Goal: Task Accomplishment & Management: Manage account settings

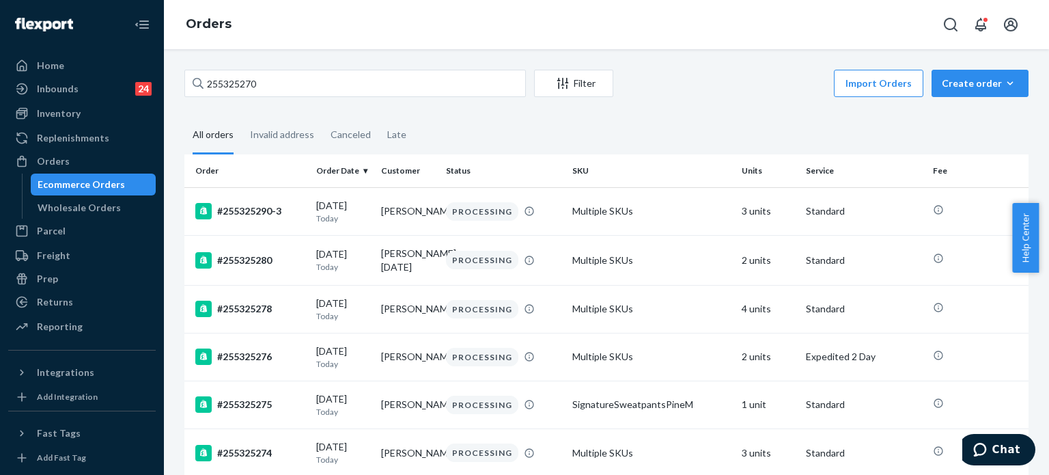
click at [333, 73] on input "255325270" at bounding box center [355, 83] width 342 height 27
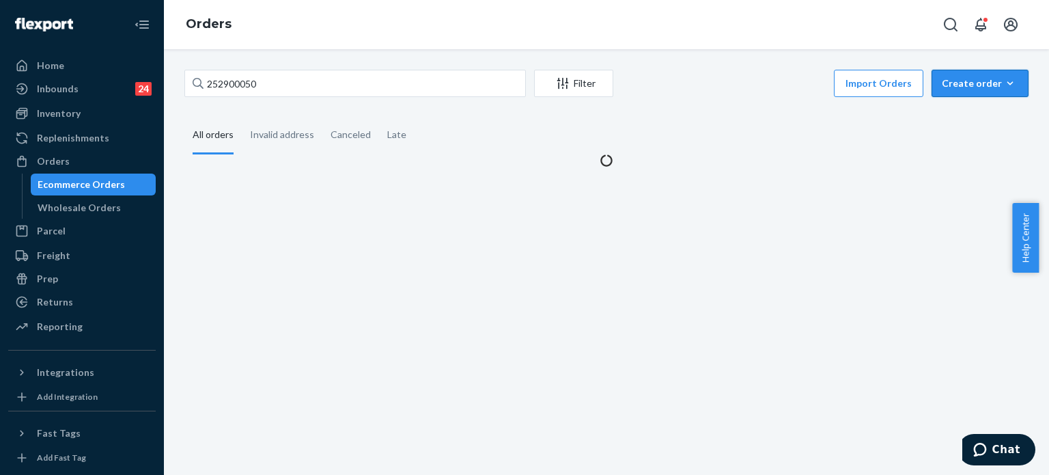
type input "252900050"
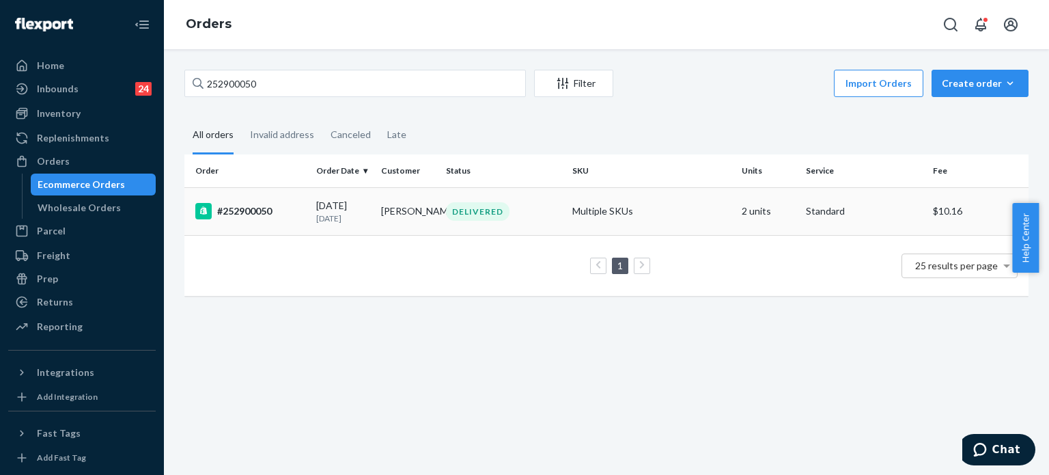
click at [329, 210] on div "03/16/2025 6 months ago" at bounding box center [343, 211] width 54 height 25
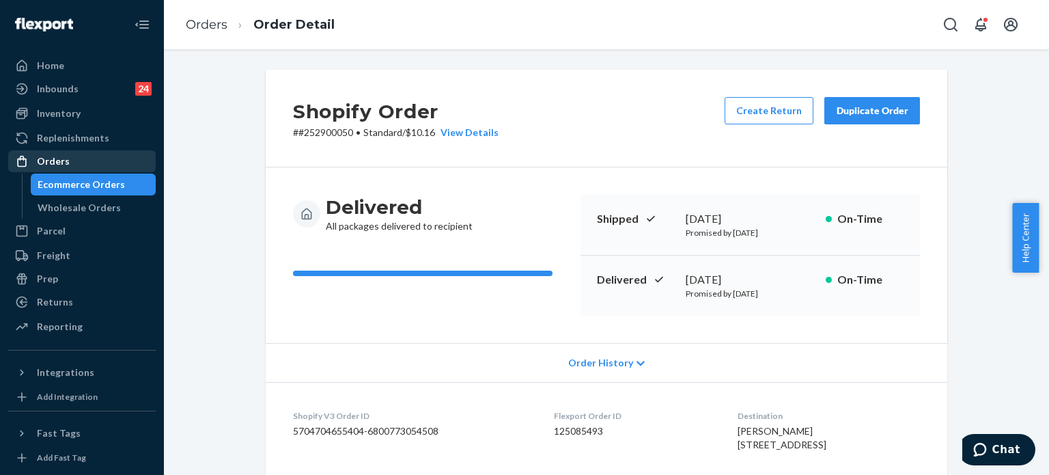
click at [101, 170] on div "Orders" at bounding box center [82, 161] width 145 height 19
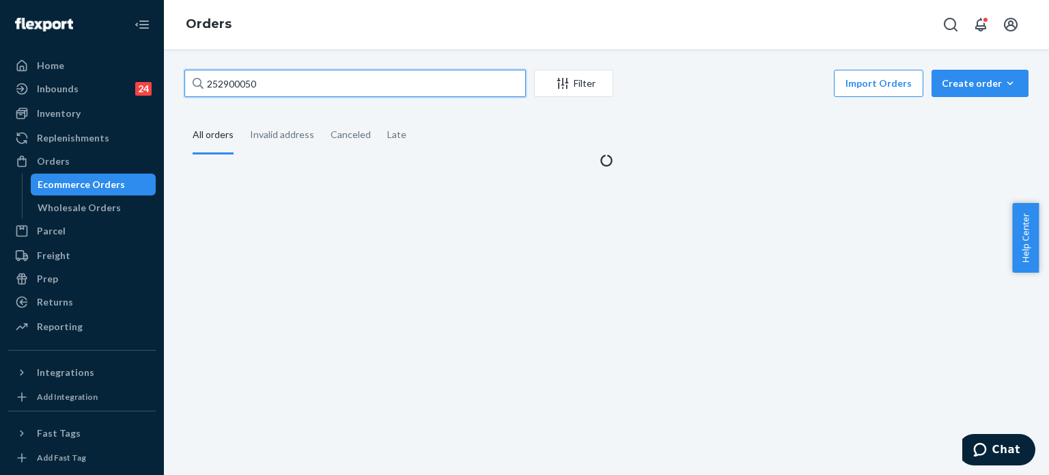
click at [307, 81] on input "252900050" at bounding box center [355, 83] width 342 height 27
paste input "5179955"
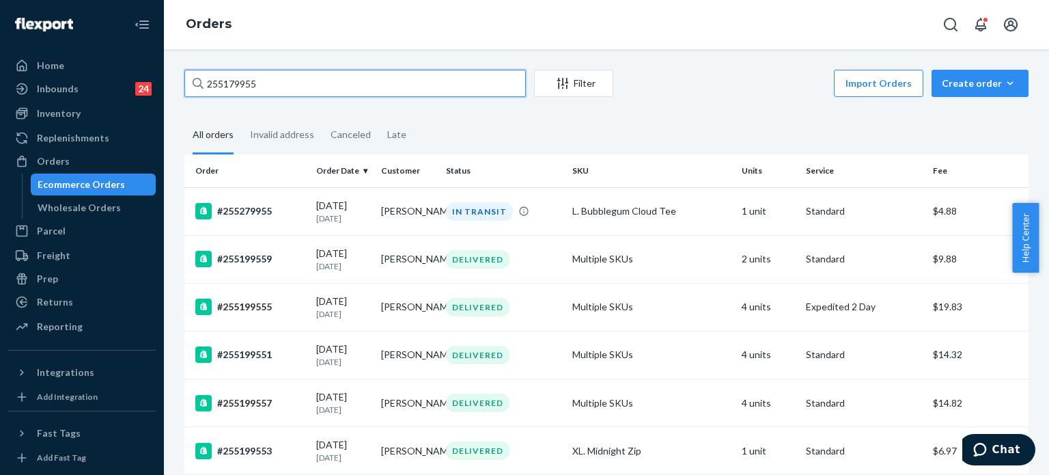
type input "255179955"
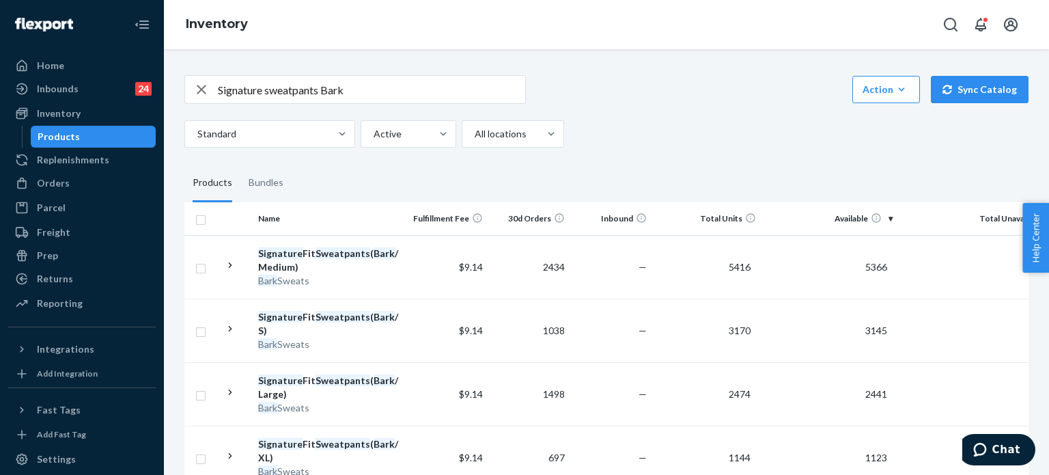
click at [462, 98] on input "Signature sweatpants Bark" at bounding box center [371, 89] width 307 height 27
click at [461, 98] on input "Signature sweatpants Bark" at bounding box center [371, 89] width 307 height 27
click at [460, 98] on input "Signature sweatpants Bark" at bounding box center [371, 89] width 307 height 27
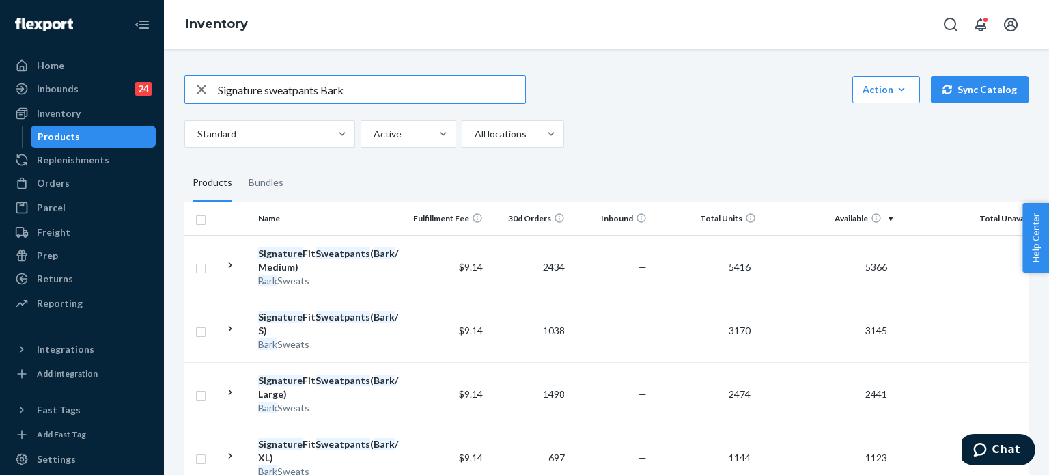
click at [460, 98] on input "Signature sweatpants Bark" at bounding box center [371, 89] width 307 height 27
paste input "Camo Kids Hoodie"
type input "Camo Kids Hoodie white oak"
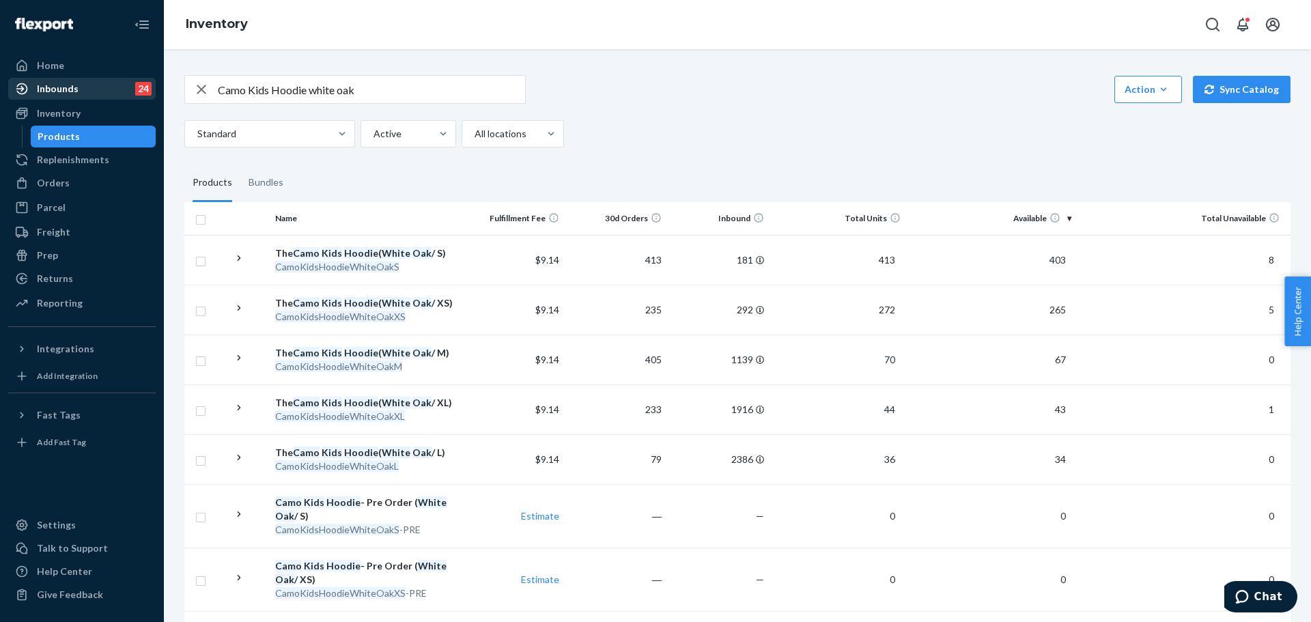
click at [83, 83] on div "Inbounds 24" at bounding box center [82, 88] width 145 height 19
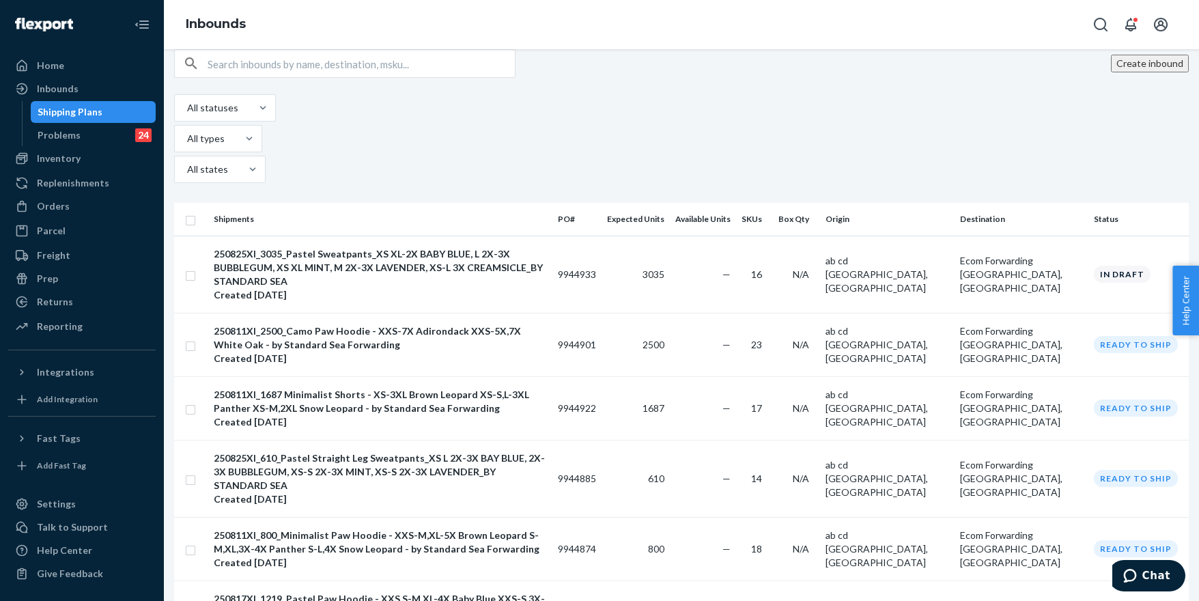
click at [766, 25] on div "Inbounds" at bounding box center [682, 24] width 1036 height 49
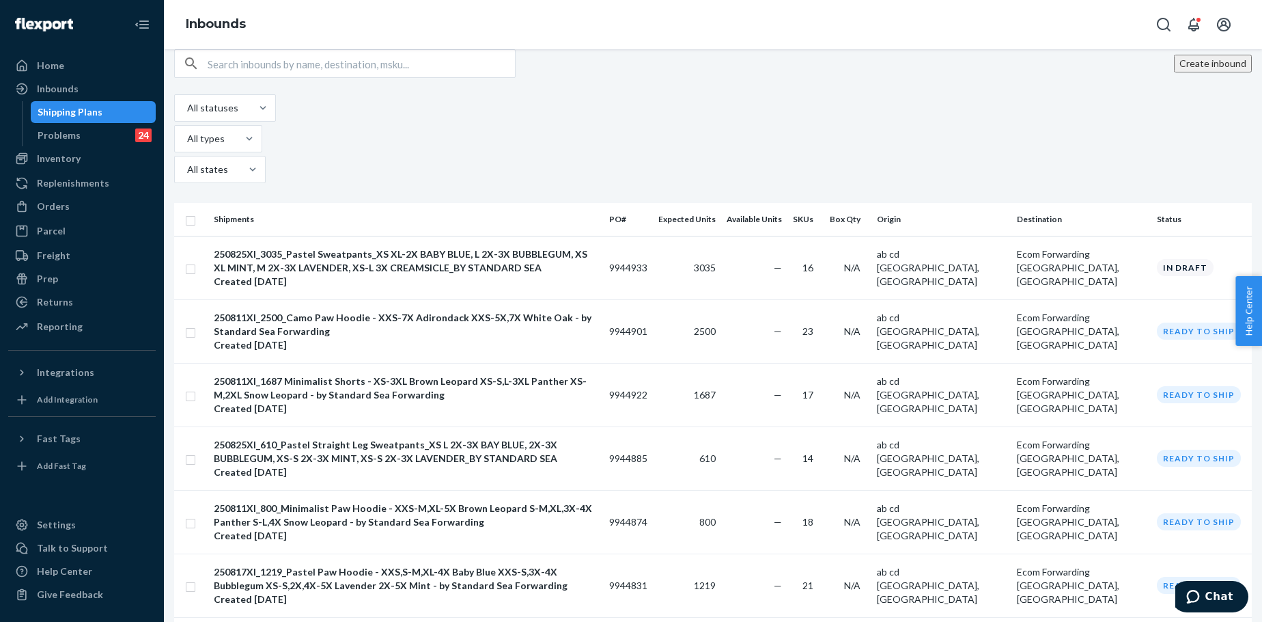
click at [1049, 72] on button "Create inbound" at bounding box center [1213, 64] width 78 height 18
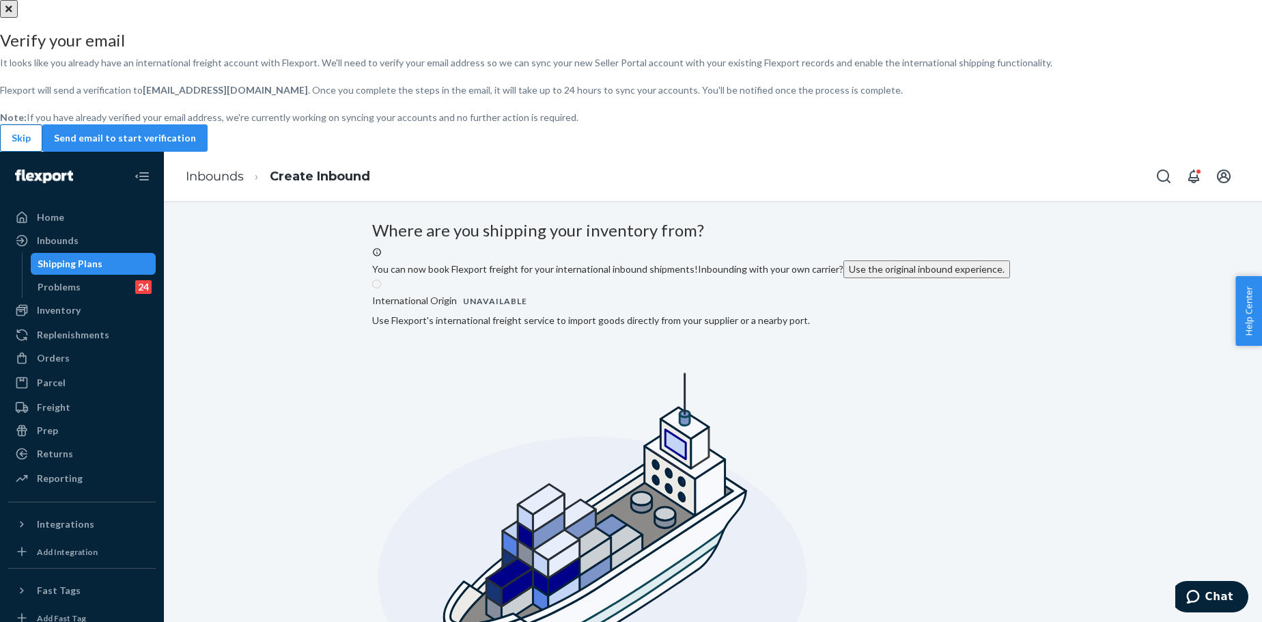
click at [42, 152] on button "Skip" at bounding box center [21, 137] width 42 height 27
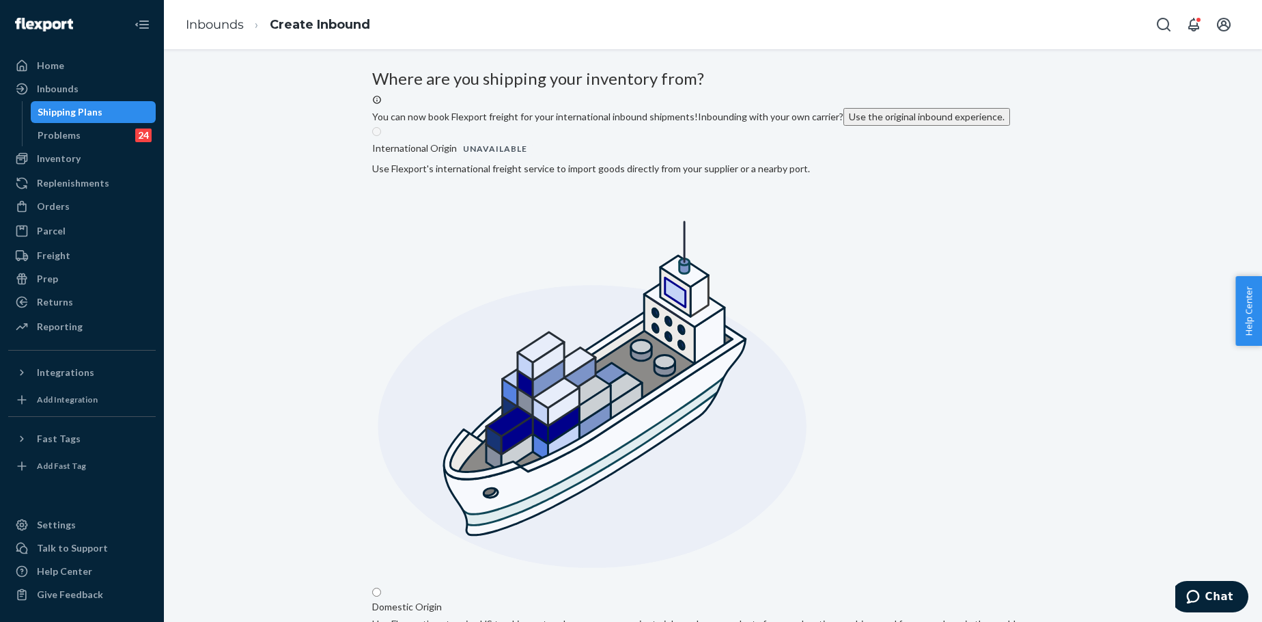
click at [381, 474] on input "Domestic Origin Use Flexport’s extensive US trucking network or your own carrie…" at bounding box center [376, 591] width 9 height 9
radio input "true"
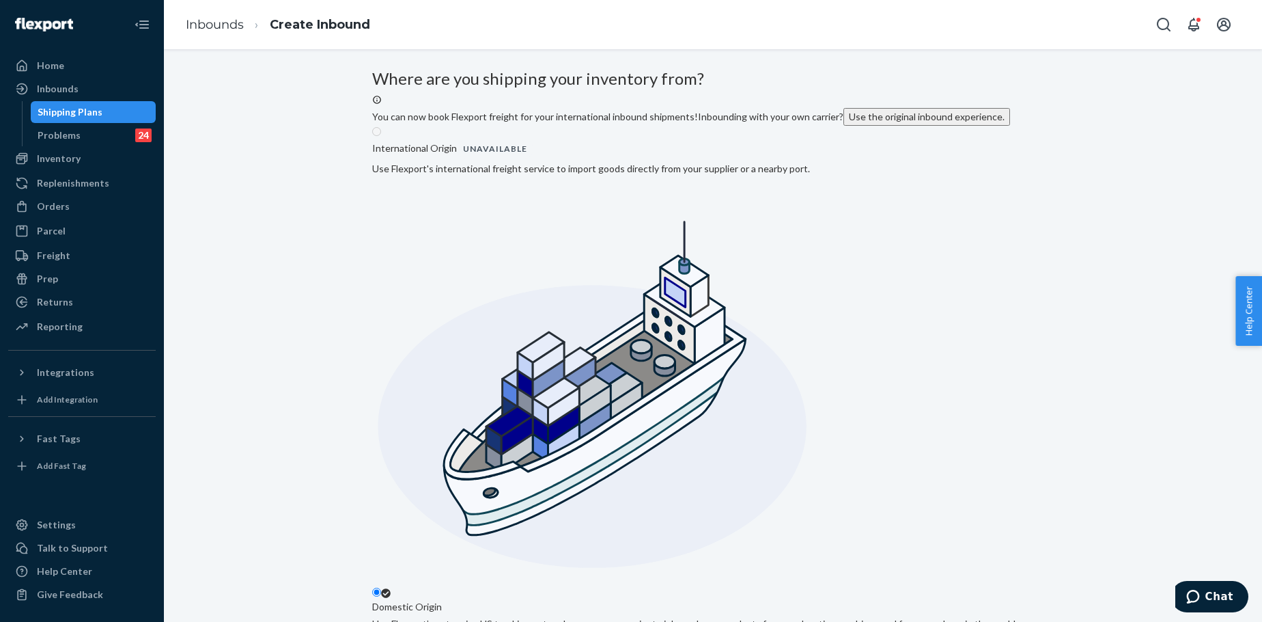
type input "ab cd"
type input "San Francisco"
type input "CA"
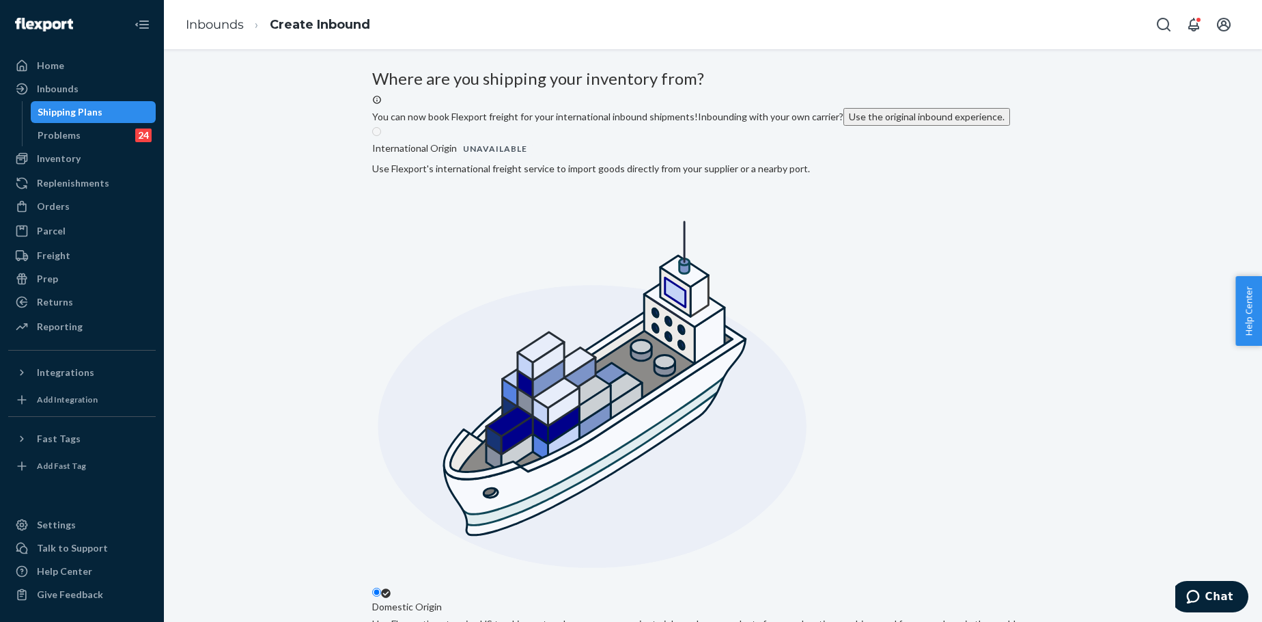
type input "94105"
type input "577 Howard St"
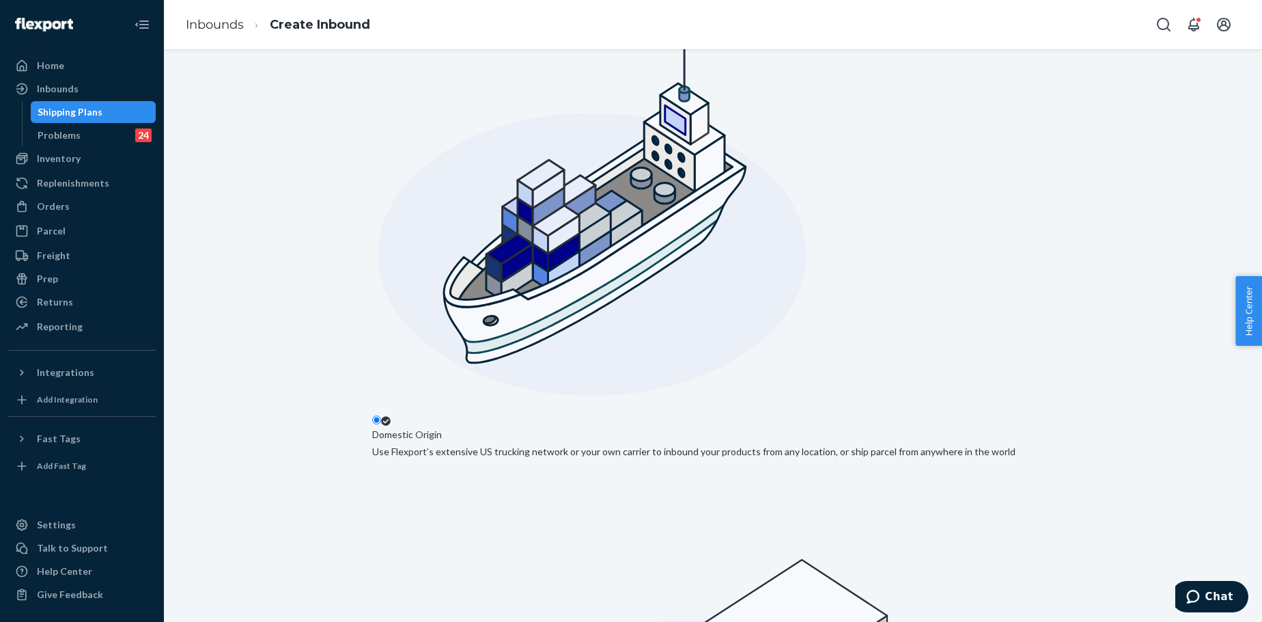
scroll to position [210, 0]
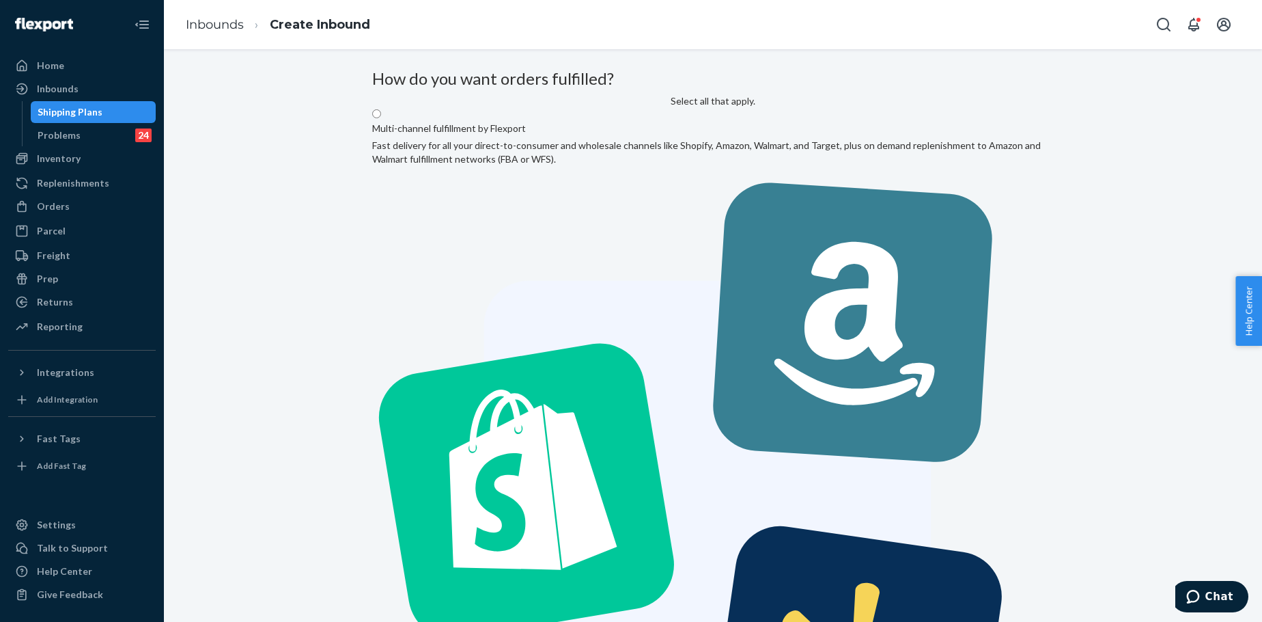
click at [492, 183] on label "Multi-channel fulfillment by Flexport Fast delivery for all your direct-to-cons…" at bounding box center [713, 479] width 682 height 743
click at [381, 118] on input "Multi-channel fulfillment by Flexport Fast delivery for all your direct-to-cons…" at bounding box center [376, 113] width 9 height 9
radio input "true"
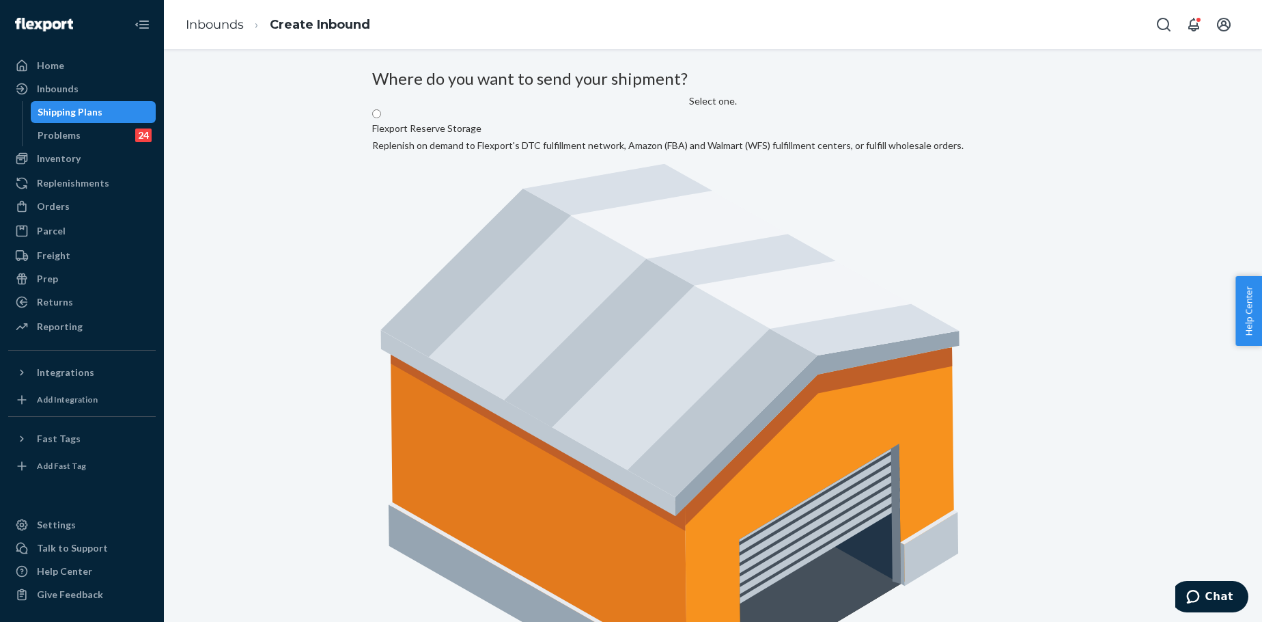
radio input "true"
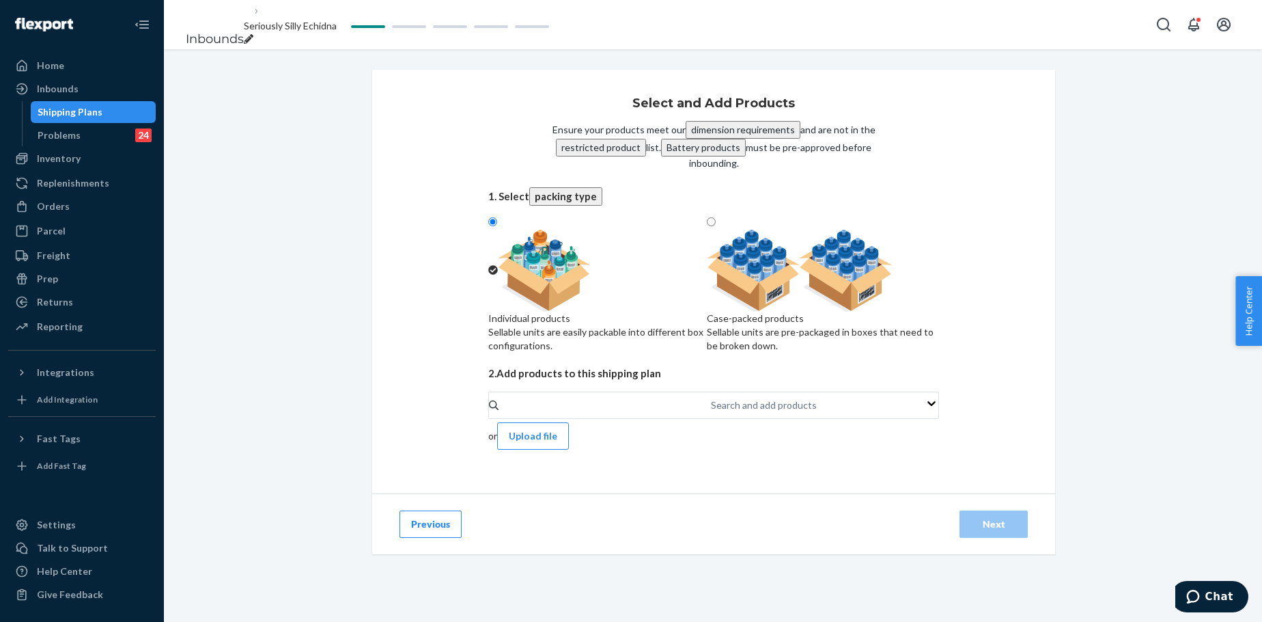
click at [805, 311] on div "Case-packed products Sellable units are pre-packaged in boxes that need to be b…" at bounding box center [823, 331] width 232 height 41
click at [716, 226] on input "Case-packed products Sellable units are pre-packaged in boxes that need to be b…" at bounding box center [711, 221] width 9 height 9
radio input "true"
radio input "false"
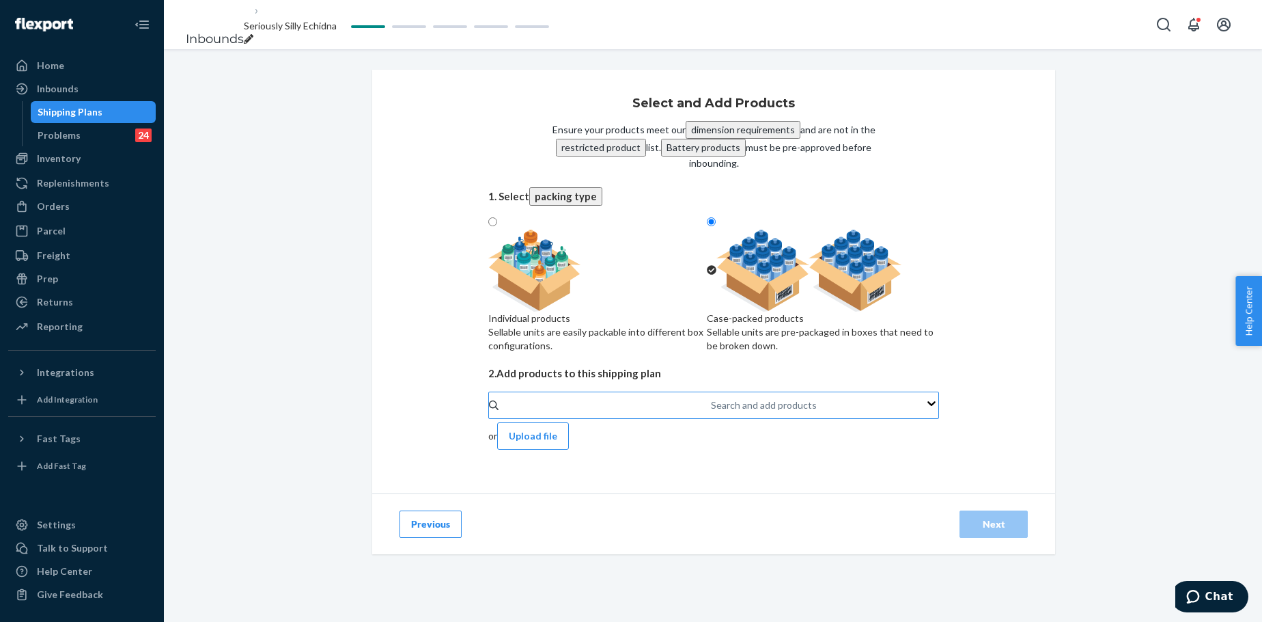
click at [711, 406] on div "Search and add products" at bounding box center [711, 405] width 1 height 14
click at [711, 406] on input "Search and add products" at bounding box center [711, 405] width 1 height 14
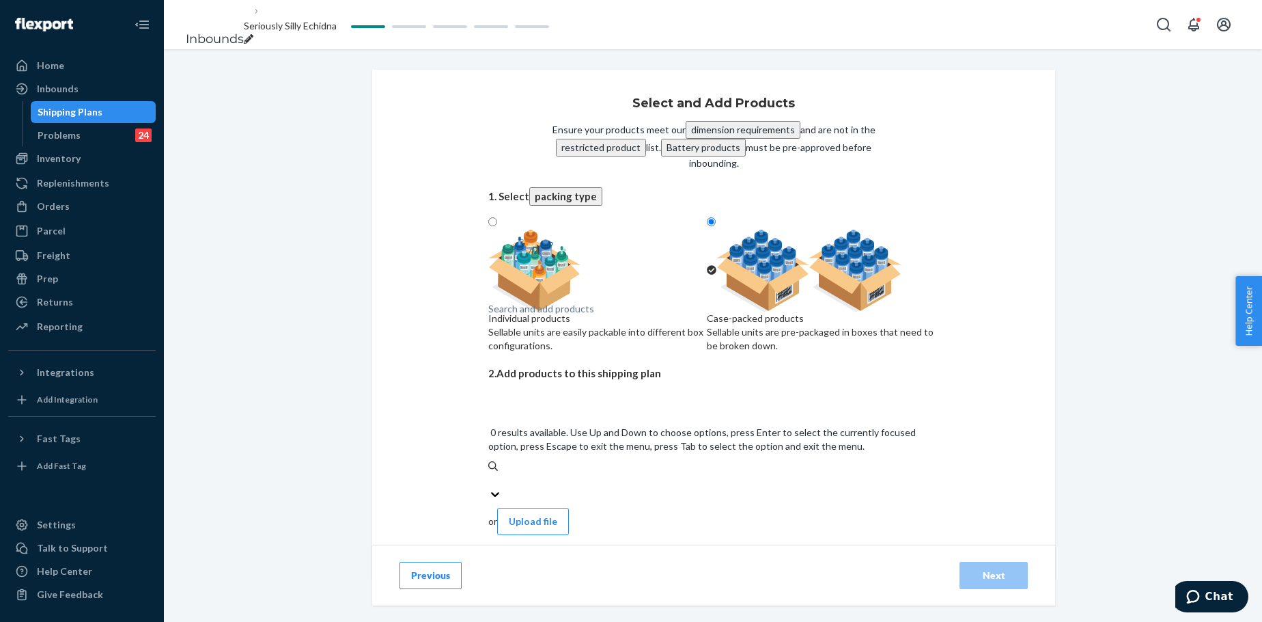
paste input "Standard Paw Hoodie Forest"
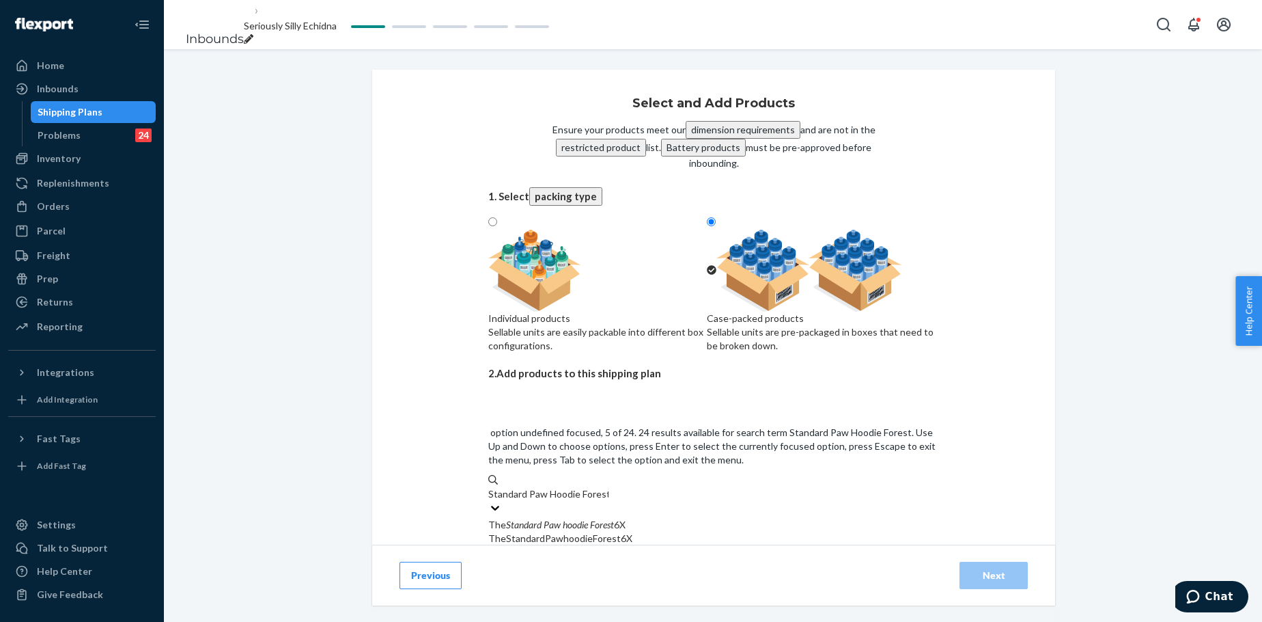
scroll to position [114, 0]
type input "Standard Paw Hoodie Forest"
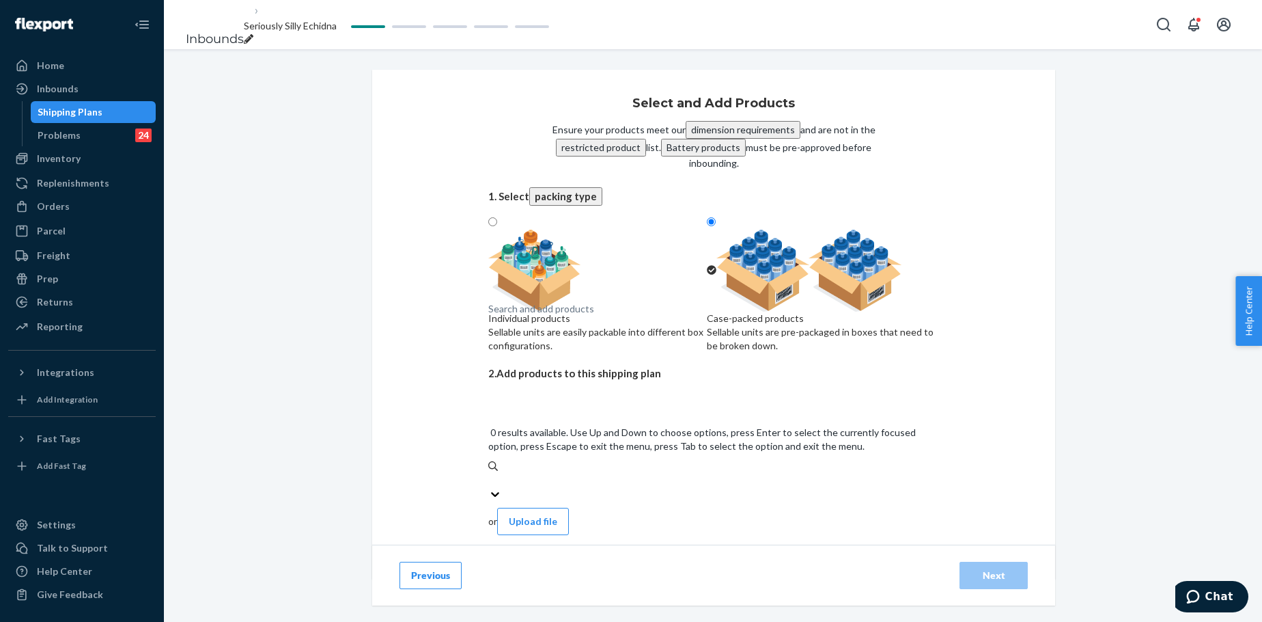
click at [628, 473] on div "Search and add products" at bounding box center [713, 480] width 451 height 14
click at [490, 473] on input "0 results available. Use Up and Down to choose options, press Enter to select t…" at bounding box center [488, 480] width 1 height 14
paste input "Standard Paw Hoodie Forest"
type input "Standard Paw Hoodie Forest"
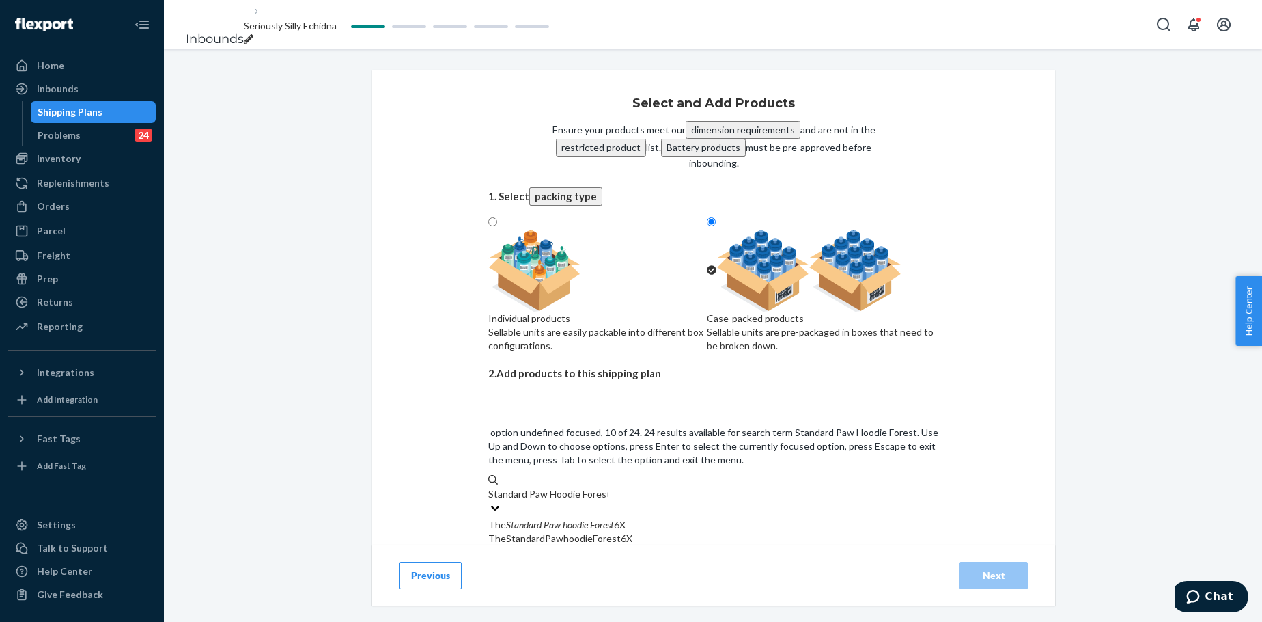
scroll to position [364, 0]
click at [609, 474] on input "Standard Paw Hoodie Forest" at bounding box center [548, 494] width 120 height 14
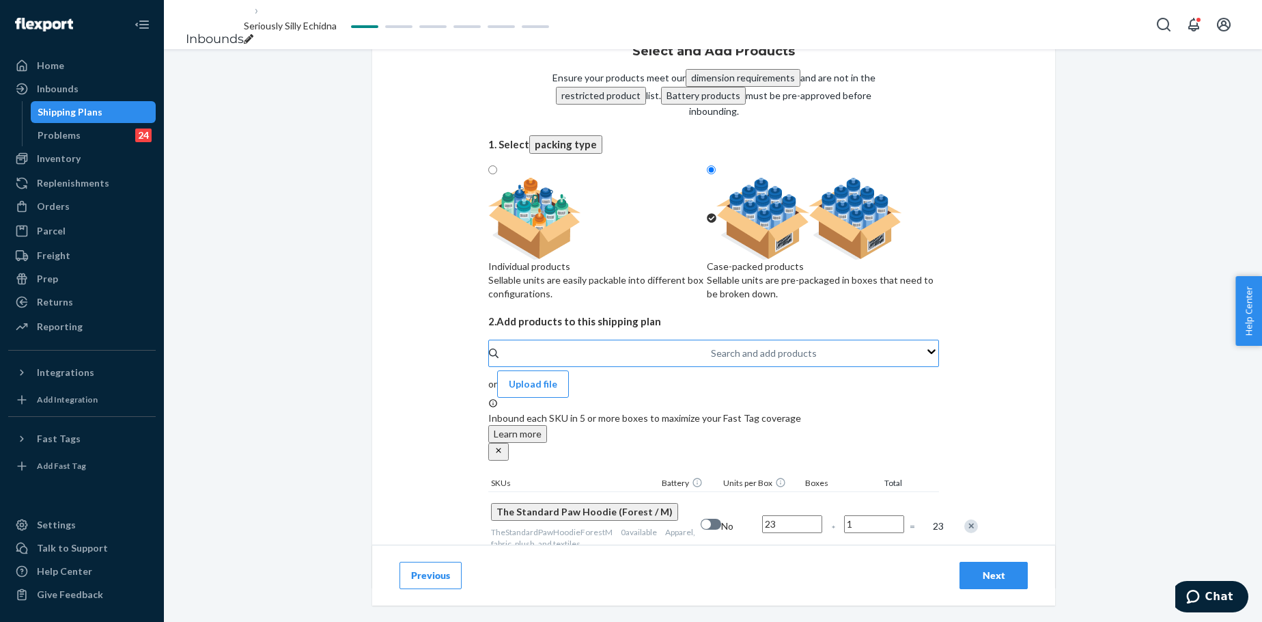
scroll to position [72, 0]
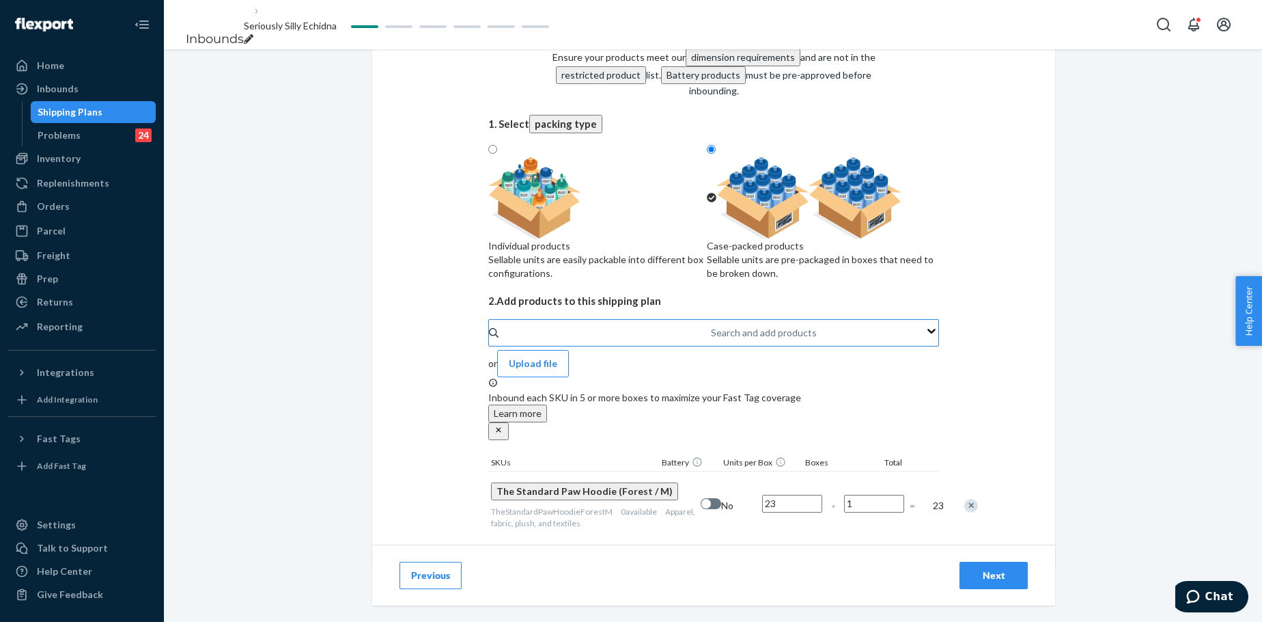
click at [711, 339] on div "Search and add products" at bounding box center [764, 333] width 106 height 14
click at [711, 339] on input "Search and add products" at bounding box center [711, 333] width 1 height 14
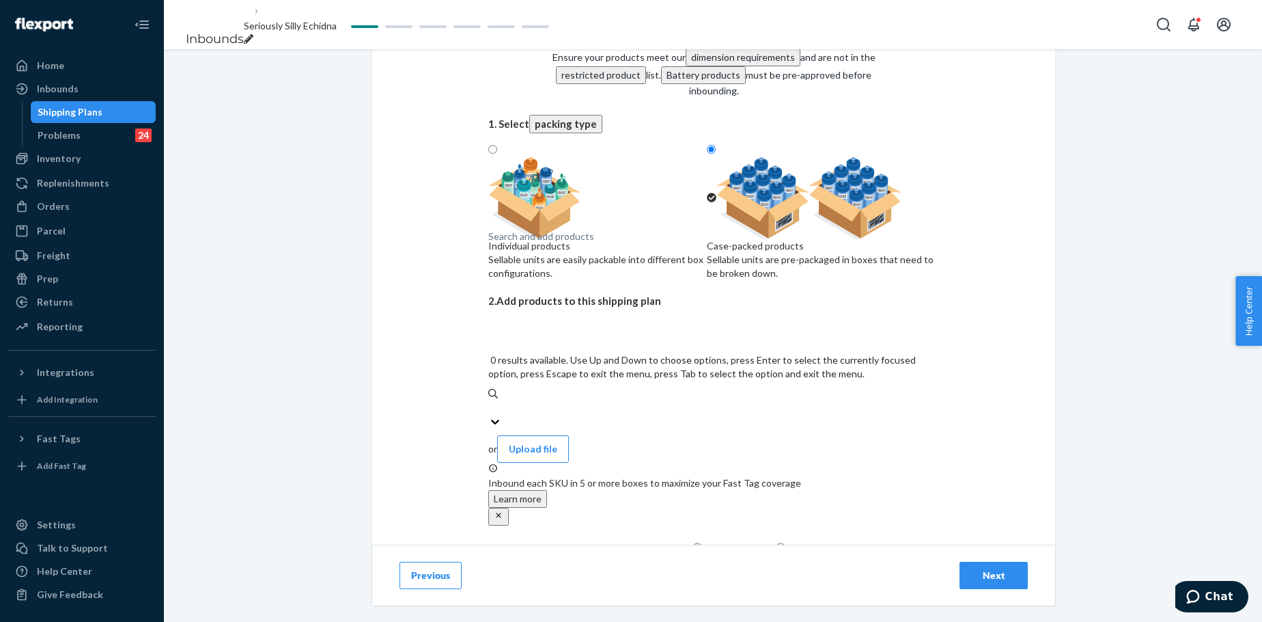
paste input "Standard Paw Hoodie Pacific"
type input "Standard Paw Hoodie Pacific"
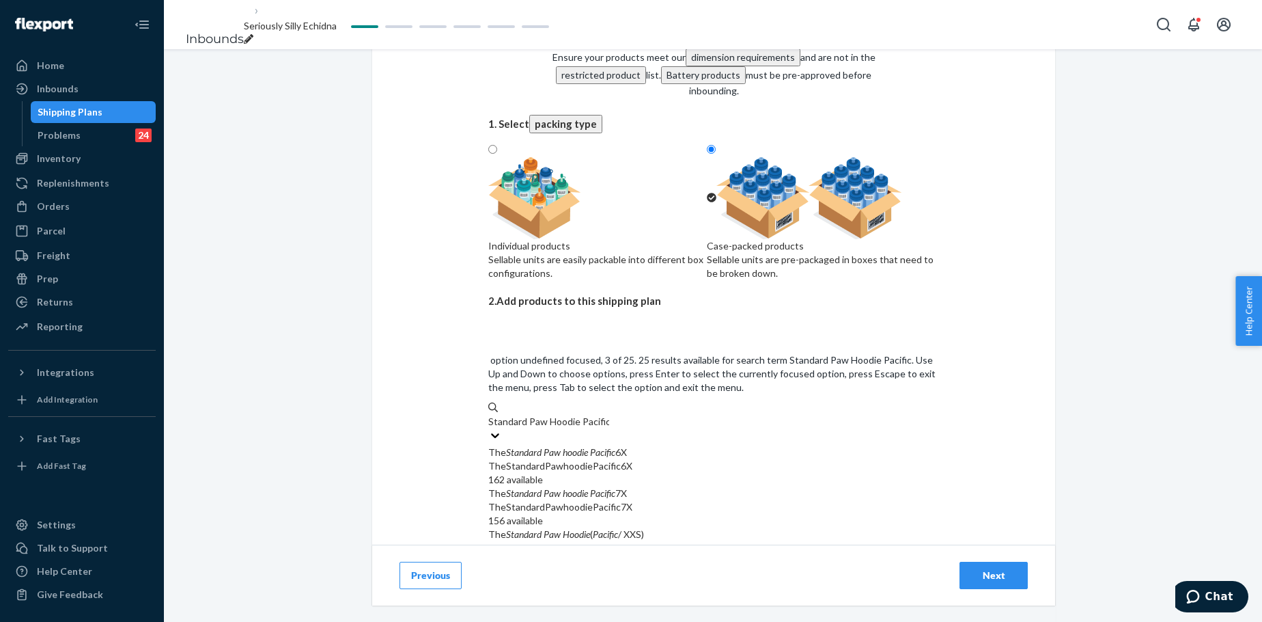
scroll to position [319, 0]
click at [609, 428] on input "Standard Paw Hoodie Pacific" at bounding box center [548, 422] width 121 height 14
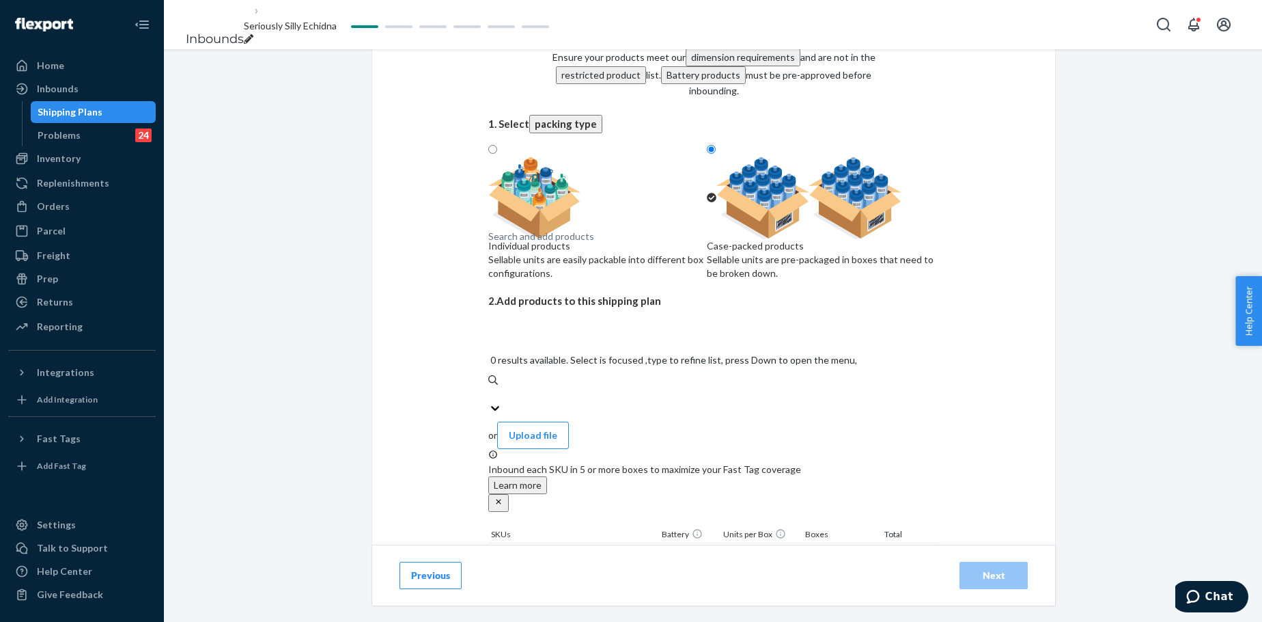
click at [593, 243] on div "Search and add products" at bounding box center [541, 237] width 106 height 14
click at [490, 387] on input "0 results available. Select is focused ,type to refine list, press Down to open…" at bounding box center [488, 394] width 1 height 14
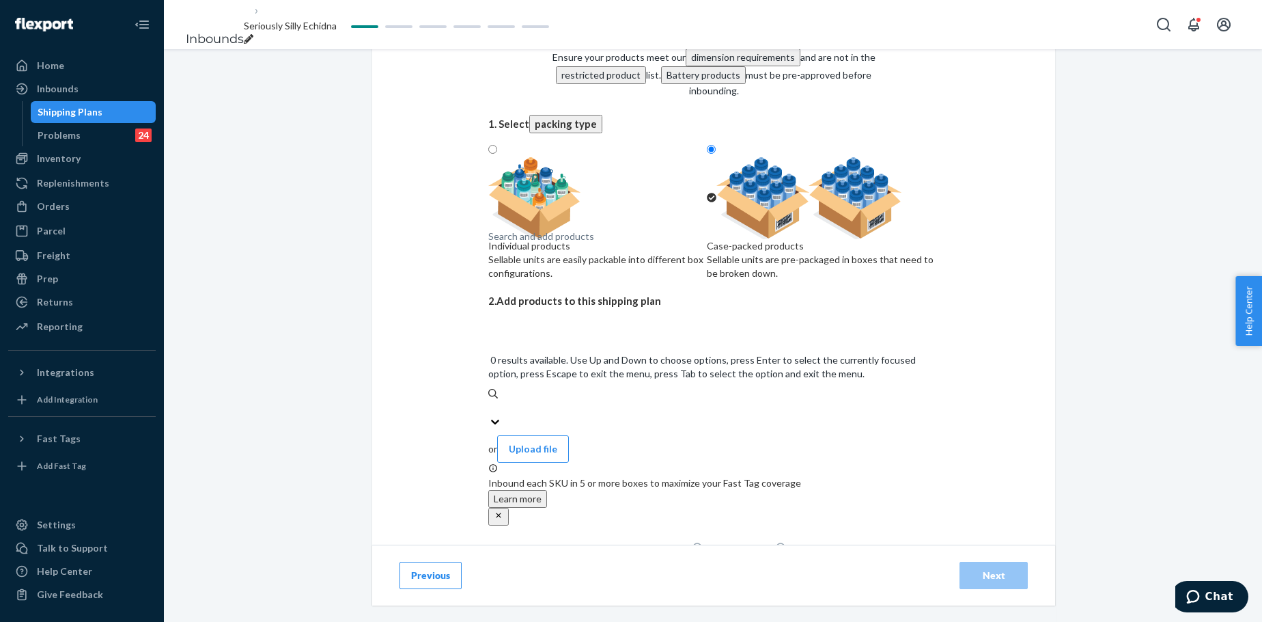
paste input "Standard Paw Hoodie Pacific"
type input "Standard Paw Hoodie Pacific"
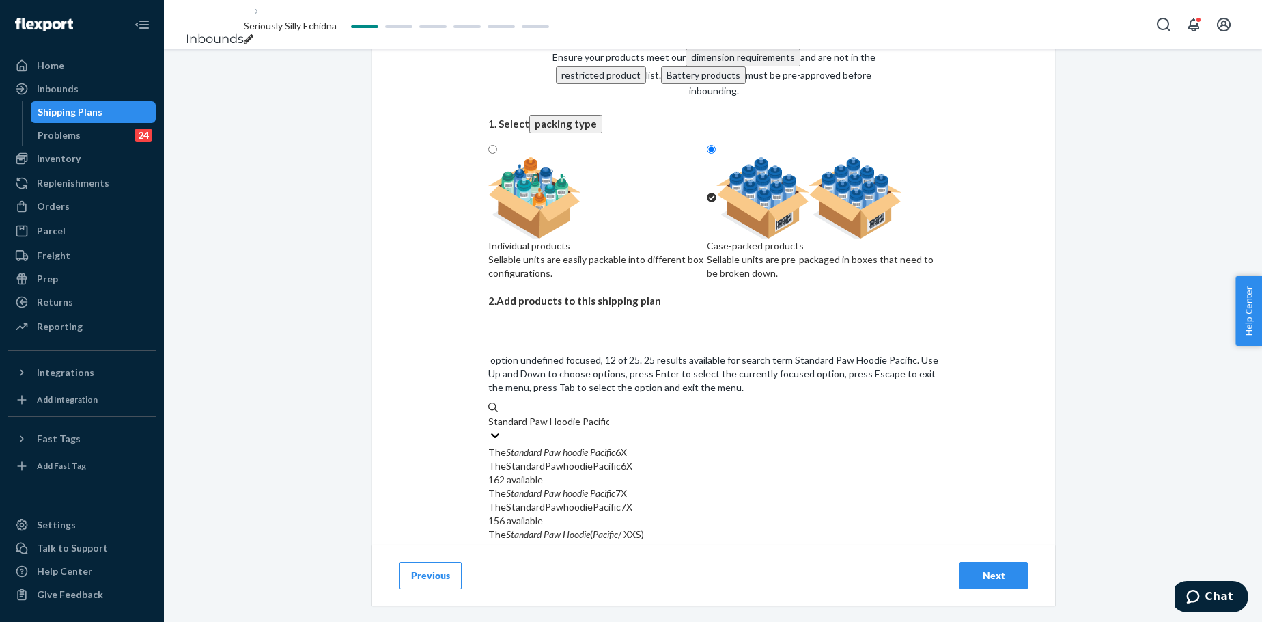
scroll to position [364, 0]
click at [605, 428] on input "Standard Paw Hoodie Pacific" at bounding box center [548, 422] width 121 height 14
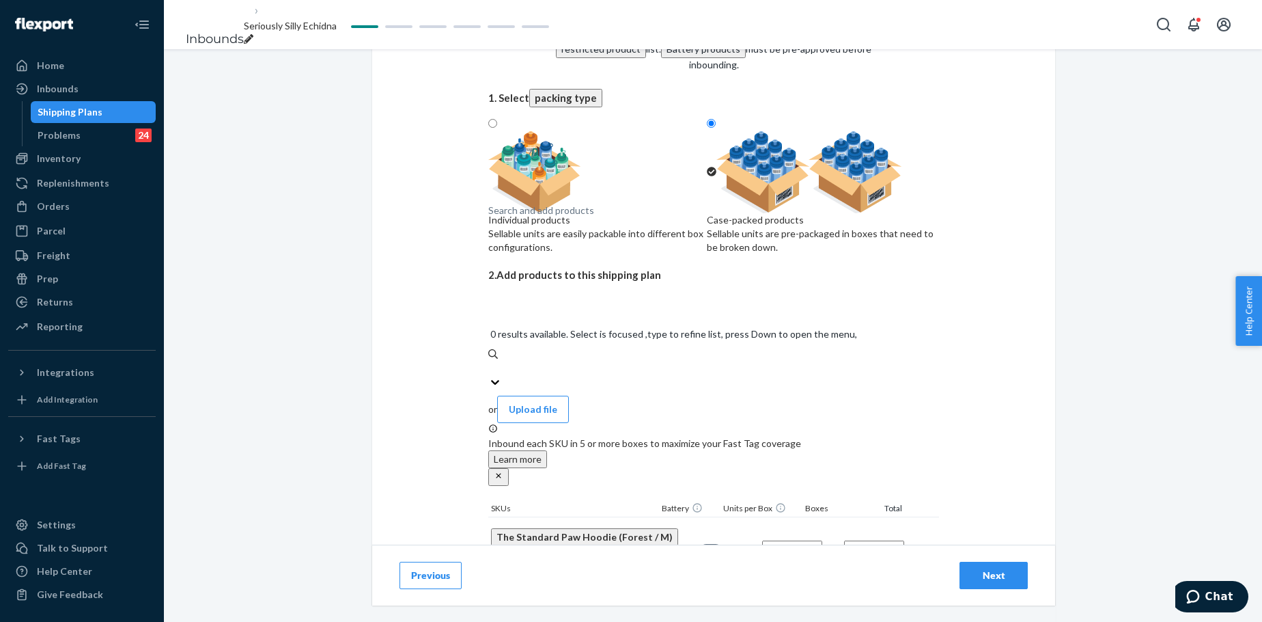
scroll to position [230, 0]
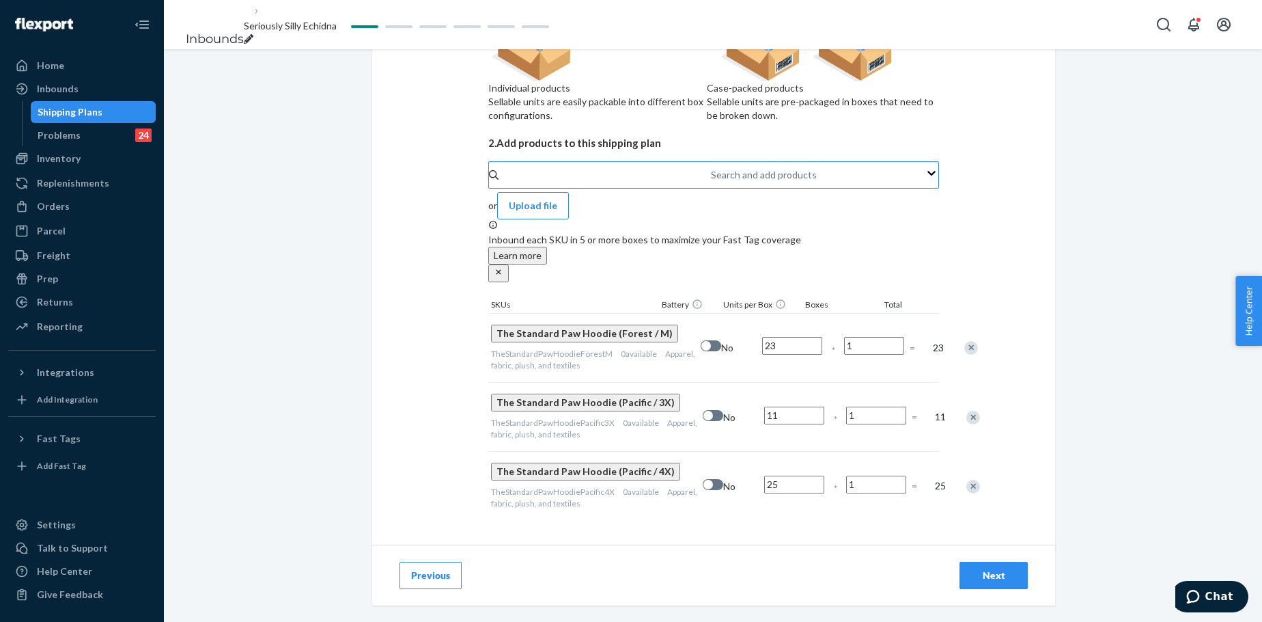
click at [762, 337] on input "23" at bounding box center [792, 346] width 60 height 18
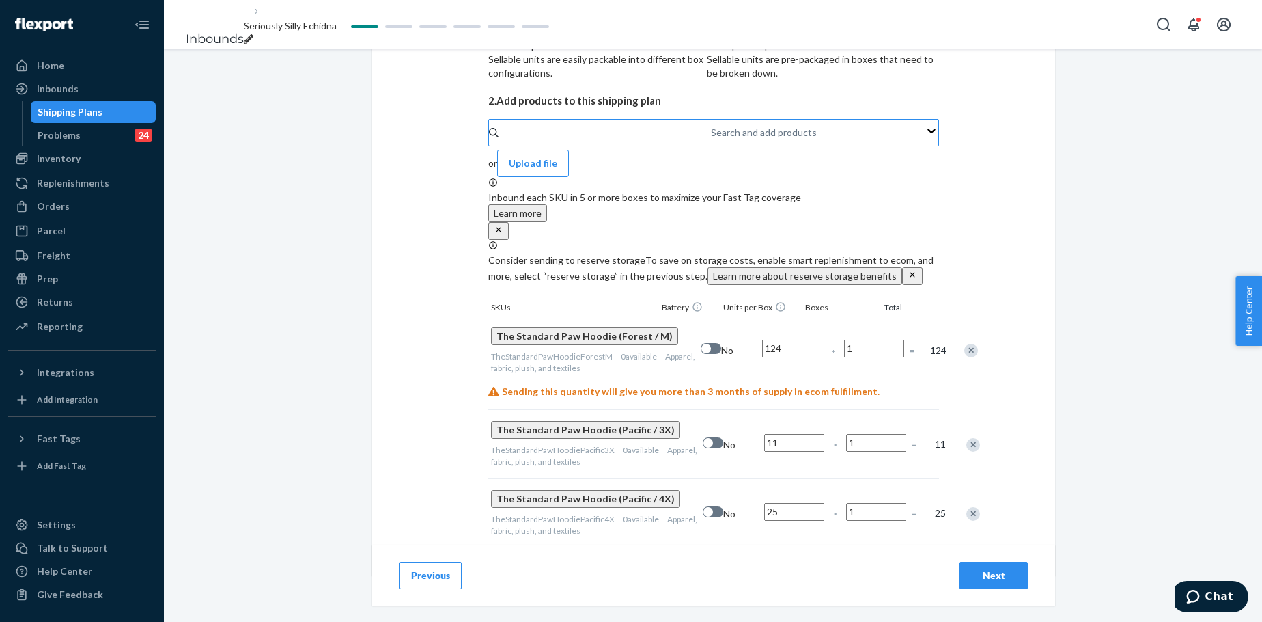
scroll to position [321, 0]
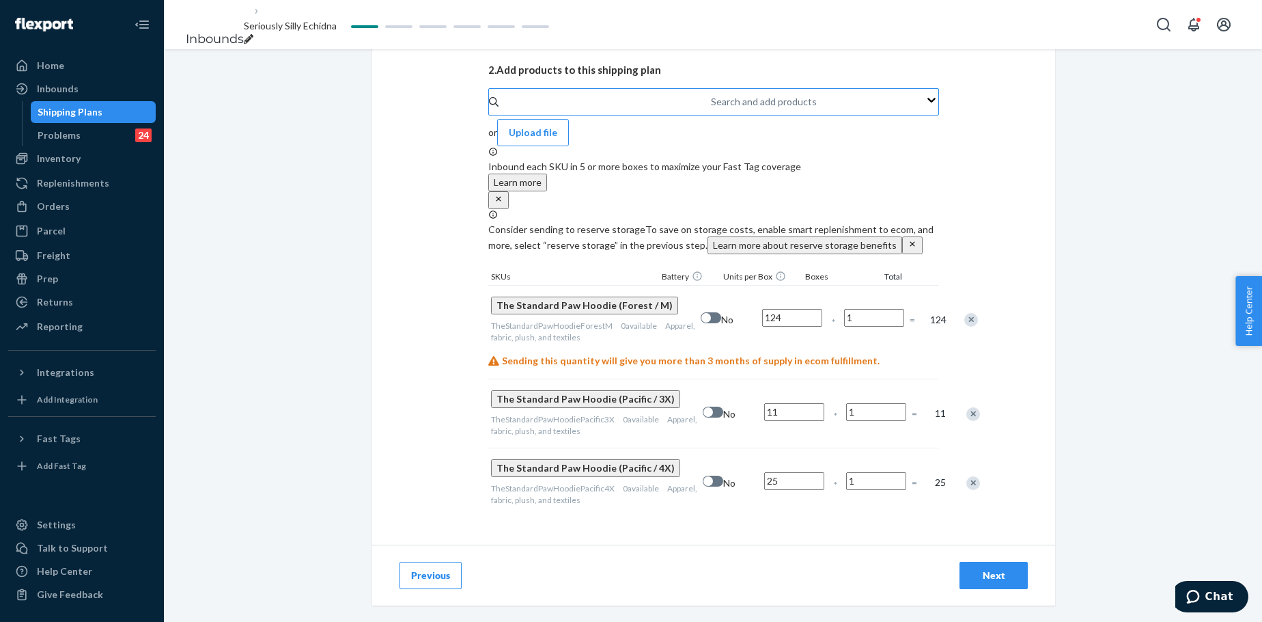
type input "124"
click at [764, 419] on input "11" at bounding box center [794, 412] width 60 height 18
type input "67"
click at [764, 474] on input "25" at bounding box center [794, 481] width 60 height 18
type input "60"
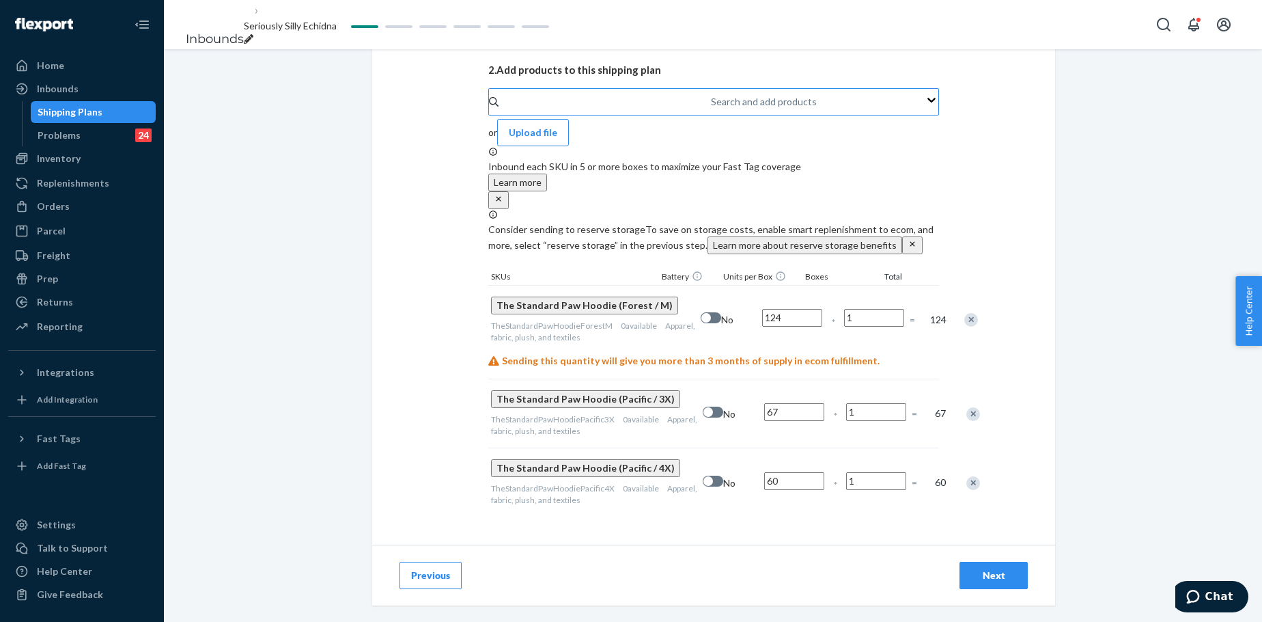
click at [982, 474] on div "Next" at bounding box center [993, 575] width 45 height 14
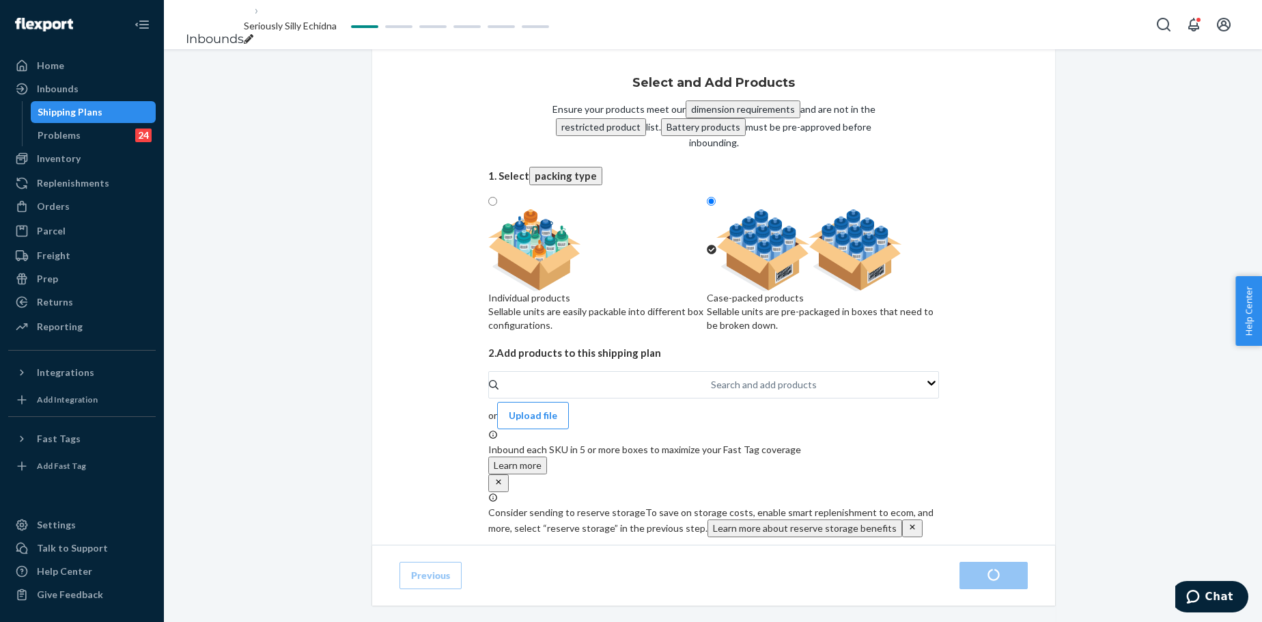
radio input "true"
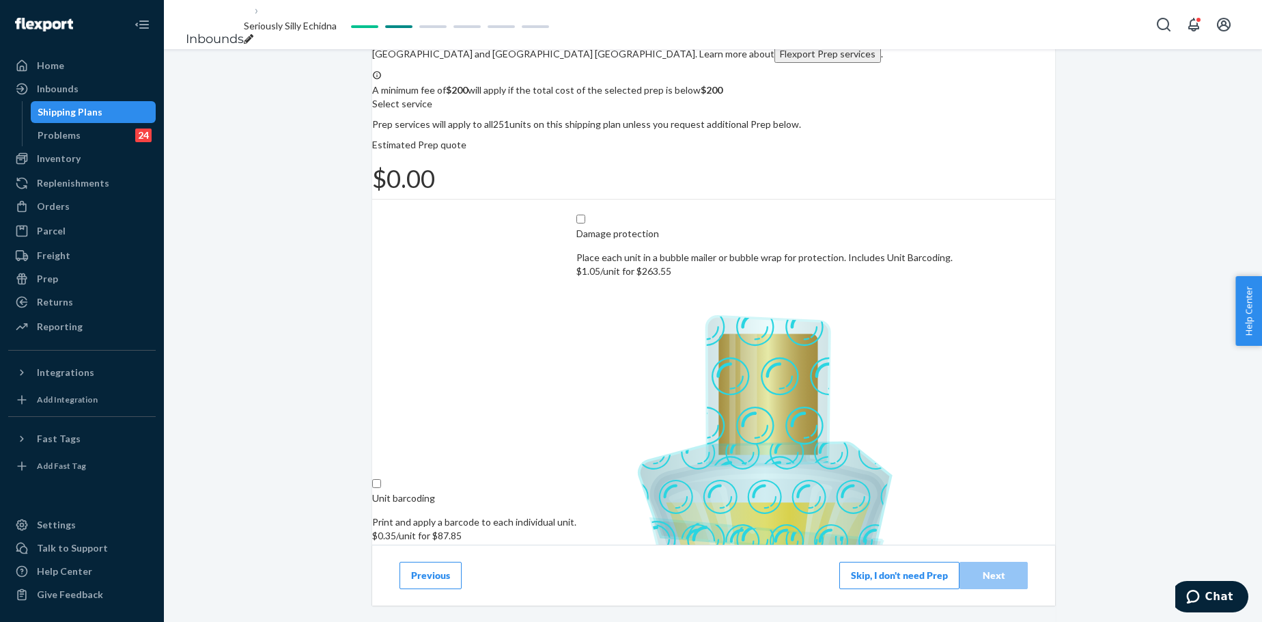
scroll to position [68, 0]
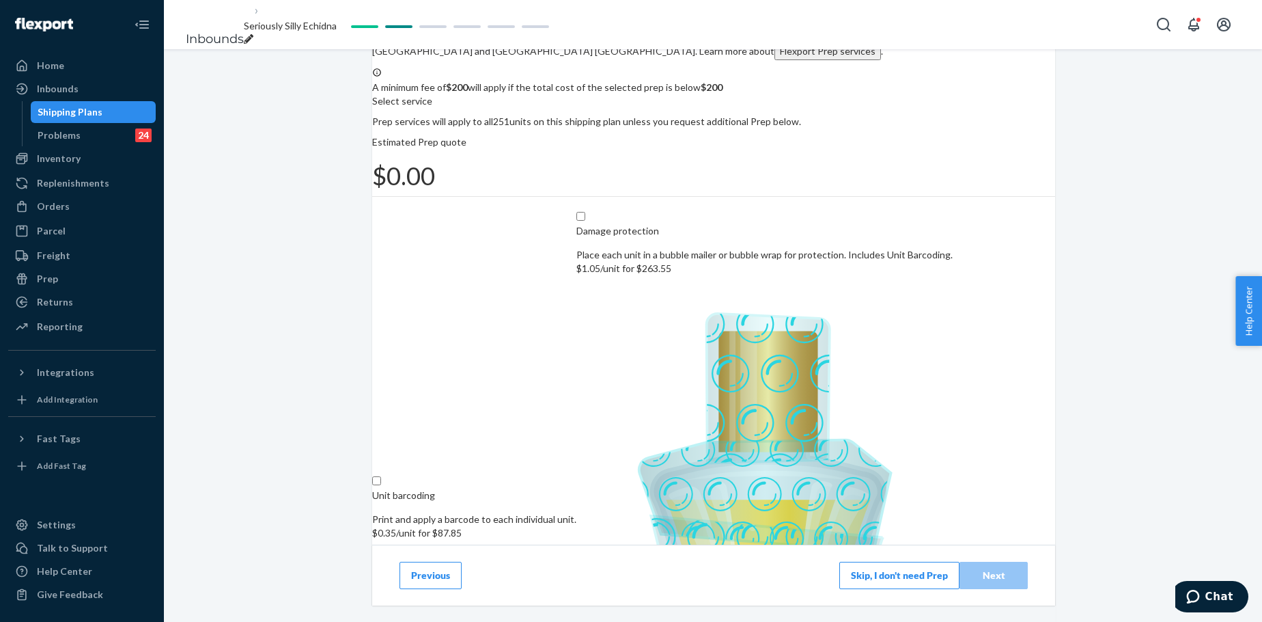
click at [854, 474] on button "Skip, I don't need Prep" at bounding box center [899, 574] width 120 height 27
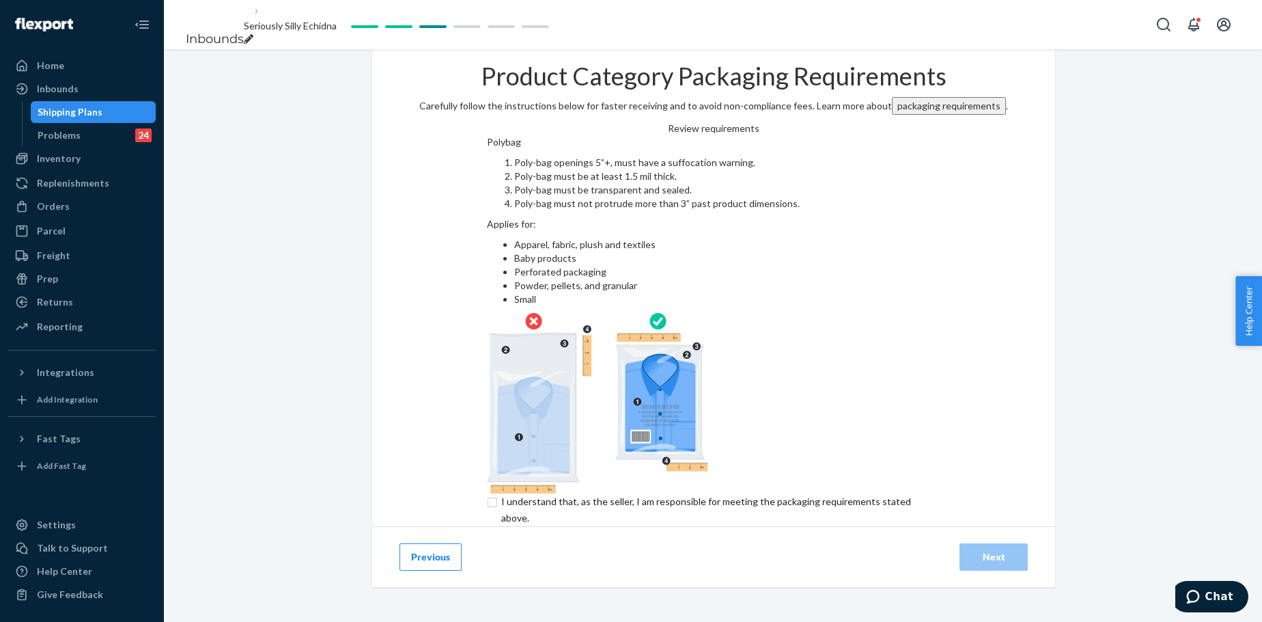
click at [598, 474] on input "checkbox" at bounding box center [714, 509] width 454 height 33
checkbox input "true"
click at [996, 474] on div "Next" at bounding box center [993, 557] width 45 height 14
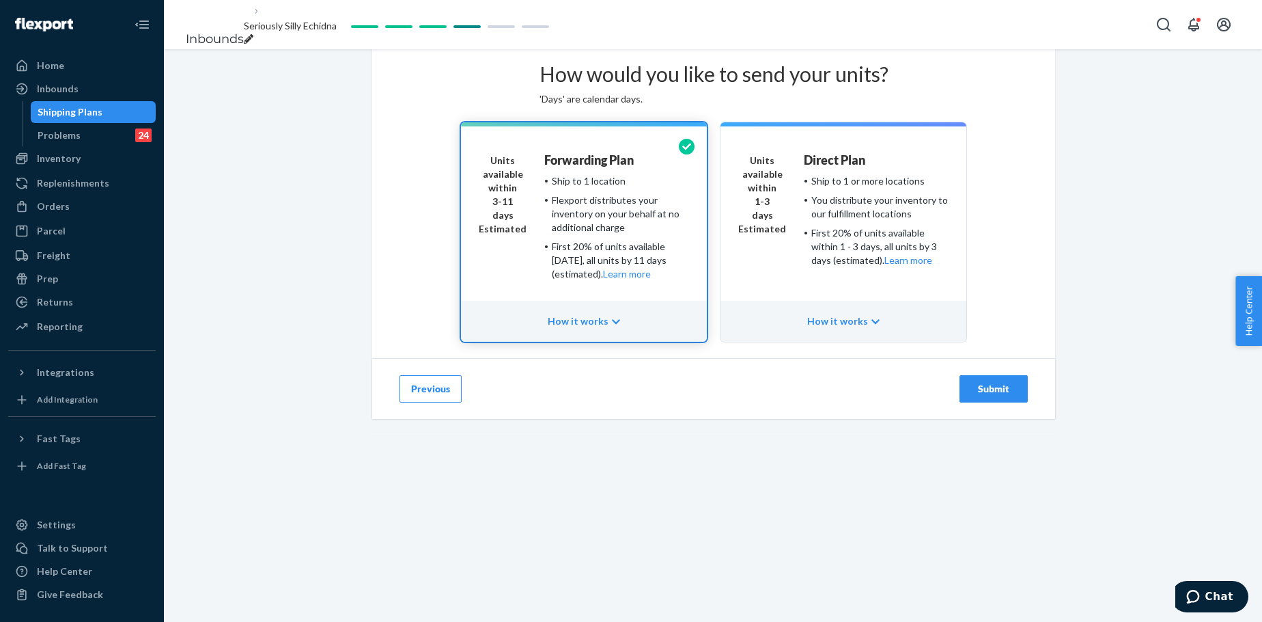
click at [1007, 395] on div "Submit" at bounding box center [993, 389] width 45 height 14
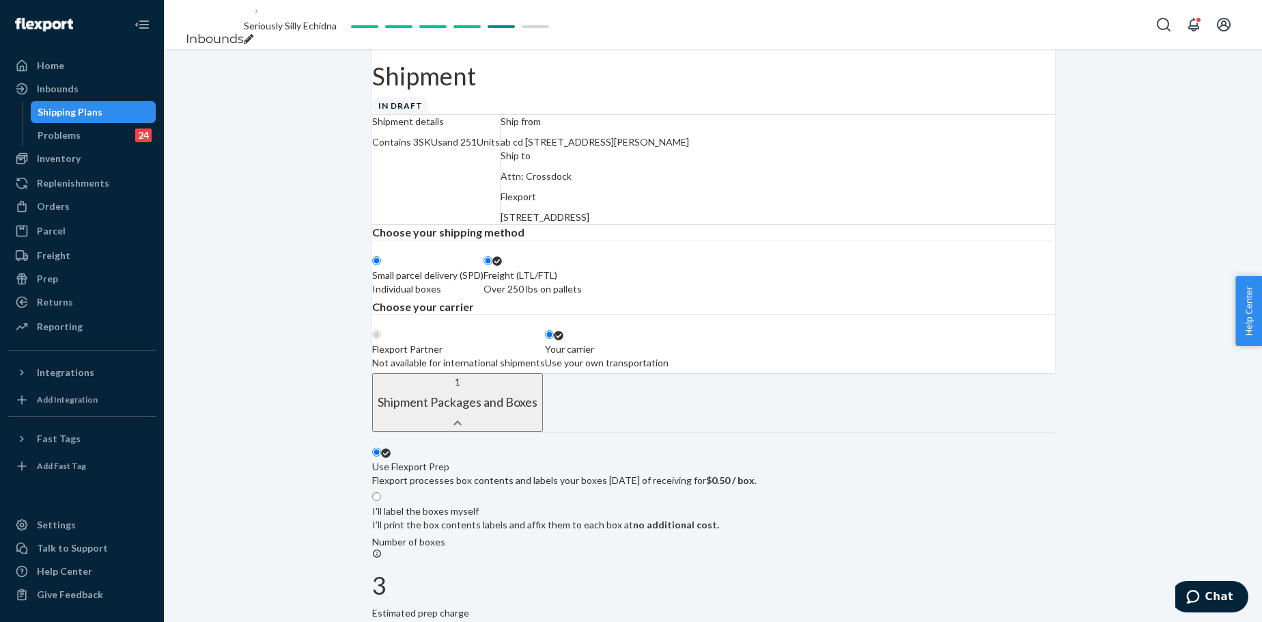
radio input "true"
radio input "false"
radio input "true"
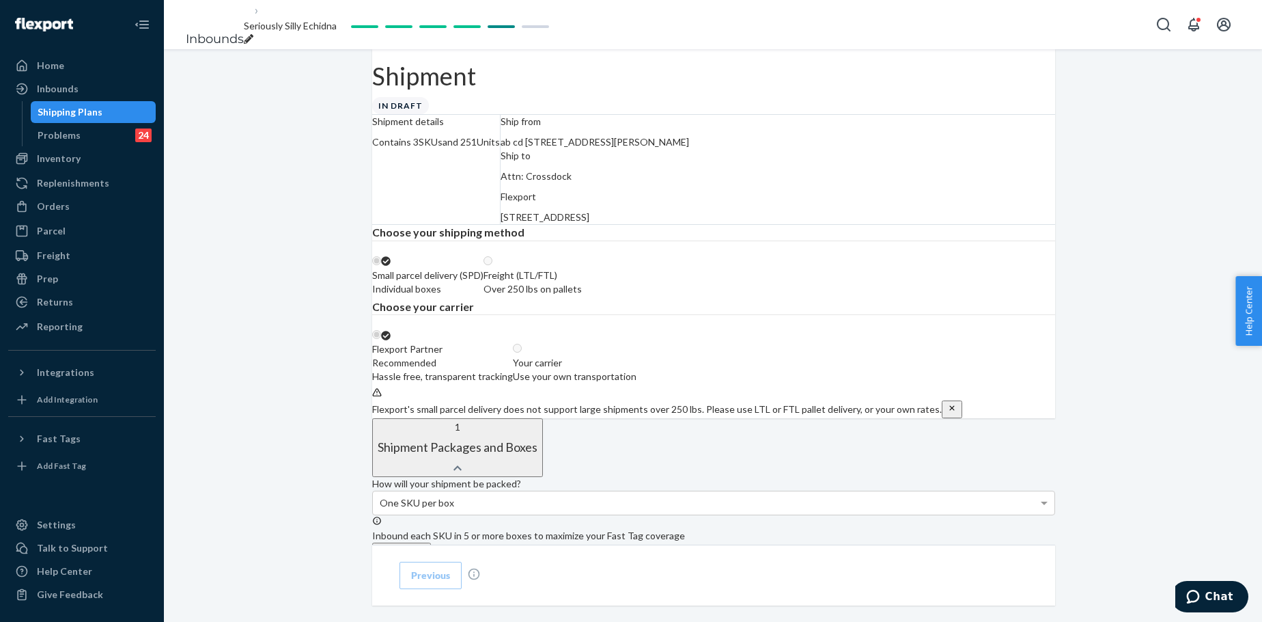
click at [491, 149] on div "Contains 3 SKUs and 251 Units" at bounding box center [436, 142] width 128 height 14
copy div "251"
click at [637, 383] on label "Your carrier Use your own transportation" at bounding box center [575, 362] width 124 height 41
click at [522, 352] on input "Your carrier Use your own transportation" at bounding box center [517, 348] width 9 height 9
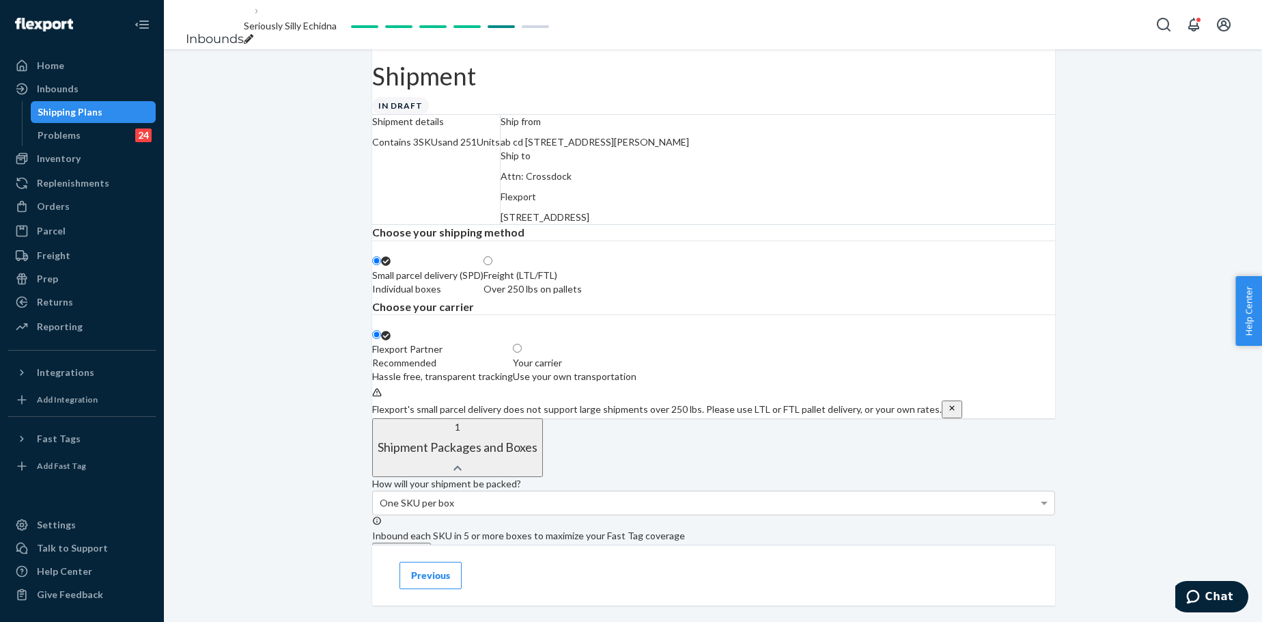
radio input "true"
radio input "false"
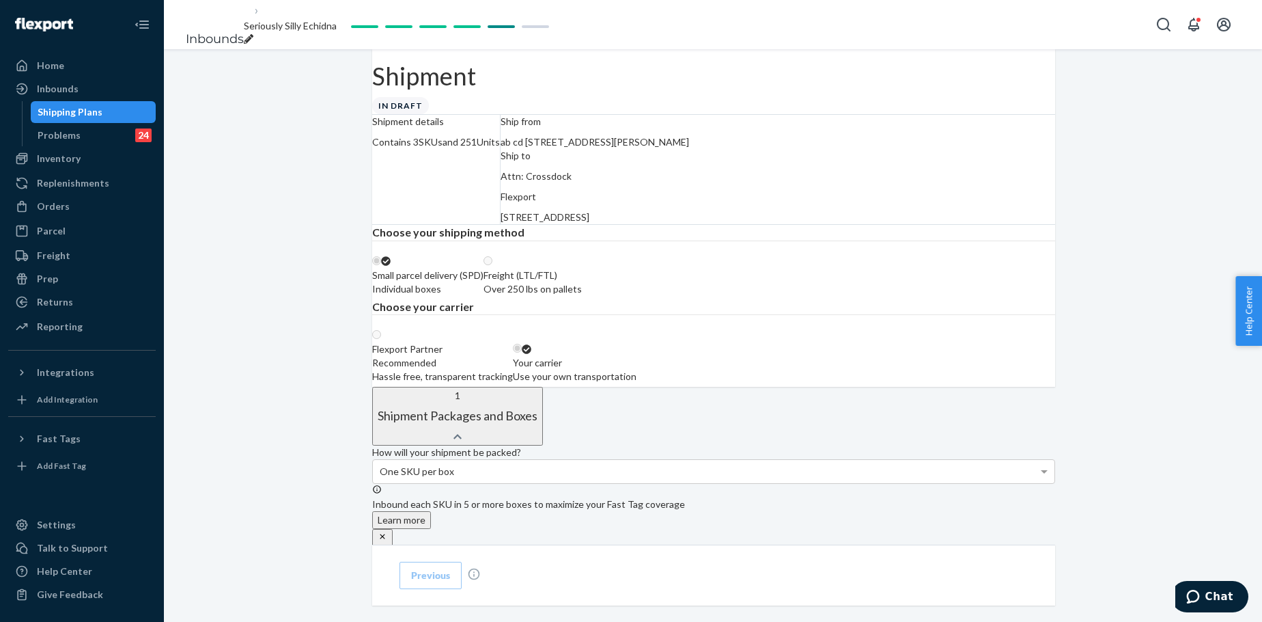
click at [489, 149] on div "Contains 3 SKUs and 251 Units" at bounding box center [436, 142] width 128 height 14
copy div "251"
click at [337, 33] on div "breadcrumbs" at bounding box center [290, 40] width 93 height 14
click at [356, 20] on input "Seriously Silly Echidna" at bounding box center [300, 26] width 112 height 18
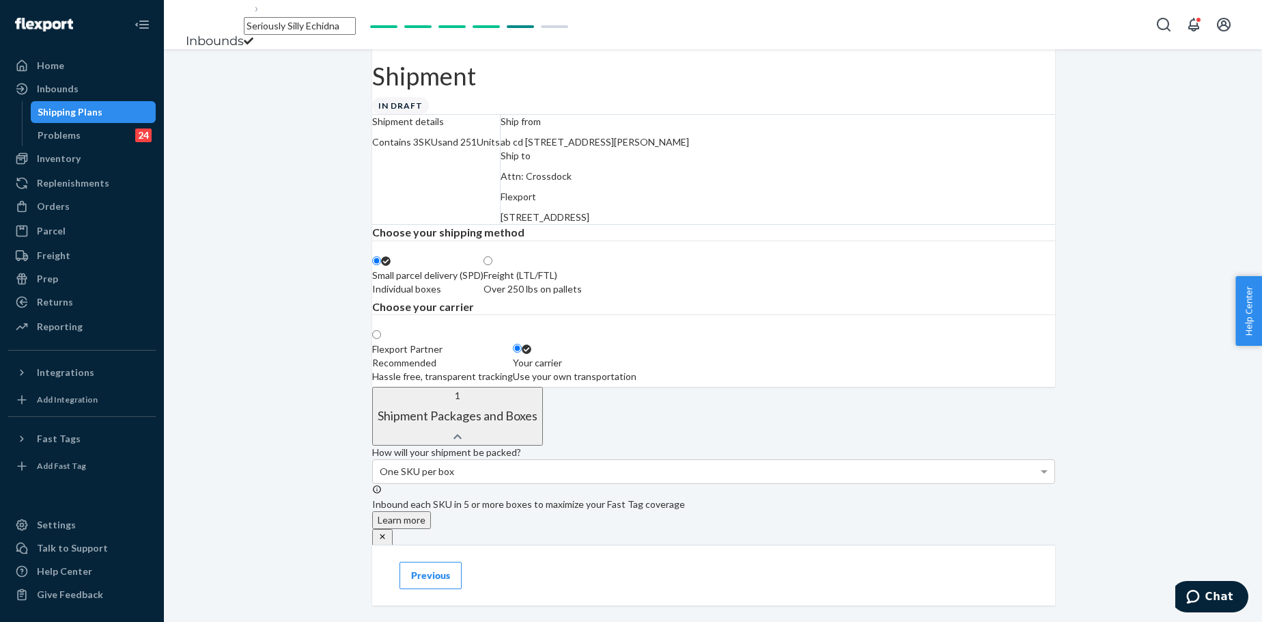
click at [356, 20] on input "Seriously Silly Echidna" at bounding box center [300, 26] width 112 height 18
type input "250817XI_251 Standard Paw Hoodie_XL Forest_3XL-4XL Pacific_Ship by Standard Sea…"
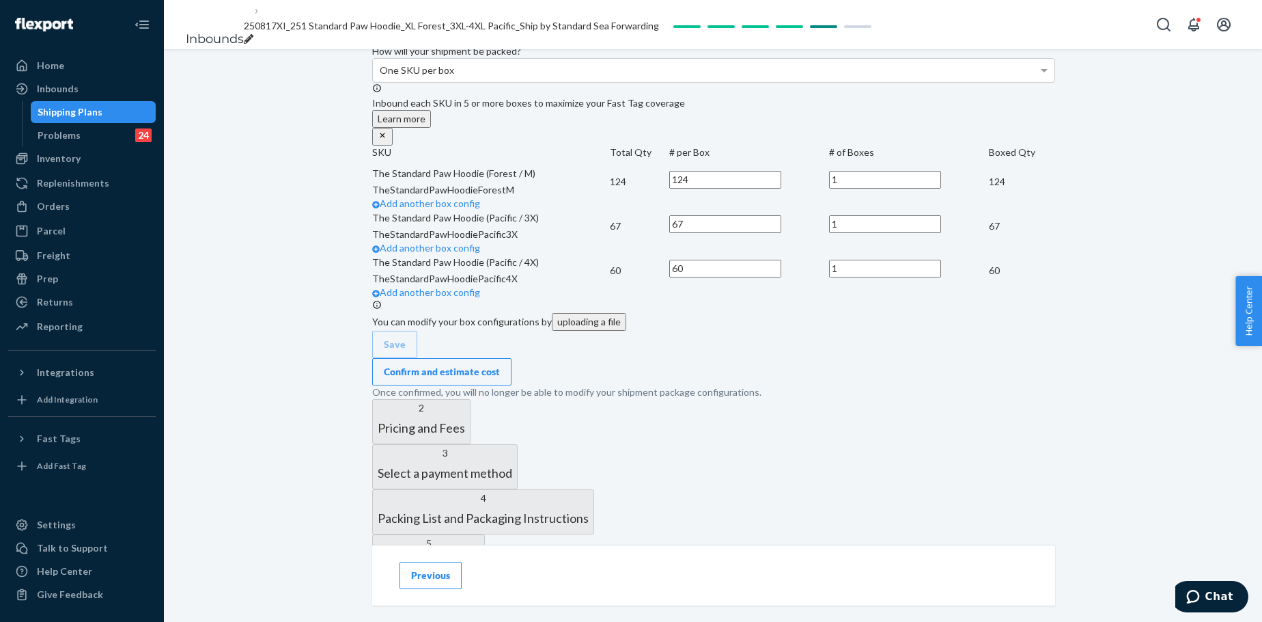
scroll to position [456, 0]
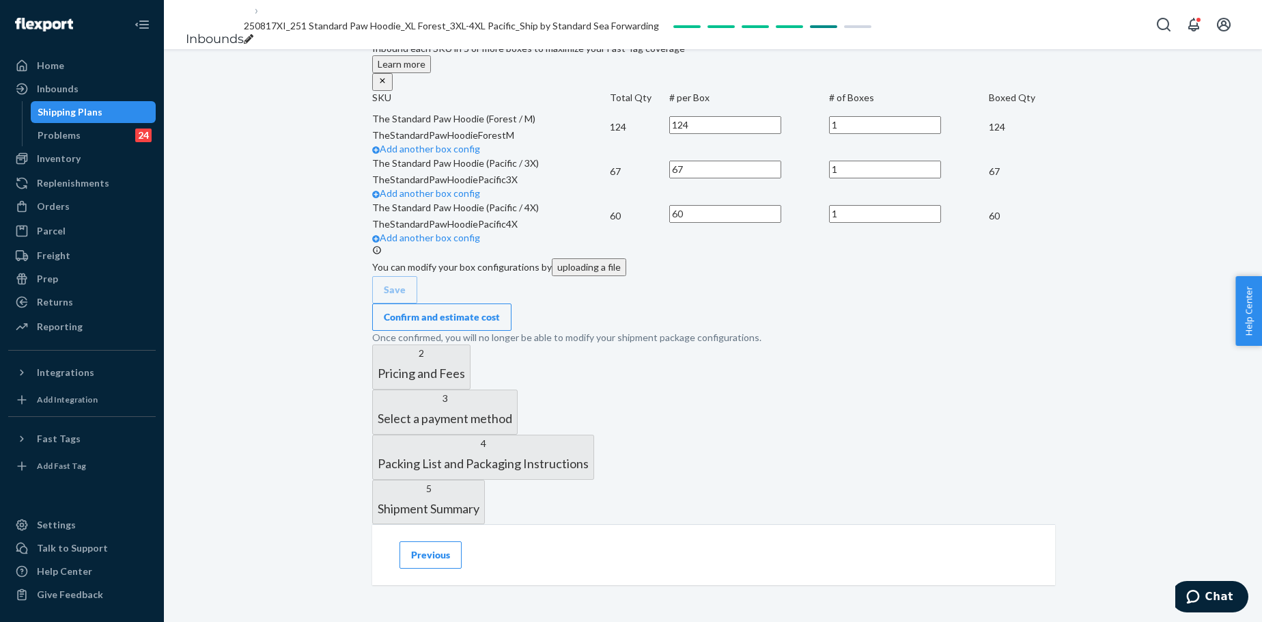
click at [781, 134] on input "124" at bounding box center [725, 125] width 112 height 18
type input "65"
click at [480, 154] on link "Add another box config" at bounding box center [426, 149] width 108 height 12
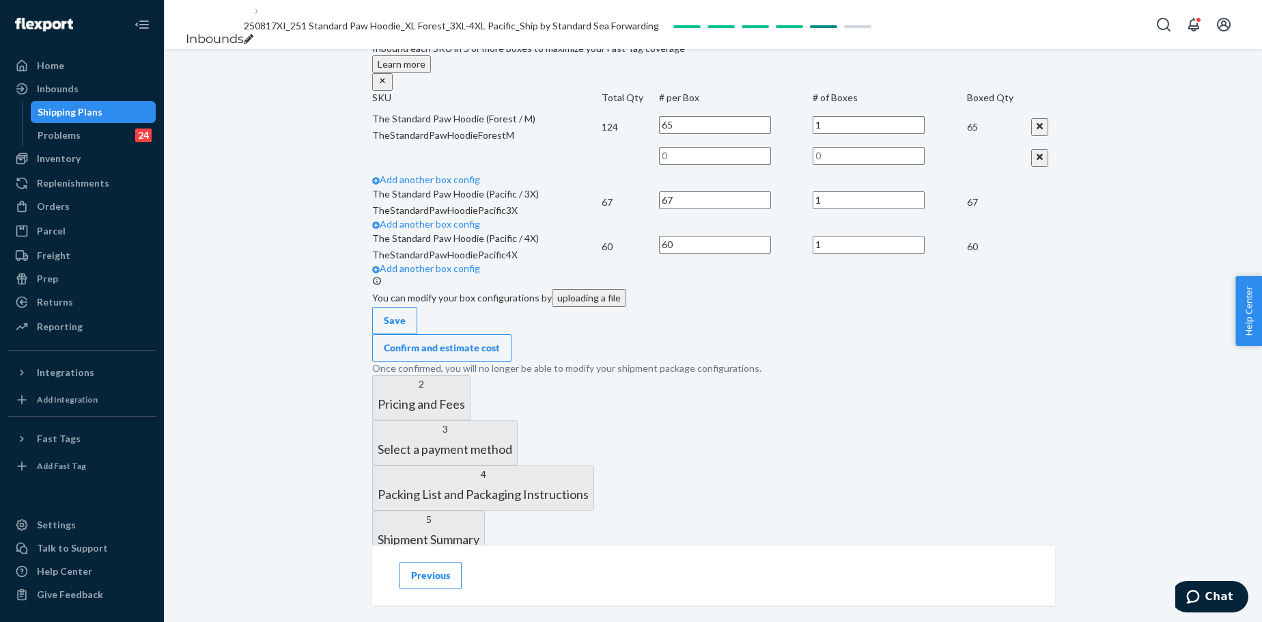
click at [771, 165] on input "text" at bounding box center [715, 156] width 112 height 18
type input "59"
type input "1"
click at [602, 173] on td at bounding box center [487, 157] width 230 height 31
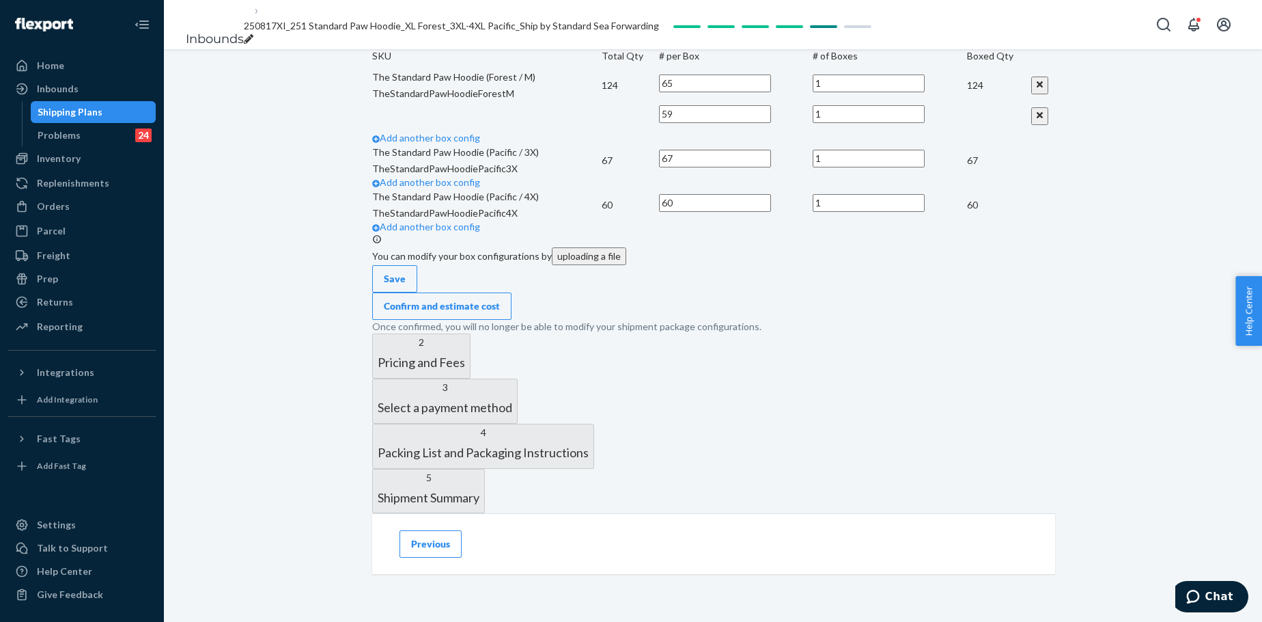
scroll to position [569, 0]
click at [771, 167] on input "67" at bounding box center [715, 159] width 112 height 18
type input "40"
click at [480, 188] on link "Add another box config" at bounding box center [426, 182] width 108 height 12
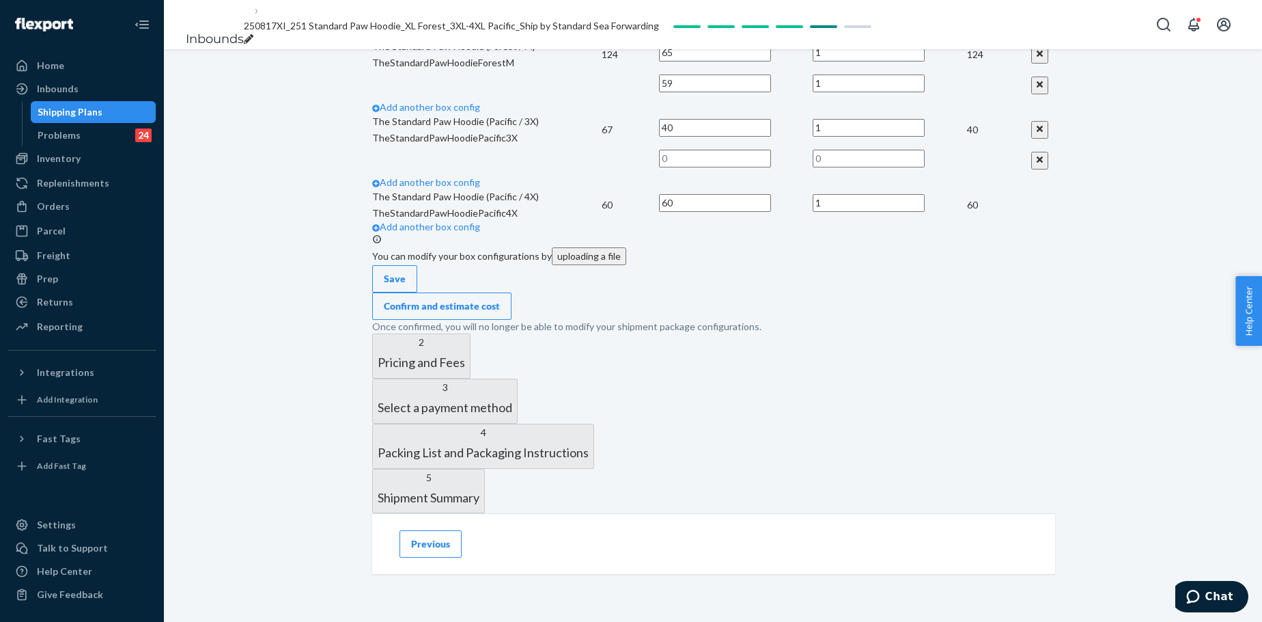
click at [771, 167] on input "text" at bounding box center [715, 159] width 112 height 18
type input "27"
type input "1"
click at [602, 176] on td at bounding box center [487, 160] width 230 height 31
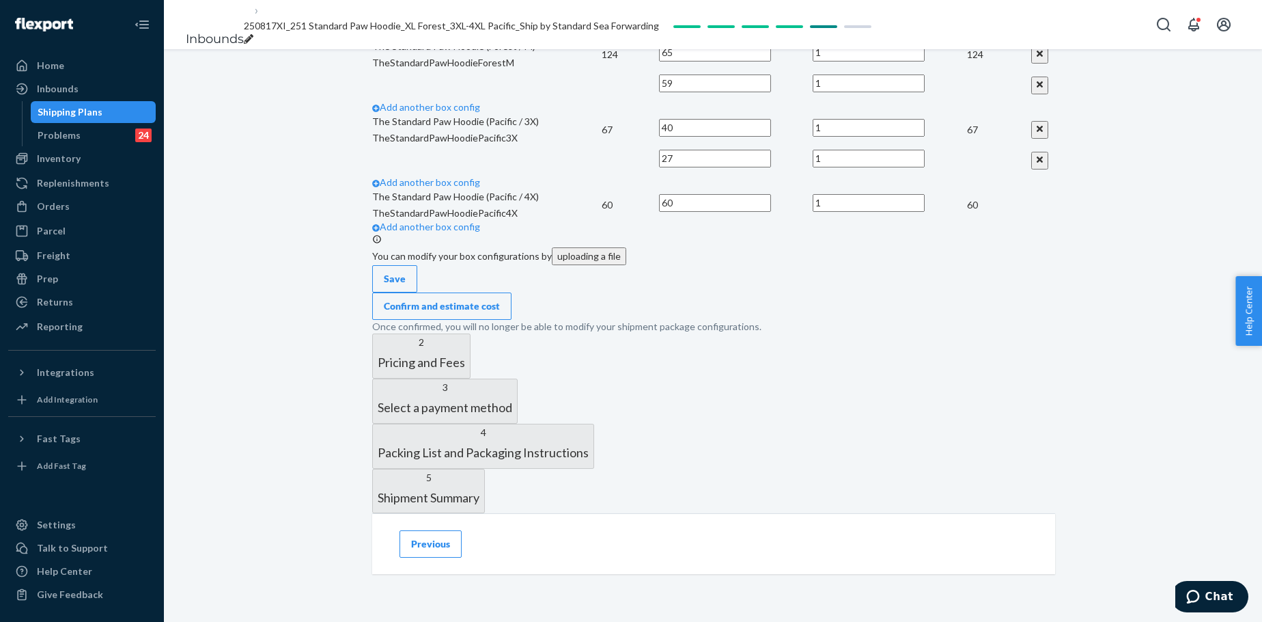
click at [771, 212] on input "60" at bounding box center [715, 203] width 112 height 18
type input "3"
type input "0"
click at [771, 212] on input "3" at bounding box center [715, 203] width 112 height 18
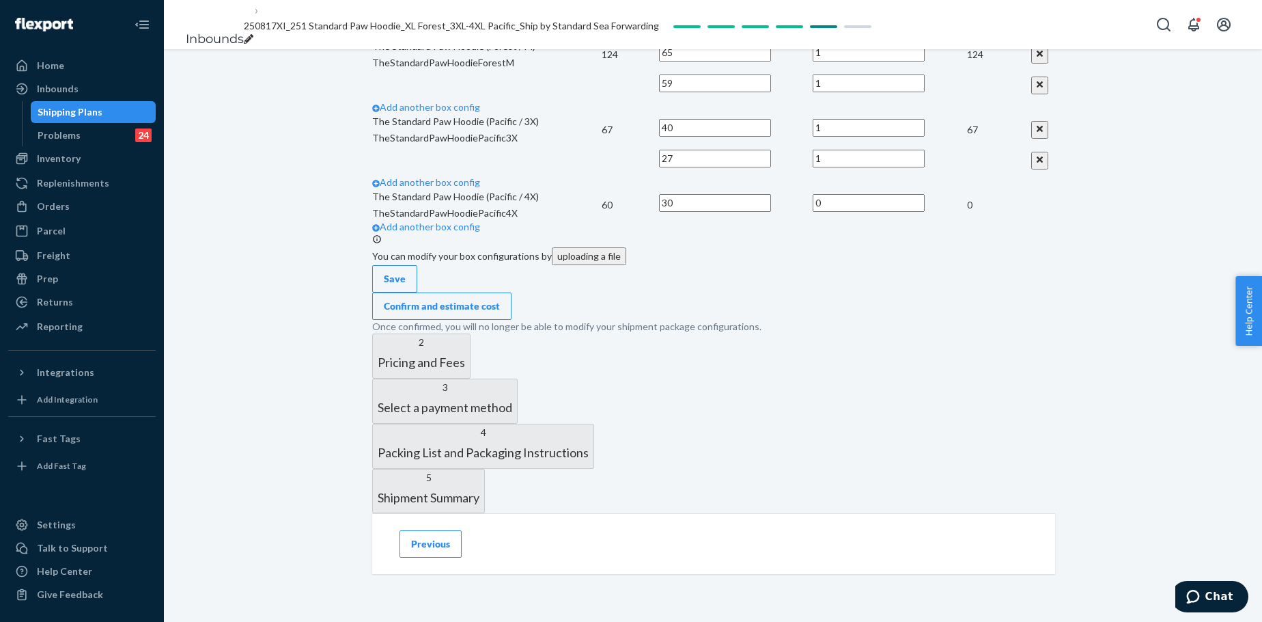
type input "30"
click at [883, 212] on input "0" at bounding box center [869, 203] width 112 height 18
type input "2"
click at [602, 145] on p "TheStandardPawHoodiePacific3X" at bounding box center [487, 138] width 230 height 14
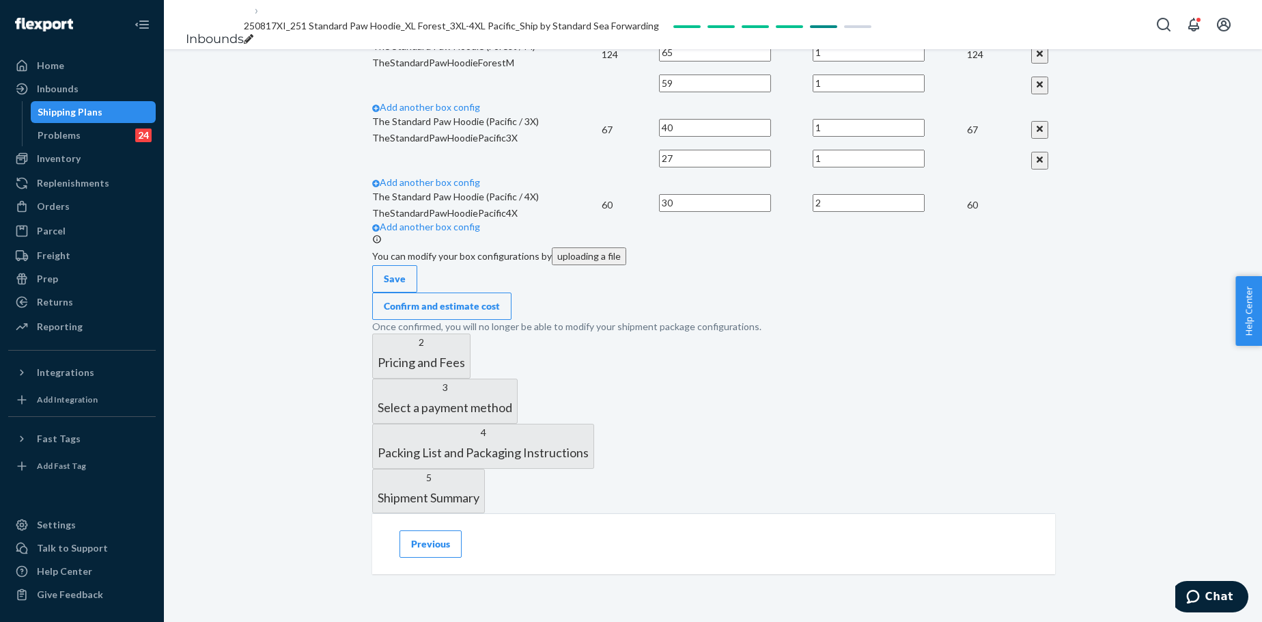
scroll to position [774, 0]
click at [500, 313] on div "Confirm and estimate cost" at bounding box center [442, 306] width 116 height 14
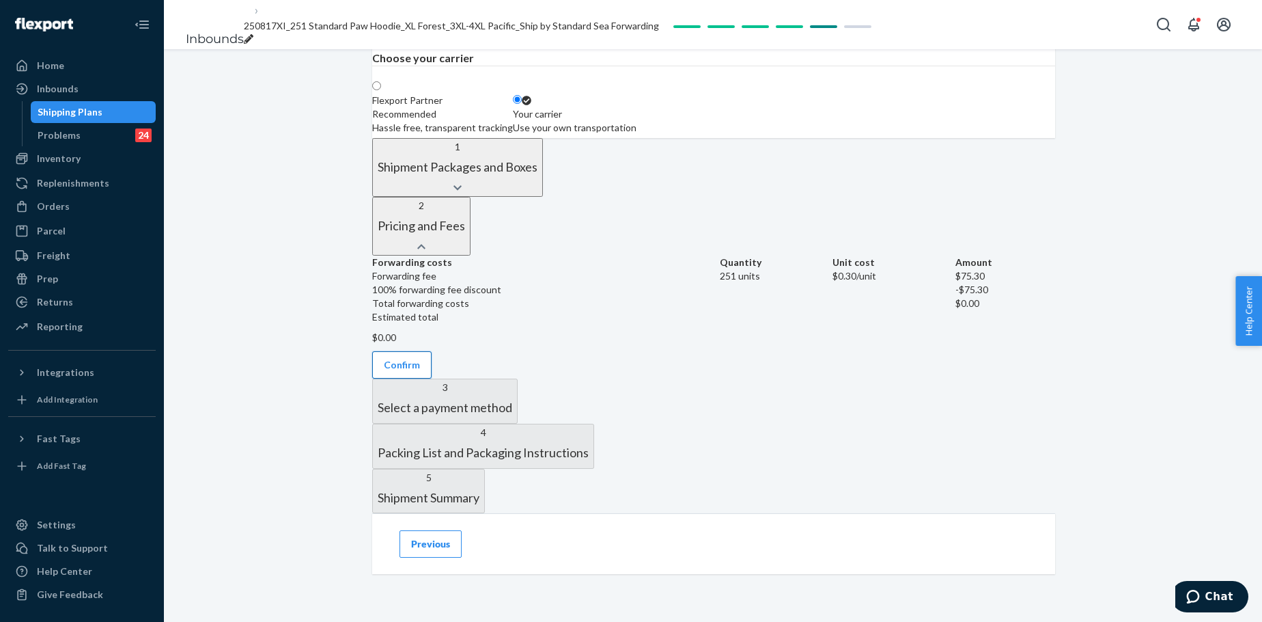
click at [432, 351] on button "Confirm" at bounding box center [401, 364] width 59 height 27
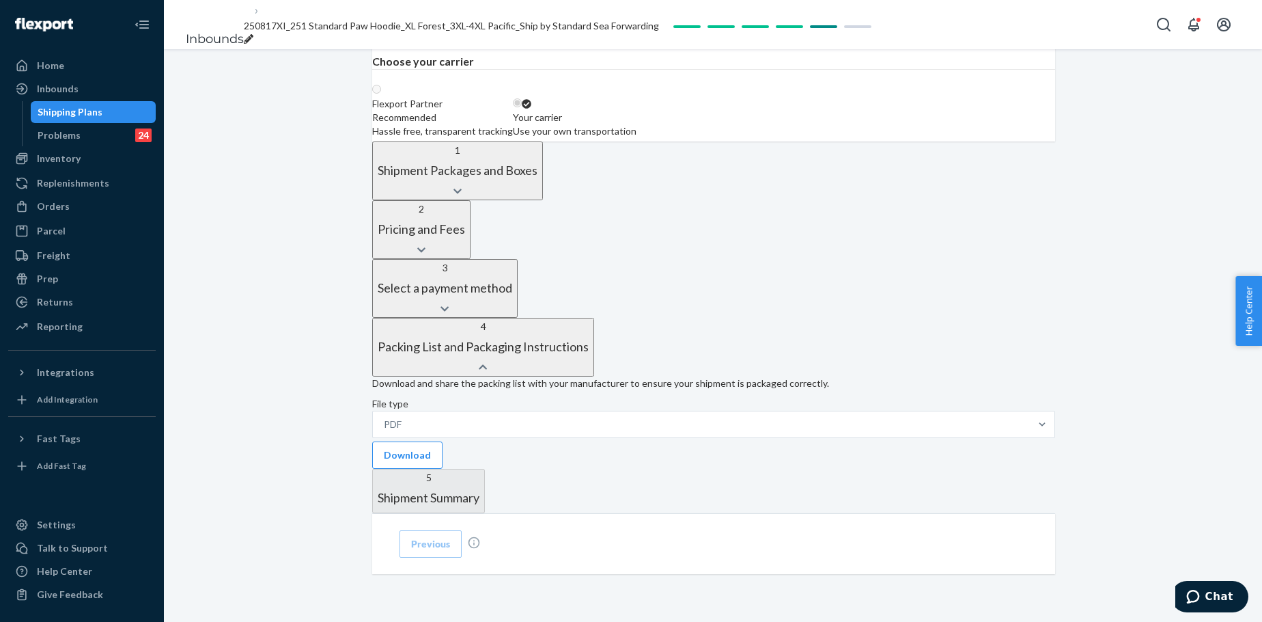
scroll to position [508, 0]
click at [443, 441] on button "Download" at bounding box center [407, 454] width 70 height 27
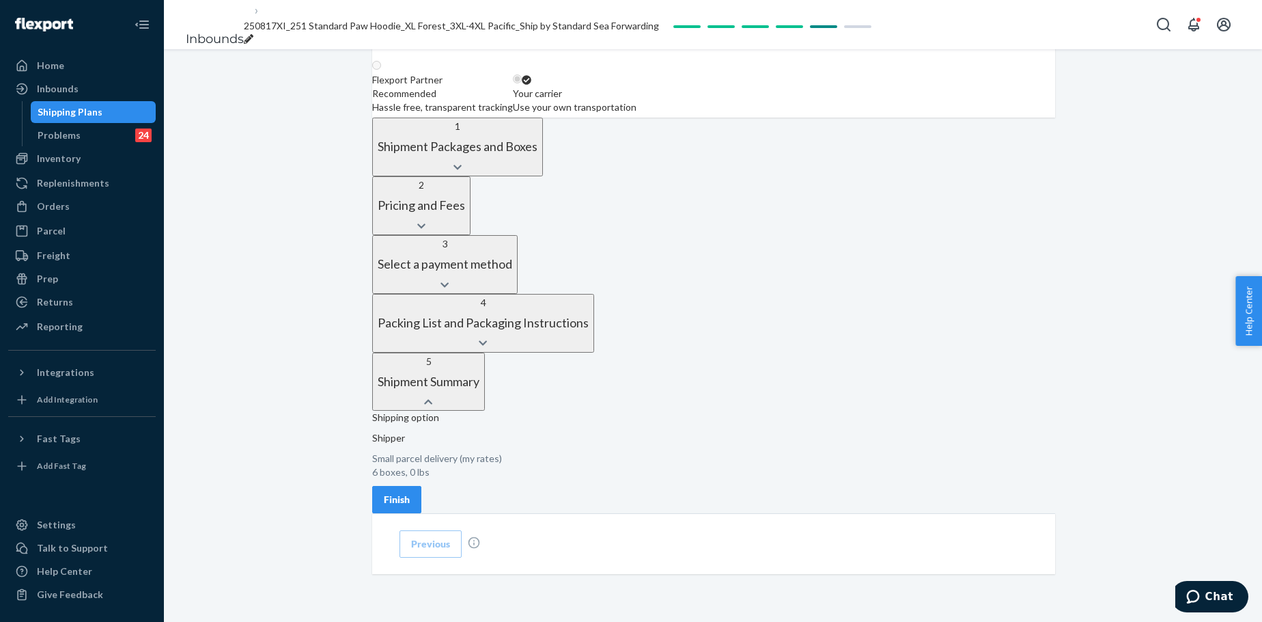
click at [410, 474] on div "Finish" at bounding box center [397, 499] width 26 height 14
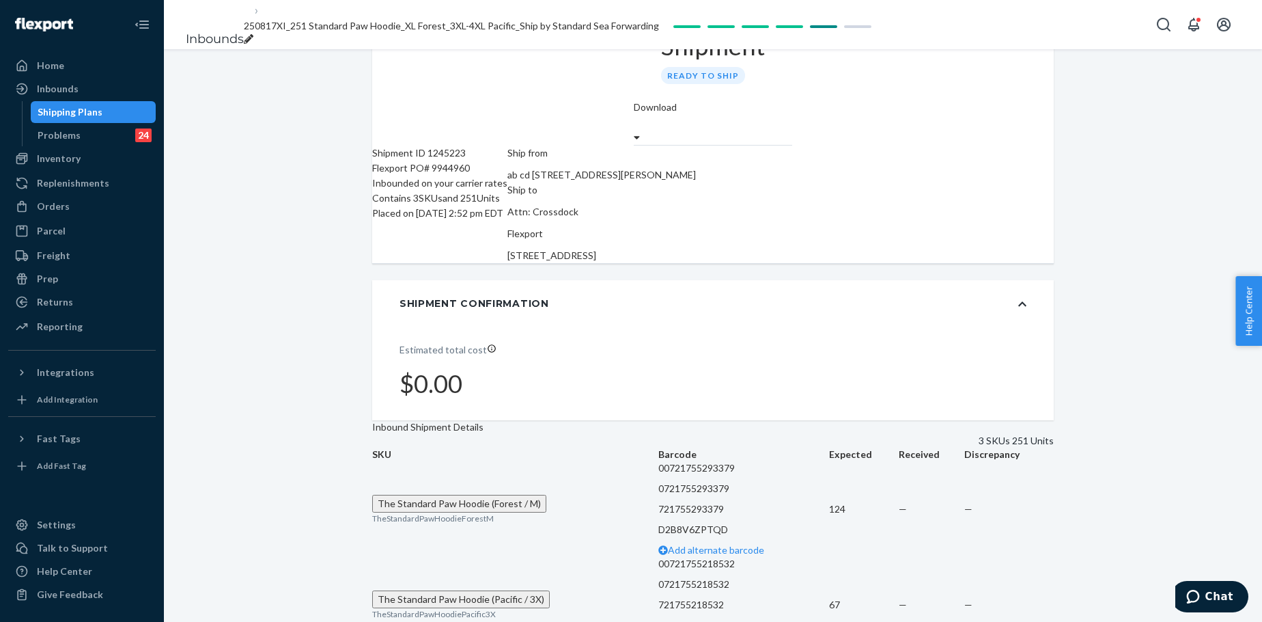
scroll to position [0, 0]
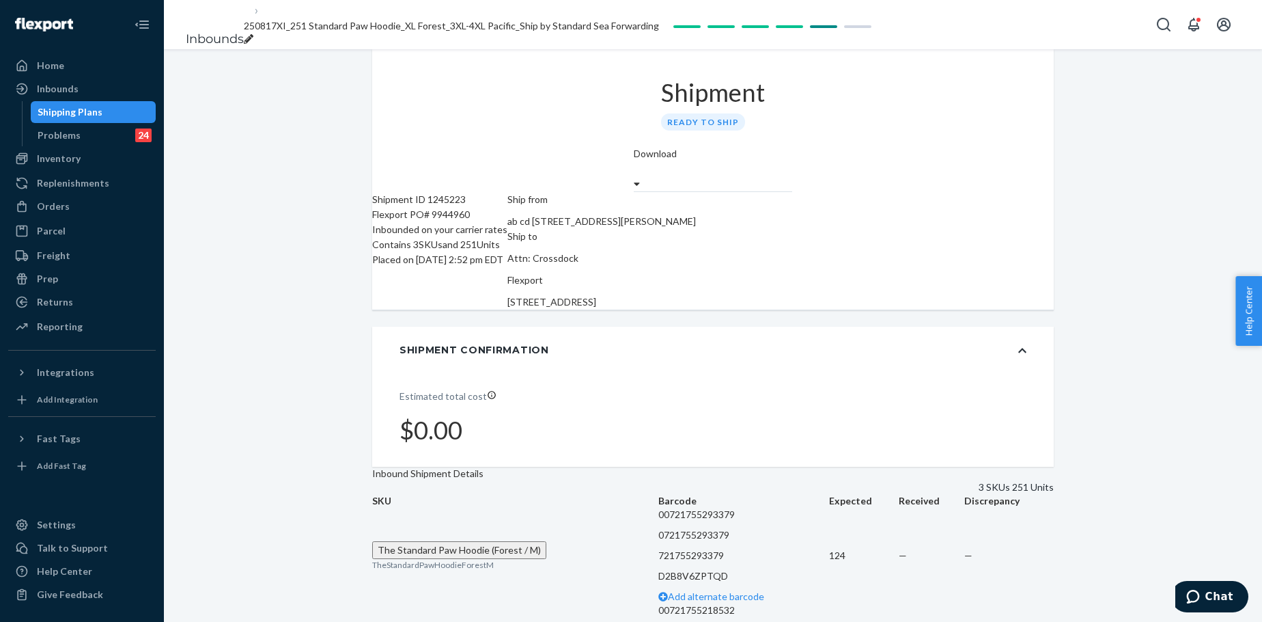
click at [792, 147] on div "Download" at bounding box center [713, 169] width 158 height 44
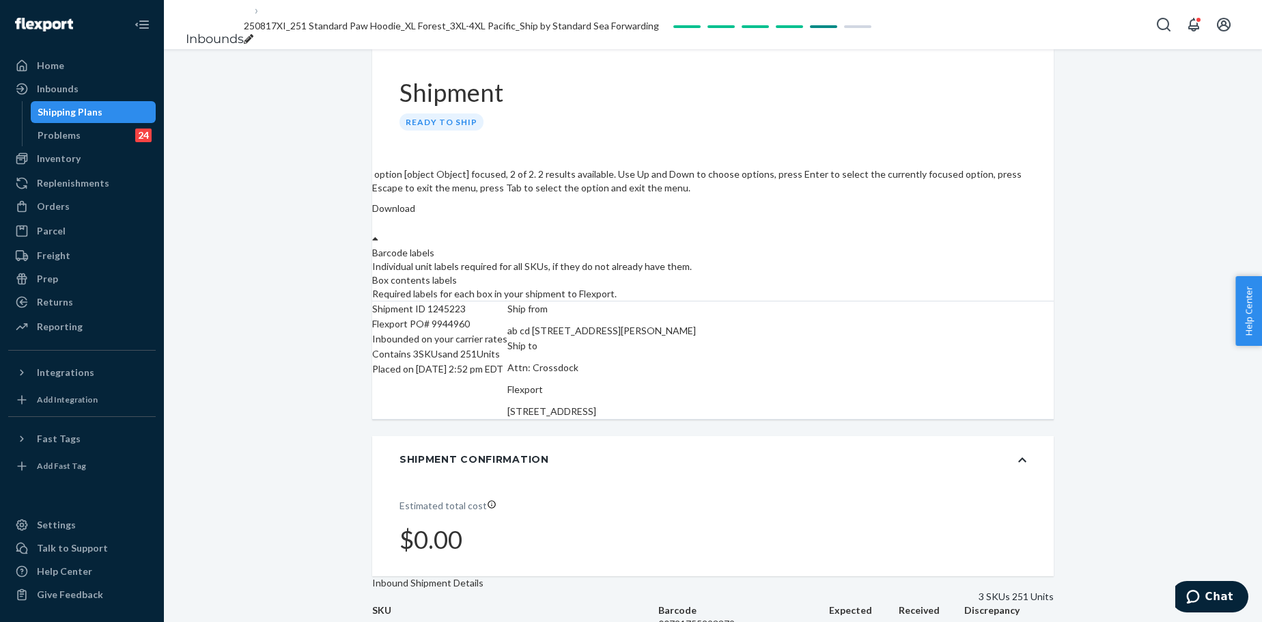
click at [998, 287] on div "Required labels for each box in your shipment to Flexport." at bounding box center [713, 294] width 682 height 14
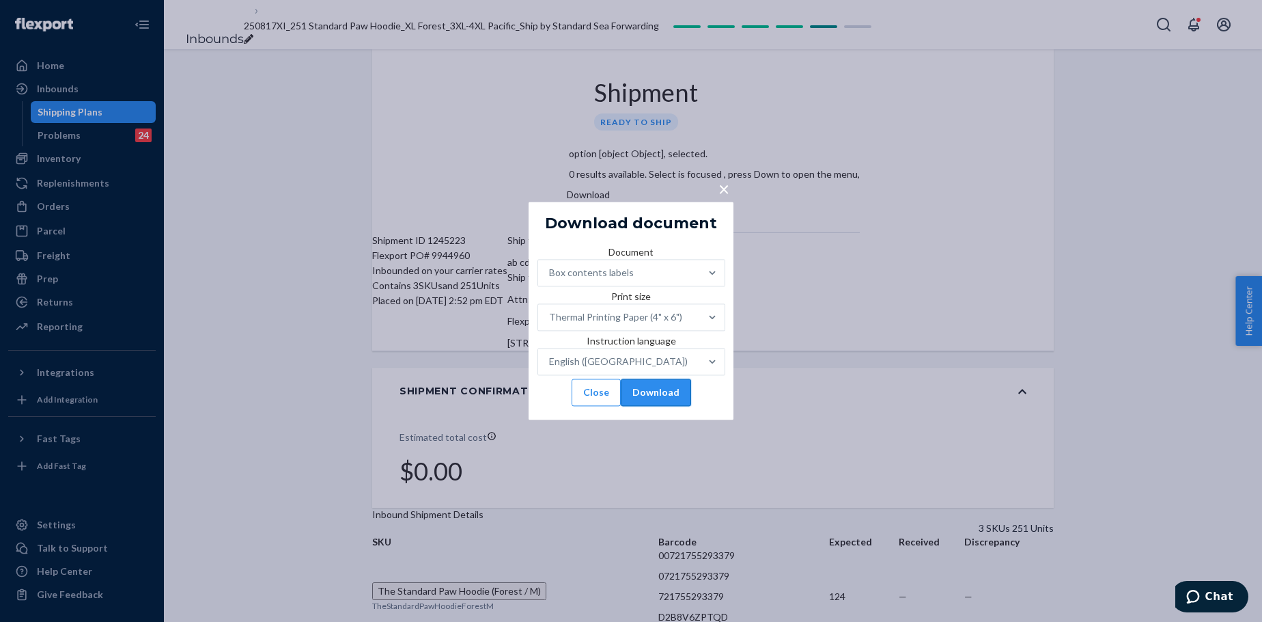
click at [691, 406] on button "Download" at bounding box center [656, 392] width 70 height 27
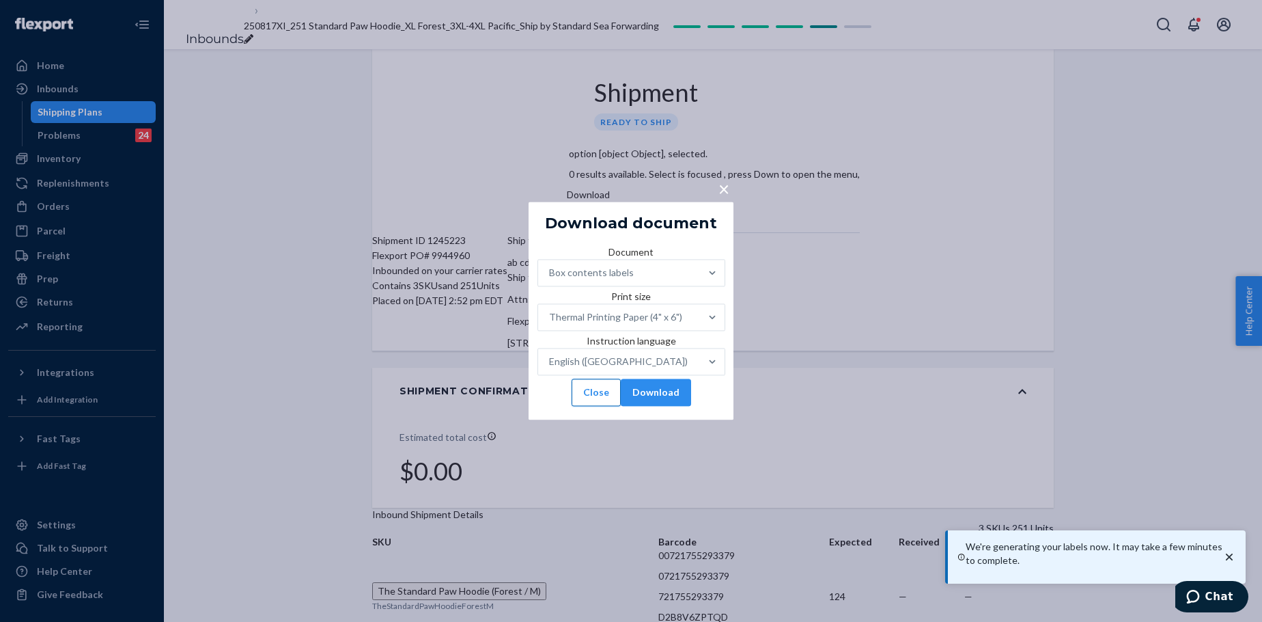
click at [593, 406] on button "Close" at bounding box center [596, 392] width 49 height 27
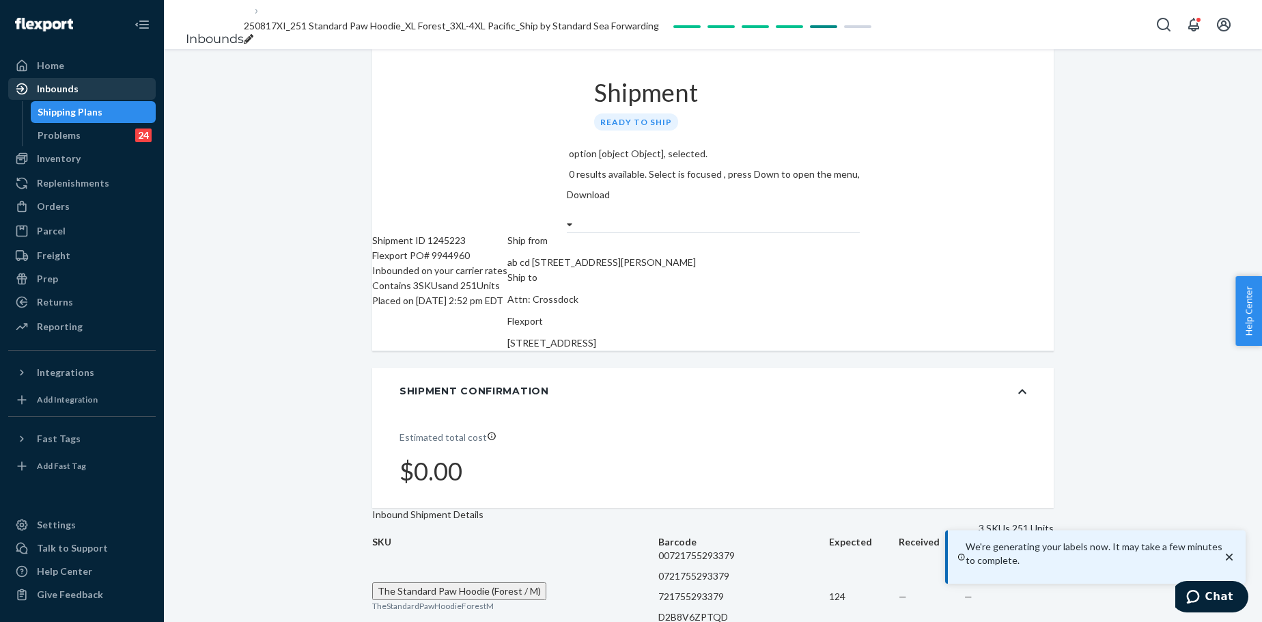
click at [66, 88] on div "Inbounds" at bounding box center [58, 89] width 42 height 14
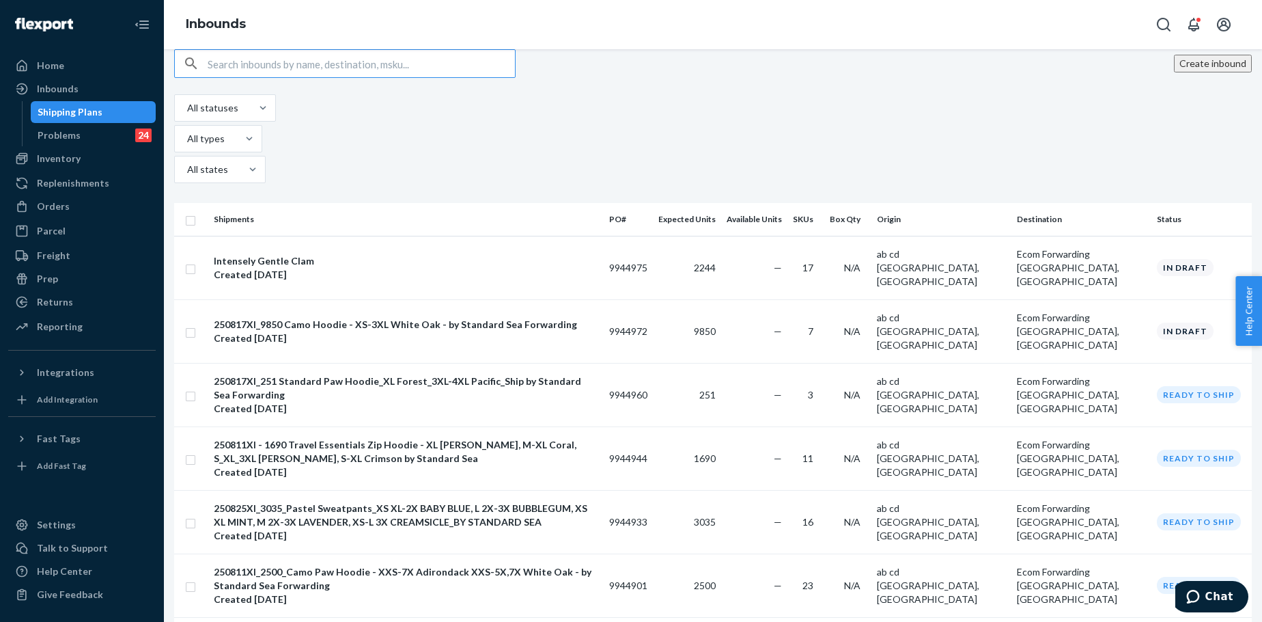
click at [1049, 72] on button "Create inbound" at bounding box center [1213, 64] width 78 height 18
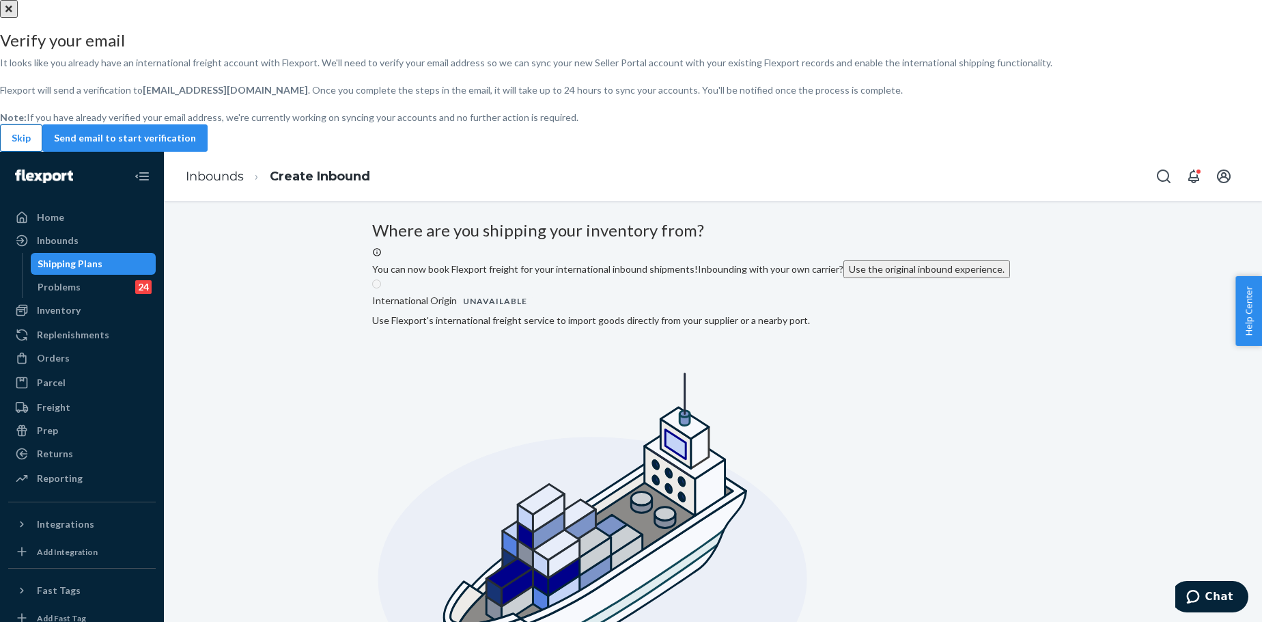
click at [42, 152] on button "Skip" at bounding box center [21, 137] width 42 height 27
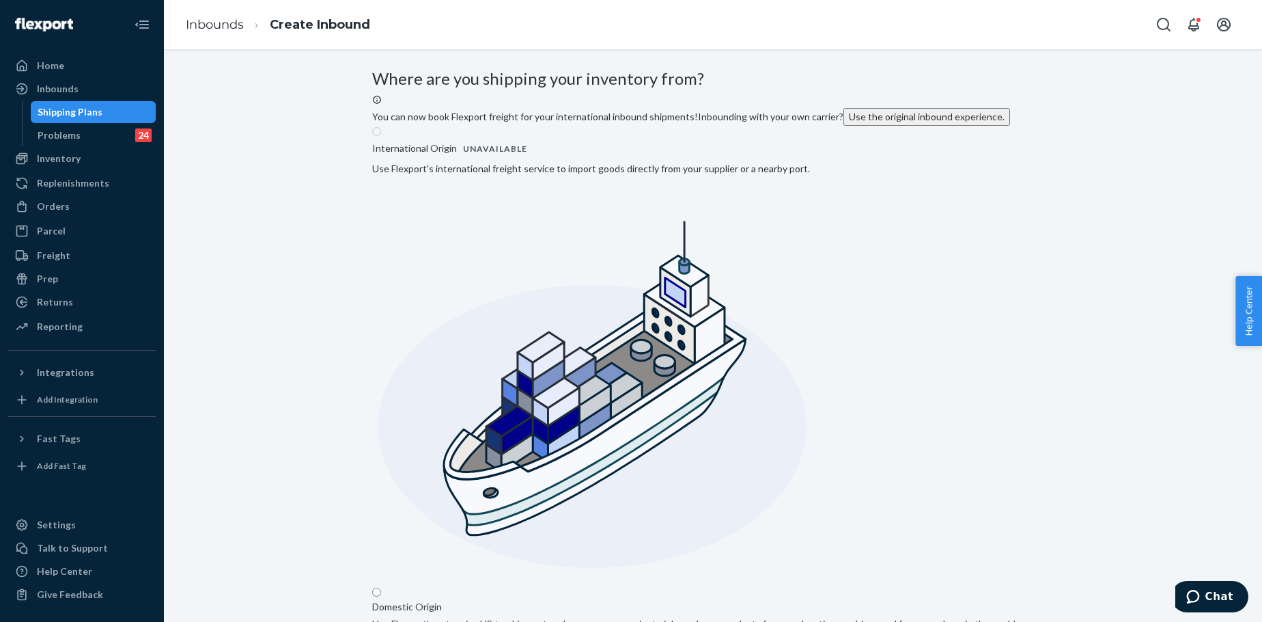
click at [381, 474] on input "Domestic Origin Use Flexport’s extensive US trucking network or your own carrie…" at bounding box center [376, 591] width 9 height 9
radio input "true"
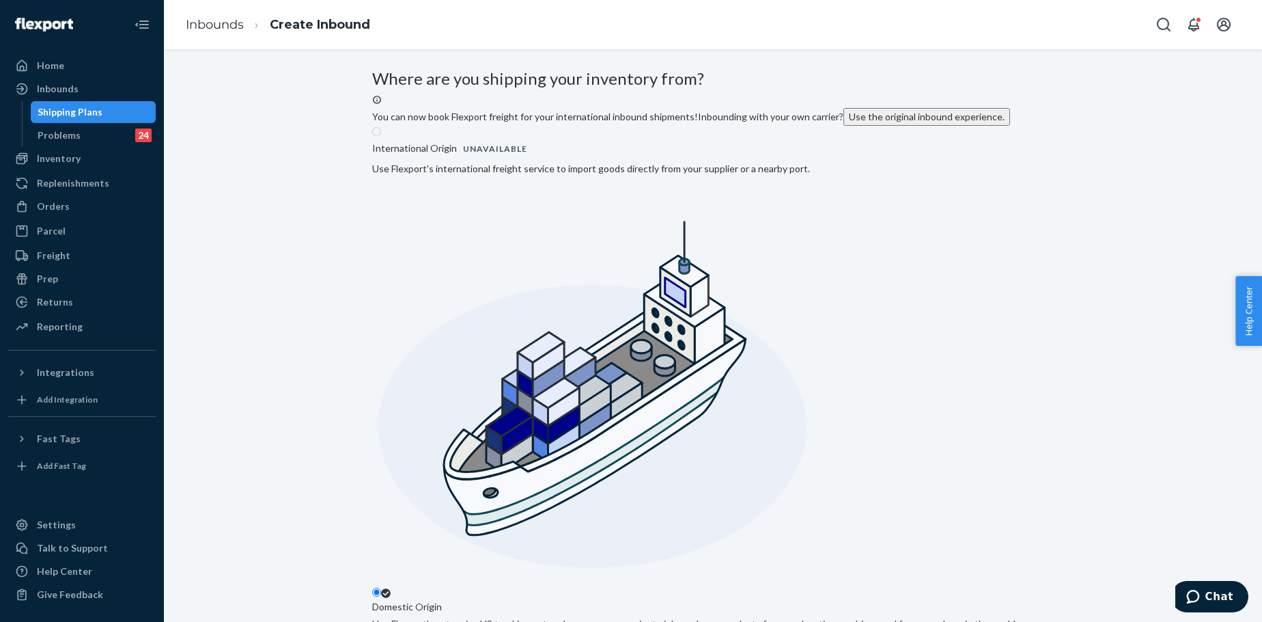
type input "ab cd"
type input "577 Howard St"
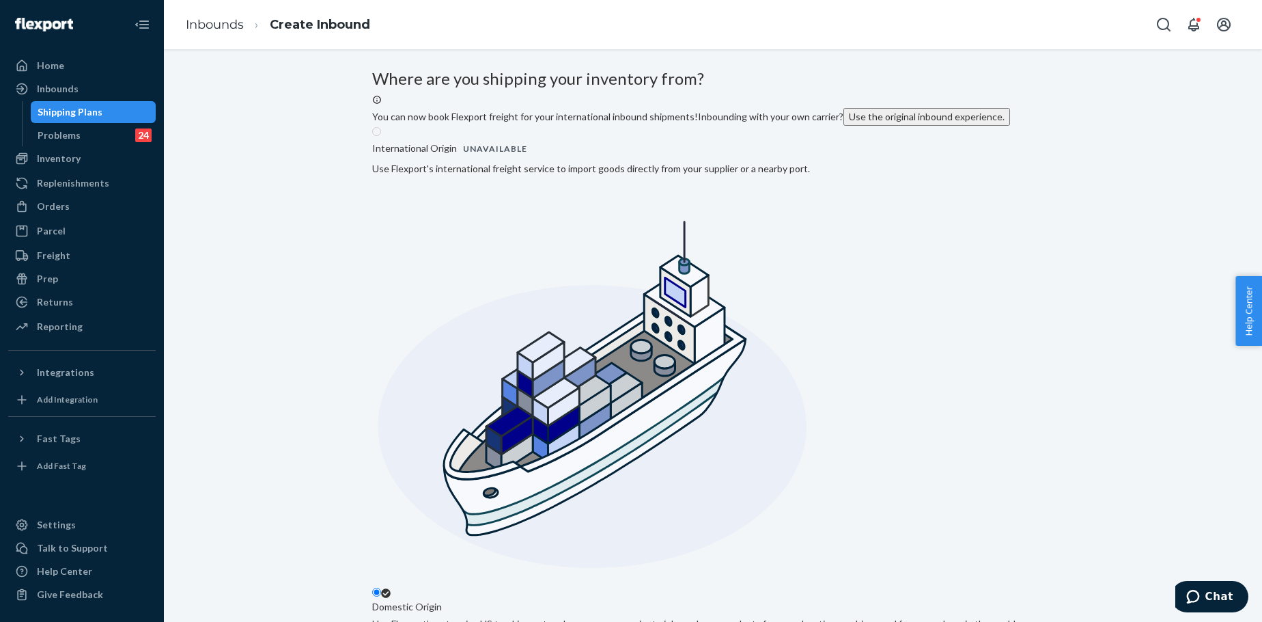
type input "San Francisco"
type input "CA"
type input "94105"
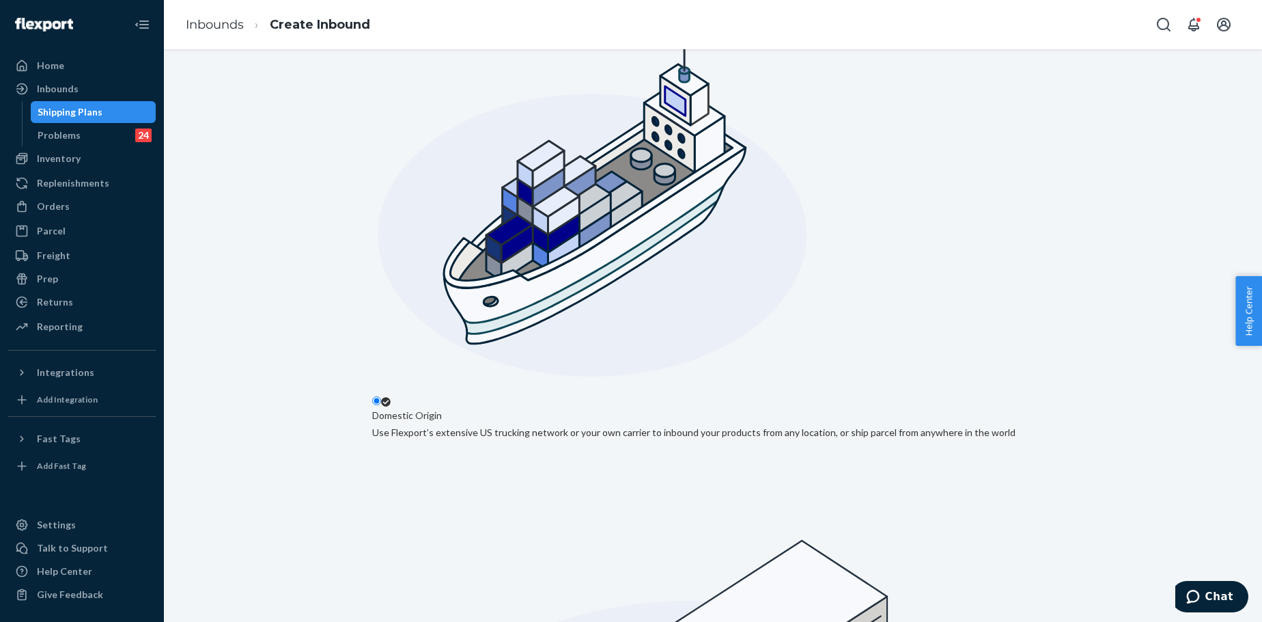
scroll to position [210, 0]
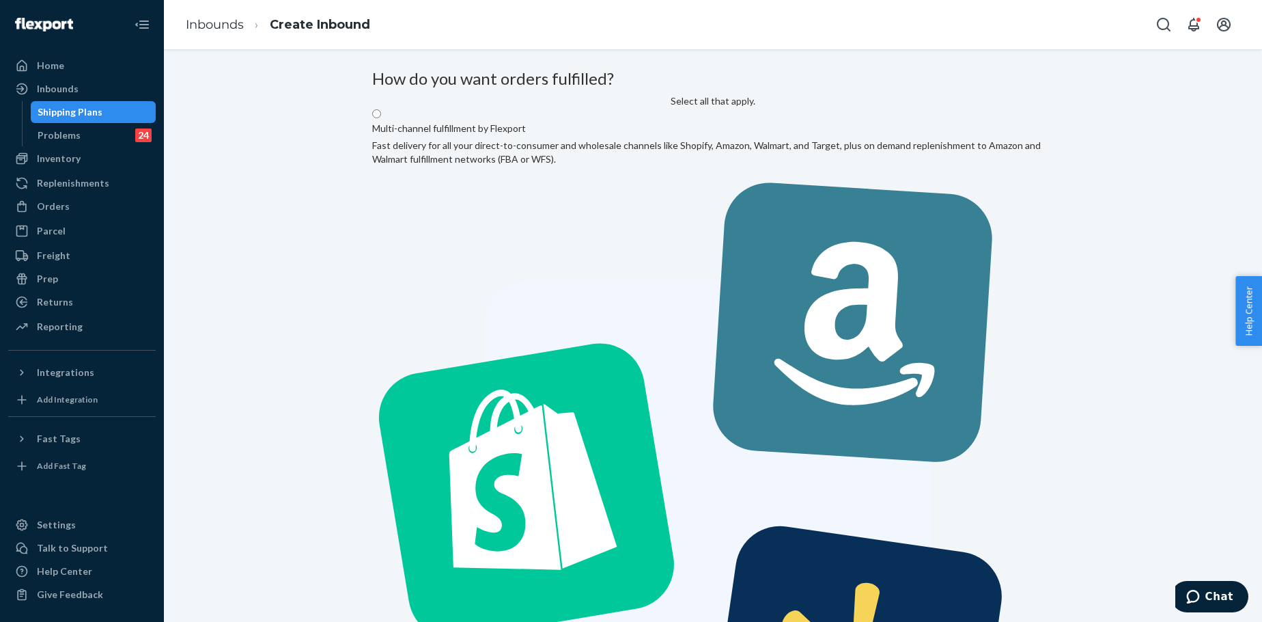
drag, startPoint x: 524, startPoint y: 184, endPoint x: 885, endPoint y: 411, distance: 426.6
click at [525, 184] on label "Multi-channel fulfillment by Flexport Fast delivery for all your direct-to-cons…" at bounding box center [713, 479] width 682 height 743
click at [381, 118] on input "Multi-channel fulfillment by Flexport Fast delivery for all your direct-to-cons…" at bounding box center [376, 113] width 9 height 9
radio input "true"
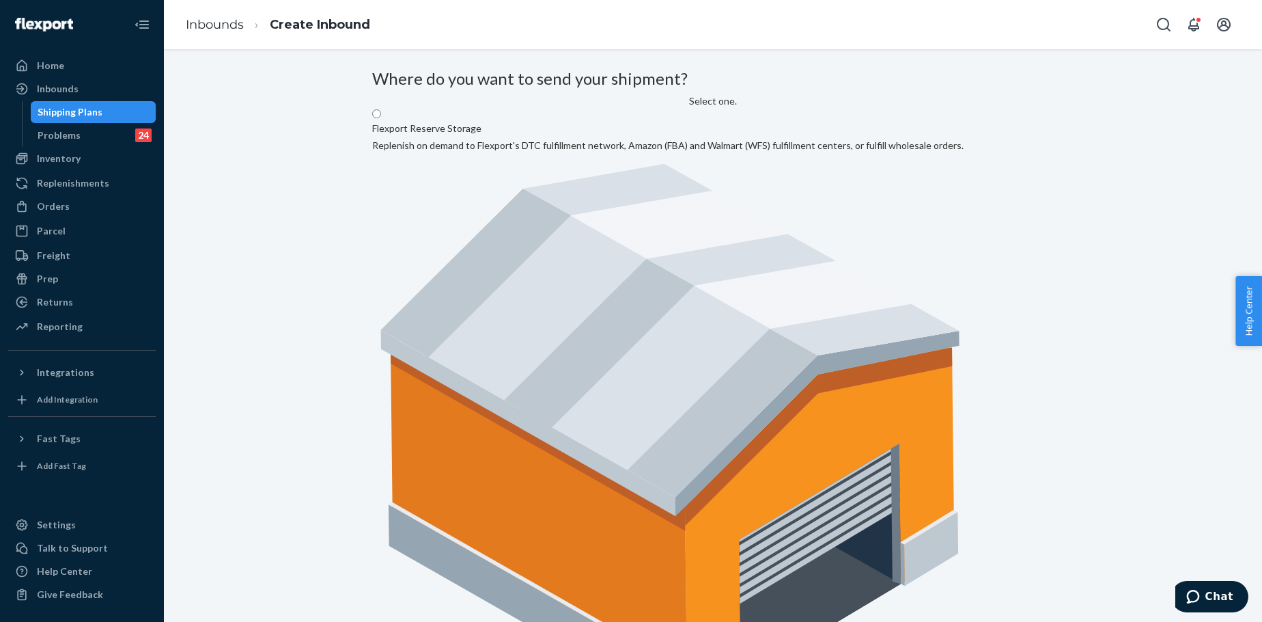
radio input "true"
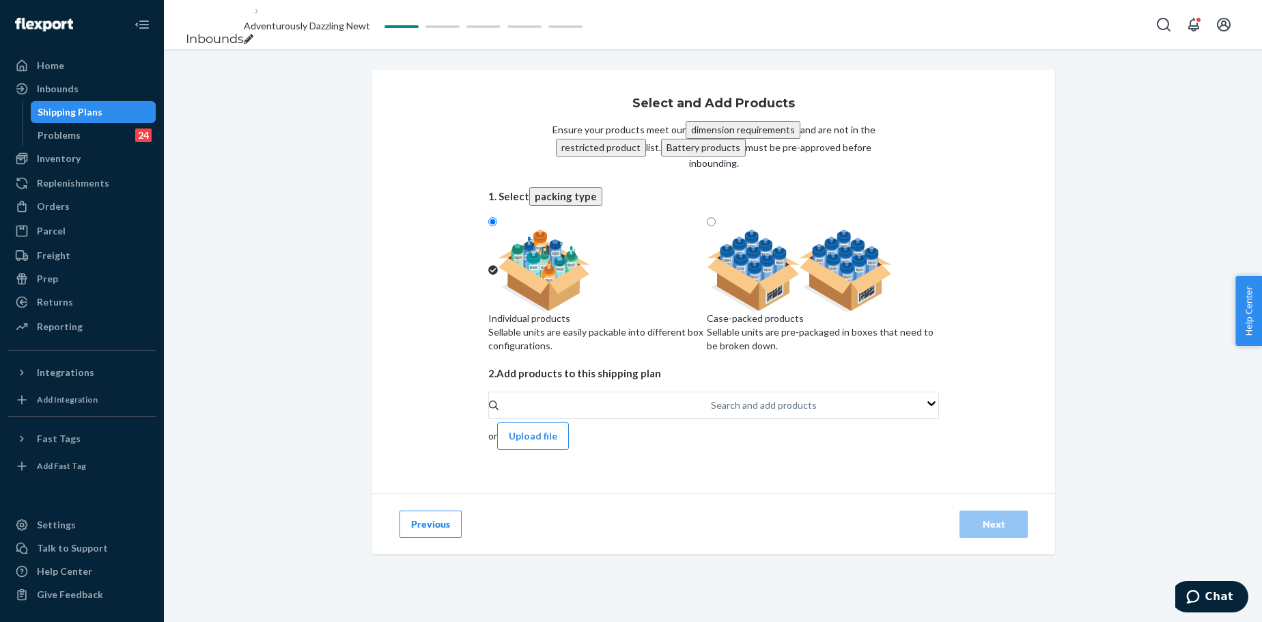
click at [894, 298] on div at bounding box center [823, 271] width 232 height 82
click at [716, 226] on input "Case-packed products Sellable units are pre-packaged in boxes that need to be b…" at bounding box center [711, 221] width 9 height 9
radio input "true"
radio input "false"
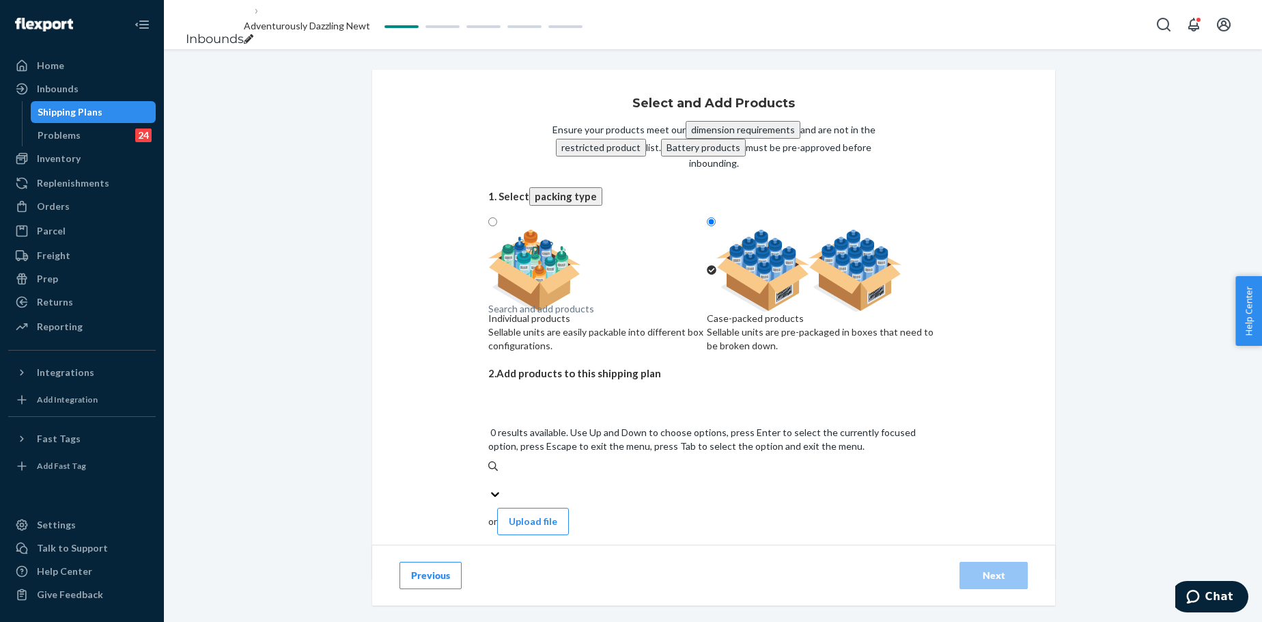
click at [743, 473] on div "Search and add products" at bounding box center [713, 480] width 451 height 14
click at [490, 473] on input "0 results available. Use Up and Down to choose options, press Enter to select t…" at bounding box center [488, 480] width 1 height 14
click at [719, 460] on div "Search and add products" at bounding box center [713, 467] width 451 height 14
click at [490, 460] on input "0 results available. Select is focused ,type to refine list, press Down to open…" at bounding box center [488, 467] width 1 height 14
paste input "Waffle Pants Ivory"
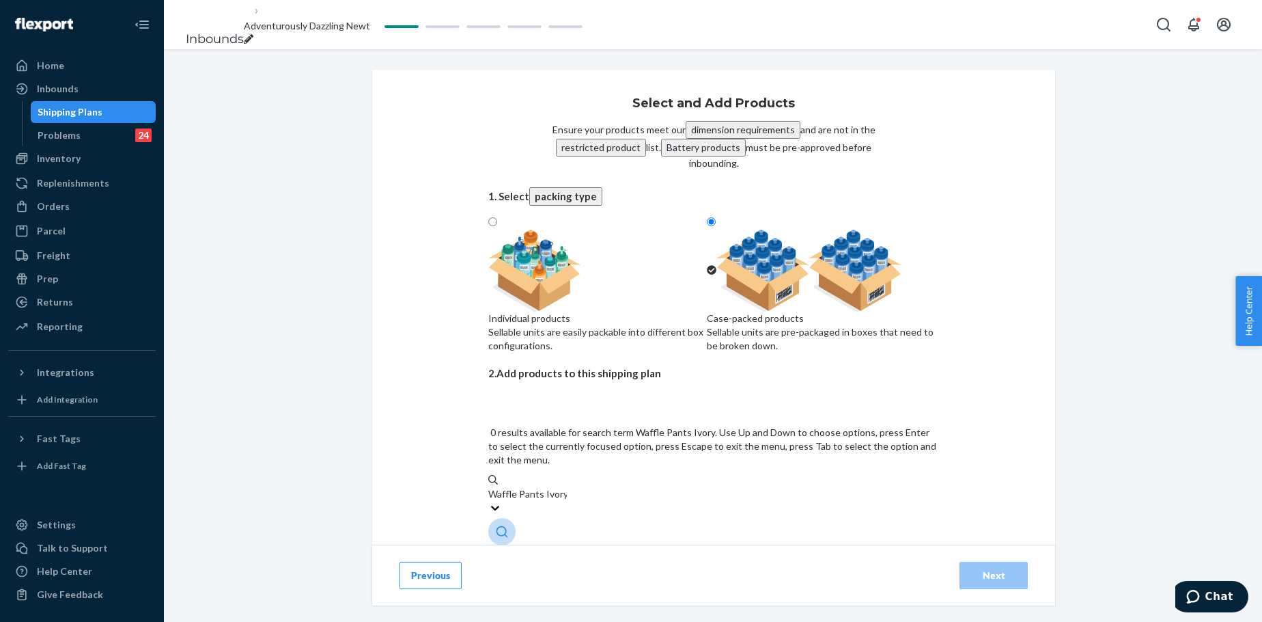
type input "Waffle Pants Ivory"
click at [636, 473] on div "Search and add products" at bounding box center [713, 480] width 451 height 14
click at [490, 473] on input "0 results available. Use Up and Down to choose options, press Enter to select t…" at bounding box center [488, 480] width 1 height 14
paste input "Waffle Lounge Relaxed Sweatpants Ivory"
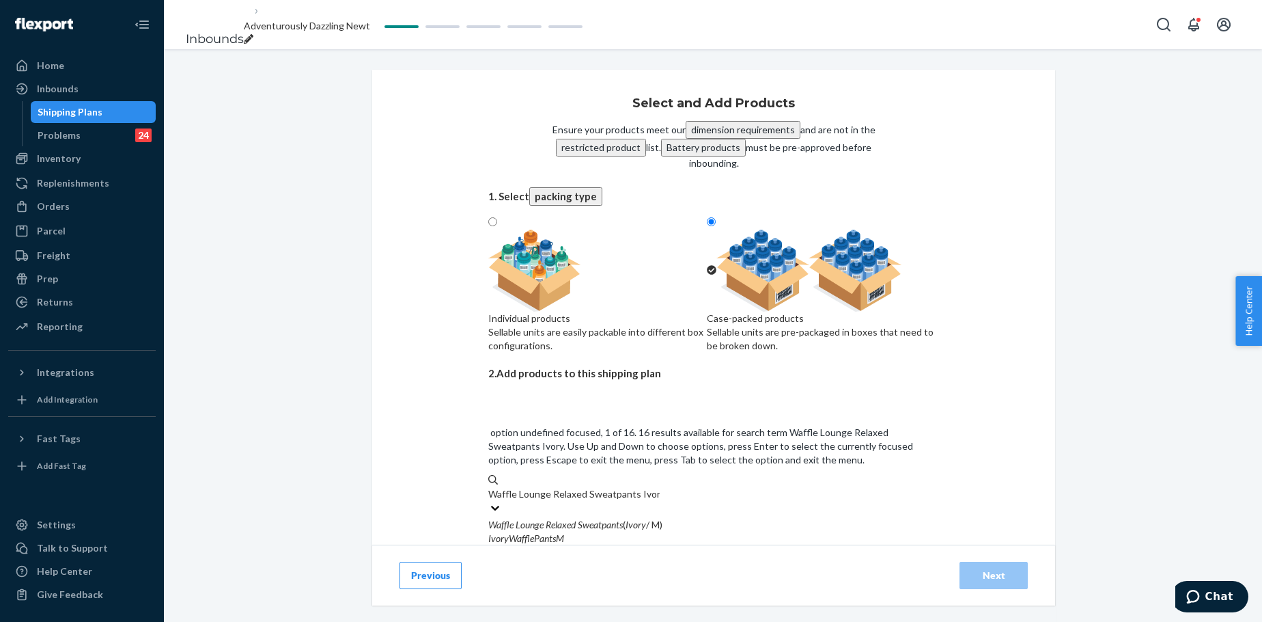
type input "Waffle Lounge Relaxed Sweatpants Ivory"
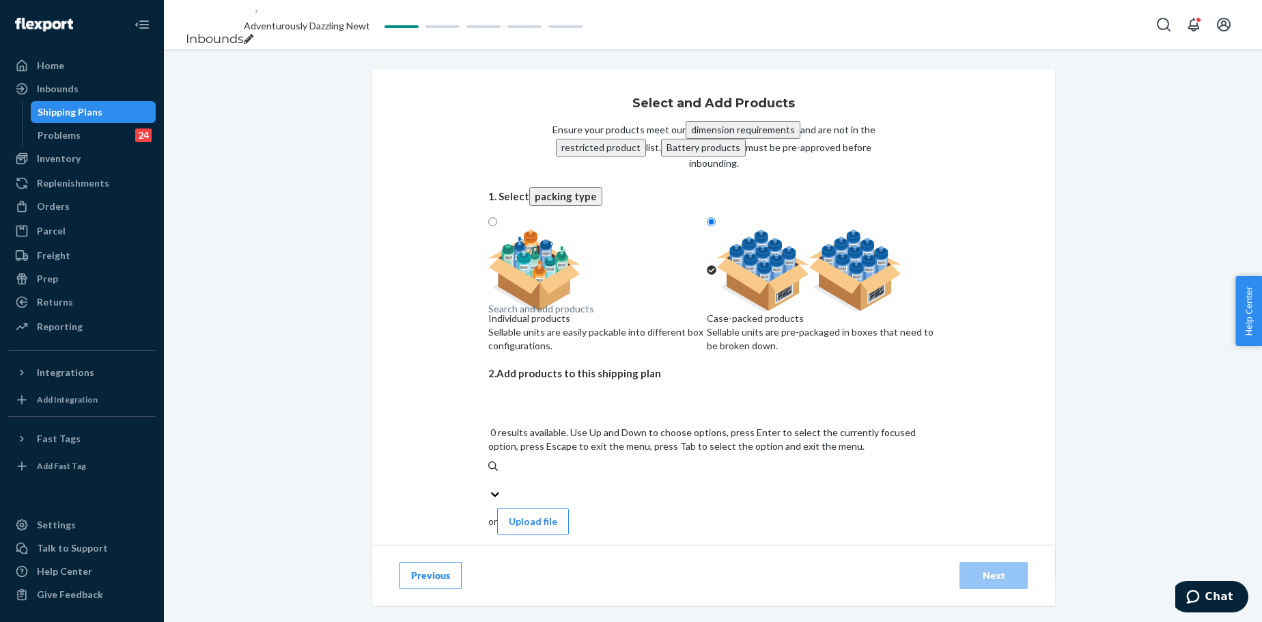
click at [574, 316] on div "Search and add products" at bounding box center [541, 309] width 106 height 14
click at [490, 473] on input "0 results available. Use Up and Down to choose options, press Enter to select t…" at bounding box center [488, 480] width 1 height 14
paste input "Waffle Lounge Relaxed Sweatpants Ivory"
type input "Waffle Lounge Relaxed Sweatpants Ivory"
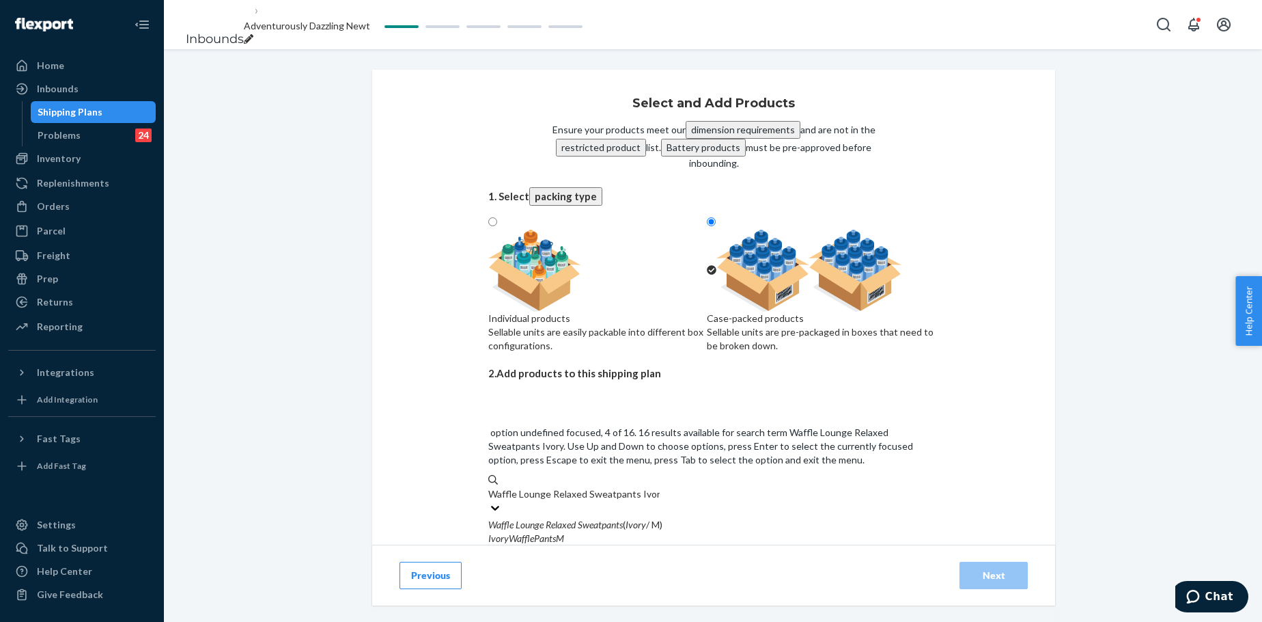
scroll to position [91, 0]
click at [660, 474] on input "Waffle Lounge Relaxed Sweatpants Ivory" at bounding box center [573, 494] width 171 height 14
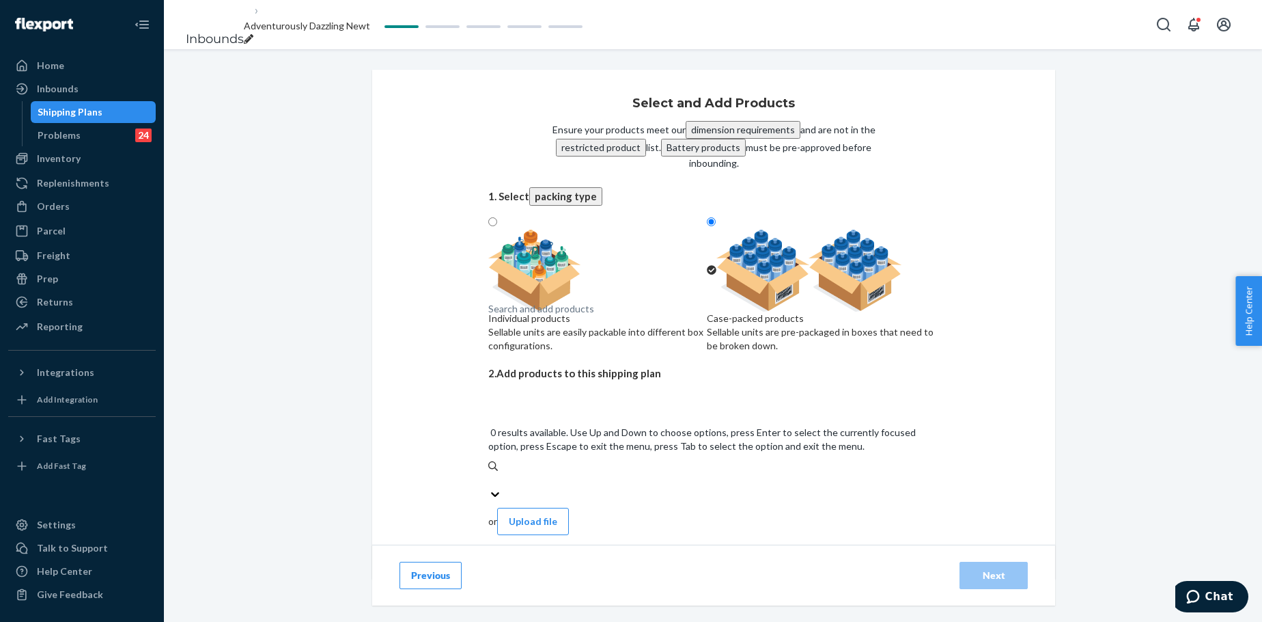
click at [626, 473] on div "Search and add products" at bounding box center [713, 480] width 451 height 14
click at [490, 473] on input "0 results available. Use Up and Down to choose options, press Enter to select t…" at bounding box center [488, 480] width 1 height 14
paste input "Waffle Lounge Relaxed Sweatpants Ivory"
type input "Waffle Lounge Relaxed Sweatpants Ivory"
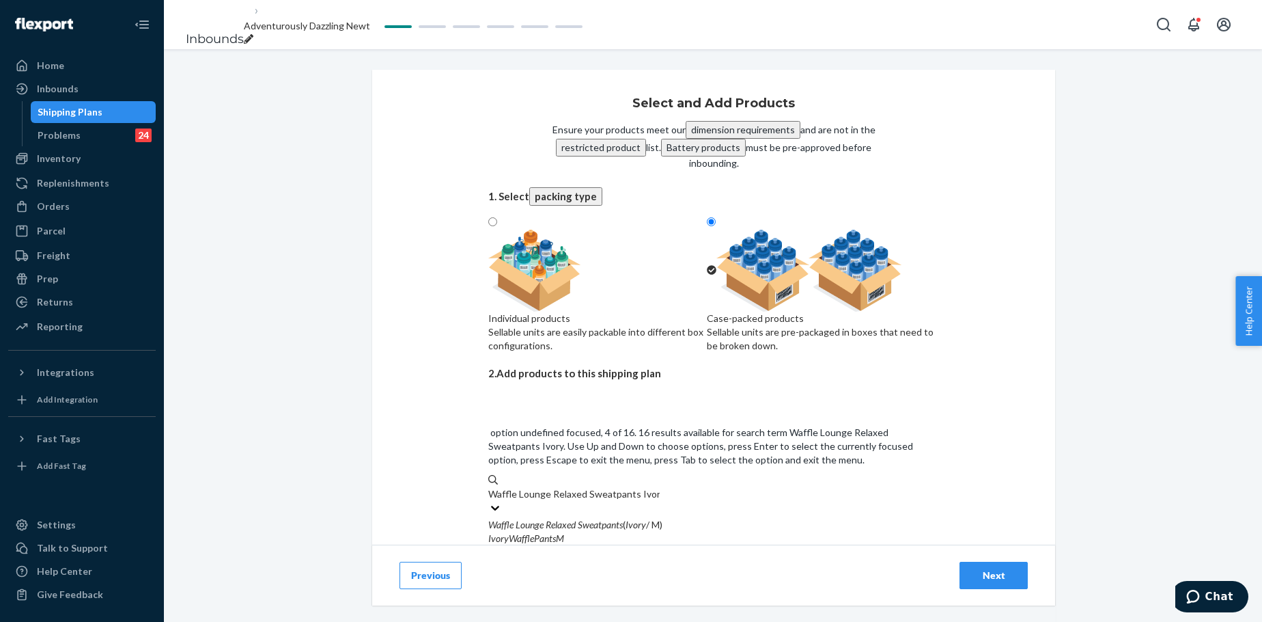
click at [660, 474] on input "Waffle Lounge Relaxed Sweatpants Ivory" at bounding box center [573, 494] width 171 height 14
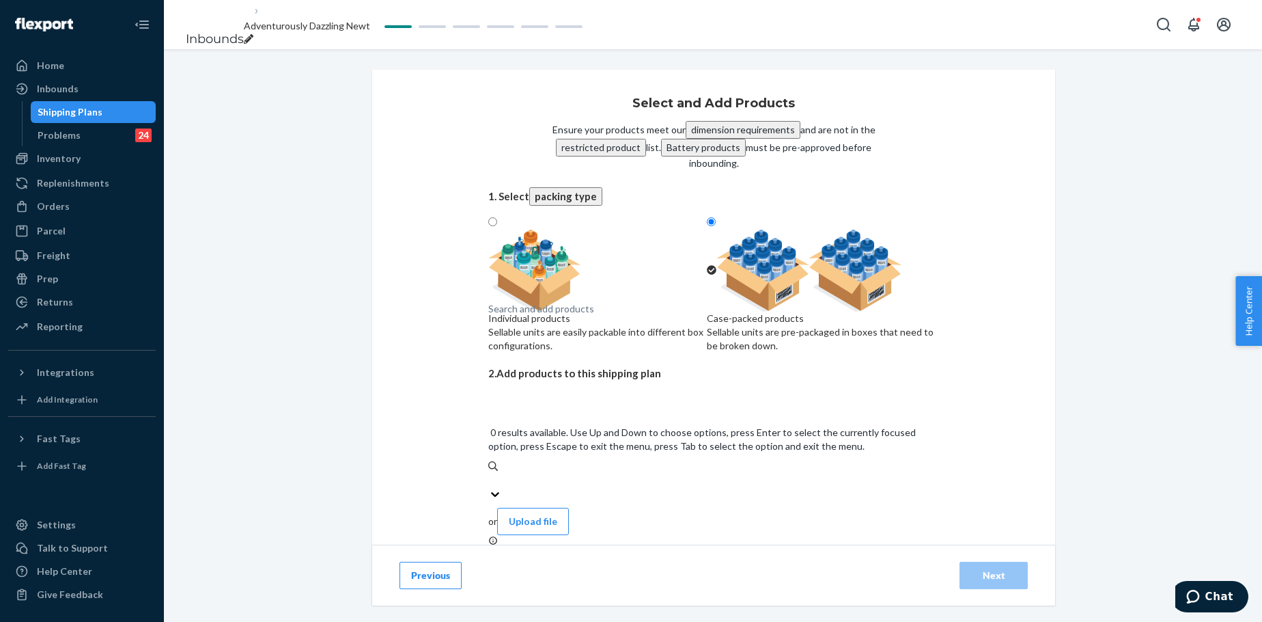
click at [637, 473] on div "Search and add products" at bounding box center [713, 480] width 451 height 14
click at [490, 473] on input "0 results available. Use Up and Down to choose options, press Enter to select t…" at bounding box center [488, 480] width 1 height 14
paste input "Waffle Lounge Relaxed Sweatpants Ivory"
type input "Waffle Lounge Relaxed Sweatpants Ivory"
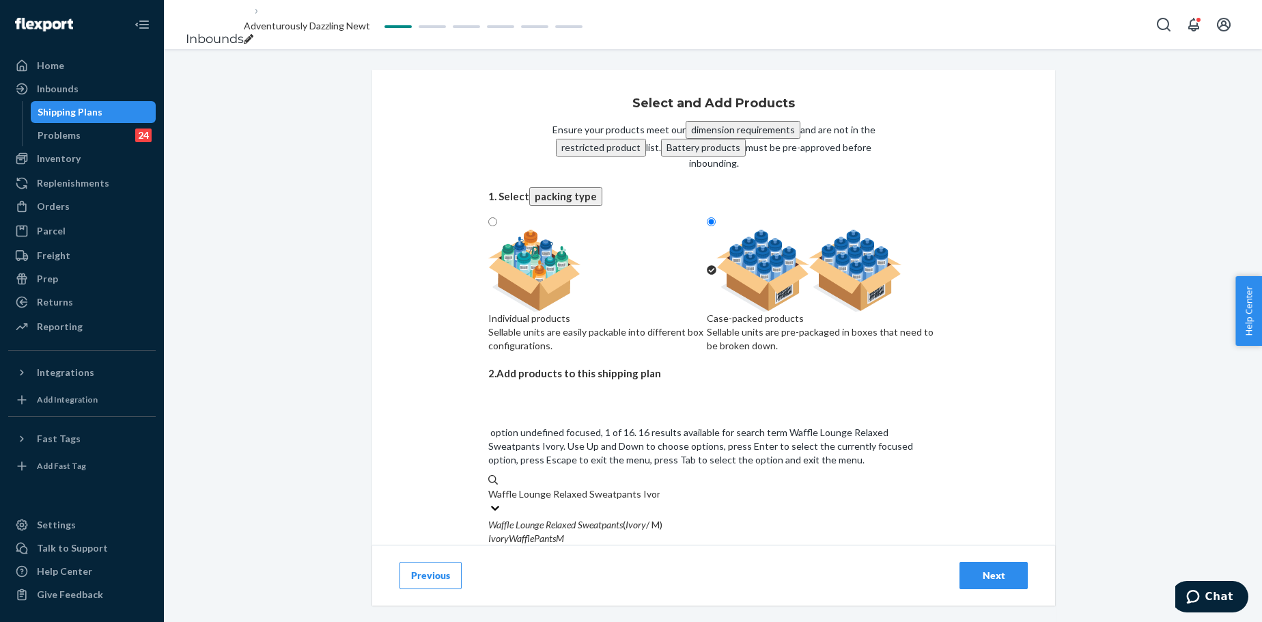
click at [623, 474] on em "Sweatpants" at bounding box center [600, 524] width 45 height 12
click at [641, 474] on input "Waffle Lounge Relaxed Sweatpants Ivory" at bounding box center [573, 494] width 171 height 14
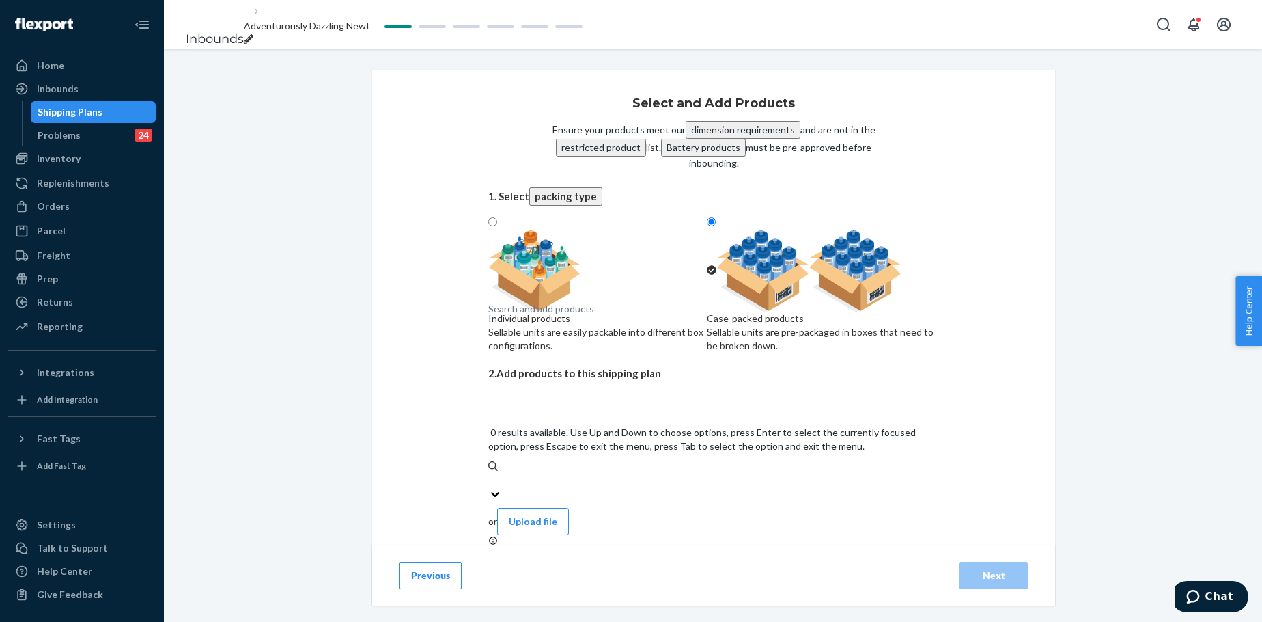
click at [634, 473] on div "Search and add products" at bounding box center [713, 480] width 451 height 14
click at [490, 473] on input "0 results available. Use Up and Down to choose options, press Enter to select t…" at bounding box center [488, 480] width 1 height 14
paste input "Waffle Lounge Relaxed Sweatpants Ivory"
type input "Waffle Lounge Relaxed Sweatpants Ivory"
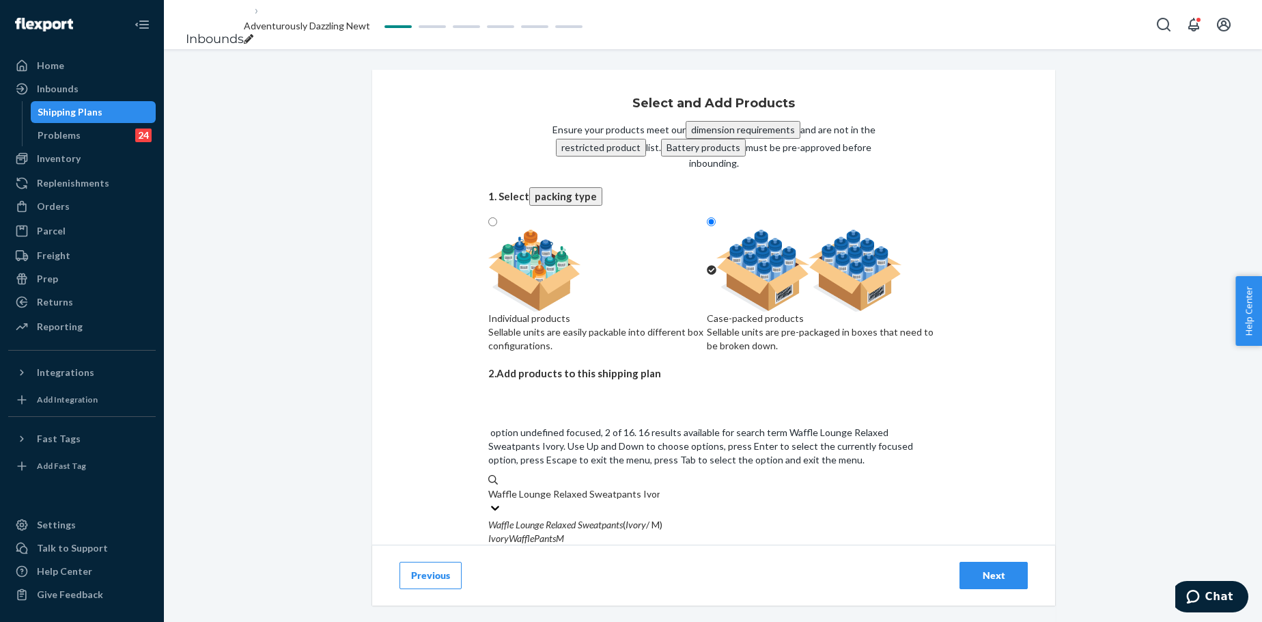
click at [673, 474] on div "IvoryWafflePantsL" at bounding box center [713, 579] width 451 height 14
click at [660, 474] on input "Waffle Lounge Relaxed Sweatpants Ivory" at bounding box center [573, 494] width 171 height 14
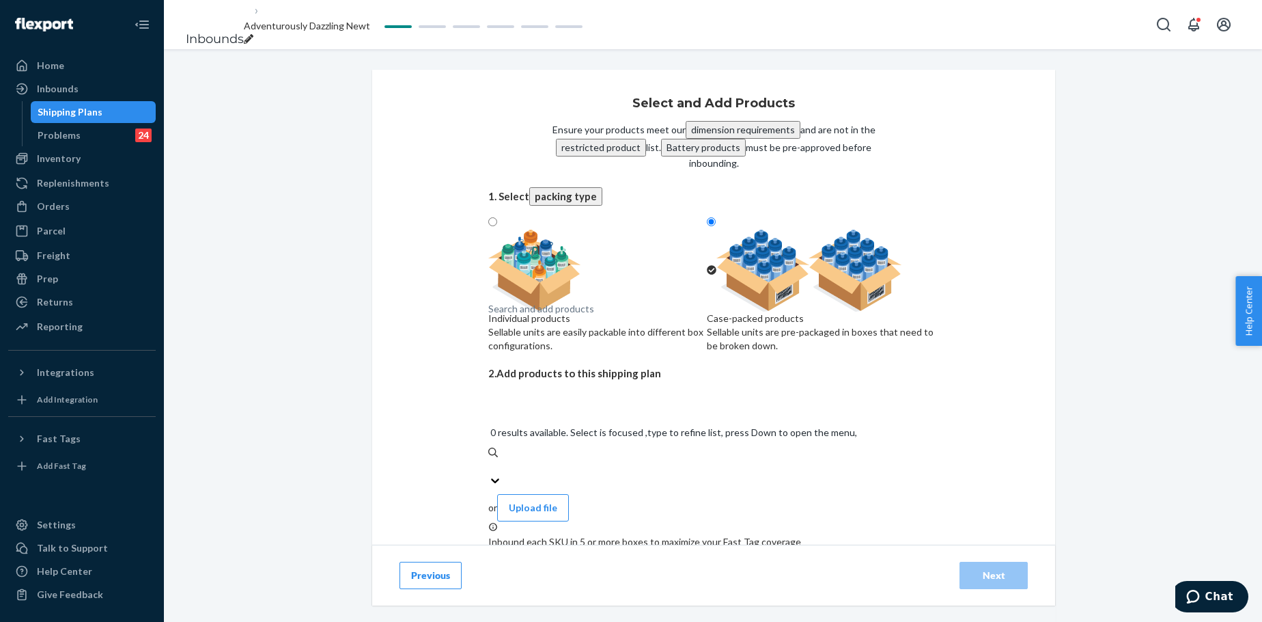
click at [652, 460] on div "Search and add products" at bounding box center [713, 467] width 451 height 14
click at [490, 460] on input "0 results available. Select is focused ,type to refine list, press Down to open…" at bounding box center [488, 467] width 1 height 14
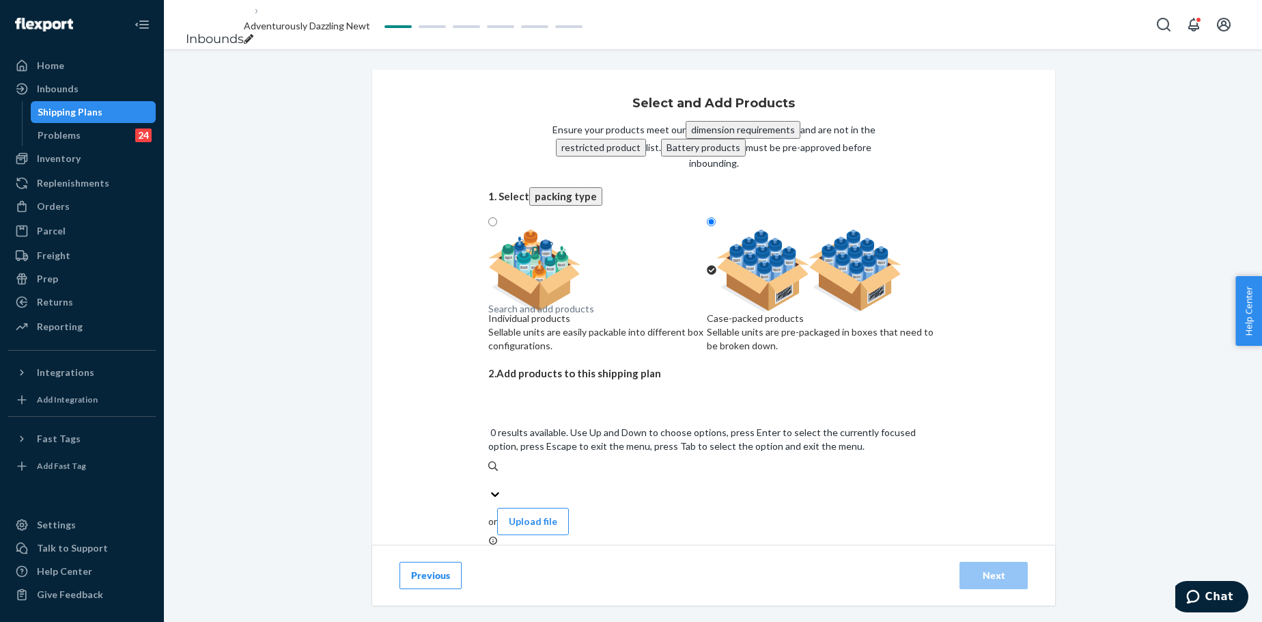
paste input "Waffle Lounge Relaxed Sweatpants Ivory"
type input "Waffle Lounge Relaxed Sweatpants Ivory"
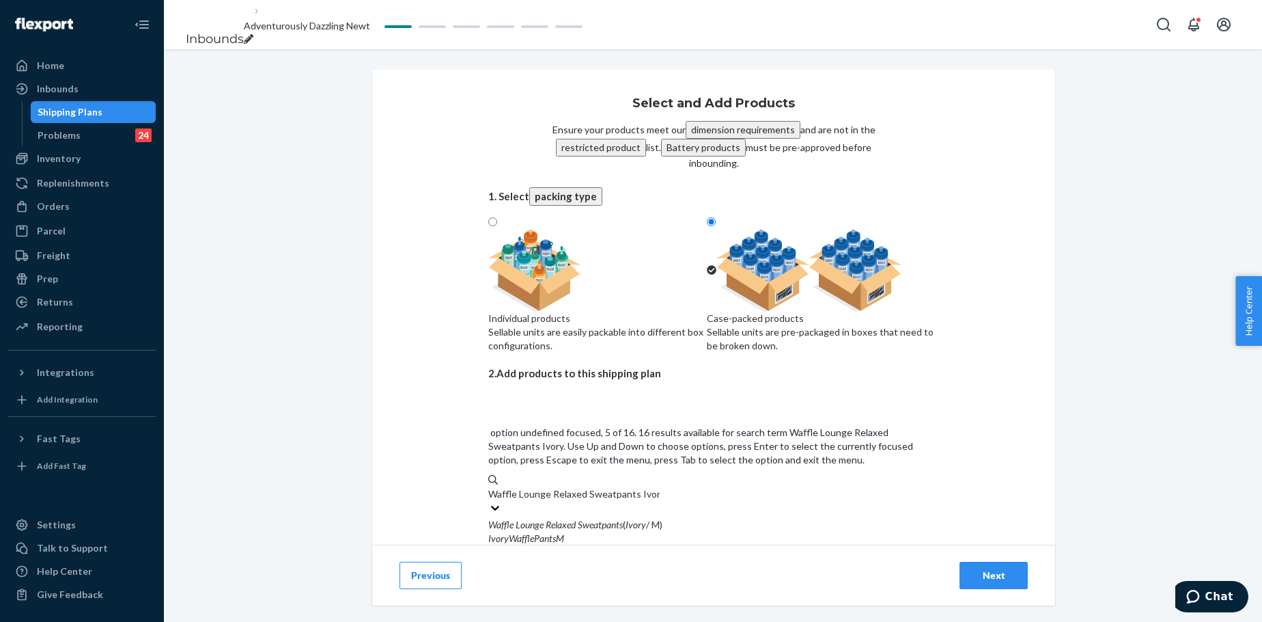
scroll to position [68, 0]
click at [660, 474] on input "Waffle Lounge Relaxed Sweatpants Ivory" at bounding box center [573, 494] width 171 height 14
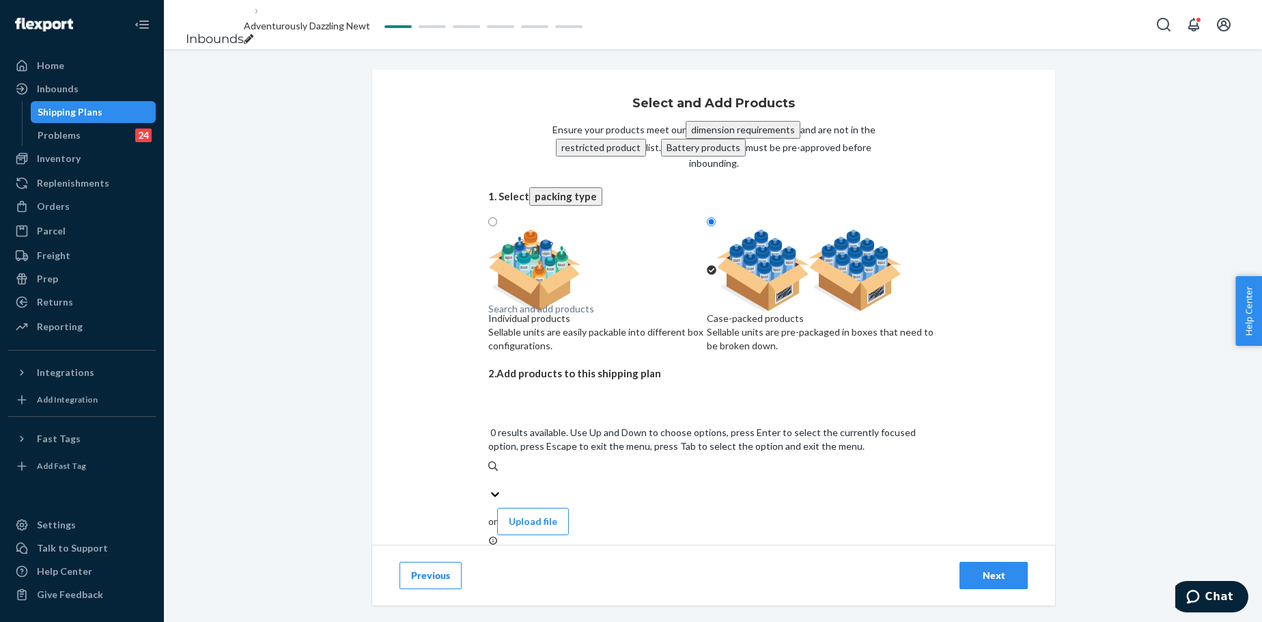
click at [669, 473] on div "Search and add products" at bounding box center [713, 480] width 451 height 14
click at [490, 473] on input "0 results available. Use Up and Down to choose options, press Enter to select t…" at bounding box center [488, 480] width 1 height 14
paste input "Waffle Lounge Relaxed Sweatpants Ivory"
type input "Waffle Lounge Relaxed Sweatpants Ivory"
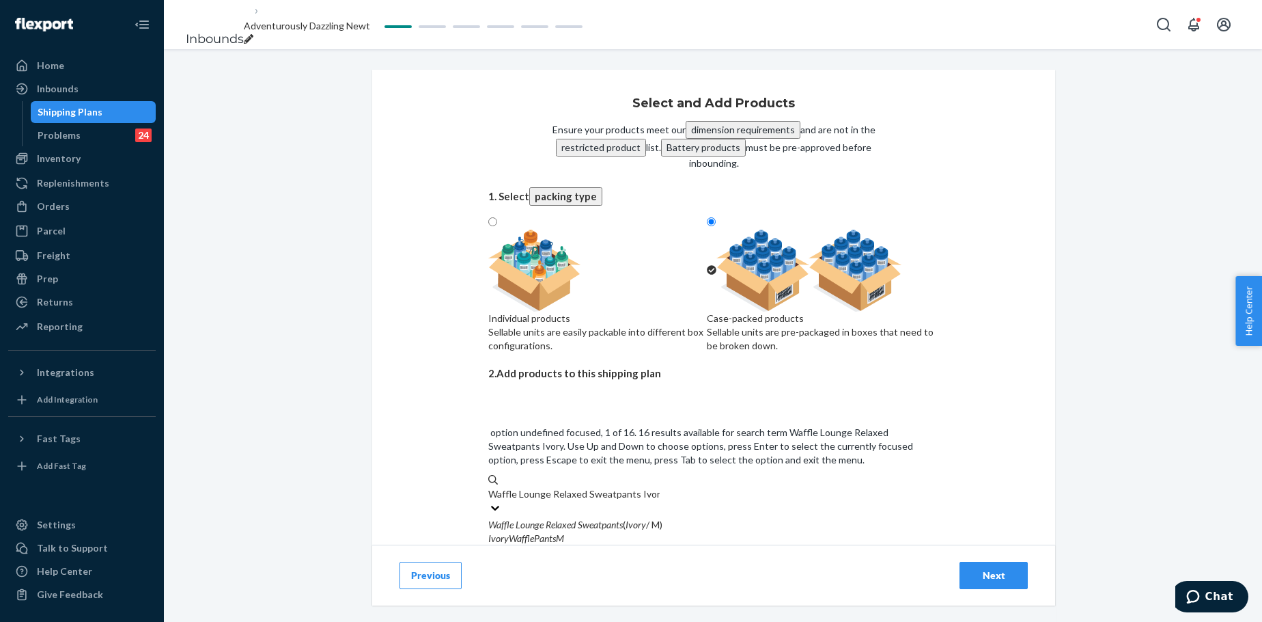
scroll to position [159, 0]
click at [660, 474] on input "Waffle Lounge Relaxed Sweatpants Ivory" at bounding box center [573, 494] width 171 height 14
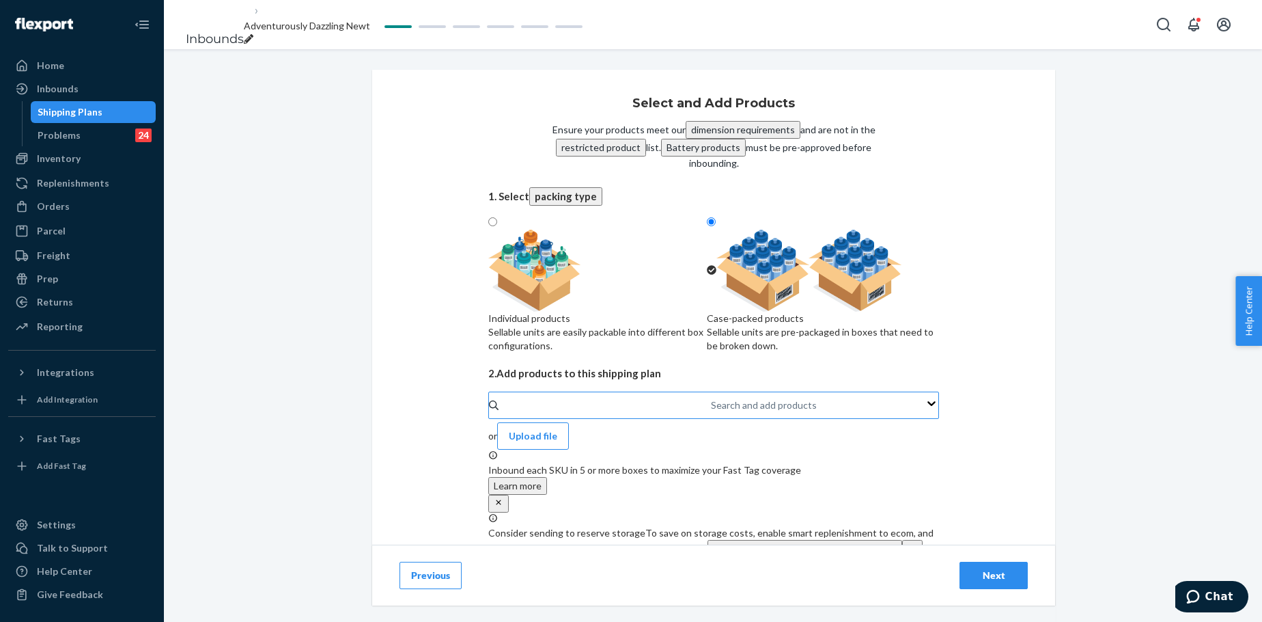
click at [711, 412] on div "Search and add products" at bounding box center [764, 405] width 106 height 14
click at [711, 412] on input "Search and add products" at bounding box center [711, 405] width 1 height 14
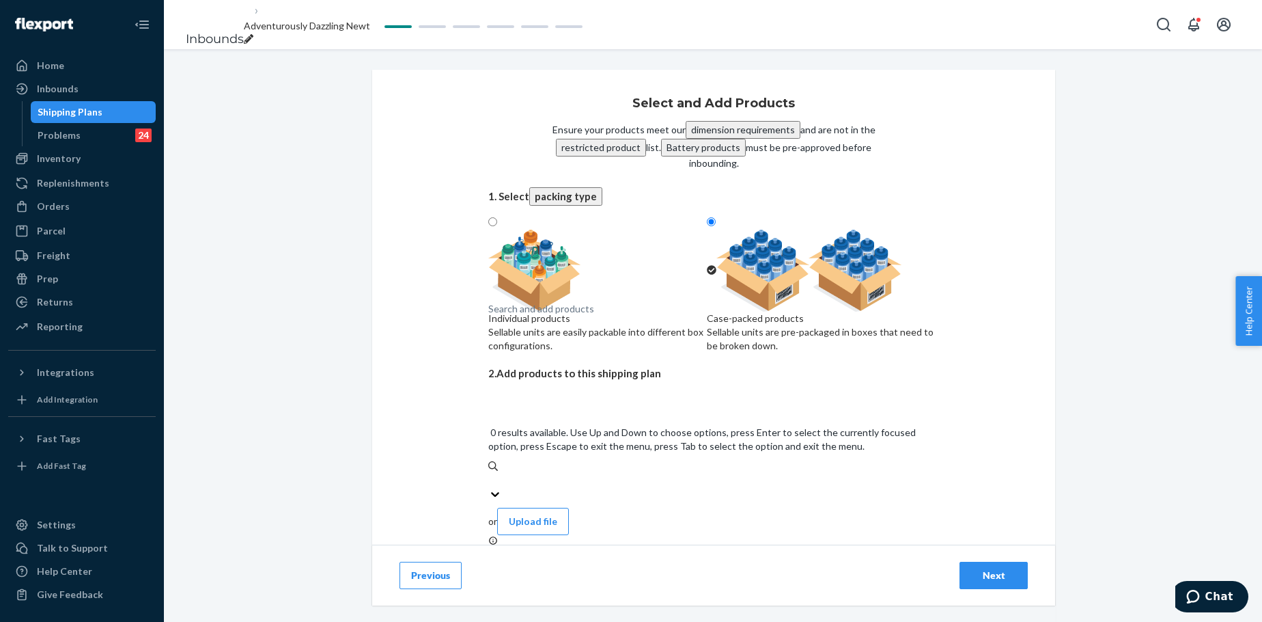
paste input "Waffle Lounge Relaxed Sweatpants Truffle"
type input "Waffle Lounge Relaxed Sweatpants Truffle"
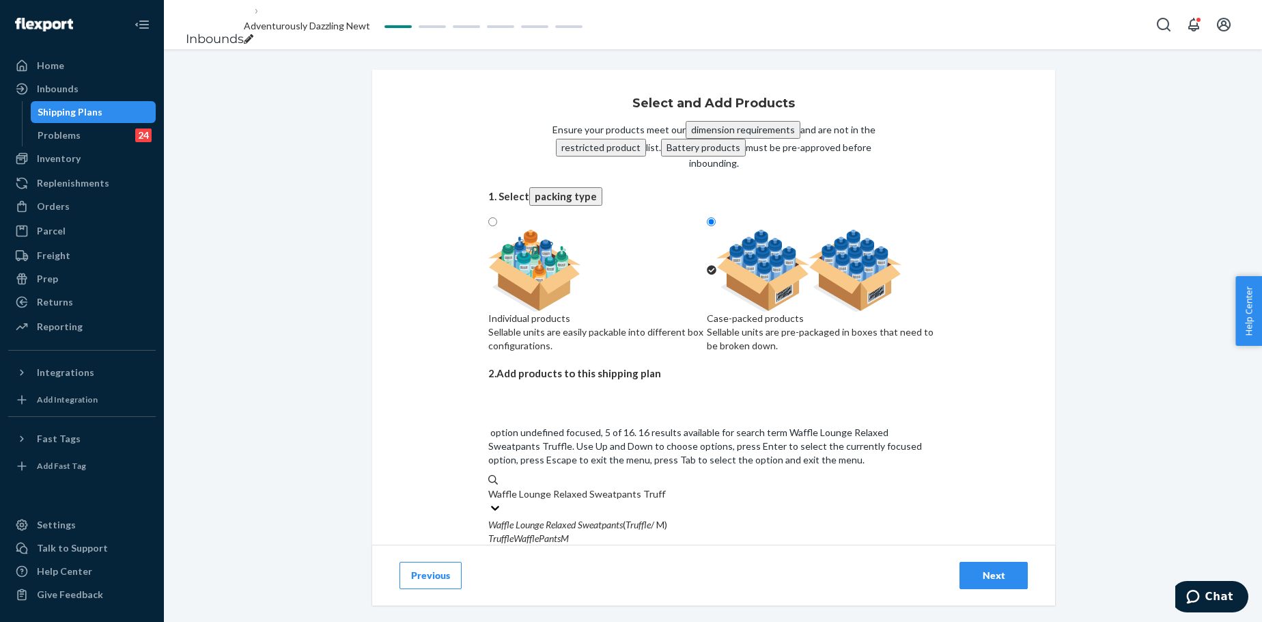
scroll to position [137, 0]
click at [666, 474] on input "Waffle Lounge Relaxed Sweatpants Truffle" at bounding box center [577, 494] width 178 height 14
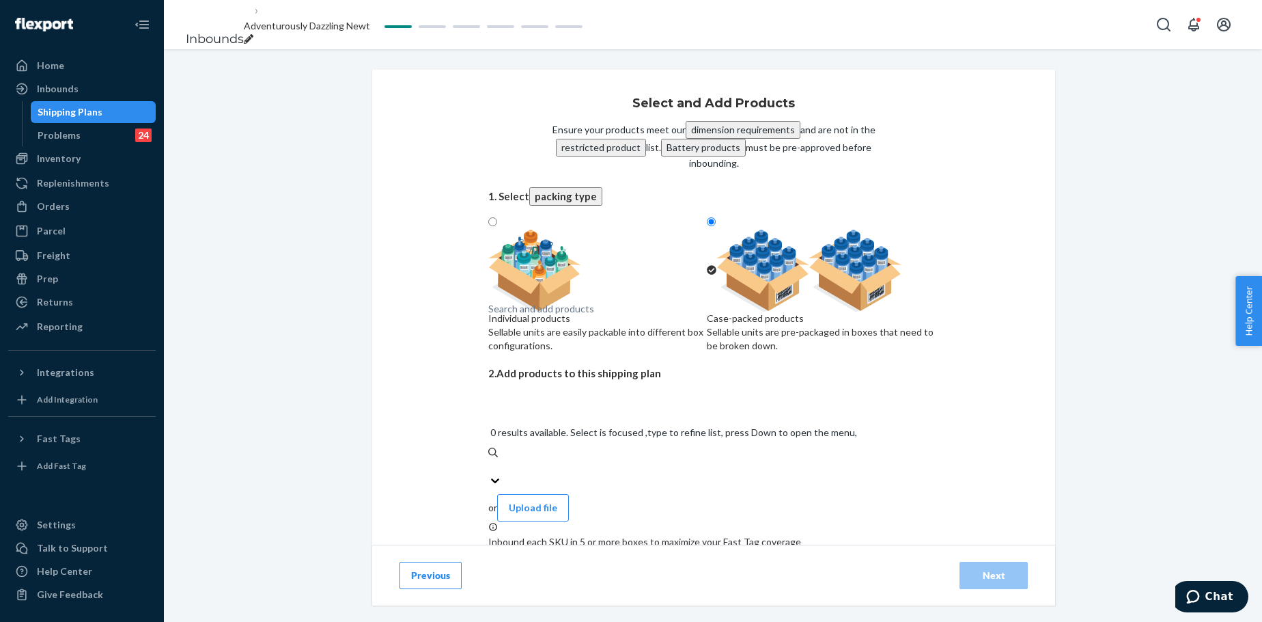
click at [652, 460] on div "Search and add products" at bounding box center [713, 467] width 451 height 14
click at [490, 460] on input "0 results available. Select is focused ,type to refine list, press Down to open…" at bounding box center [488, 467] width 1 height 14
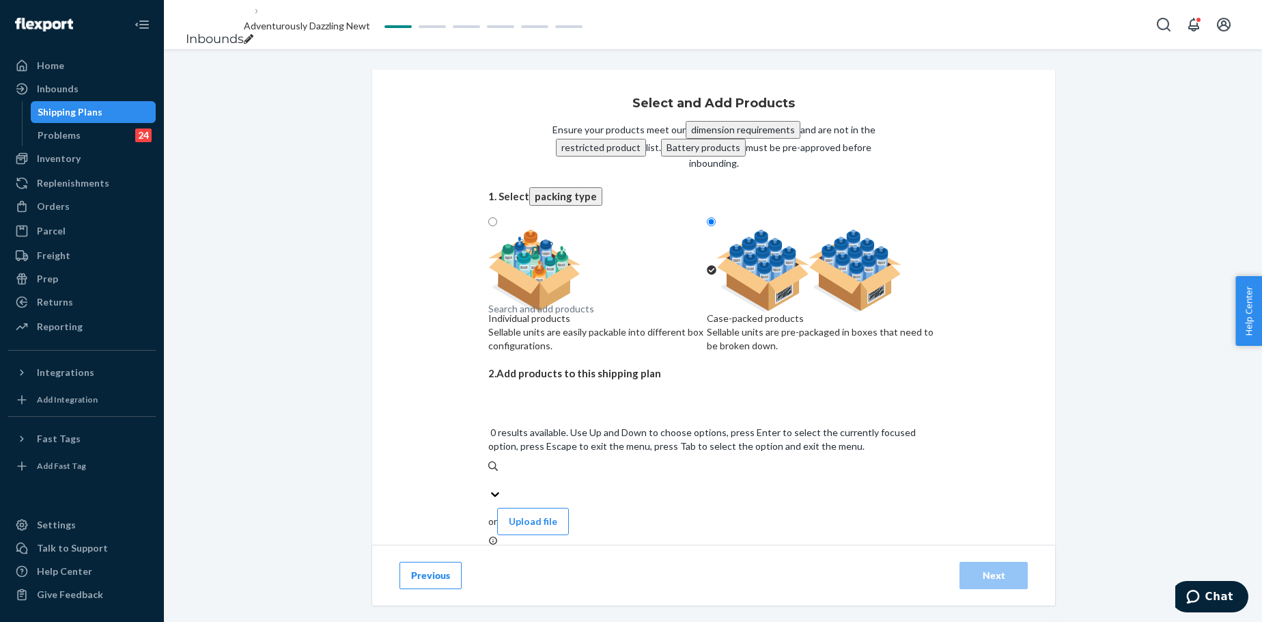
paste input "Waffle Lounge Relaxed Sweatpants Truffle"
type input "Waffle Lounge Relaxed Sweatpants Truffle"
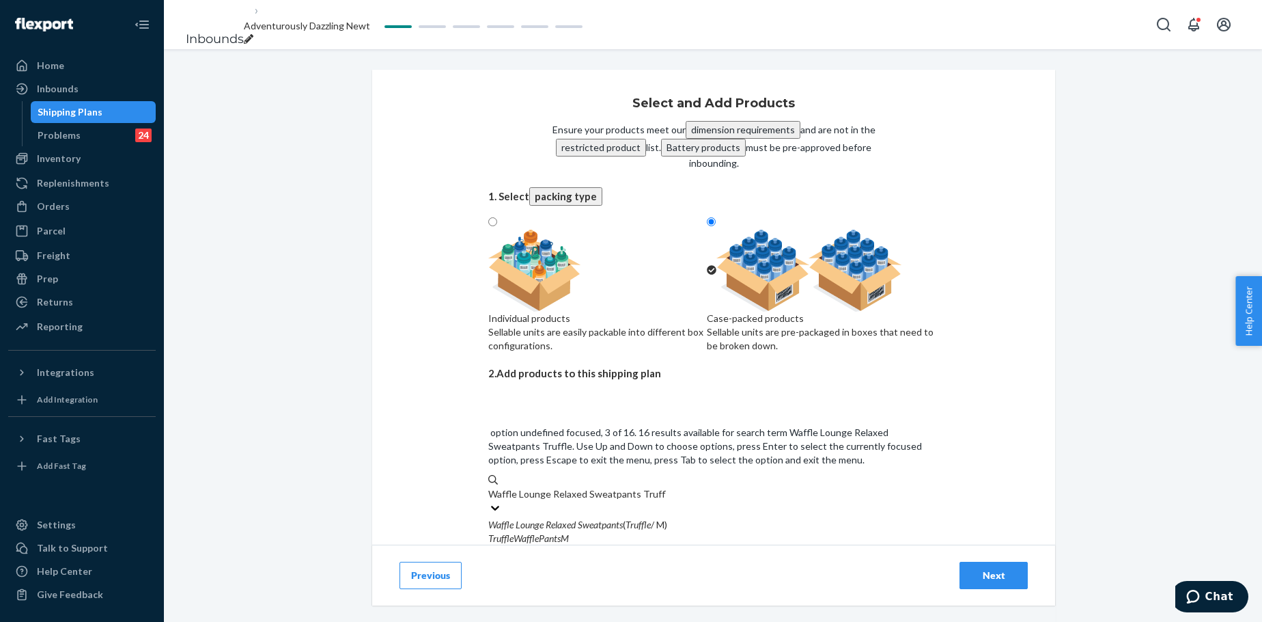
click at [680, 474] on div "Waffle Lounge Relaxed Sweatpants ( Truffle / S)" at bounding box center [713, 607] width 451 height 14
click at [666, 474] on input "Waffle Lounge Relaxed Sweatpants Truffle" at bounding box center [577, 494] width 178 height 14
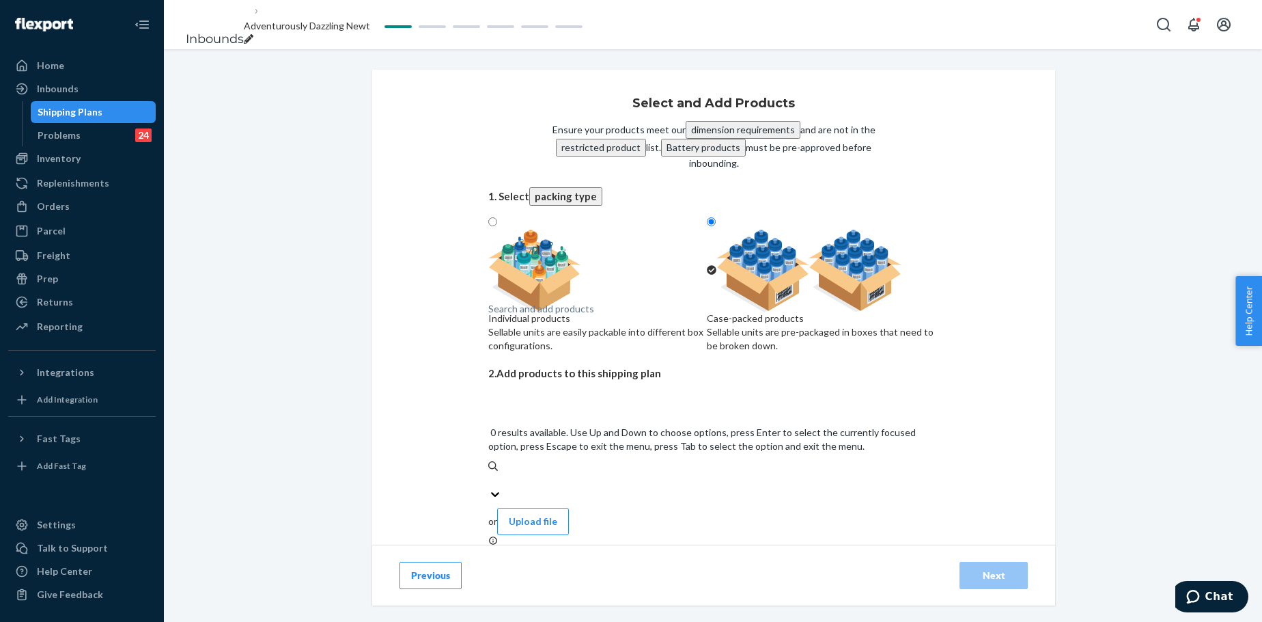
click at [657, 473] on div "Search and add products" at bounding box center [713, 480] width 451 height 14
click at [490, 473] on input "0 results available. Use Up and Down to choose options, press Enter to select t…" at bounding box center [488, 480] width 1 height 14
paste input "Waffle Lounge Relaxed Sweatpants Truffle"
type input "Waffle Lounge Relaxed Sweatpants Truffle"
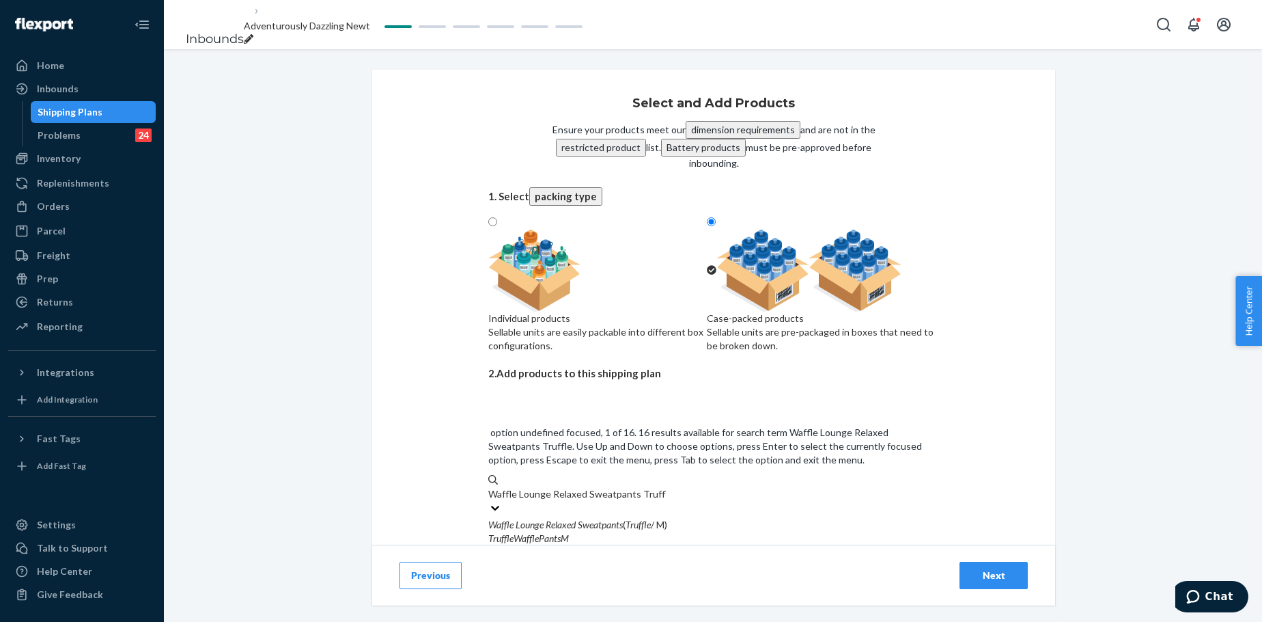
click at [637, 474] on div "TruffleWafflePantsM" at bounding box center [713, 538] width 451 height 14
click at [637, 474] on input "Waffle Lounge Relaxed Sweatpants Truffle" at bounding box center [577, 494] width 178 height 14
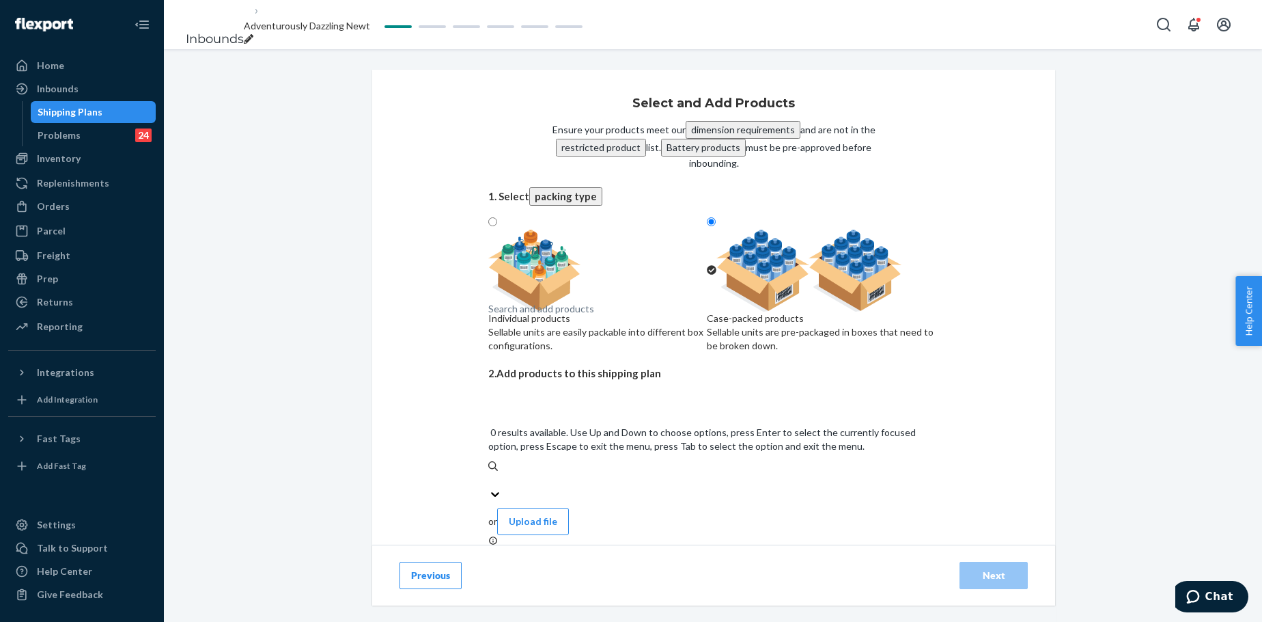
click at [634, 473] on div "Search and add products" at bounding box center [713, 480] width 451 height 14
click at [490, 473] on input "0 results available. Use Up and Down to choose options, press Enter to select t…" at bounding box center [488, 480] width 1 height 14
paste input "Waffle Lounge Relaxed Sweatpants Truffle"
type input "Waffle Lounge Relaxed Sweatpants Truffle"
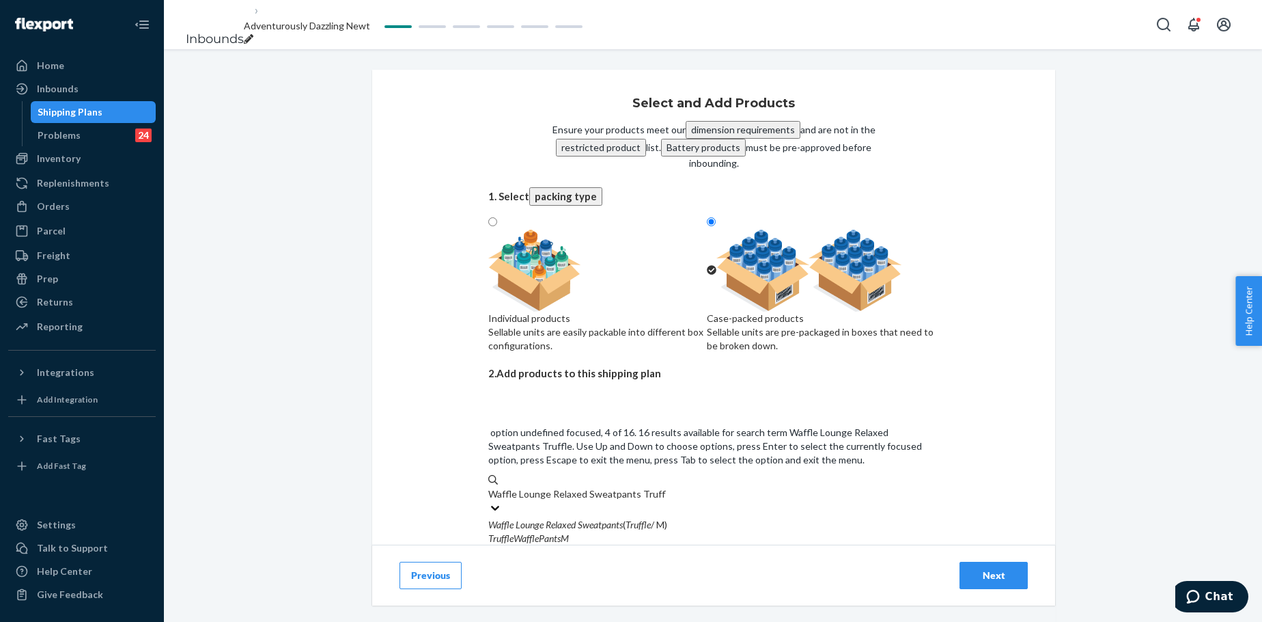
scroll to position [114, 0]
click at [652, 474] on input "Waffle Lounge Relaxed Sweatpants Truffle" at bounding box center [577, 494] width 178 height 14
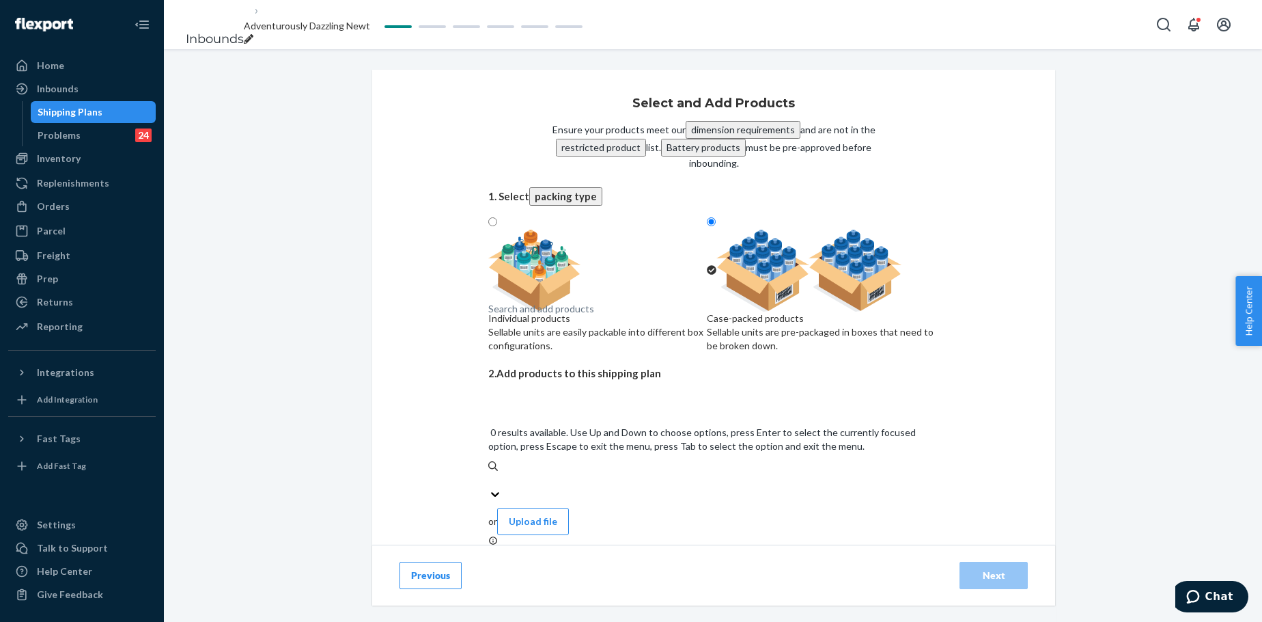
click at [635, 473] on div "Search and add products" at bounding box center [713, 480] width 451 height 14
click at [490, 473] on input "0 results available. Use Up and Down to choose options, press Enter to select t…" at bounding box center [488, 480] width 1 height 14
paste input "Waffle Lounge Relaxed Sweatpants Truffle"
type input "Waffle Lounge Relaxed Sweatpants Truffle"
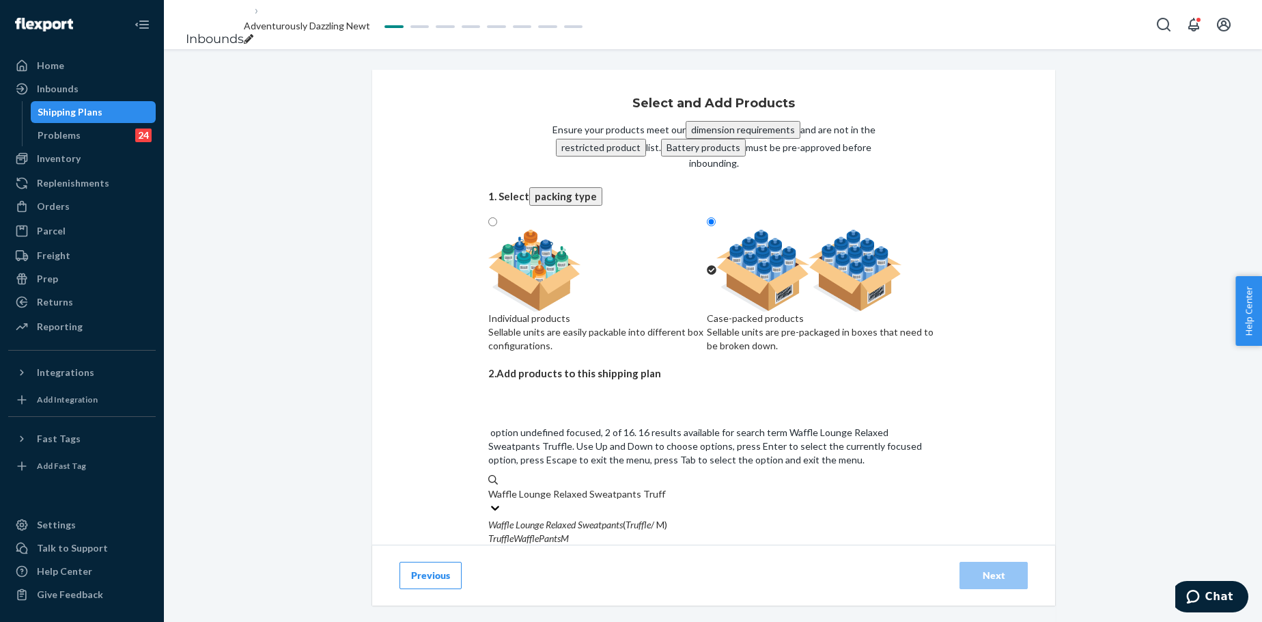
click at [646, 474] on div "TruffleWafflePantsXL" at bounding box center [713, 579] width 451 height 14
click at [646, 474] on input "Waffle Lounge Relaxed Sweatpants Truffle" at bounding box center [577, 494] width 178 height 14
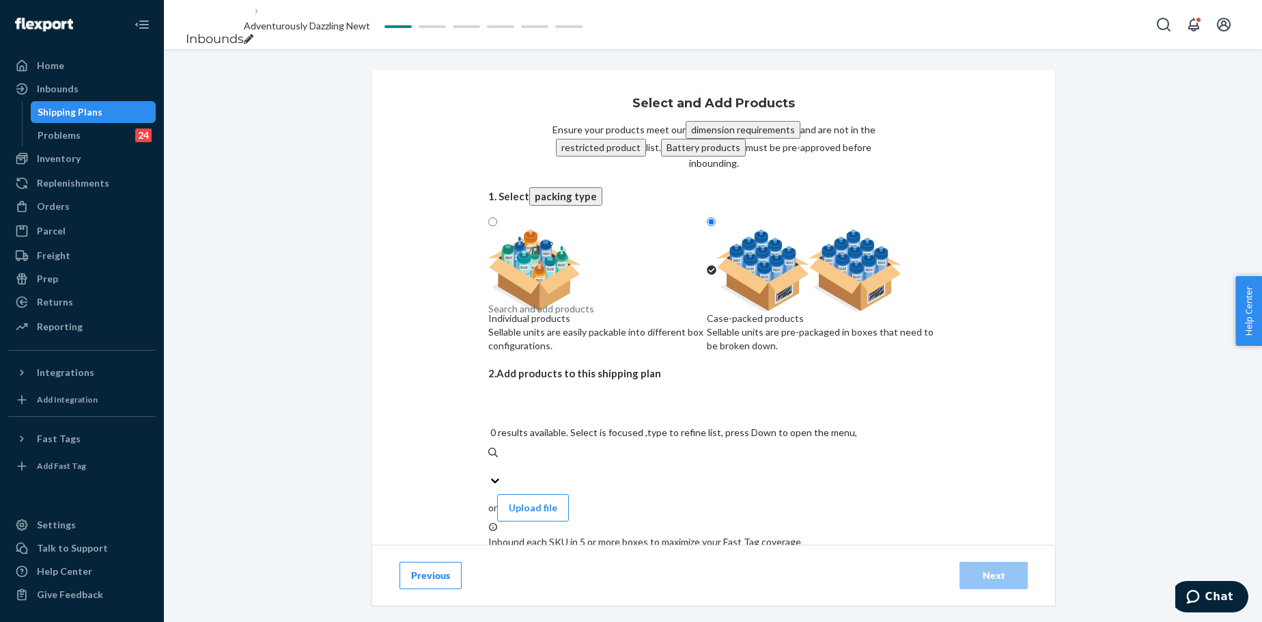
click at [624, 460] on div "Search and add products" at bounding box center [713, 467] width 451 height 14
click at [490, 460] on input "0 results available. Select is focused ,type to refine list, press Down to open…" at bounding box center [488, 467] width 1 height 14
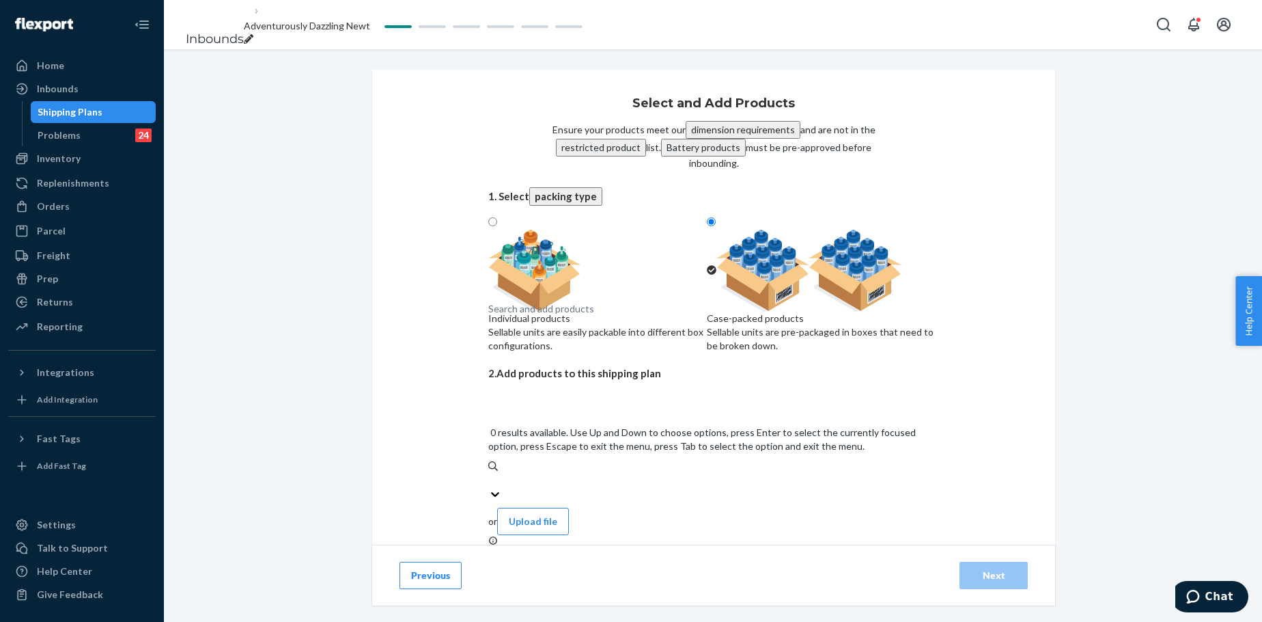
paste input "Waffle Lounge Relaxed Sweatpants Truffle"
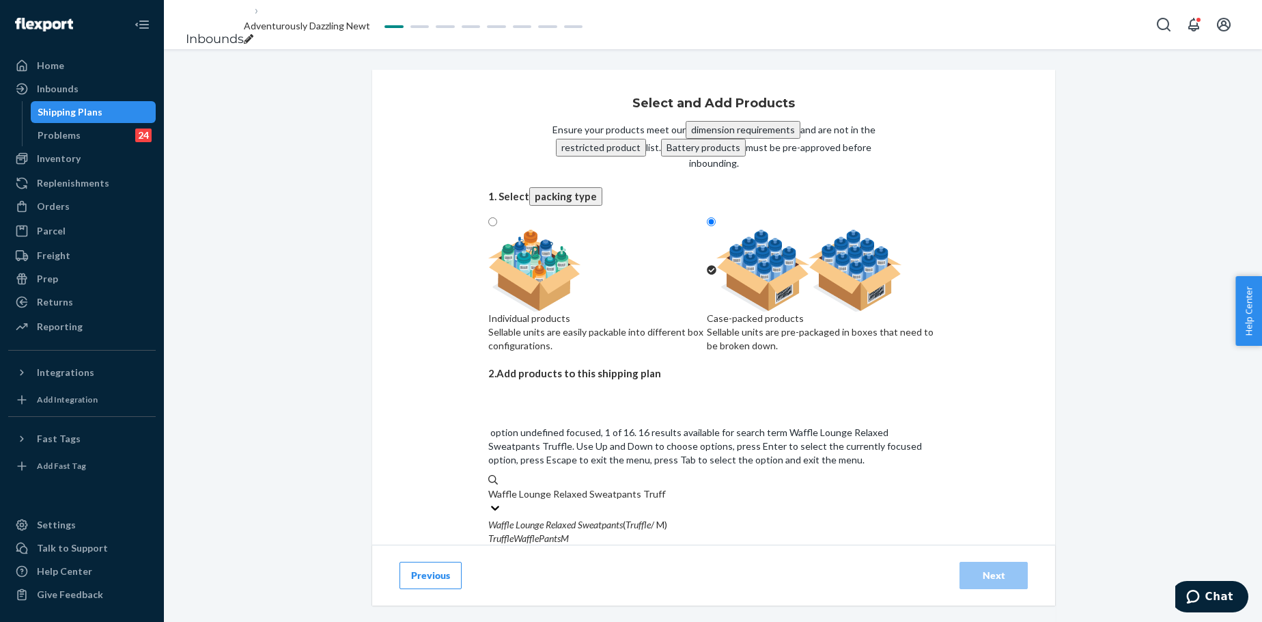
type input "Waffle Lounge Relaxed Sweatpants Truffle"
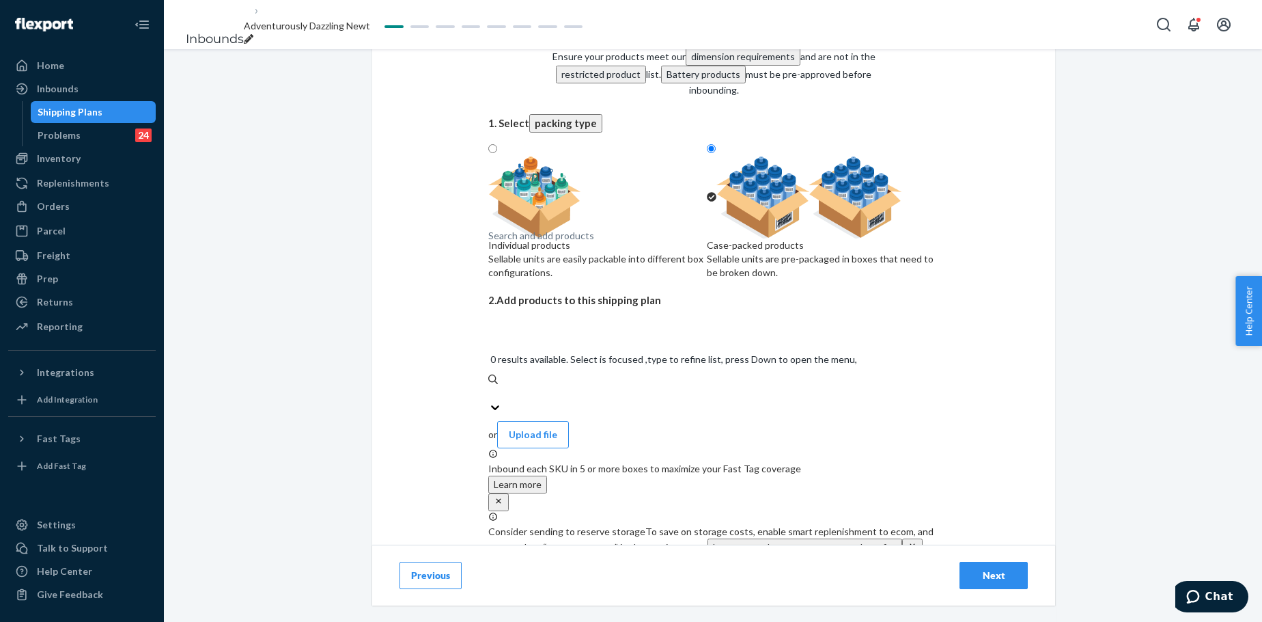
scroll to position [91, 0]
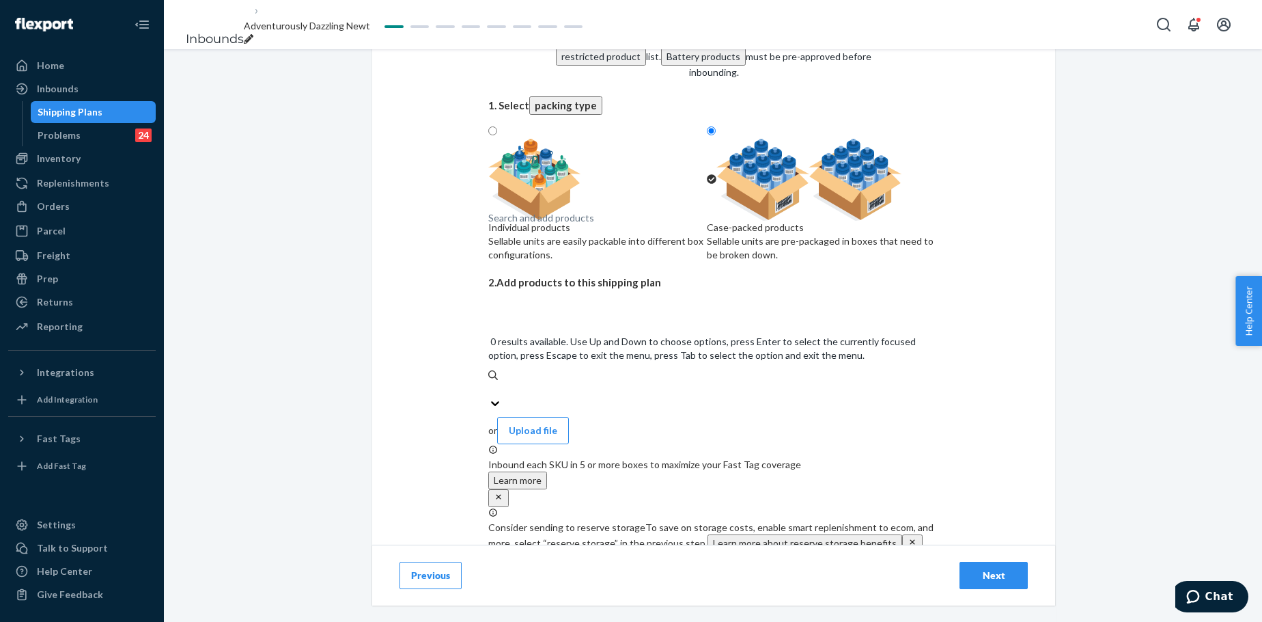
click at [619, 383] on div "Search and add products" at bounding box center [713, 390] width 451 height 14
click at [490, 383] on input "0 results available. Use Up and Down to choose options, press Enter to select t…" at bounding box center [488, 390] width 1 height 14
paste input "Waffle Lounge Relaxed Sweatpants Truffle"
type input "Waffle Lounge Relaxed Sweatpants Truffle"
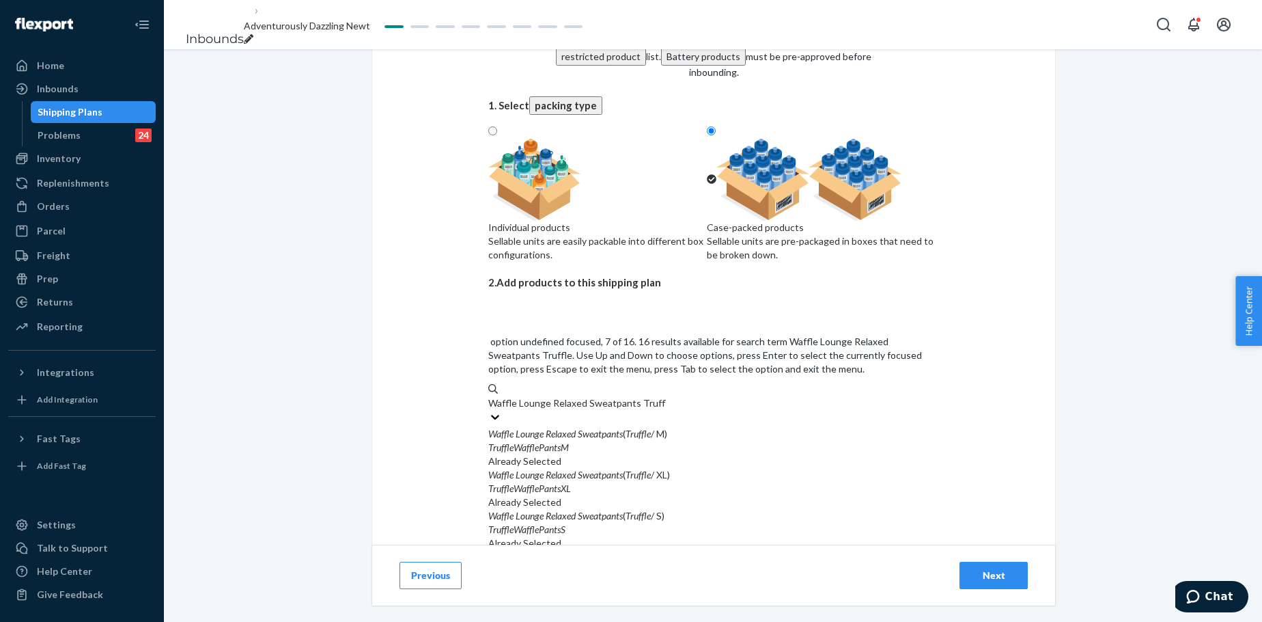
scroll to position [182, 0]
click at [626, 410] on input "Waffle Lounge Relaxed Sweatpants Truffle" at bounding box center [577, 403] width 178 height 14
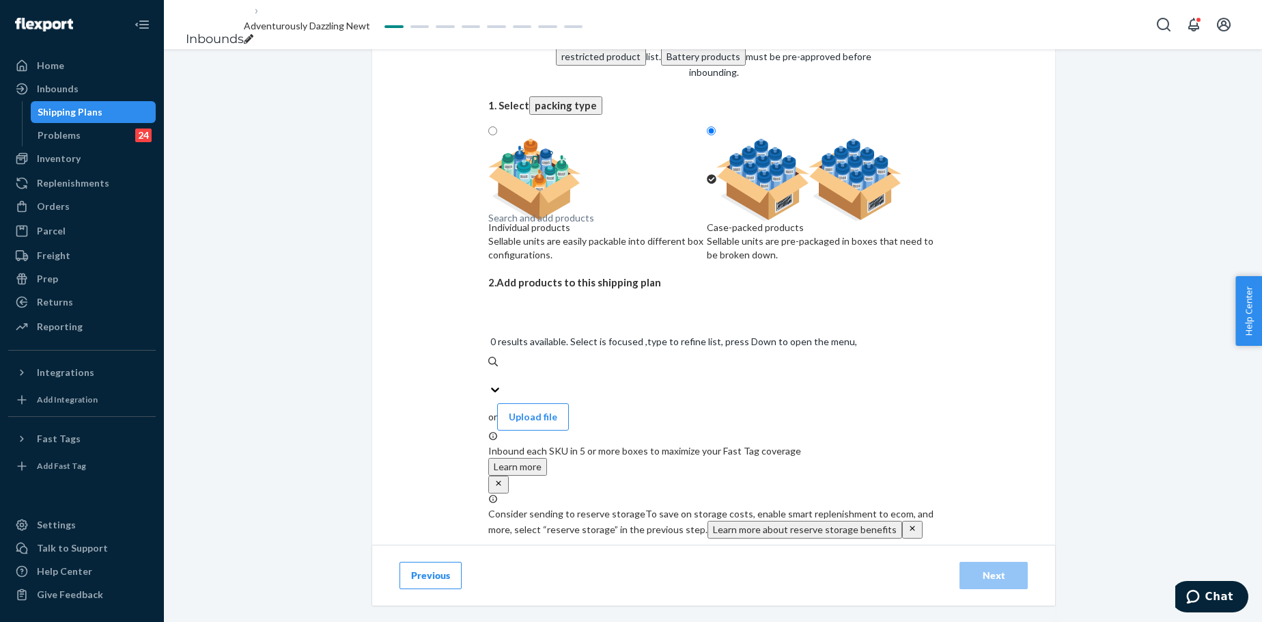
click at [594, 225] on div "Search and add products" at bounding box center [541, 218] width 106 height 14
click at [490, 369] on input "0 results available. Select is focused ,type to refine list, press Down to open…" at bounding box center [488, 376] width 1 height 14
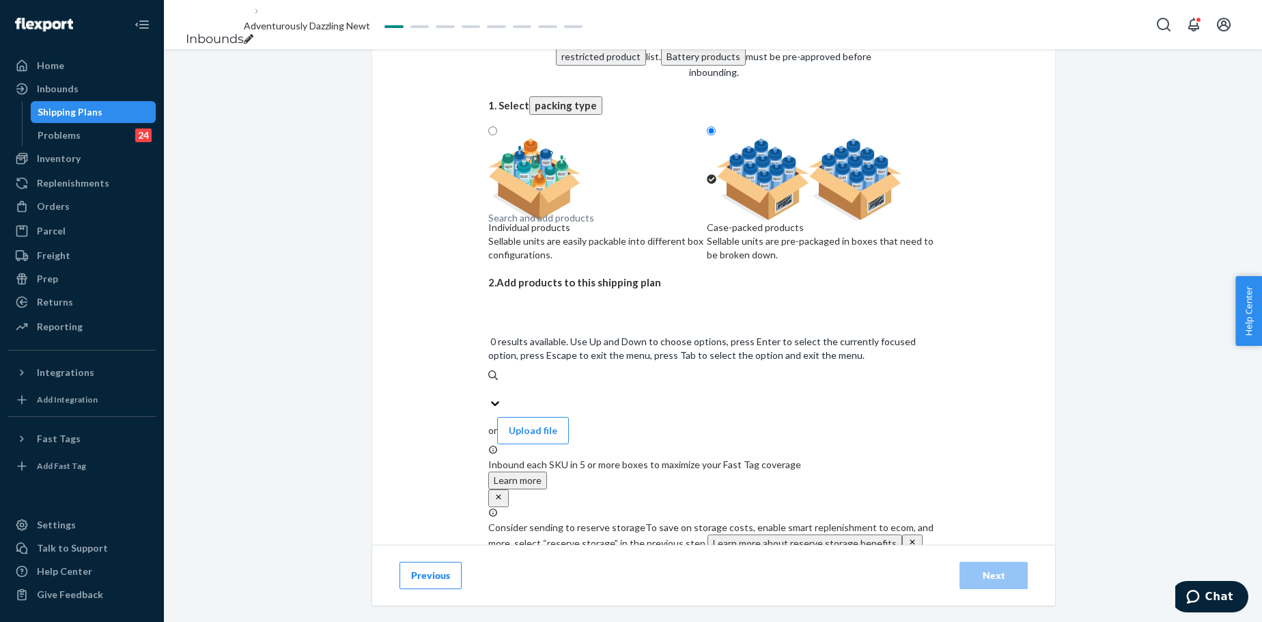
paste input "Waffle Lounge Relaxed Sweatpants Truffle"
type input "Waffle Lounge Relaxed Sweatpants Truffle"
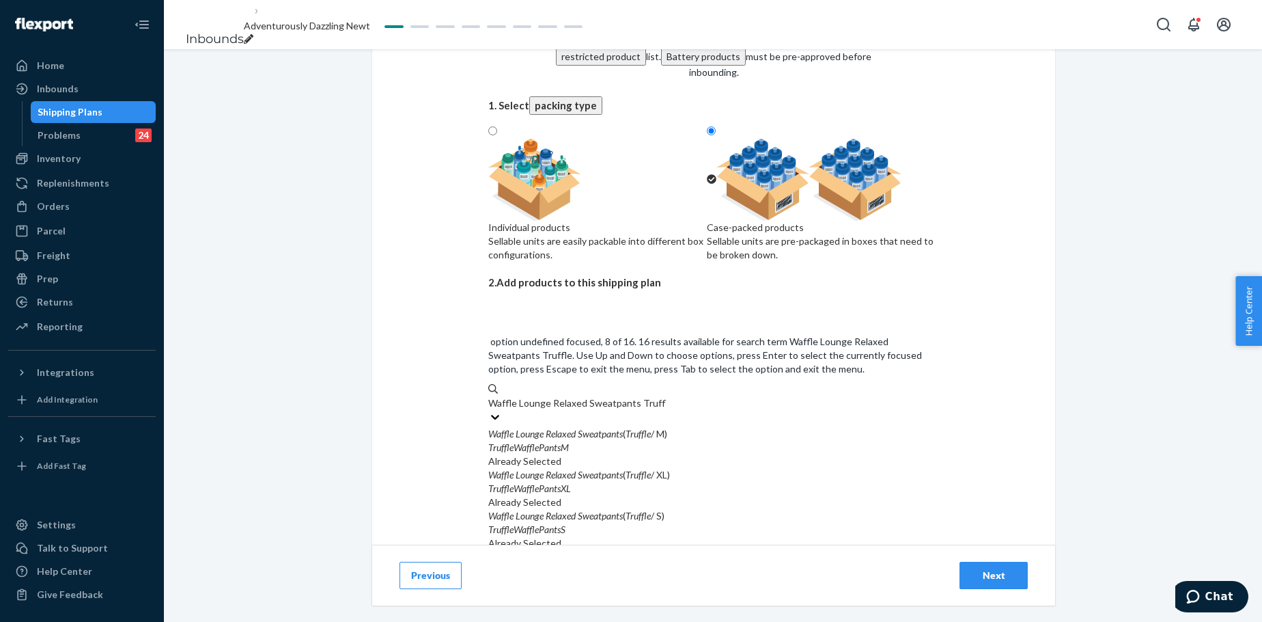
scroll to position [227, 0]
click at [645, 407] on input "Waffle Lounge Relaxed Sweatpants Truffle" at bounding box center [577, 403] width 178 height 14
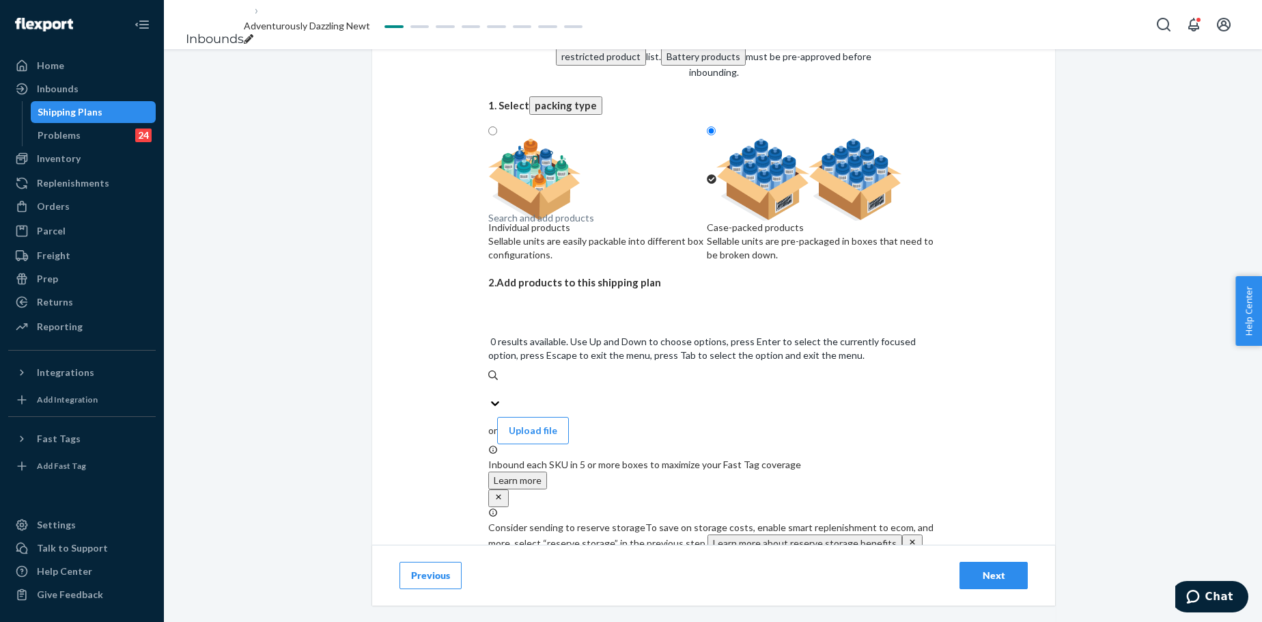
click at [594, 225] on div "Search and add products" at bounding box center [541, 218] width 106 height 14
click at [490, 383] on input "0 results available. Use Up and Down to choose options, press Enter to select t…" at bounding box center [488, 390] width 1 height 14
paste input "Waffle Lounge Relaxed Sweatpants Stone Blue"
type input "Waffle Lounge Relaxed Sweatpants Stone Blue"
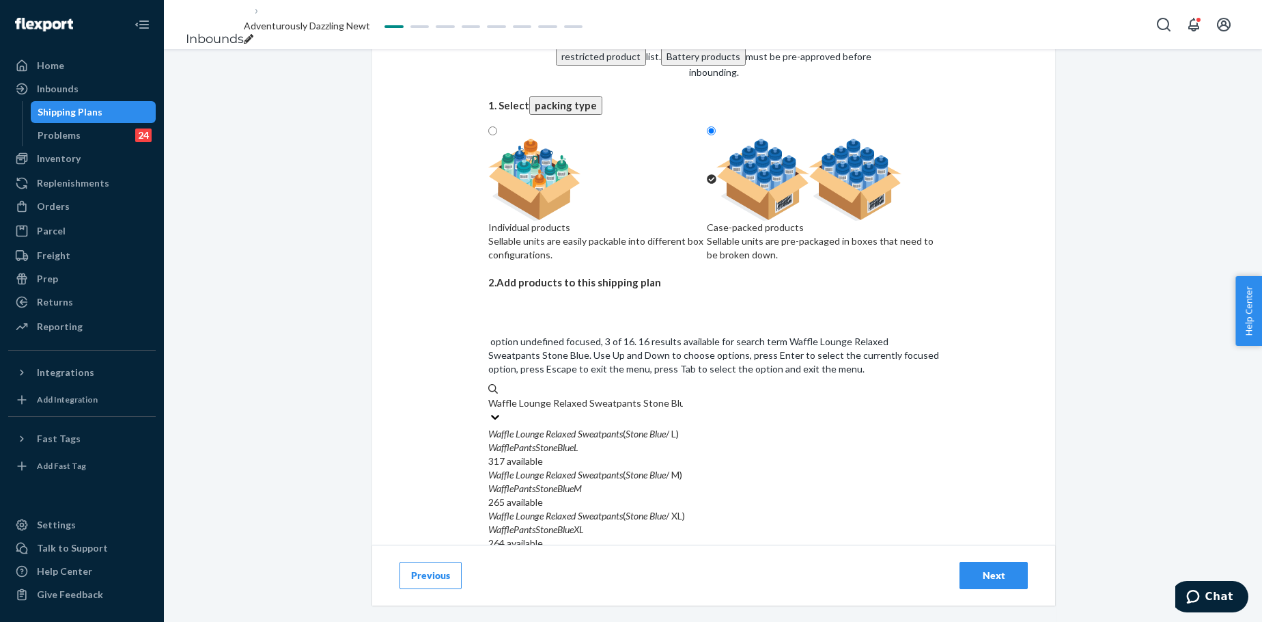
scroll to position [46, 0]
click at [716, 474] on div "WaffleLoungeSweatpantsStoneBlueXXS" at bounding box center [713, 571] width 451 height 14
click at [683, 410] on input "Waffle Lounge Relaxed Sweatpants Stone Blue" at bounding box center [585, 403] width 195 height 14
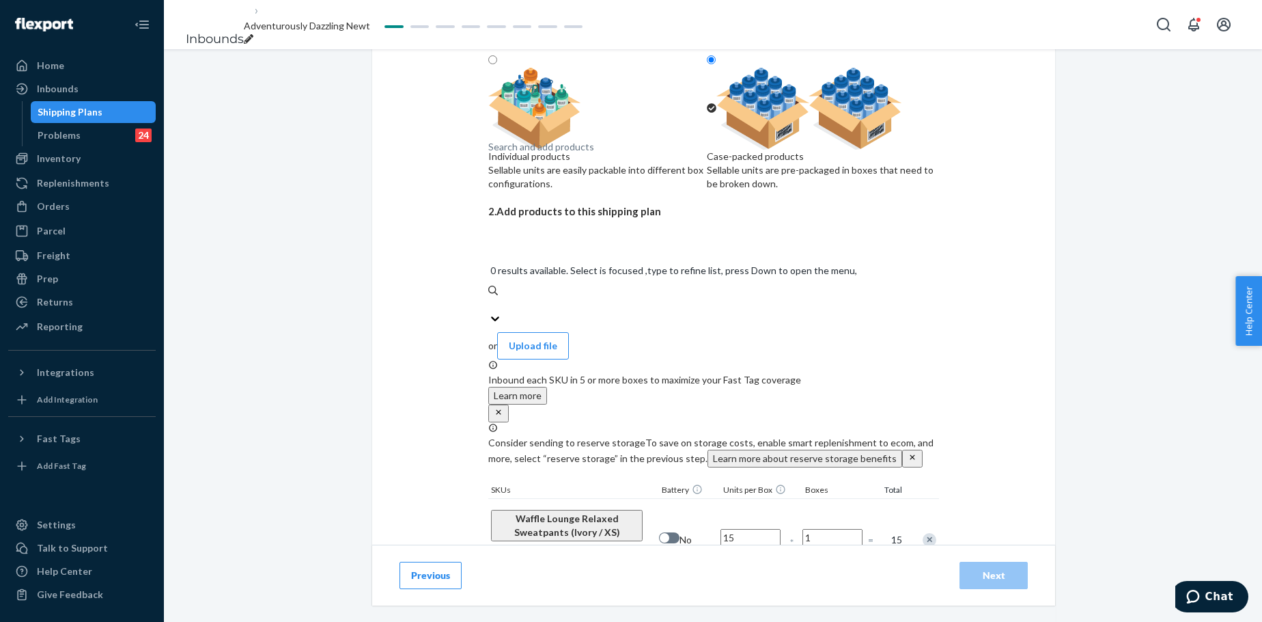
scroll to position [227, 0]
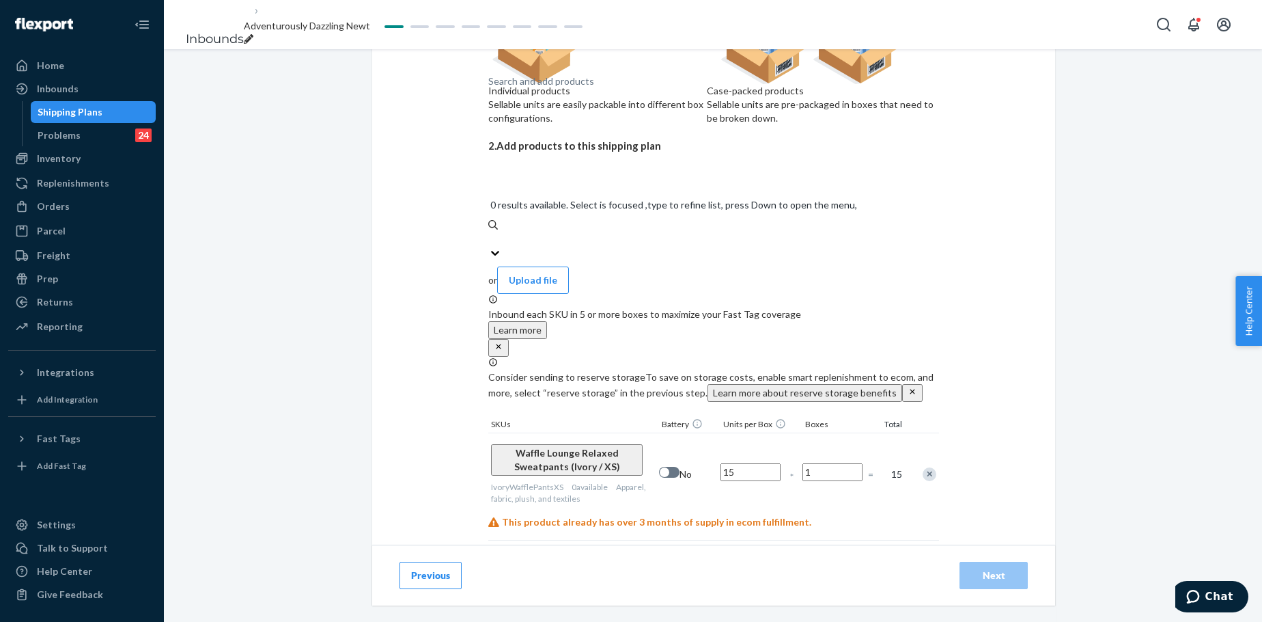
click at [594, 88] on div "Search and add products" at bounding box center [541, 81] width 106 height 14
click at [490, 232] on input "0 results available. Select is focused ,type to refine list, press Down to open…" at bounding box center [488, 239] width 1 height 14
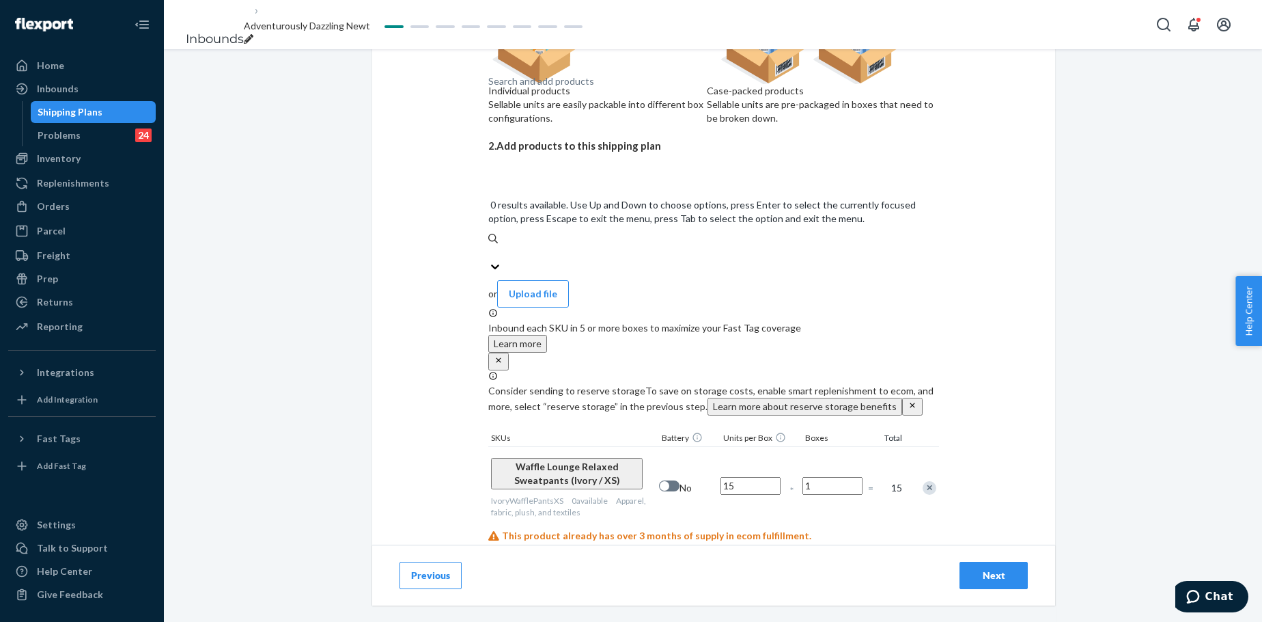
paste input "Waffle Lounge Relaxed Sweatpants Stone Blue"
type input "Waffle Lounge Relaxed Sweatpants Stone Blue"
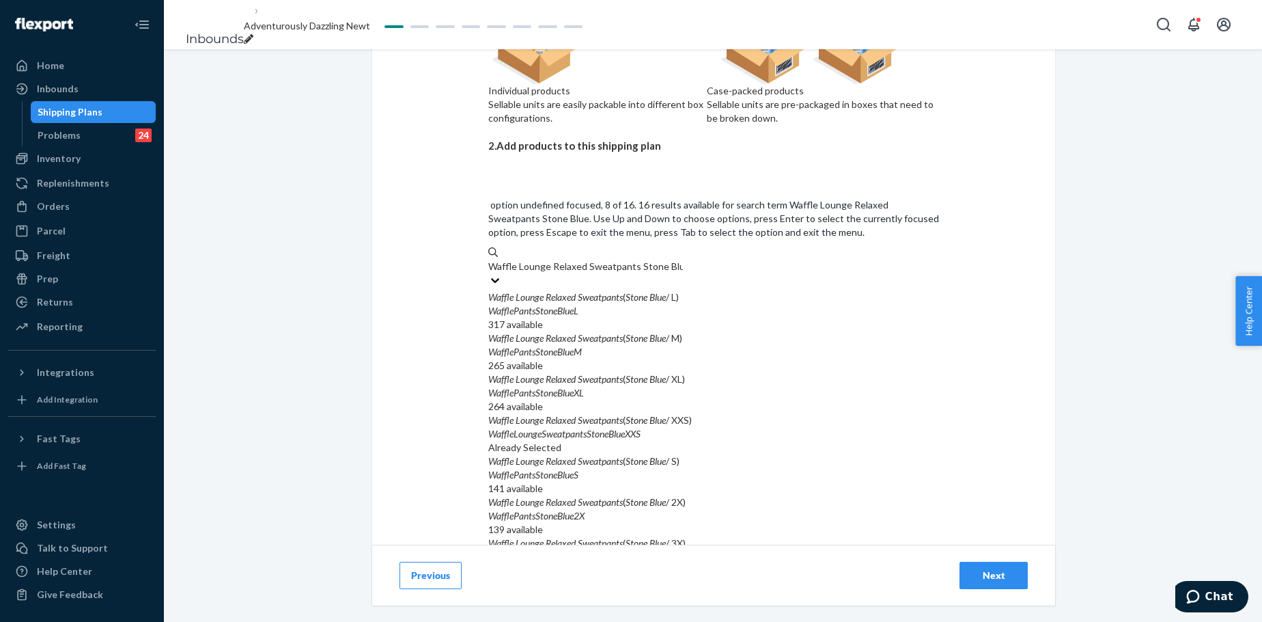
scroll to position [182, 0]
click at [648, 474] on em "Stone" at bounding box center [637, 584] width 22 height 12
click at [659, 273] on input "Waffle Lounge Relaxed Sweatpants Stone Blue" at bounding box center [585, 267] width 195 height 14
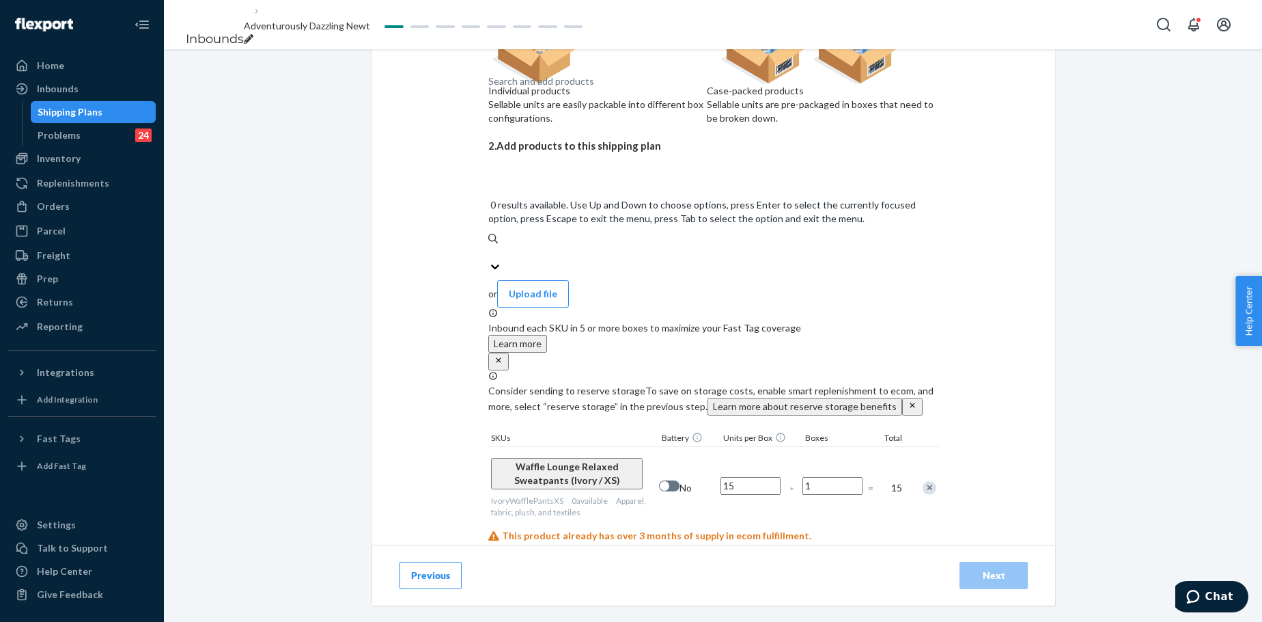
click at [634, 246] on div "Search and add products" at bounding box center [713, 253] width 451 height 14
click at [490, 246] on input "0 results available. Use Up and Down to choose options, press Enter to select t…" at bounding box center [488, 253] width 1 height 14
paste input "Waffle Lounge Relaxed Sweatpants Stone Blue"
type input "Waffle Lounge Relaxed Sweatpants Stone Blue"
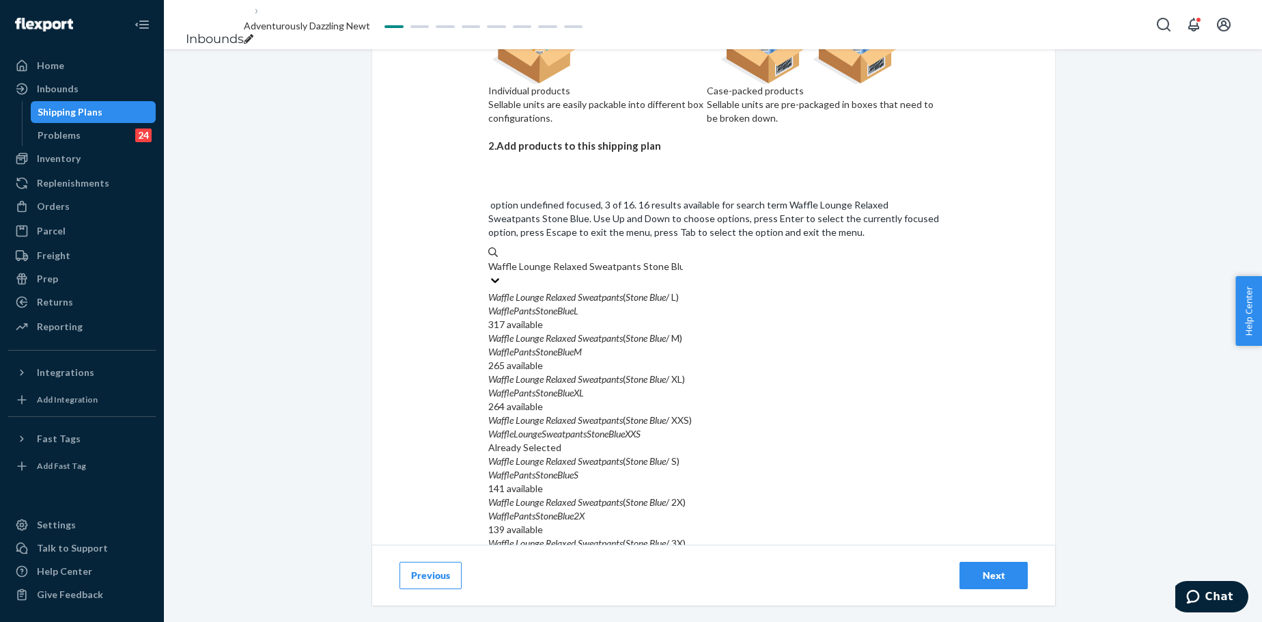
scroll to position [46, 0]
click at [691, 345] on div "WafflePantsStoneBlueM" at bounding box center [713, 352] width 451 height 14
click at [683, 260] on input "Waffle Lounge Relaxed Sweatpants Stone Blue" at bounding box center [585, 267] width 195 height 14
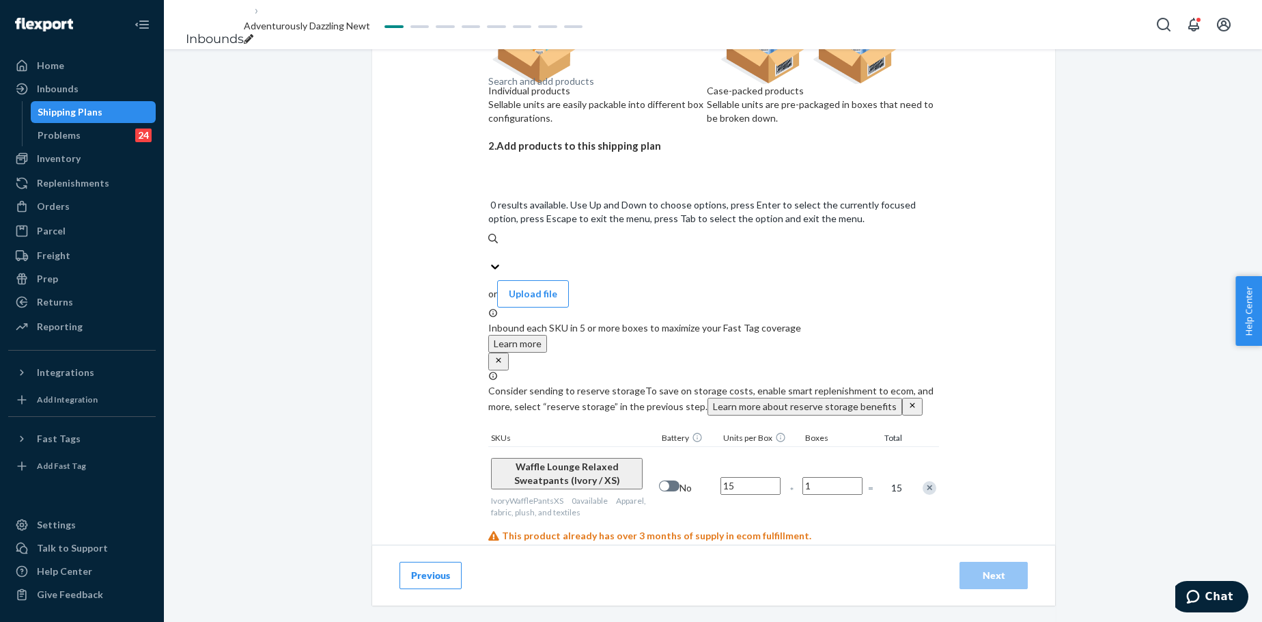
click at [663, 246] on div "Search and add products" at bounding box center [713, 253] width 451 height 14
click at [490, 246] on input "0 results available. Use Up and Down to choose options, press Enter to select t…" at bounding box center [488, 253] width 1 height 14
paste input "Waffle Lounge Relaxed Sweatpants Stone Blue"
type input "Waffle Lounge Relaxed Sweatpants Stone Blue"
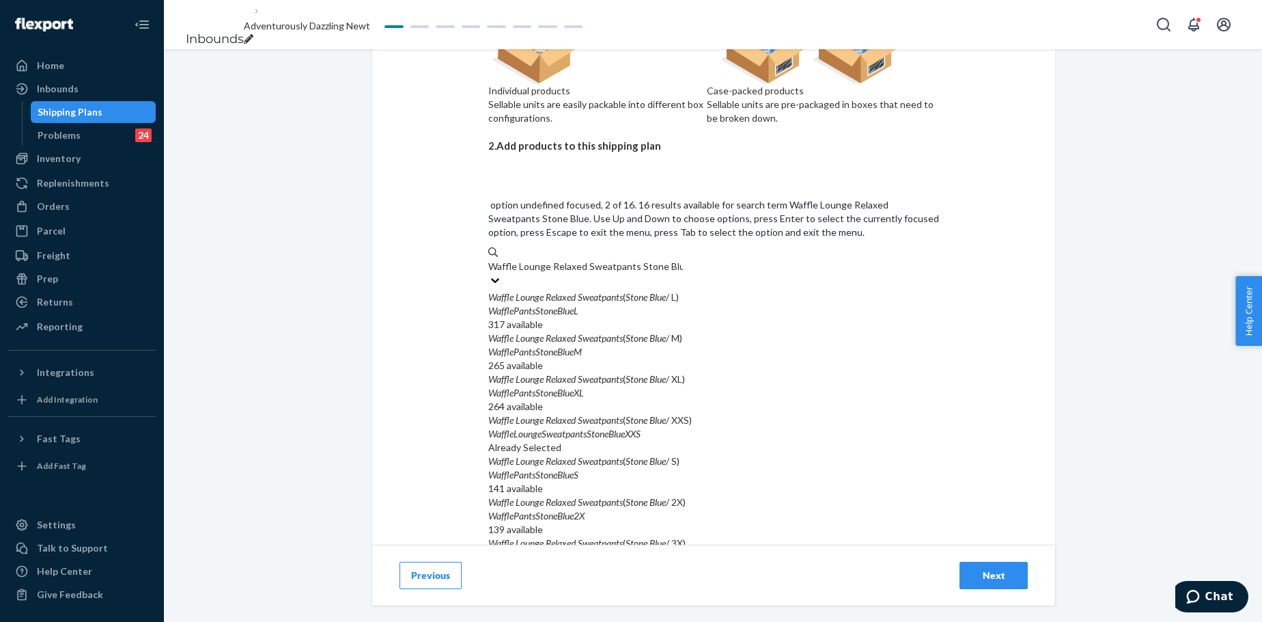
scroll to position [0, 0]
click at [648, 332] on em "Stone" at bounding box center [637, 338] width 22 height 12
click at [650, 264] on input "Waffle Lounge Relaxed Sweatpants Stone Blue" at bounding box center [585, 267] width 195 height 14
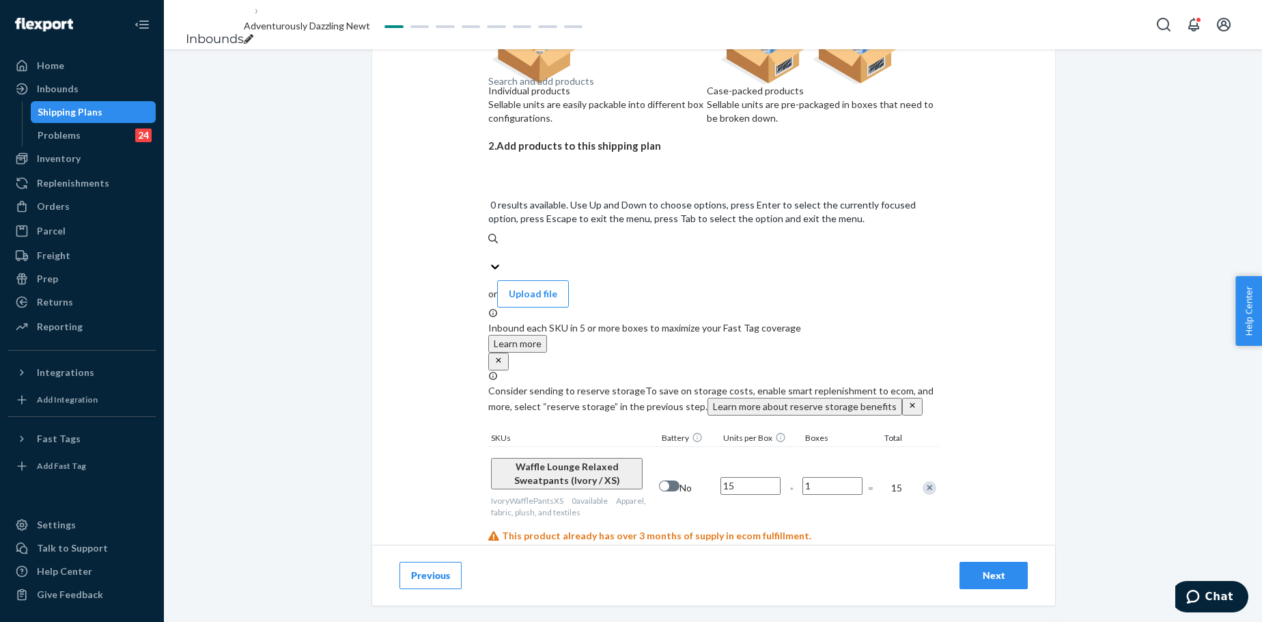
click at [632, 246] on div "Search and add products" at bounding box center [713, 253] width 451 height 14
click at [490, 246] on input "0 results available. Use Up and Down to choose options, press Enter to select t…" at bounding box center [488, 253] width 1 height 14
paste input "Waffle Lounge Relaxed Sweatpants Stone Blue"
type input "Waffle Lounge Relaxed Sweatpants Stone Blue"
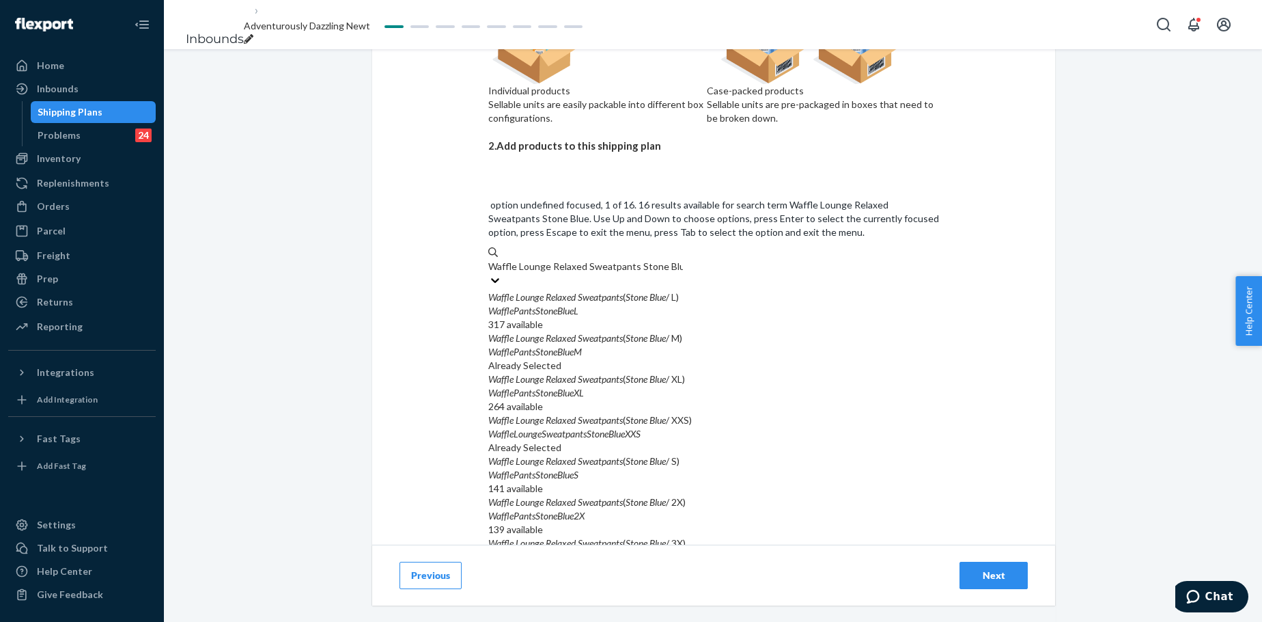
click at [687, 304] on div "WafflePantsStoneBlueL" at bounding box center [713, 311] width 451 height 14
click at [683, 260] on input "Waffle Lounge Relaxed Sweatpants Stone Blue" at bounding box center [585, 267] width 195 height 14
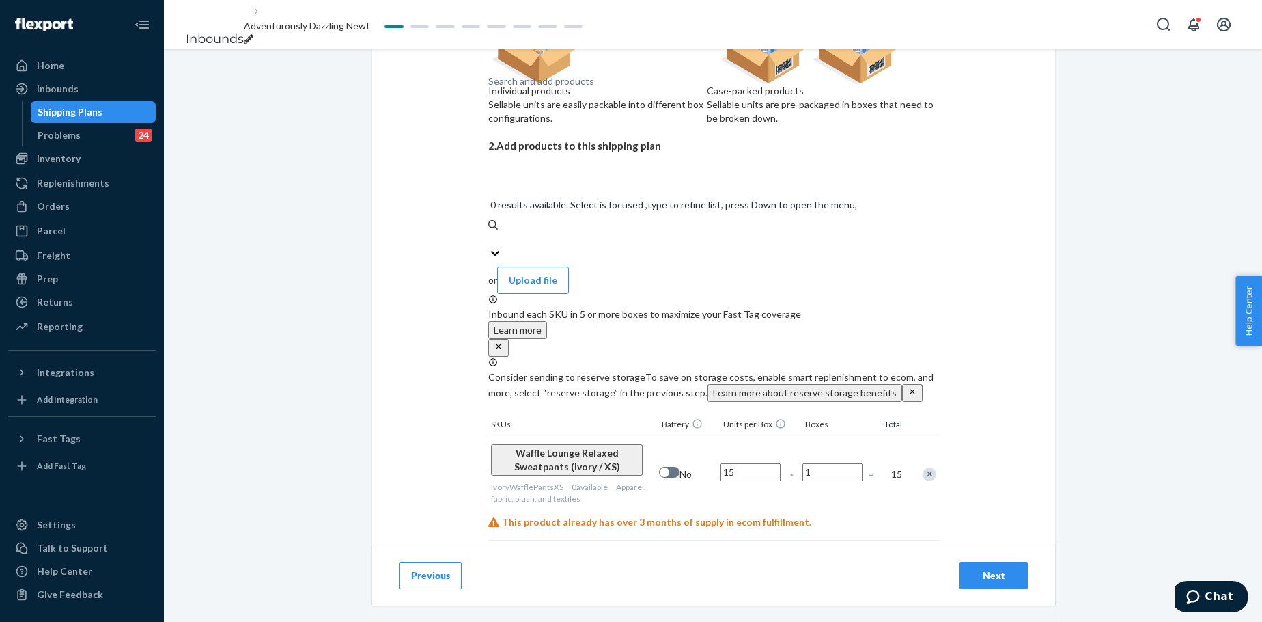
click at [601, 232] on div "Search and add products" at bounding box center [713, 239] width 451 height 14
click at [490, 232] on input "0 results available. Select is focused ,type to refine list, press Down to open…" at bounding box center [488, 239] width 1 height 14
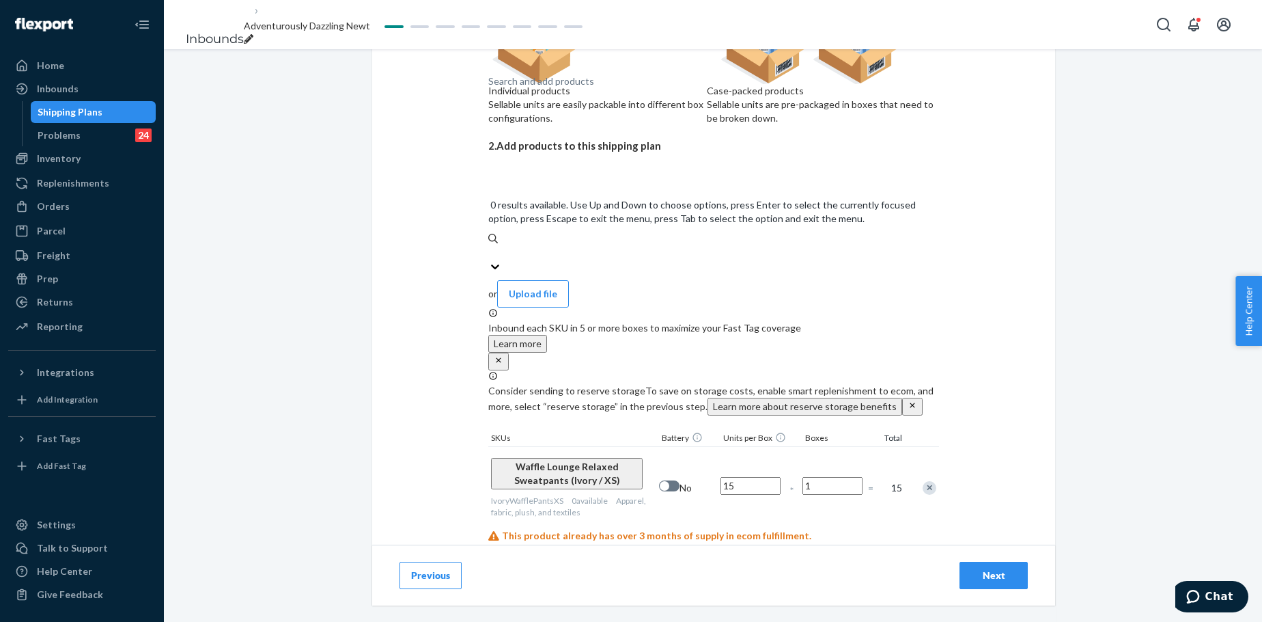
paste input "Waffle Lounge Relaxed Sweatpants Stone Blue"
type input "Waffle Lounge Relaxed Sweatpants Stone Blue"
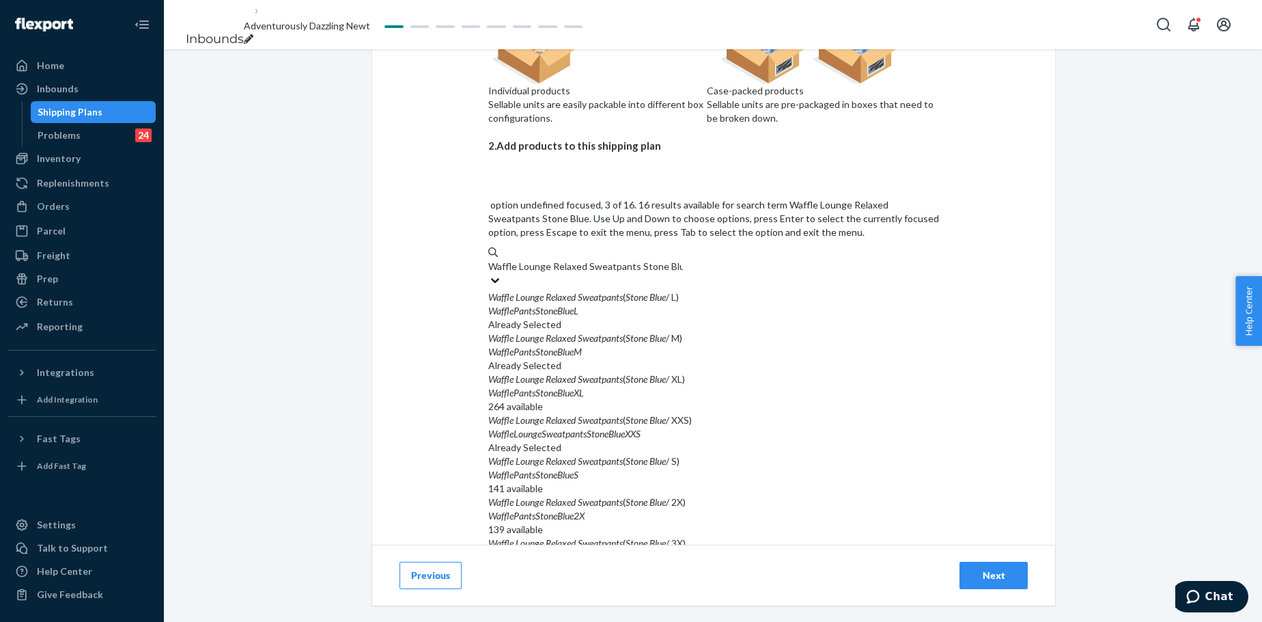
click at [630, 372] on div "Waffle Lounge Relaxed Sweatpants ( Stone Blue / XL) WafflePantsStoneBlueXL" at bounding box center [713, 385] width 451 height 27
click at [630, 273] on input "Waffle Lounge Relaxed Sweatpants Stone Blue" at bounding box center [585, 267] width 195 height 14
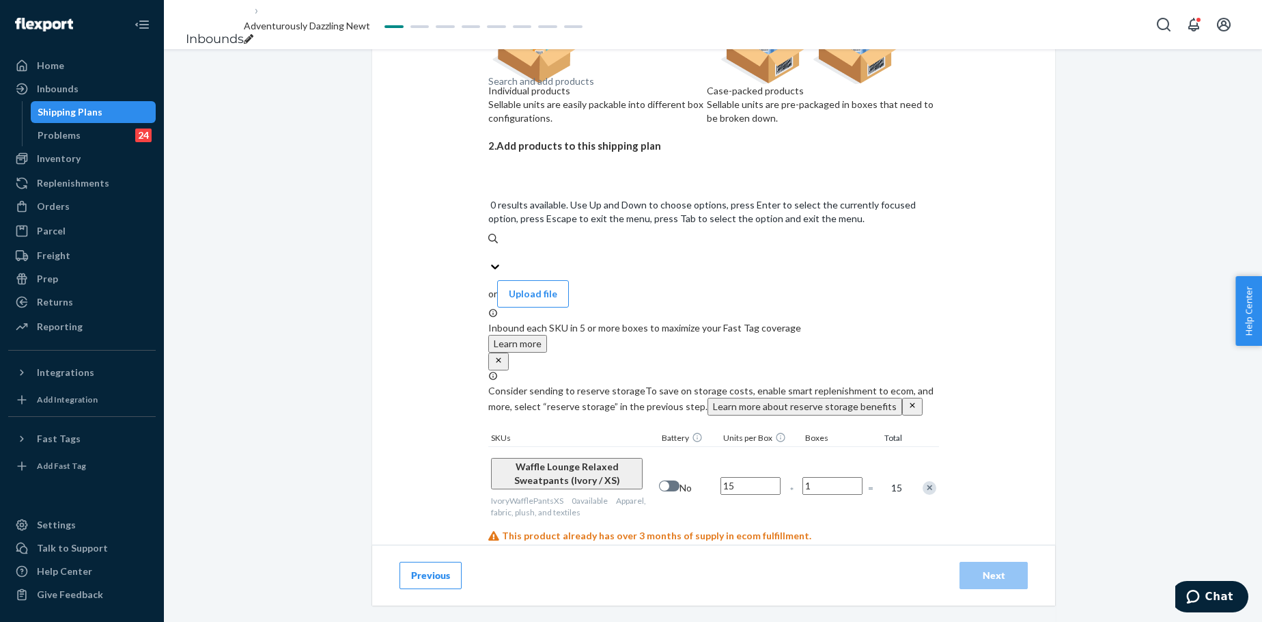
click at [615, 246] on div "Search and add products" at bounding box center [713, 253] width 451 height 14
click at [490, 246] on input "0 results available. Use Up and Down to choose options, press Enter to select t…" at bounding box center [488, 253] width 1 height 14
paste input "Waffle Lounge Relaxed Sweatpants Stone Blue"
type input "Waffle Lounge Relaxed Sweatpants Stone Blue"
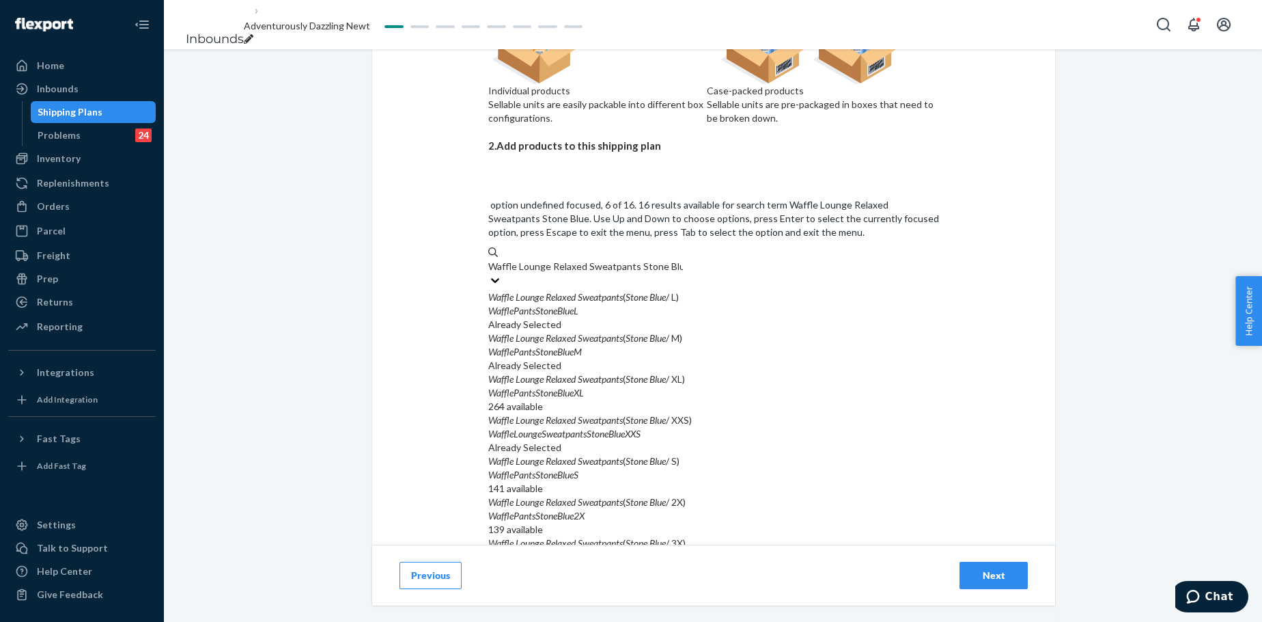
scroll to position [159, 0]
click at [665, 474] on div "WafflePantsStoneBlue2X" at bounding box center [713, 516] width 451 height 14
click at [665, 270] on input "Waffle Lounge Relaxed Sweatpants Stone Blue" at bounding box center [585, 267] width 195 height 14
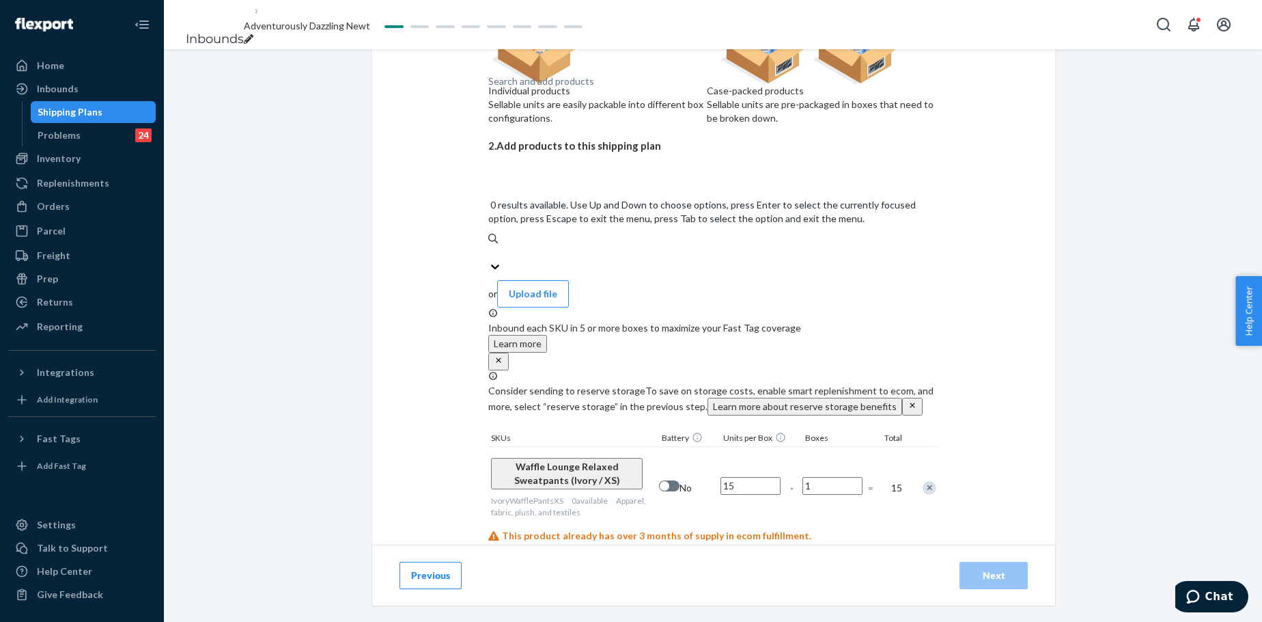
click at [643, 246] on div "Search and add products" at bounding box center [713, 253] width 451 height 14
click at [490, 246] on input "0 results available. Use Up and Down to choose options, press Enter to select t…" at bounding box center [488, 253] width 1 height 14
paste input "Waffle Lounge Relaxed Sweatpants Stone Blue"
type input "Waffle Lounge Relaxed Sweatpants Stone Blue"
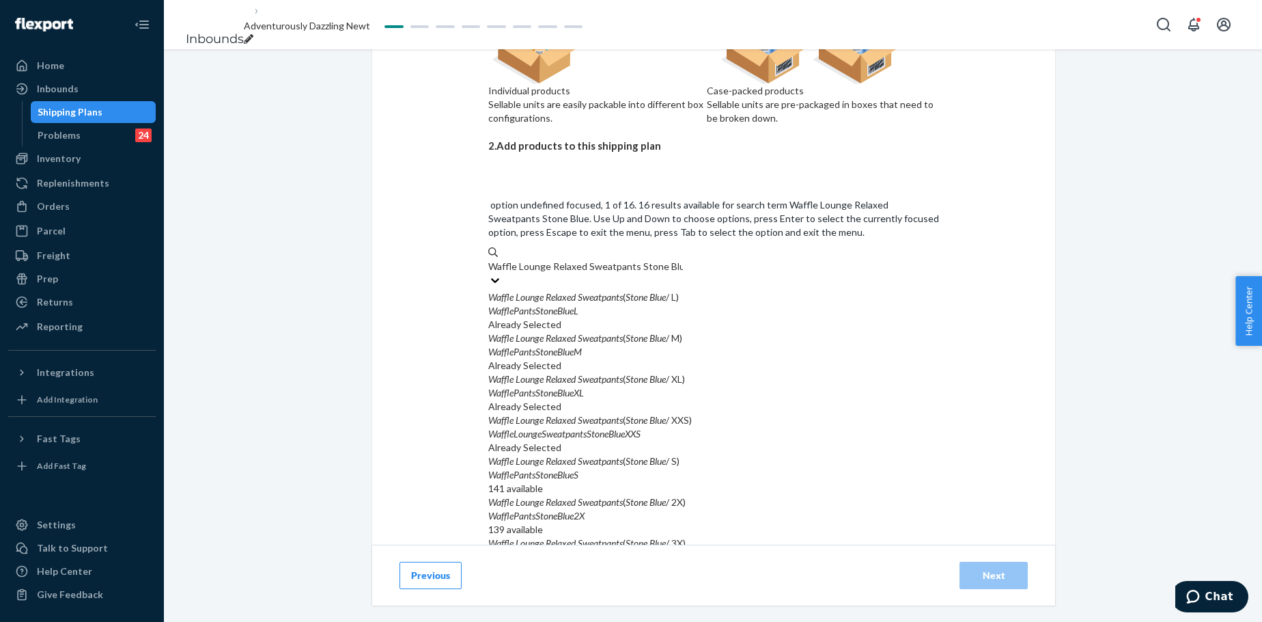
scroll to position [137, 0]
drag, startPoint x: 635, startPoint y: 317, endPoint x: 682, endPoint y: 311, distance: 47.5
click at [623, 474] on em "Sweatpants" at bounding box center [600, 543] width 45 height 12
click at [635, 273] on input "Waffle Lounge Relaxed Sweatpants Stone Blue" at bounding box center [585, 267] width 195 height 14
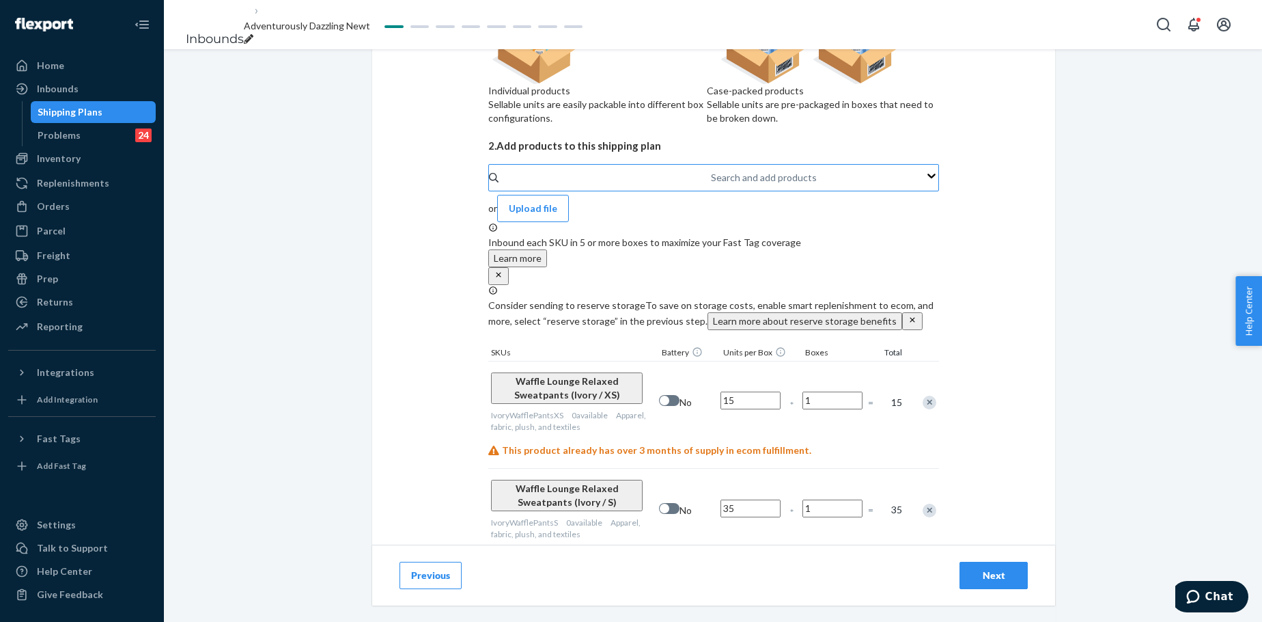
click at [711, 184] on div "Search and add products" at bounding box center [711, 178] width 1 height 14
click at [711, 184] on input "Search and add products" at bounding box center [711, 178] width 1 height 14
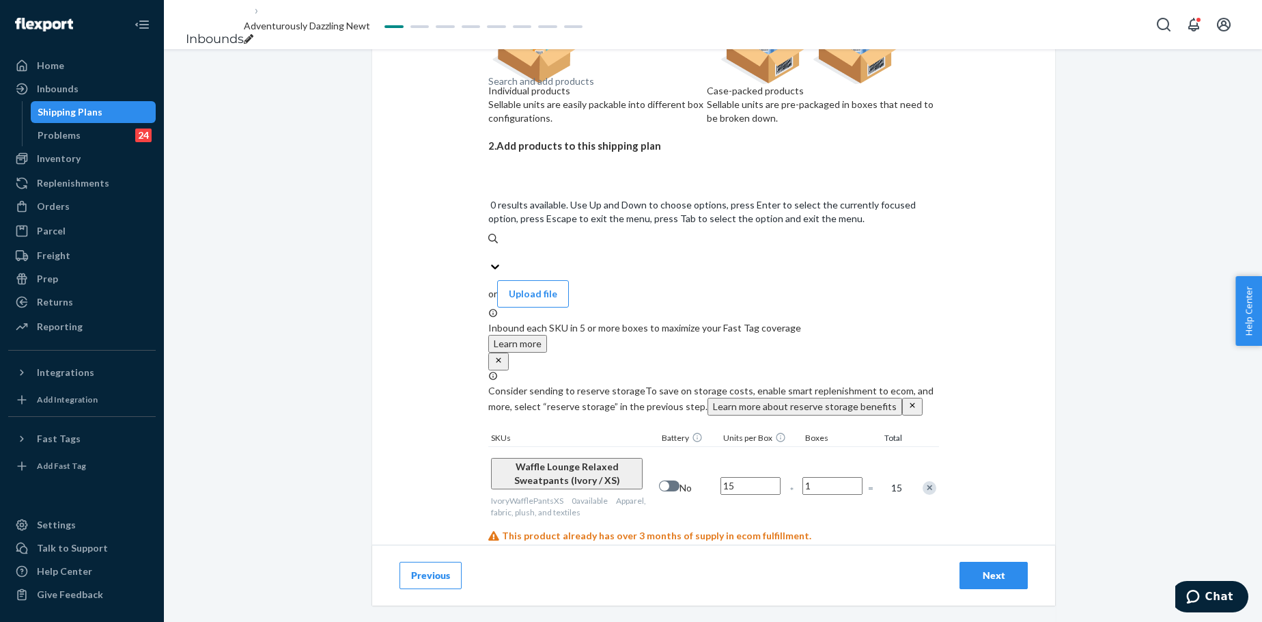
paste input "Waffle Lounge Relaxed Sweatpants Fog"
type input "Waffle Lounge Relaxed Sweatpants Fog"
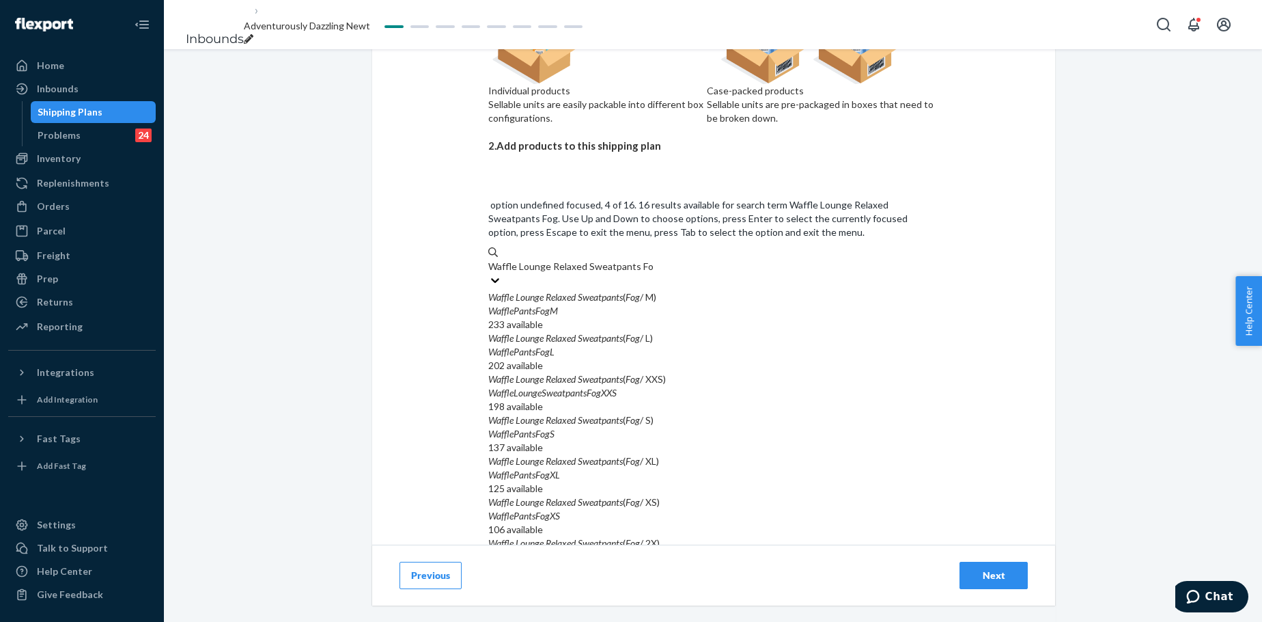
scroll to position [114, 0]
click at [649, 474] on div "WafflePantsFogXS" at bounding box center [713, 516] width 451 height 14
click at [649, 273] on input "Waffle Lounge Relaxed Sweatpants Fog" at bounding box center [570, 267] width 165 height 14
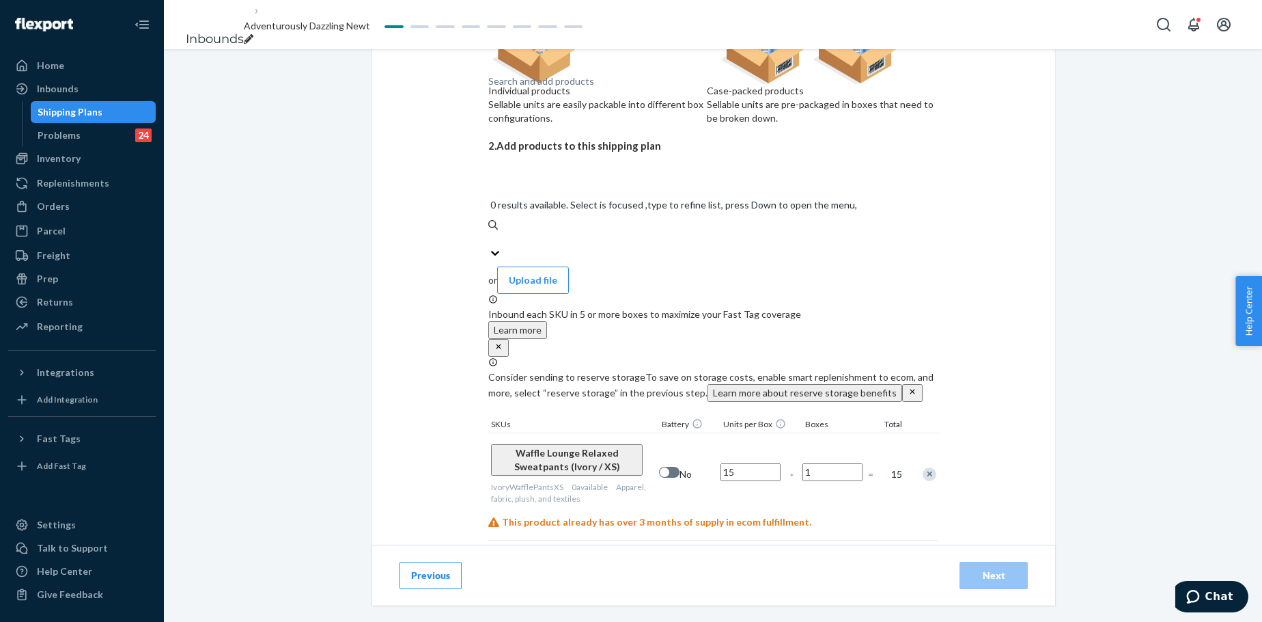
click at [594, 88] on div "Search and add products" at bounding box center [541, 81] width 106 height 14
click at [490, 232] on input "0 results available. Select is focused ,type to refine list, press Down to open…" at bounding box center [488, 239] width 1 height 14
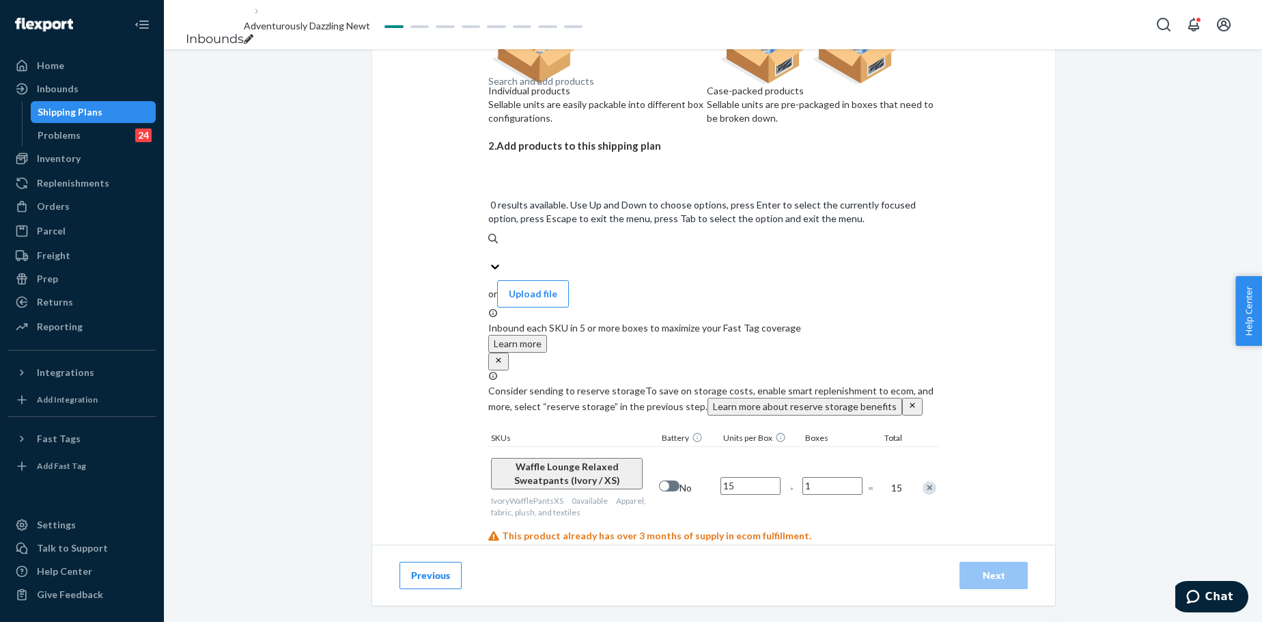
paste input "Waffle Lounge Relaxed Sweatpants Fog"
type input "Waffle Lounge Relaxed Sweatpants Fog"
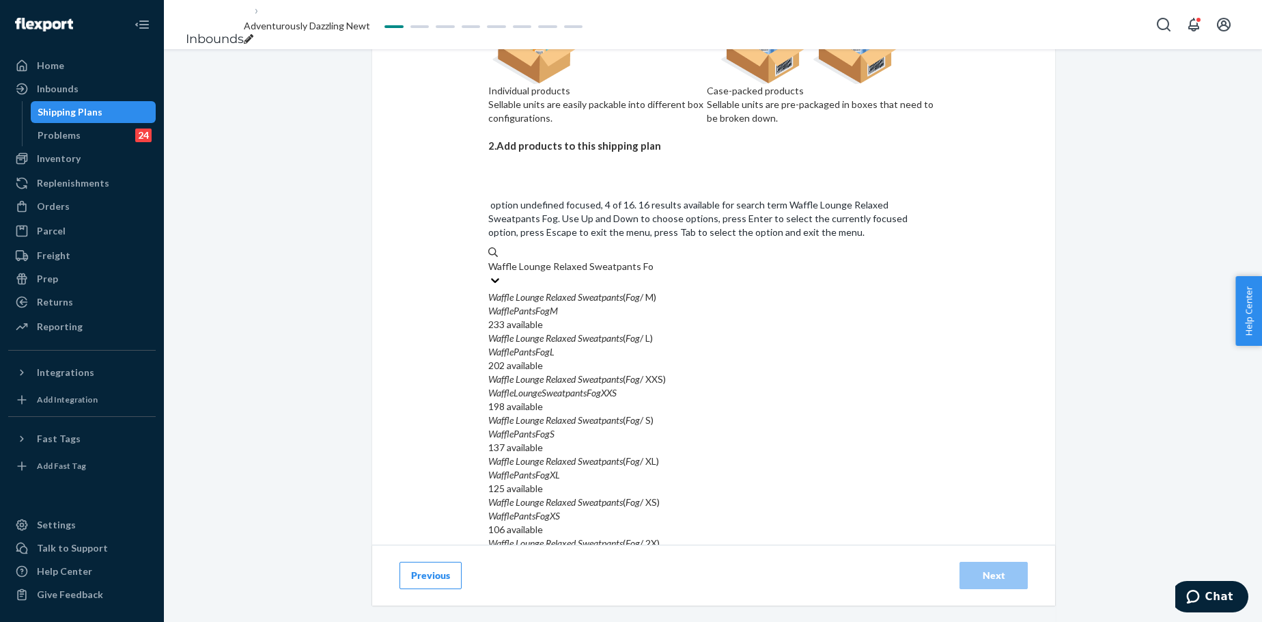
click at [662, 413] on div "Waffle Lounge Relaxed Sweatpants ( Fog / S)" at bounding box center [713, 420] width 451 height 14
click at [654, 273] on input "Waffle Lounge Relaxed Sweatpants Fog" at bounding box center [570, 267] width 165 height 14
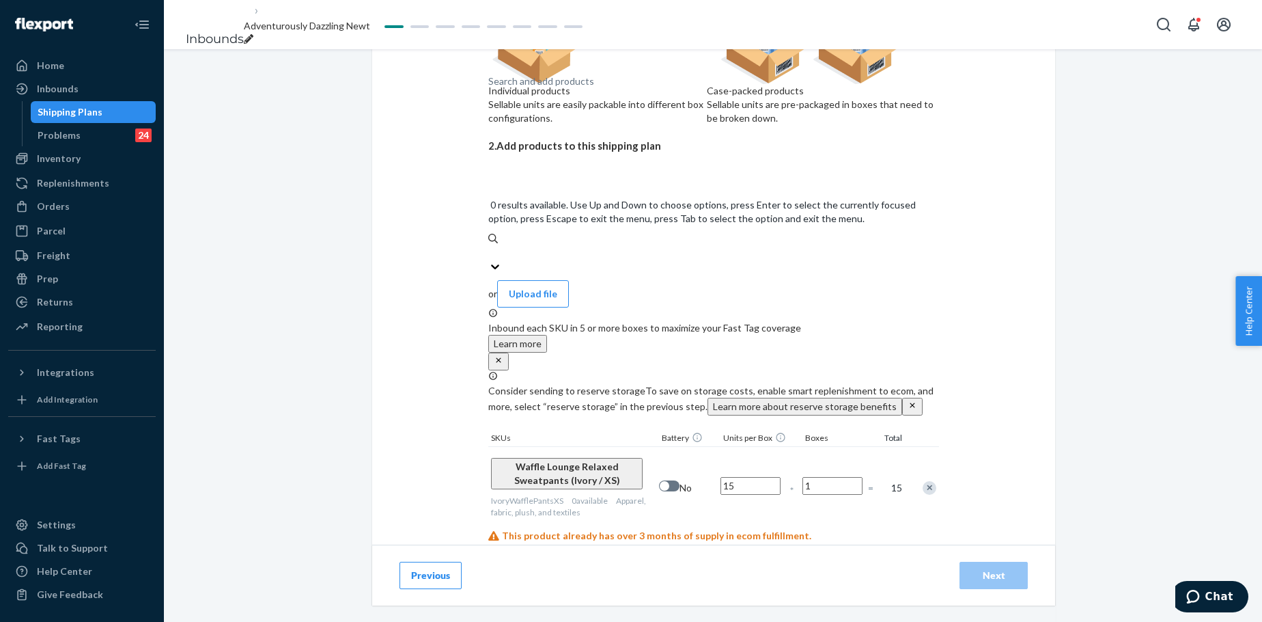
click at [594, 88] on div "Search and add products" at bounding box center [541, 81] width 106 height 14
click at [490, 246] on input "0 results available. Use Up and Down to choose options, press Enter to select t…" at bounding box center [488, 253] width 1 height 14
paste input "Waffle Lounge Relaxed Sweatpants Fog"
type input "Waffle Lounge Relaxed Sweatpants Fog"
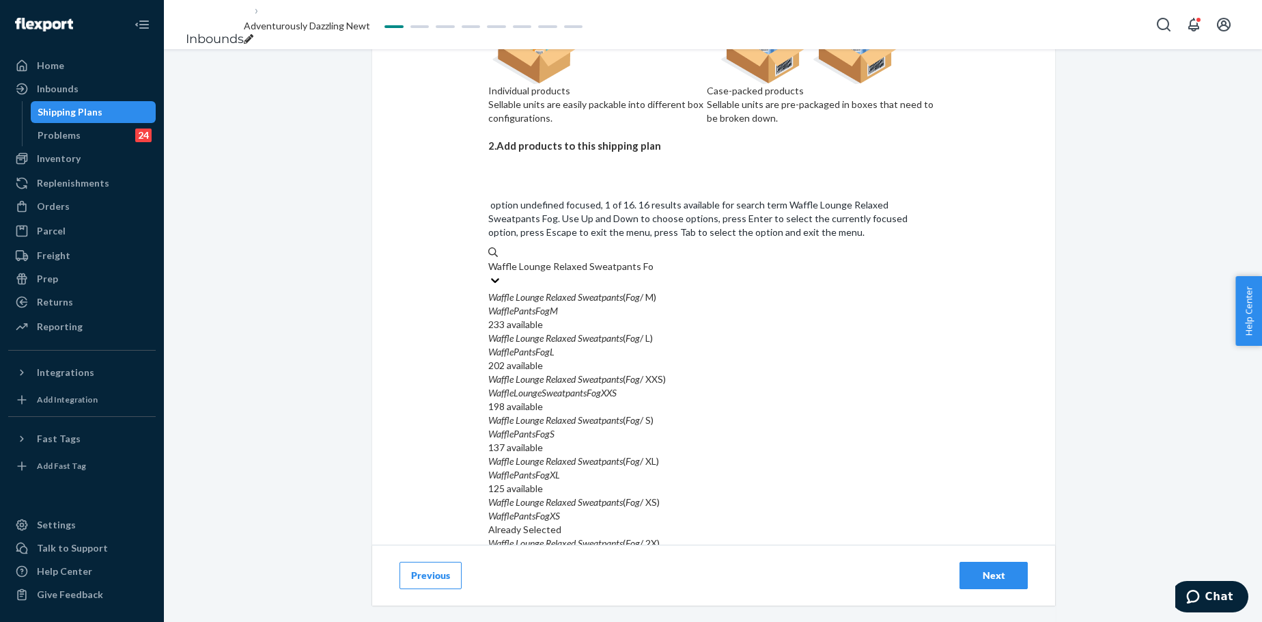
click at [660, 304] on div "WafflePantsFogM" at bounding box center [713, 311] width 451 height 14
click at [654, 260] on input "Waffle Lounge Relaxed Sweatpants Fog" at bounding box center [570, 267] width 165 height 14
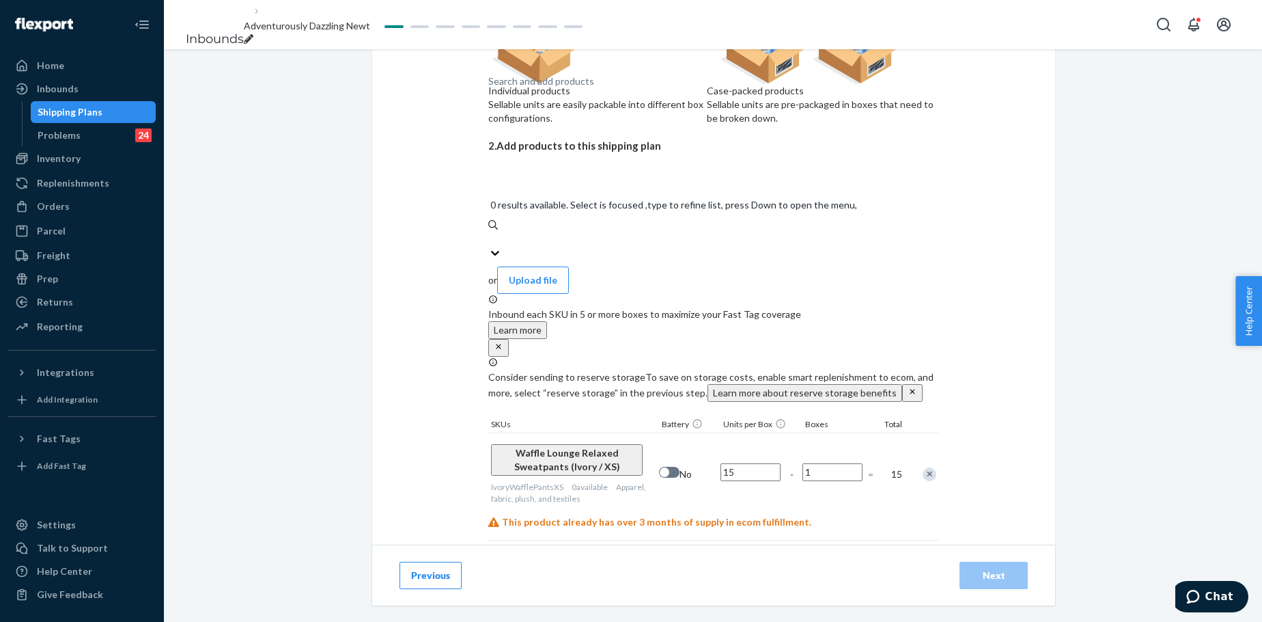
click at [656, 232] on div "Search and add products" at bounding box center [713, 239] width 451 height 14
click at [490, 232] on input "0 results available. Select is focused ,type to refine list, press Down to open…" at bounding box center [488, 239] width 1 height 14
paste input "Waffle Lounge Relaxed Sweatpants Fog"
type input "Waffle Lounge Relaxed Sweatpants Fog"
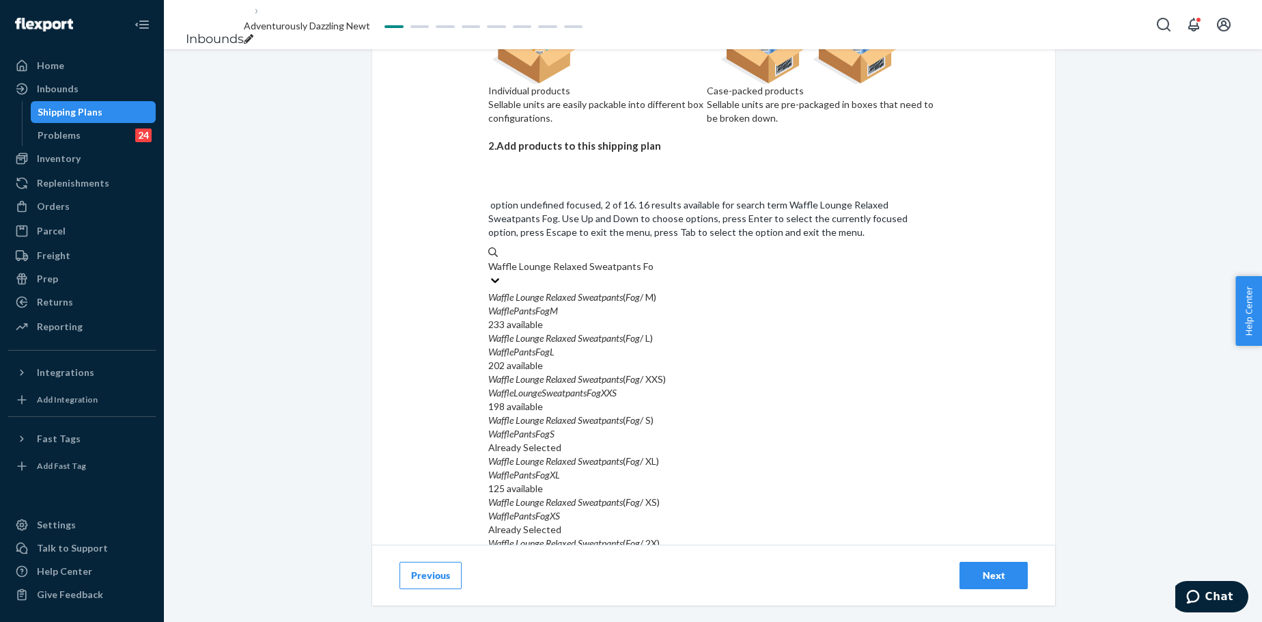
click at [677, 331] on div "Waffle Lounge Relaxed Sweatpants ( Fog / L)" at bounding box center [713, 338] width 451 height 14
click at [654, 260] on input "Waffle Lounge Relaxed Sweatpants Fog" at bounding box center [570, 267] width 165 height 14
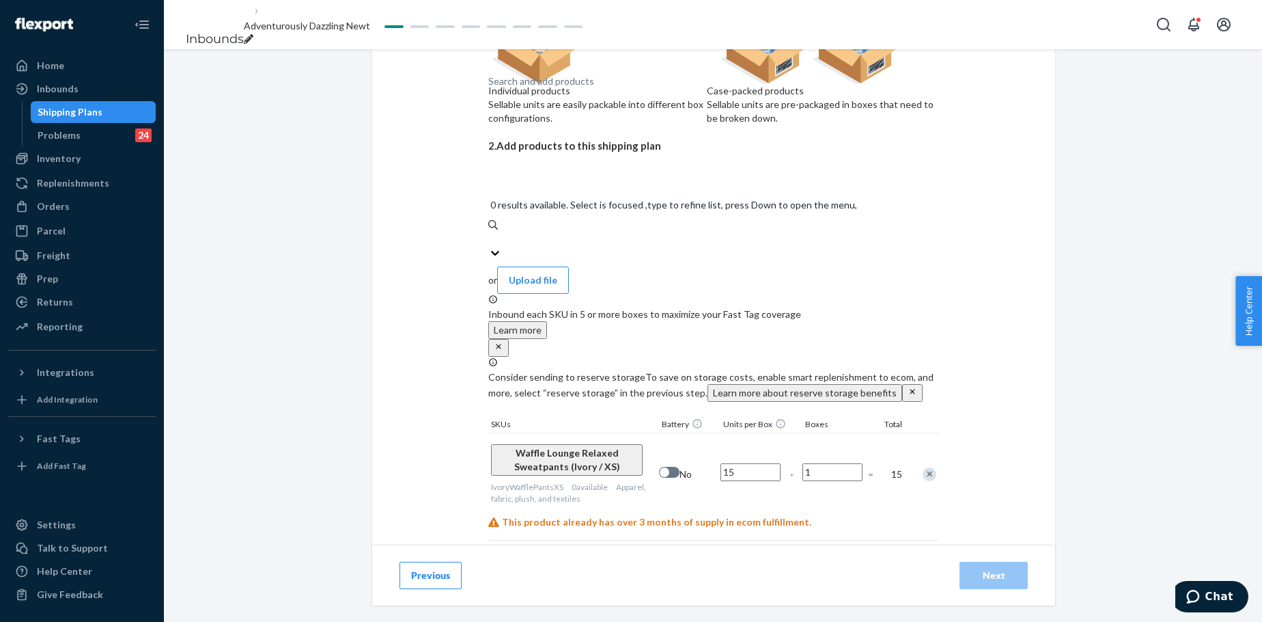
click at [662, 232] on div "Search and add products" at bounding box center [713, 239] width 451 height 14
click at [490, 232] on input "0 results available. Select is focused ,type to refine list, press Down to open…" at bounding box center [488, 239] width 1 height 14
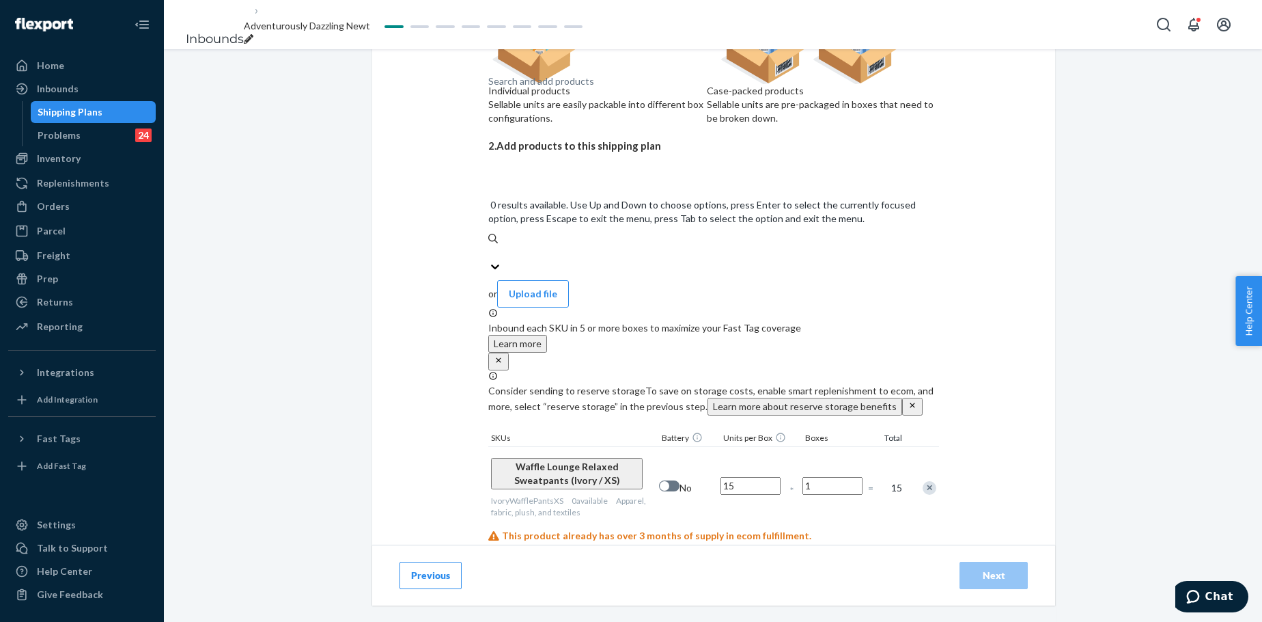
paste input "Waffle Lounge Relaxed Sweatpants Fog"
type input "Waffle Lounge Relaxed Sweatpants Fog"
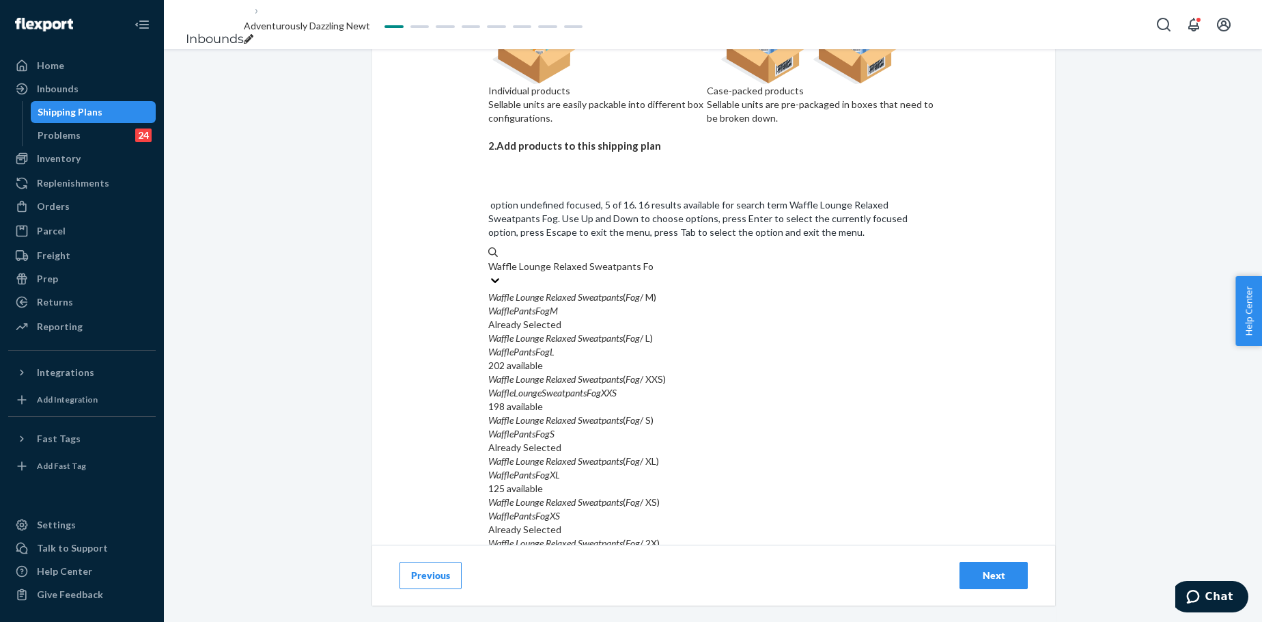
scroll to position [137, 0]
click at [656, 468] on div "WafflePantsFogXL" at bounding box center [713, 475] width 451 height 14
click at [654, 260] on input "Waffle Lounge Relaxed Sweatpants Fog" at bounding box center [570, 267] width 165 height 14
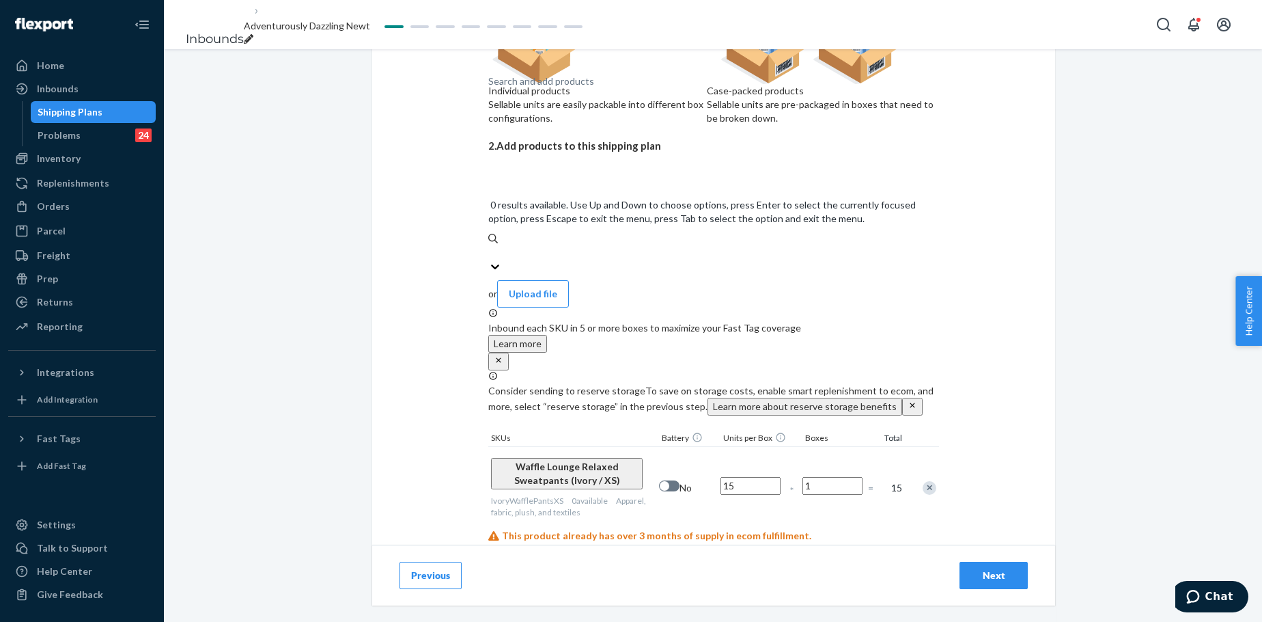
click at [651, 246] on div "Search and add products" at bounding box center [713, 253] width 451 height 14
click at [490, 246] on input "0 results available. Use Up and Down to choose options, press Enter to select t…" at bounding box center [488, 253] width 1 height 14
paste input "Waffle Lounge Relaxed Sweatpants Fog"
type input "Waffle Lounge Relaxed Sweatpants Fog"
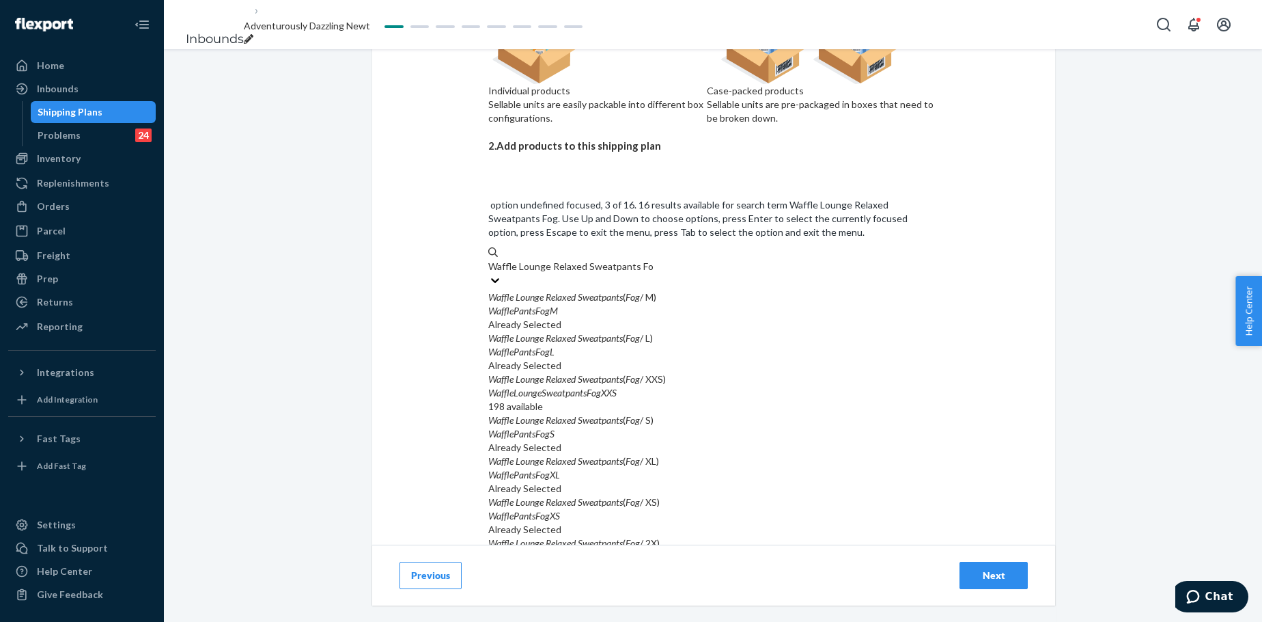
scroll to position [227, 0]
click at [603, 474] on div "WafflePantsFog3X" at bounding box center [713, 598] width 451 height 14
click at [603, 273] on input "Waffle Lounge Relaxed Sweatpants Fog" at bounding box center [570, 267] width 165 height 14
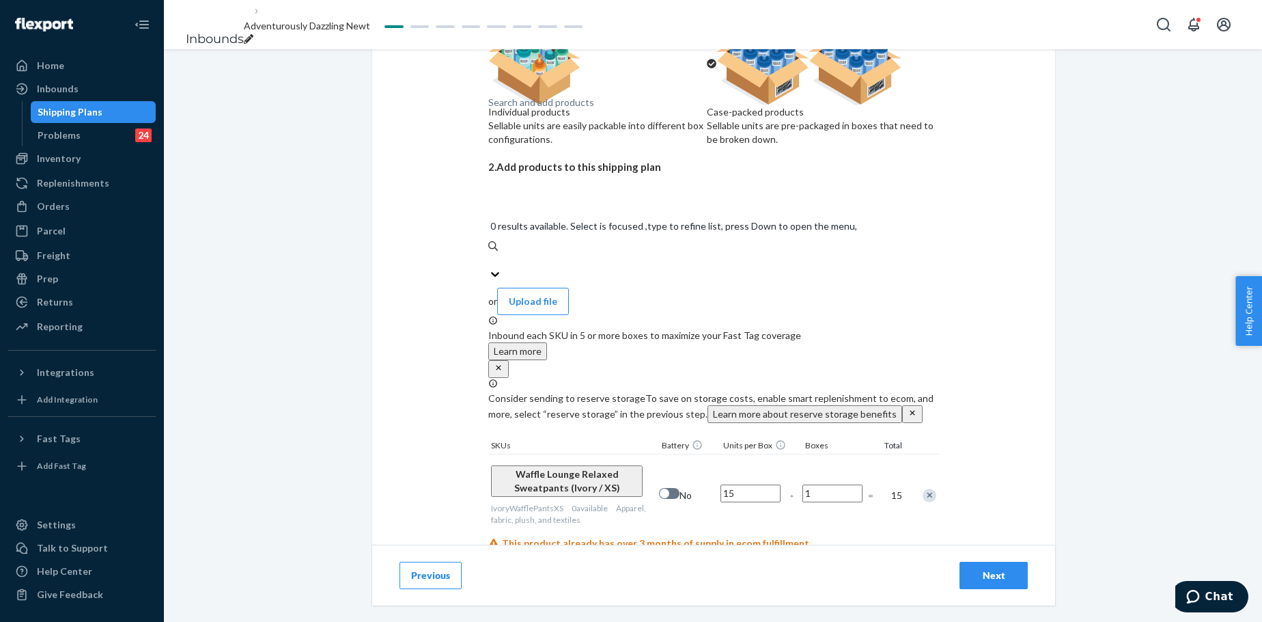
scroll to position [143, 0]
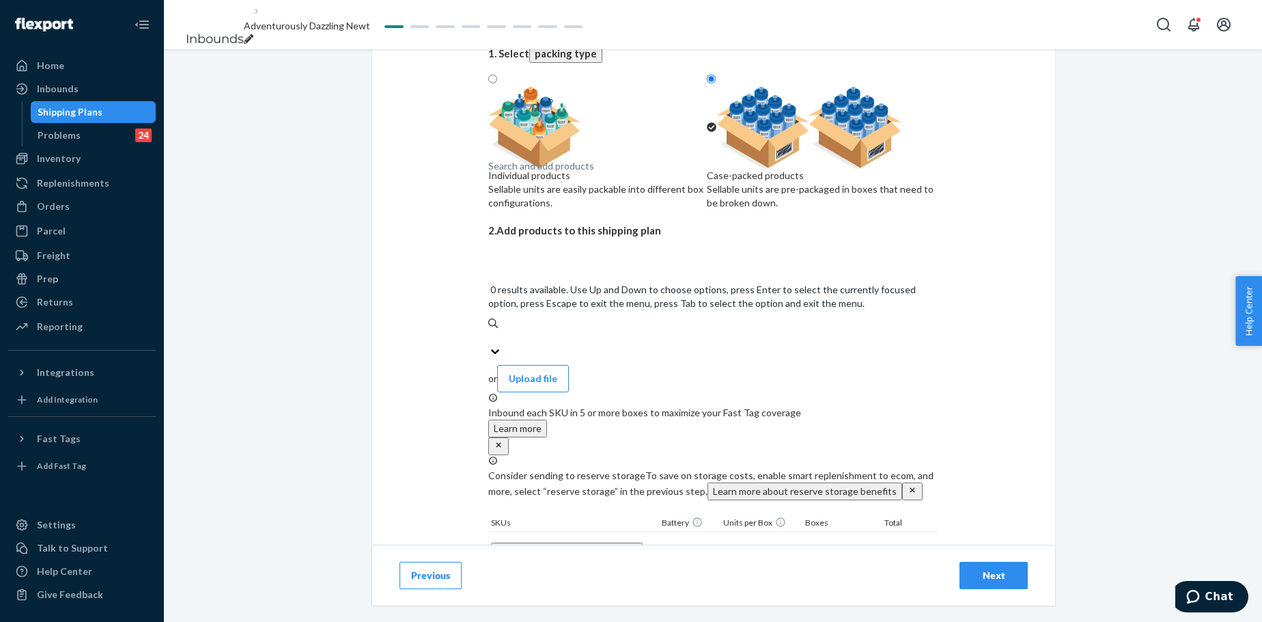
click at [580, 173] on div "Search and add products" at bounding box center [541, 166] width 106 height 14
click at [490, 331] on input "0 results available. Use Up and Down to choose options, press Enter to select t…" at bounding box center [488, 338] width 1 height 14
paste input "Waffle Lounge Relaxed Sweatpants Onyx"
type input "Waffle Lounge Relaxed Sweatpants Onyx"
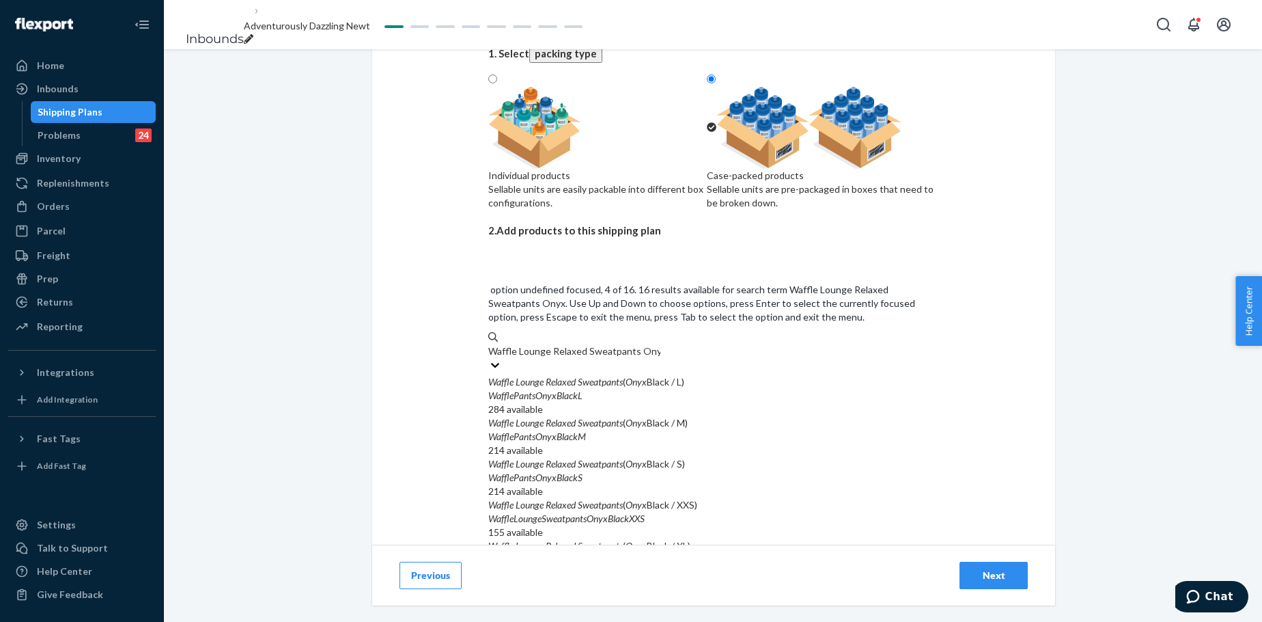
click at [700, 474] on div "Waffle Lounge Relaxed Sweatpants ( Onyx Black / XXS)" at bounding box center [713, 505] width 451 height 14
click at [661, 358] on input "Waffle Lounge Relaxed Sweatpants Onyx" at bounding box center [574, 351] width 172 height 14
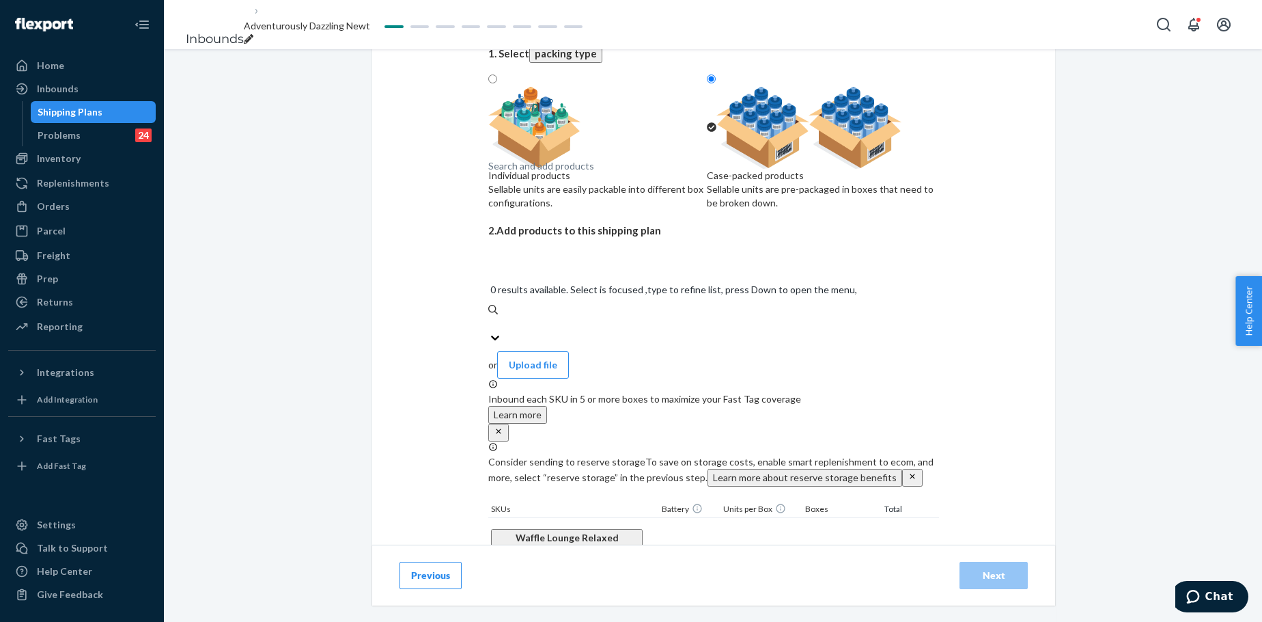
click at [645, 317] on div "Search and add products" at bounding box center [713, 324] width 451 height 14
click at [490, 317] on input "0 results available. Select is focused ,type to refine list, press Down to open…" at bounding box center [488, 324] width 1 height 14
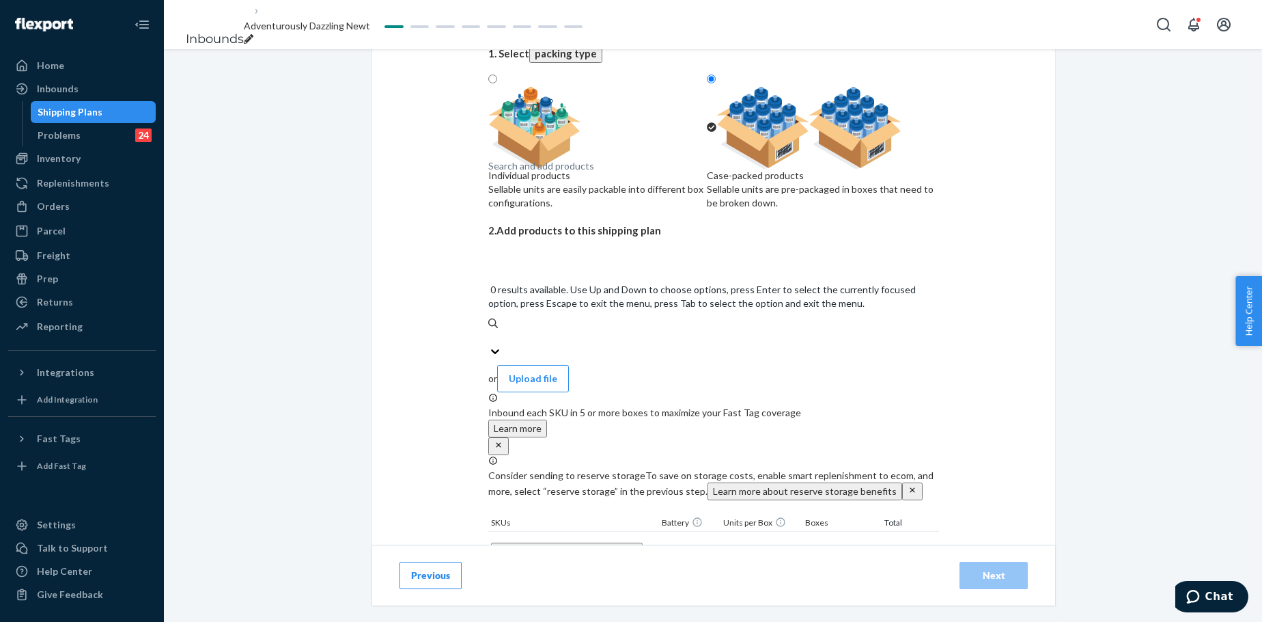
paste input "Waffle Lounge Relaxed Sweatpants Onyx"
type input "Waffle Lounge Relaxed Sweatpants Onyx"
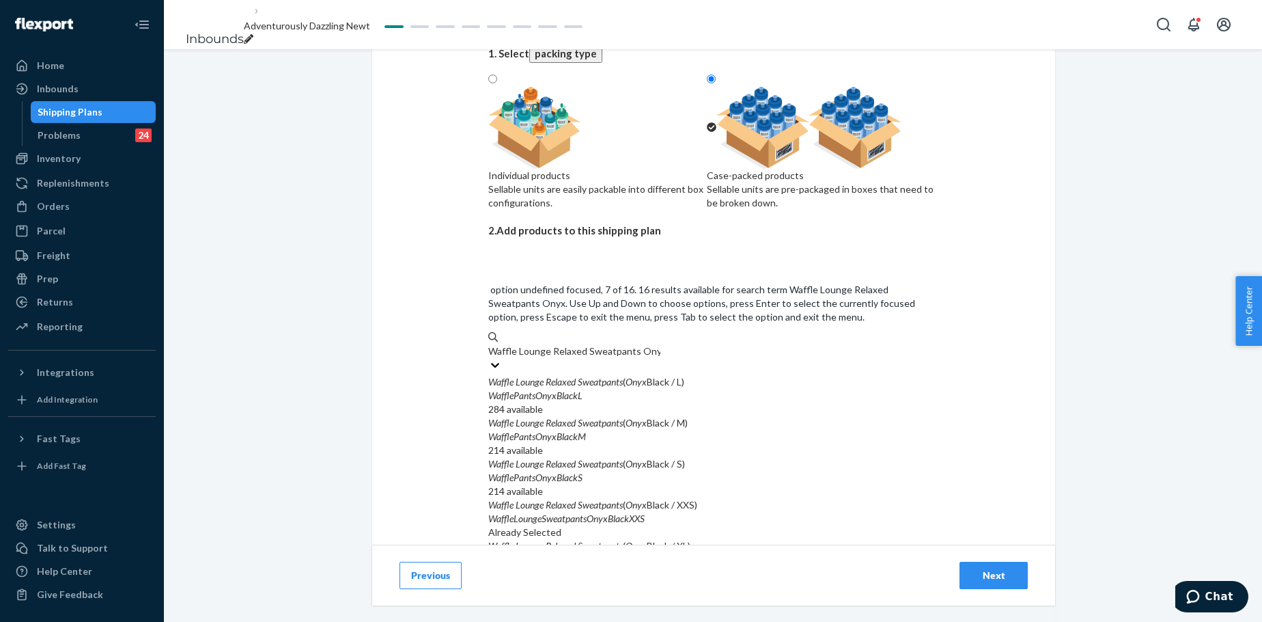
scroll to position [114, 0]
click at [643, 474] on div "WafflePantsOnyxBlackXS" at bounding box center [713, 601] width 451 height 14
click at [643, 358] on input "Waffle Lounge Relaxed Sweatpants Onyx" at bounding box center [574, 351] width 172 height 14
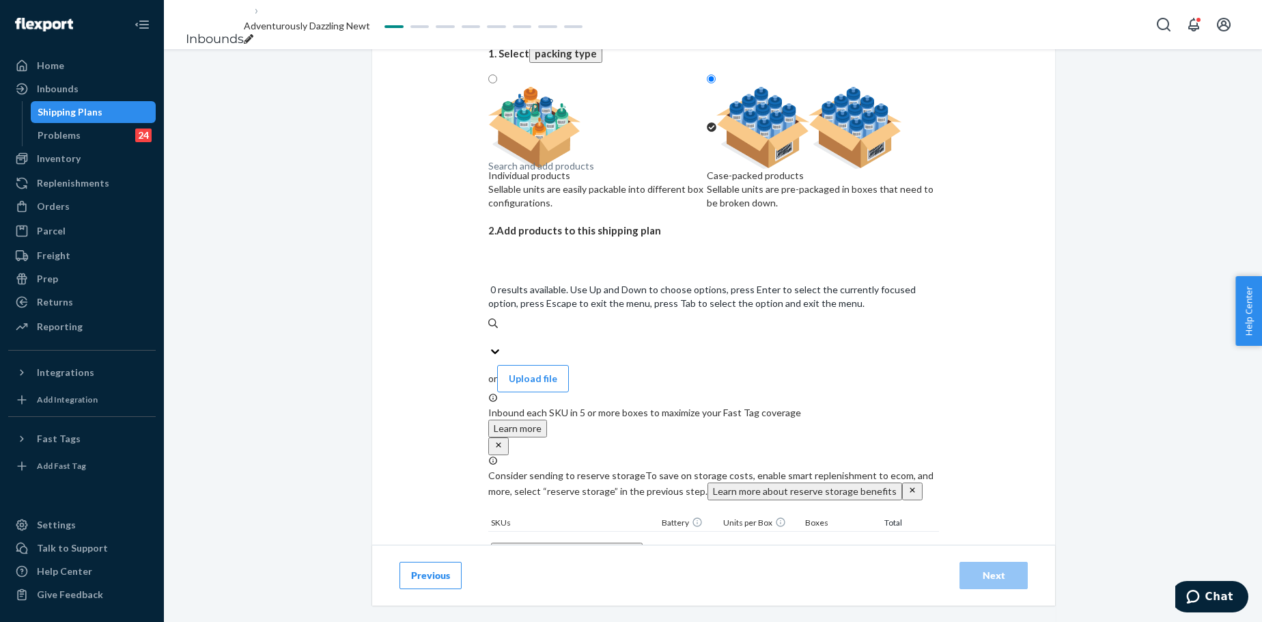
click at [594, 173] on div "Search and add products" at bounding box center [541, 166] width 106 height 14
click at [490, 331] on input "0 results available. Use Up and Down to choose options, press Enter to select t…" at bounding box center [488, 338] width 1 height 14
paste input "Waffle Lounge Relaxed Sweatpants Onyx"
type input "Waffle Lounge Relaxed Sweatpants Onyx"
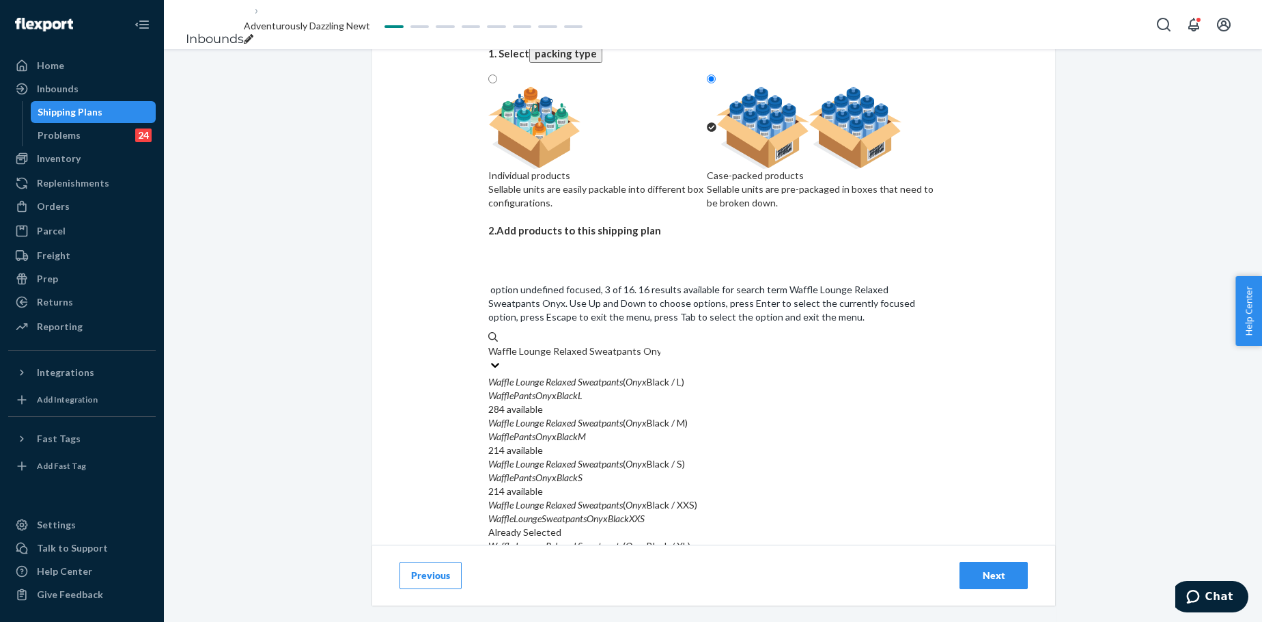
click at [601, 458] on em "Sweatpants" at bounding box center [600, 464] width 45 height 12
click at [601, 358] on input "Waffle Lounge Relaxed Sweatpants Onyx" at bounding box center [574, 351] width 172 height 14
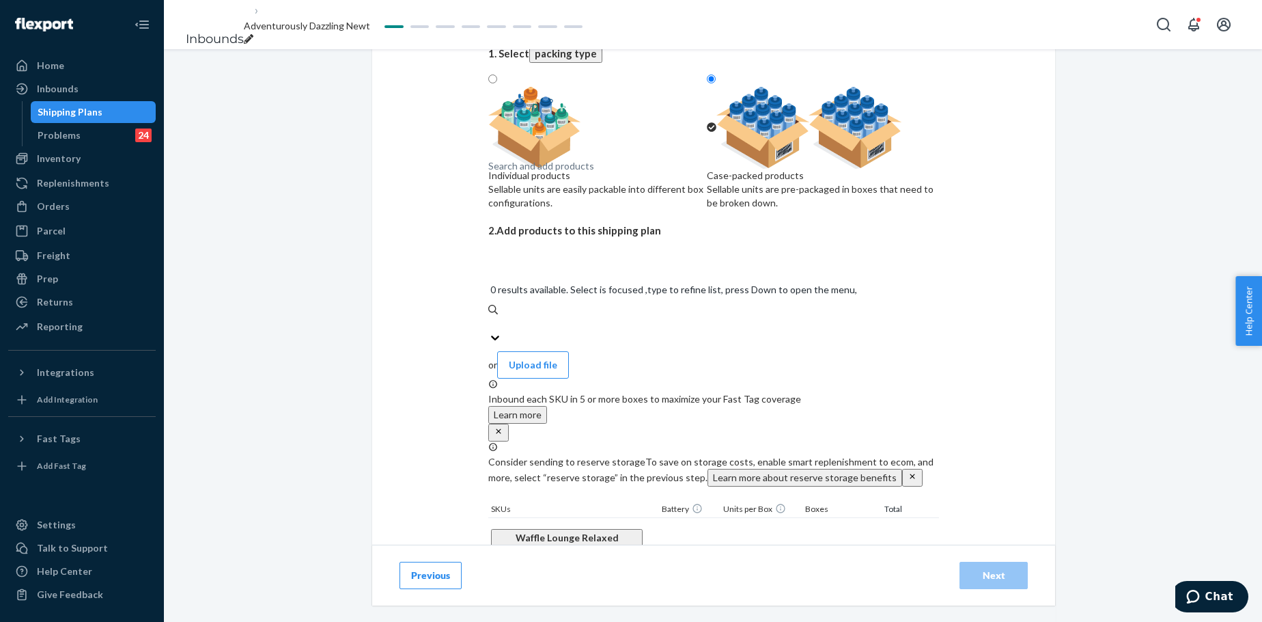
click at [587, 173] on div "Search and add products" at bounding box center [541, 166] width 106 height 14
click at [490, 317] on input "0 results available. Select is focused ,type to refine list, press Down to open…" at bounding box center [488, 324] width 1 height 14
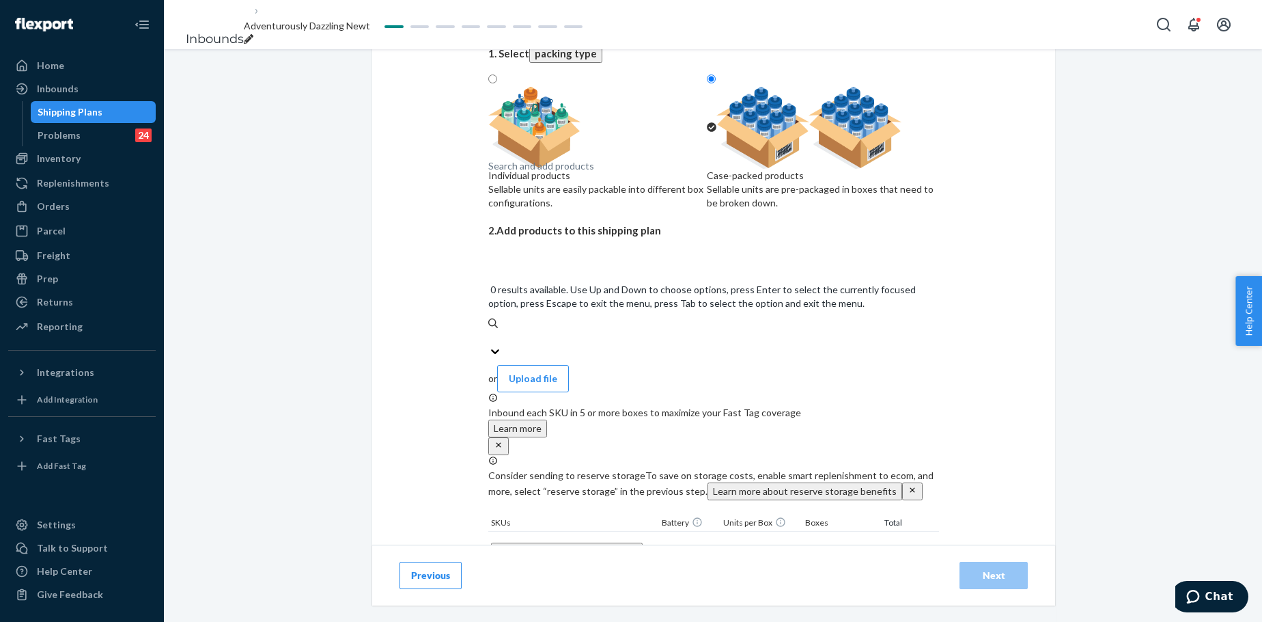
paste input "Waffle Lounge Relaxed Sweatpants Onyx"
type input "Waffle Lounge Relaxed Sweatpants Onyx"
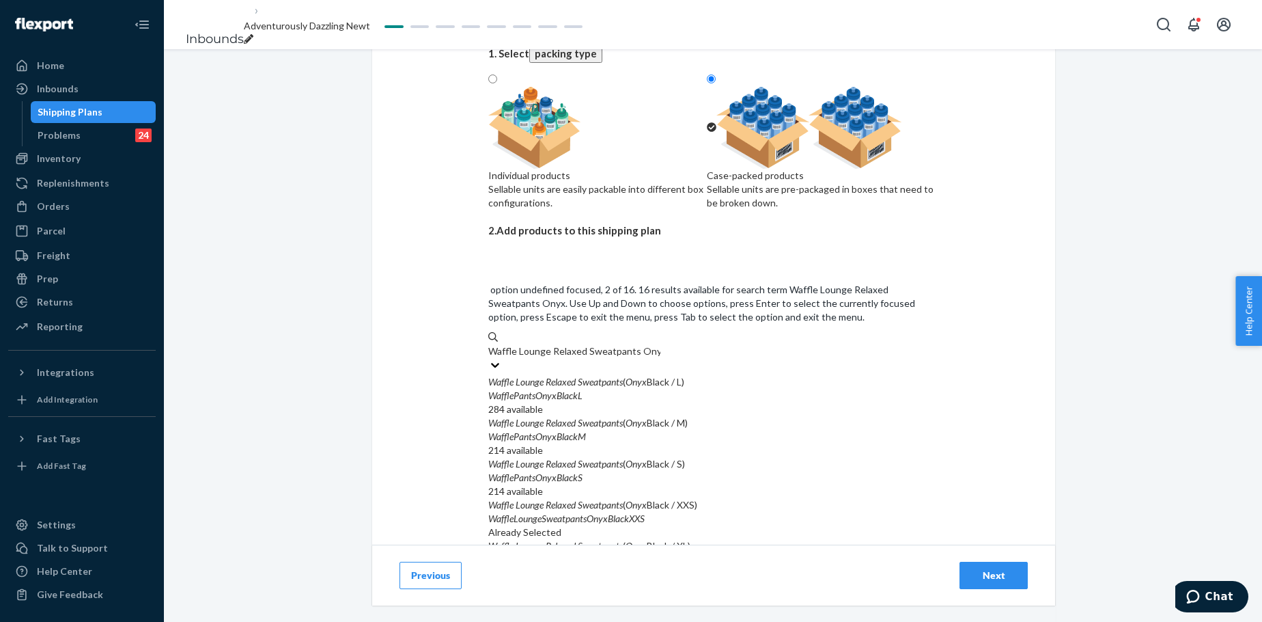
click at [625, 430] on div "WafflePantsOnyxBlackM" at bounding box center [713, 437] width 451 height 14
click at [625, 355] on input "Waffle Lounge Relaxed Sweatpants Onyx" at bounding box center [574, 351] width 172 height 14
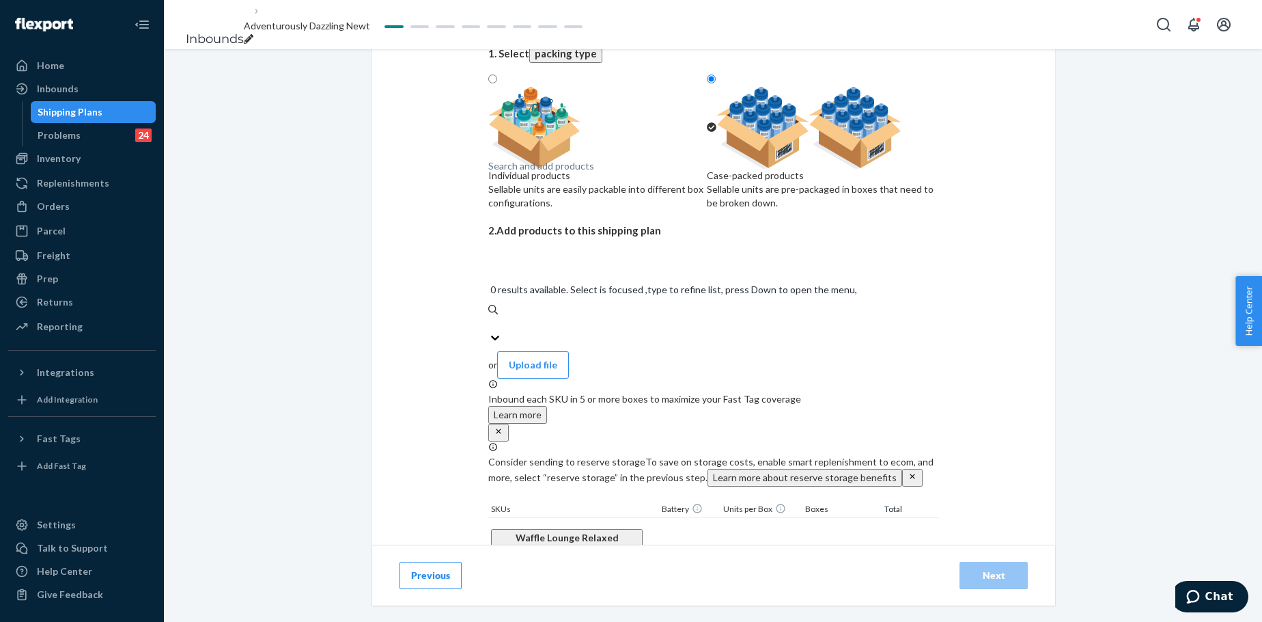
click at [593, 173] on div "Search and add products" at bounding box center [541, 166] width 106 height 14
click at [490, 317] on input "0 results available. Select is focused ,type to refine list, press Down to open…" at bounding box center [488, 324] width 1 height 14
paste input "Waffle Lounge Relaxed Sweatpants Onyx"
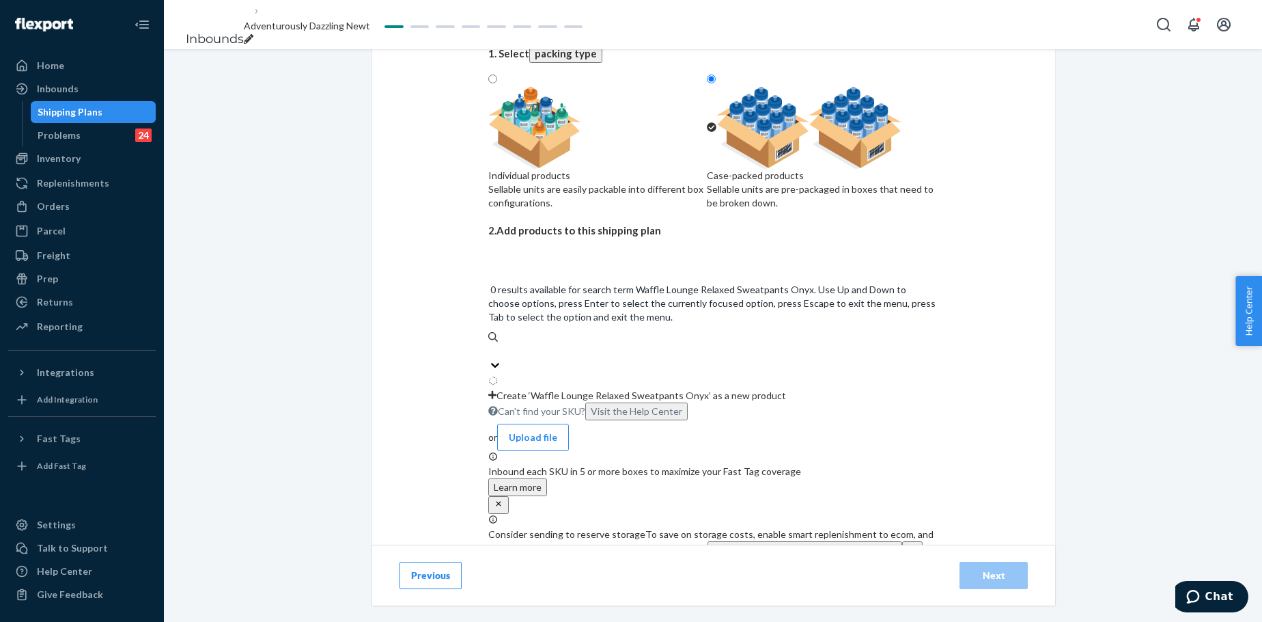
type input "Waffle Lounge Relaxed Sweatpants Onyx"
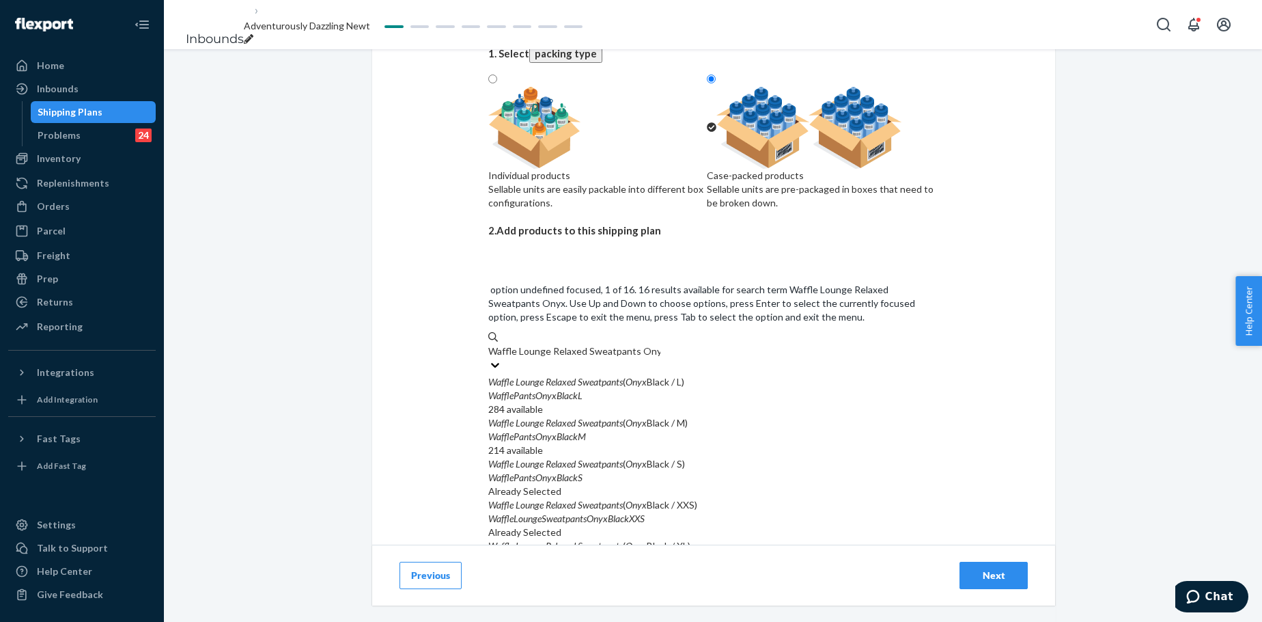
click at [622, 376] on em "Sweatpants" at bounding box center [600, 382] width 45 height 12
click at [622, 344] on input "Waffle Lounge Relaxed Sweatpants Onyx" at bounding box center [574, 351] width 172 height 14
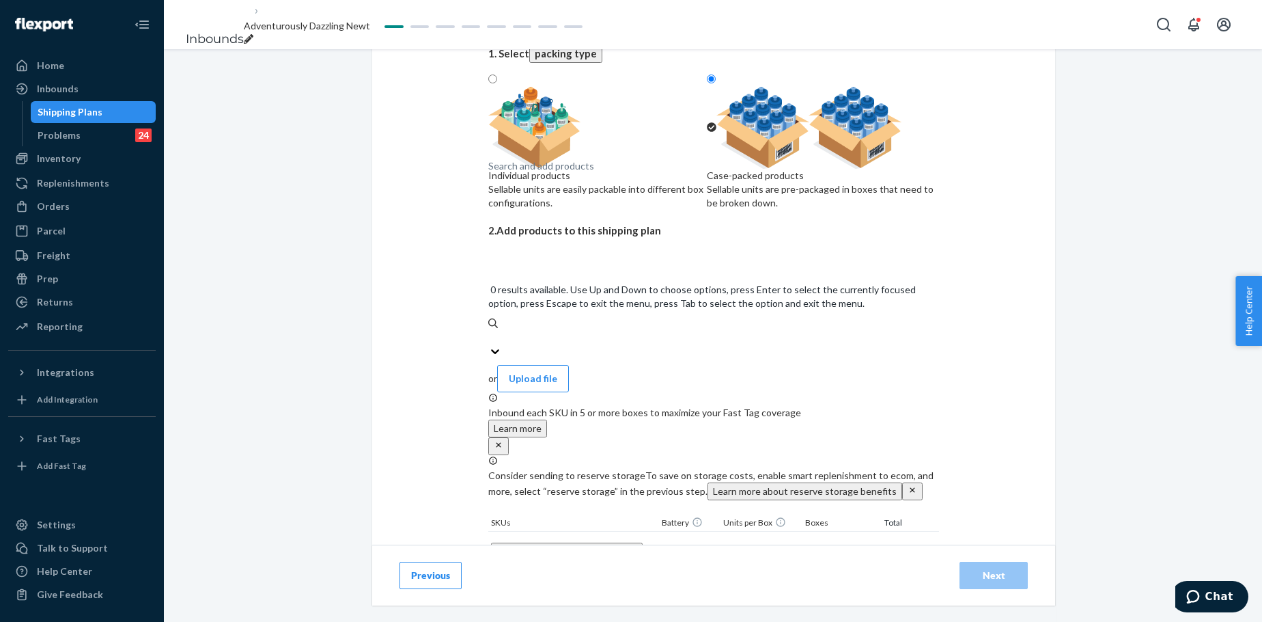
click at [594, 173] on div "Search and add products" at bounding box center [541, 166] width 106 height 14
click at [490, 331] on input "0 results available. Use Up and Down to choose options, press Enter to select t…" at bounding box center [488, 338] width 1 height 14
paste input "Waffle Lounge Relaxed Sweatpants Onyx"
type input "Waffle Lounge Relaxed Sweatpants Onyx"
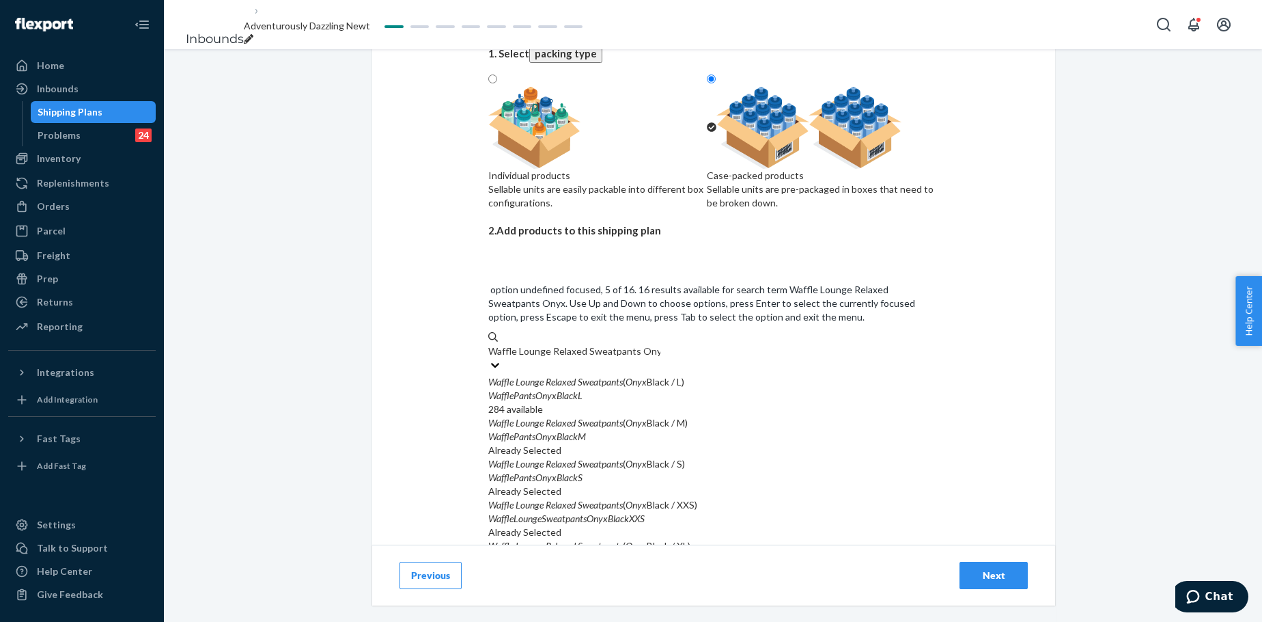
scroll to position [137, 0]
click at [601, 474] on em "Sweatpants" at bounding box center [600, 546] width 45 height 12
click at [601, 344] on input "Waffle Lounge Relaxed Sweatpants Onyx" at bounding box center [574, 351] width 172 height 14
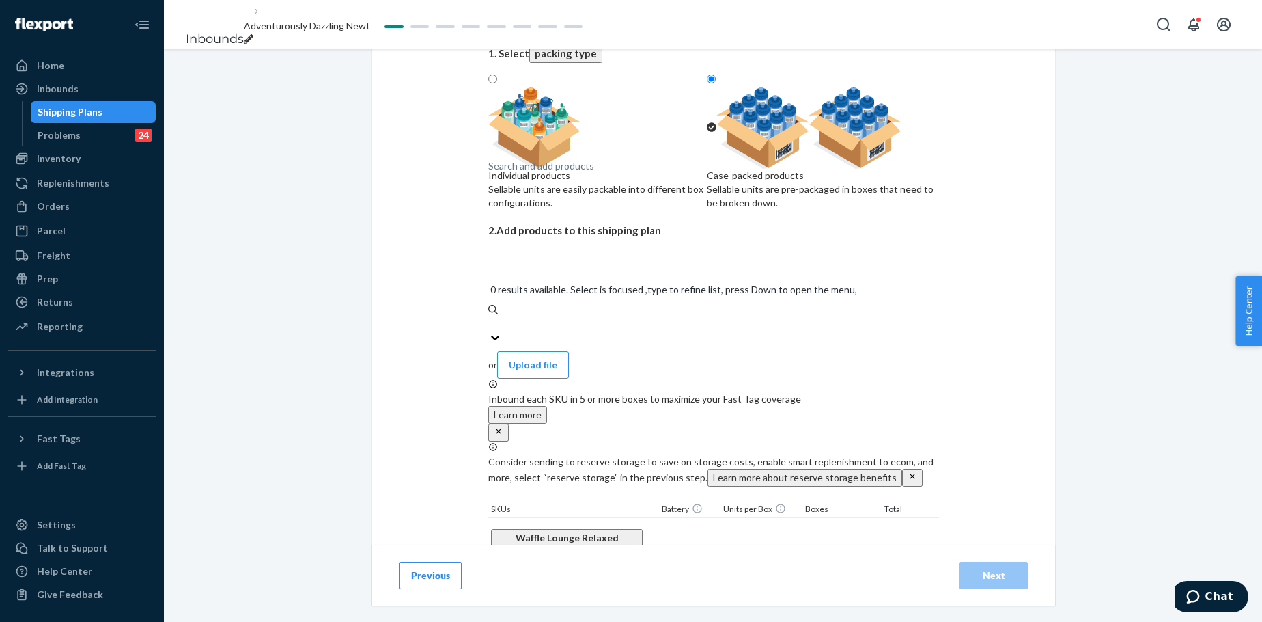
click at [582, 317] on div "Search and add products" at bounding box center [713, 324] width 451 height 14
click at [490, 317] on input "0 results available. Select is focused ,type to refine list, press Down to open…" at bounding box center [488, 324] width 1 height 14
paste input "Waffle Lounge Relaxed Sweatpants Onyx"
type input "Waffle Lounge Relaxed Sweatpants Onyx"
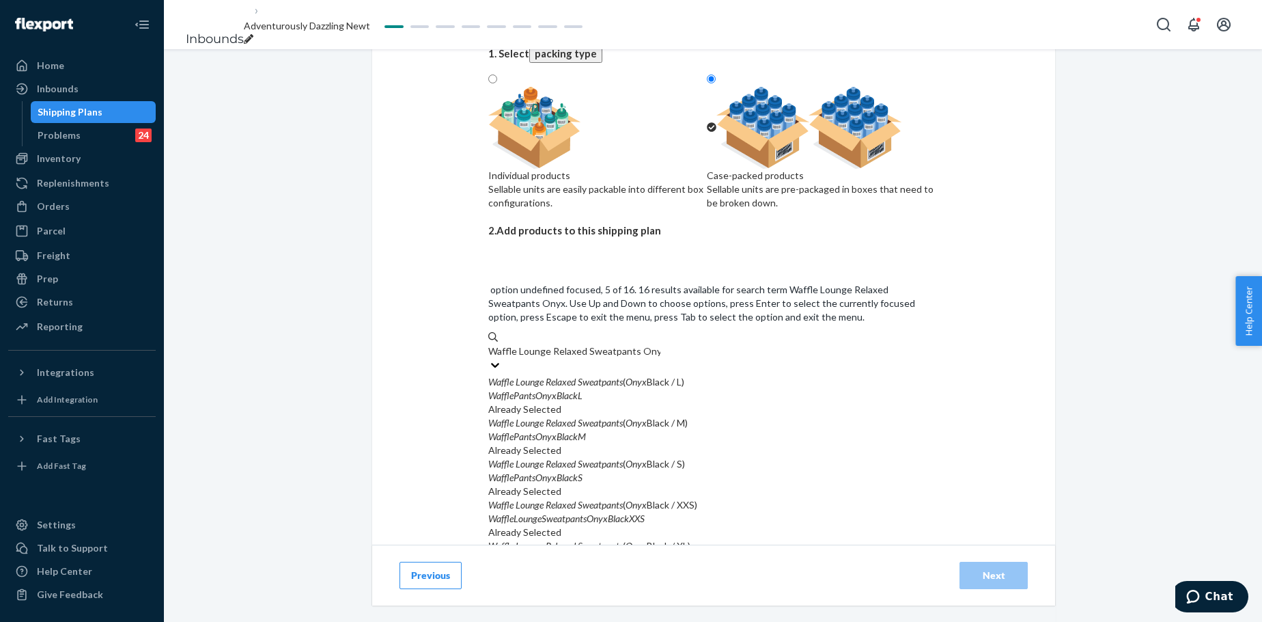
scroll to position [159, 0]
click at [641, 358] on input "Waffle Lounge Relaxed Sweatpants Onyx" at bounding box center [574, 351] width 172 height 14
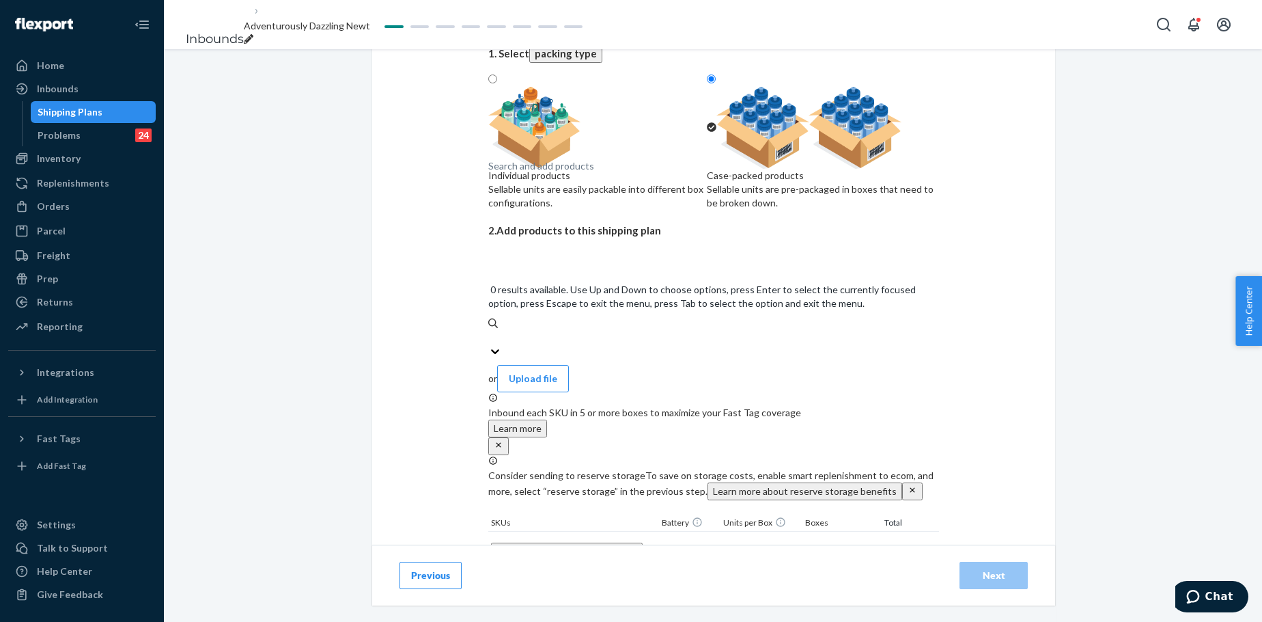
click at [609, 331] on div "Search and add products" at bounding box center [713, 338] width 451 height 14
click at [490, 331] on input "0 results available. Use Up and Down to choose options, press Enter to select t…" at bounding box center [488, 338] width 1 height 14
paste input "Waffle Lounge Relaxed Sweatpants Onyx"
type input "Waffle Lounge Relaxed Sweatpants Onyx"
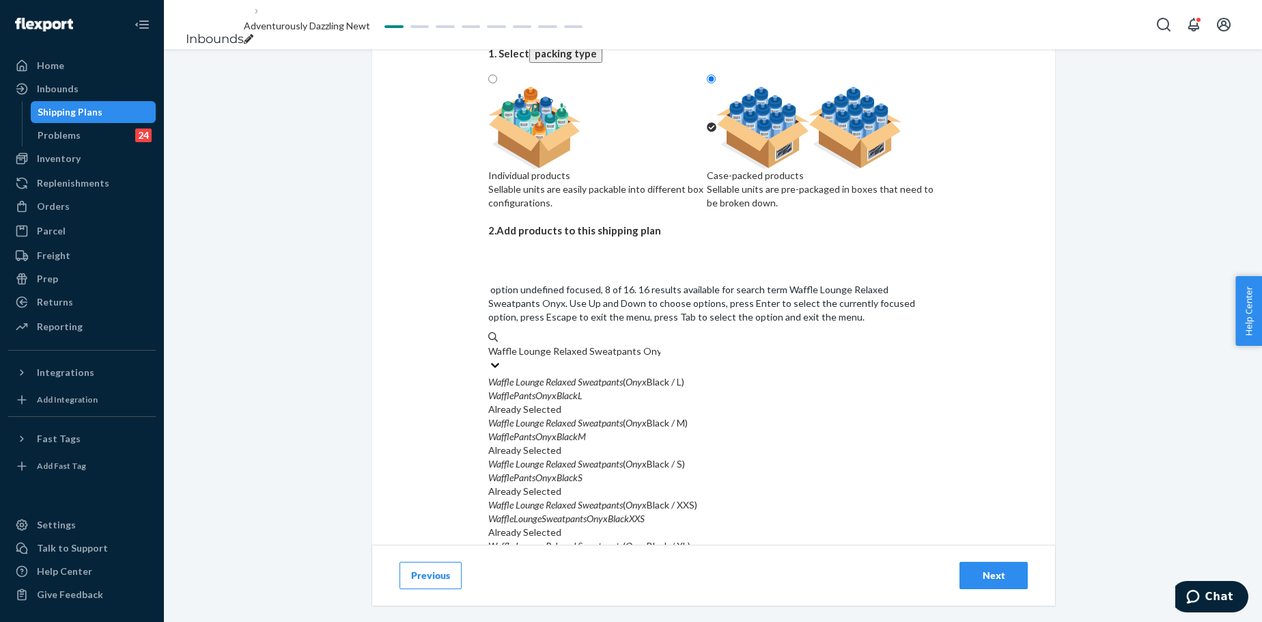
scroll to position [182, 0]
click at [628, 358] on input "Waffle Lounge Relaxed Sweatpants Onyx" at bounding box center [574, 351] width 172 height 14
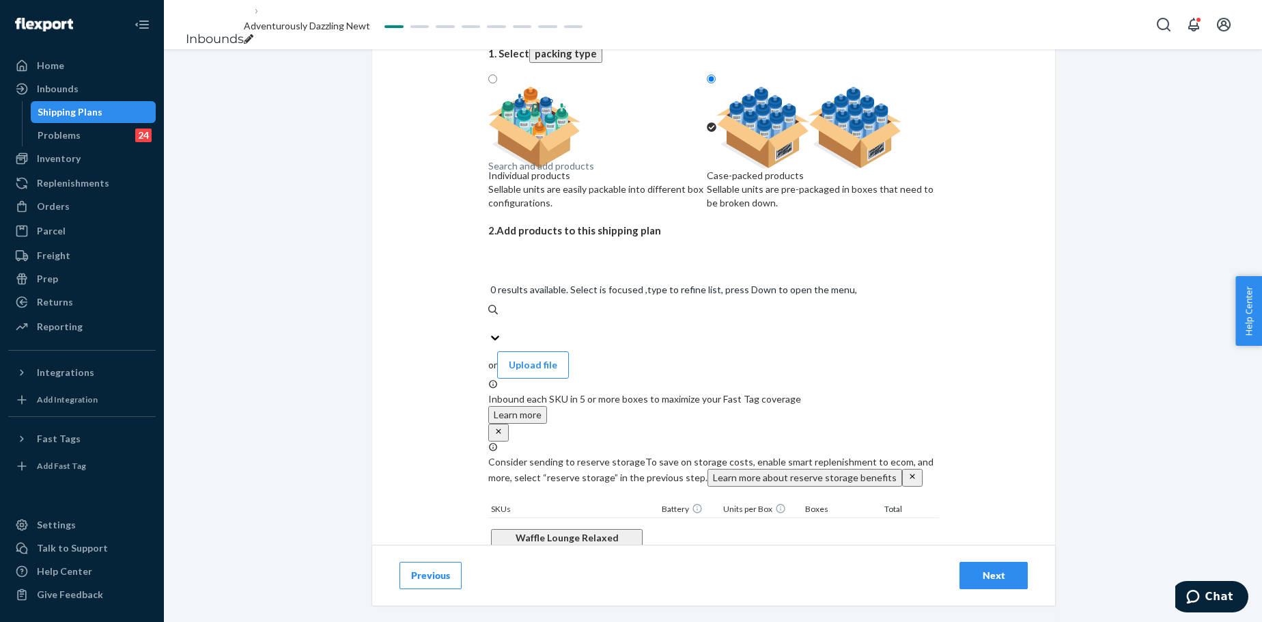
click at [537, 173] on div "Search and add products" at bounding box center [541, 166] width 106 height 14
click at [490, 317] on input "0 results available. Select is focused ,type to refine list, press Down to open…" at bounding box center [488, 324] width 1 height 14
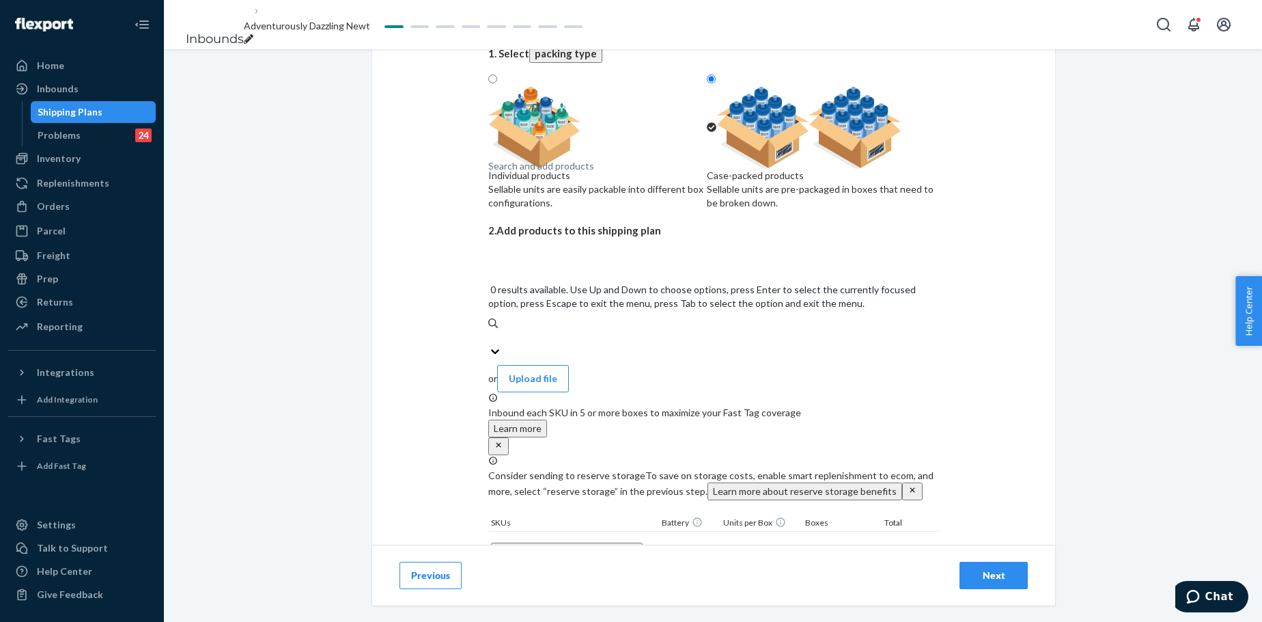
paste input "Waffle Lounge Relaxed Sweatpants Opal"
type input "Waffle Lounge Relaxed Sweatpants Opal"
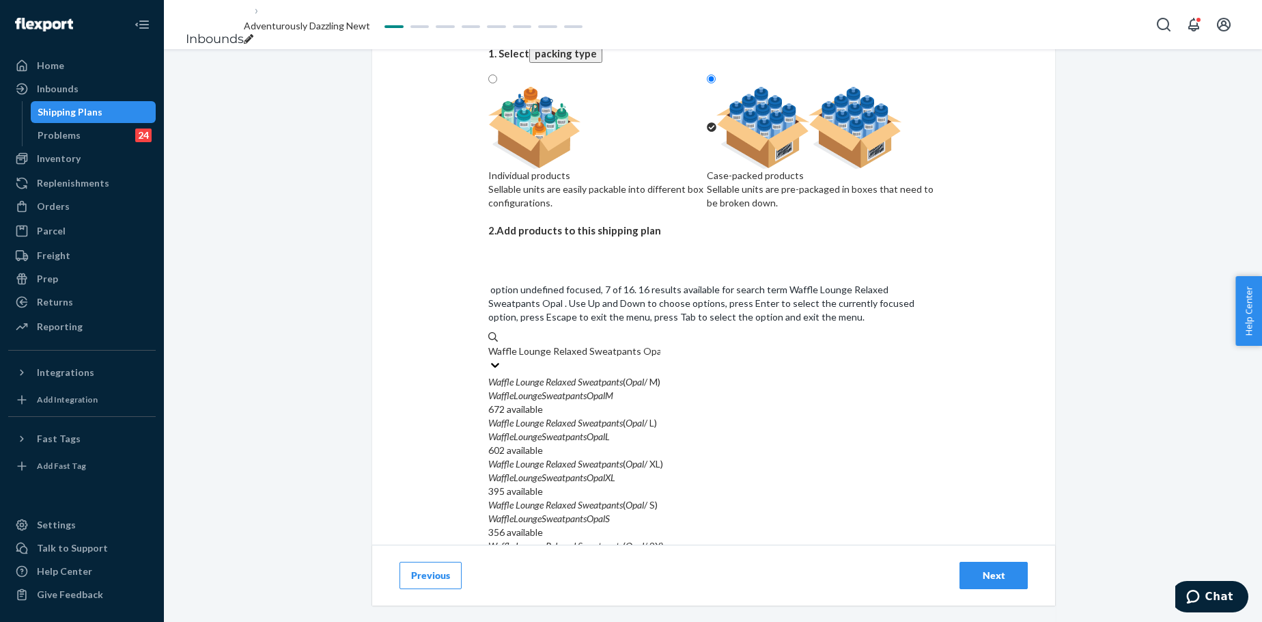
scroll to position [227, 0]
click at [643, 357] on input "Waffle Lounge Relaxed Sweatpants Opal" at bounding box center [574, 351] width 172 height 14
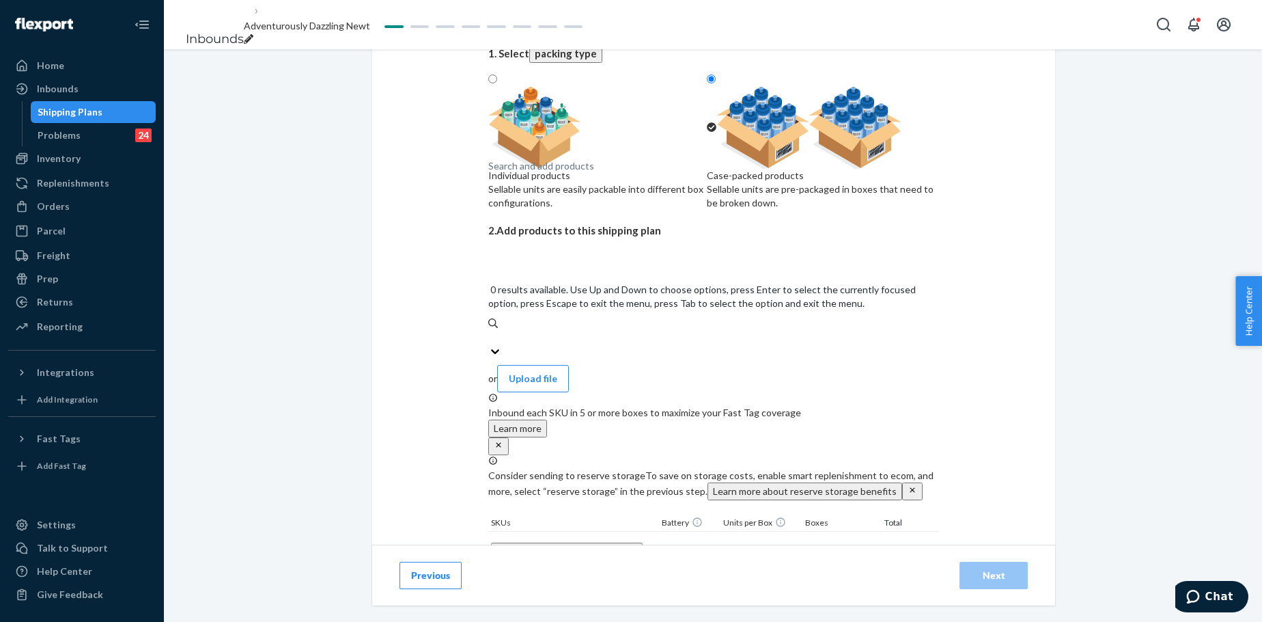
click at [584, 173] on div "Search and add products" at bounding box center [541, 166] width 106 height 14
click at [490, 331] on input "0 results available. Use Up and Down to choose options, press Enter to select t…" at bounding box center [488, 338] width 1 height 14
paste input "Waffle Lounge Relaxed Sweatpants Opal"
type input "Waffle Lounge Relaxed Sweatpants Opal"
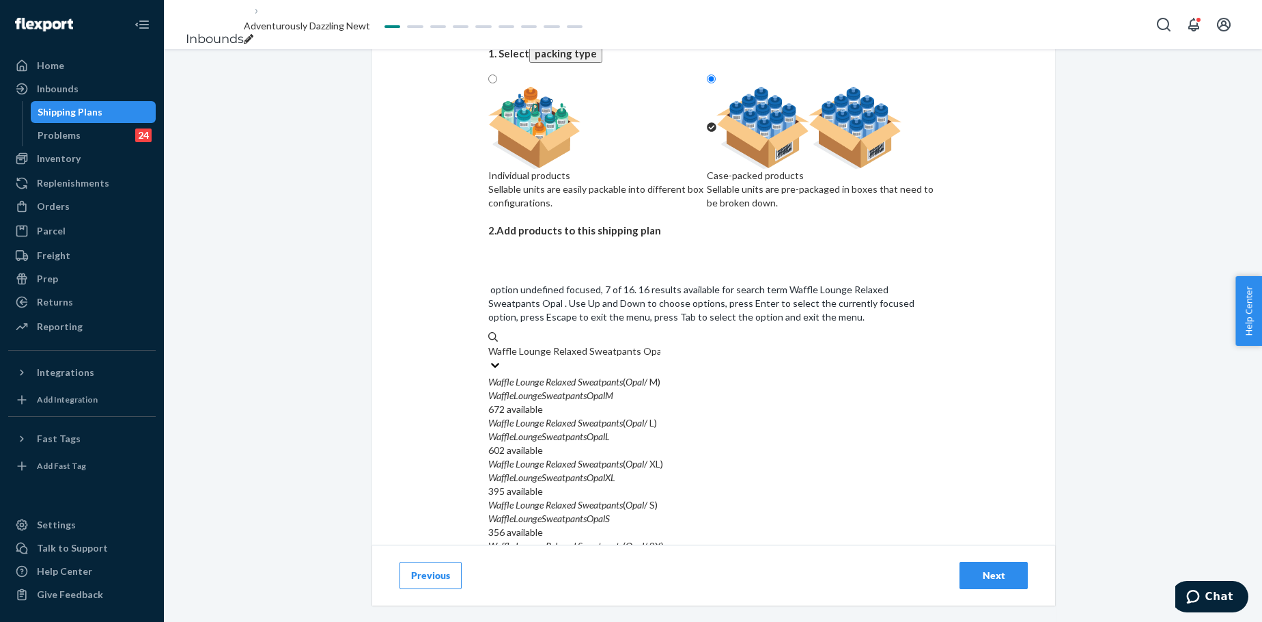
scroll to position [205, 0]
drag, startPoint x: 573, startPoint y: 344, endPoint x: 563, endPoint y: 296, distance: 49.6
click at [572, 344] on input "Waffle Lounge Relaxed Sweatpants Opal" at bounding box center [574, 351] width 172 height 14
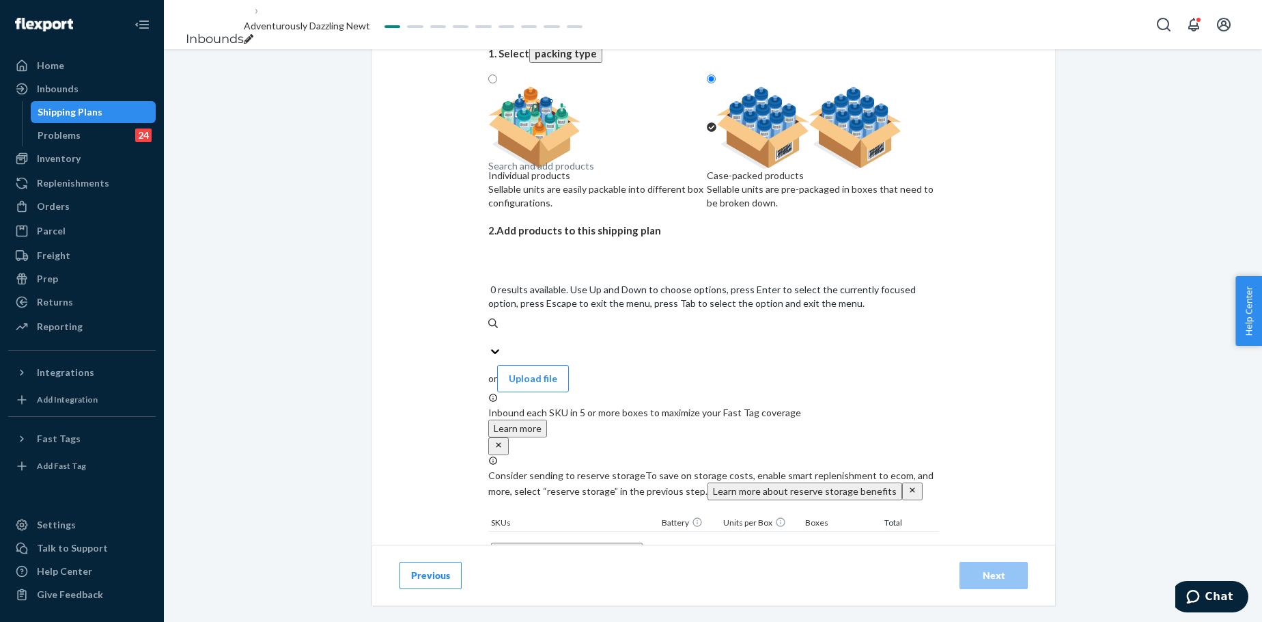
click at [553, 331] on div "Search and add products" at bounding box center [713, 338] width 451 height 14
click at [490, 331] on input "0 results available. Use Up and Down to choose options, press Enter to select t…" at bounding box center [488, 338] width 1 height 14
paste input "Waffle Lounge Relaxed Sweatpants Opal"
type input "Waffle Lounge Relaxed Sweatpants Opal"
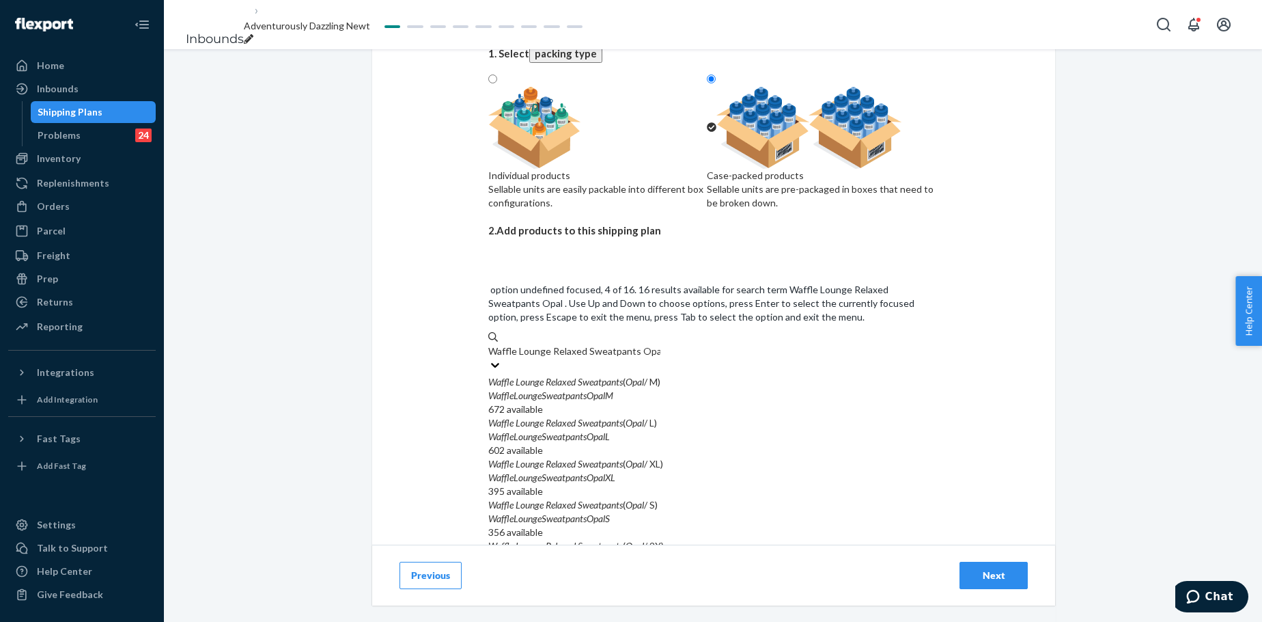
click at [574, 474] on em "WaffleLoungeSweatpantsOpalS" at bounding box center [549, 518] width 122 height 12
click at [574, 358] on input "Waffle Lounge Relaxed Sweatpants Opal" at bounding box center [574, 351] width 172 height 14
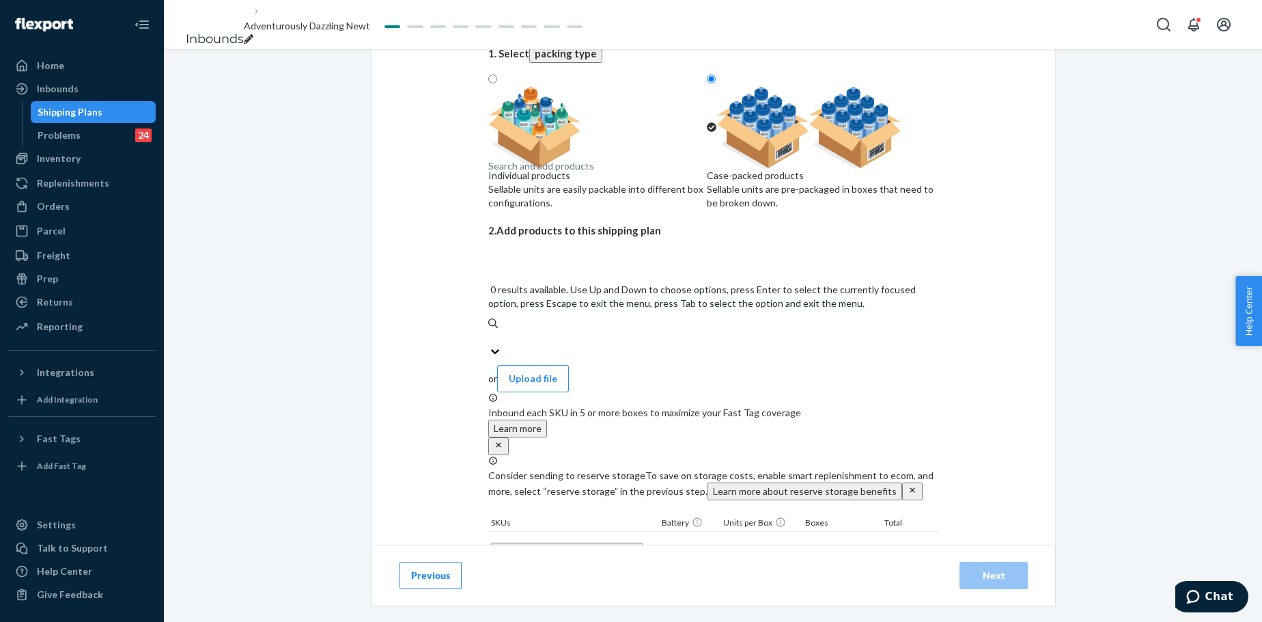
click at [566, 173] on div "Search and add products" at bounding box center [541, 166] width 106 height 14
click at [490, 331] on input "0 results available. Use Up and Down to choose options, press Enter to select t…" at bounding box center [488, 338] width 1 height 14
paste input "Waffle Lounge Relaxed Sweatpants Opal"
type input "Waffle Lounge Relaxed Sweatpants Opal"
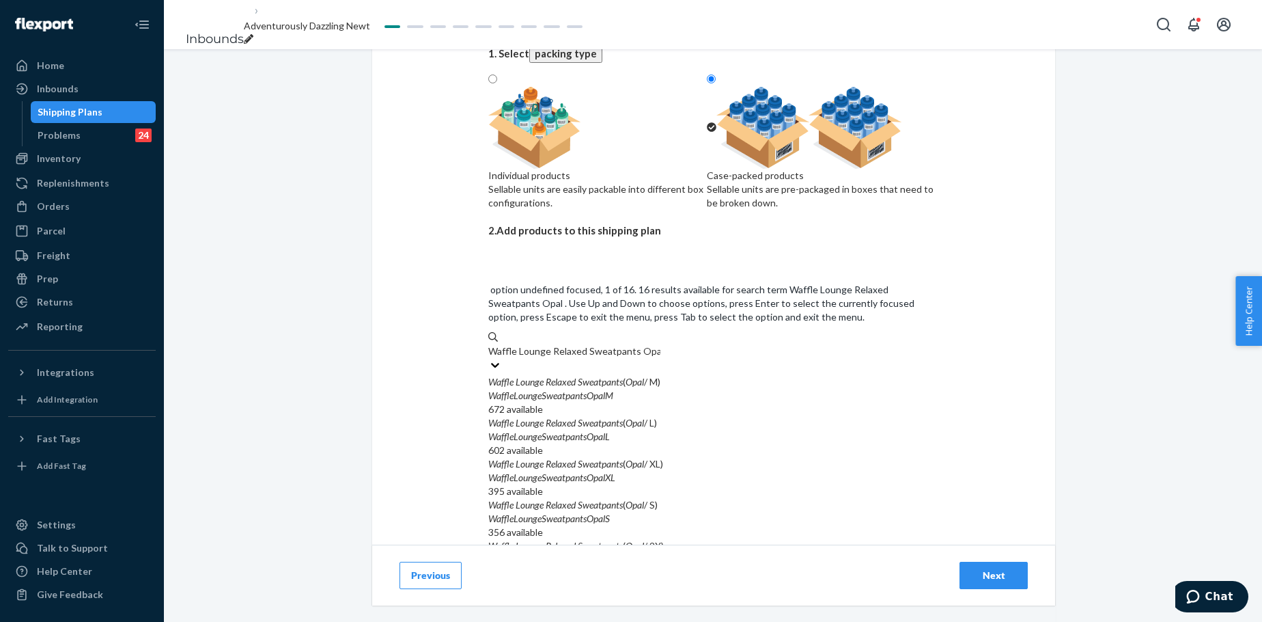
click at [556, 389] on em "WaffleLoungeSweatpantsOpalM" at bounding box center [550, 395] width 125 height 12
click at [556, 344] on input "Waffle Lounge Relaxed Sweatpants Opal" at bounding box center [574, 351] width 172 height 14
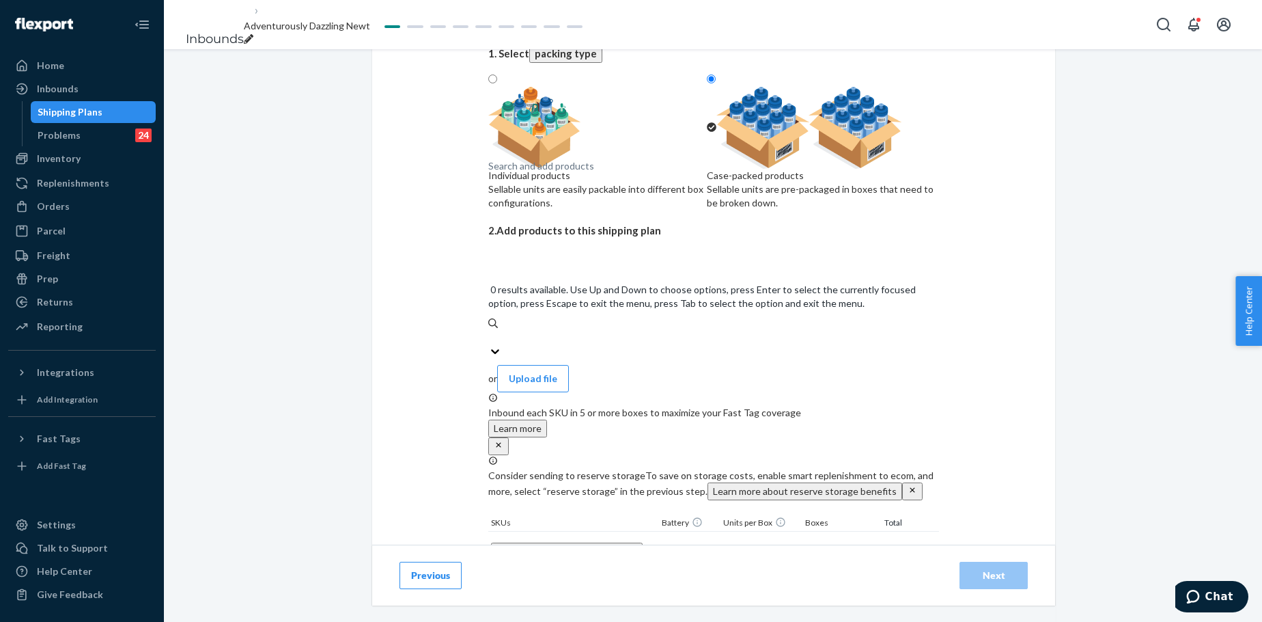
click at [546, 331] on div "Search and add products" at bounding box center [713, 338] width 451 height 14
click at [490, 331] on input "0 results available. Use Up and Down to choose options, press Enter to select t…" at bounding box center [488, 338] width 1 height 14
paste input "Waffle Lounge Relaxed Sweatpants Opal"
type input "Waffle Lounge Relaxed Sweatpants Opal"
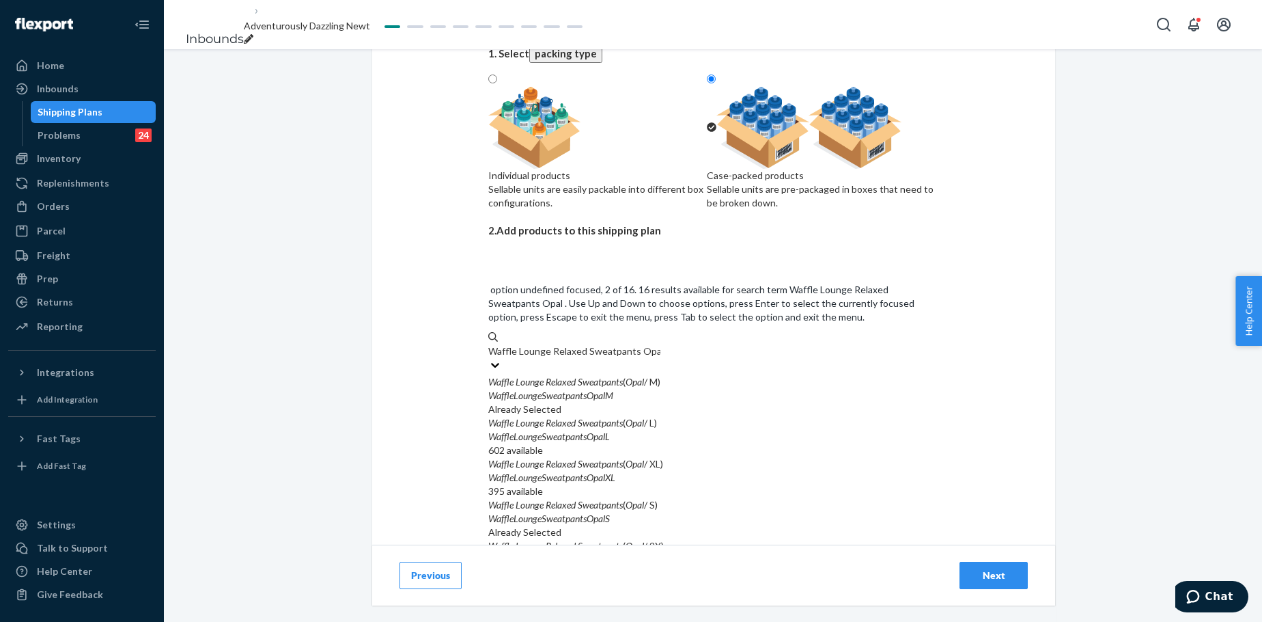
click at [573, 417] on em "Relaxed" at bounding box center [561, 423] width 30 height 12
click at [573, 346] on input "Waffle Lounge Relaxed Sweatpants Opal" at bounding box center [574, 351] width 172 height 14
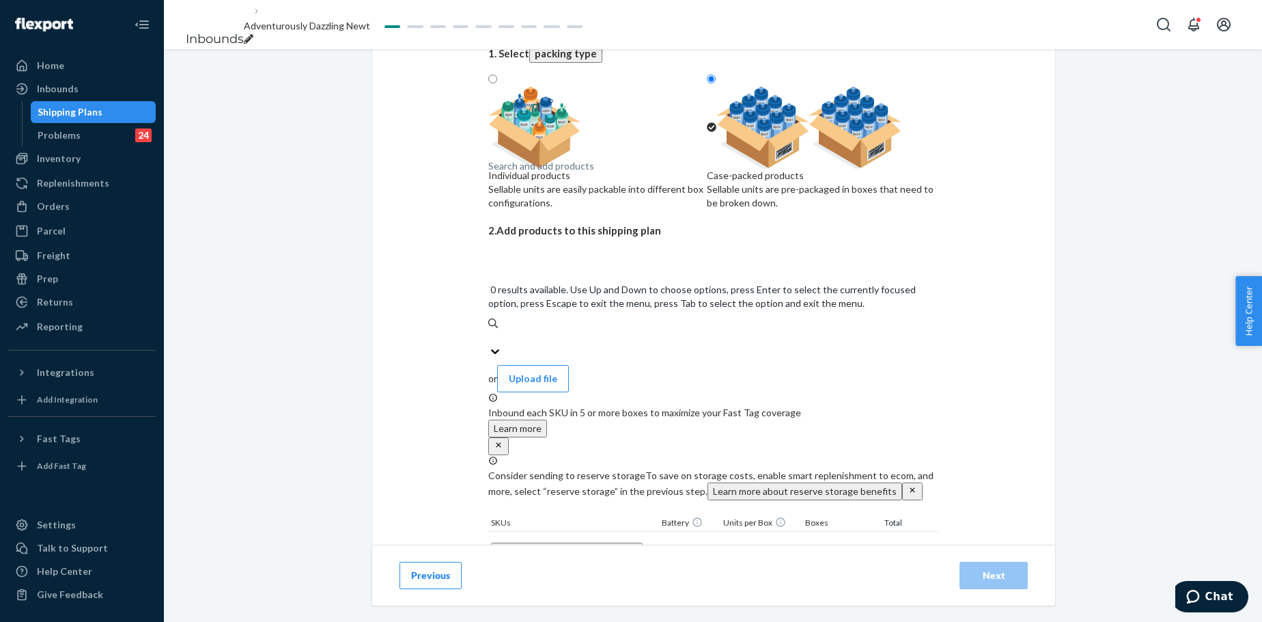
click at [574, 331] on div "Search and add products" at bounding box center [713, 338] width 451 height 14
click at [490, 331] on input "0 results available. Use Up and Down to choose options, press Enter to select t…" at bounding box center [488, 338] width 1 height 14
paste input "Waffle Lounge Relaxed Sweatpants Opal"
type input "Waffle Lounge Relaxed Sweatpants Opal"
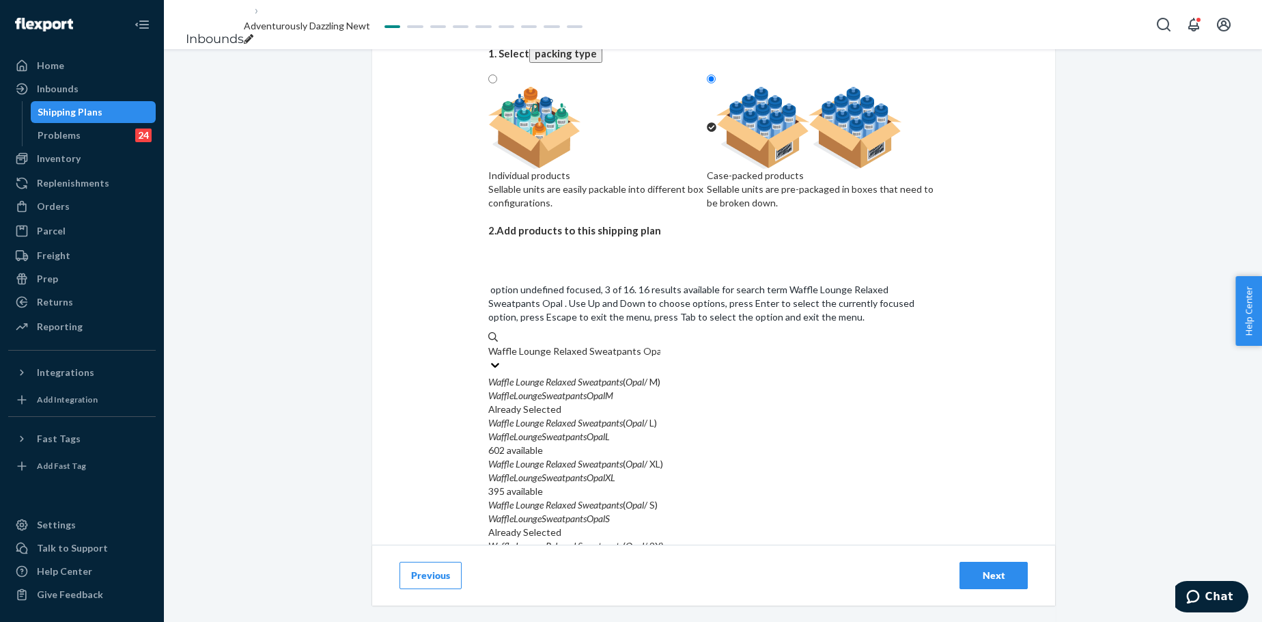
click at [596, 471] on em "WaffleLoungeSweatpantsOpalXL" at bounding box center [551, 477] width 127 height 12
click at [596, 358] on input "Waffle Lounge Relaxed Sweatpants Opal" at bounding box center [574, 351] width 172 height 14
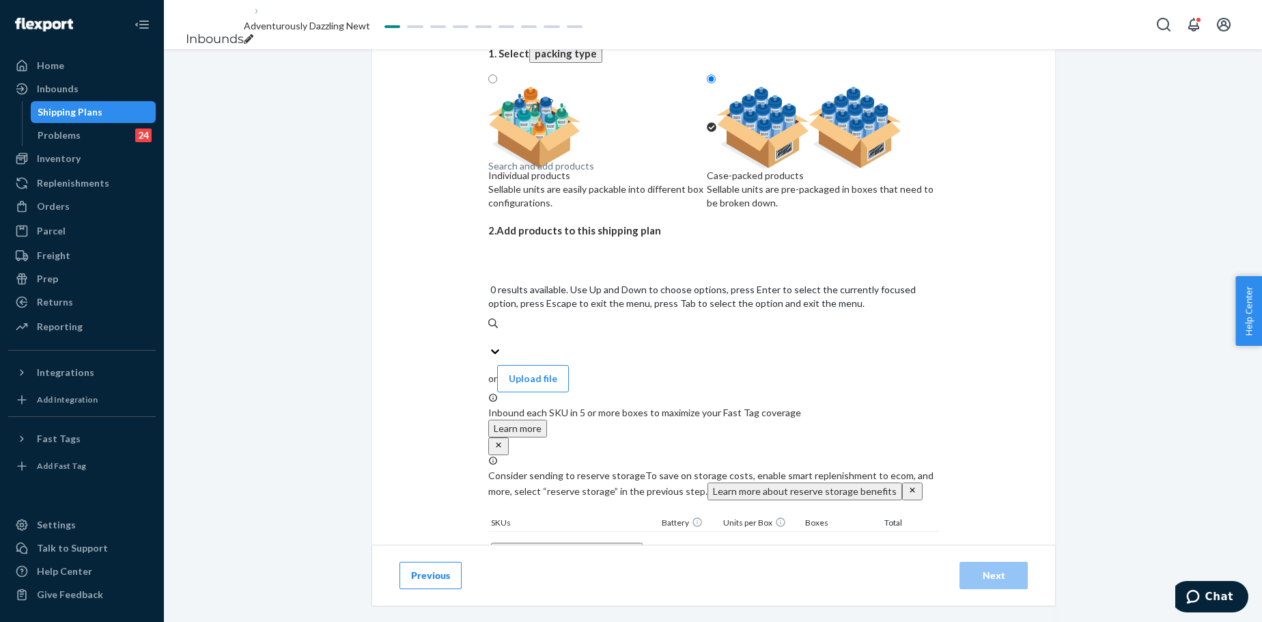
click at [577, 173] on div "Search and add products" at bounding box center [541, 166] width 106 height 14
click at [490, 331] on input "0 results available. Use Up and Down to choose options, press Enter to select t…" at bounding box center [488, 338] width 1 height 14
paste input "Waffle Lounge Relaxed Sweatpants Opal"
type input "Waffle Lounge Relaxed Sweatpants Opal"
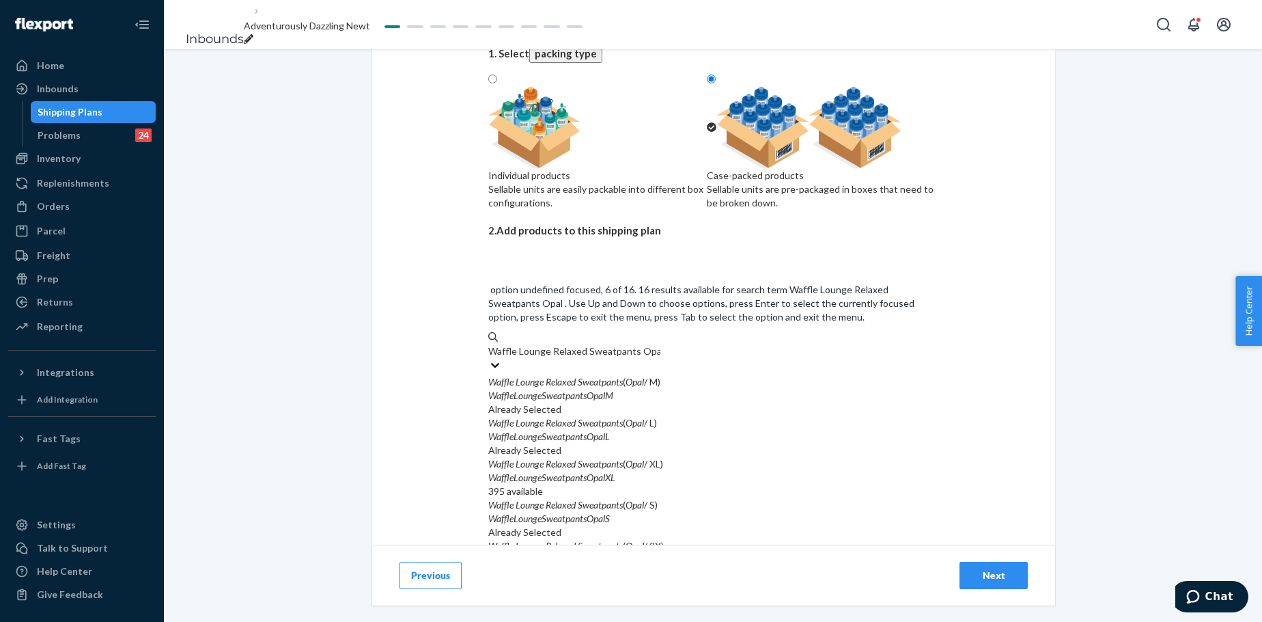
scroll to position [137, 0]
drag, startPoint x: 593, startPoint y: 322, endPoint x: 588, endPoint y: 305, distance: 17.1
click at [593, 474] on div "Waffle Lounge Relaxed Sweatpants ( Opal / 2X)" at bounding box center [713, 546] width 451 height 14
click at [593, 344] on input "Waffle Lounge Relaxed Sweatpants Opal" at bounding box center [574, 351] width 172 height 14
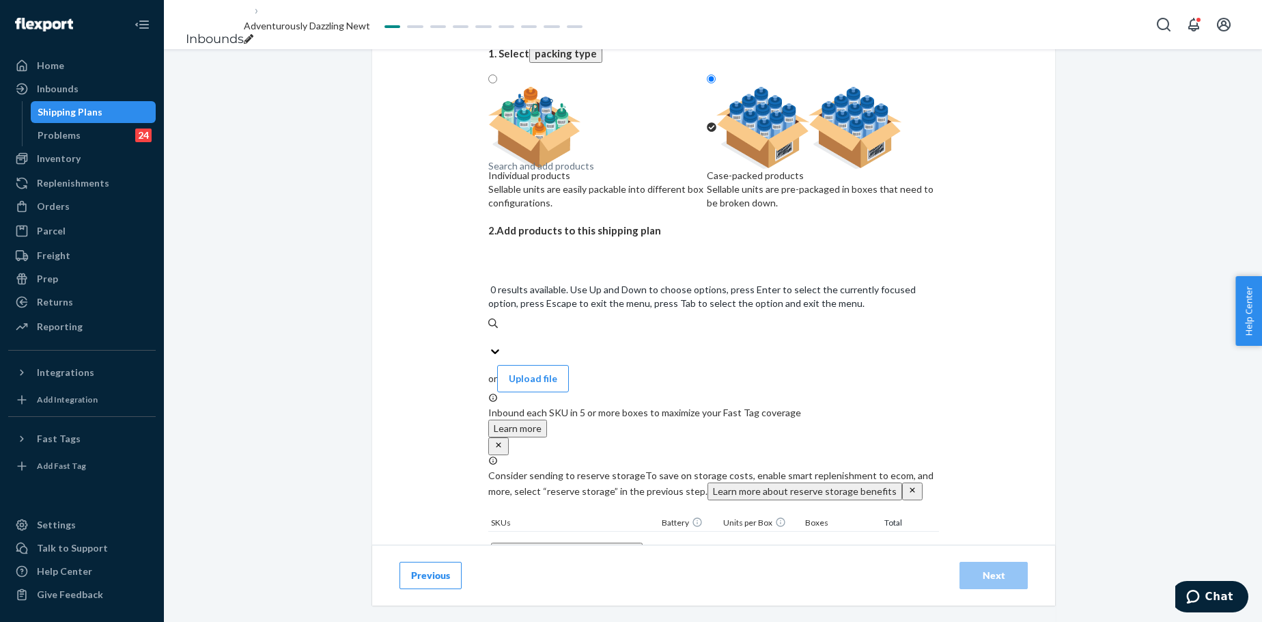
click at [577, 173] on div "Search and add products" at bounding box center [541, 166] width 106 height 14
click at [490, 331] on input "0 results available. Use Up and Down to choose options, press Enter to select t…" at bounding box center [488, 338] width 1 height 14
paste input "Waffle Lounge Relaxed Sweatpants Opal"
type input "Waffle Lounge Relaxed Sweatpants Opal"
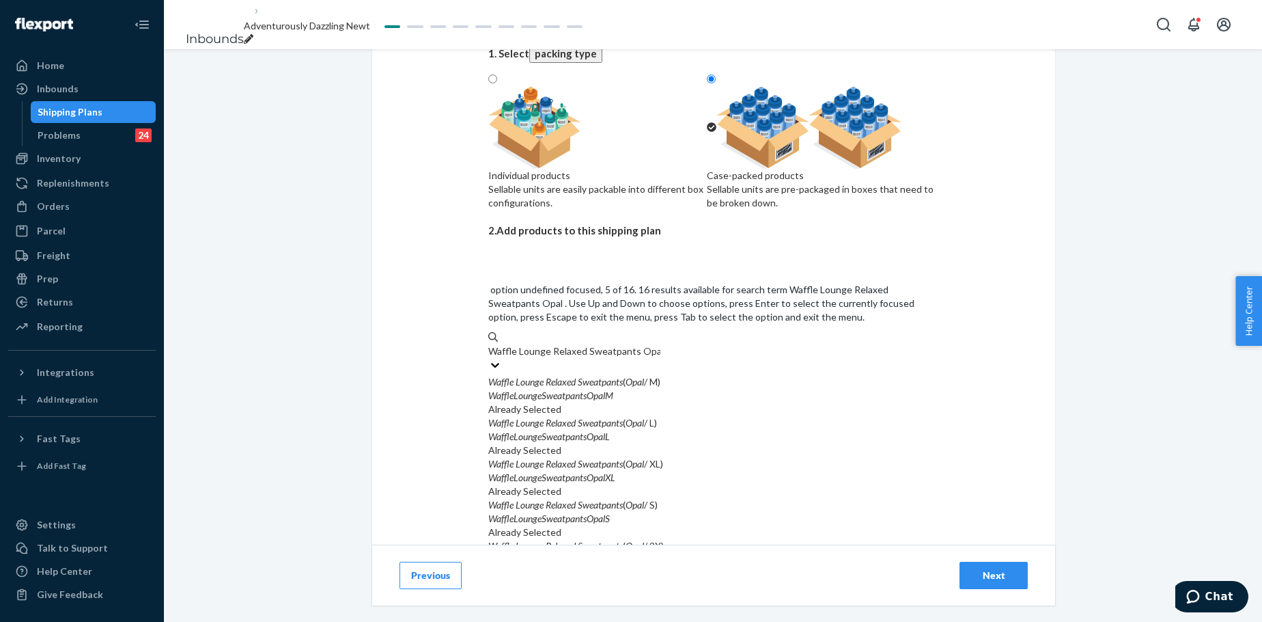
scroll to position [159, 0]
click at [586, 474] on div "Waffle Lounge Relaxed Sweatpants ( Opal / 3X) WaffleLoungeSweatpantsOpal3X 162 …" at bounding box center [713, 600] width 451 height 41
click at [586, 358] on input "Waffle Lounge Relaxed Sweatpants Opal" at bounding box center [574, 351] width 172 height 14
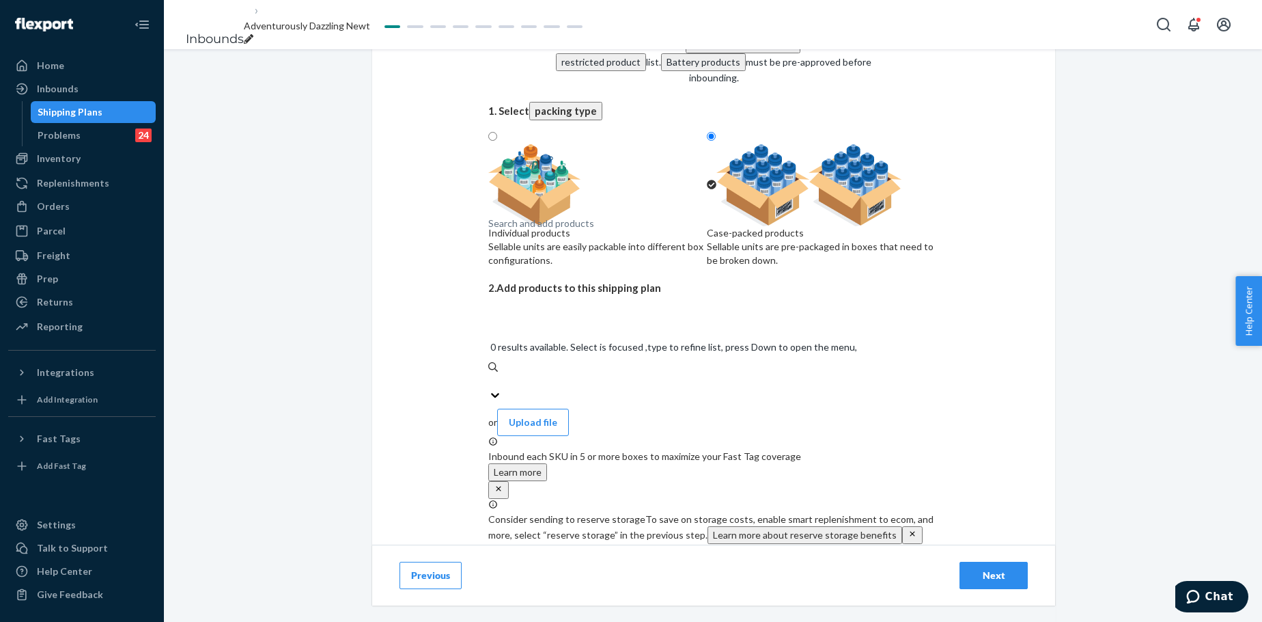
scroll to position [91, 0]
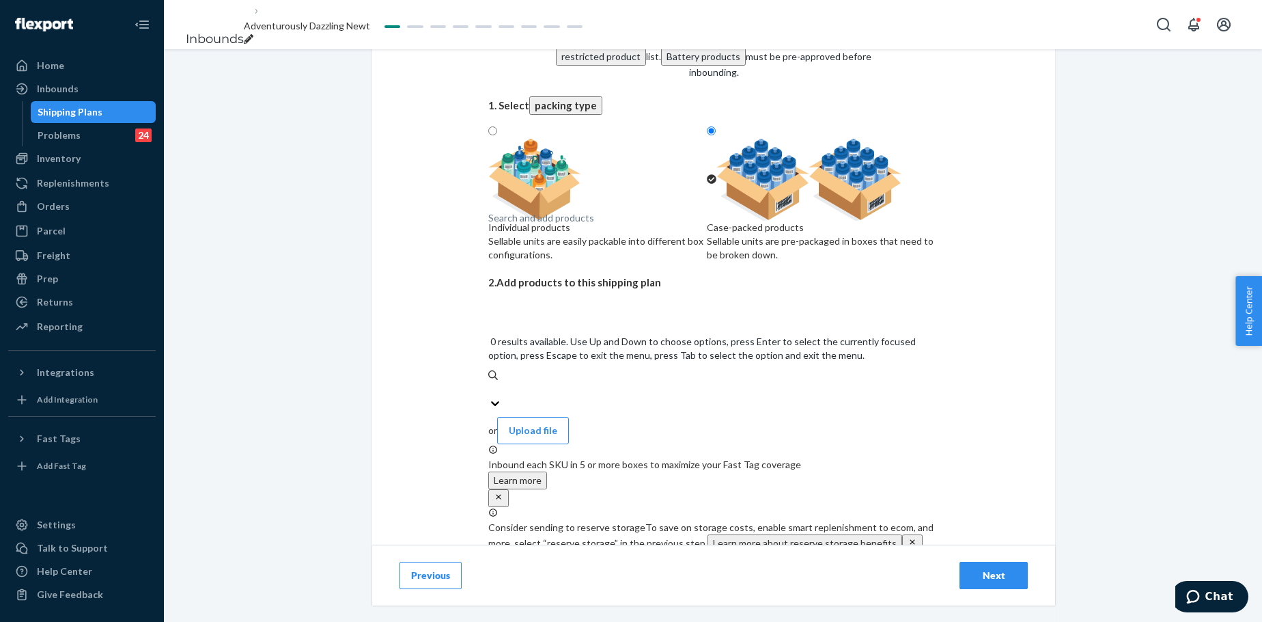
click at [580, 225] on div "Search and add products" at bounding box center [541, 218] width 106 height 14
click at [490, 383] on input "0 results available. Use Up and Down to choose options, press Enter to select t…" at bounding box center [488, 390] width 1 height 14
paste input "Waffle Lounge Relaxed Sweatpants Cherry Blossom"
type input "Waffle Lounge Relaxed Sweatpants Cherry Blossom"
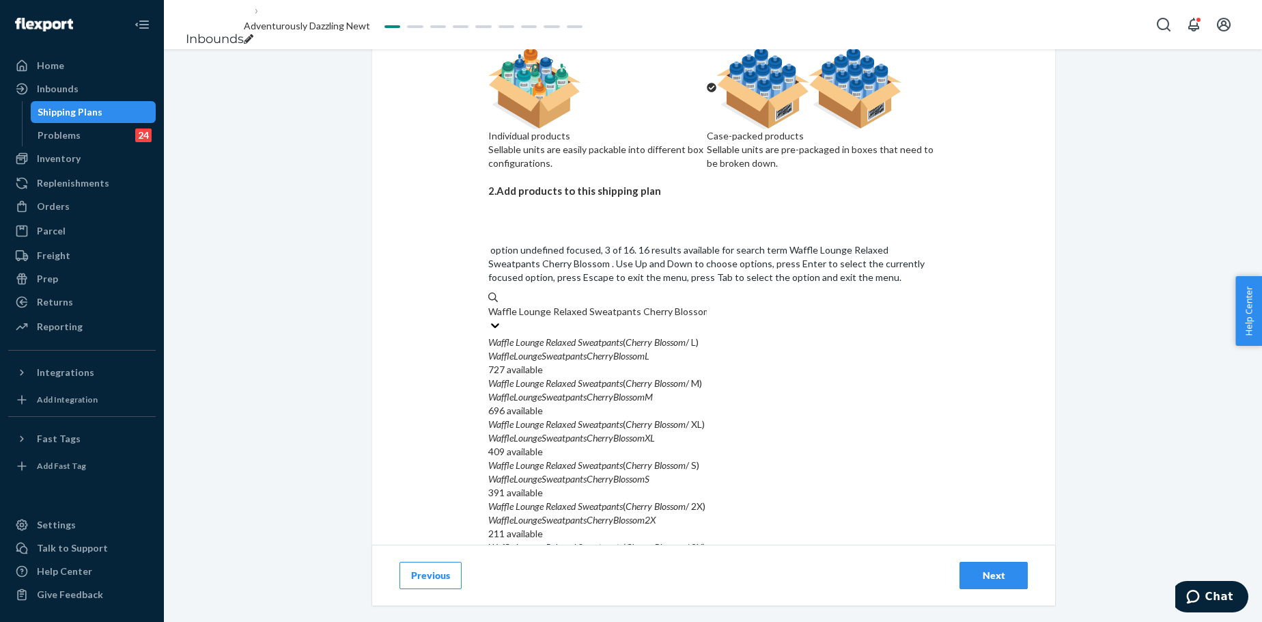
scroll to position [205, 0]
click at [652, 474] on em "Cherry" at bounding box center [639, 629] width 27 height 12
click at [667, 318] on input "Waffle Lounge Relaxed Sweatpants Cherry Blossom" at bounding box center [597, 312] width 219 height 14
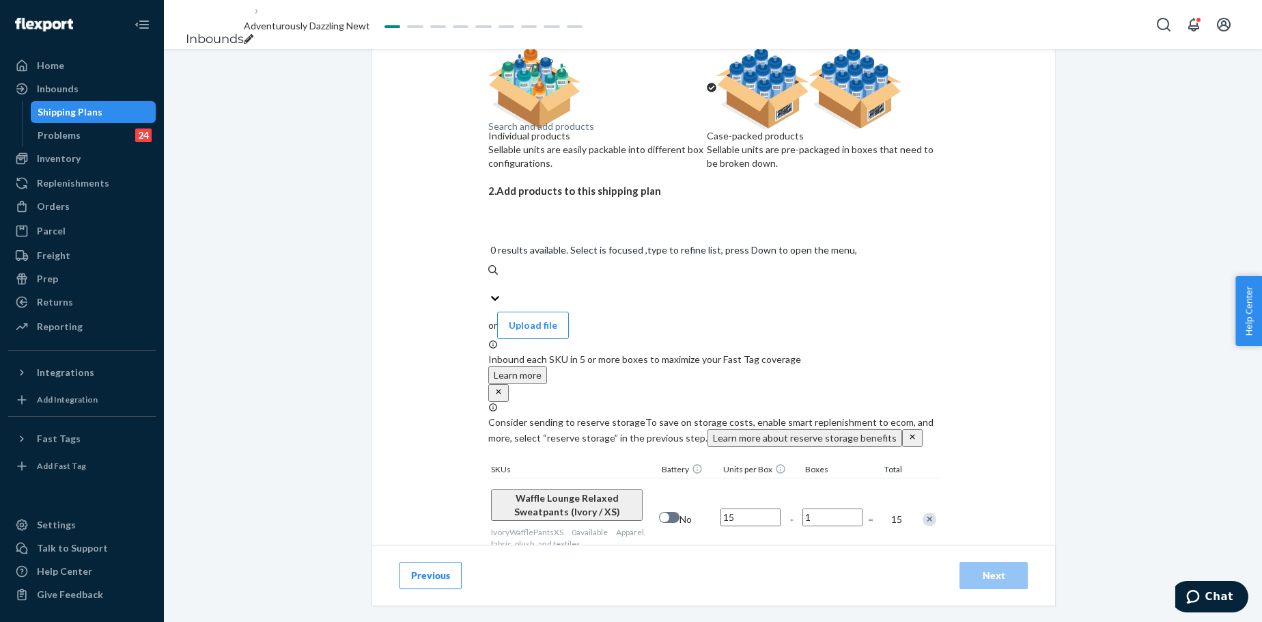
click at [633, 277] on div "Search and add products" at bounding box center [713, 284] width 451 height 14
click at [490, 277] on input "0 results available. Select is focused ,type to refine list, press Down to open…" at bounding box center [488, 284] width 1 height 14
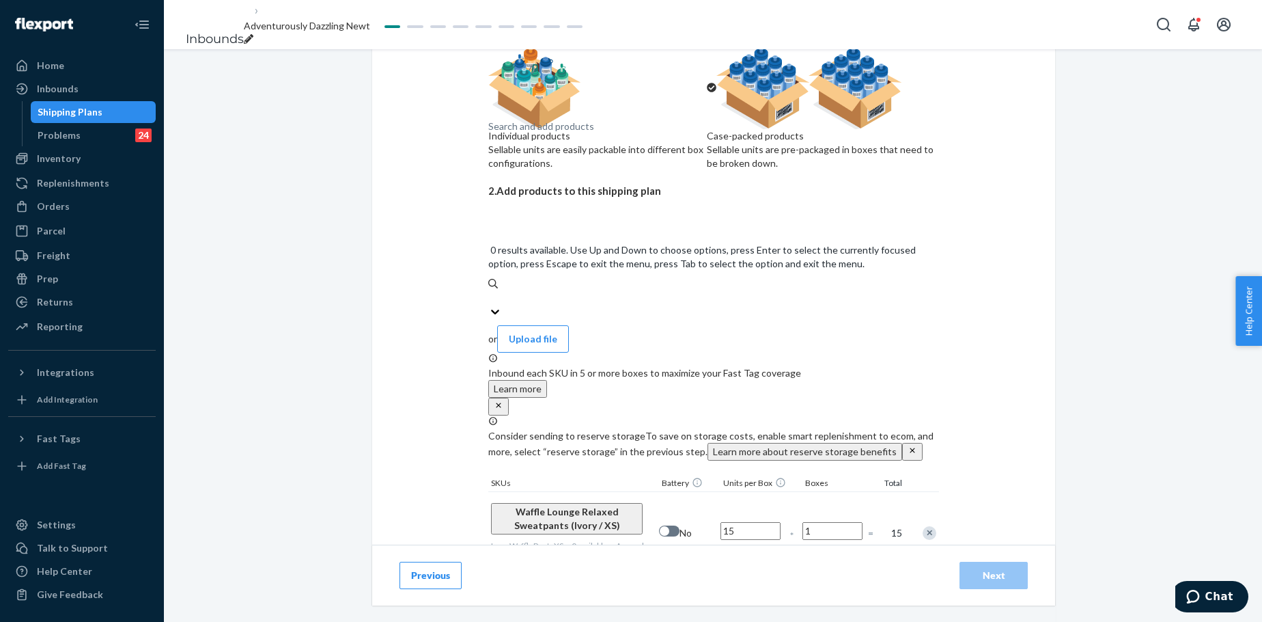
paste input "Waffle Lounge Relaxed Sweatpants Cherry Blossom"
type input "Waffle Lounge Relaxed Sweatpants Cherry Blossom"
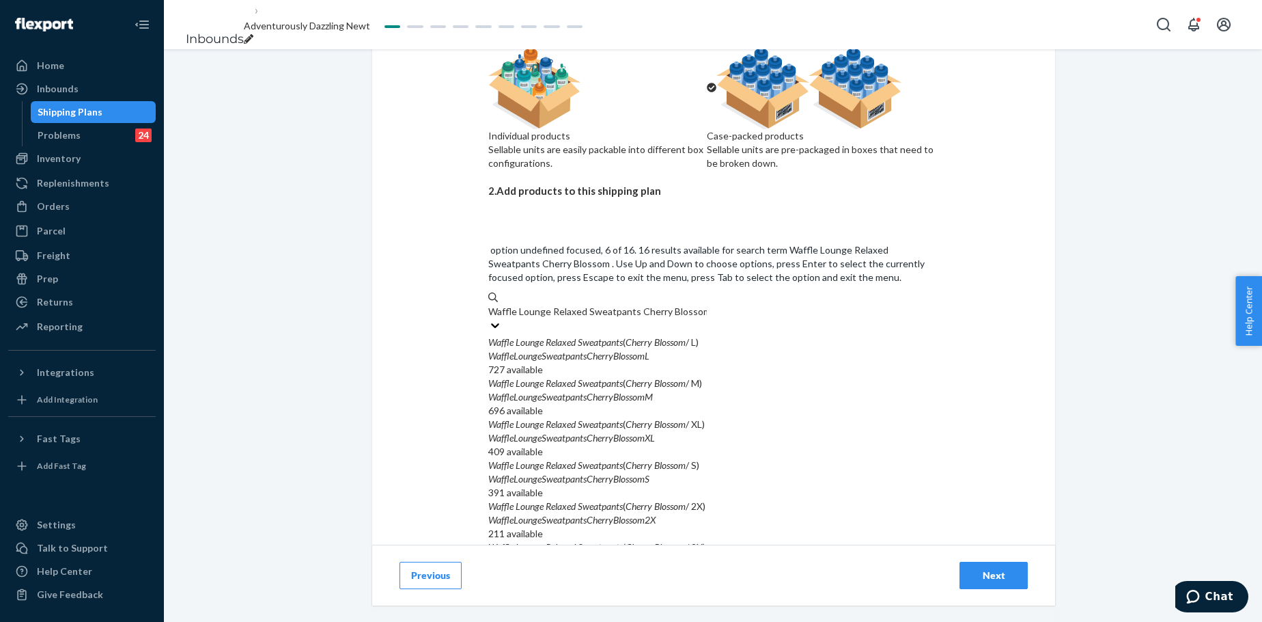
scroll to position [159, 0]
click at [623, 474] on em "Sweatpants" at bounding box center [600, 588] width 45 height 12
click at [638, 318] on input "Waffle Lounge Relaxed Sweatpants Cherry Blossom" at bounding box center [597, 312] width 219 height 14
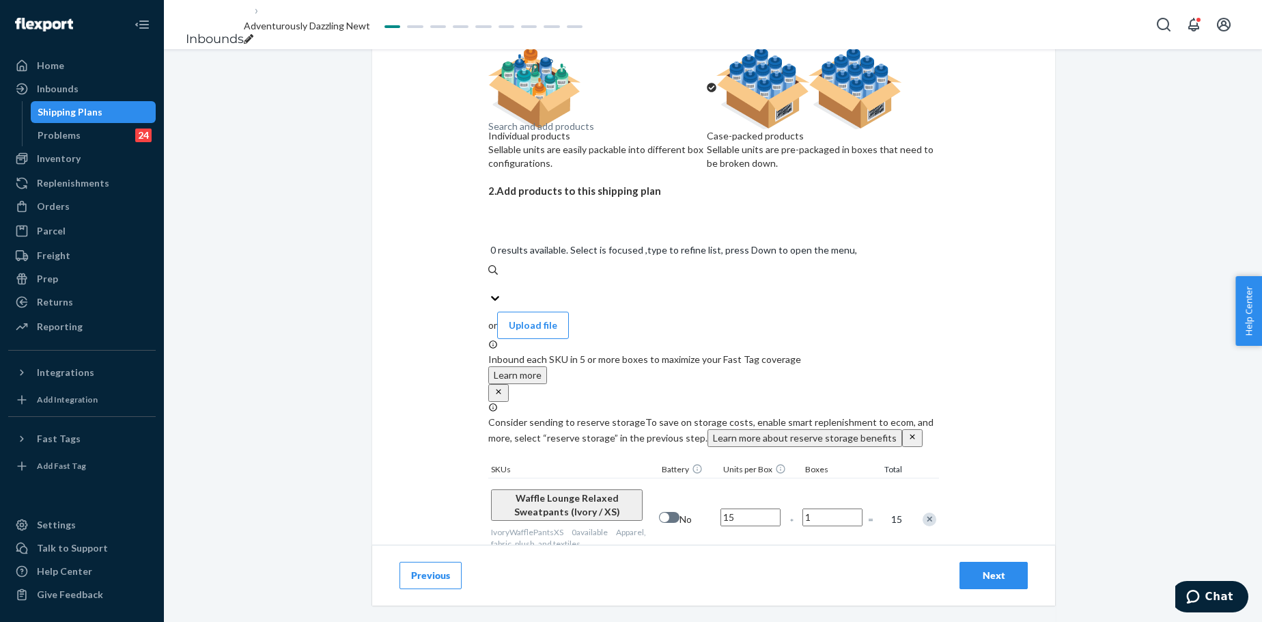
click at [594, 133] on div "Search and add products" at bounding box center [541, 127] width 106 height 14
click at [490, 277] on input "0 results available. Select is focused ,type to refine list, press Down to open…" at bounding box center [488, 284] width 1 height 14
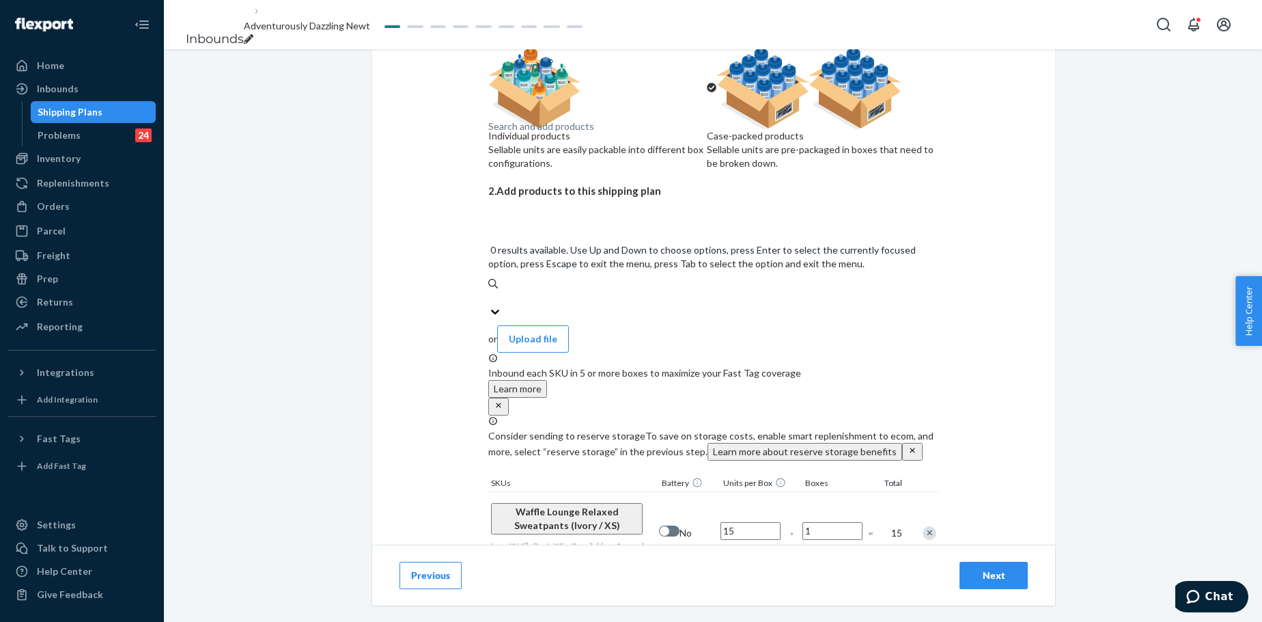
paste input "Waffle Lounge Relaxed Sweatpants Cherry Blossom"
type input "Waffle Lounge Relaxed Sweatpants Cherry Blossom"
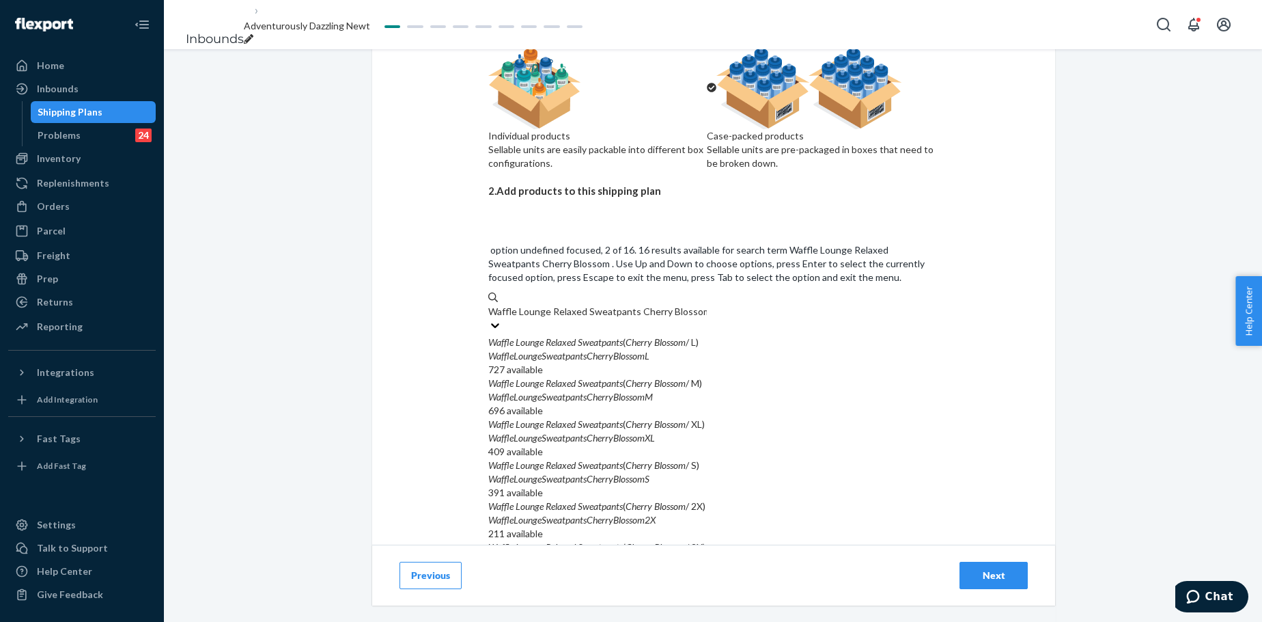
scroll to position [23, 0]
click at [652, 459] on em "Cherry" at bounding box center [639, 465] width 27 height 12
click at [668, 318] on input "Waffle Lounge Relaxed Sweatpants Cherry Blossom" at bounding box center [597, 312] width 219 height 14
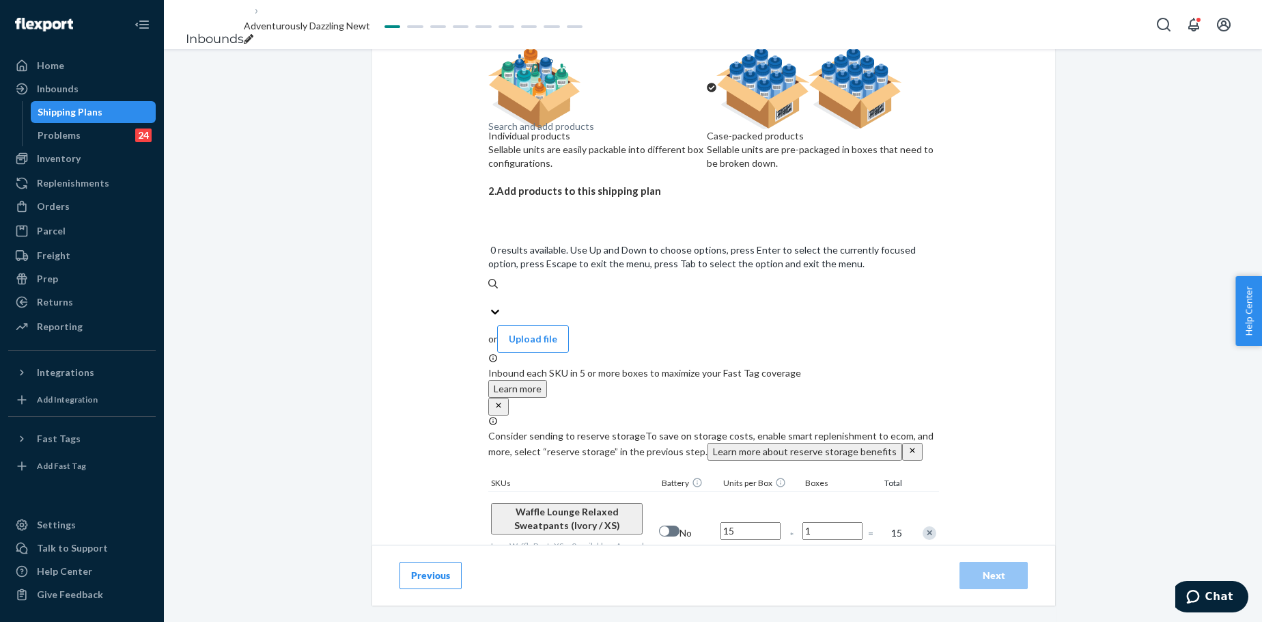
click at [622, 291] on div "Search and add products" at bounding box center [713, 298] width 451 height 14
click at [490, 291] on input "0 results available. Use Up and Down to choose options, press Enter to select t…" at bounding box center [488, 298] width 1 height 14
paste input "Waffle Lounge Relaxed Sweatpants Cherry Blossom"
type input "Waffle Lounge Relaxed Sweatpants Cherry Blossom"
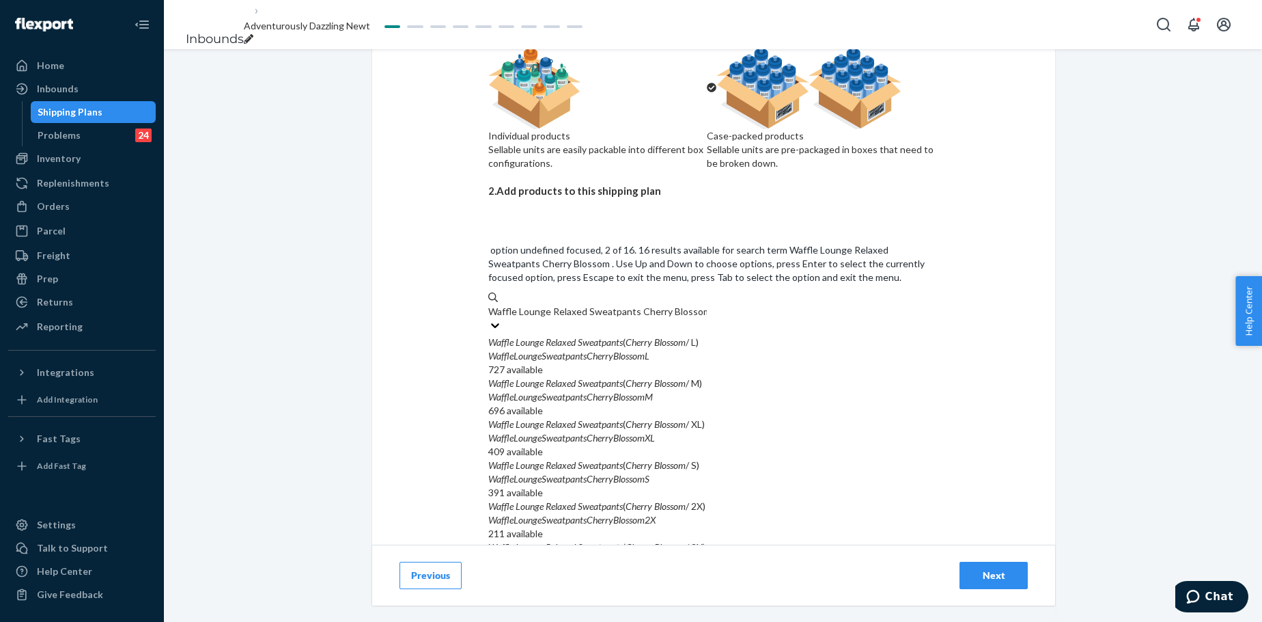
click at [623, 377] on em "Sweatpants" at bounding box center [600, 383] width 45 height 12
click at [624, 307] on input "Waffle Lounge Relaxed Sweatpants Cherry Blossom" at bounding box center [597, 312] width 219 height 14
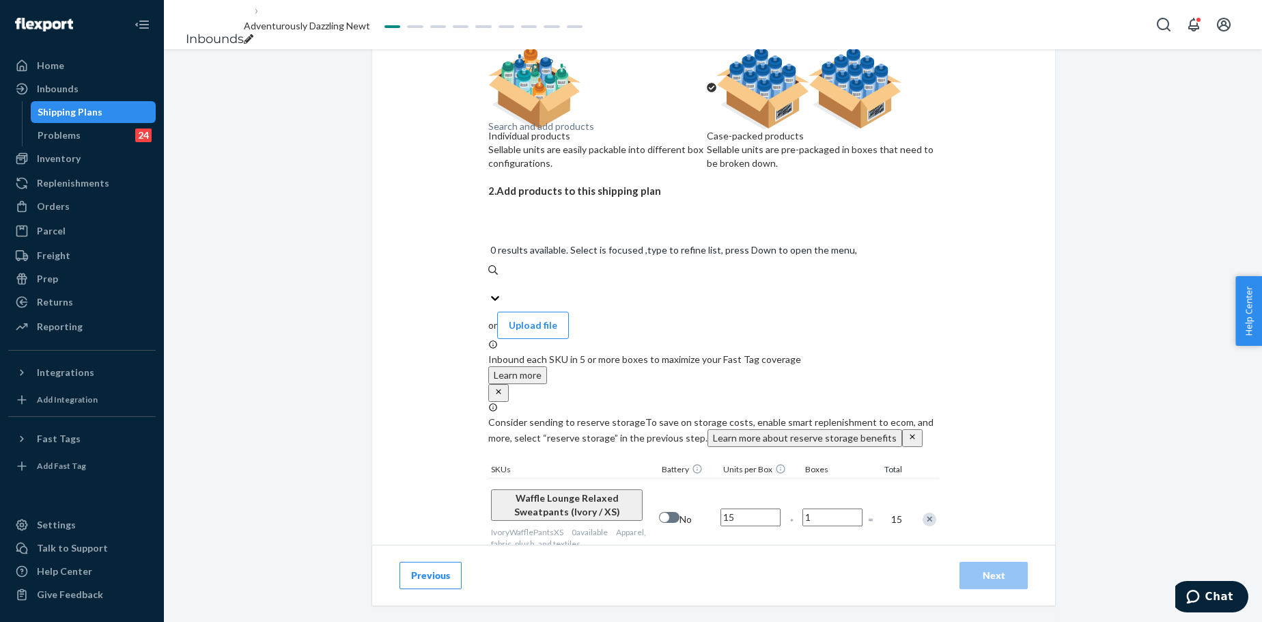
click at [612, 277] on div "Search and add products" at bounding box center [713, 284] width 451 height 14
click at [490, 277] on input "0 results available. Select is focused ,type to refine list, press Down to open…" at bounding box center [488, 284] width 1 height 14
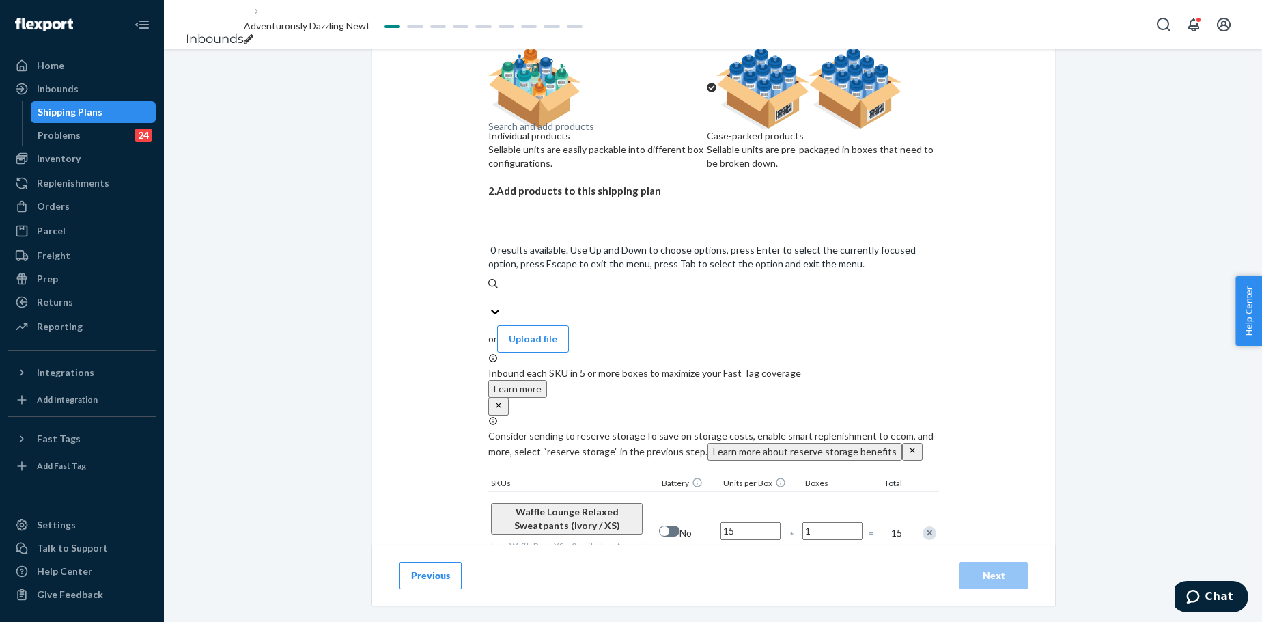
paste input "Waffle Lounge Relaxed Sweatpants Cherry Blossom"
type input "Waffle Lounge Relaxed Sweatpants Cherry Blossom"
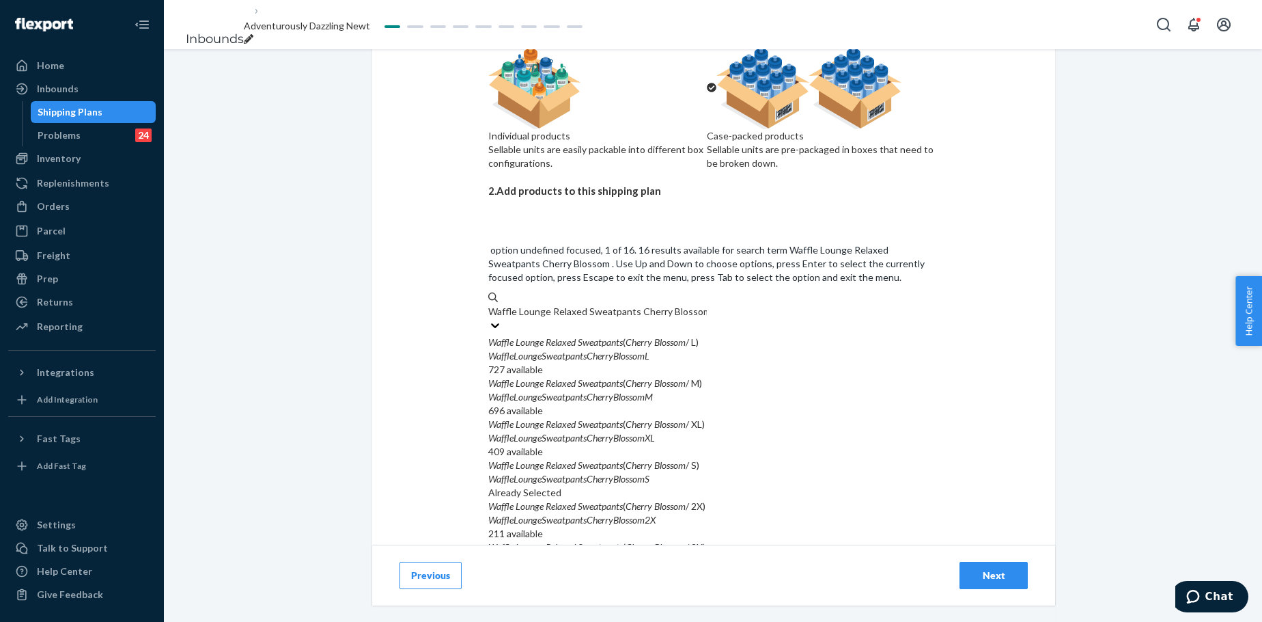
click at [591, 350] on em "WaffleLoungeSweatpantsCherryBlossomL" at bounding box center [568, 356] width 161 height 12
click at [591, 305] on input "Waffle Lounge Relaxed Sweatpants Cherry Blossom" at bounding box center [597, 312] width 219 height 14
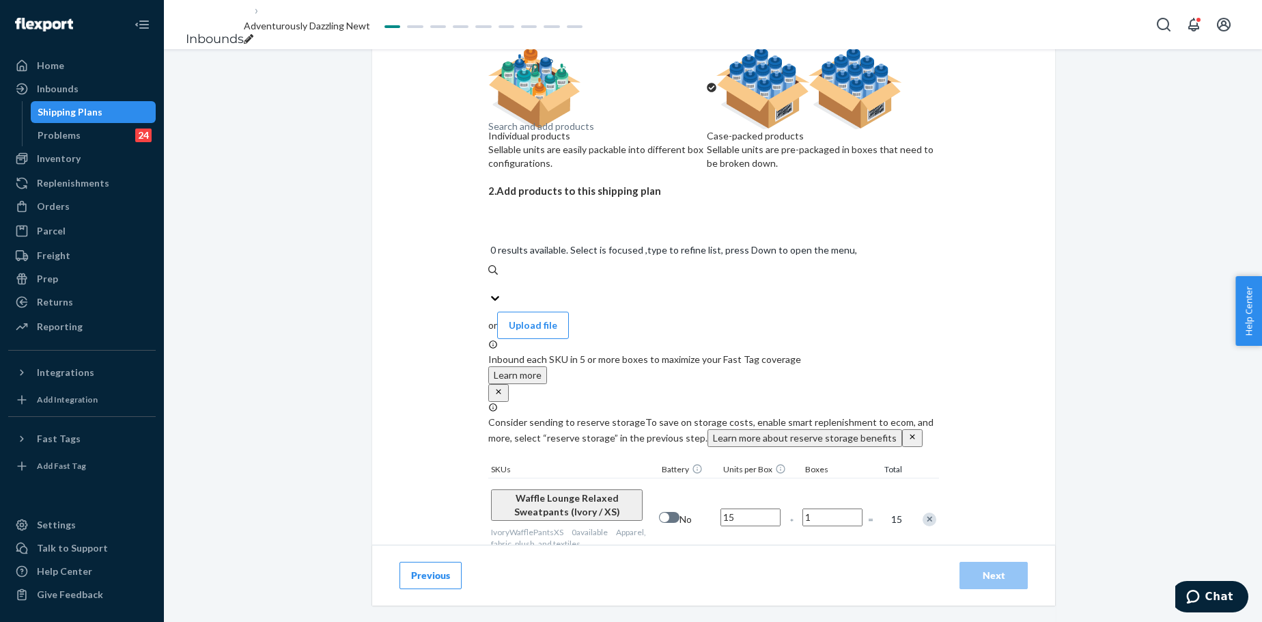
click at [585, 277] on div "Search and add products" at bounding box center [713, 284] width 451 height 14
click at [490, 277] on input "0 results available. Select is focused ,type to refine list, press Down to open…" at bounding box center [488, 284] width 1 height 14
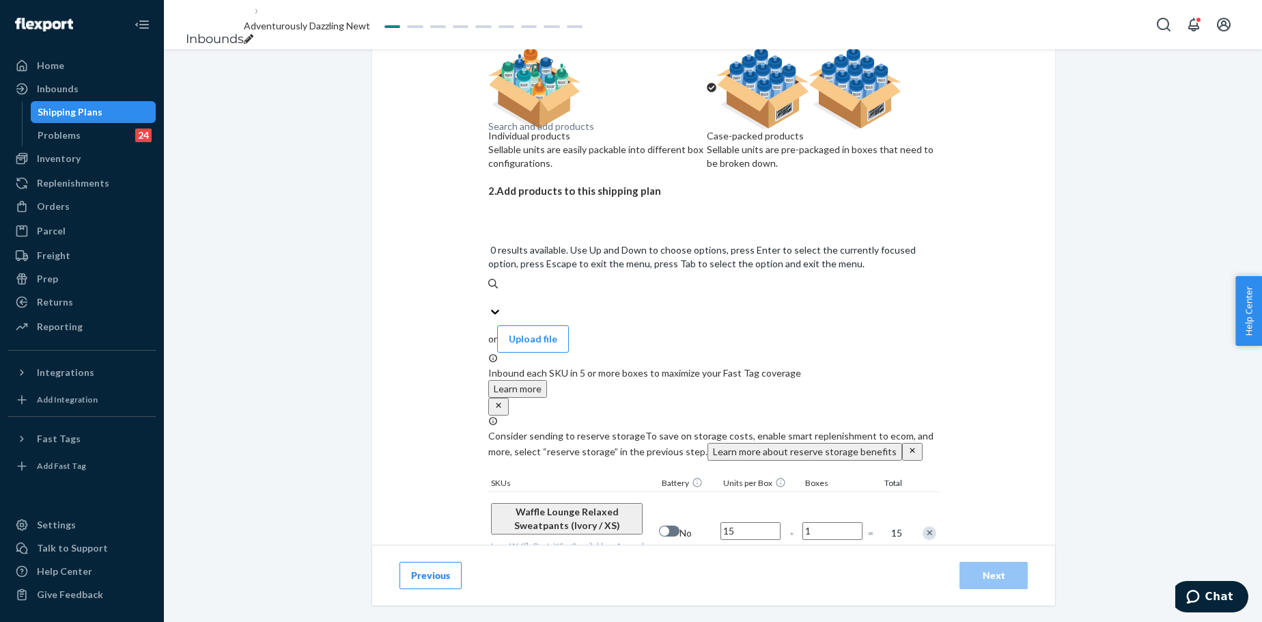
paste input "Waffle Lounge Relaxed Sweatpants Cherry Blossom"
type input "Waffle Lounge Relaxed Sweatpants Cherry Blossom"
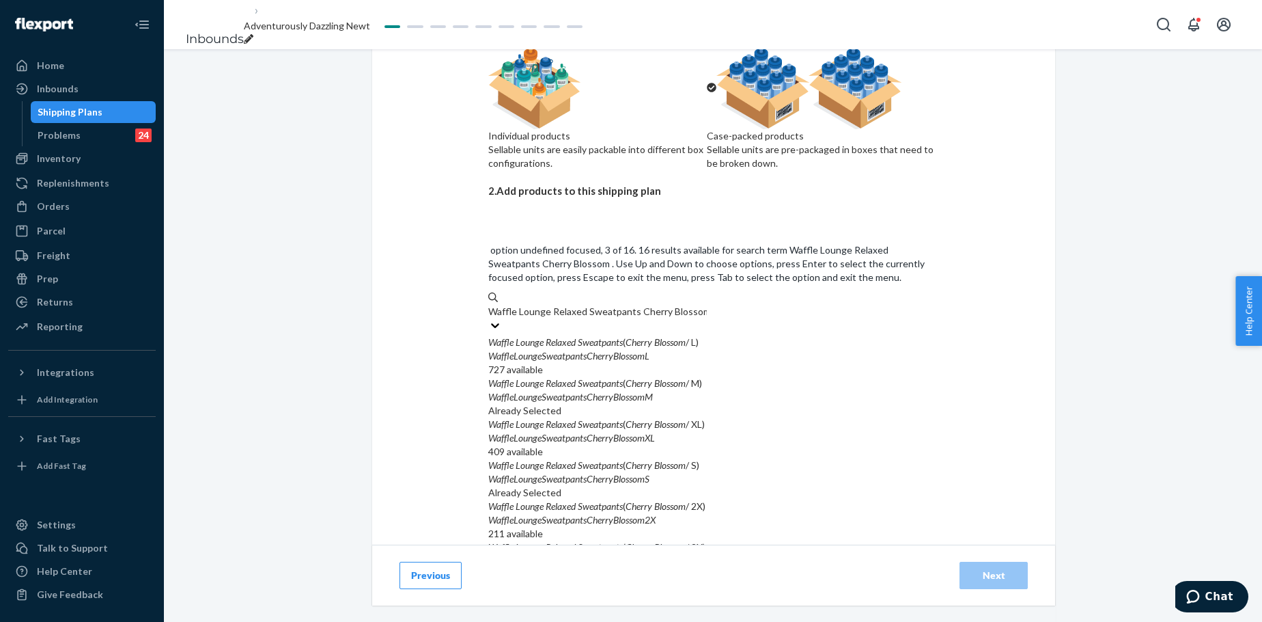
scroll to position [46, 0]
click at [603, 418] on em "Sweatpants" at bounding box center [600, 424] width 45 height 12
click at [603, 313] on input "Waffle Lounge Relaxed Sweatpants Cherry Blossom" at bounding box center [597, 312] width 219 height 14
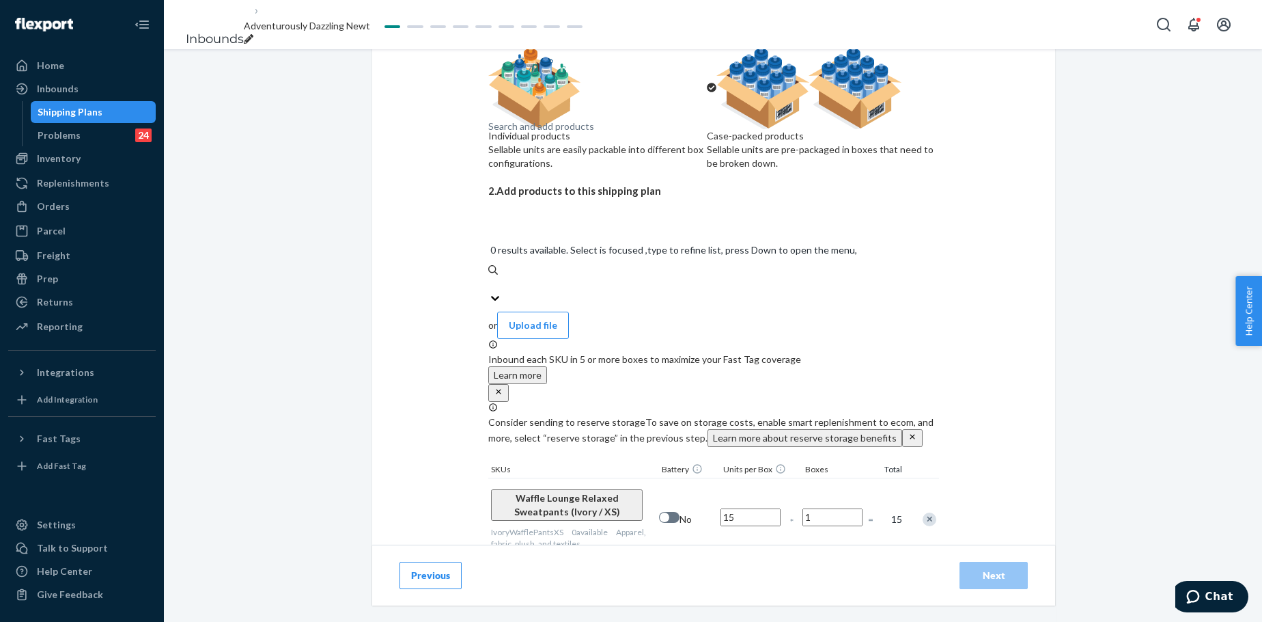
click at [583, 133] on div "Search and add products" at bounding box center [541, 127] width 106 height 14
click at [490, 277] on input "0 results available. Select is focused ,type to refine list, press Down to open…" at bounding box center [488, 284] width 1 height 14
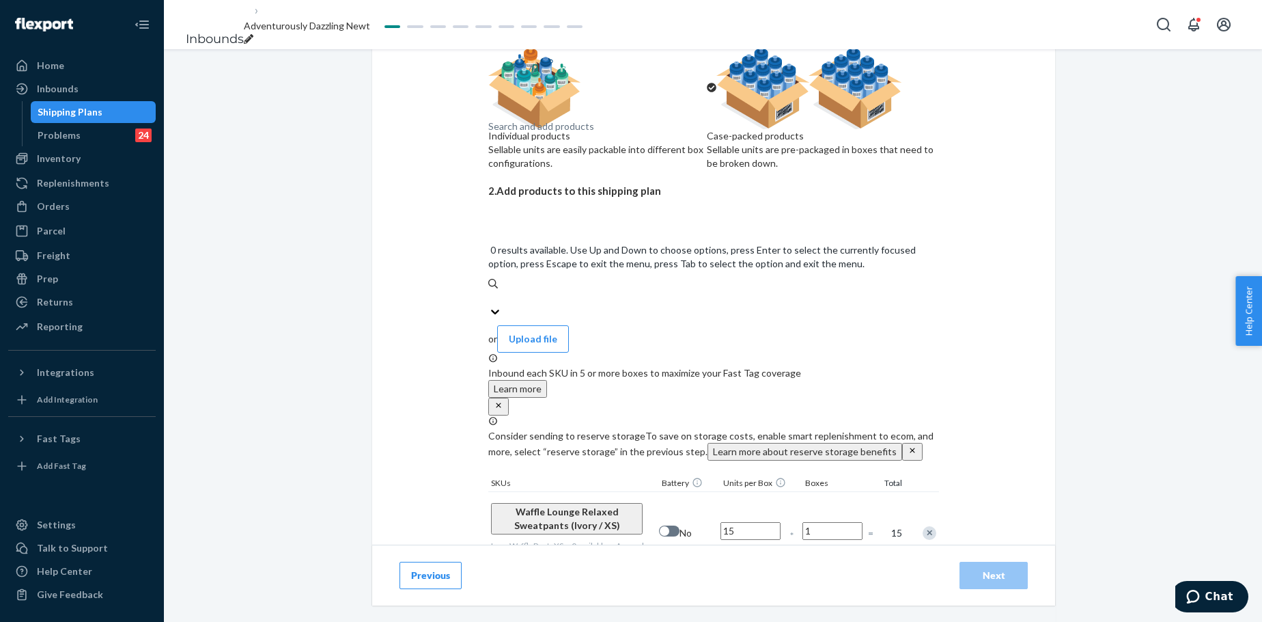
paste input "Waffle Lounge Relaxed Sweatpants Cherry Blossom"
type input "Waffle Lounge Relaxed Sweatpants Cherry Blossom"
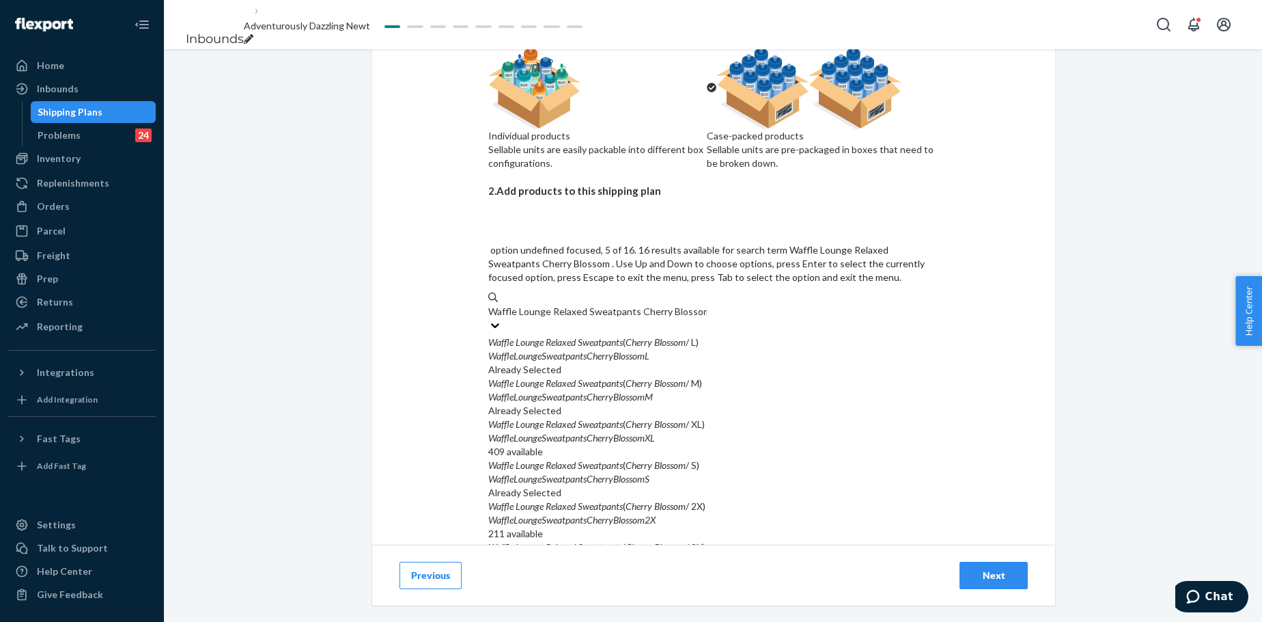
scroll to position [159, 0]
click at [607, 474] on em "Sweatpants" at bounding box center [600, 506] width 45 height 12
click at [607, 309] on input "Waffle Lounge Relaxed Sweatpants Cherry Blossom" at bounding box center [597, 312] width 219 height 14
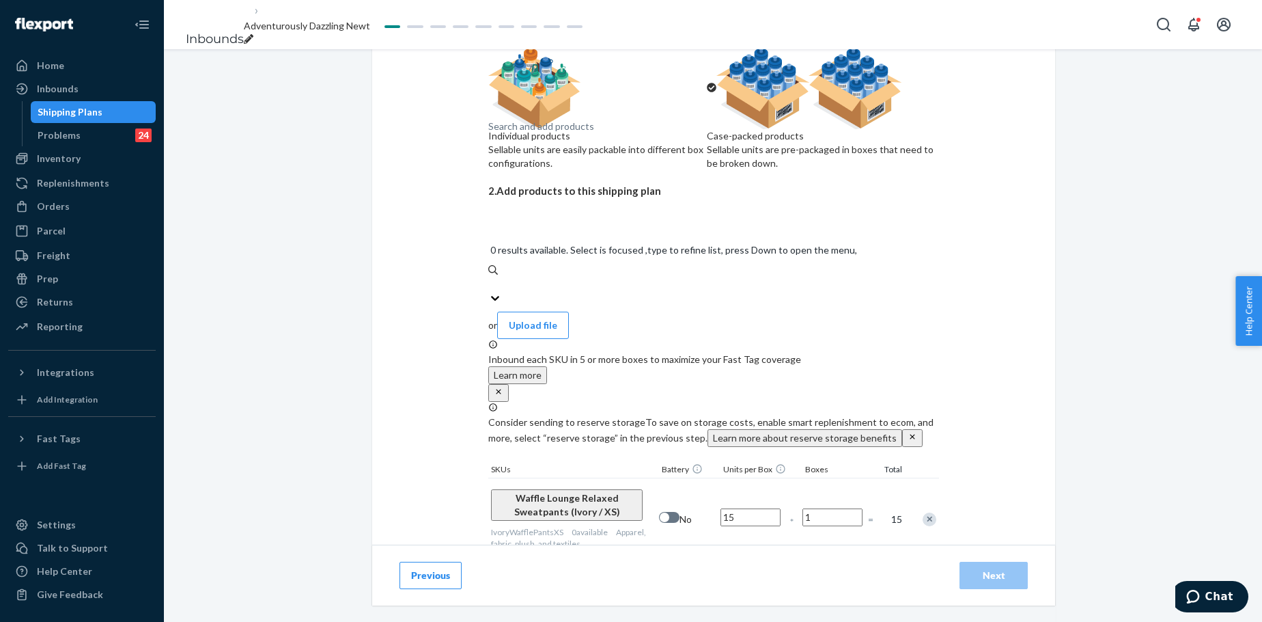
click at [585, 133] on div "Search and add products" at bounding box center [541, 127] width 106 height 14
click at [490, 277] on input "0 results available. Select is focused ,type to refine list, press Down to open…" at bounding box center [488, 284] width 1 height 14
paste input "Waffle Lounge Relaxed Sweatpants Cherry Blossom"
type input "Waffle Lounge Relaxed Sweatpants Cherry Blossom"
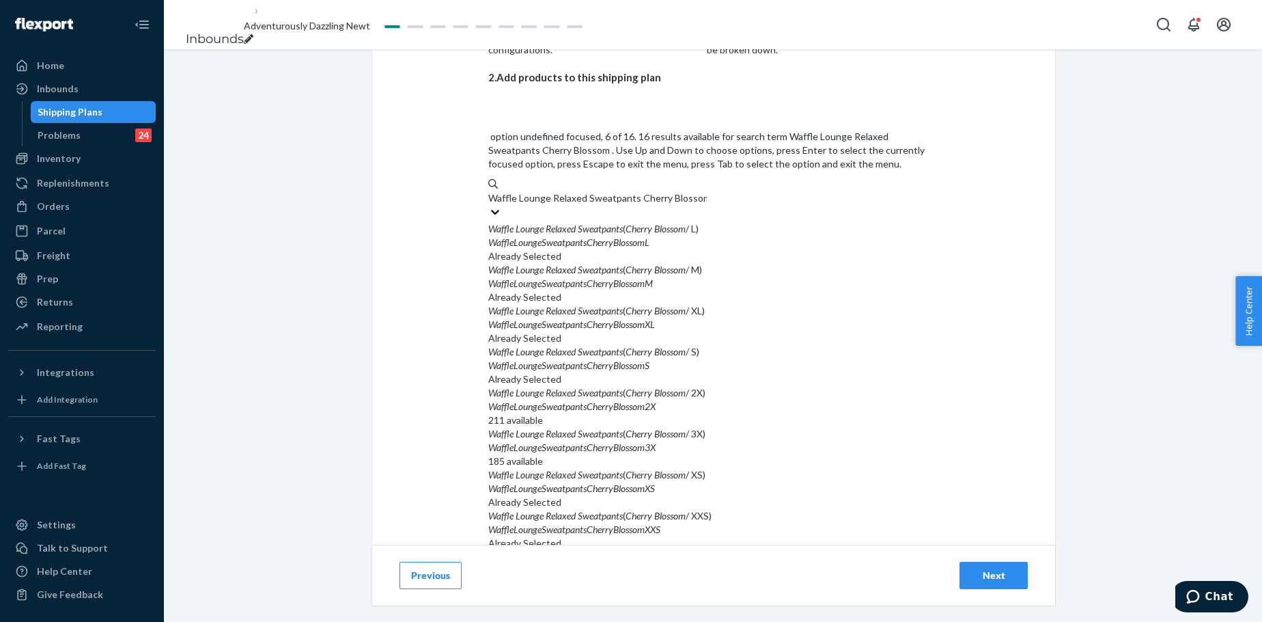
scroll to position [182, 0]
click at [610, 441] on em "WaffleLoungeSweatpantsCherryBlossom3X" at bounding box center [571, 447] width 167 height 12
click at [610, 205] on input "Waffle Lounge Relaxed Sweatpants Cherry Blossom" at bounding box center [597, 198] width 219 height 14
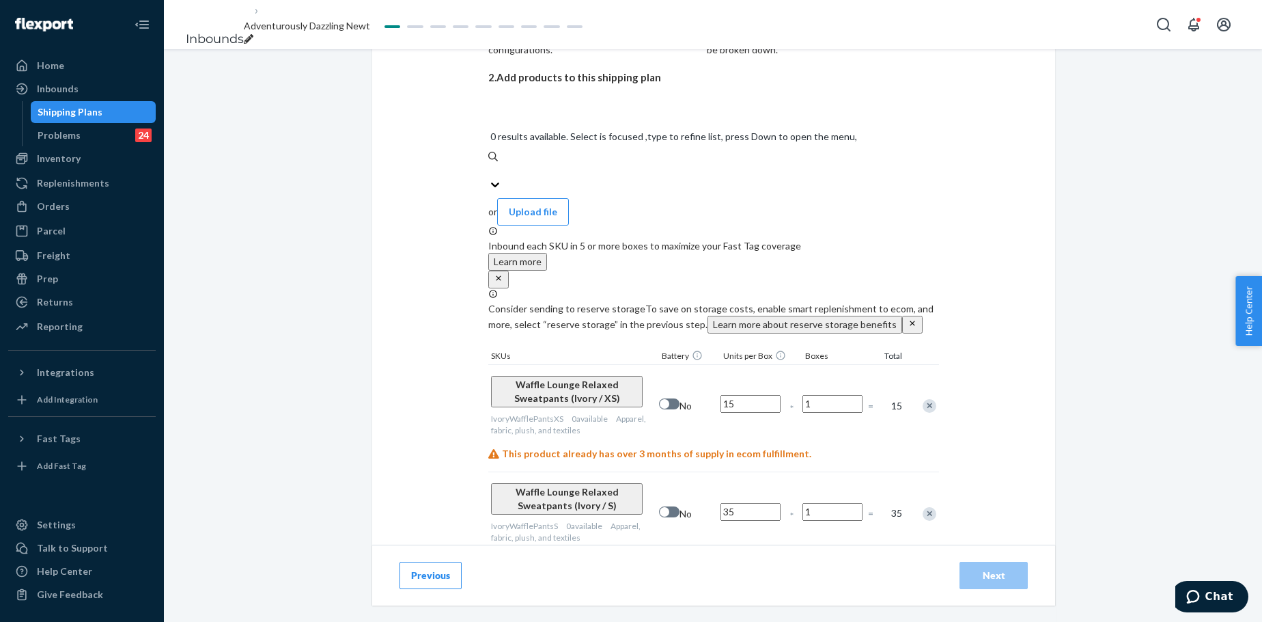
click at [614, 164] on div "Search and add products" at bounding box center [713, 171] width 451 height 14
click at [490, 164] on input "0 results available. Select is focused ,type to refine list, press Down to open…" at bounding box center [488, 171] width 1 height 14
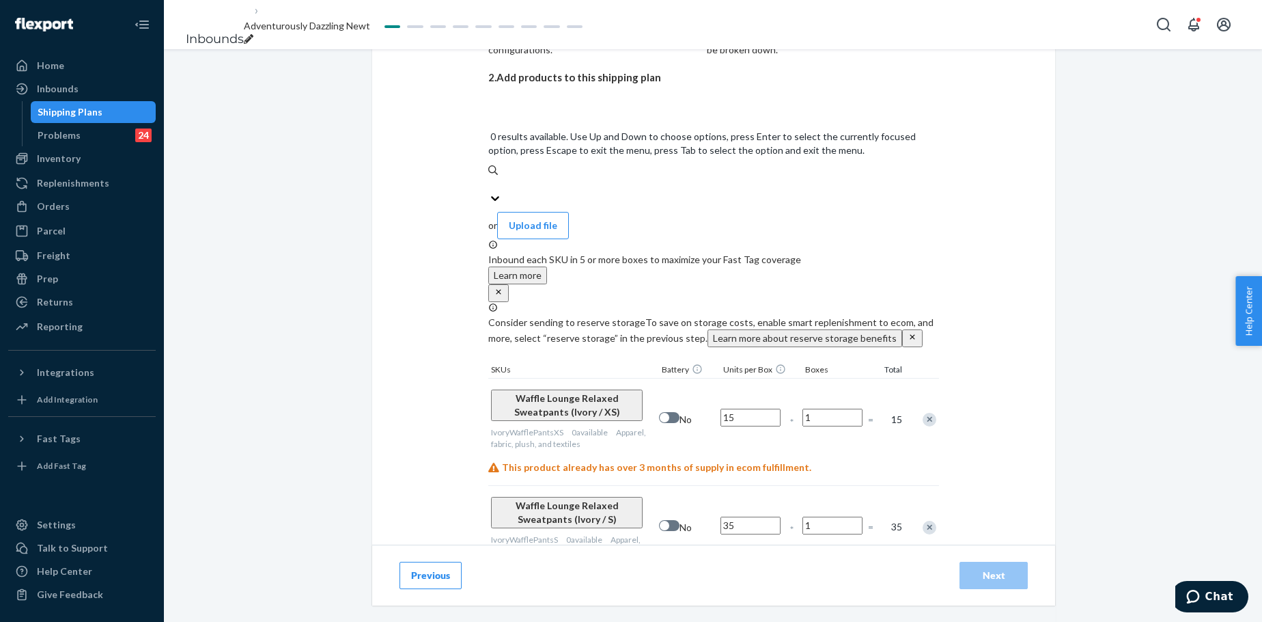
paste input "Waffle Lounge Relaxed Sweatpants Cherry Blossom"
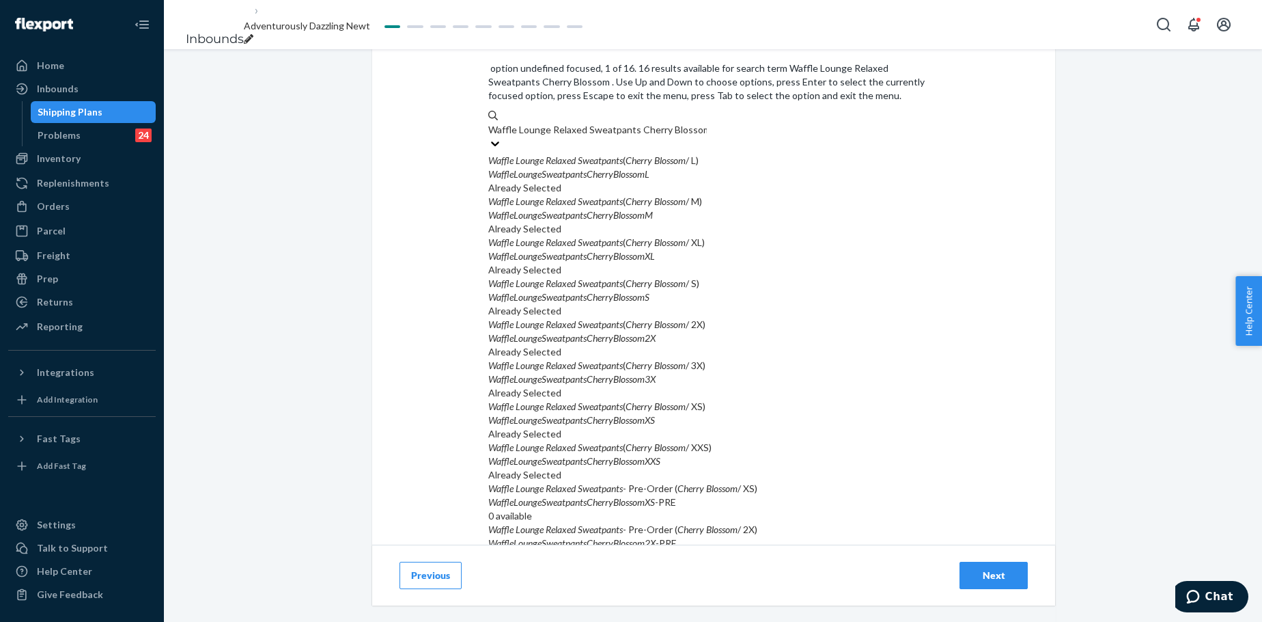
scroll to position [410, 0]
type input "Waffle Lounge Relaxed Sweatpants Cherry Blossom"
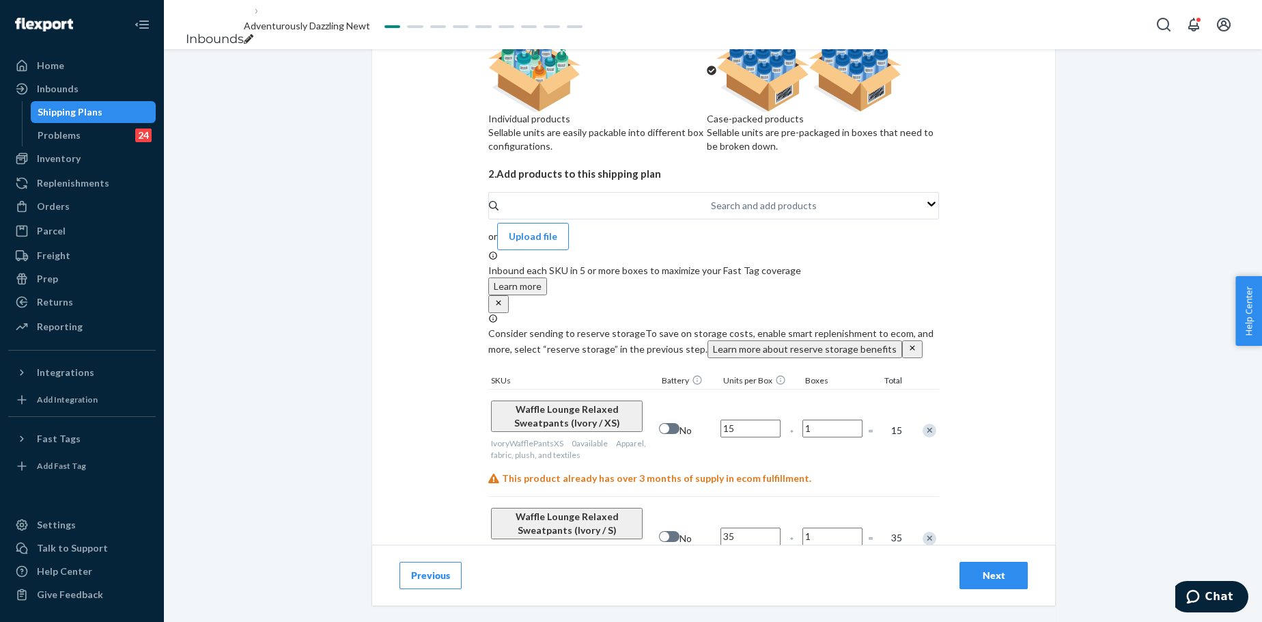
scroll to position [251, 0]
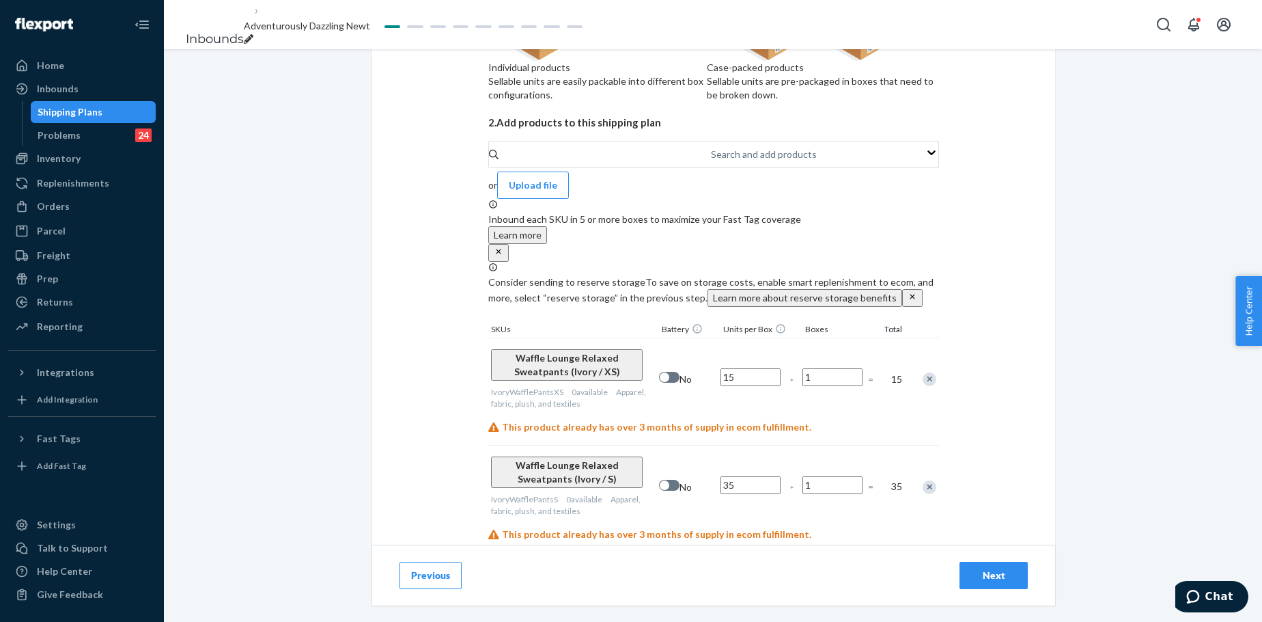
click at [746, 381] on input "15" at bounding box center [751, 377] width 60 height 18
type input "71"
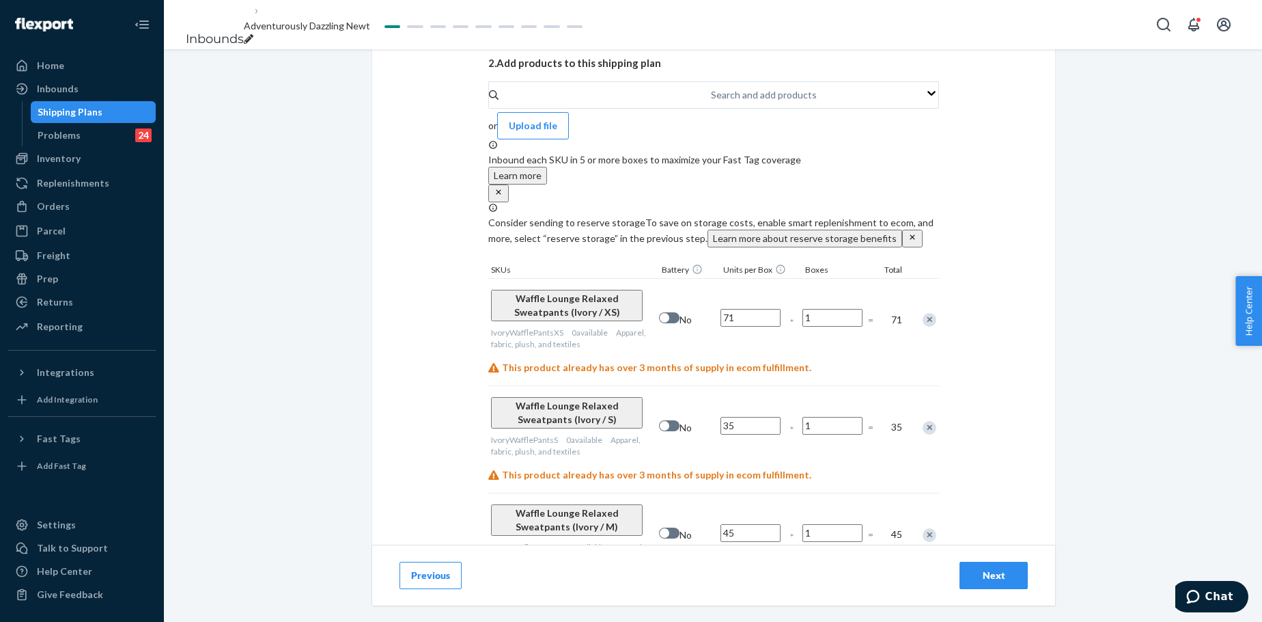
scroll to position [342, 0]
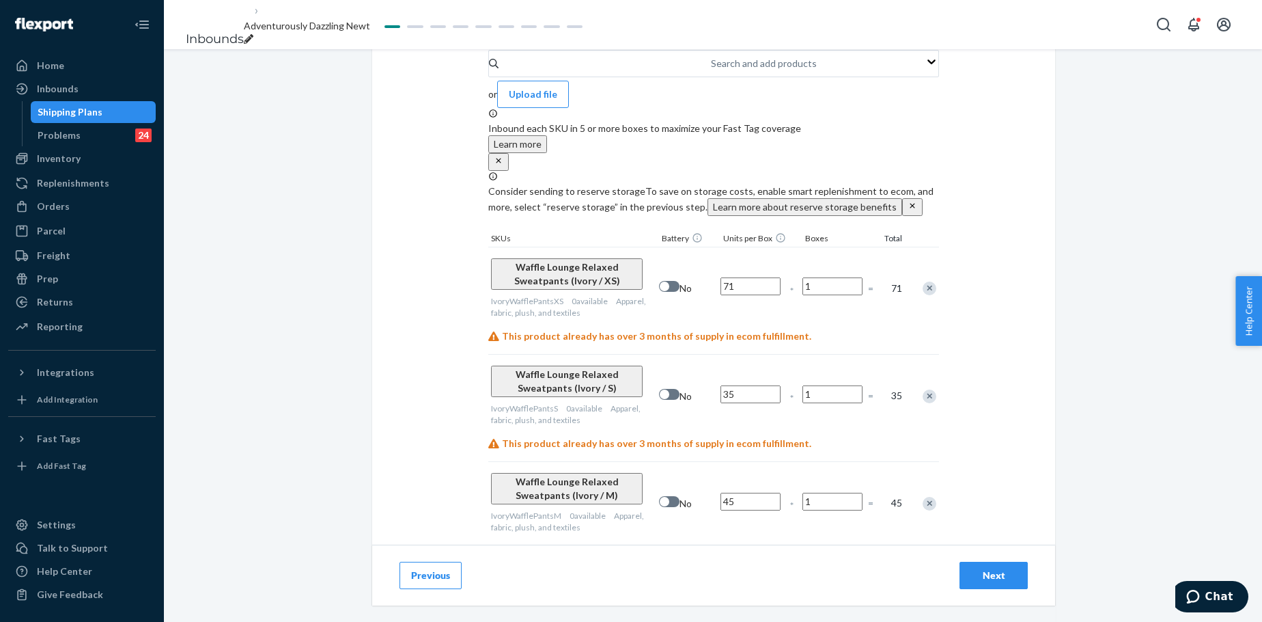
click at [743, 387] on input "35" at bounding box center [751, 394] width 60 height 18
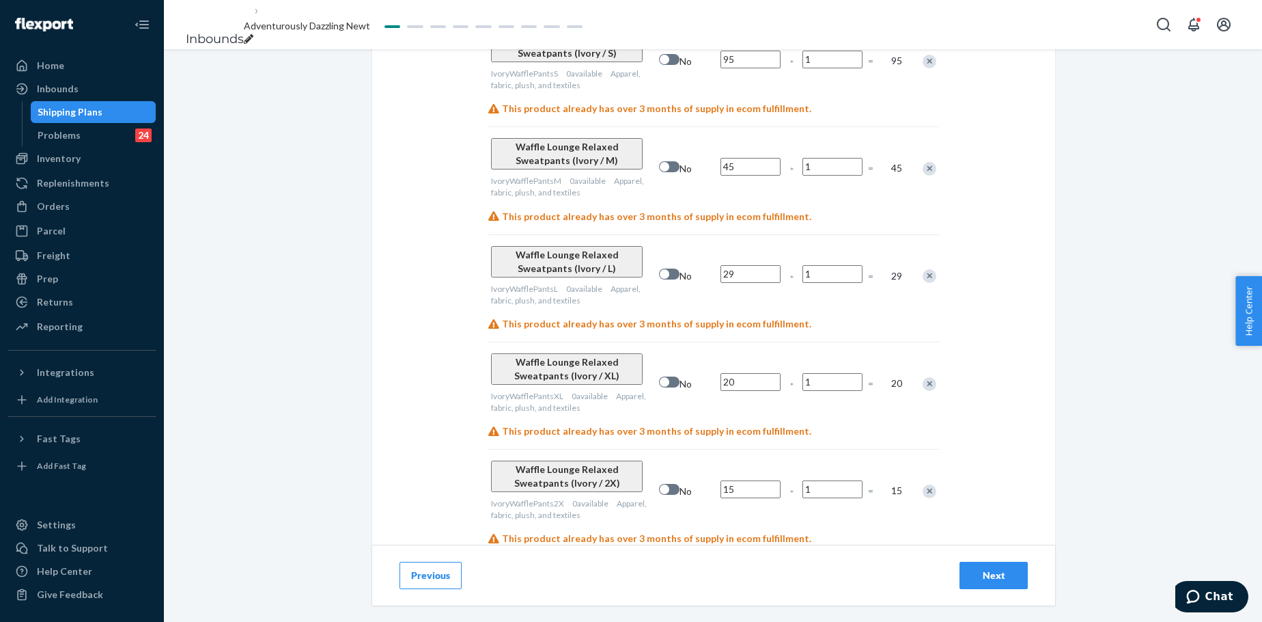
scroll to position [706, 0]
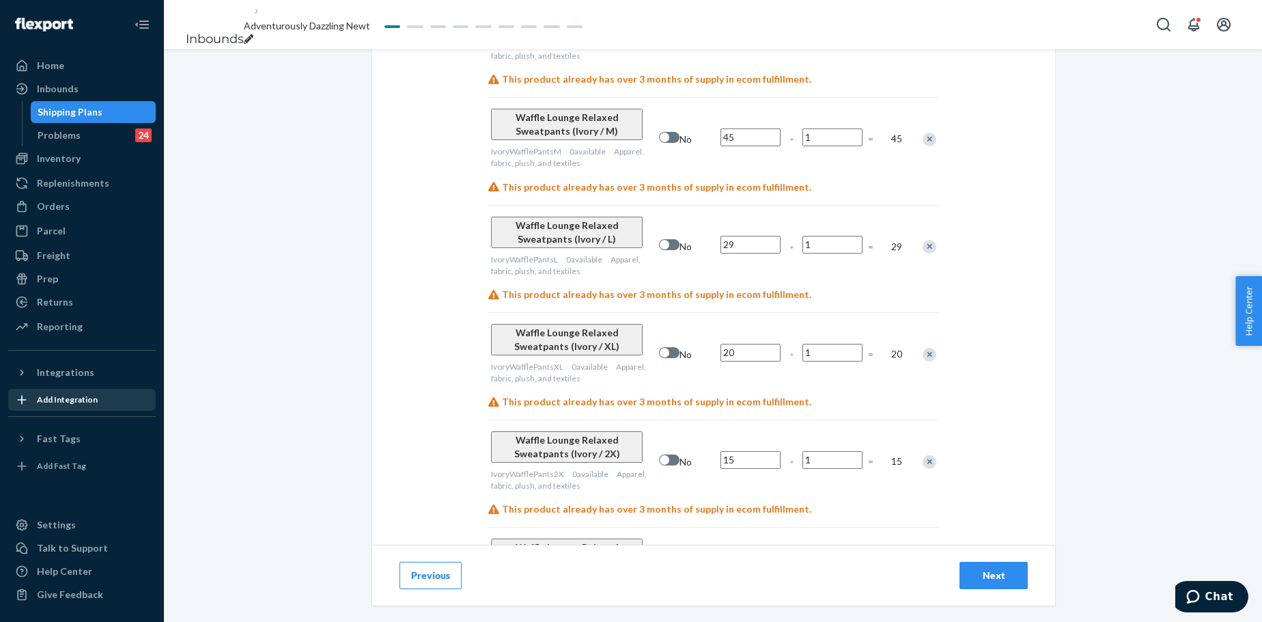
type input "95"
click at [746, 128] on input "45" at bounding box center [751, 137] width 60 height 18
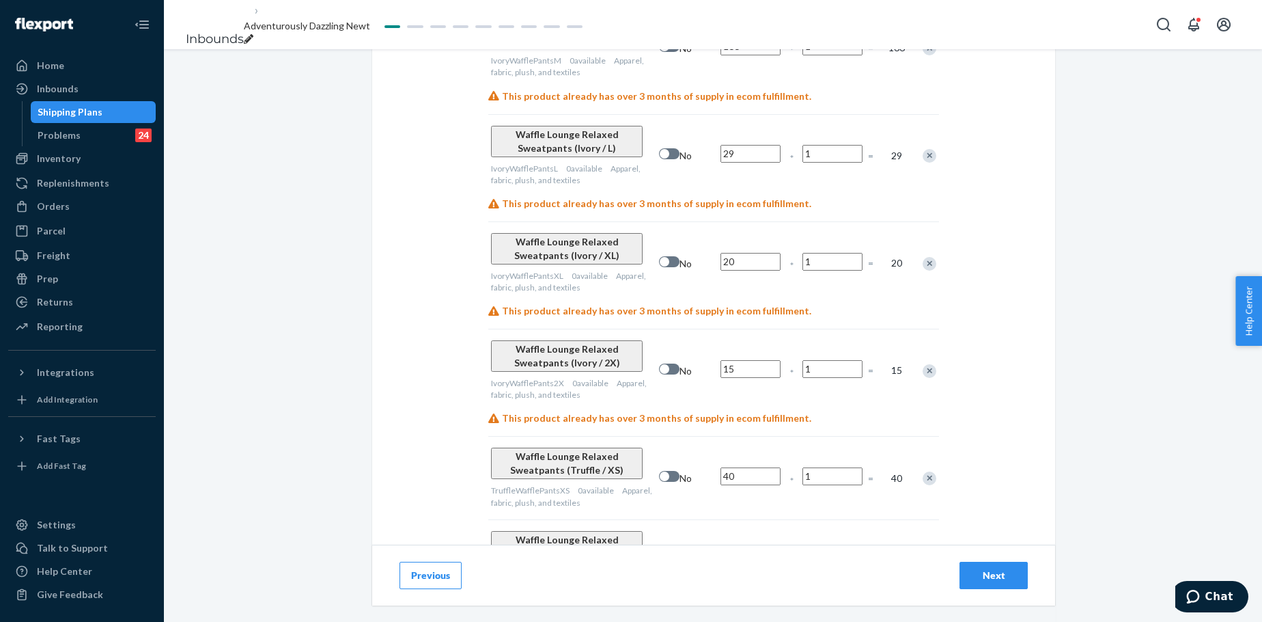
scroll to position [797, 0]
type input "166"
click at [760, 144] on input "29" at bounding box center [751, 153] width 60 height 18
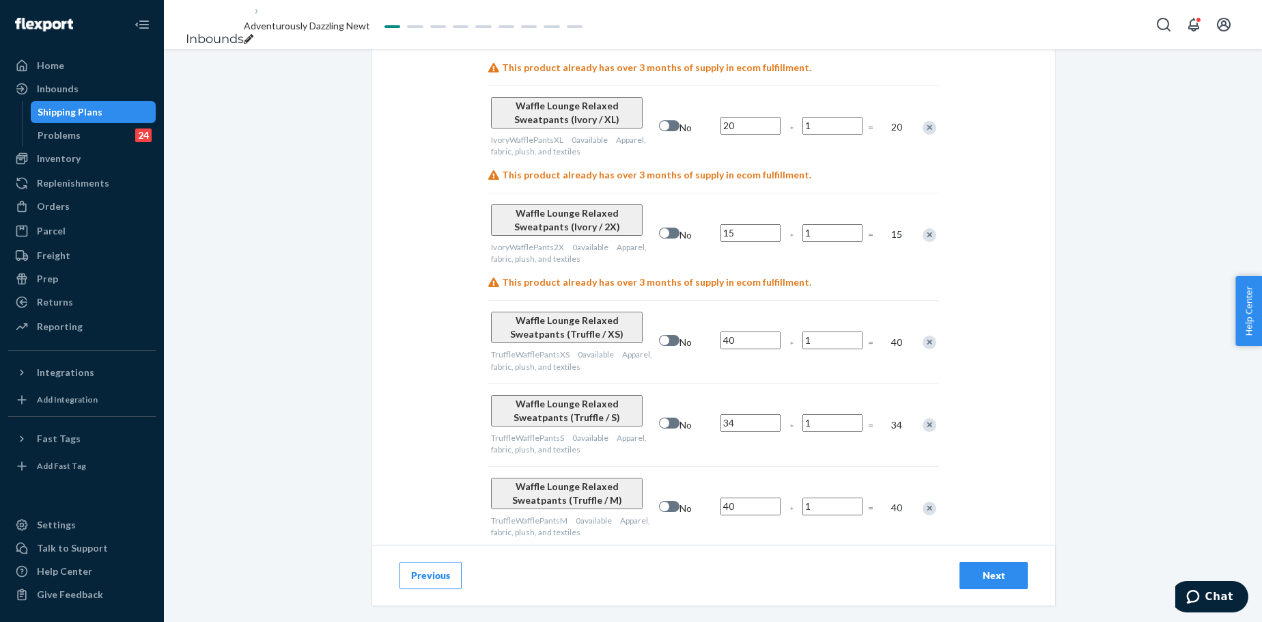
scroll to position [934, 0]
type input "67"
click at [749, 115] on input "20" at bounding box center [751, 124] width 60 height 18
type input "30"
click at [757, 223] on input "15" at bounding box center [751, 232] width 60 height 18
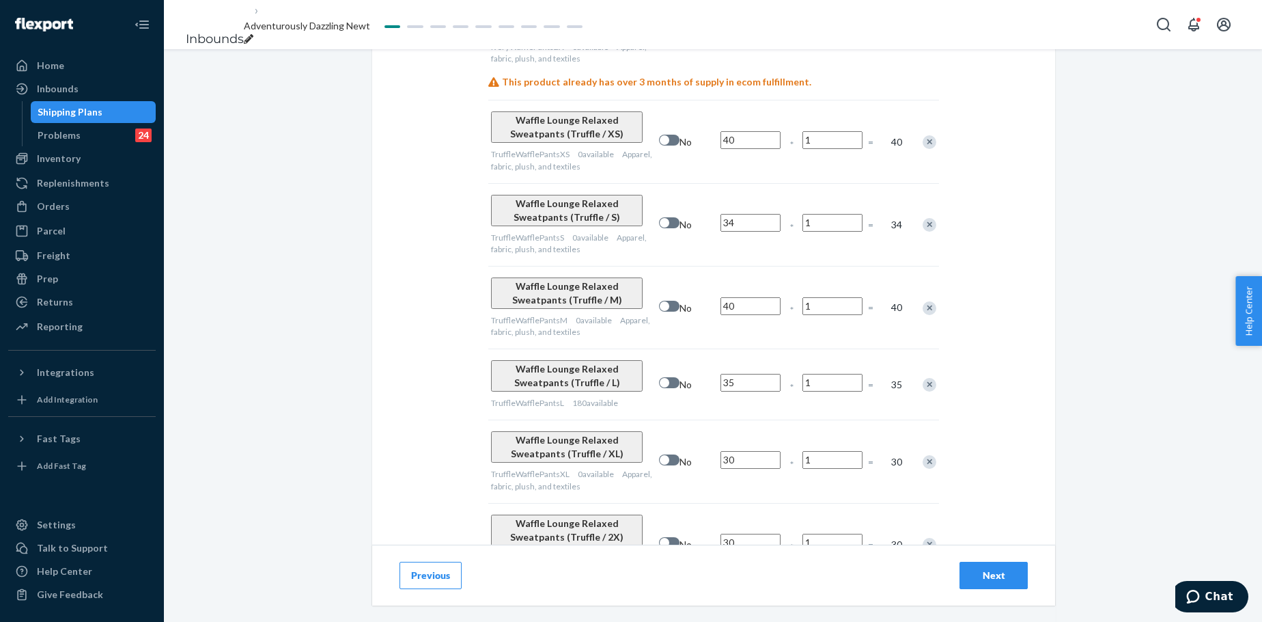
scroll to position [1139, 0]
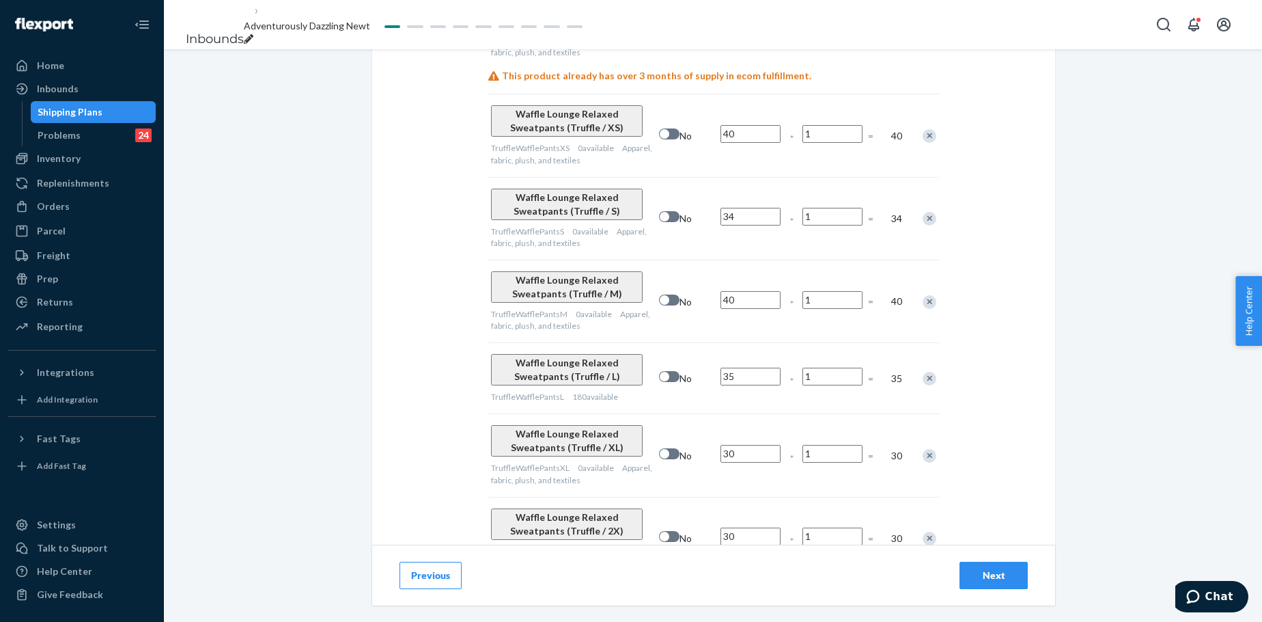
type input "41"
click at [742, 125] on input "40" at bounding box center [751, 134] width 60 height 18
type input "80"
click at [740, 208] on input "34" at bounding box center [751, 217] width 60 height 18
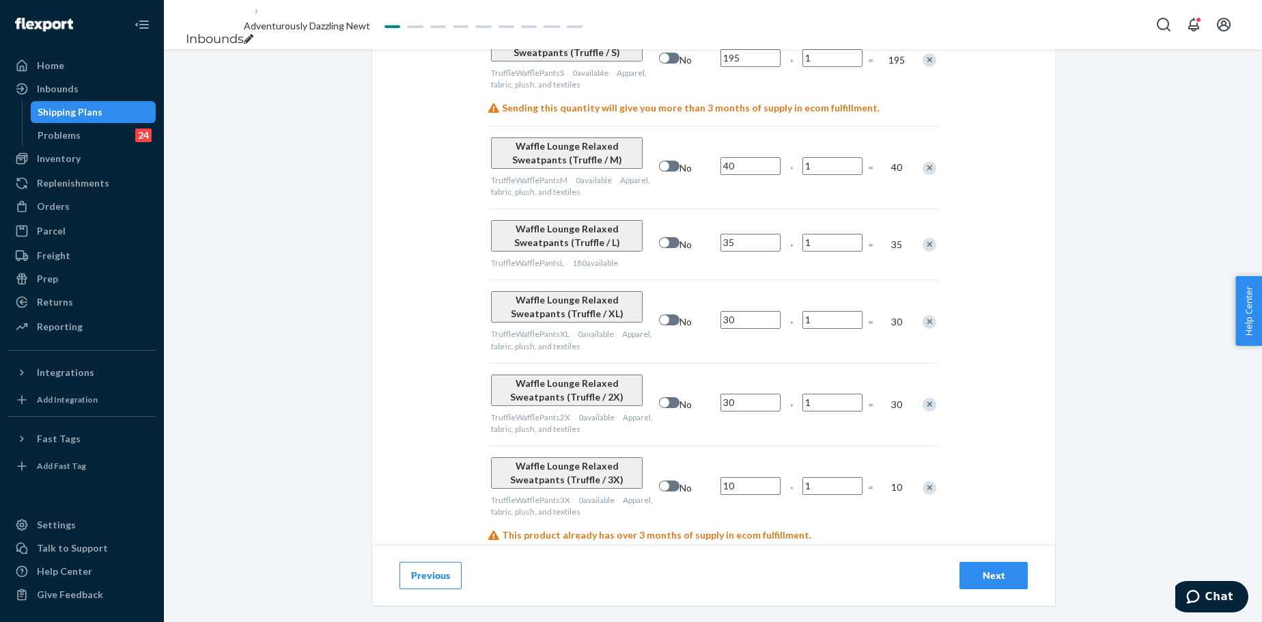
scroll to position [1298, 0]
type input "195"
click at [739, 156] on input "40" at bounding box center [751, 165] width 60 height 18
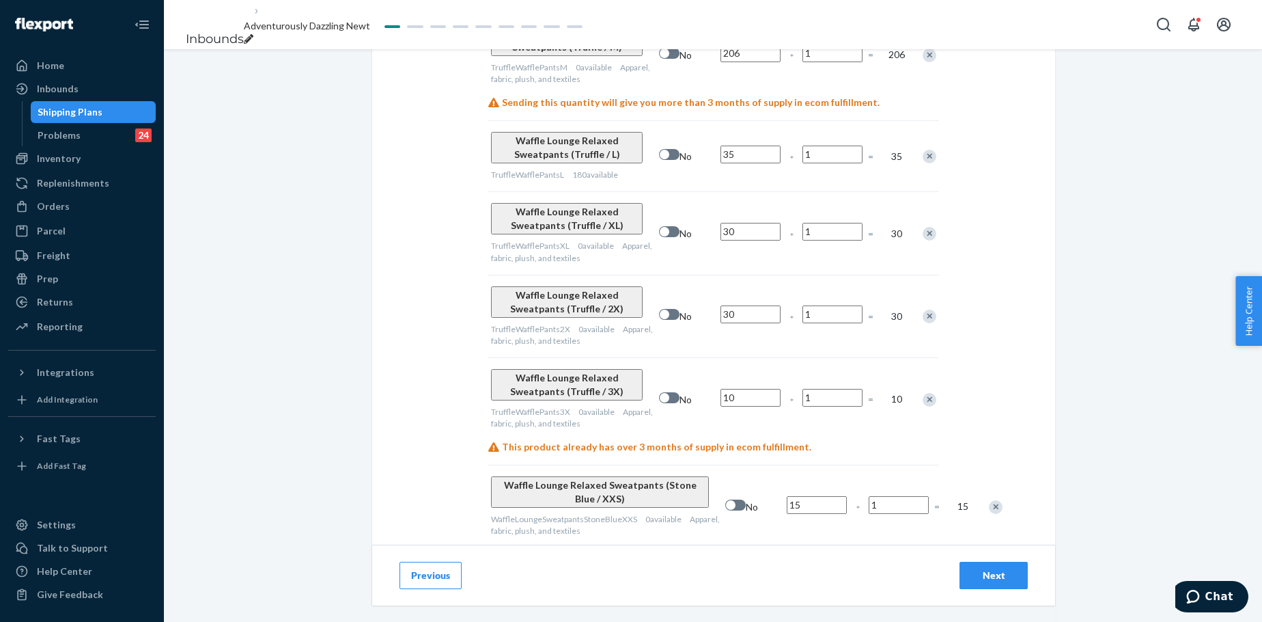
scroll to position [1412, 0]
type input "206"
click at [742, 143] on input "35" at bounding box center [751, 152] width 60 height 18
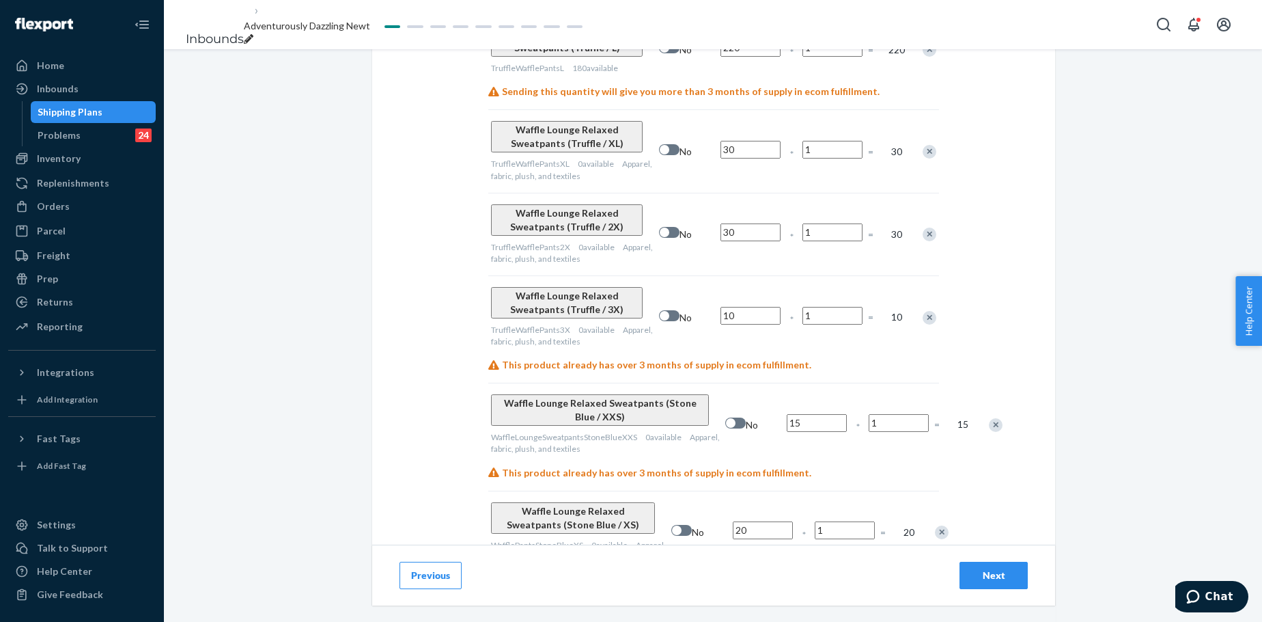
scroll to position [1525, 0]
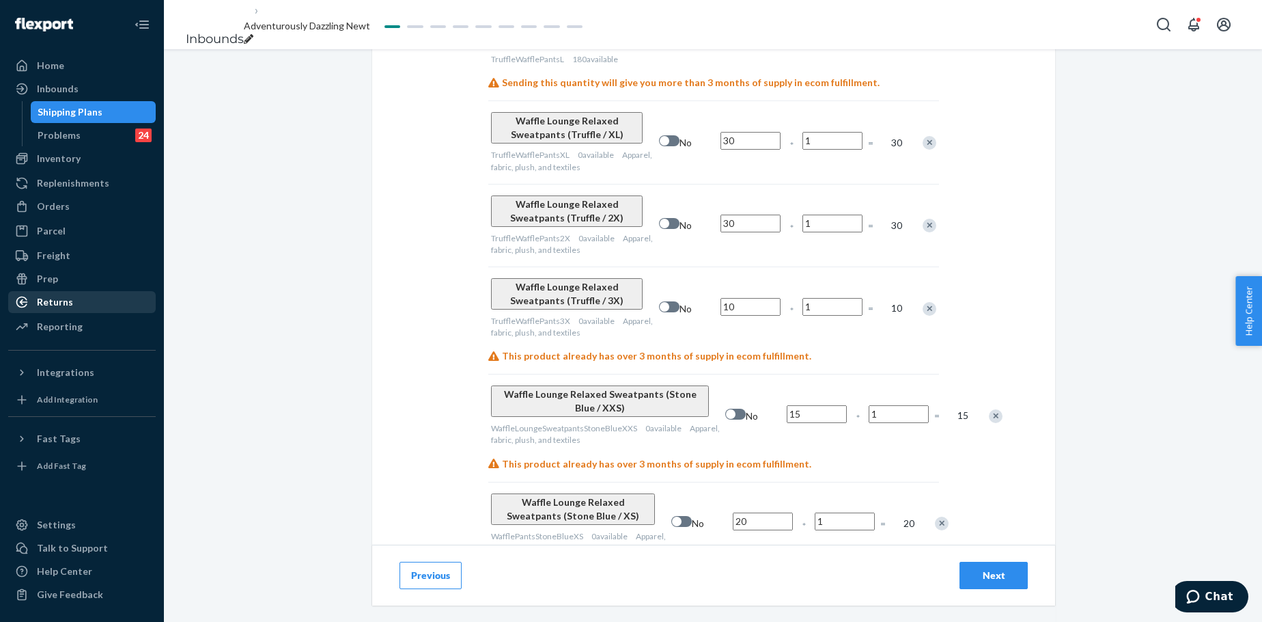
type input "220"
click at [733, 132] on input "30" at bounding box center [751, 141] width 60 height 18
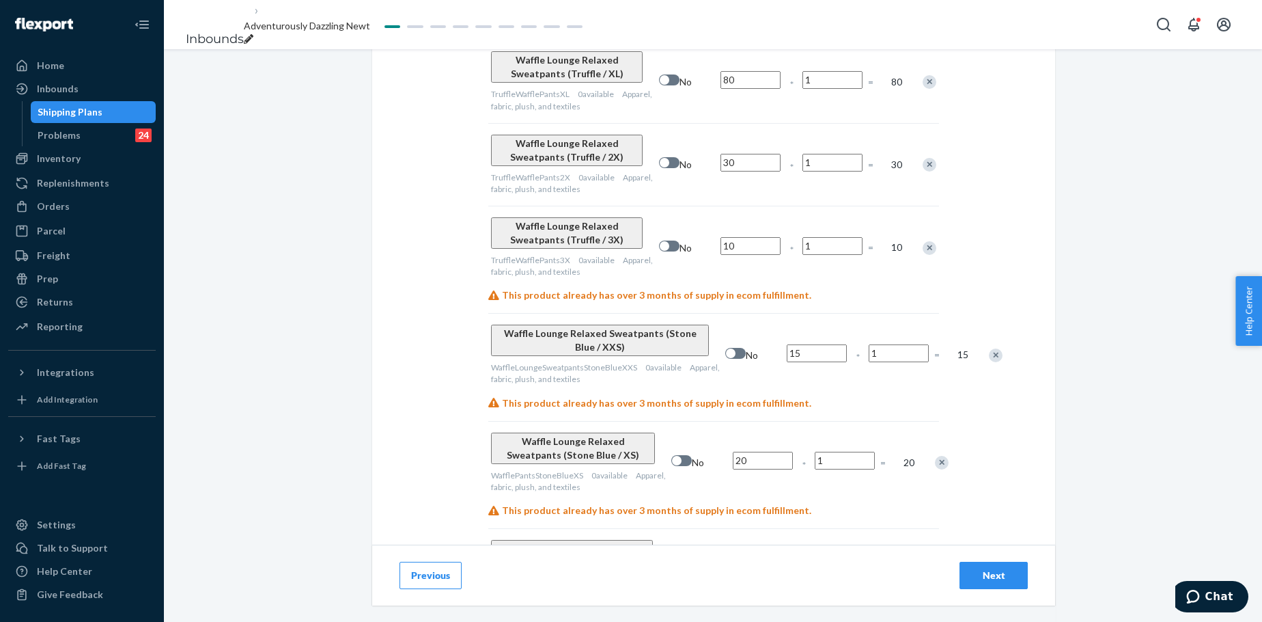
scroll to position [1594, 0]
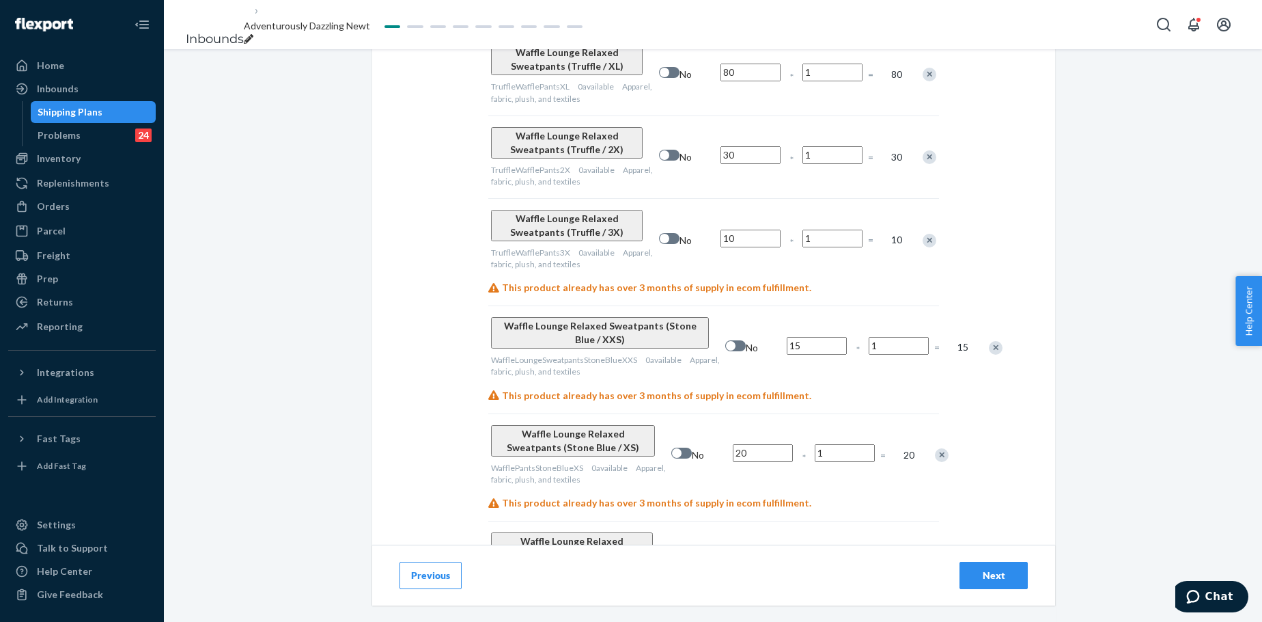
type input "80"
click at [740, 146] on input "30" at bounding box center [751, 155] width 60 height 18
type input "45"
click at [732, 198] on div "Waffle Lounge Relaxed Sweatpants (Truffle / 3X) TruffleWafflePants3X 0 availabl…" at bounding box center [713, 239] width 451 height 83
click at [739, 146] on input "45" at bounding box center [751, 155] width 60 height 18
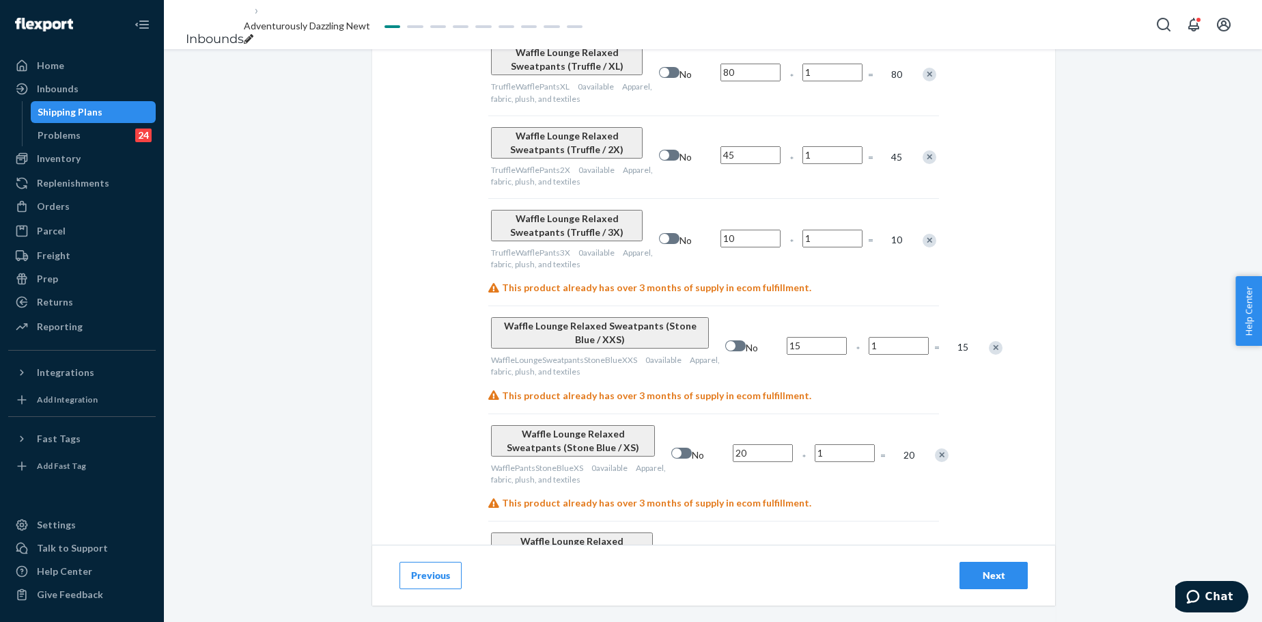
click at [753, 230] on input "10" at bounding box center [751, 239] width 60 height 18
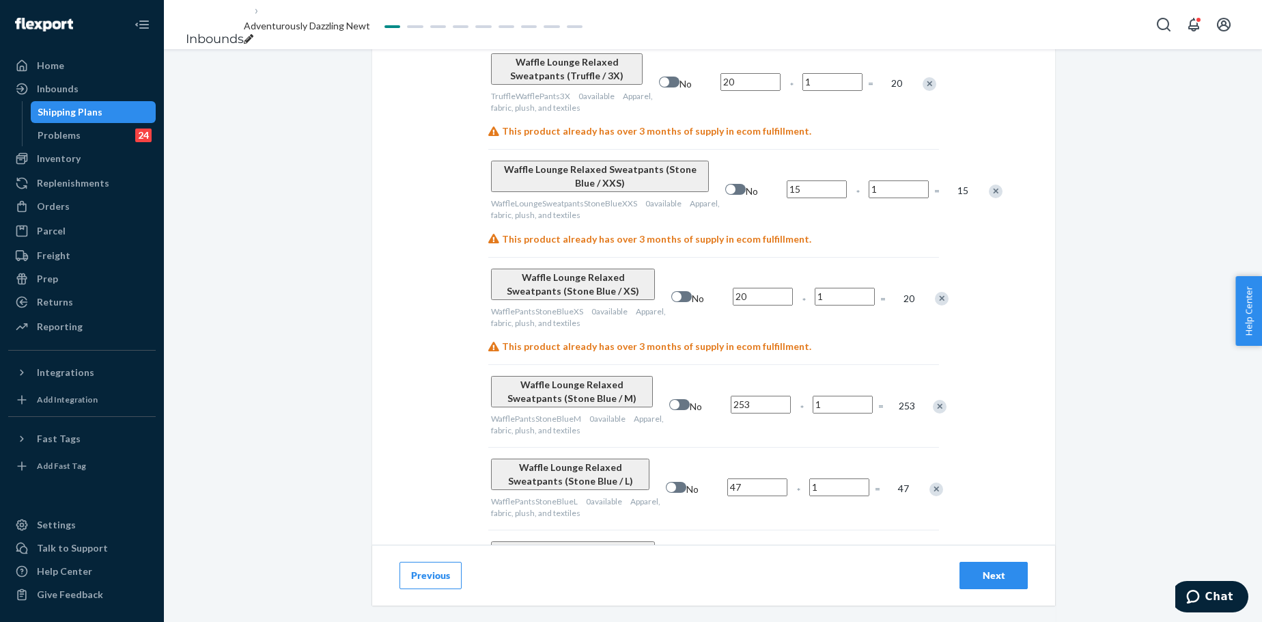
scroll to position [1753, 0]
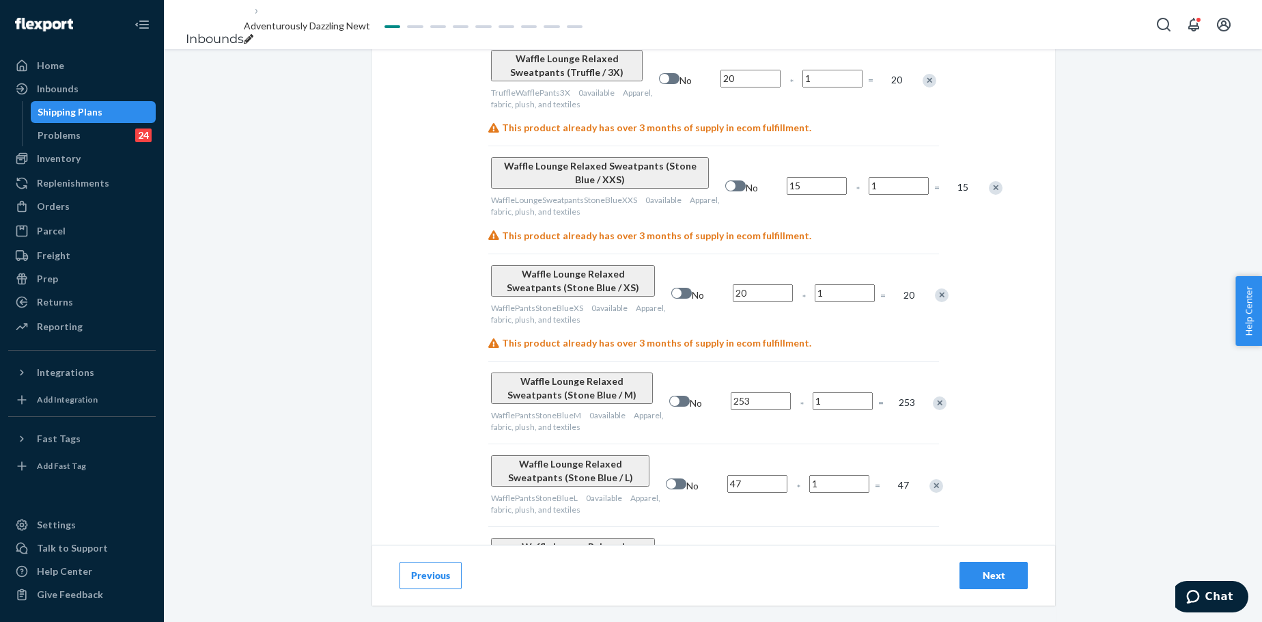
type input "20"
click at [787, 177] on input "15" at bounding box center [817, 186] width 60 height 18
type input "25"
click at [740, 284] on input "20" at bounding box center [763, 293] width 60 height 18
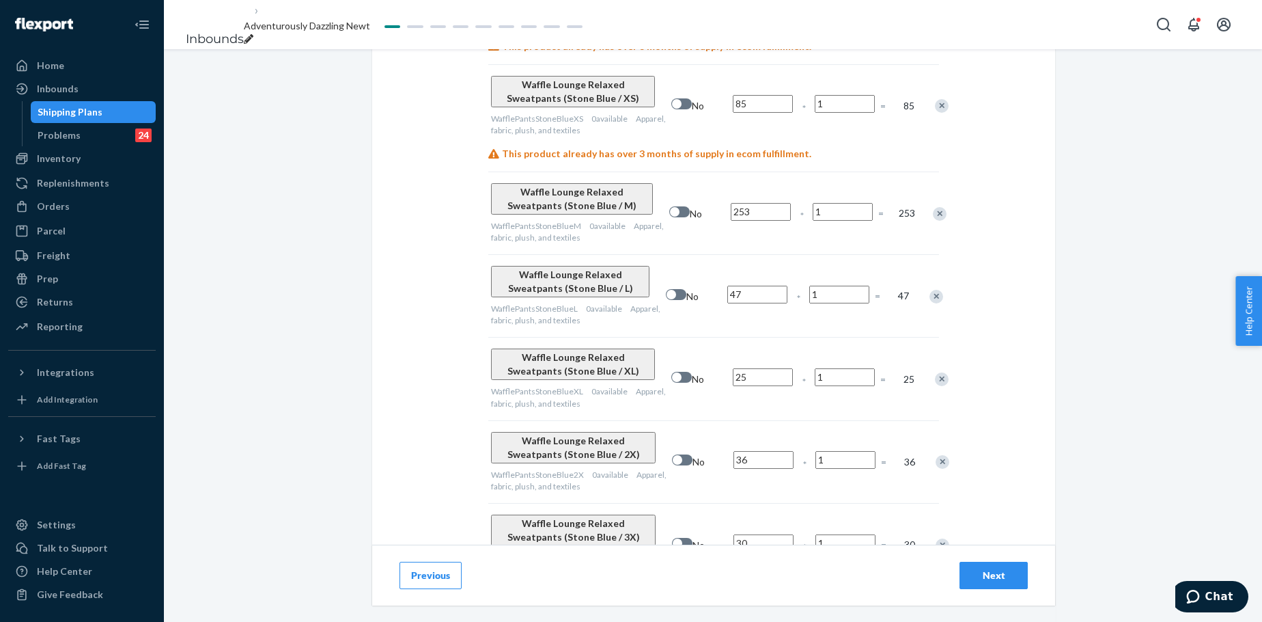
scroll to position [1958, 0]
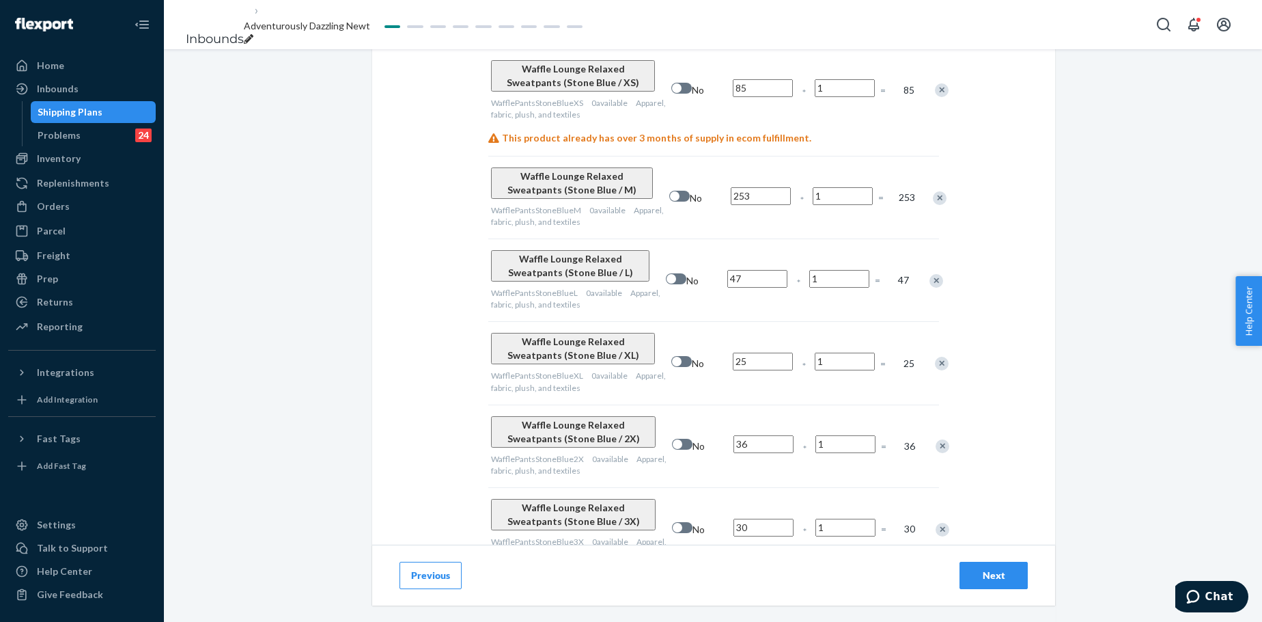
type input "85"
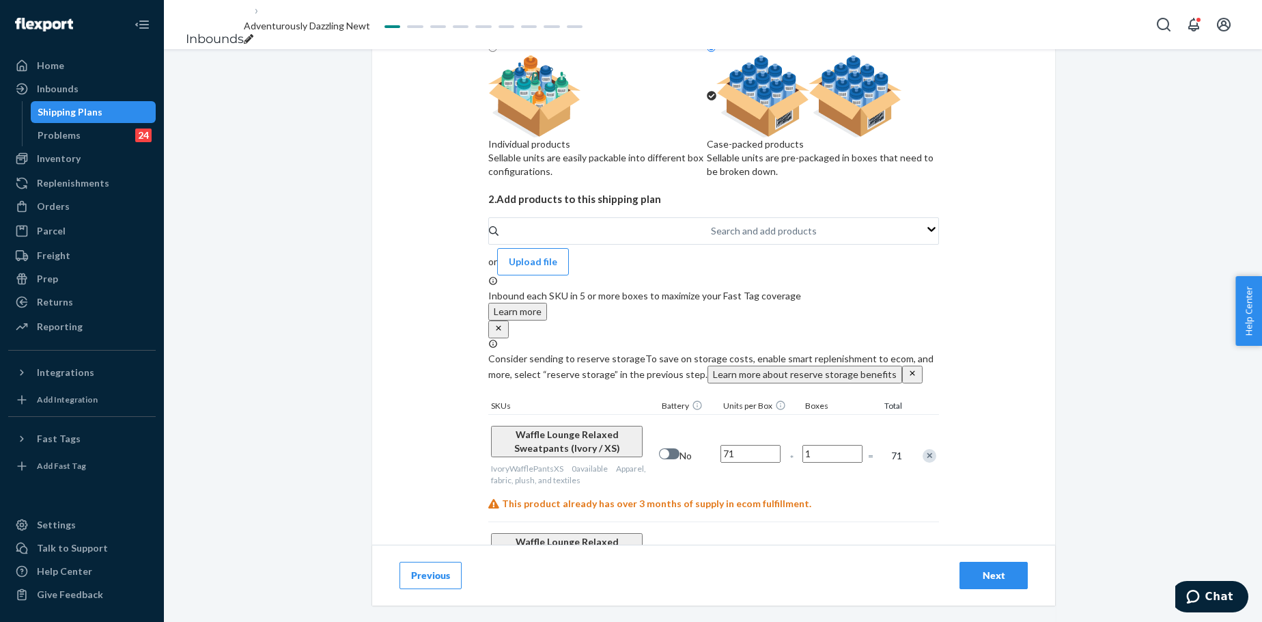
scroll to position [159, 0]
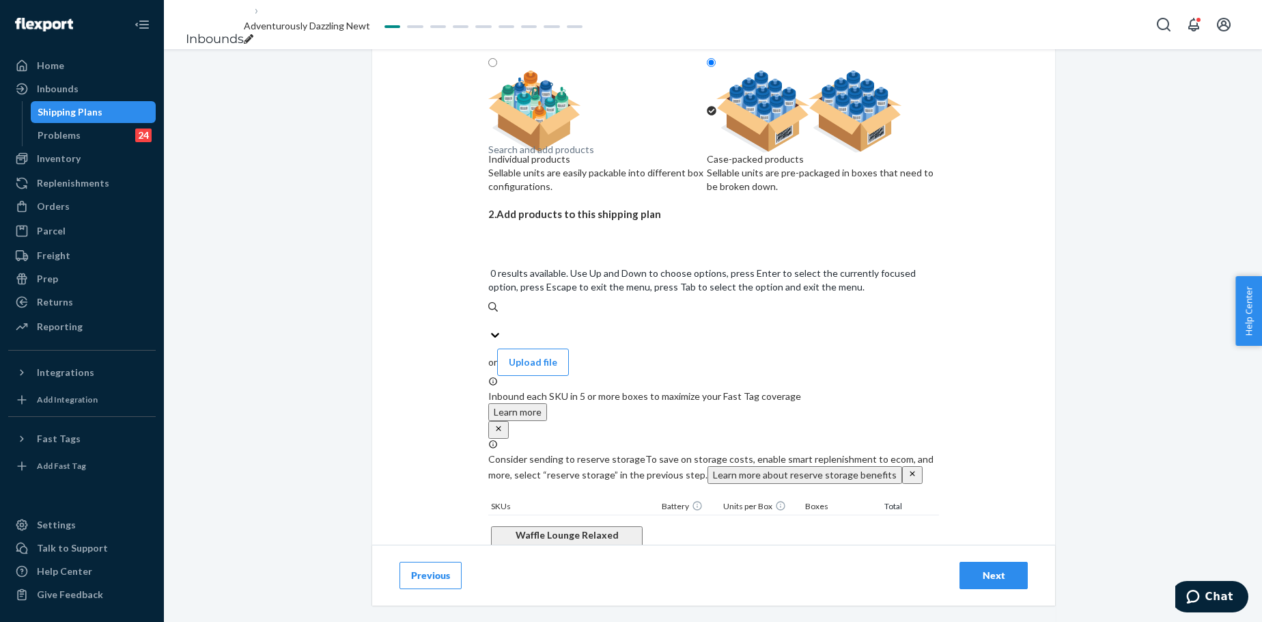
click at [585, 156] on div "Search and add products" at bounding box center [541, 150] width 106 height 14
click at [490, 314] on input "0 results available. Use Up and Down to choose options, press Enter to select t…" at bounding box center [488, 321] width 1 height 14
paste input "Waffle Lounge Relaxed Sweatpants Stone Blue"
type input "Waffle Lounge Relaxed Sweatpants Stone Blue"
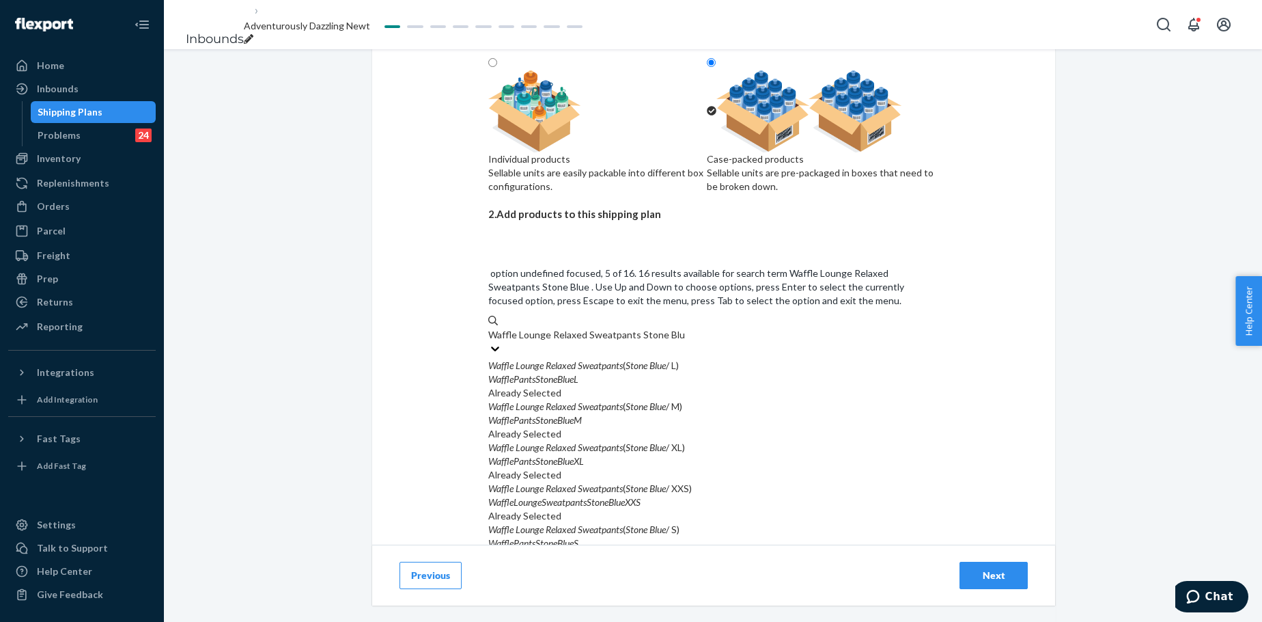
scroll to position [137, 0]
click at [691, 474] on div "WafflePantsStoneBlueS" at bounding box center [713, 543] width 451 height 14
click at [685, 328] on input "Waffle Lounge Relaxed Sweatpants Stone Blue" at bounding box center [586, 335] width 197 height 14
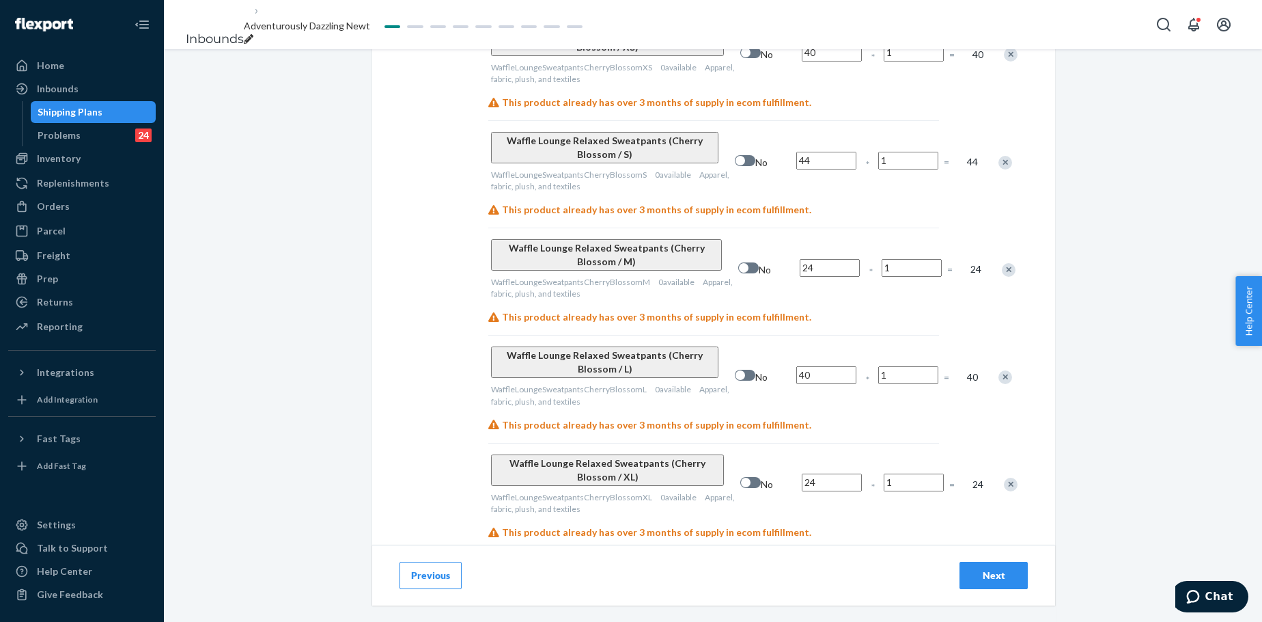
scroll to position [4899, 0]
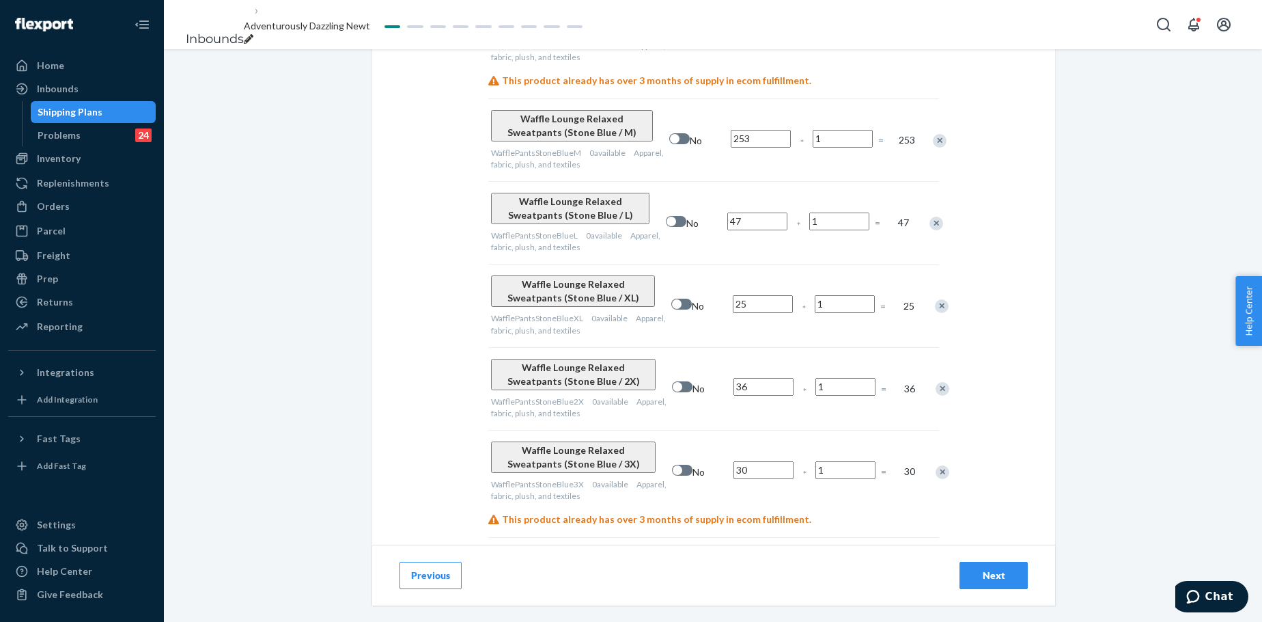
scroll to position [2015, 0]
type input "262"
click at [755, 130] on input "253" at bounding box center [761, 139] width 60 height 18
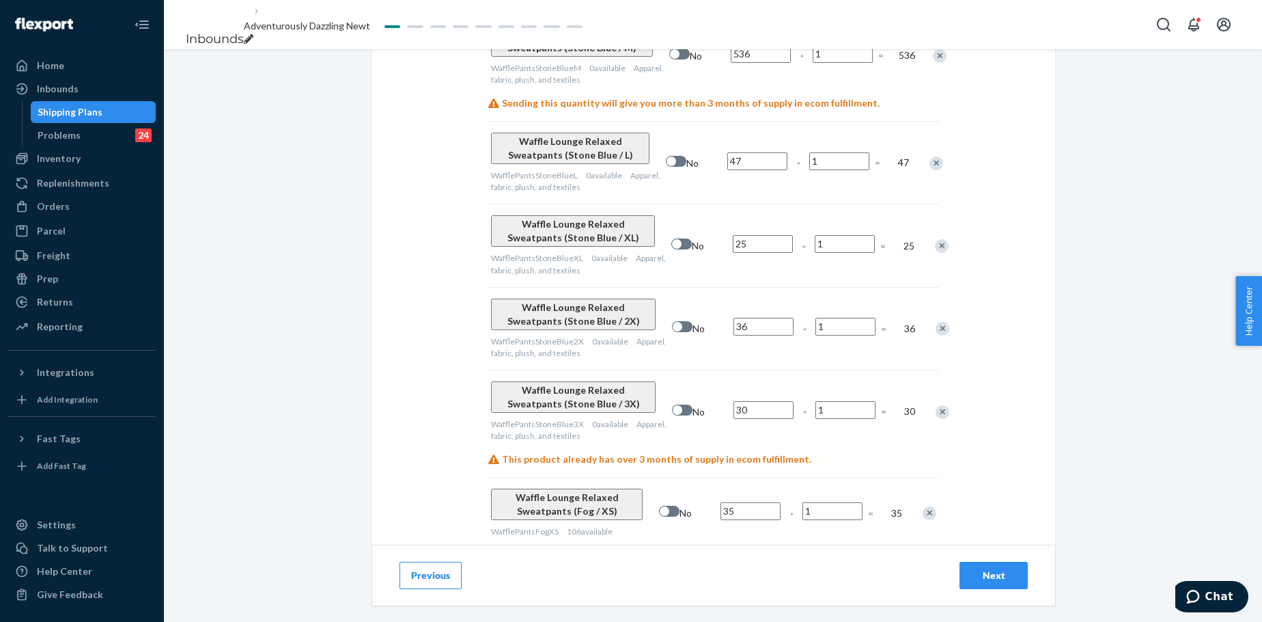
scroll to position [2106, 0]
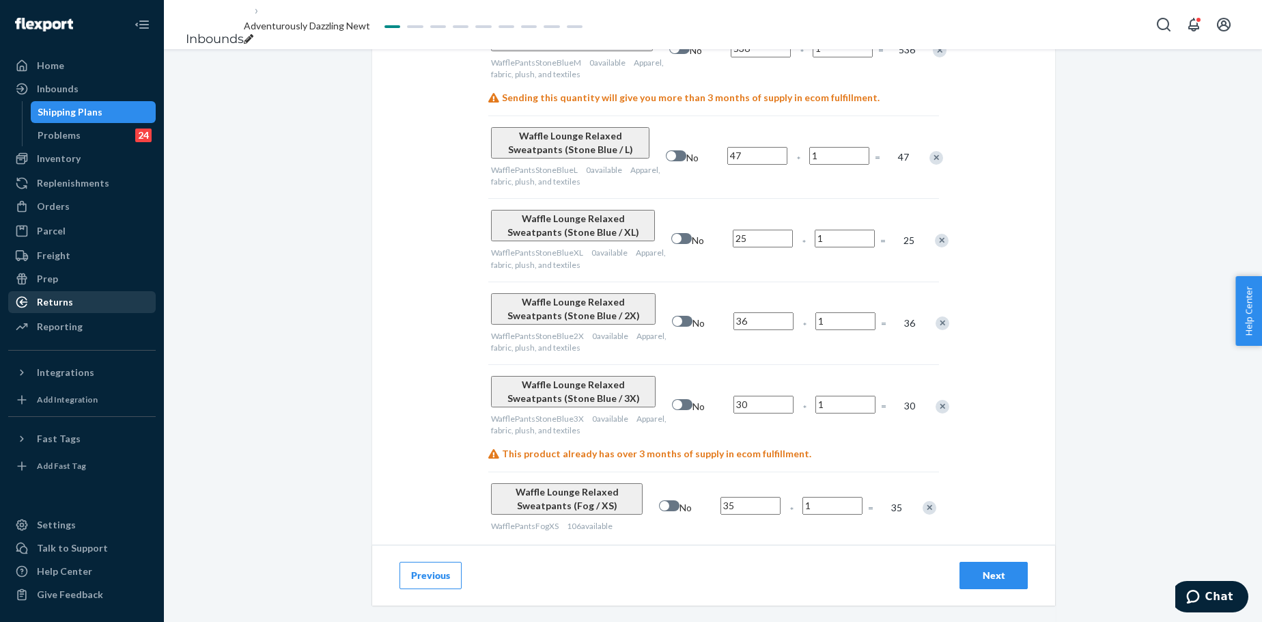
type input "536"
click at [730, 147] on input "47" at bounding box center [757, 156] width 60 height 18
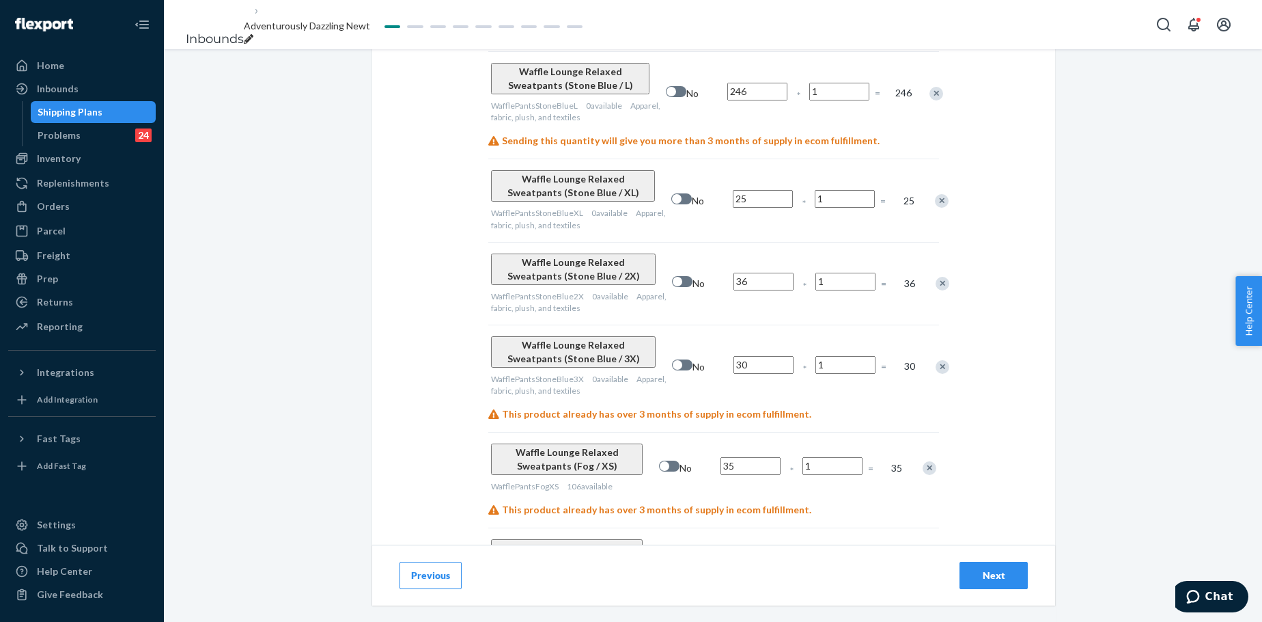
scroll to position [2174, 0]
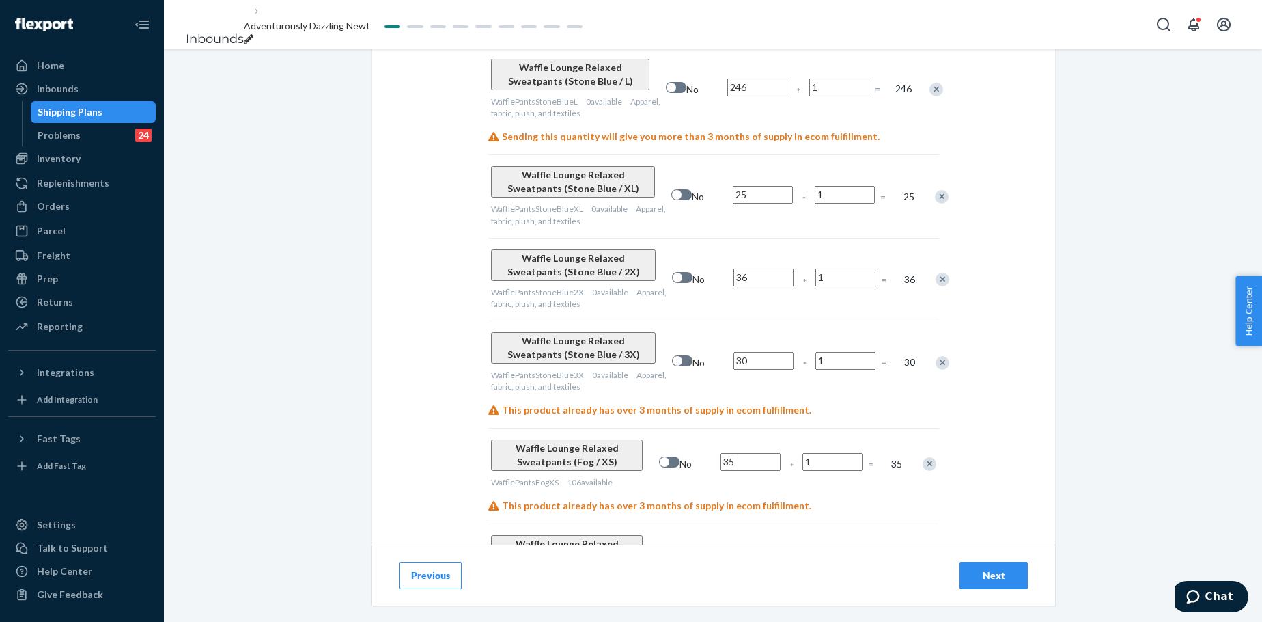
type input "246"
click at [733, 186] on input "25" at bounding box center [763, 195] width 60 height 18
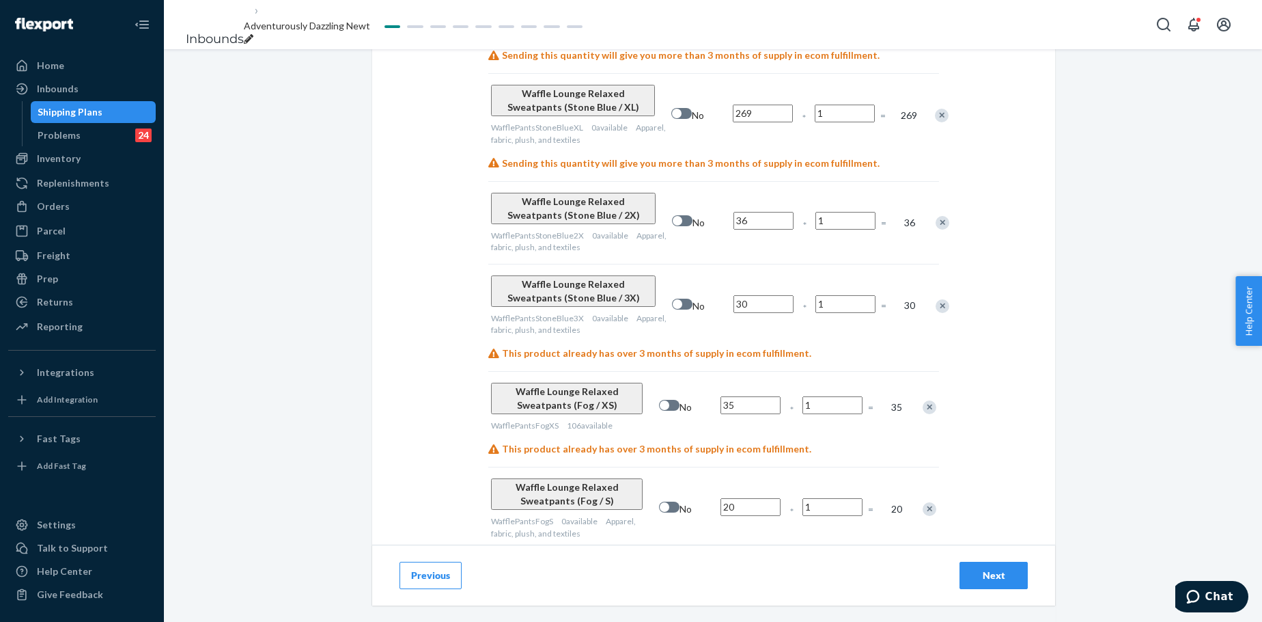
scroll to position [2266, 0]
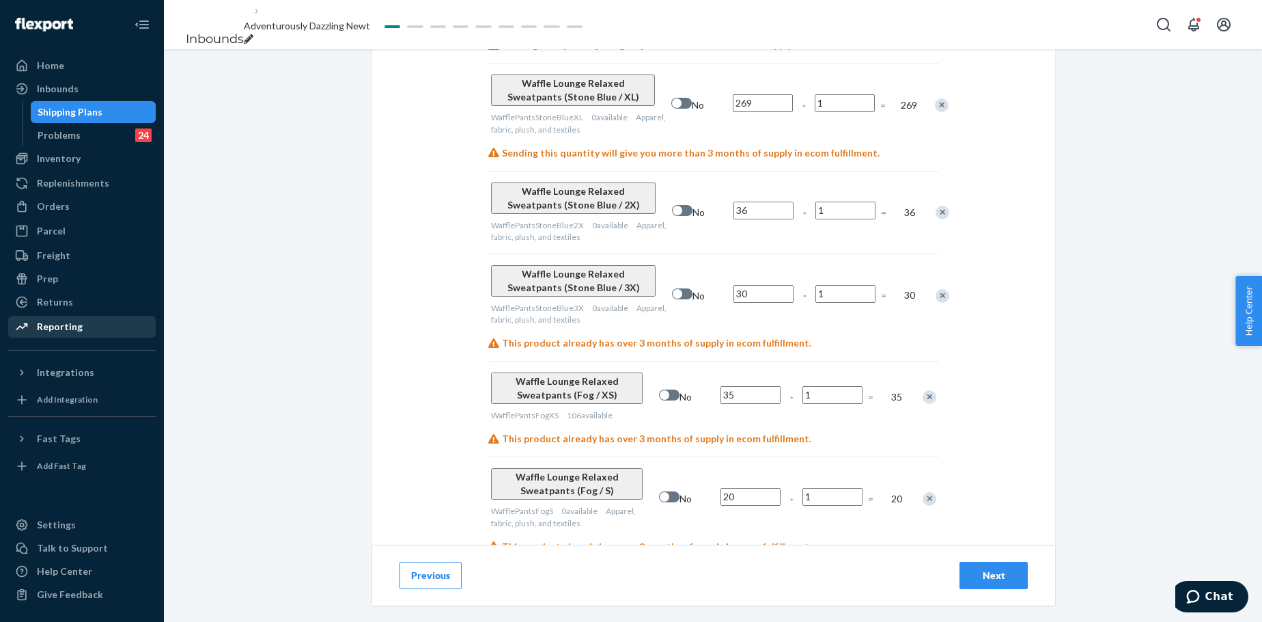
type input "269"
click at [734, 202] on input "36" at bounding box center [764, 211] width 60 height 18
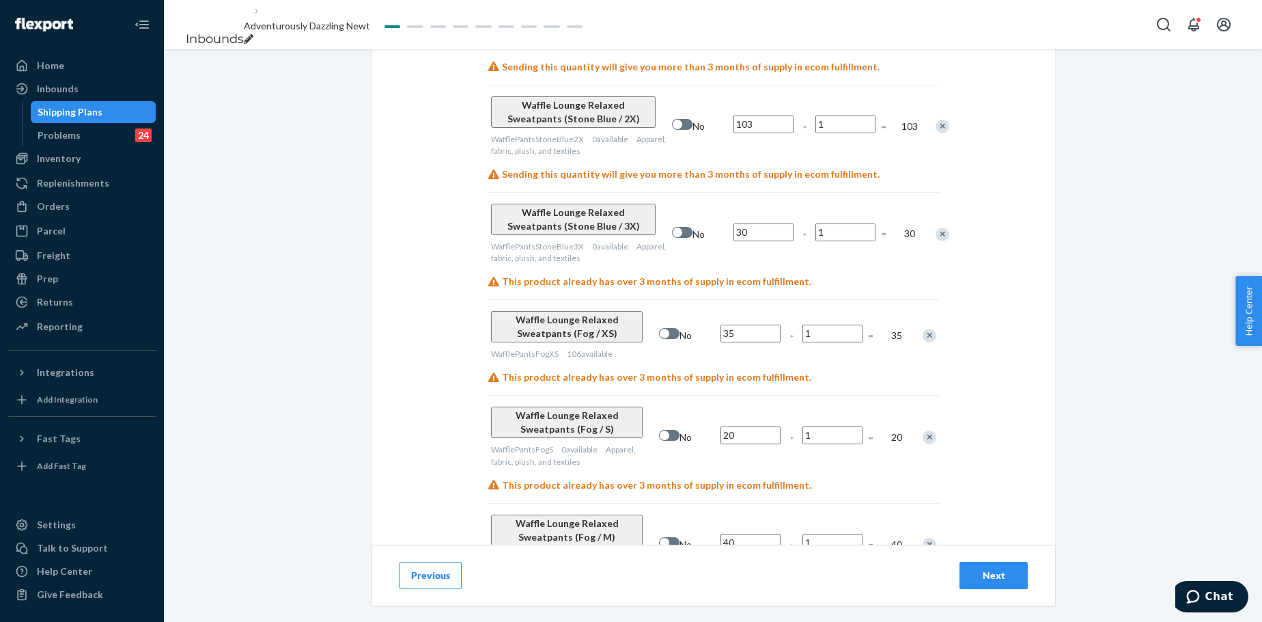
scroll to position [2357, 0]
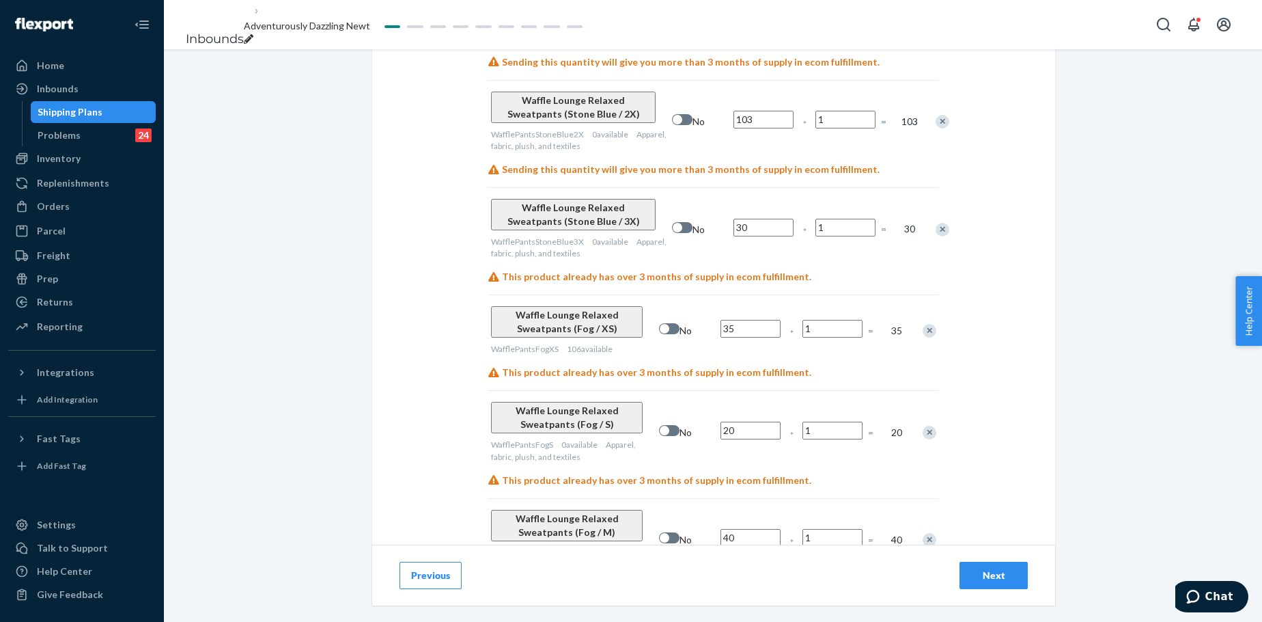
type input "103"
click at [734, 219] on input "30" at bounding box center [764, 228] width 60 height 18
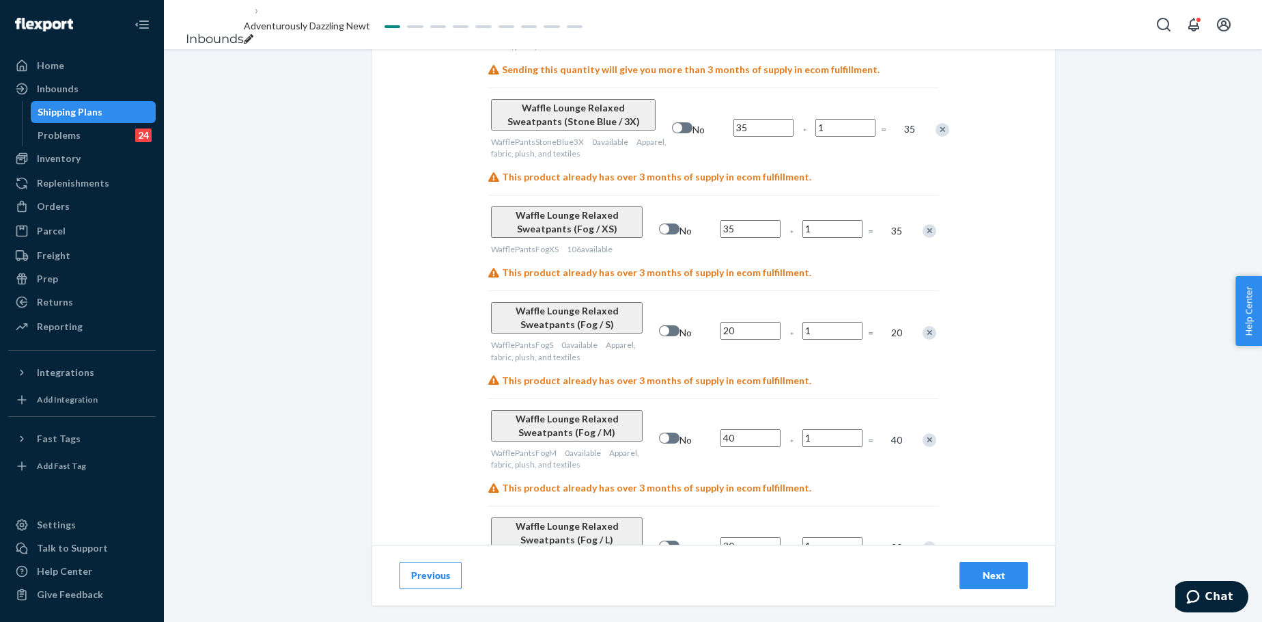
scroll to position [2471, 0]
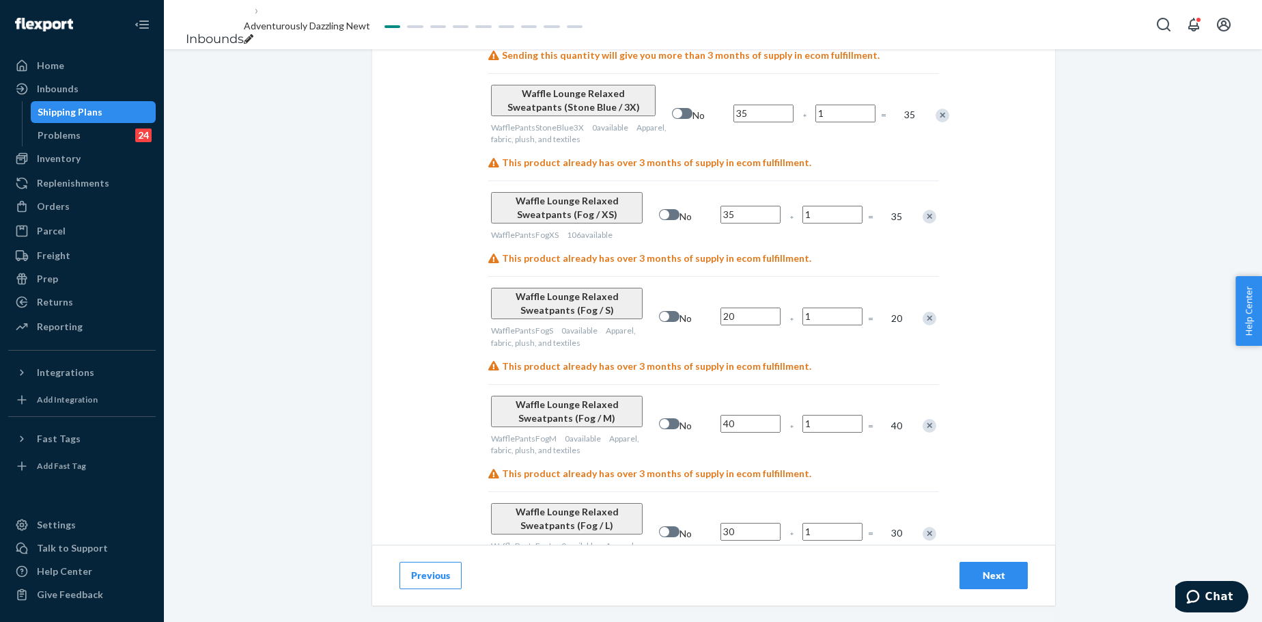
type input "35"
click at [742, 206] on input "35" at bounding box center [751, 215] width 60 height 18
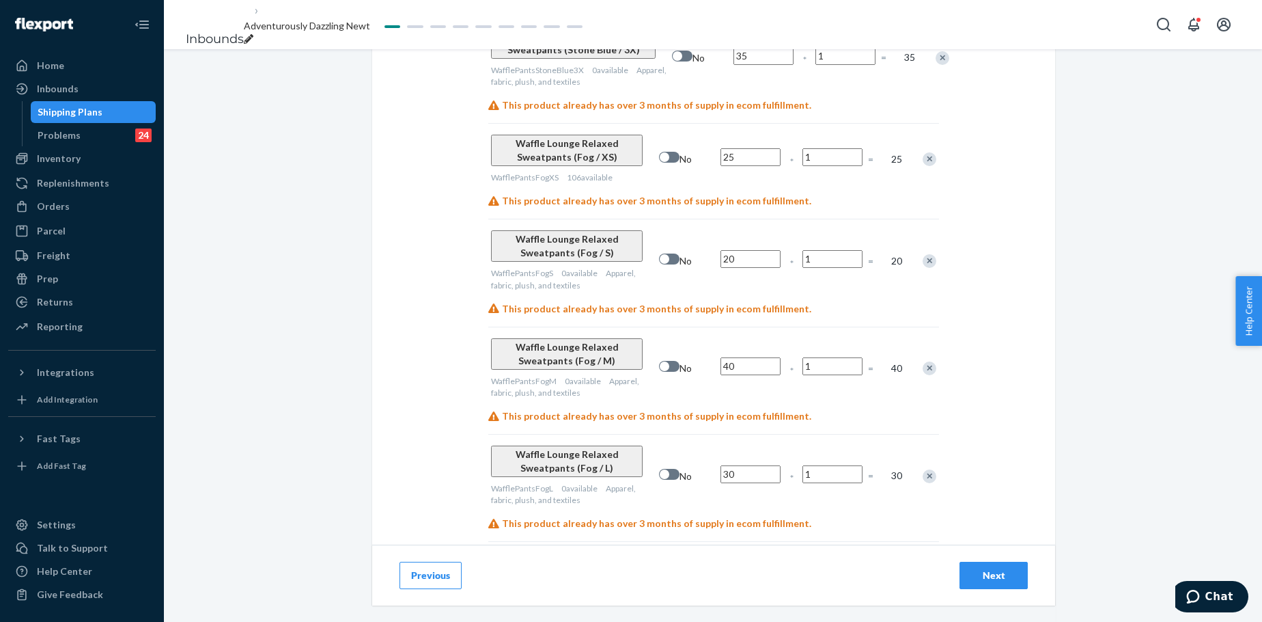
scroll to position [2561, 0]
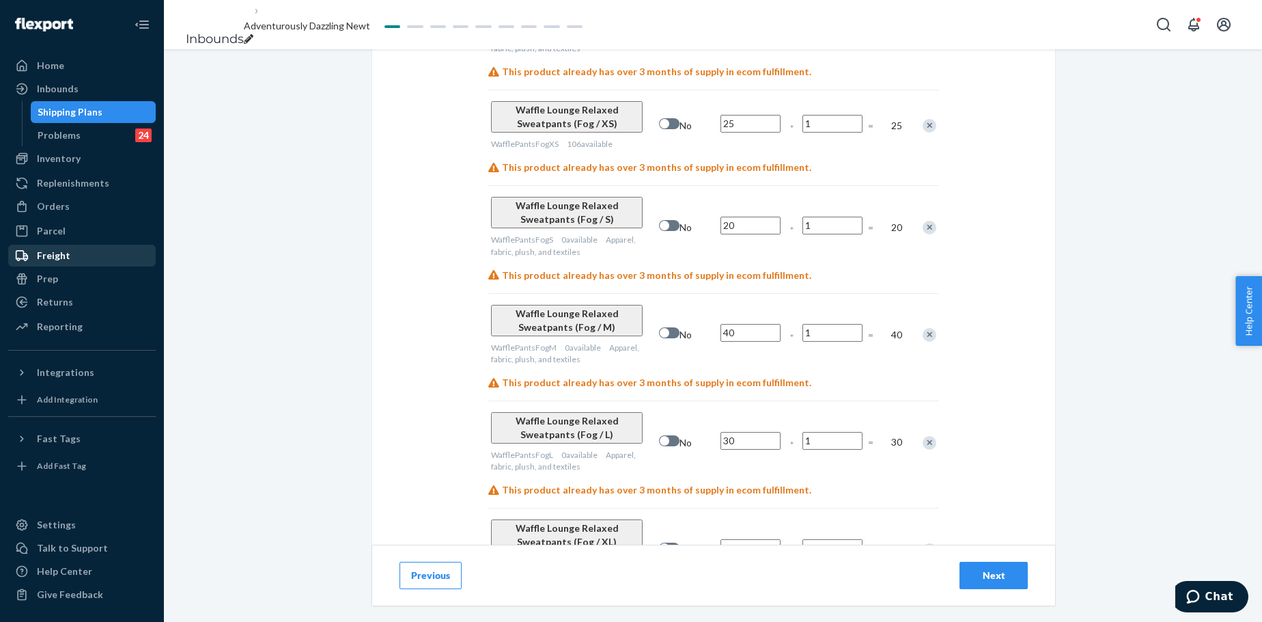
type input "25"
click at [739, 217] on input "20" at bounding box center [751, 226] width 60 height 18
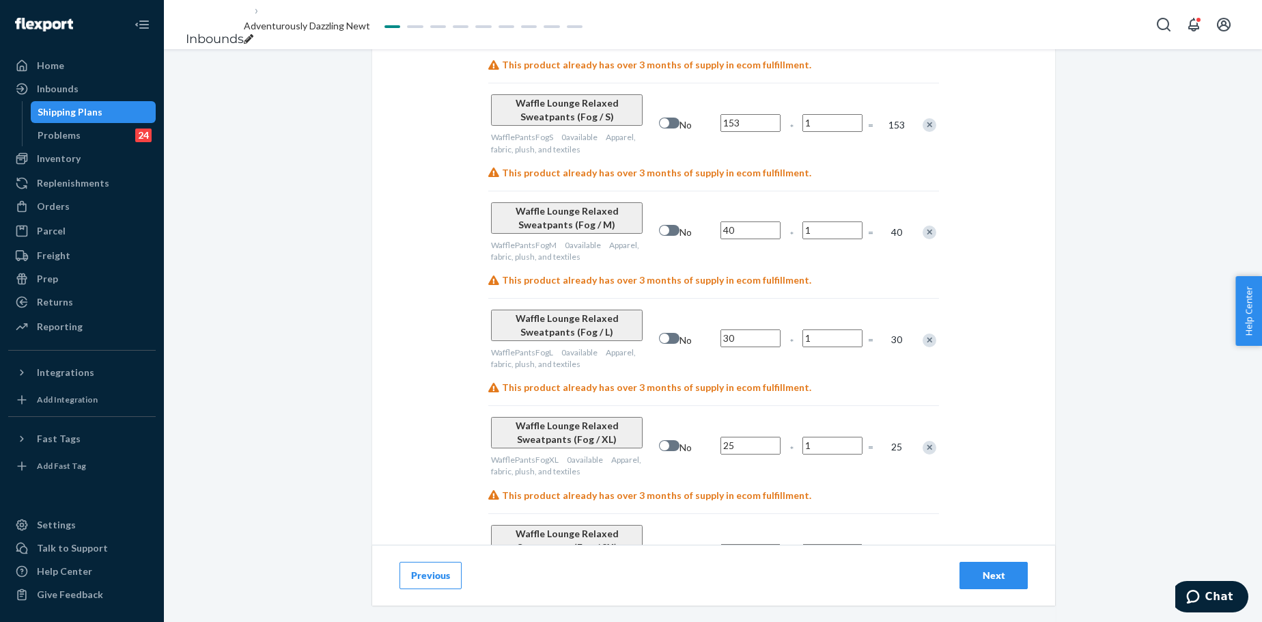
scroll to position [2698, 0]
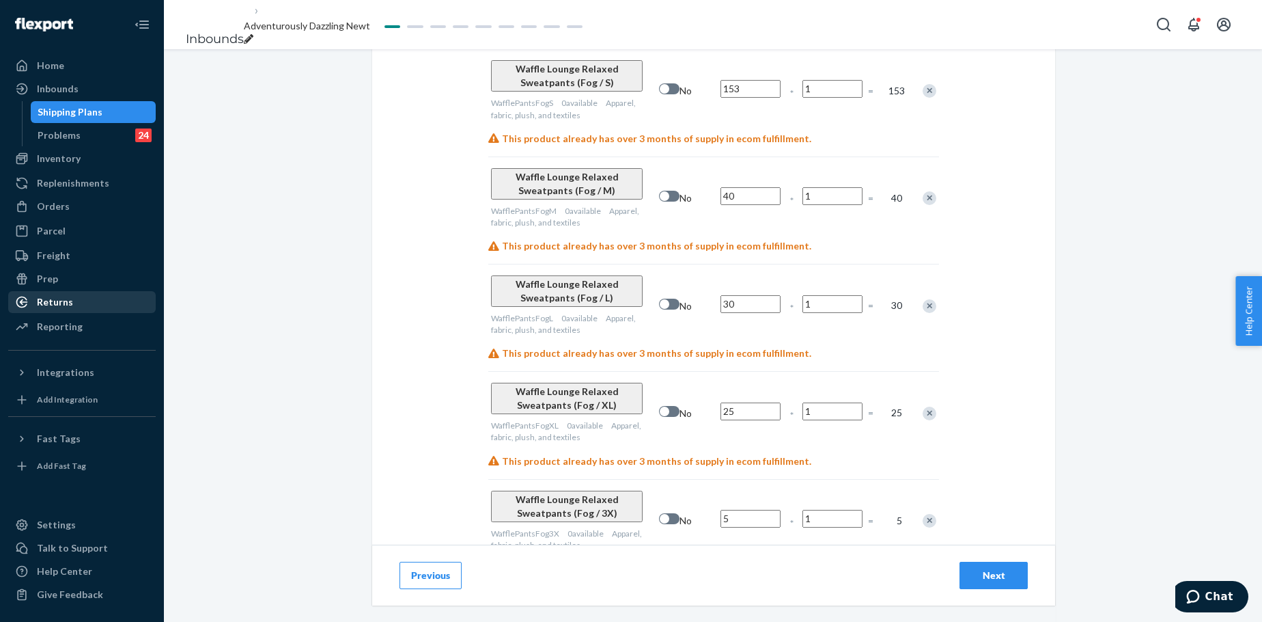
type input "153"
click at [749, 187] on input "40" at bounding box center [751, 196] width 60 height 18
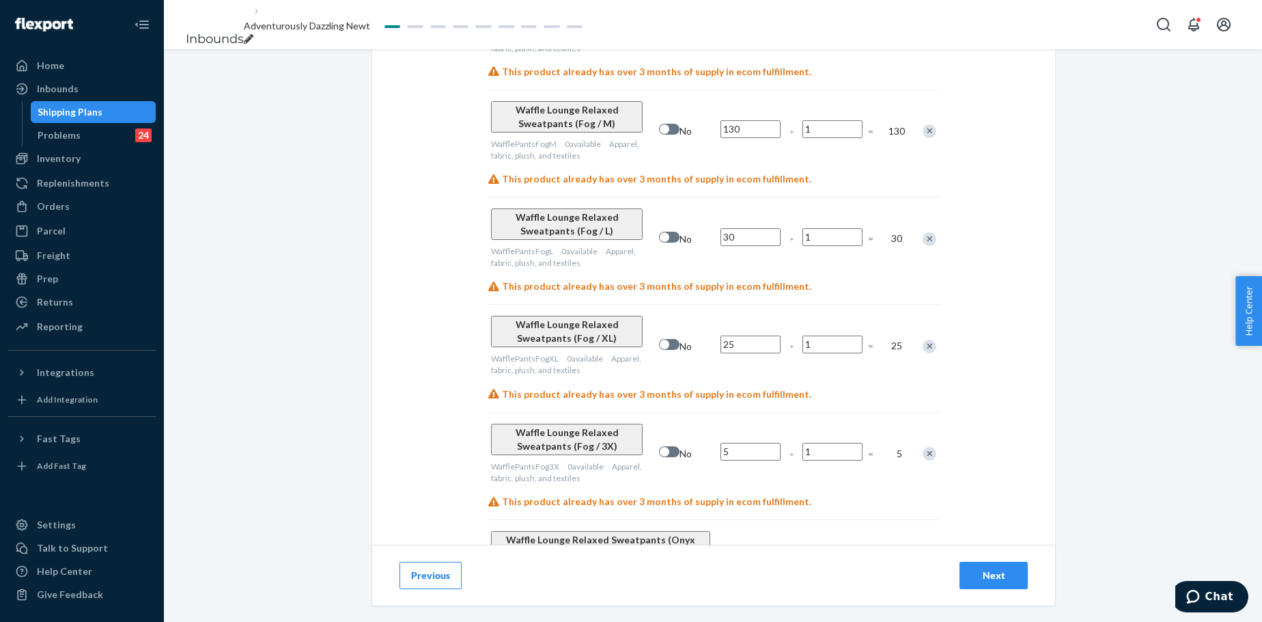
scroll to position [2766, 0]
type input "130"
click at [731, 227] on input "30" at bounding box center [751, 236] width 60 height 18
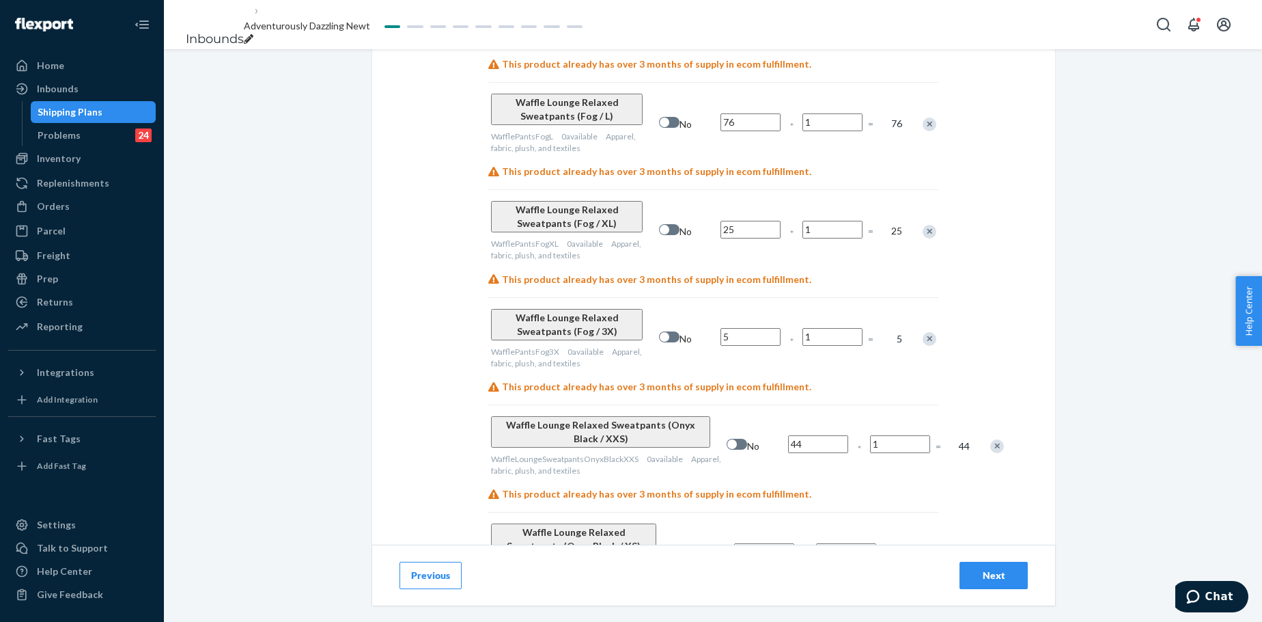
scroll to position [2880, 0]
type input "76"
click at [732, 220] on input "25" at bounding box center [751, 229] width 60 height 18
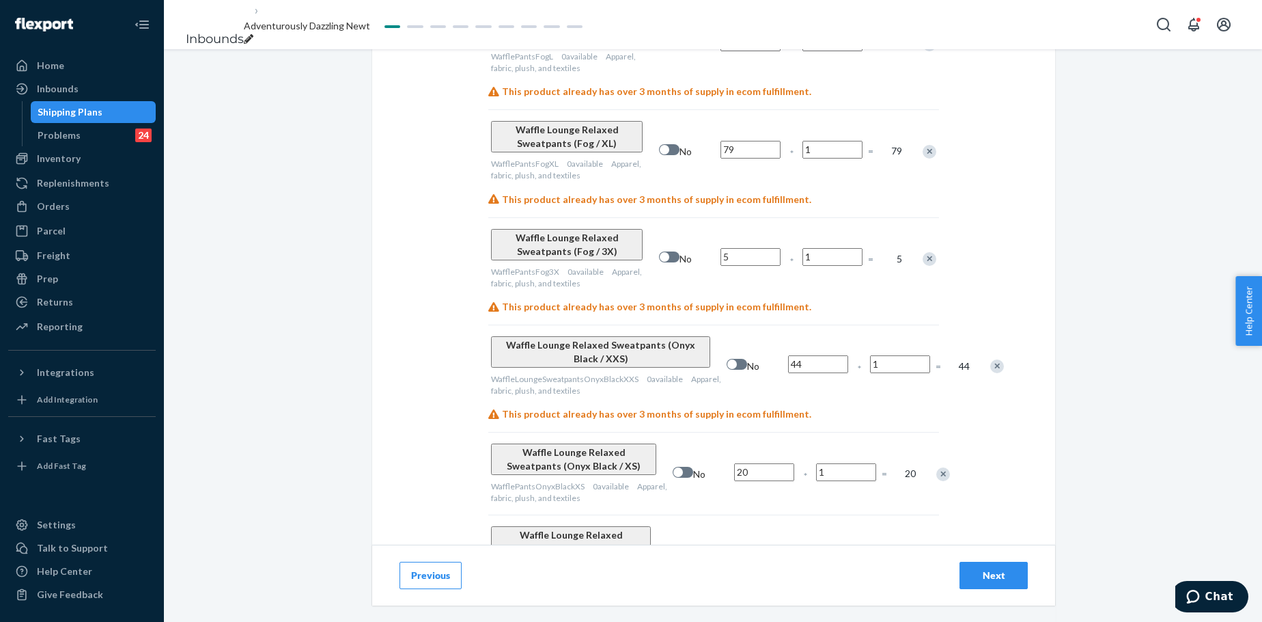
scroll to position [2971, 0]
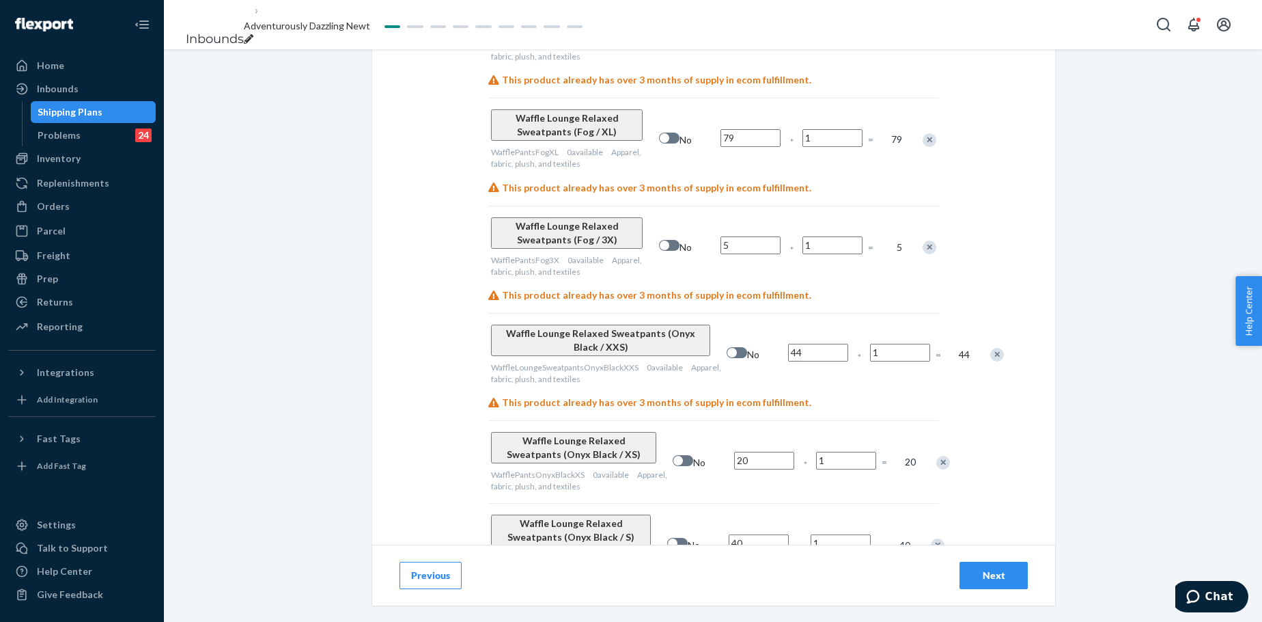
type input "79"
click at [740, 236] on input "5" at bounding box center [751, 245] width 60 height 18
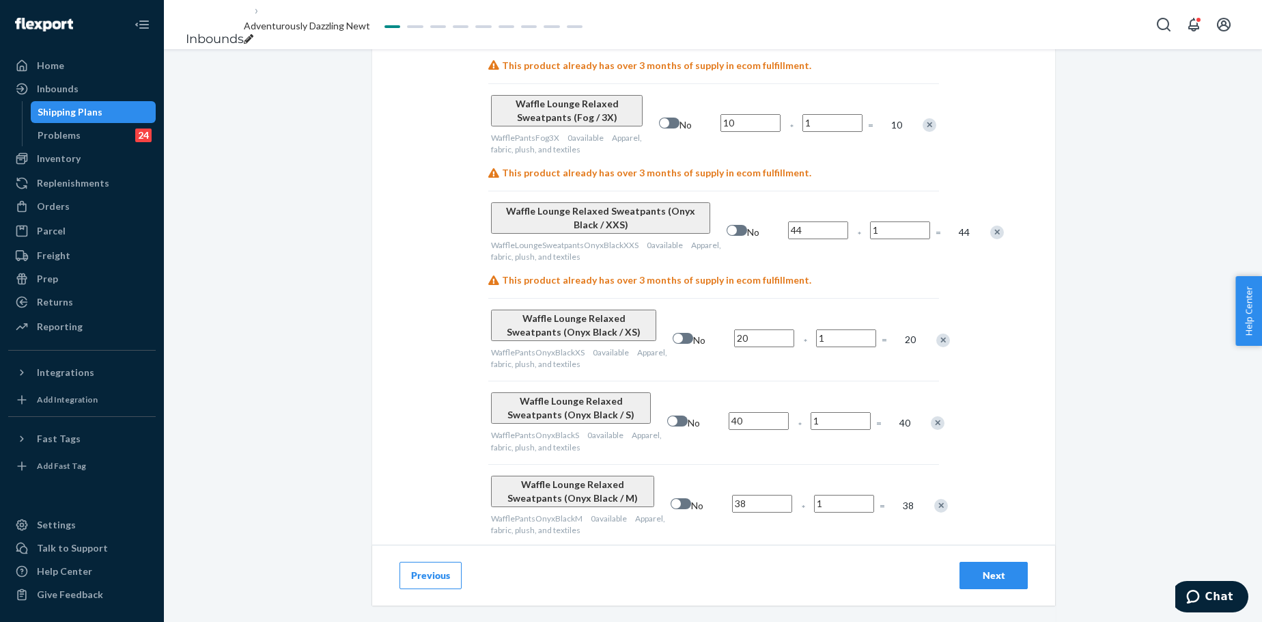
scroll to position [3108, 0]
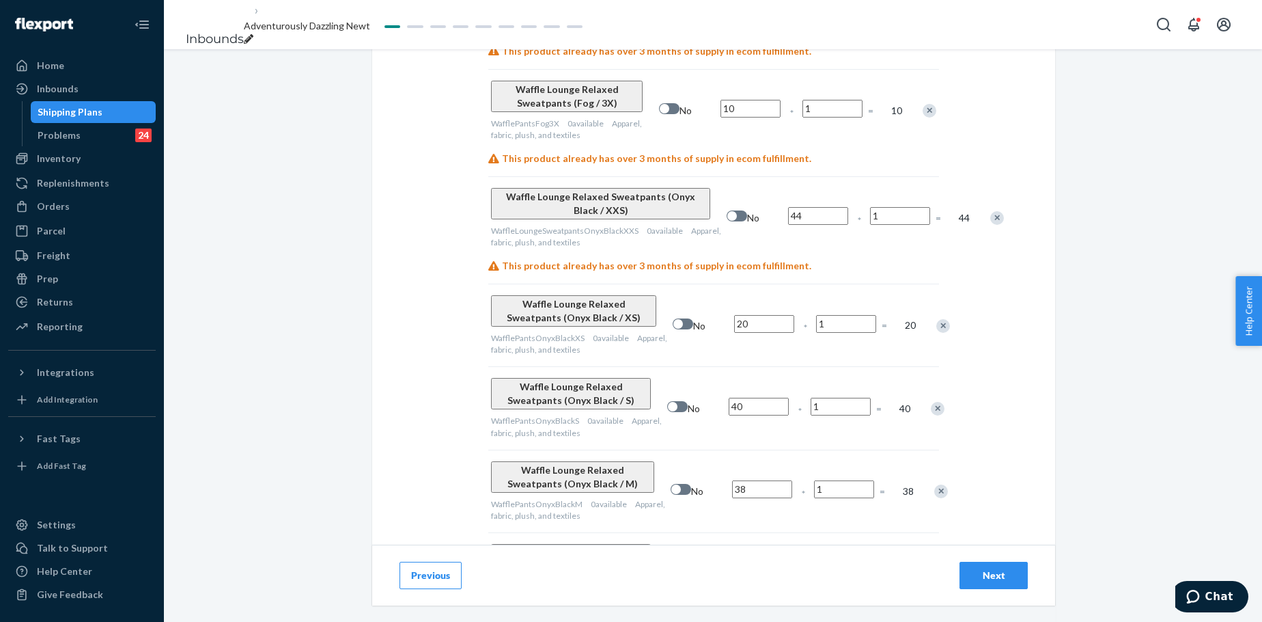
type input "10"
click at [788, 207] on input "44" at bounding box center [818, 216] width 60 height 18
type input "20"
click at [830, 259] on div "This product already has over 3 months of supply in ecom fulfillment." at bounding box center [713, 266] width 451 height 14
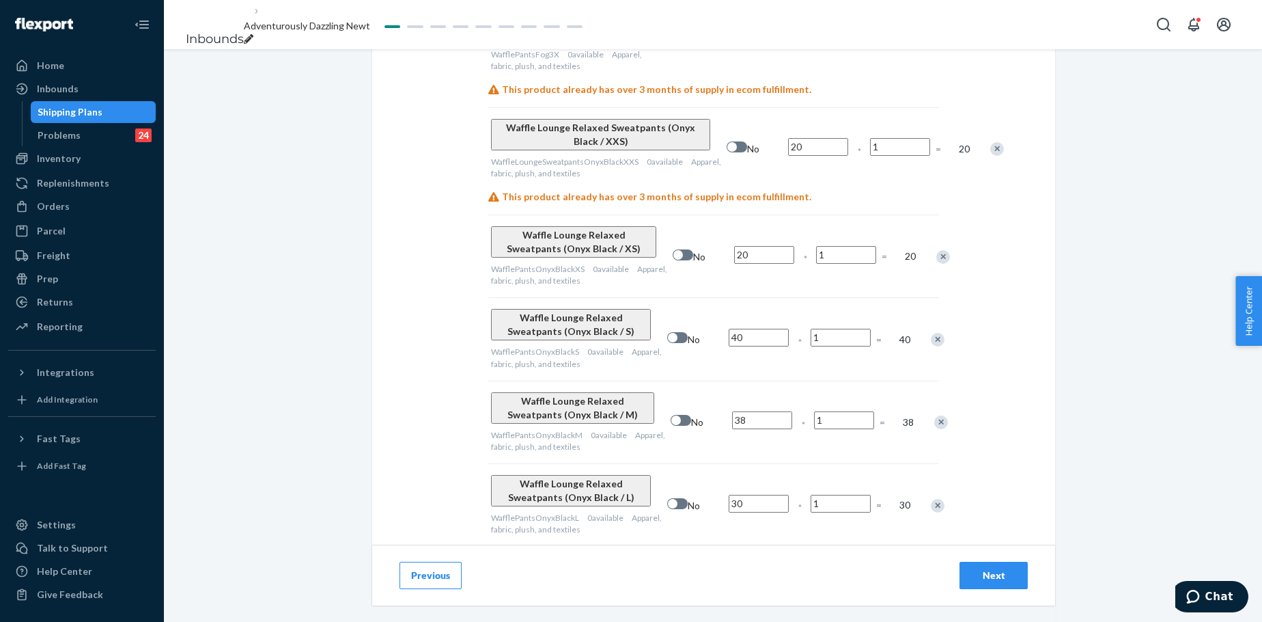
scroll to position [3199, 0]
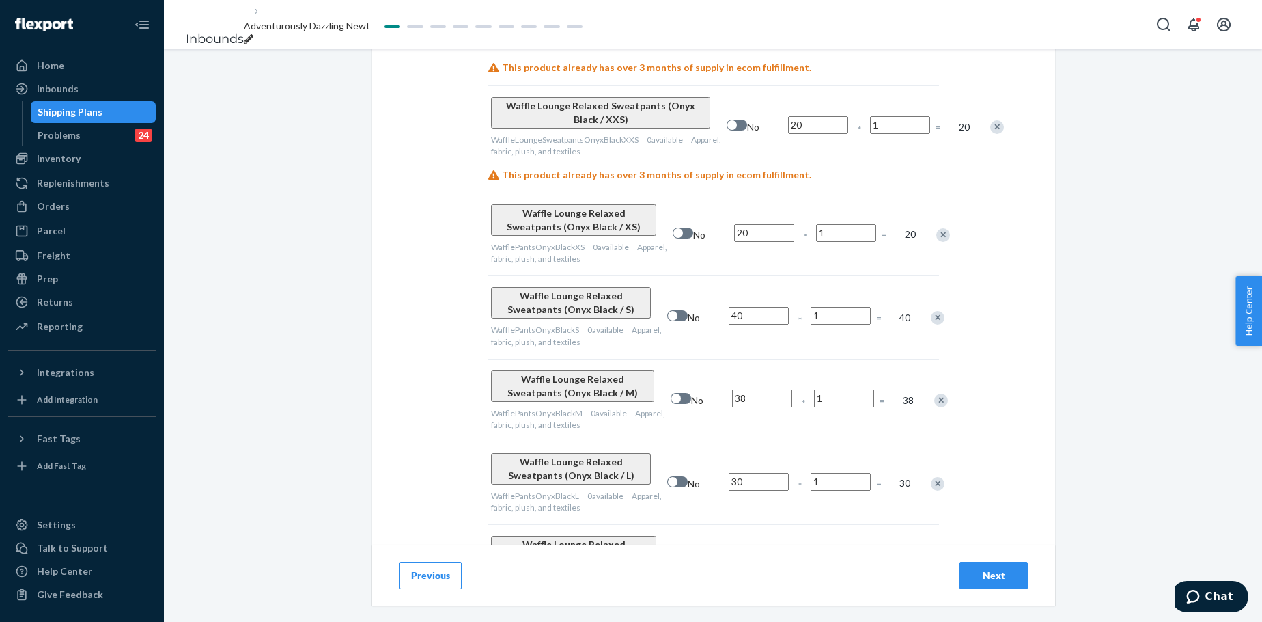
click at [748, 224] on input "20" at bounding box center [764, 233] width 60 height 18
type input "44"
click at [734, 307] on input "40" at bounding box center [759, 316] width 60 height 18
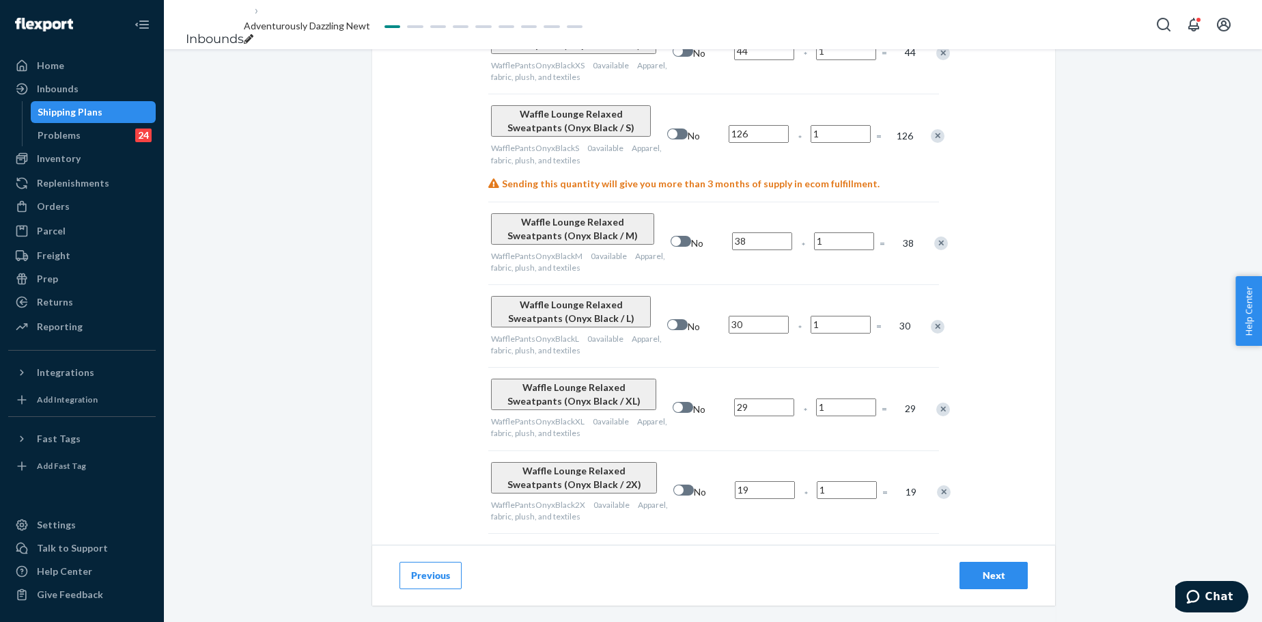
scroll to position [3381, 0]
type input "126"
click at [737, 232] on input "38" at bounding box center [762, 241] width 60 height 18
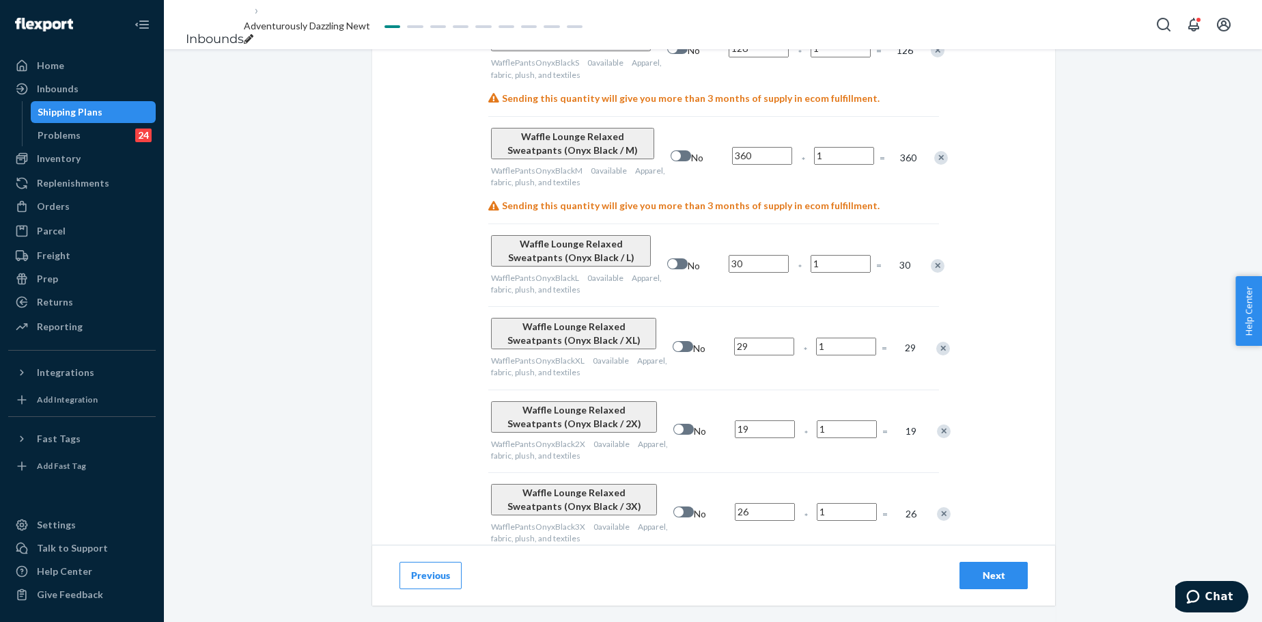
scroll to position [3472, 0]
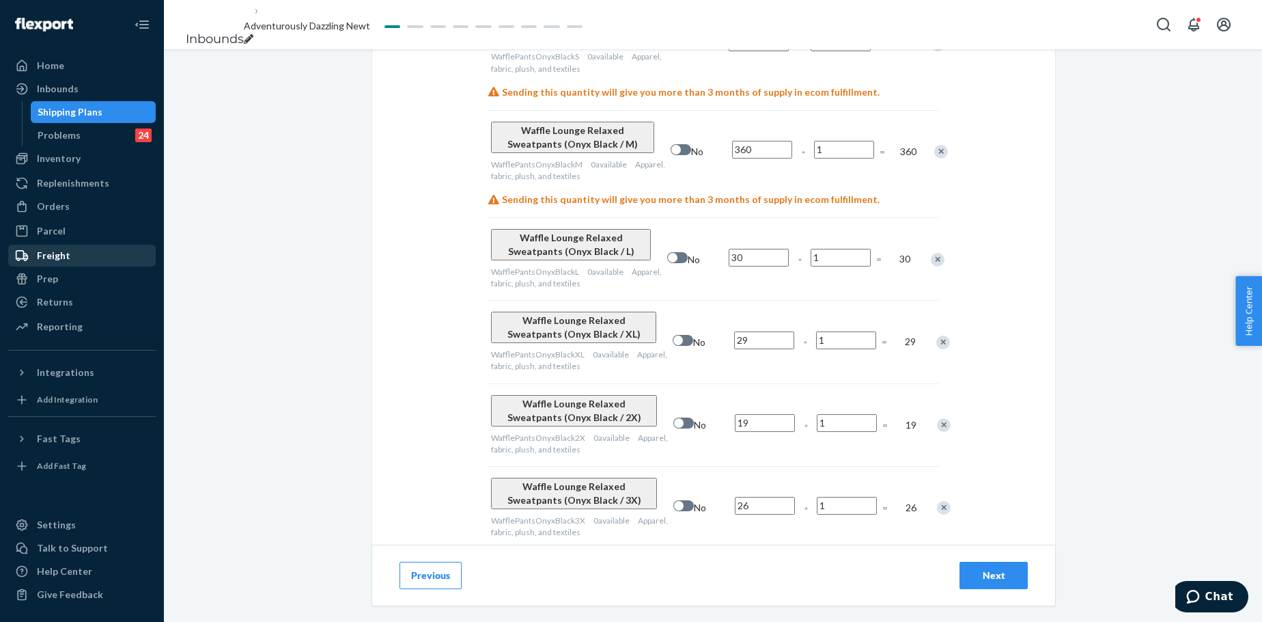
type input "360"
click at [744, 249] on input "30" at bounding box center [759, 258] width 60 height 18
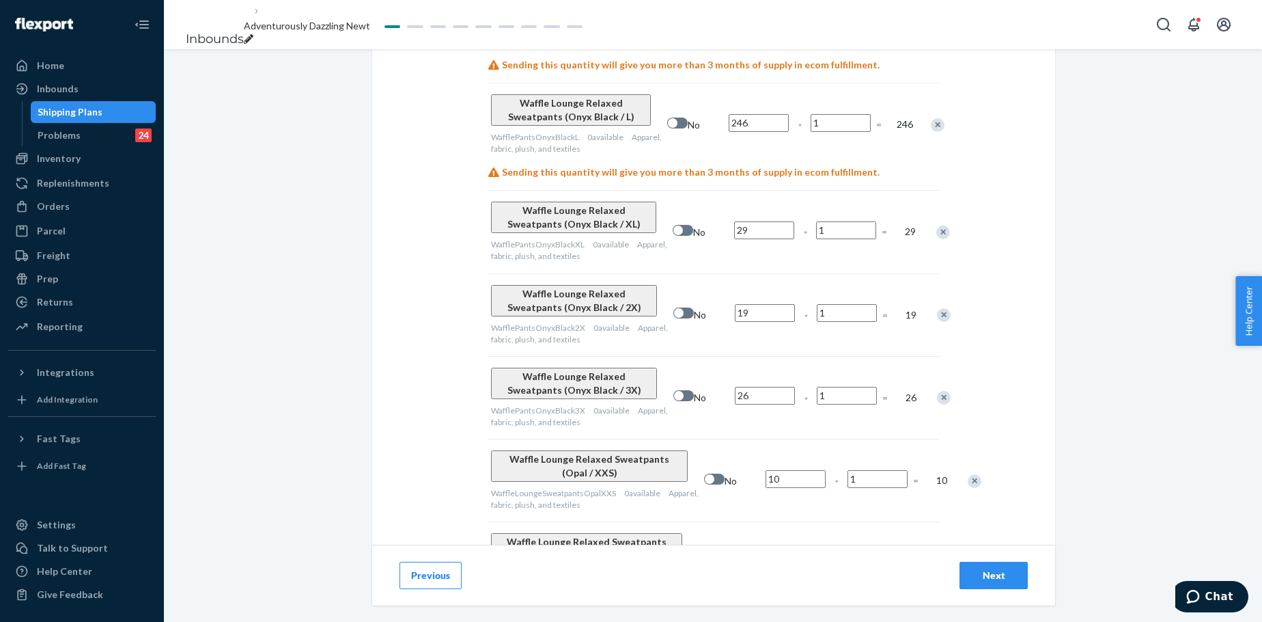
scroll to position [3609, 0]
type input "246"
click at [747, 219] on input "29" at bounding box center [764, 228] width 60 height 18
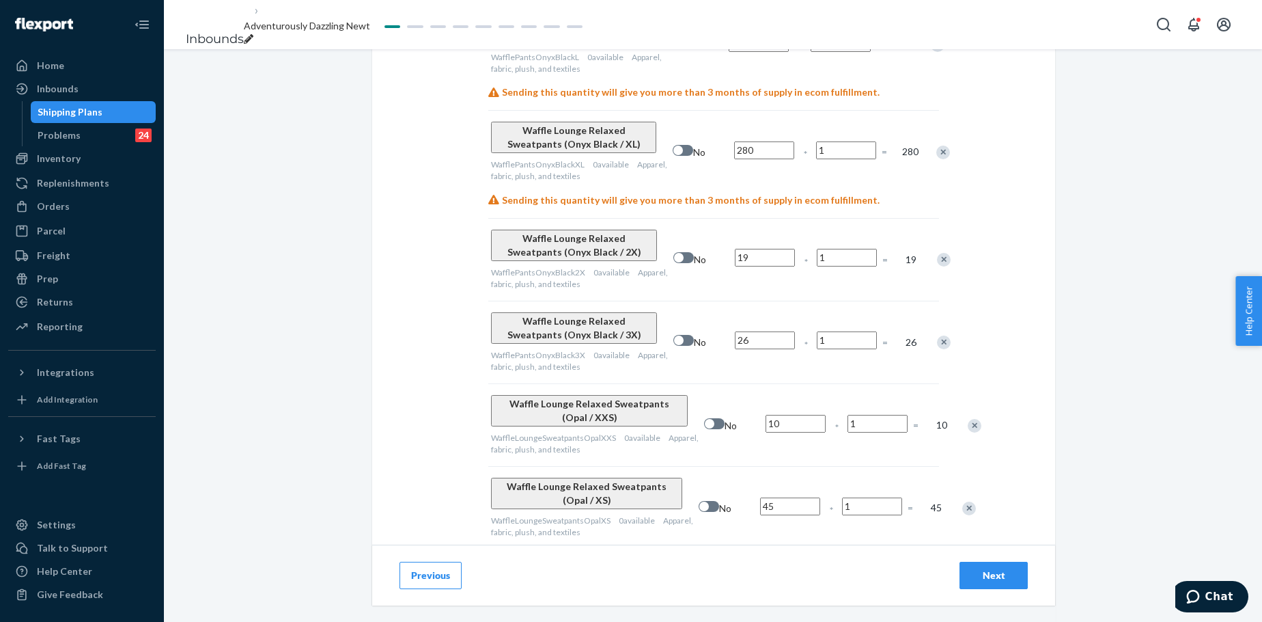
scroll to position [3700, 0]
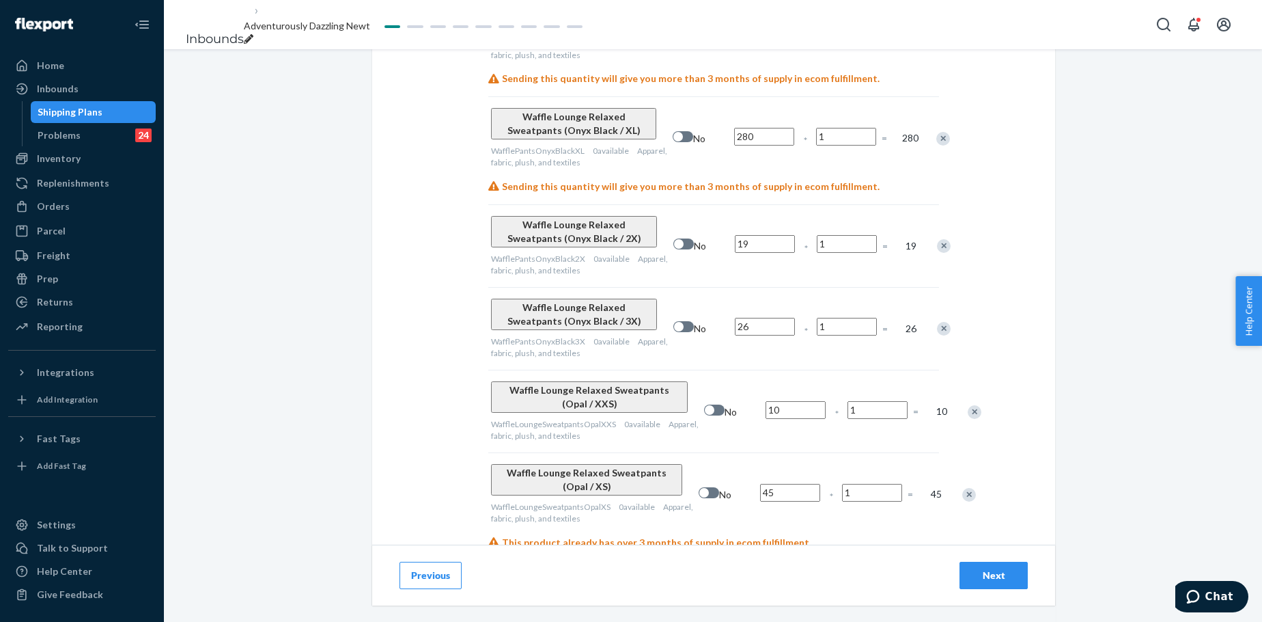
type input "280"
click at [735, 235] on input "19" at bounding box center [765, 244] width 60 height 18
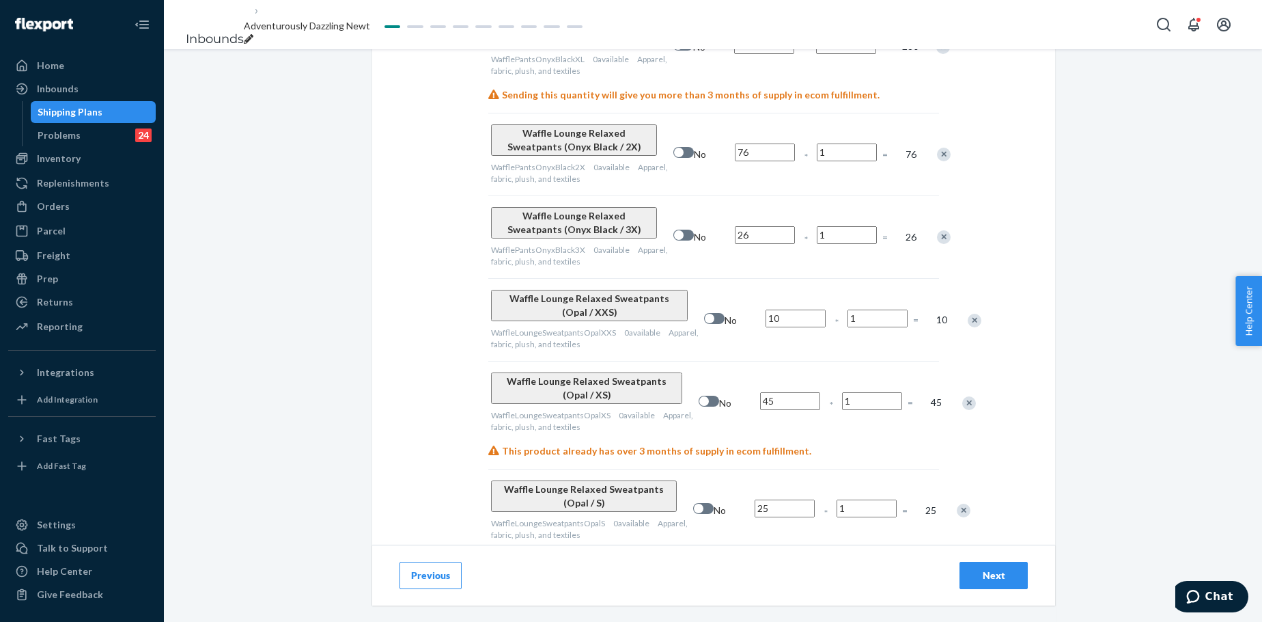
scroll to position [3791, 0]
type input "76"
click at [735, 227] on input "26" at bounding box center [765, 236] width 60 height 18
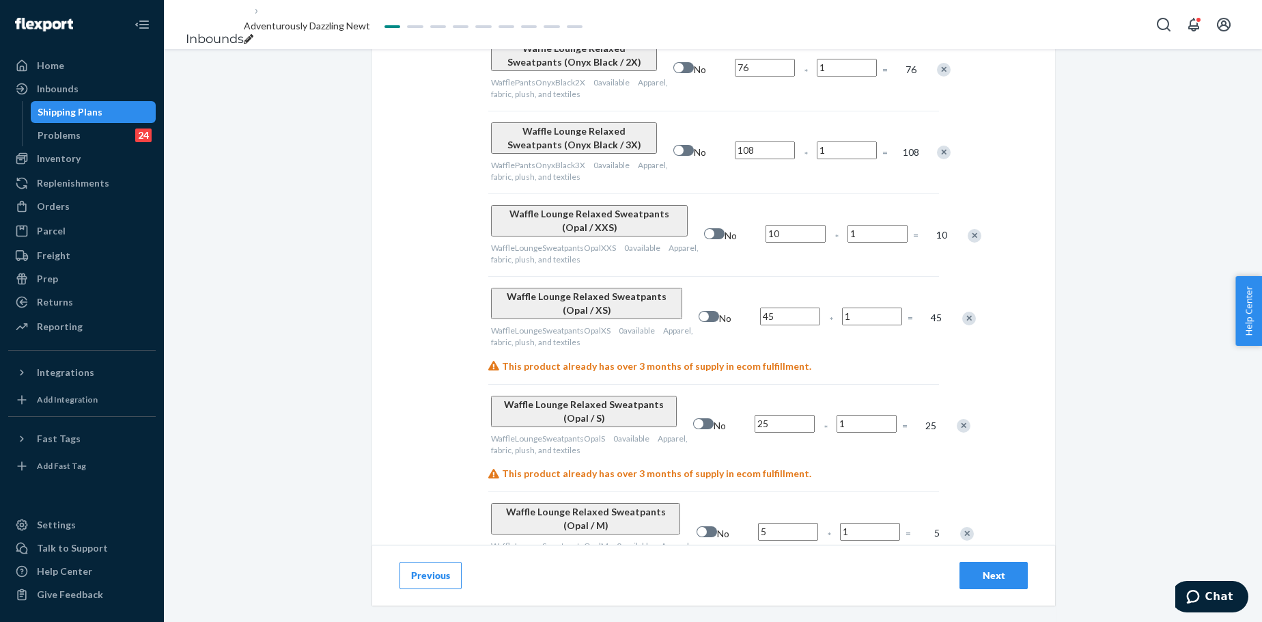
scroll to position [3882, 0]
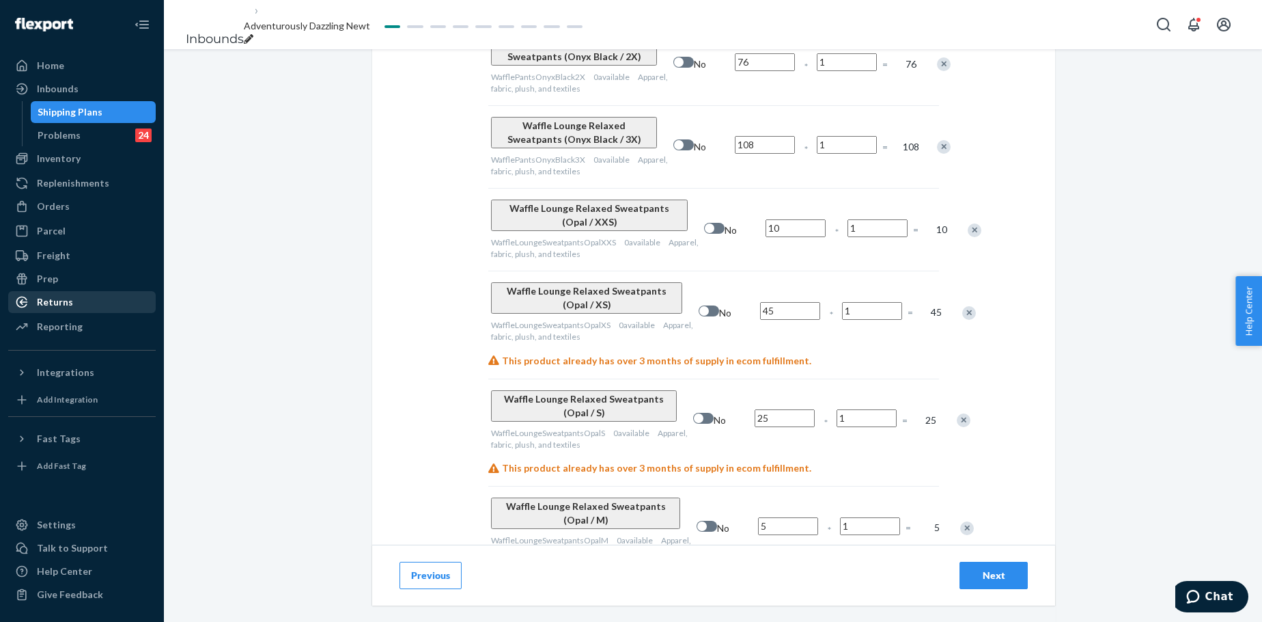
type input "108"
click at [766, 219] on input "10" at bounding box center [796, 228] width 60 height 18
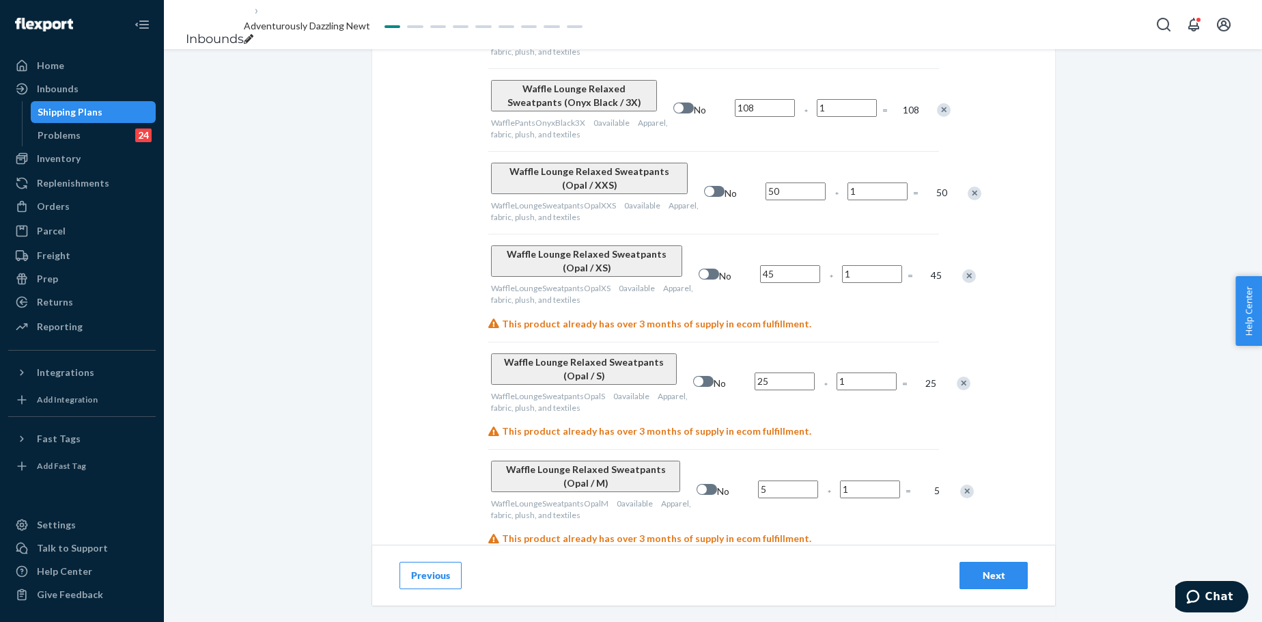
scroll to position [3928, 0]
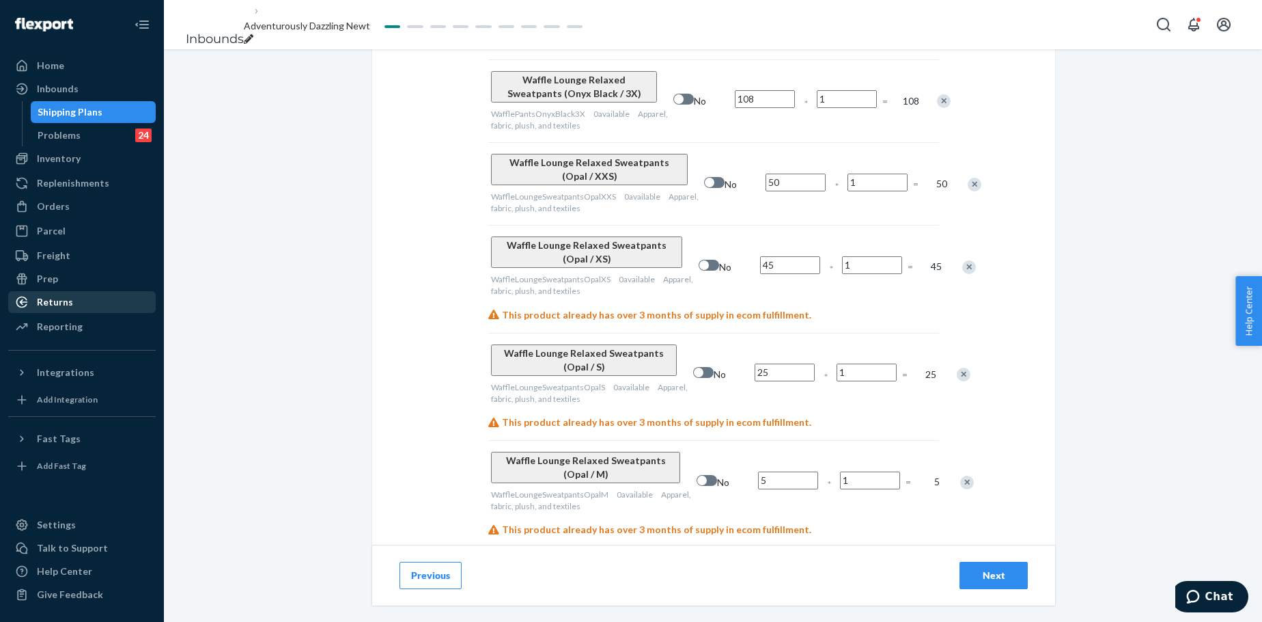
type input "50"
click at [760, 256] on input "45" at bounding box center [790, 265] width 60 height 18
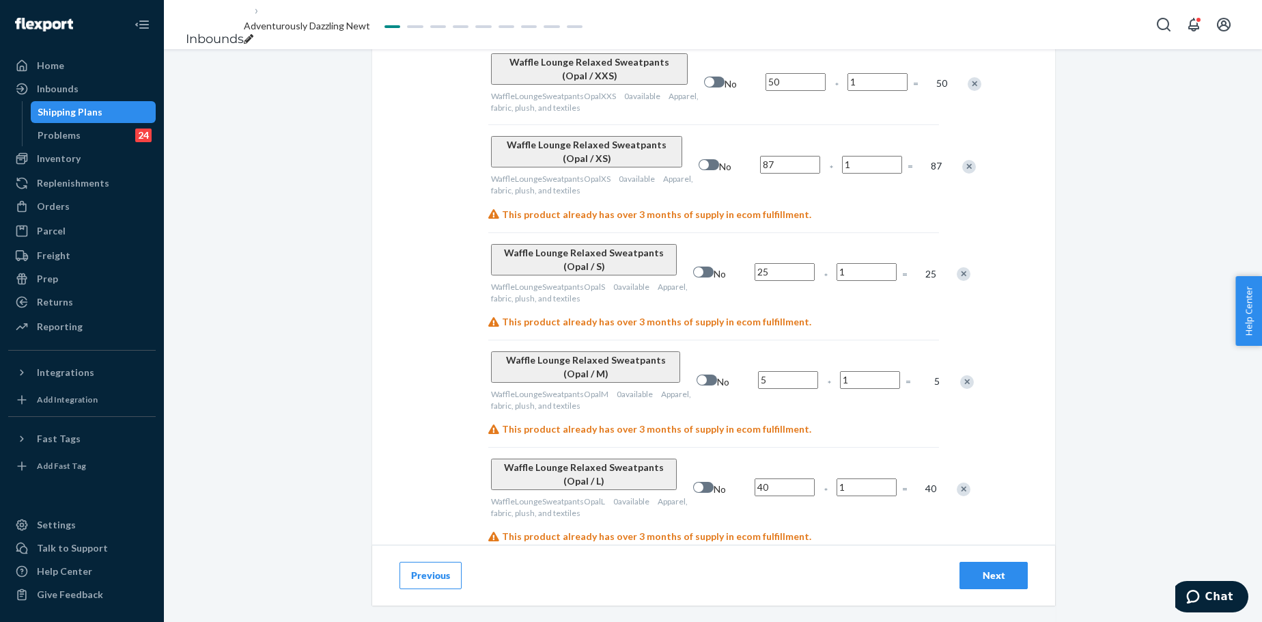
scroll to position [4064, 0]
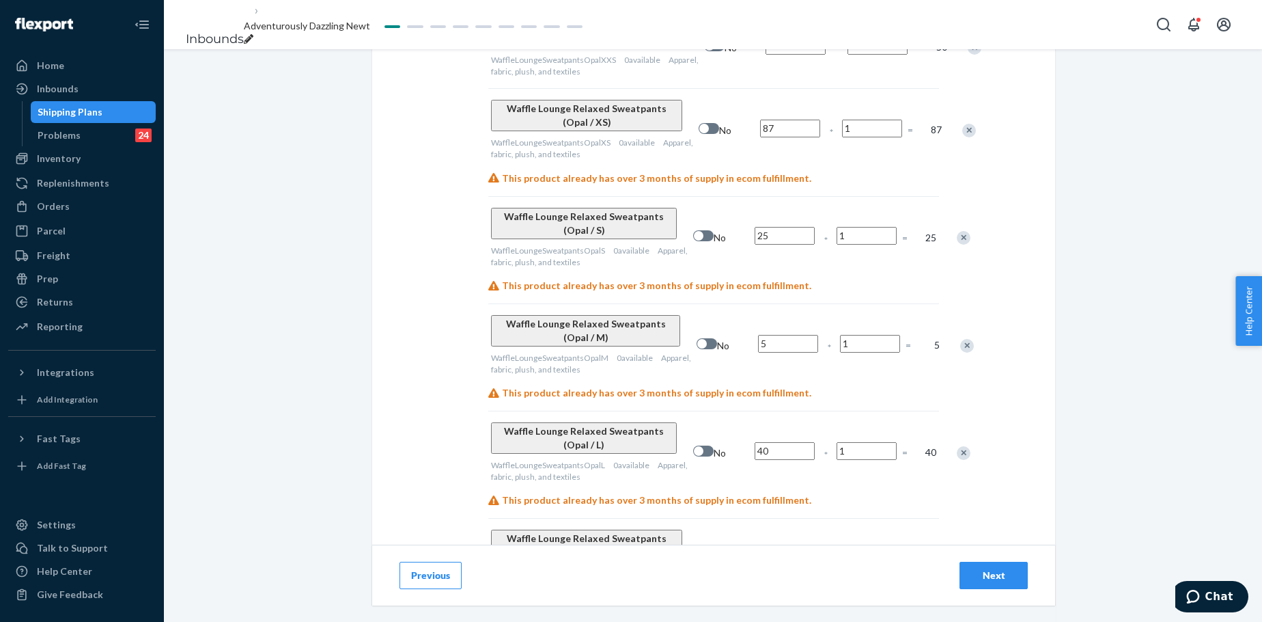
type input "87"
click at [755, 227] on input "25" at bounding box center [785, 236] width 60 height 18
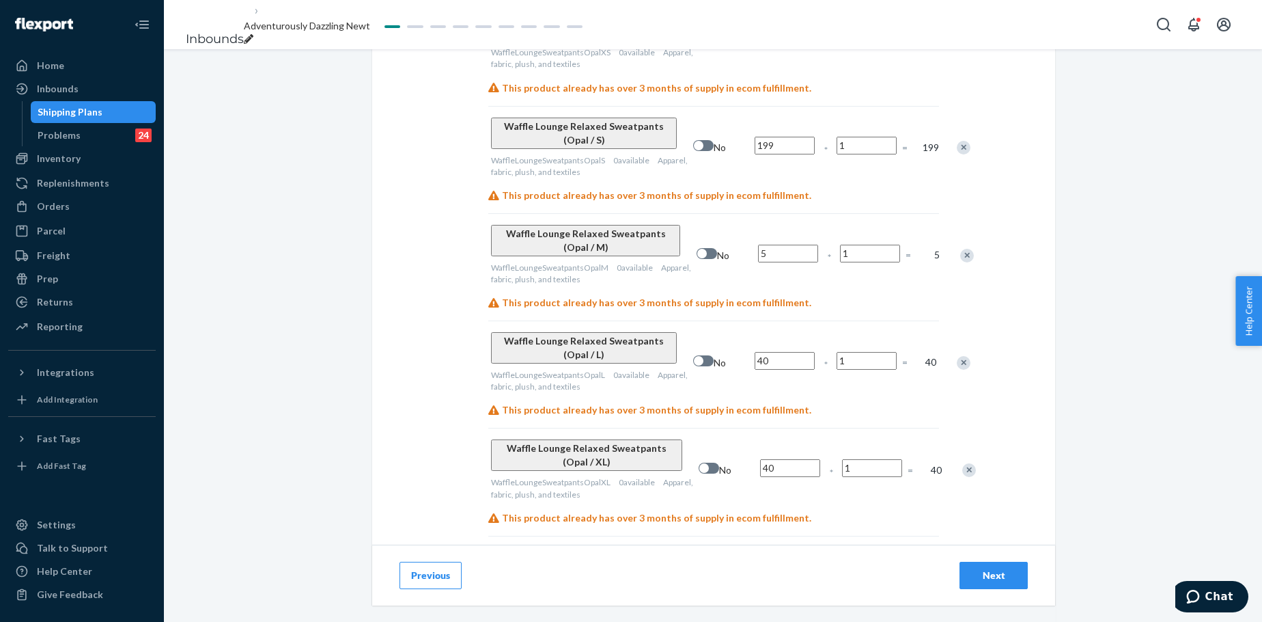
scroll to position [4155, 0]
type input "199"
click at [758, 244] on input "5" at bounding box center [788, 253] width 60 height 18
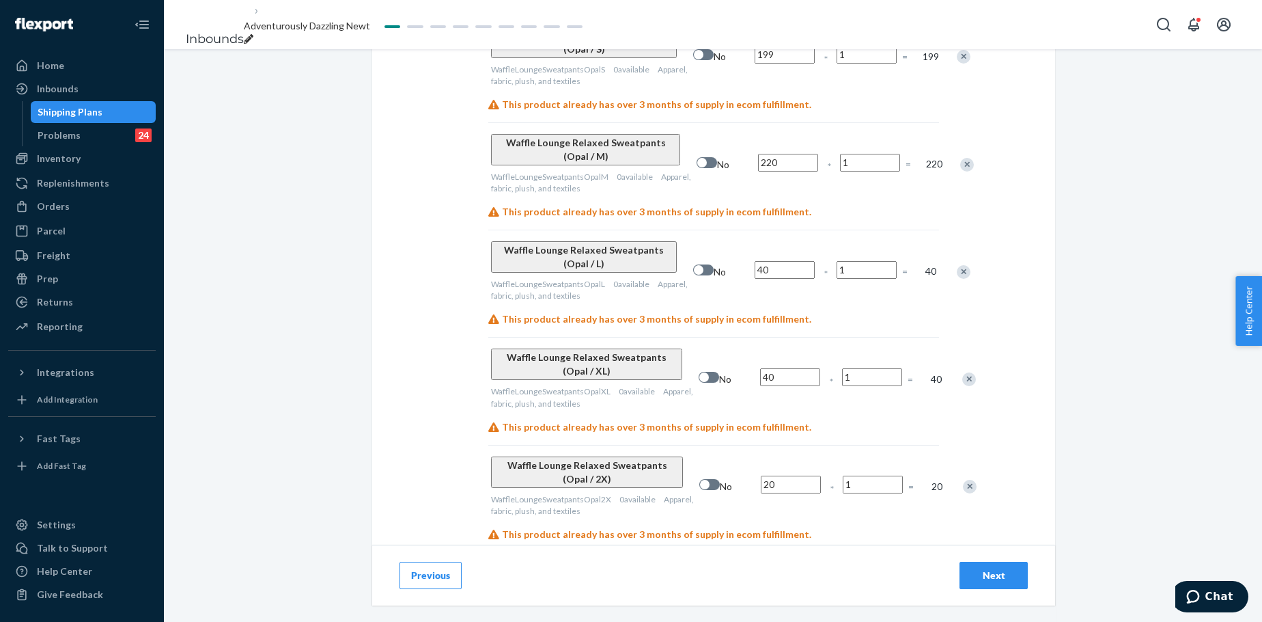
scroll to position [4247, 0]
type input "220"
drag, startPoint x: 739, startPoint y: 93, endPoint x: 739, endPoint y: 112, distance: 19.1
click at [752, 244] on div "40 *" at bounding box center [793, 270] width 82 height 53
click at [755, 260] on input "40" at bounding box center [785, 269] width 60 height 18
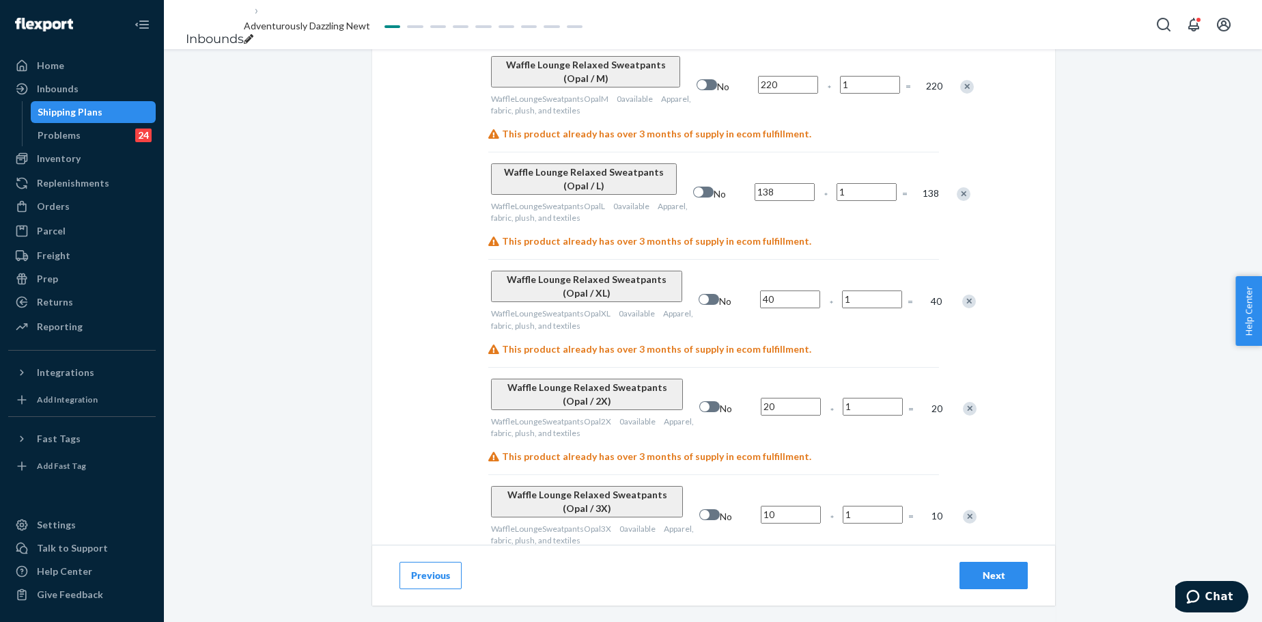
scroll to position [4360, 0]
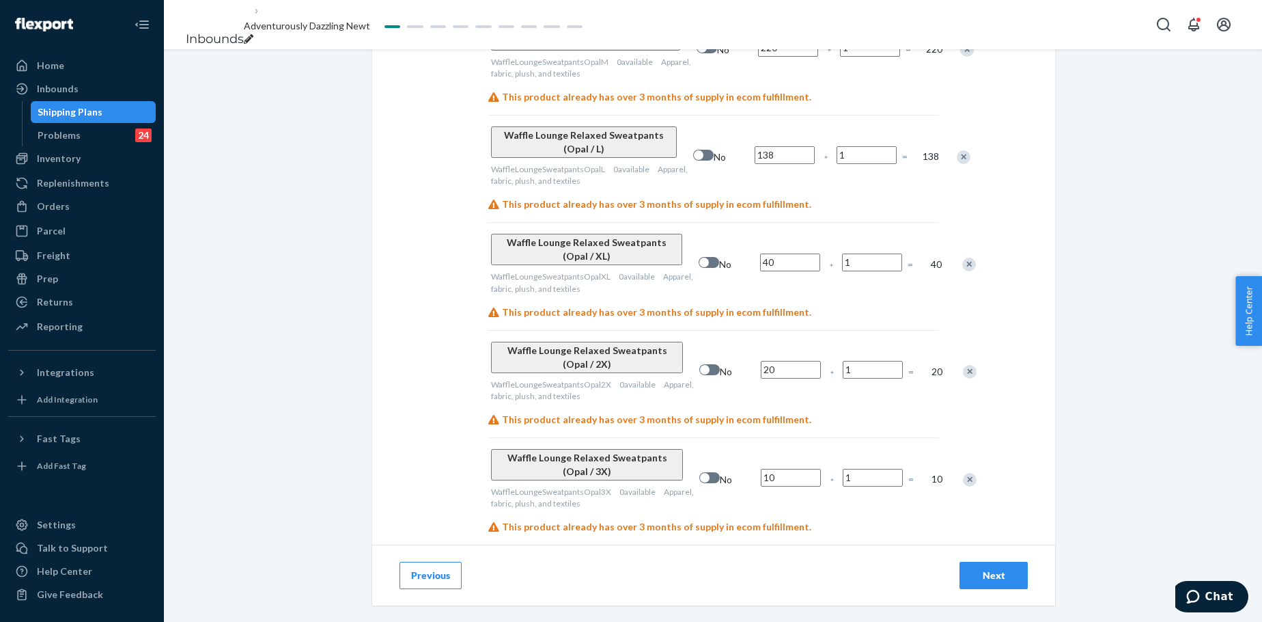
type input "138"
click at [760, 253] on input "40" at bounding box center [790, 262] width 60 height 18
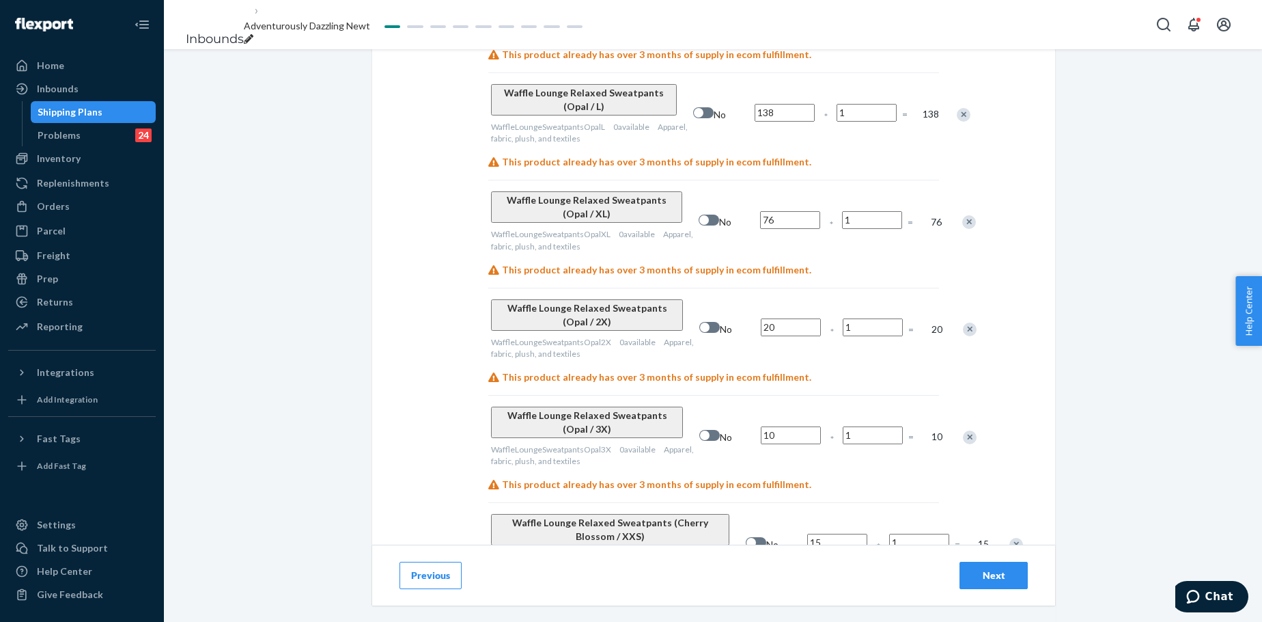
scroll to position [4452, 0]
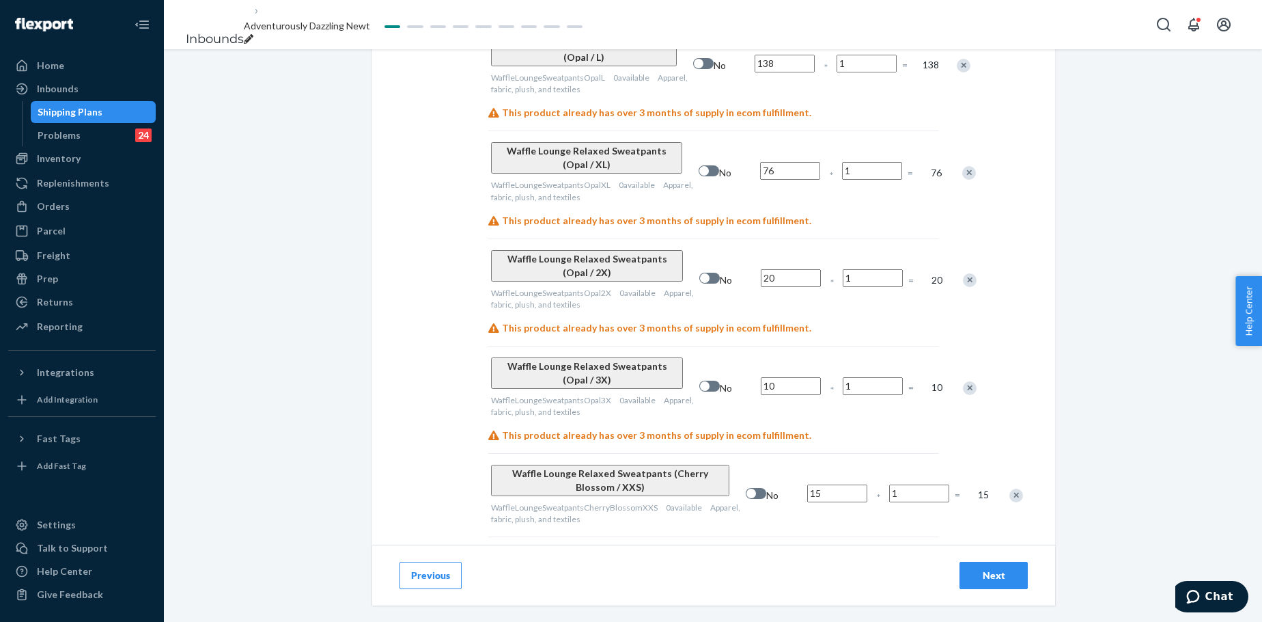
type input "76"
click at [761, 269] on input "20" at bounding box center [791, 278] width 60 height 18
type input "41"
click at [784, 321] on div "This product already has over 3 months of supply in ecom fulfillment." at bounding box center [713, 328] width 451 height 14
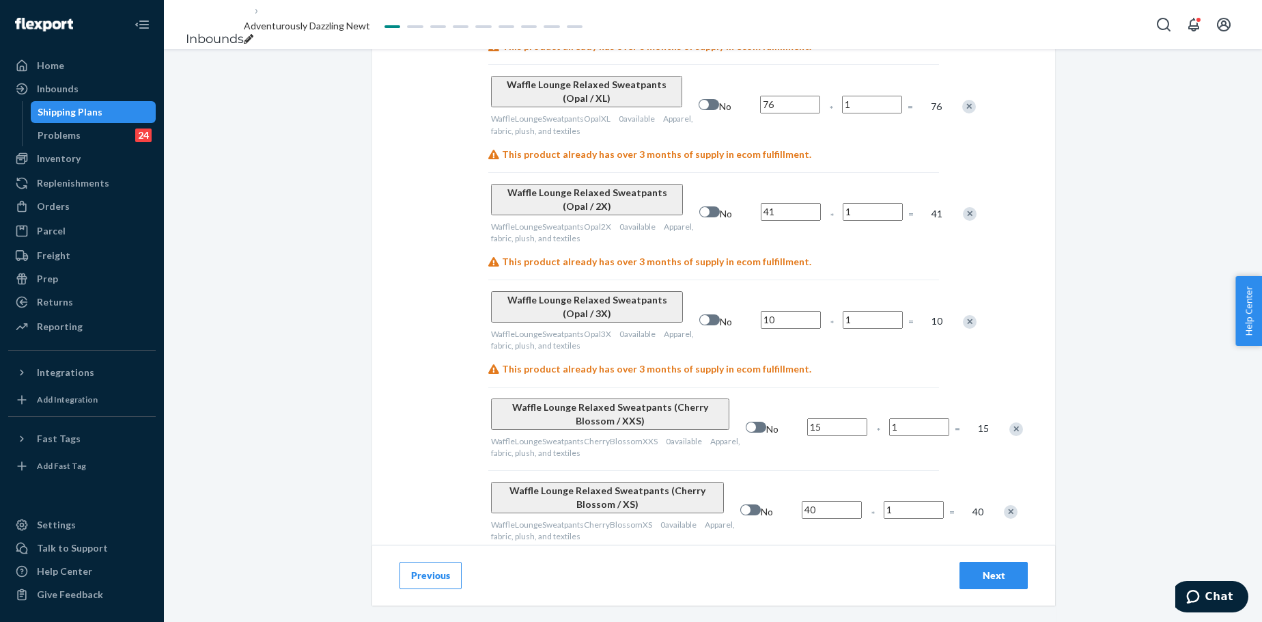
scroll to position [4520, 0]
click at [831, 315] on span "*" at bounding box center [832, 322] width 3 height 14
click at [761, 309] on input "10" at bounding box center [791, 318] width 60 height 18
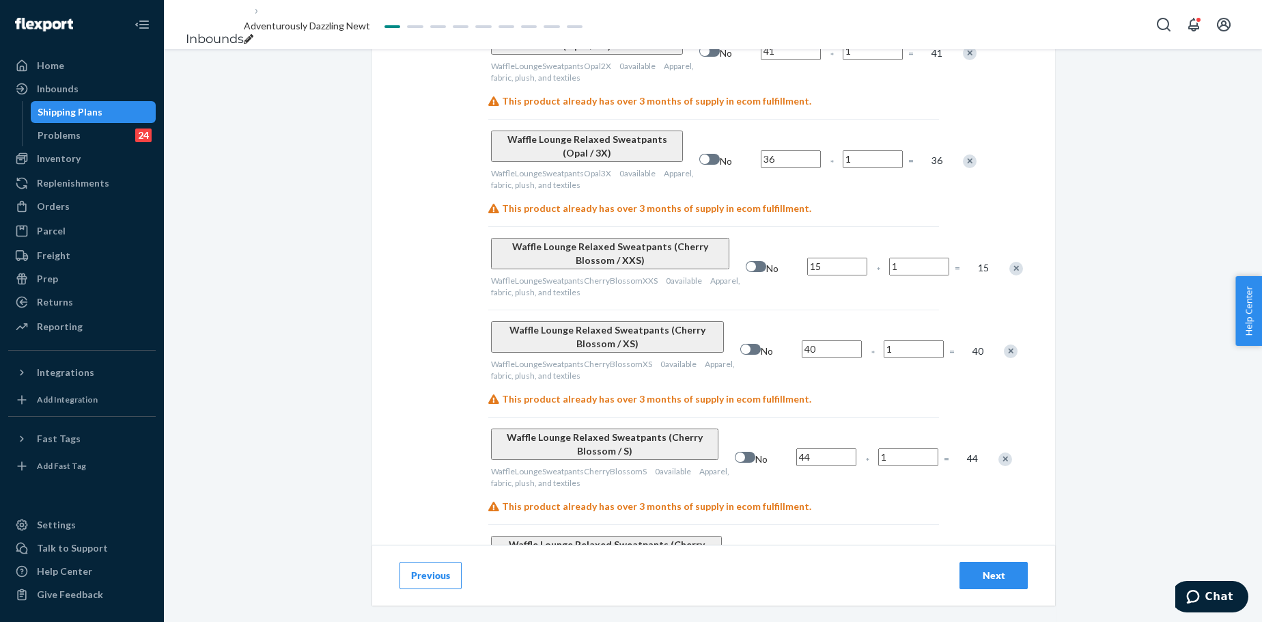
scroll to position [4679, 0]
type input "36"
click at [807, 257] on input "15" at bounding box center [837, 266] width 60 height 18
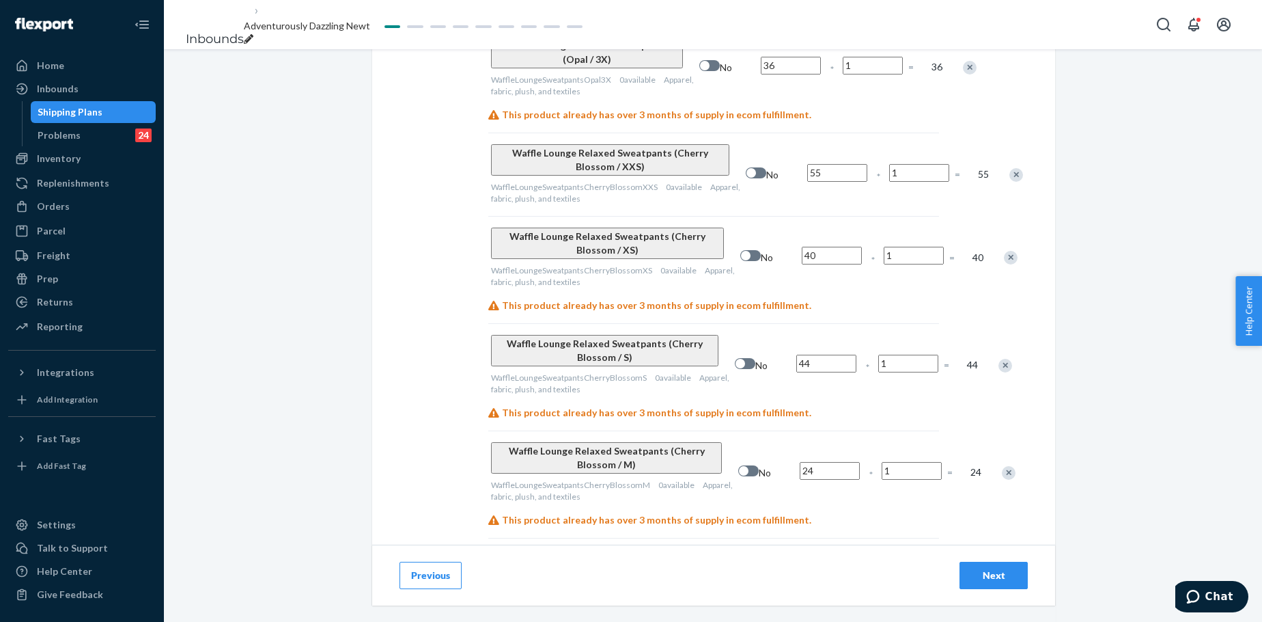
scroll to position [4770, 0]
type input "55"
click at [802, 249] on input "40" at bounding box center [832, 258] width 60 height 18
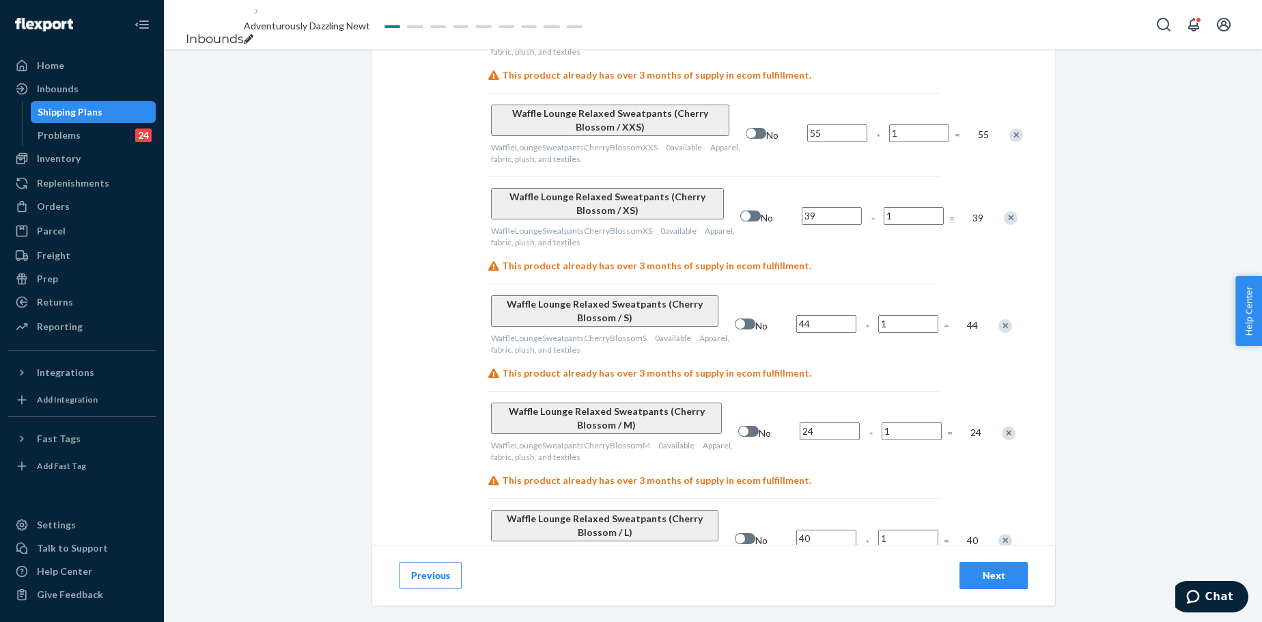
scroll to position [4838, 0]
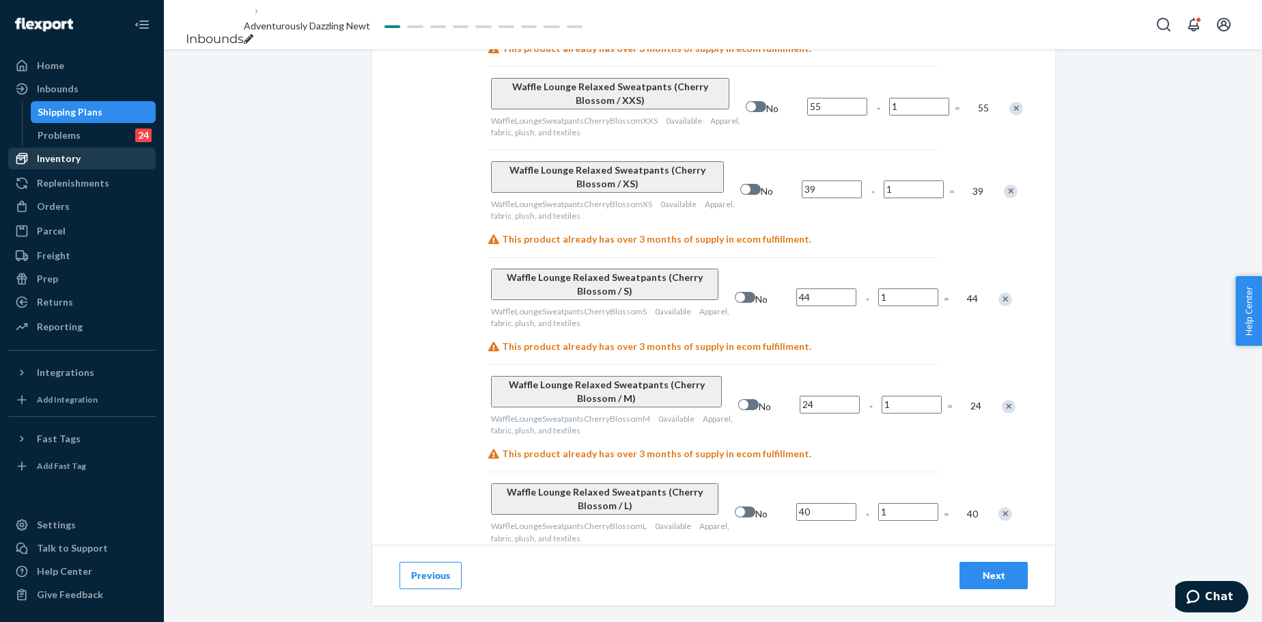
type input "39"
click at [796, 288] on input "44" at bounding box center [826, 297] width 60 height 18
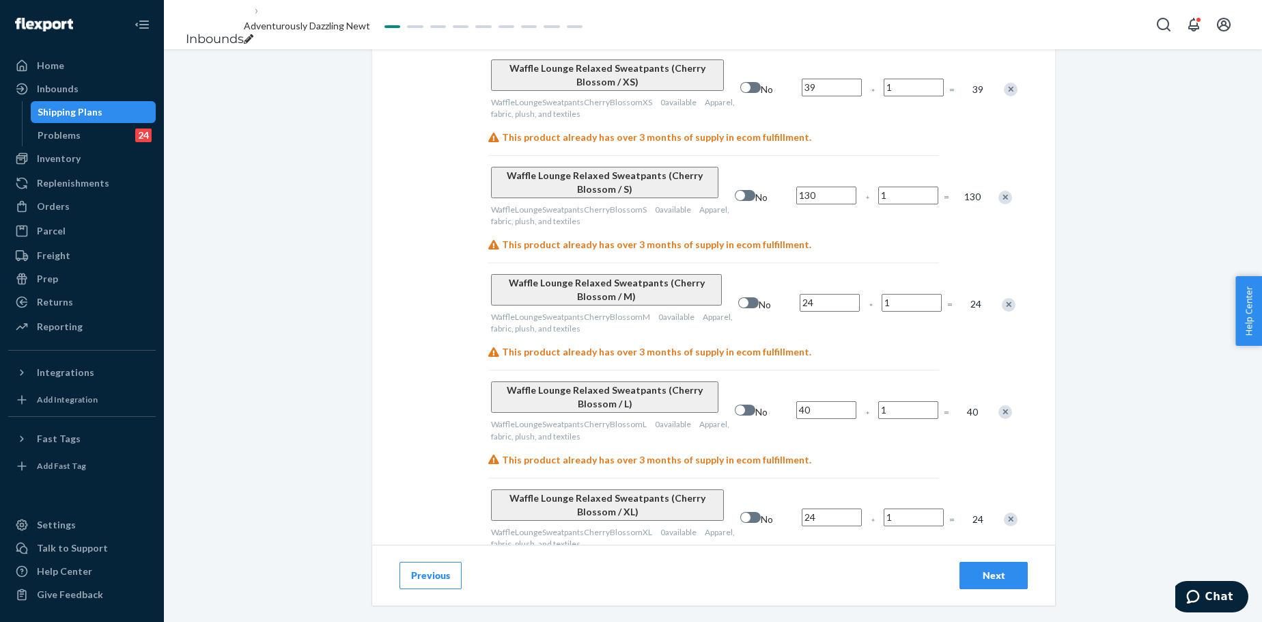
scroll to position [4952, 0]
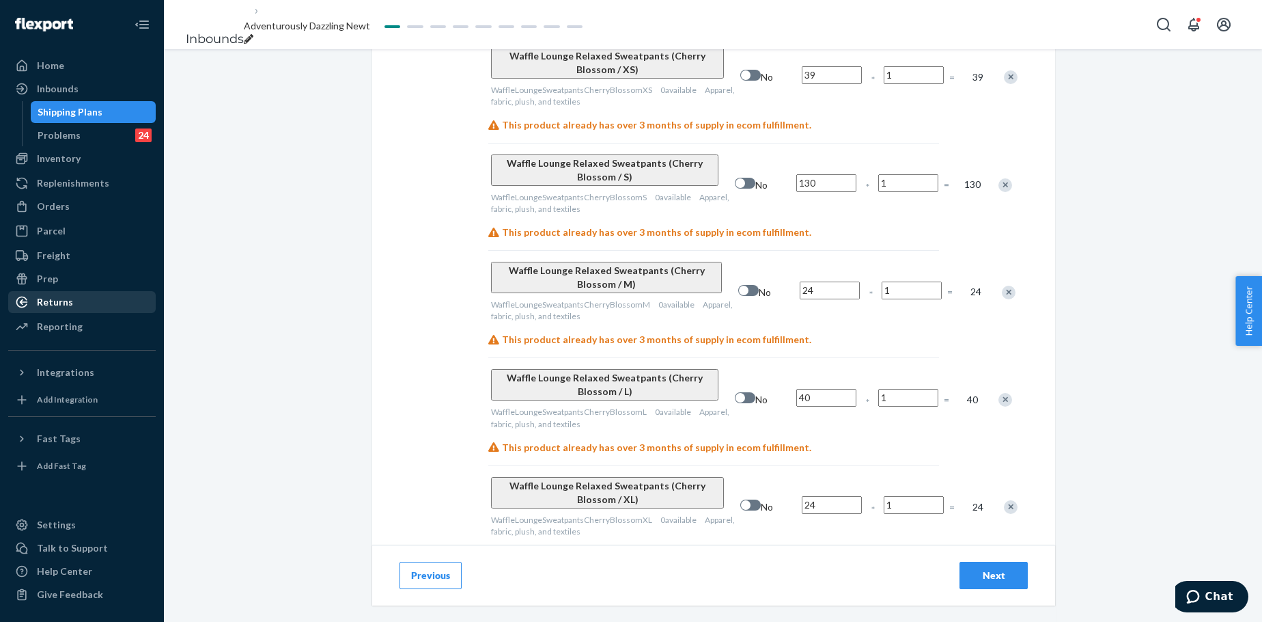
type input "130"
click at [800, 281] on input "24" at bounding box center [830, 290] width 60 height 18
type input "365"
click at [796, 389] on input "40" at bounding box center [826, 398] width 60 height 18
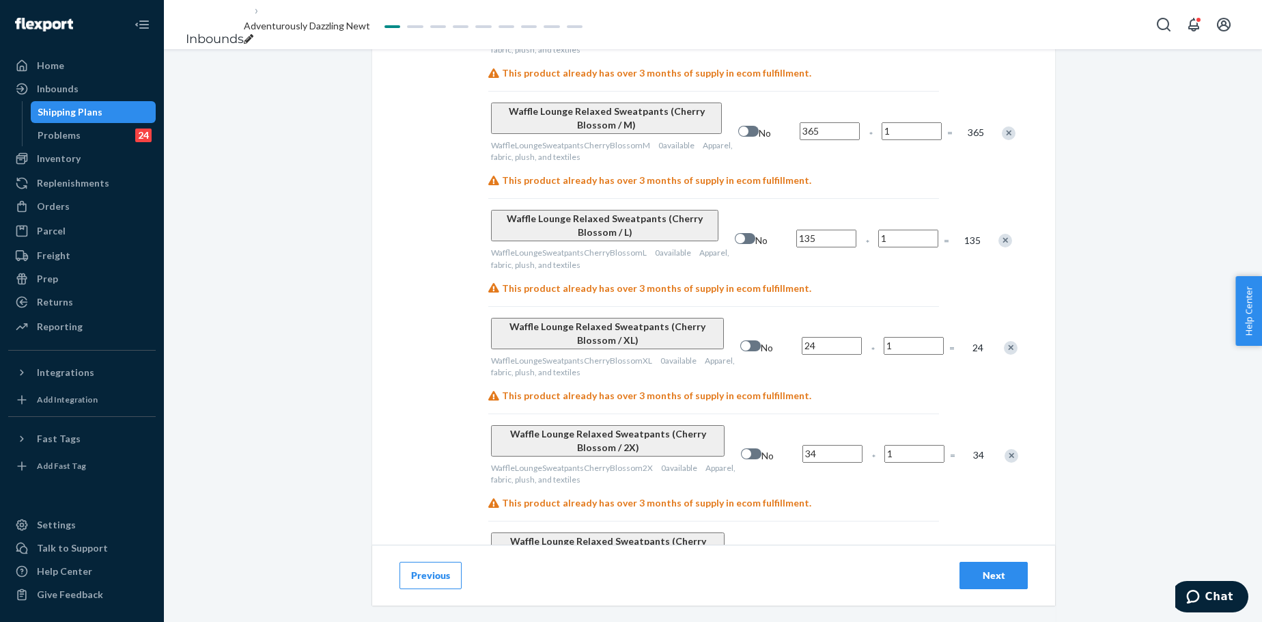
scroll to position [5120, 0]
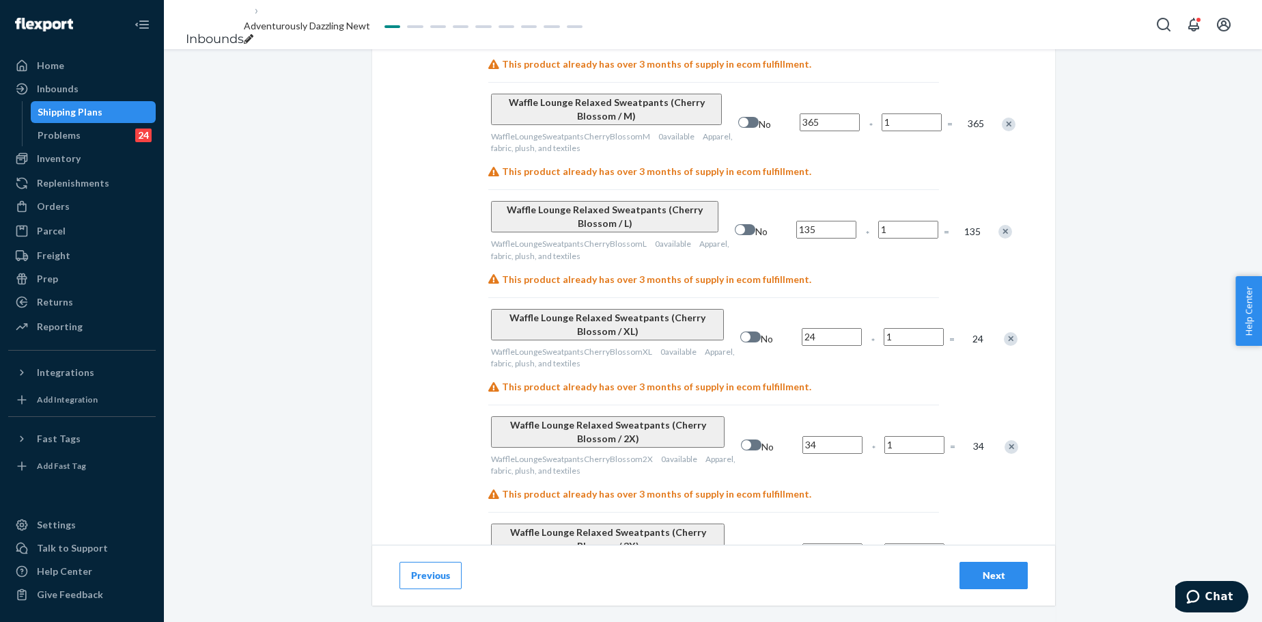
type input "135"
click at [802, 328] on input "24" at bounding box center [832, 337] width 60 height 18
type input "110"
click at [803, 436] on input "34" at bounding box center [833, 445] width 60 height 18
type input "90"
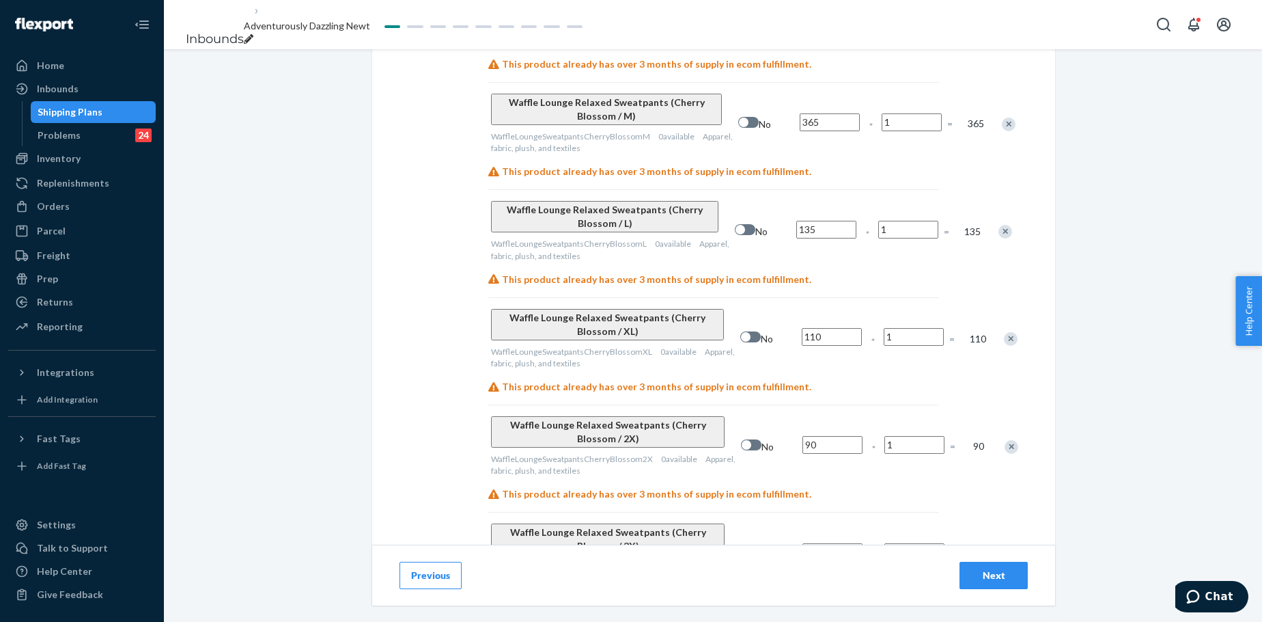
click at [803, 474] on input "11" at bounding box center [833, 552] width 60 height 18
type input "29"
click at [1000, 474] on div "Next" at bounding box center [993, 575] width 45 height 14
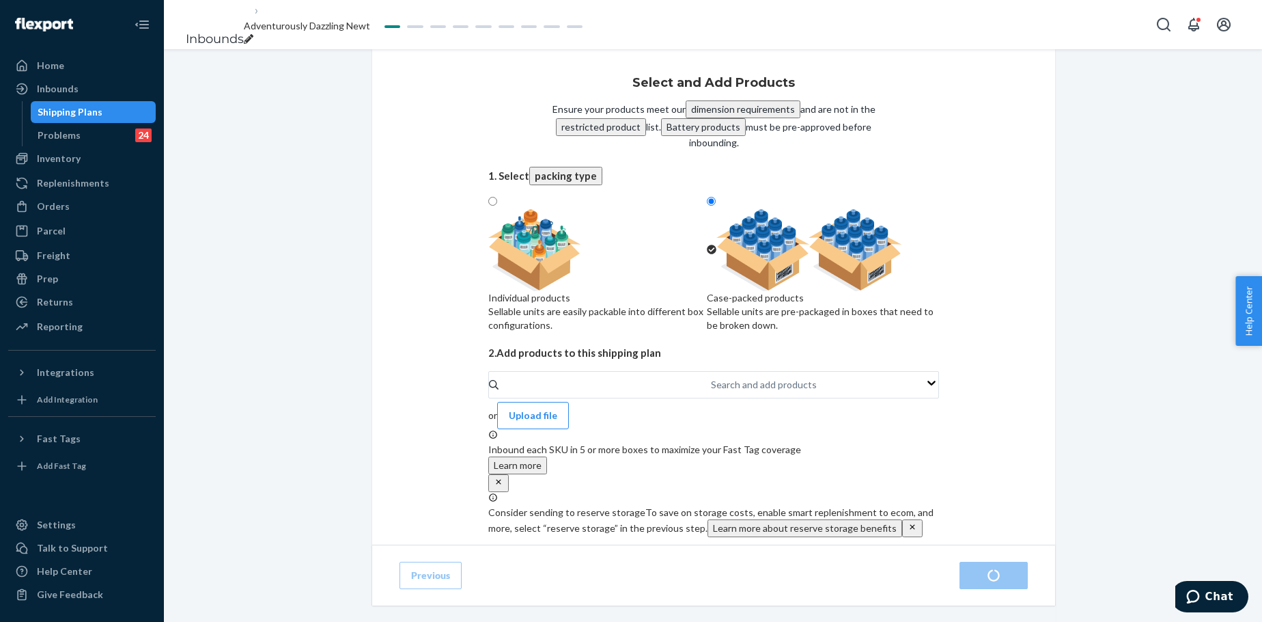
radio input "true"
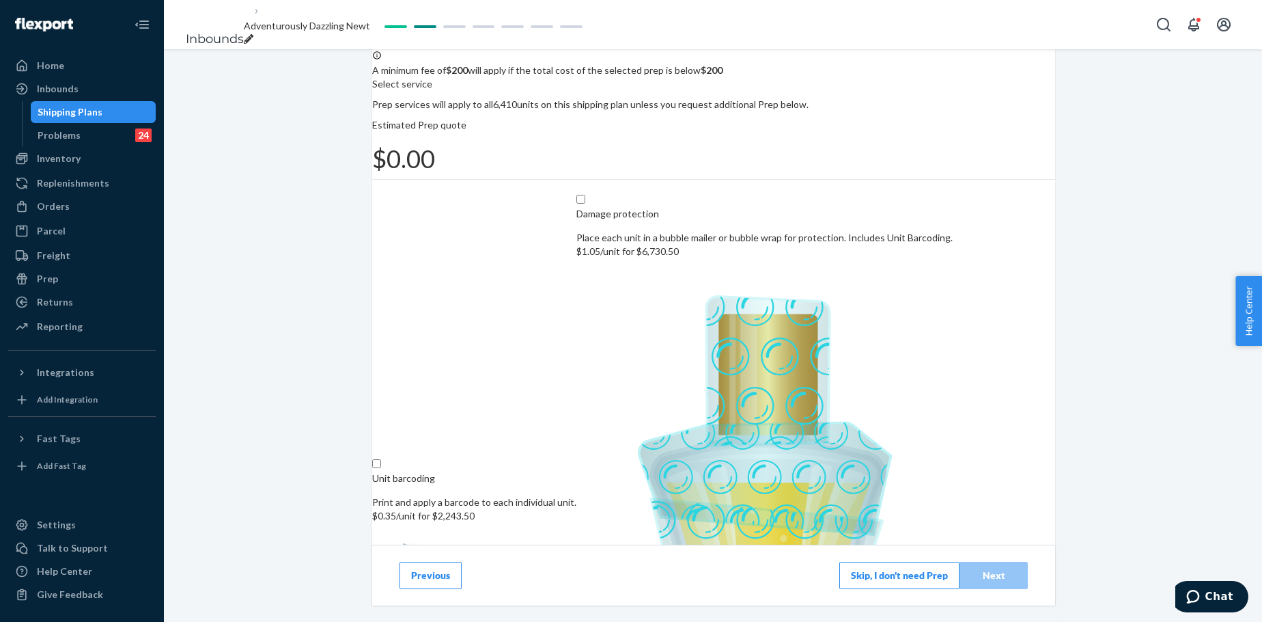
scroll to position [91, 0]
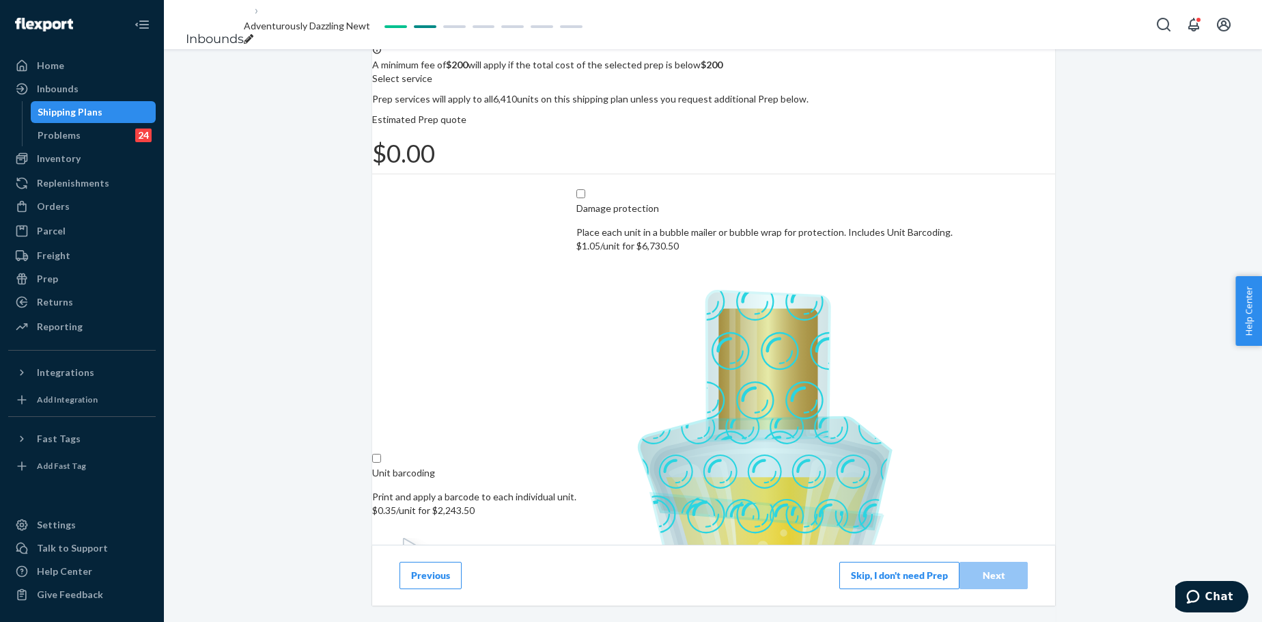
click at [892, 474] on button "Skip, I don't need Prep" at bounding box center [899, 574] width 120 height 27
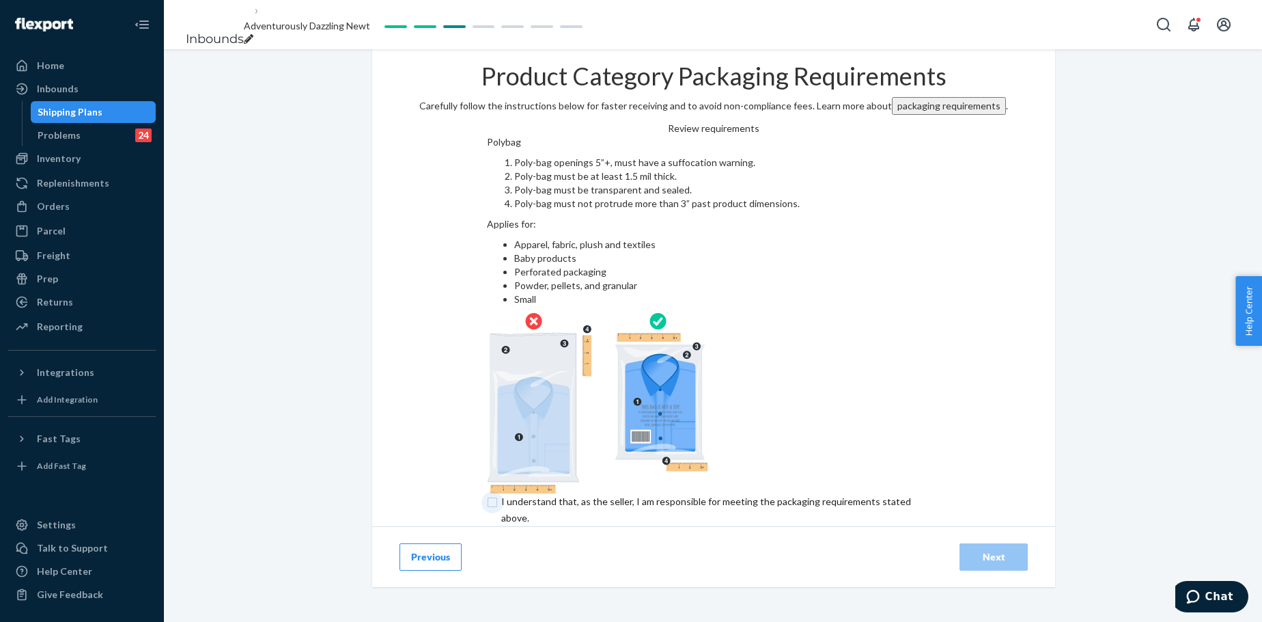
click at [544, 474] on input "checkbox" at bounding box center [714, 509] width 454 height 33
checkbox input "true"
click at [995, 474] on div "Next" at bounding box center [993, 557] width 45 height 14
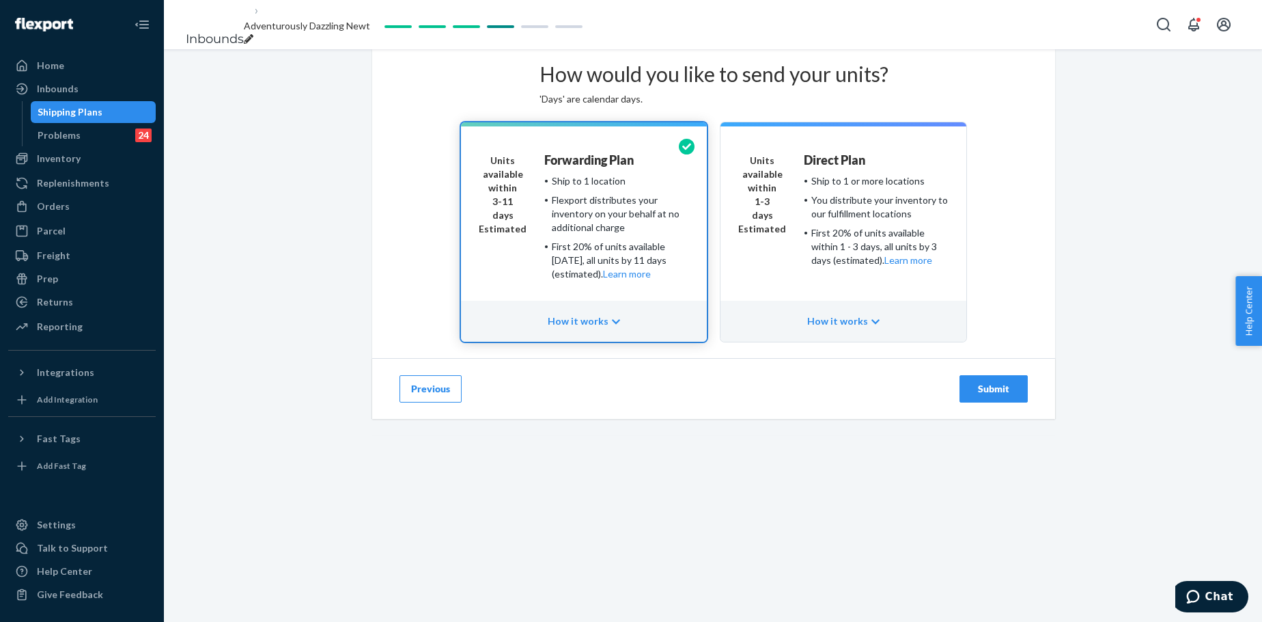
click at [1016, 402] on button "Submit" at bounding box center [994, 388] width 68 height 27
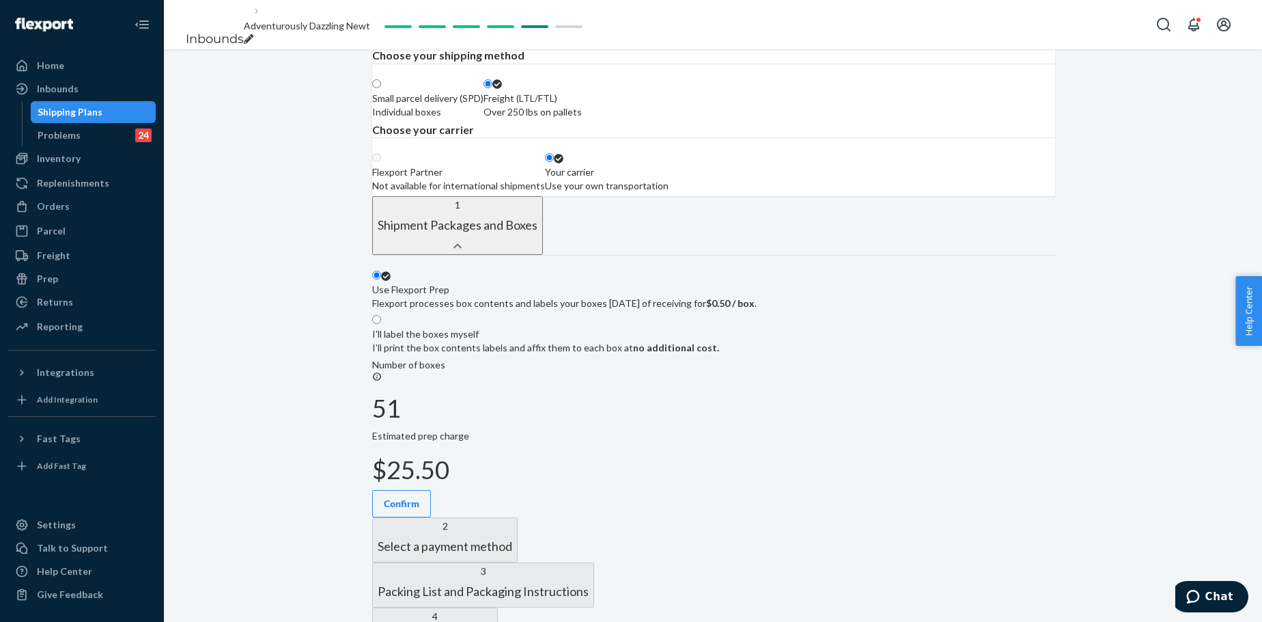
scroll to position [182, 0]
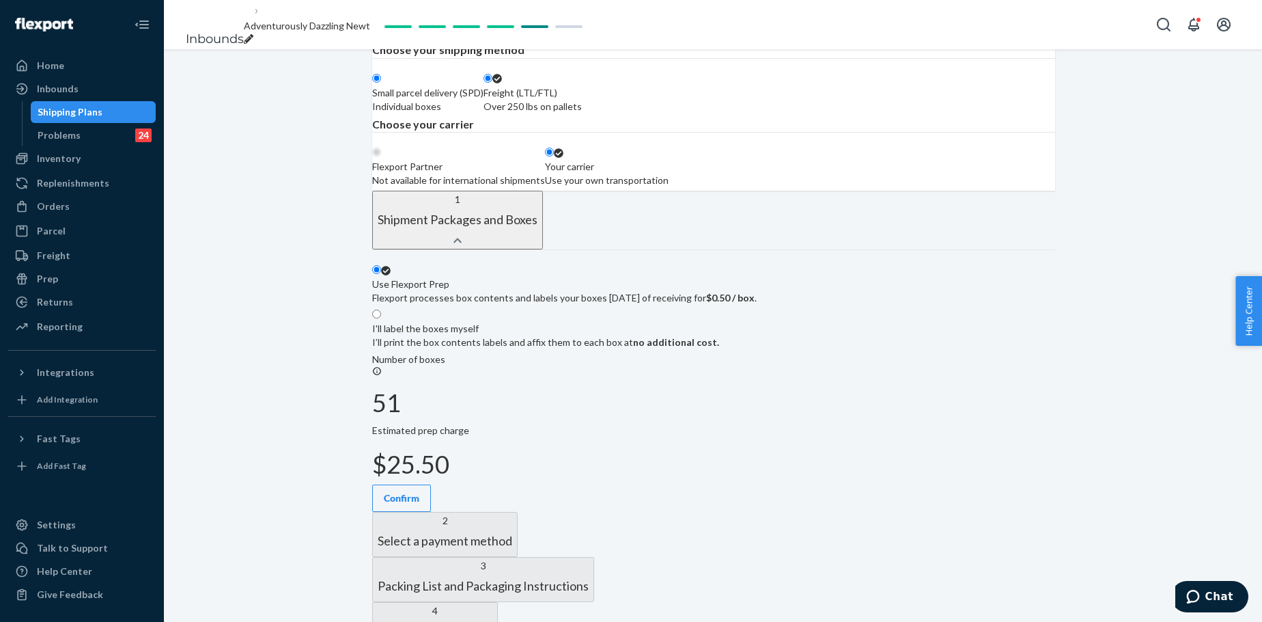
radio input "true"
radio input "false"
radio input "true"
drag, startPoint x: 549, startPoint y: 191, endPoint x: 729, endPoint y: 273, distance: 197.2
click at [484, 113] on div "Individual boxes" at bounding box center [427, 107] width 111 height 14
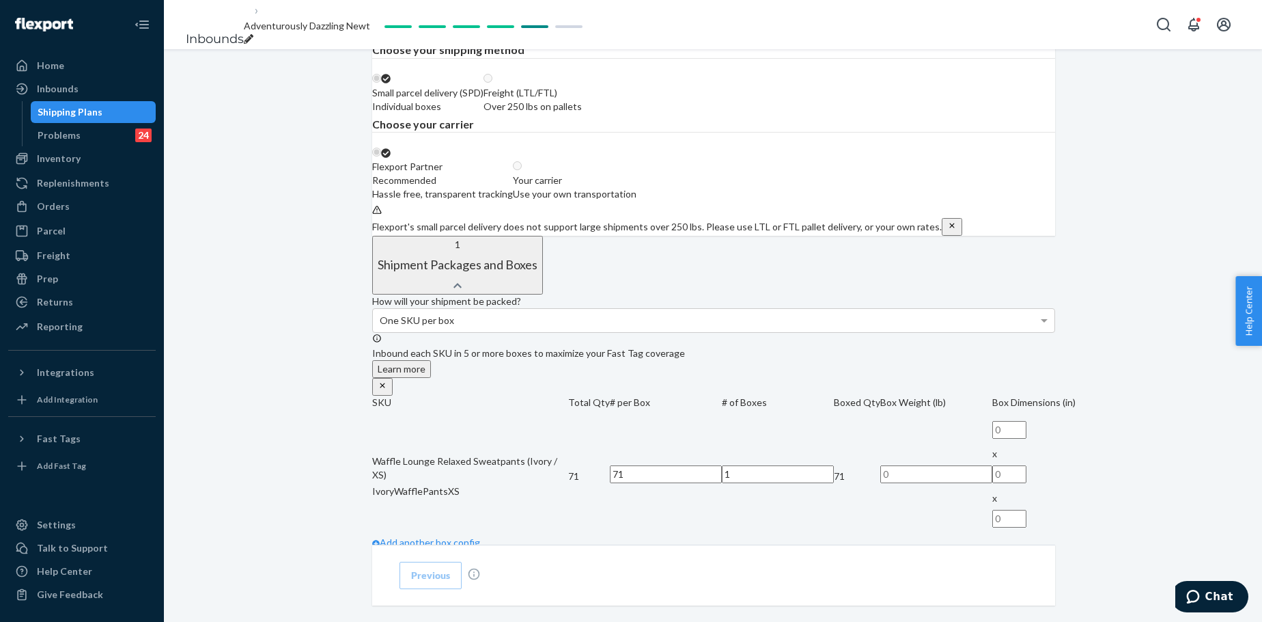
click at [637, 201] on div "Use your own transportation" at bounding box center [575, 194] width 124 height 14
click at [522, 170] on input "Your carrier Use your own transportation" at bounding box center [517, 165] width 9 height 9
radio input "true"
radio input "false"
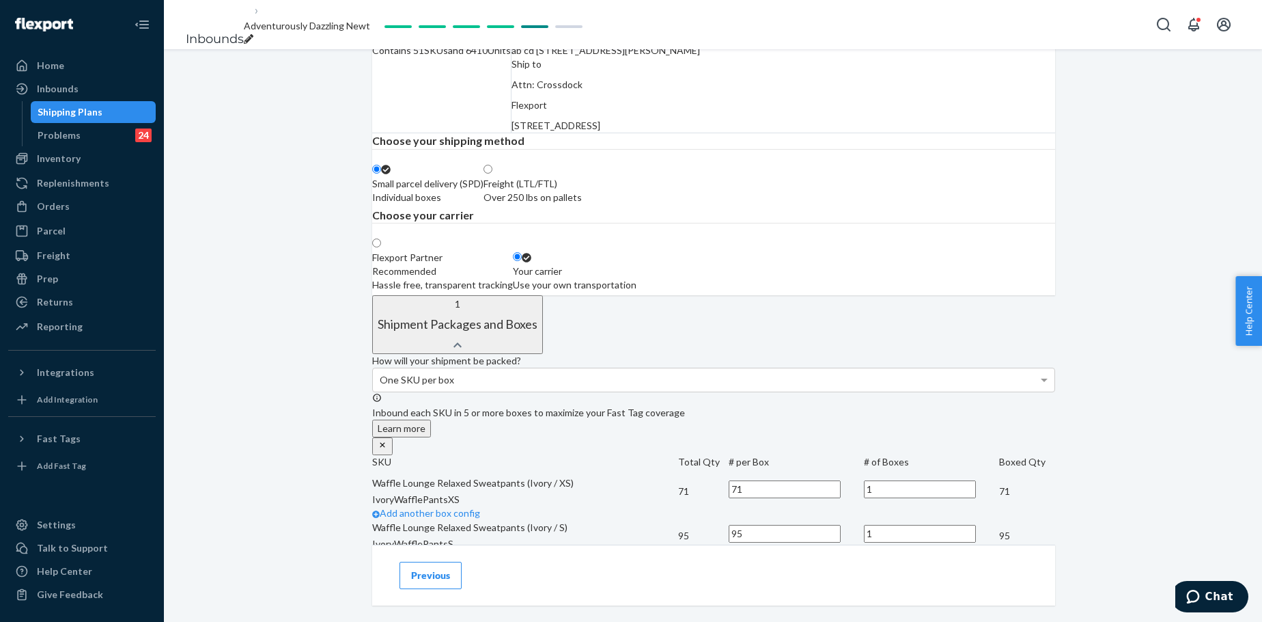
scroll to position [68, 0]
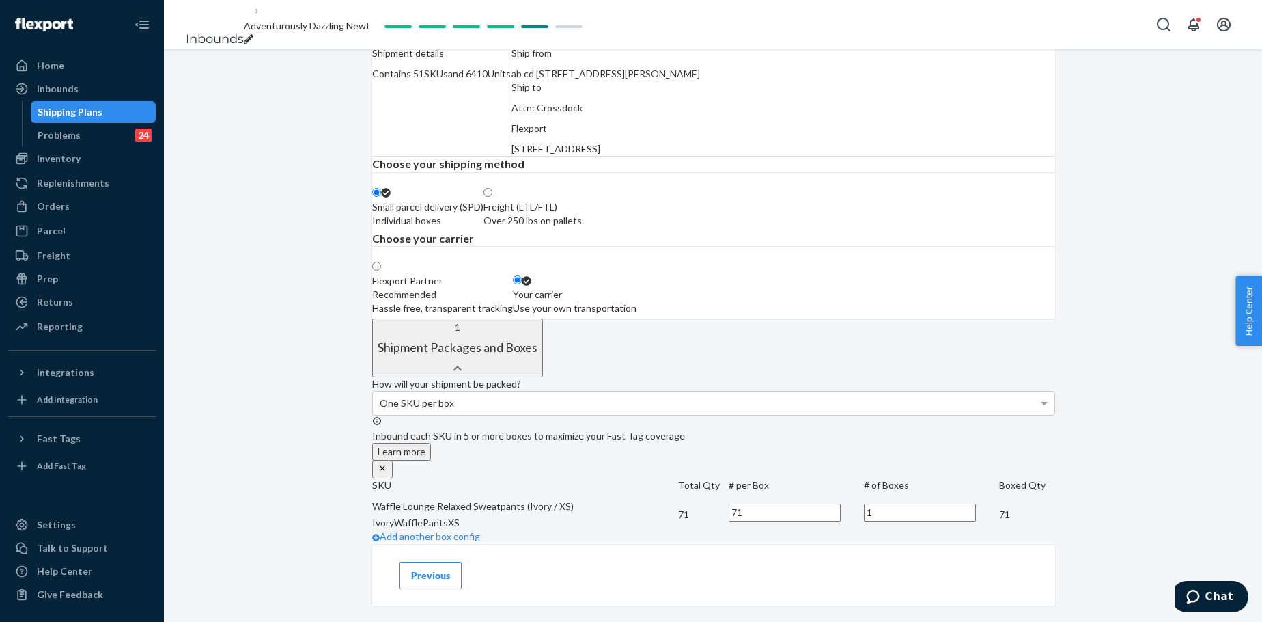
click at [495, 81] on div "Contains 51 SKUs and 6410 Units" at bounding box center [441, 74] width 139 height 14
copy div "6410"
click at [497, 81] on div "Contains 51 SKUs and 6410 Units" at bounding box center [441, 74] width 139 height 14
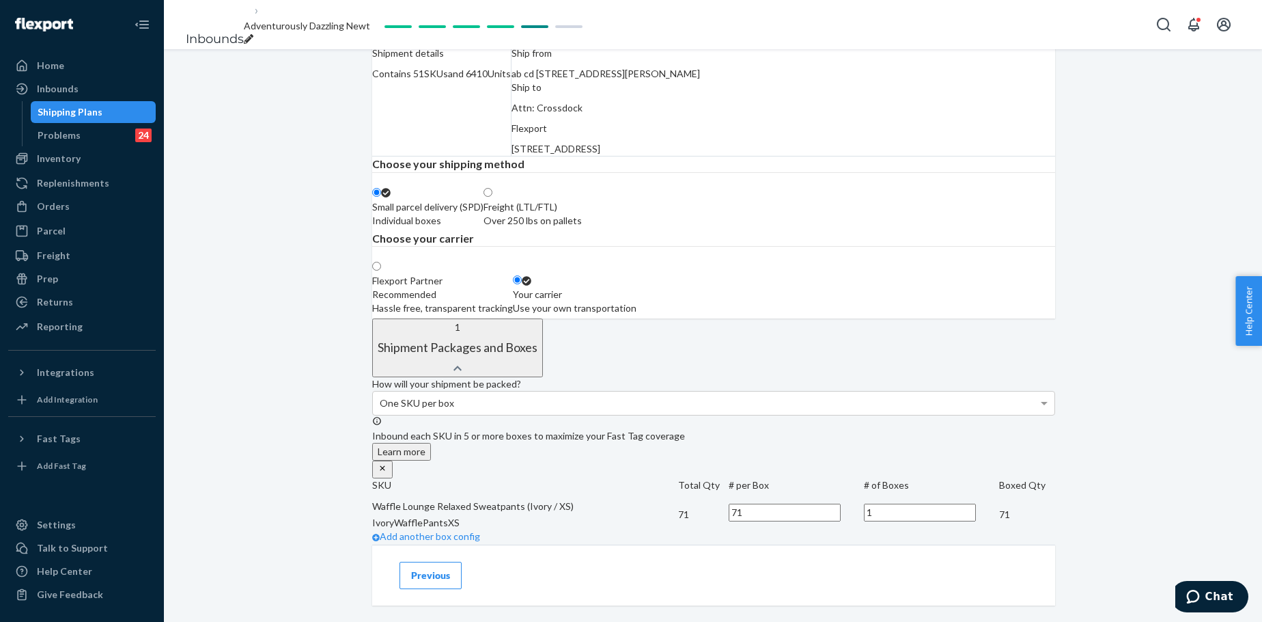
copy div "6410"
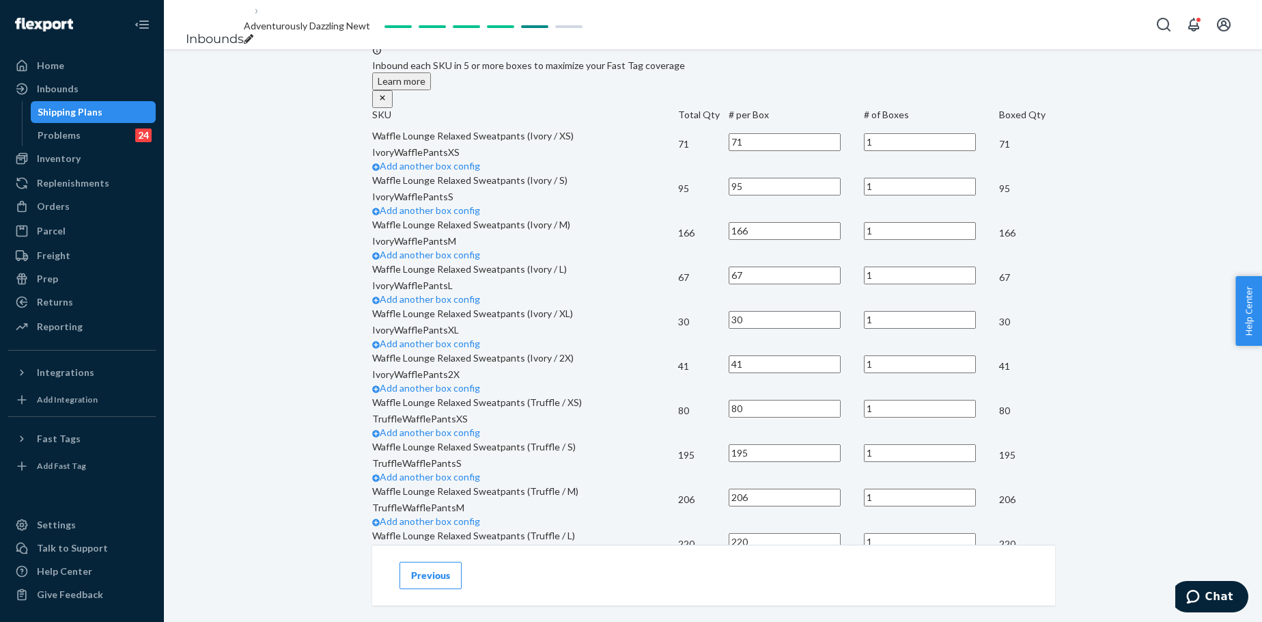
scroll to position [478, 0]
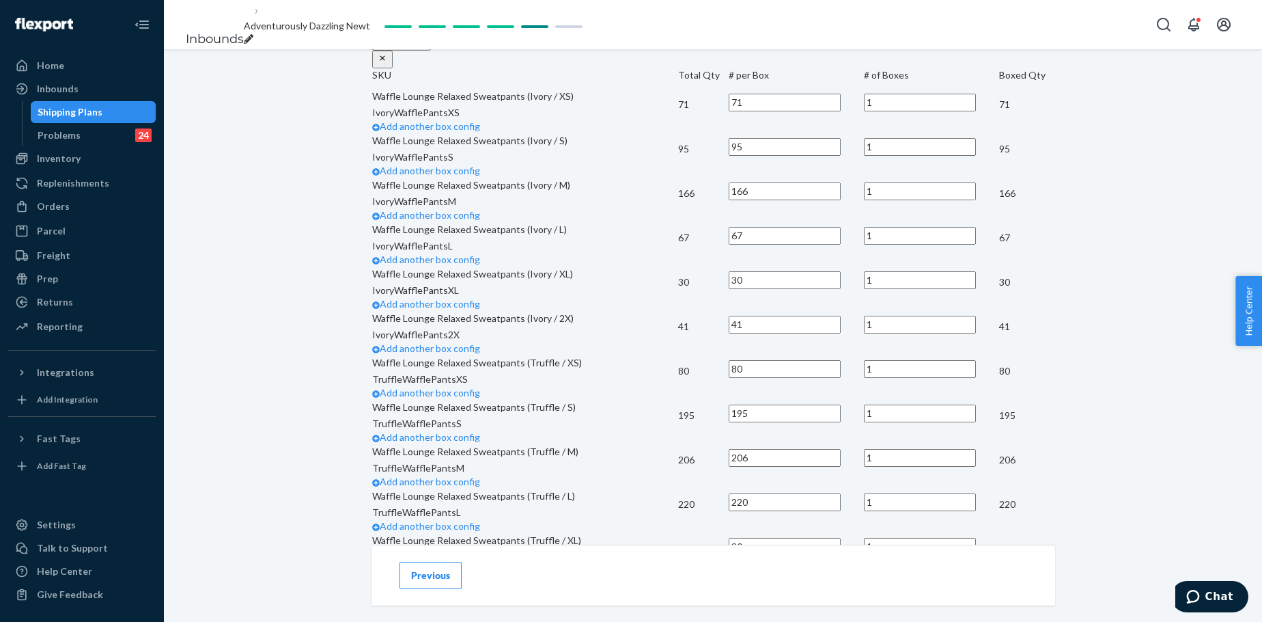
click at [841, 111] on input "71" at bounding box center [785, 103] width 112 height 18
type input "42"
click at [480, 132] on link "Add another box config" at bounding box center [426, 126] width 108 height 12
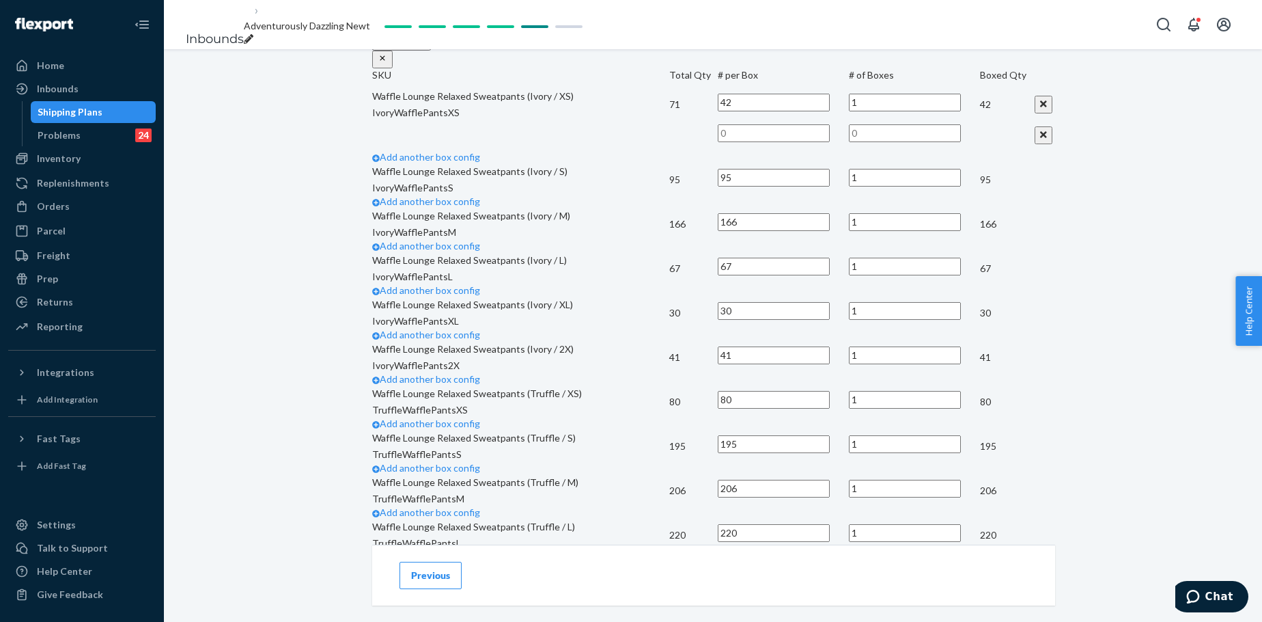
click at [830, 142] on input "text" at bounding box center [774, 133] width 112 height 18
type input "29"
type input "1"
click at [669, 150] on td at bounding box center [520, 135] width 297 height 31
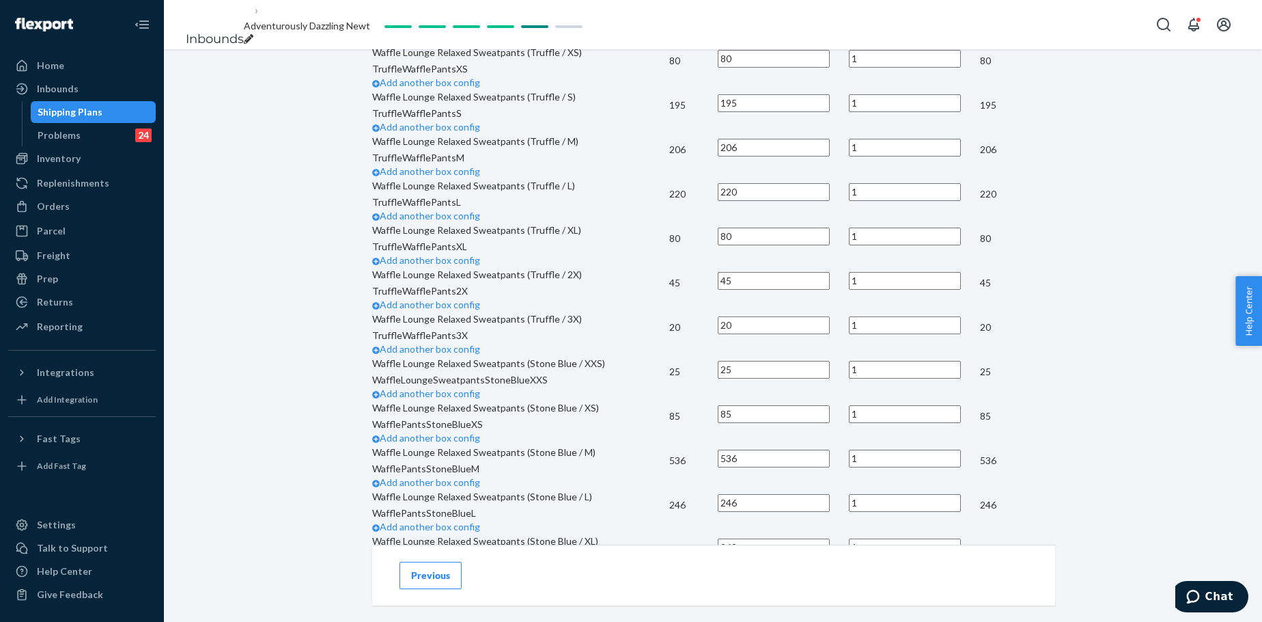
scroll to position [820, 0]
type input "42"
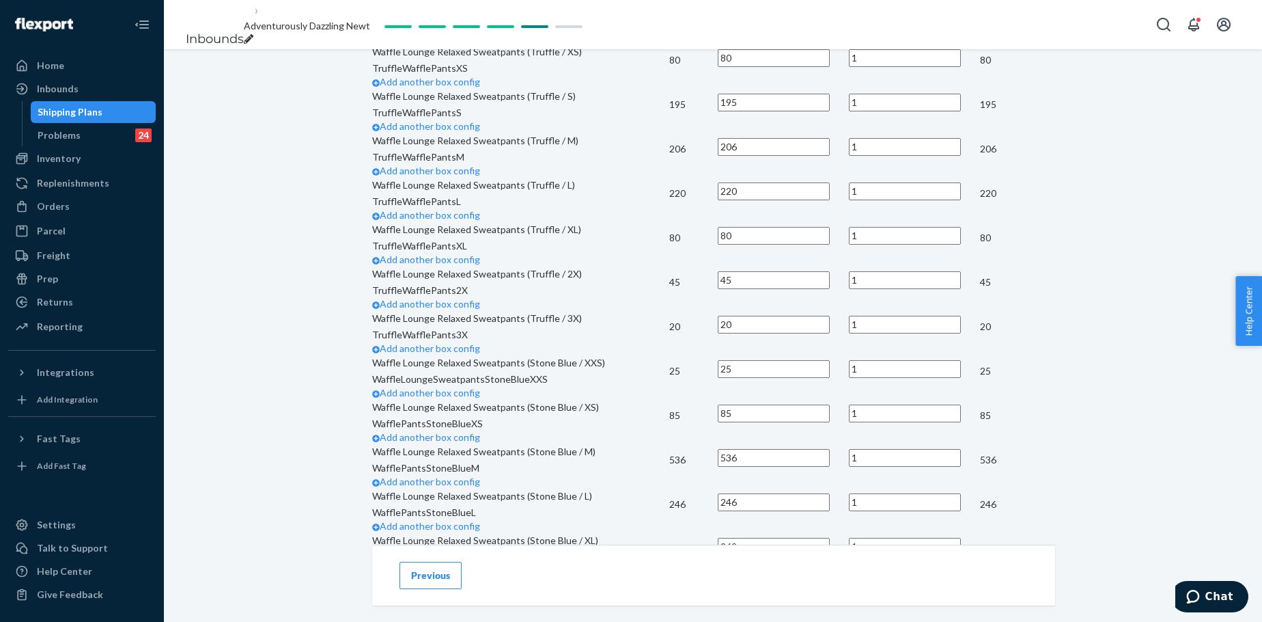
type input "2"
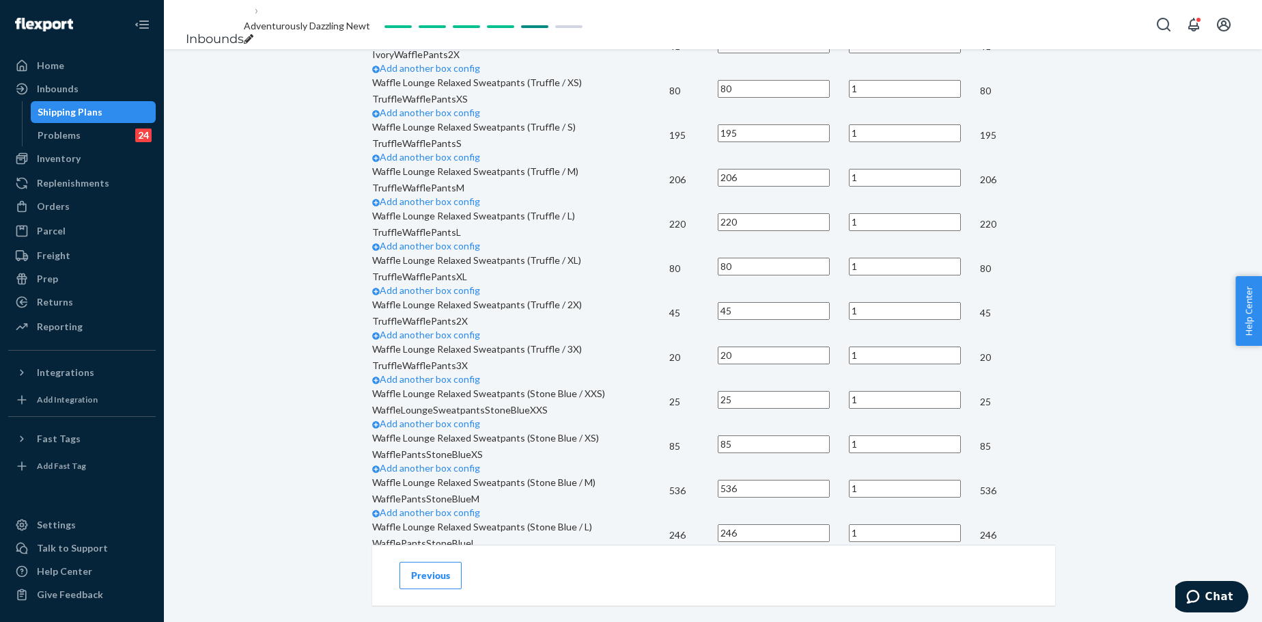
type input "11"
type input "1"
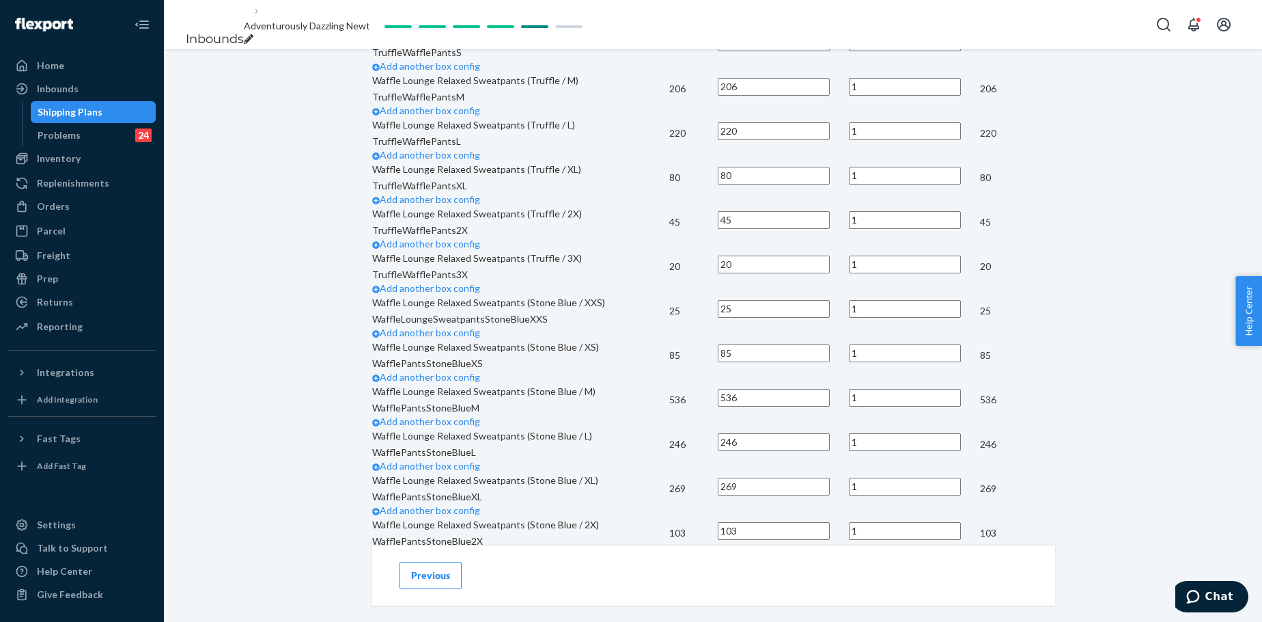
type input "40"
type input "4"
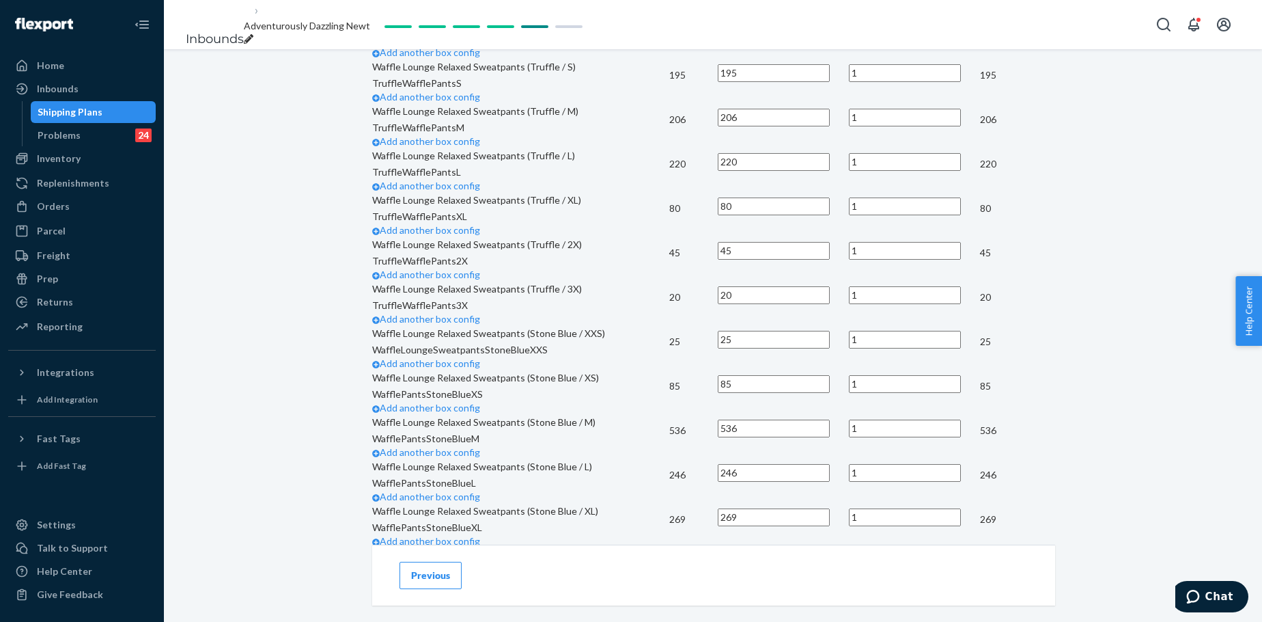
type input "6"
type input "1"
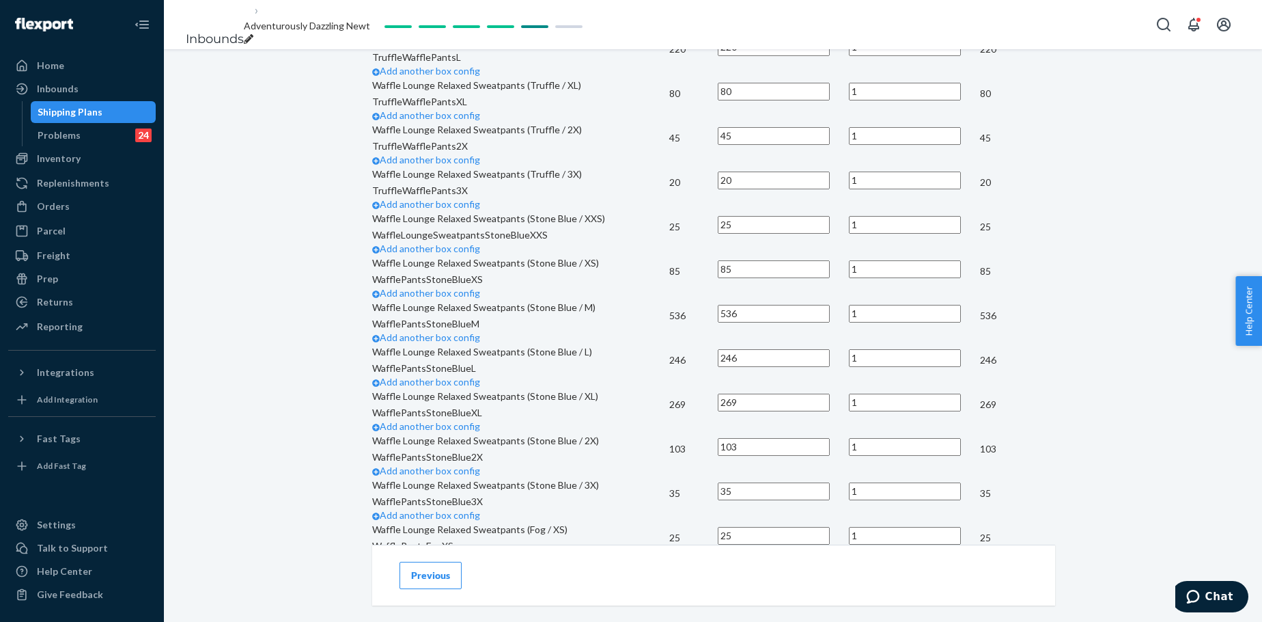
scroll to position [1047, 0]
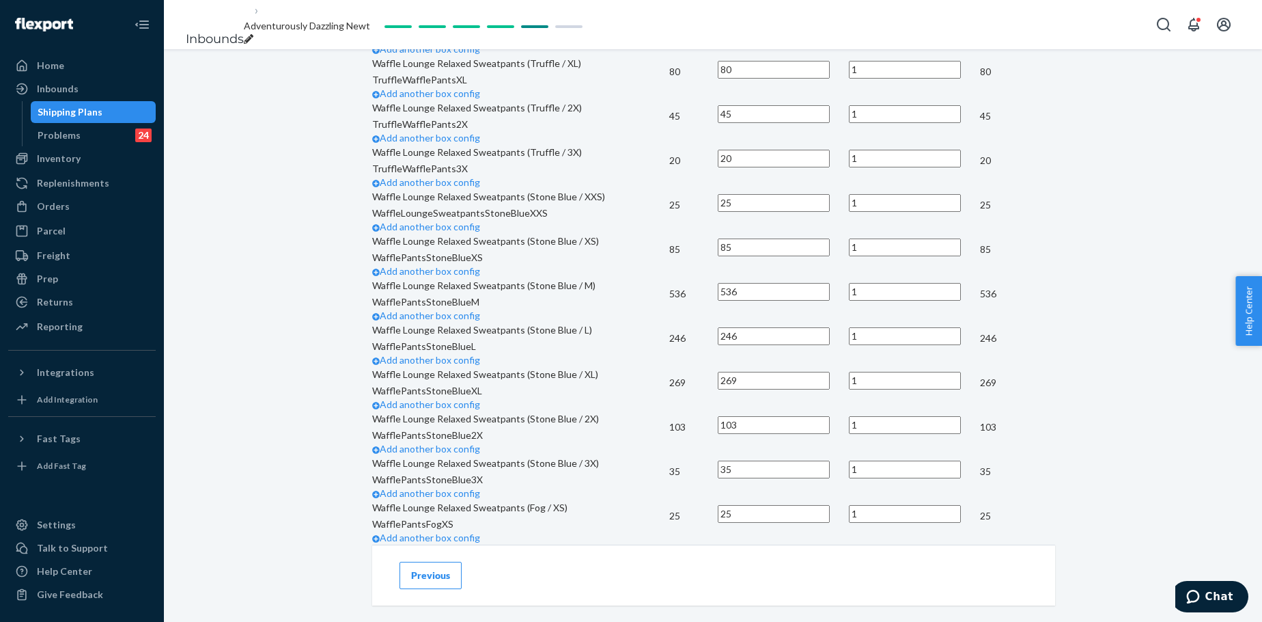
type input "40"
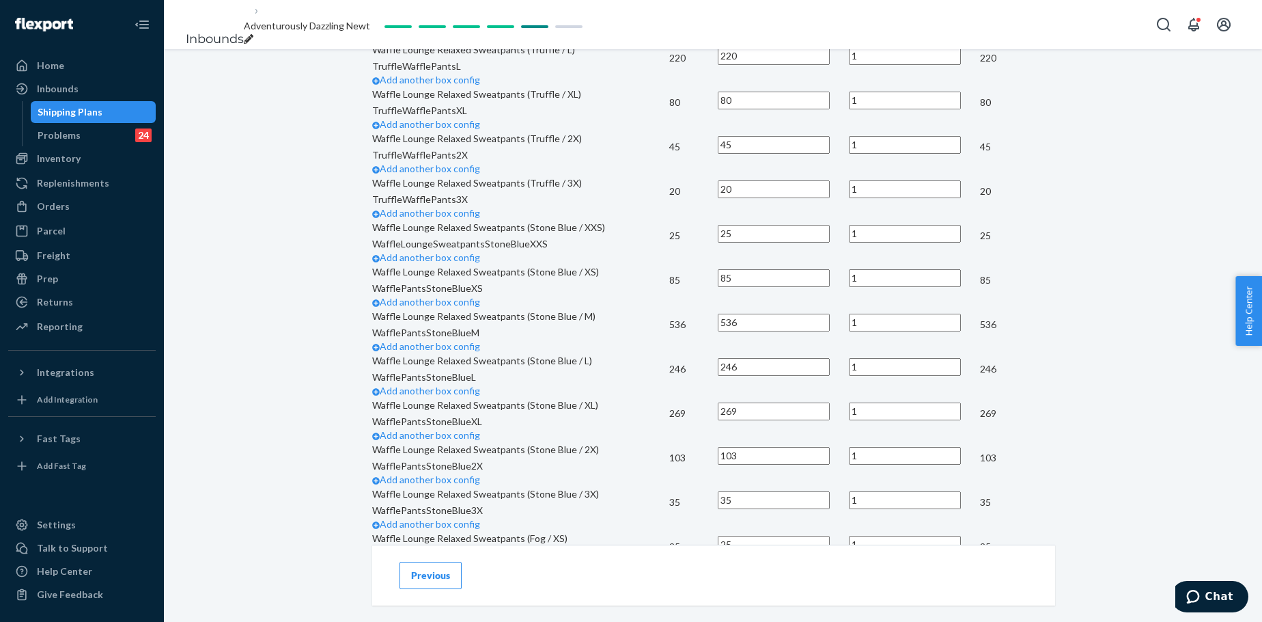
type input "27"
type input "1"
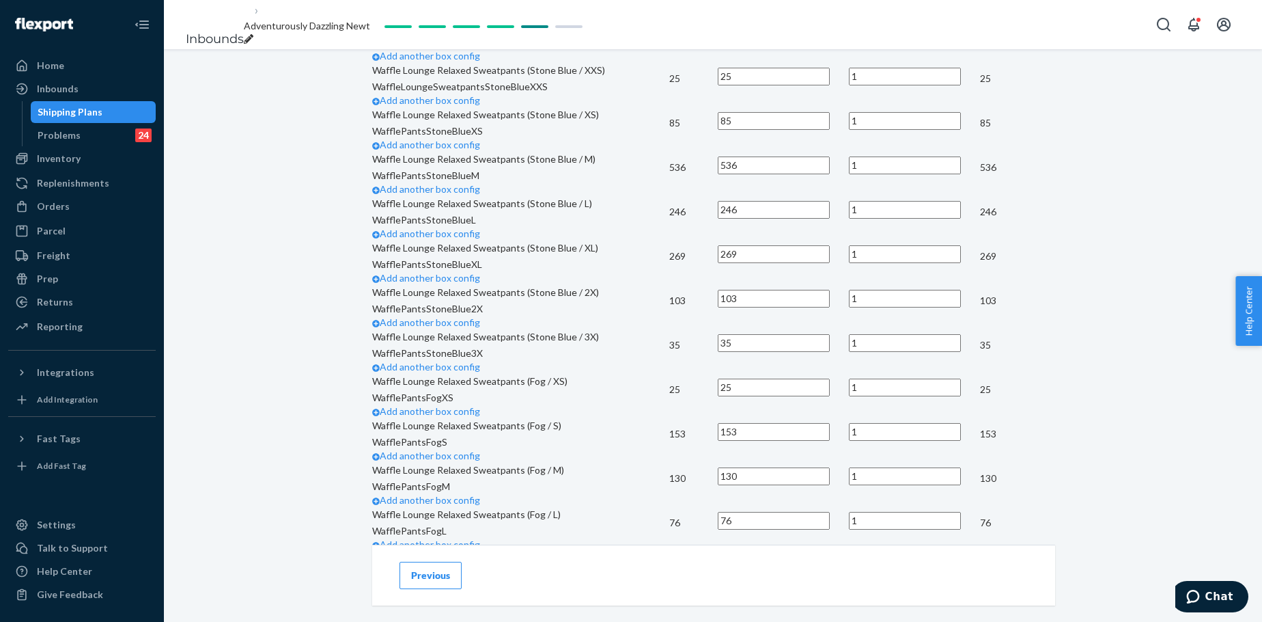
scroll to position [1207, 0]
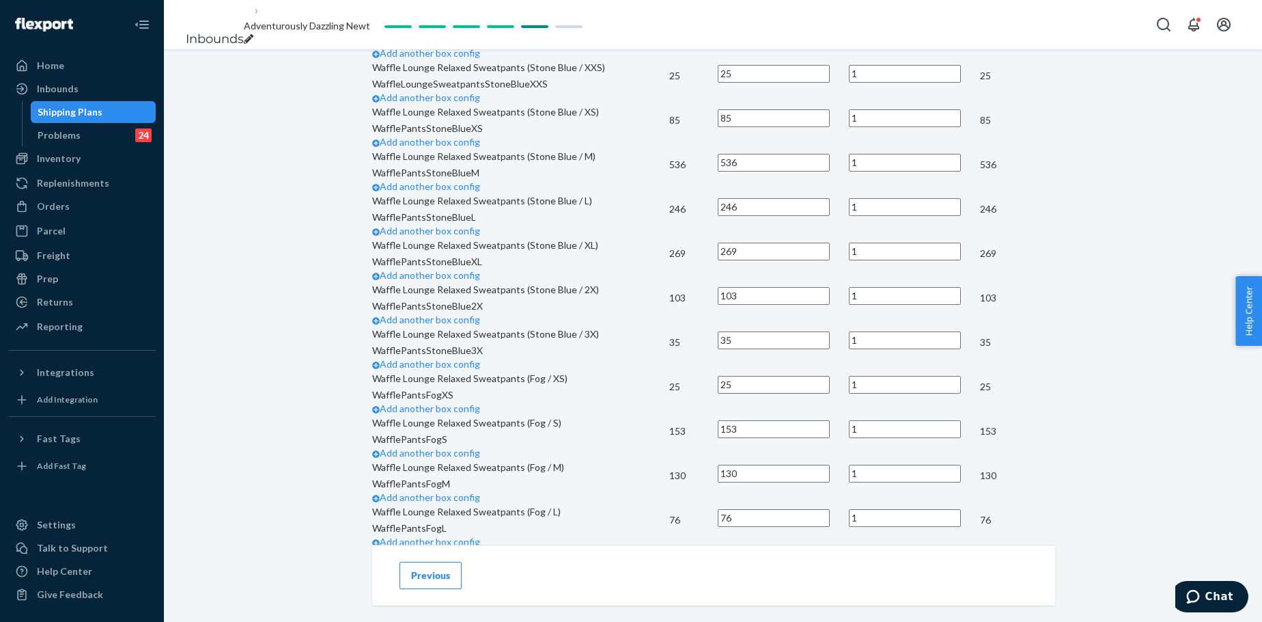
type input "35"
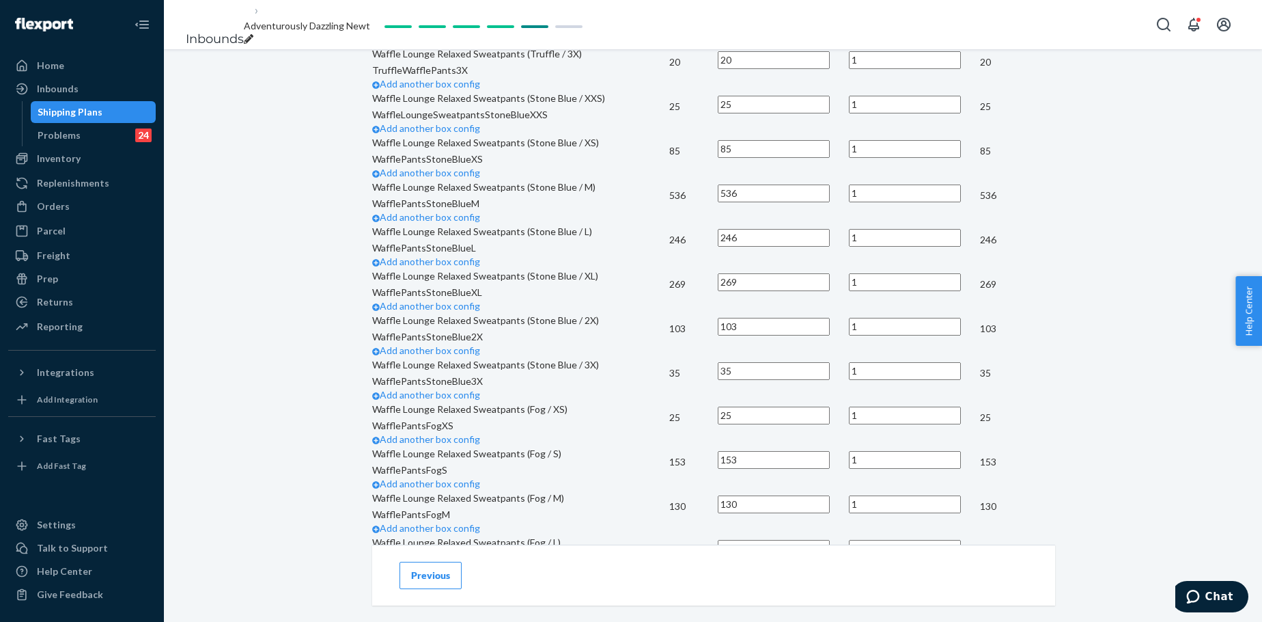
type input "6"
type input "1"
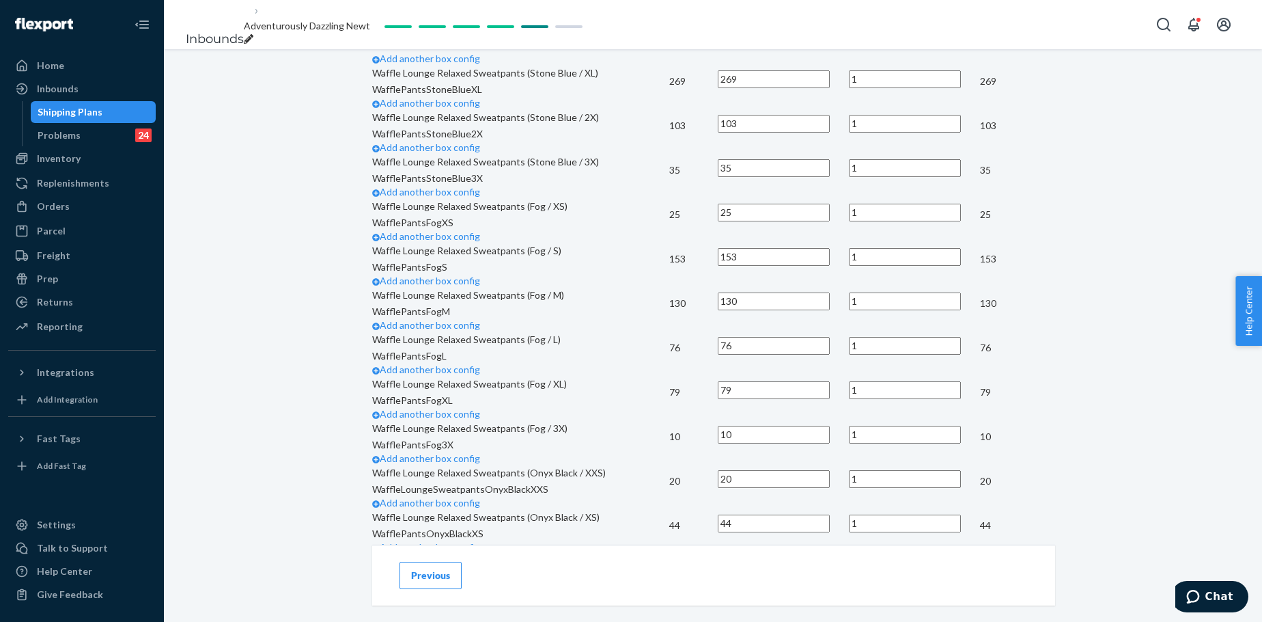
scroll to position [1434, 0]
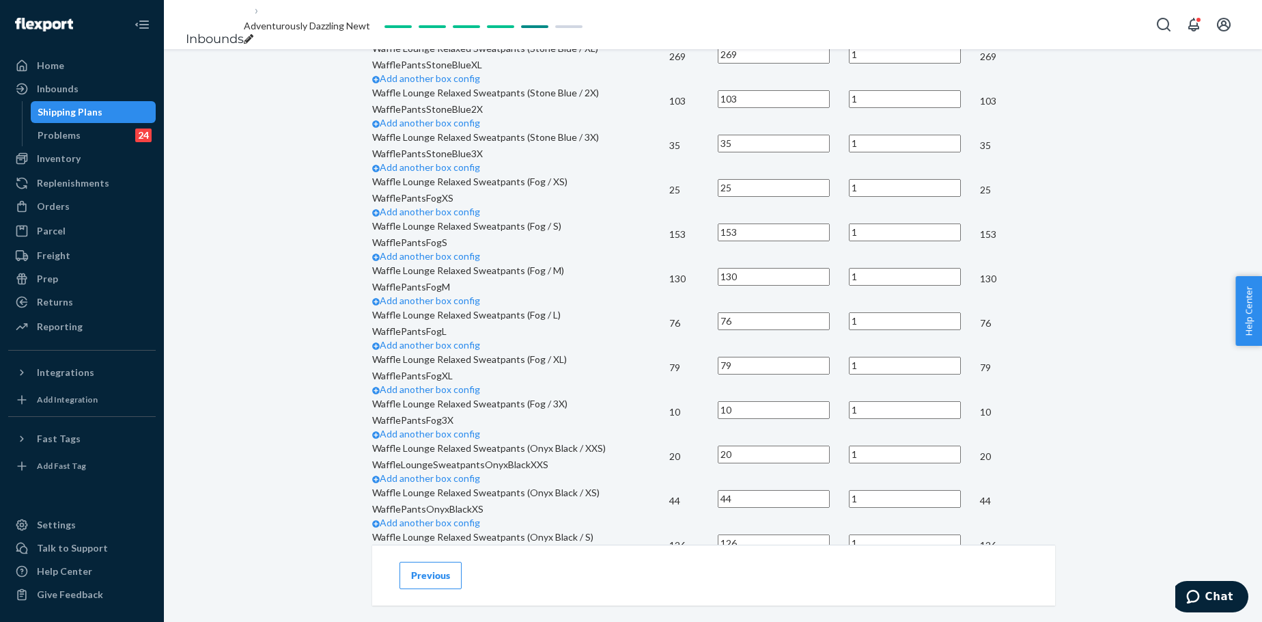
type input "40"
type input "2"
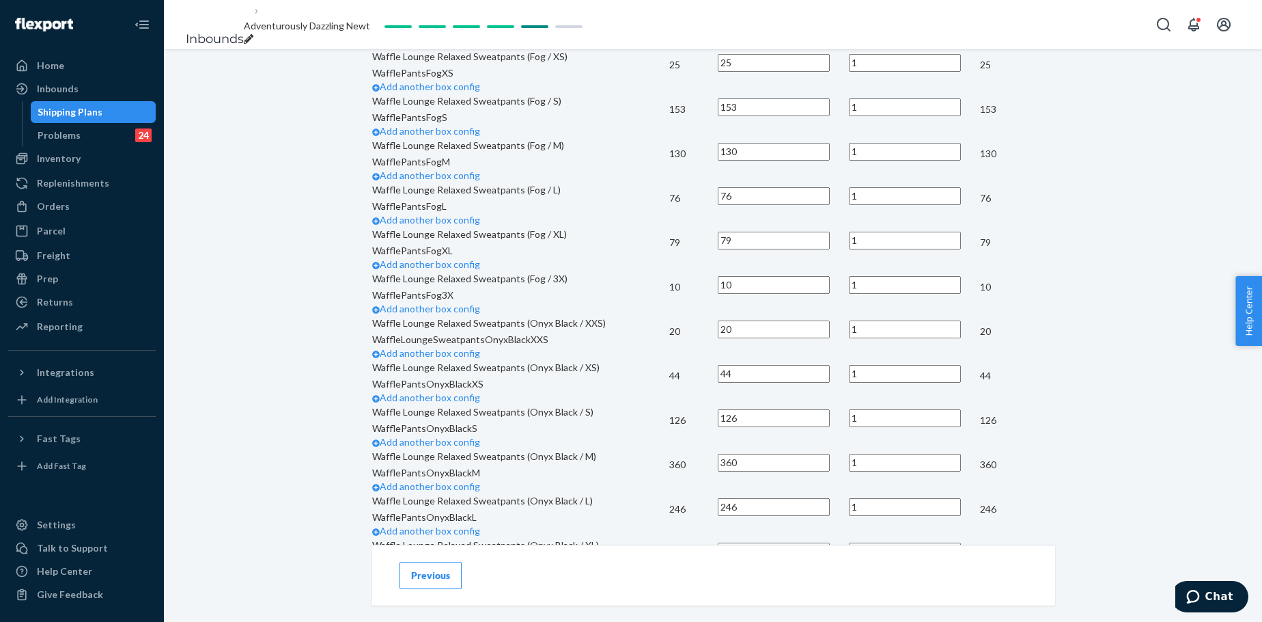
scroll to position [1571, 0]
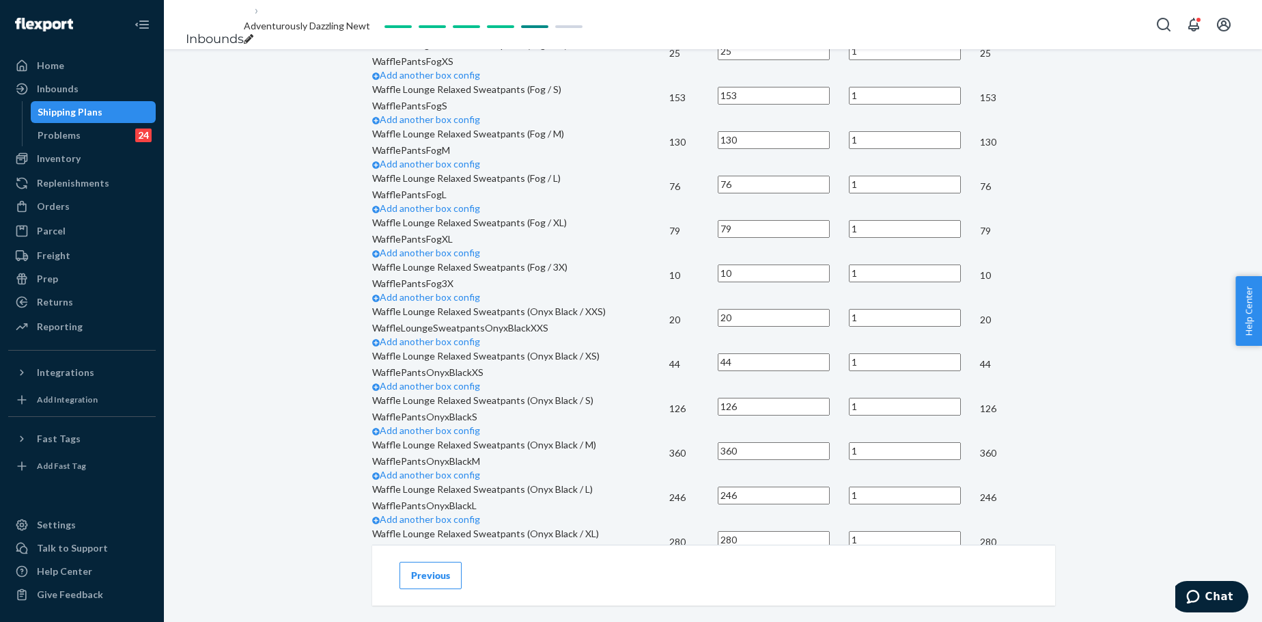
type input "42"
type input "4"
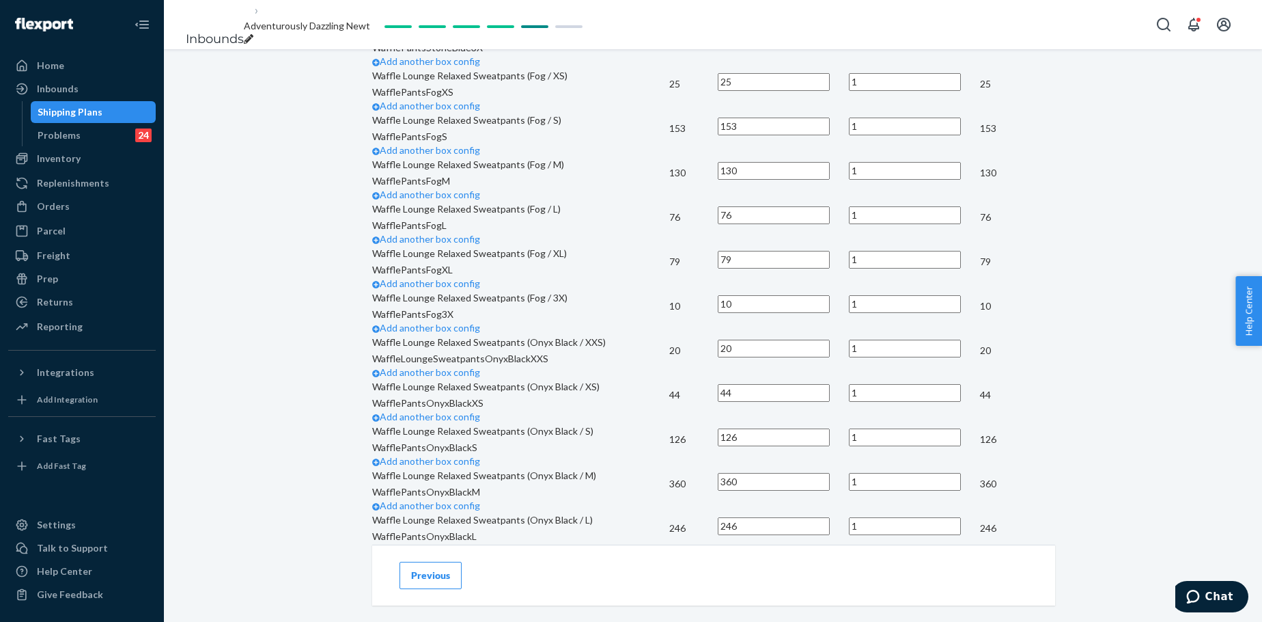
type input "27"
type input "1"
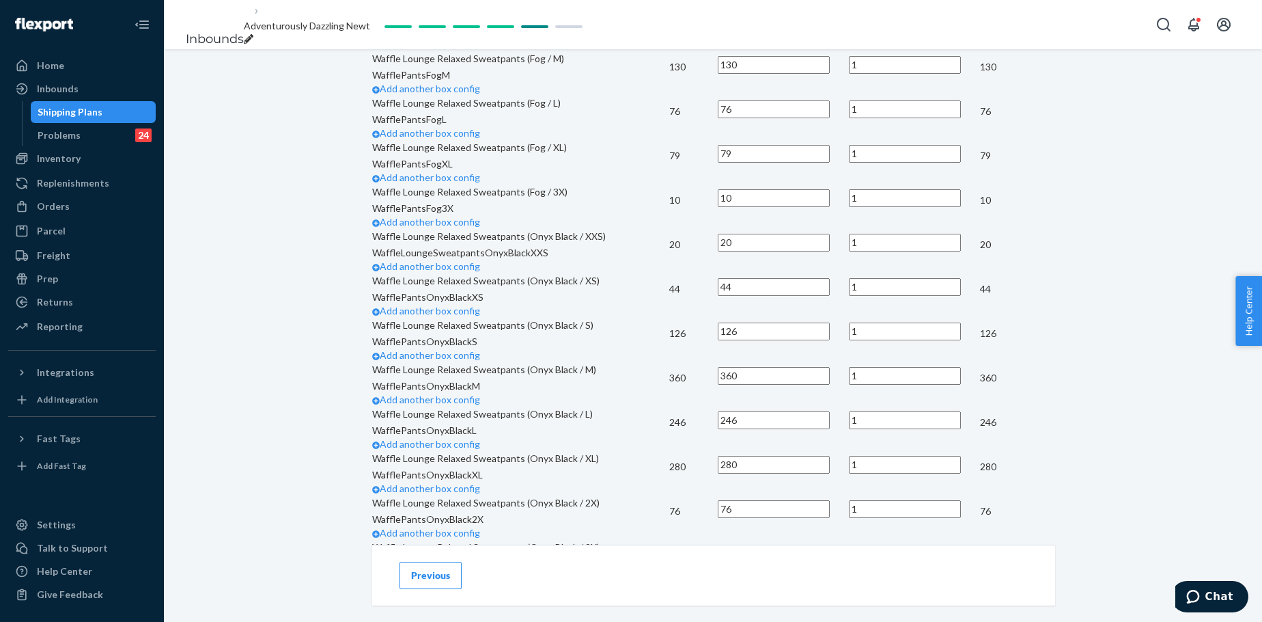
scroll to position [1685, 0]
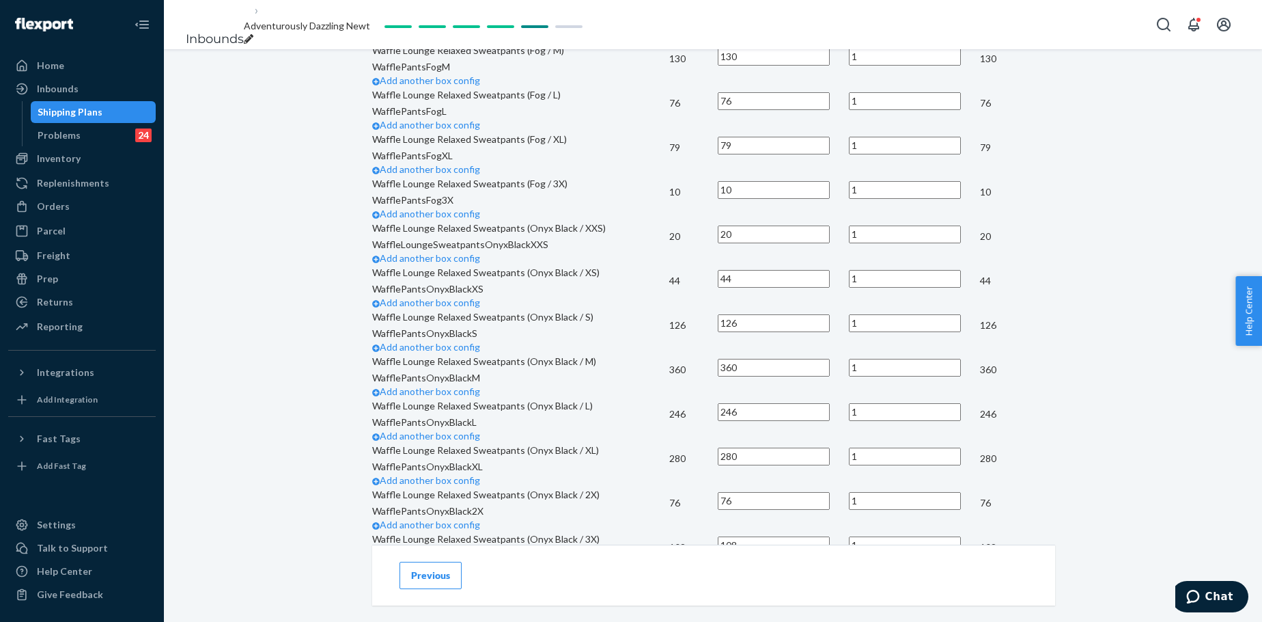
type input "40"
type input "5"
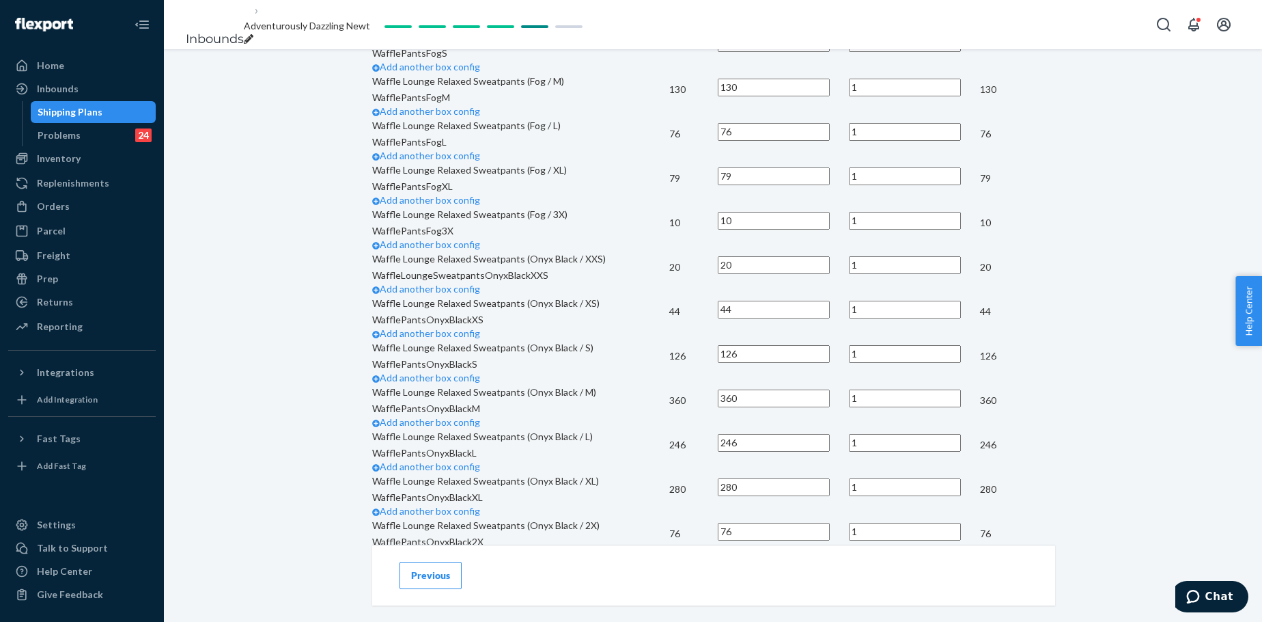
type input "6"
type input "1"
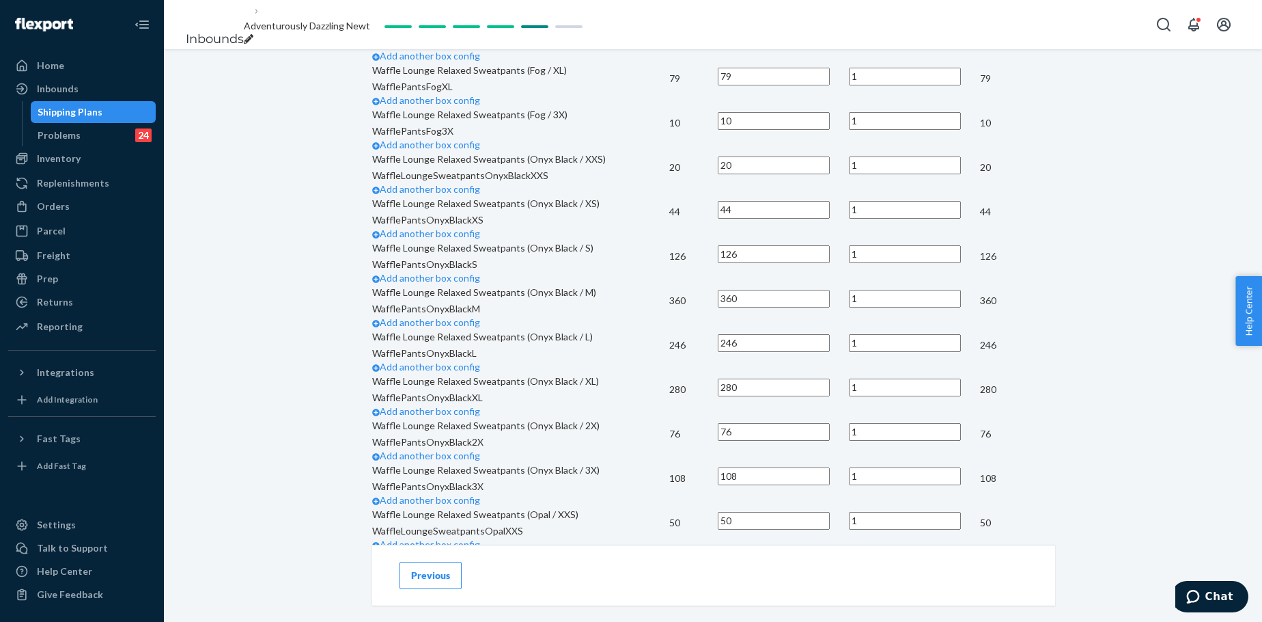
scroll to position [1799, 0]
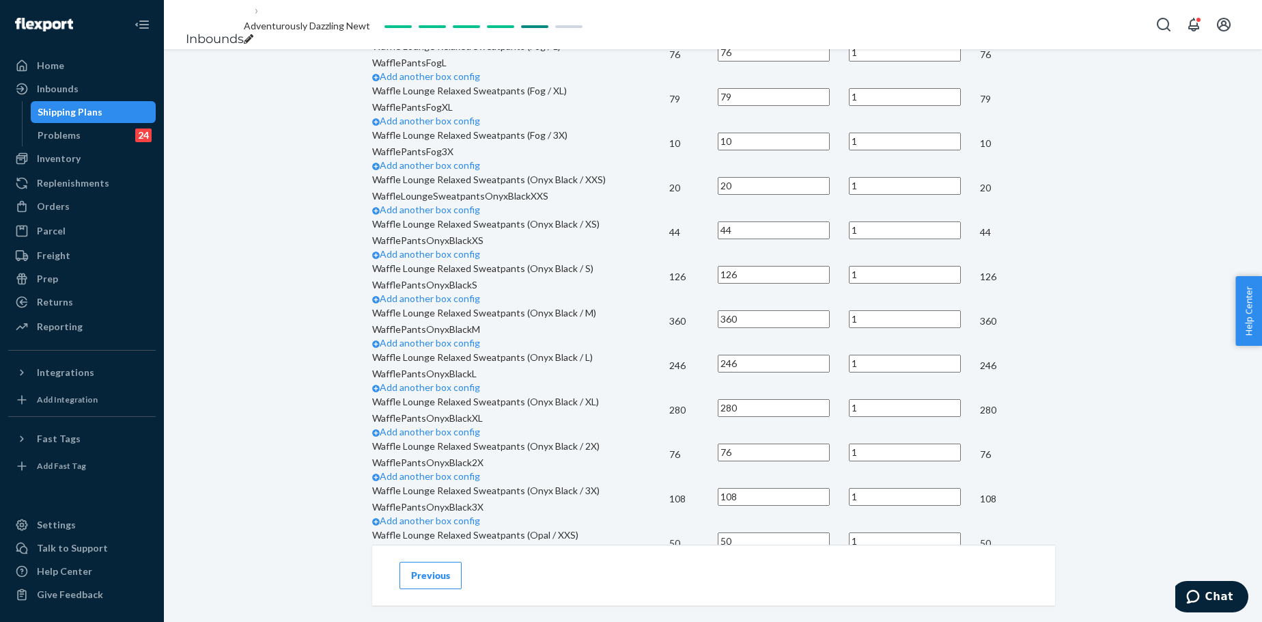
type input "5"
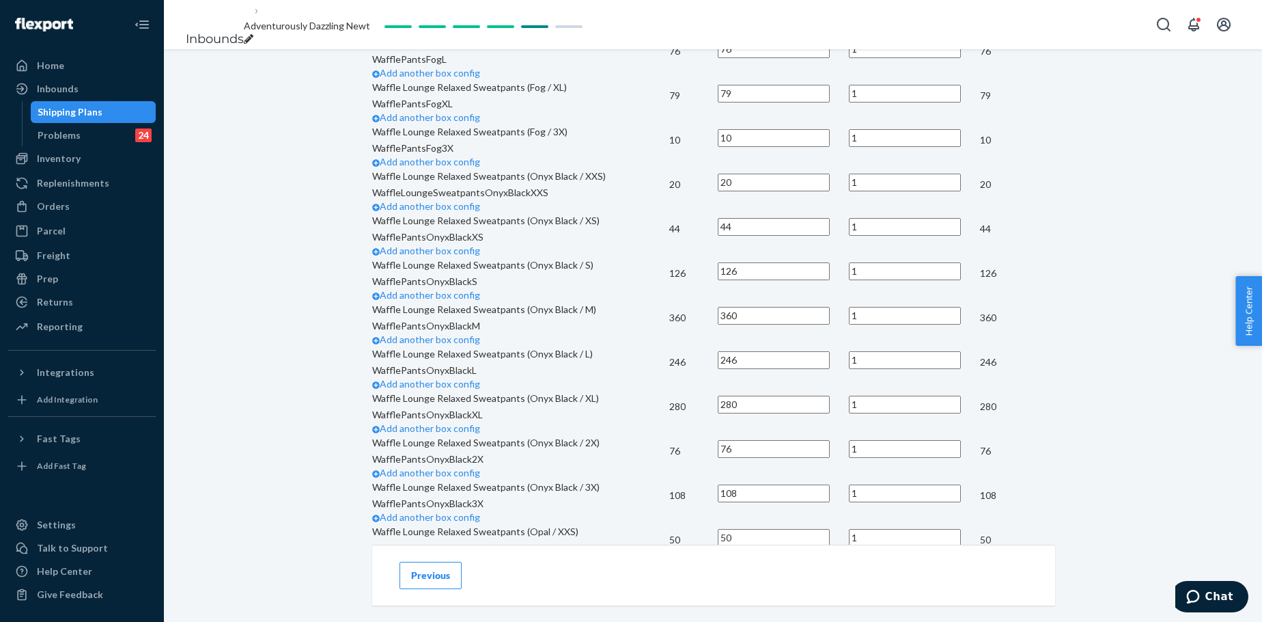
type input "40"
type input "20"
type input "1"
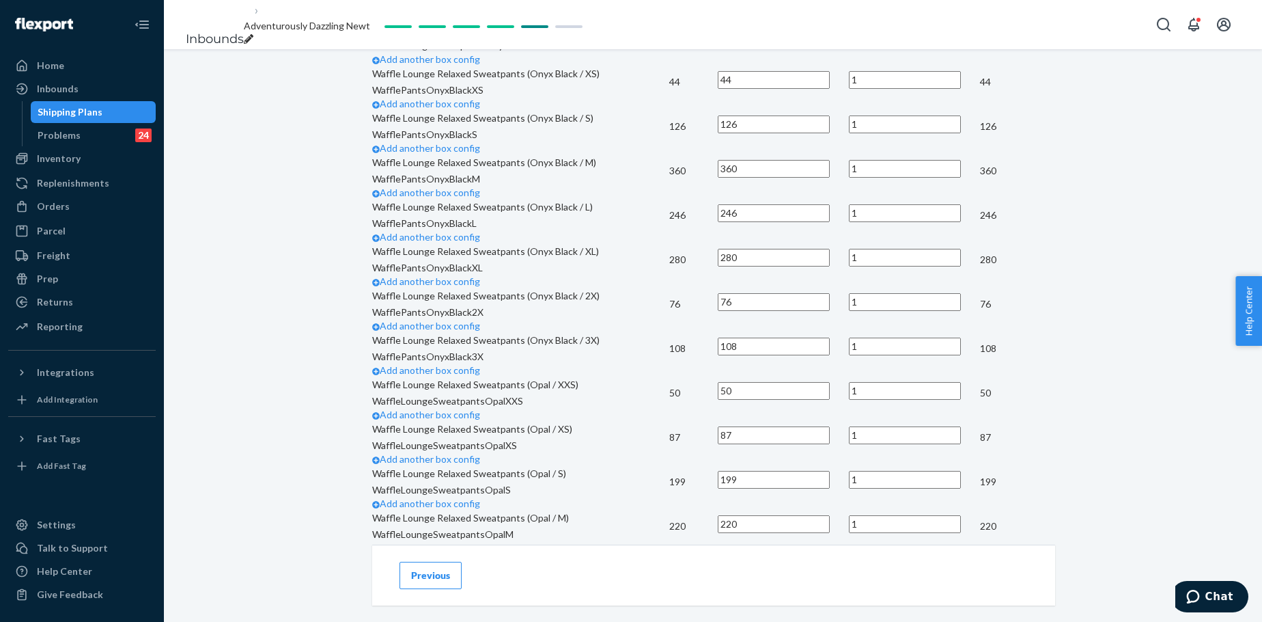
scroll to position [1958, 0]
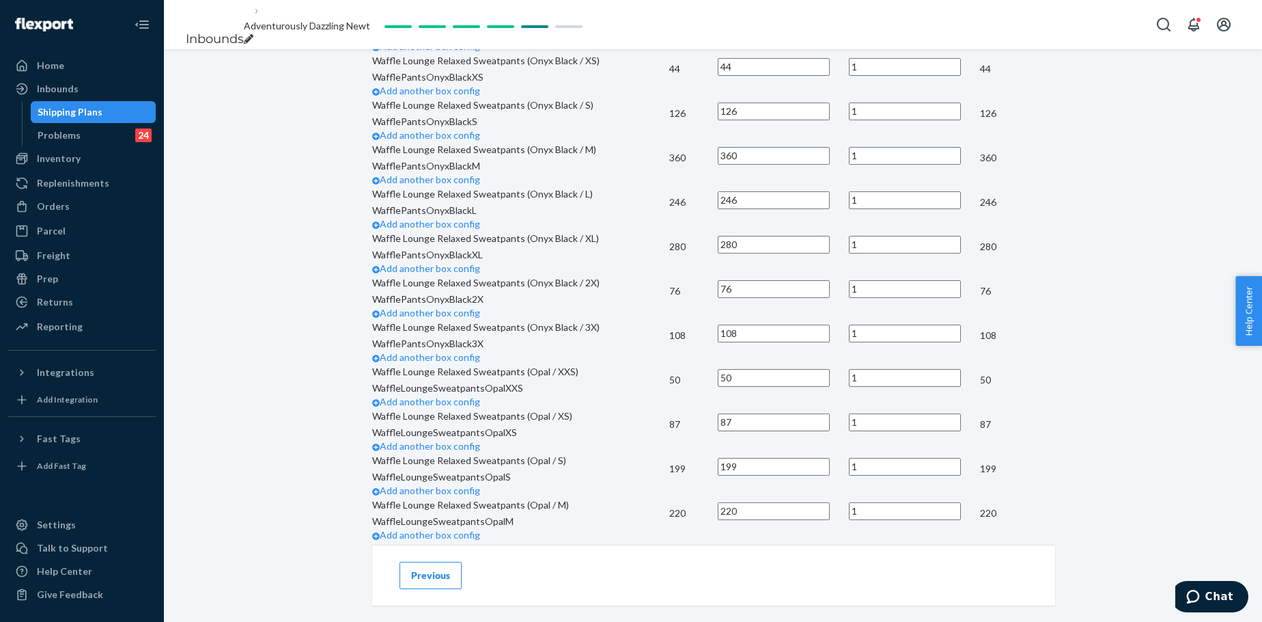
type input "35"
type input "2"
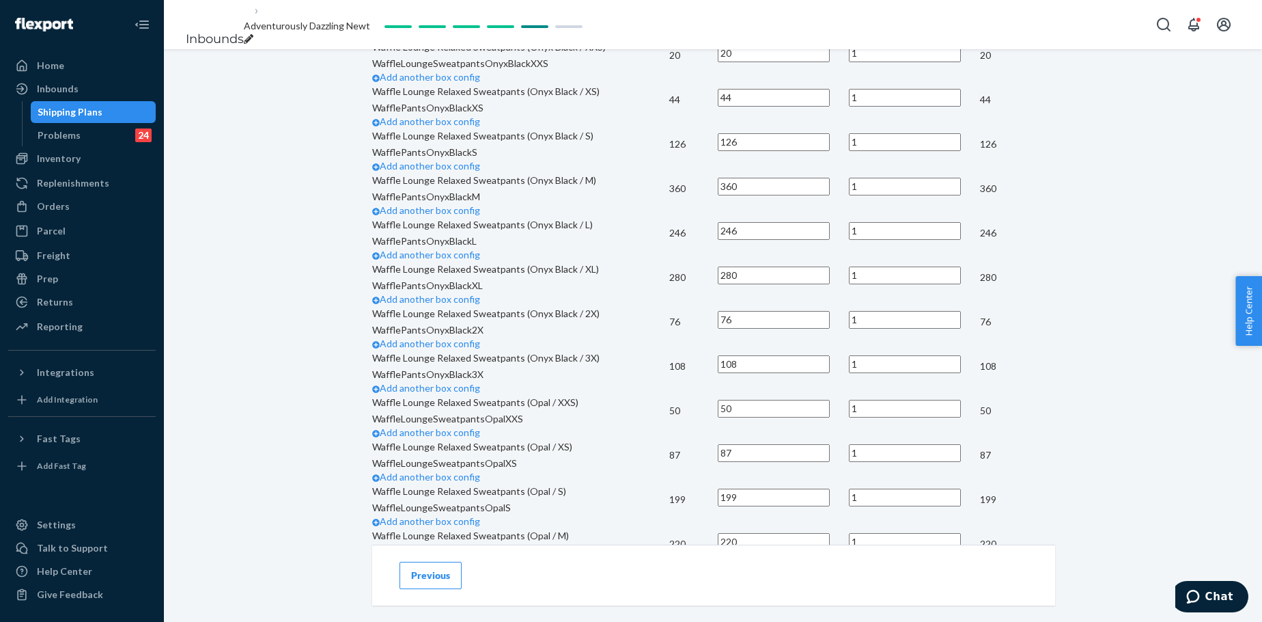
type input "10"
type input "1"
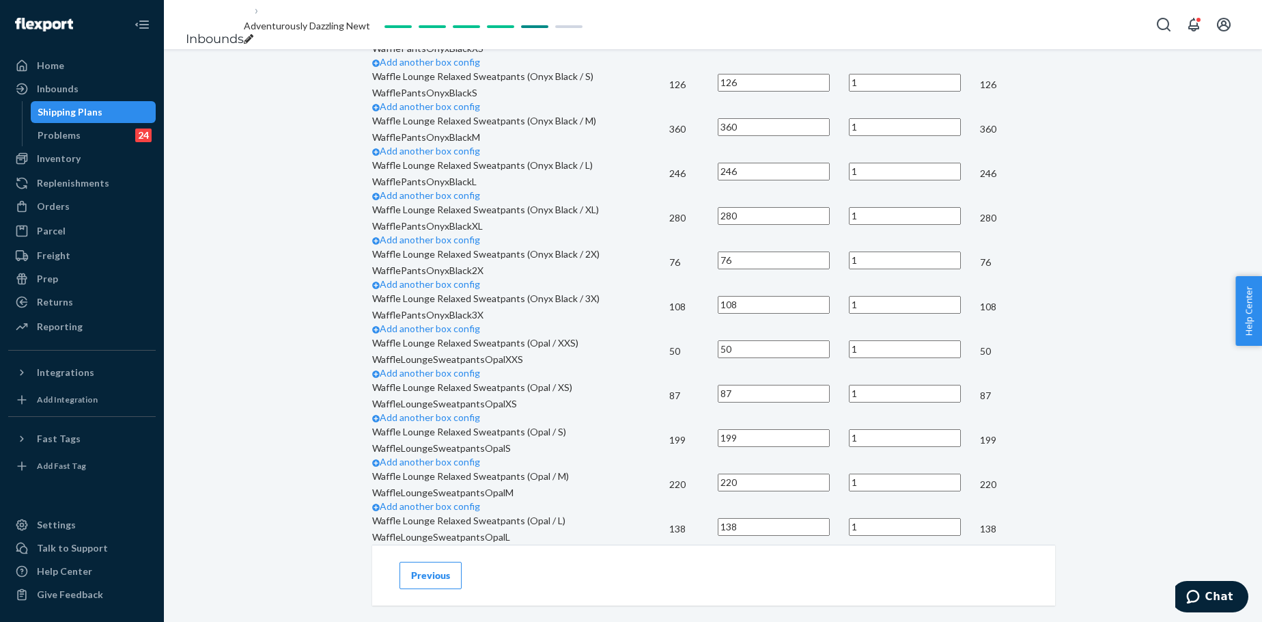
scroll to position [2072, 0]
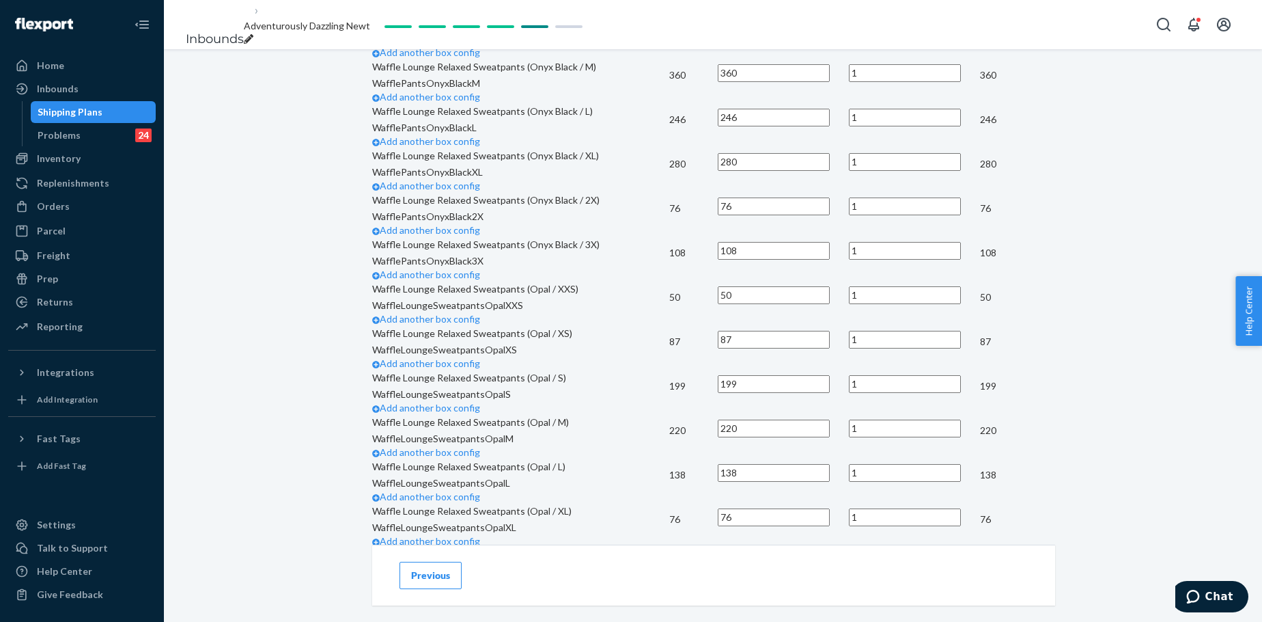
type input "35"
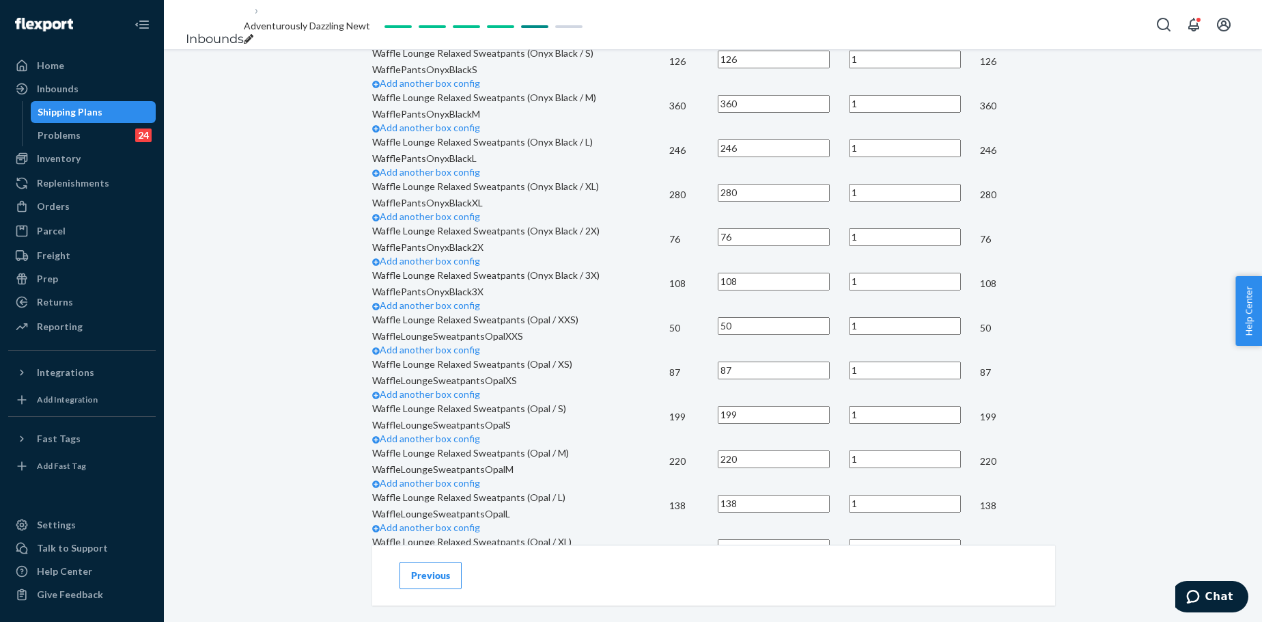
type input "10"
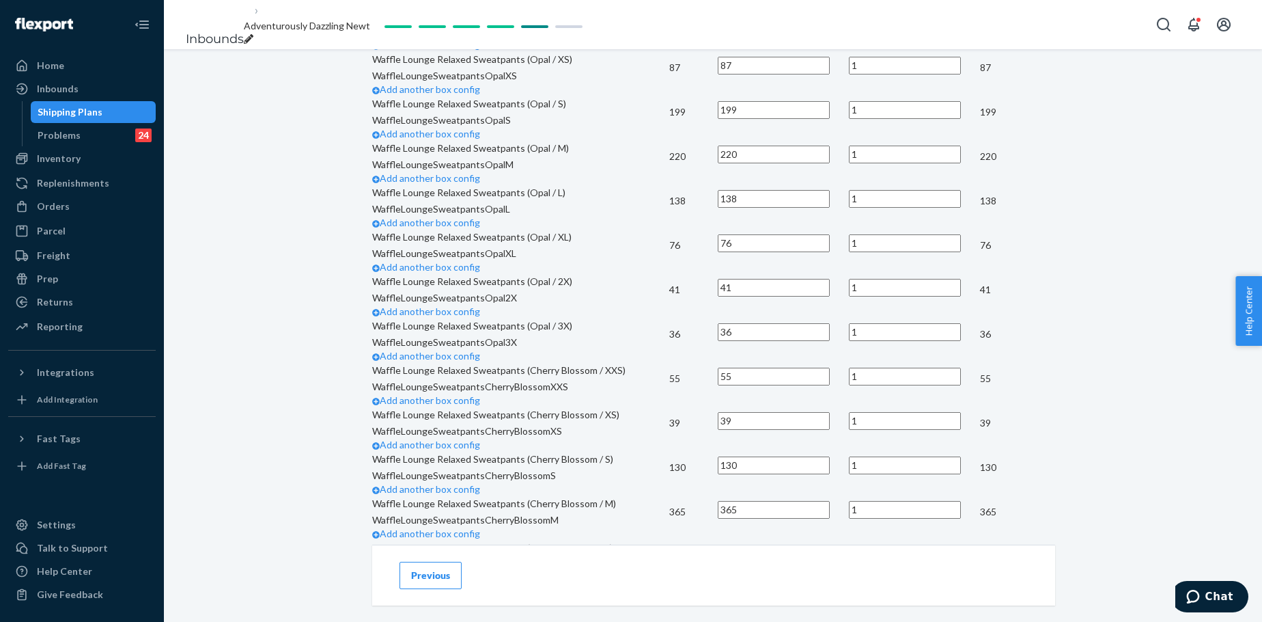
scroll to position [2413, 0]
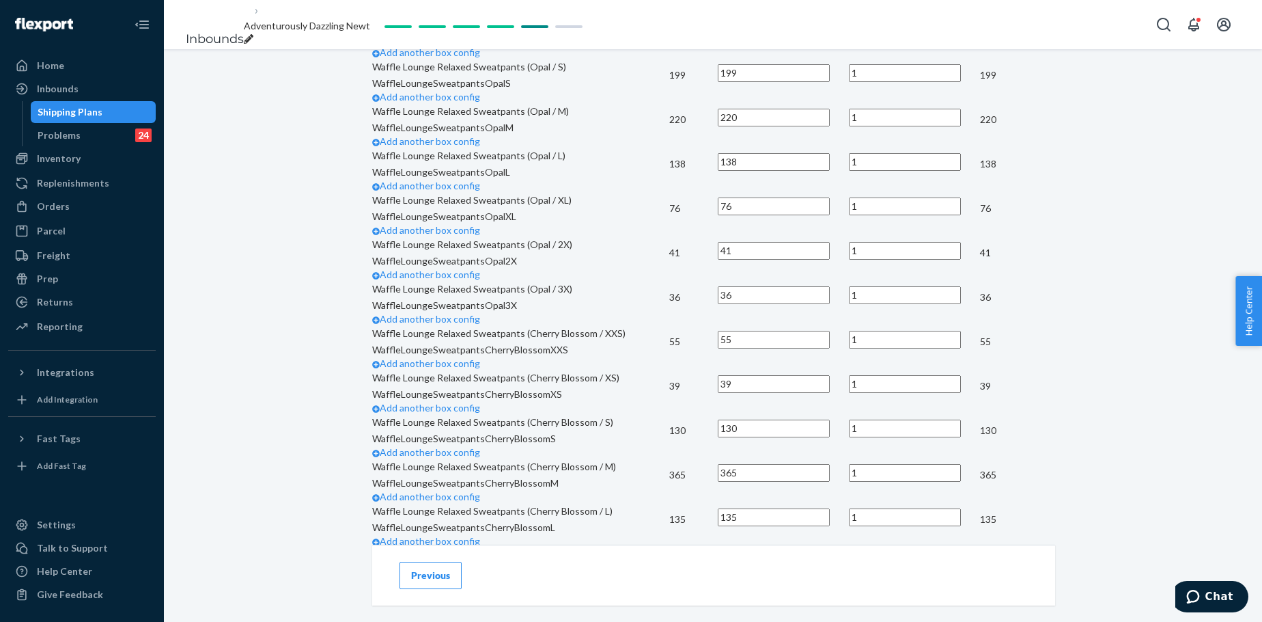
drag, startPoint x: 527, startPoint y: 142, endPoint x: 749, endPoint y: 122, distance: 222.9
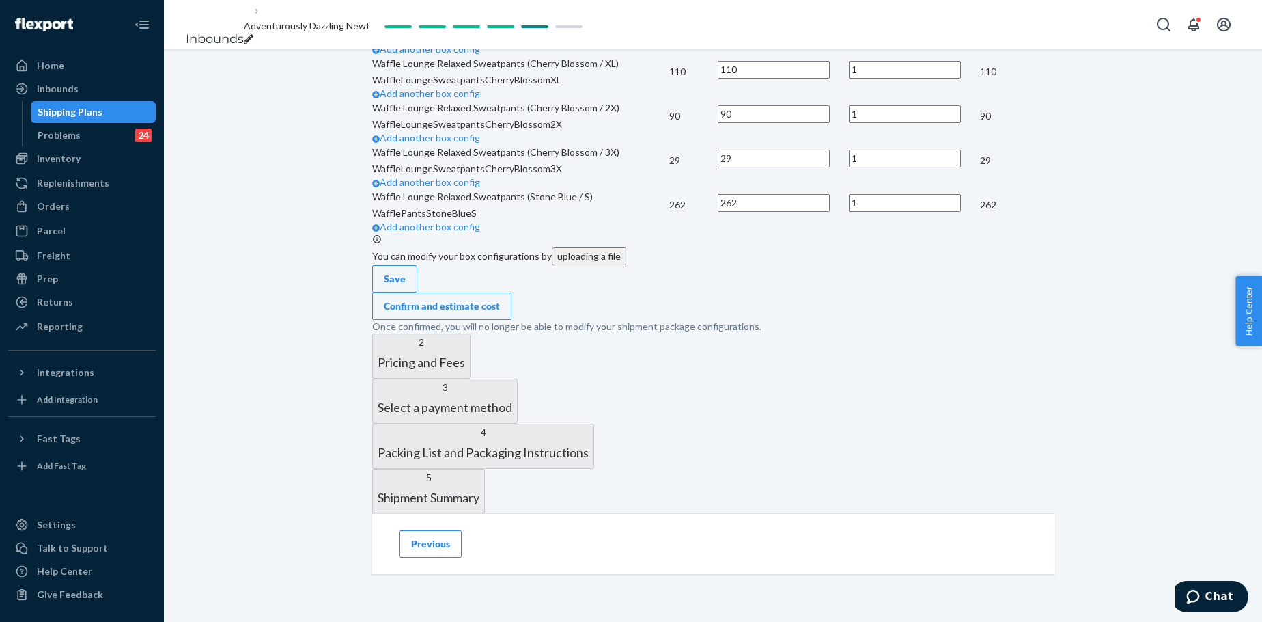
scroll to position [5496, 0]
click at [830, 212] on input "262" at bounding box center [774, 203] width 112 height 18
click at [480, 232] on link "Add another box config" at bounding box center [426, 227] width 108 height 12
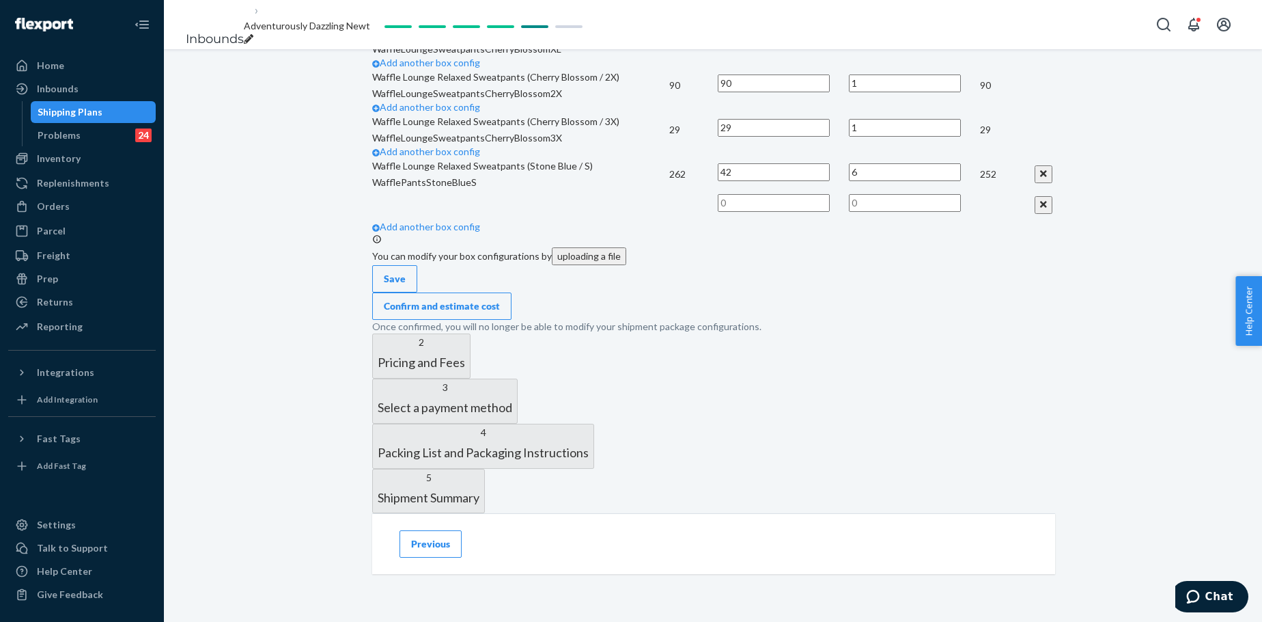
click at [830, 212] on input "text" at bounding box center [774, 203] width 112 height 18
click at [669, 220] on td at bounding box center [520, 204] width 297 height 31
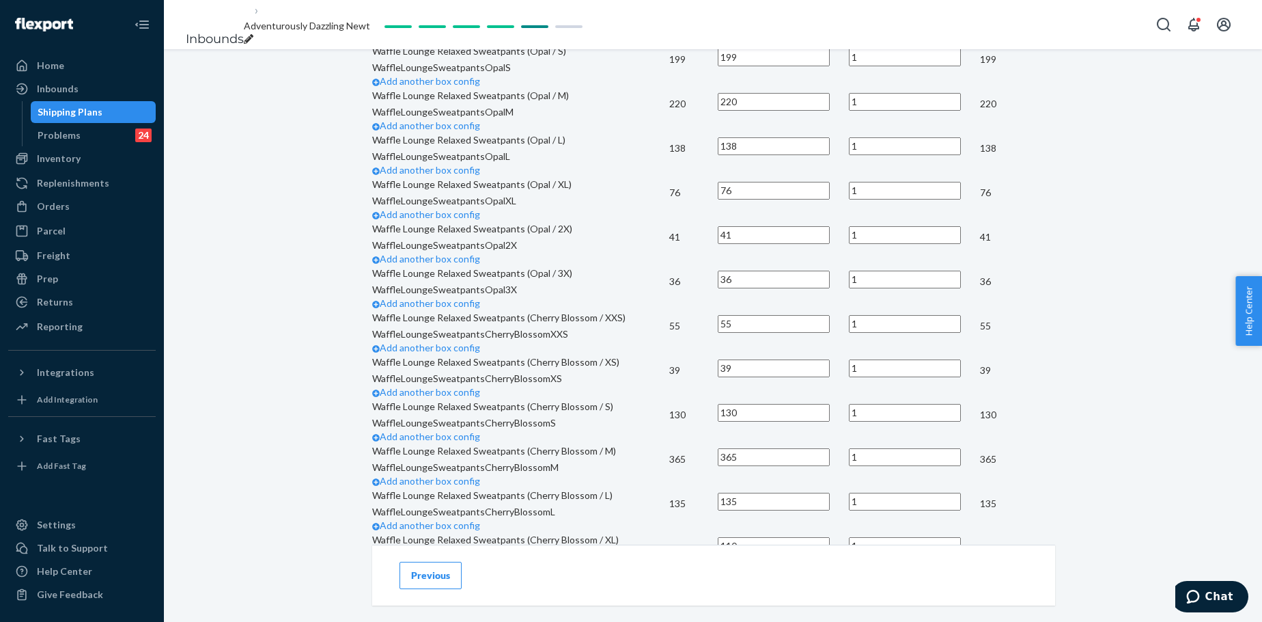
scroll to position [2421, 0]
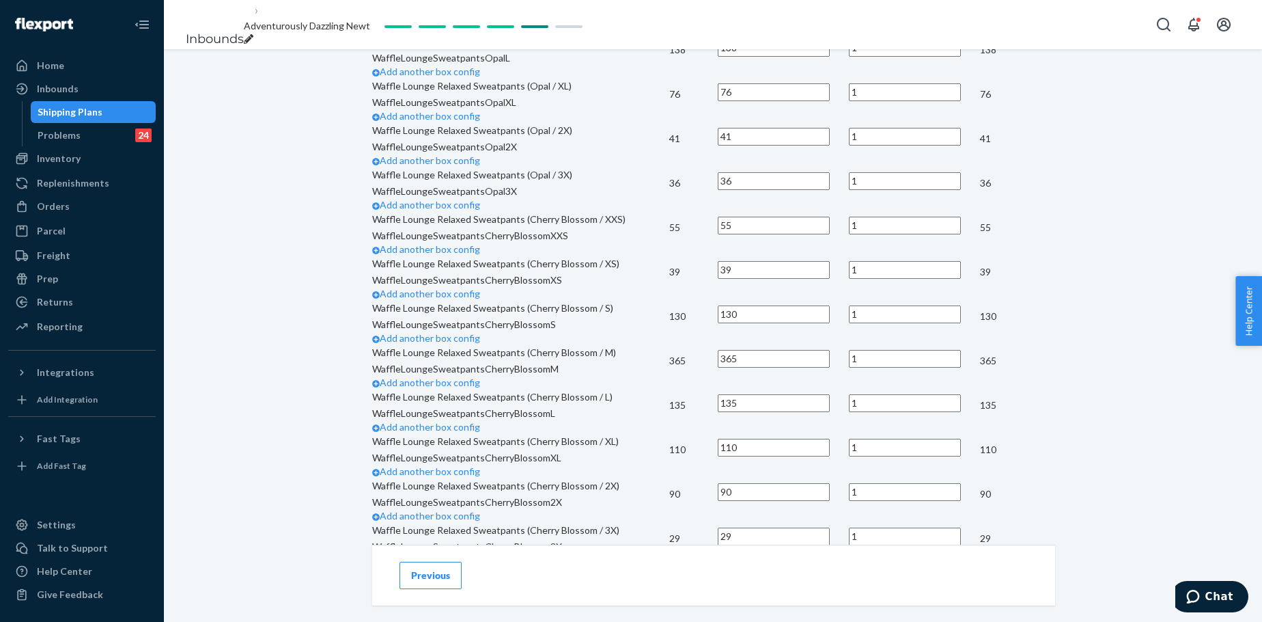
scroll to position [2648, 0]
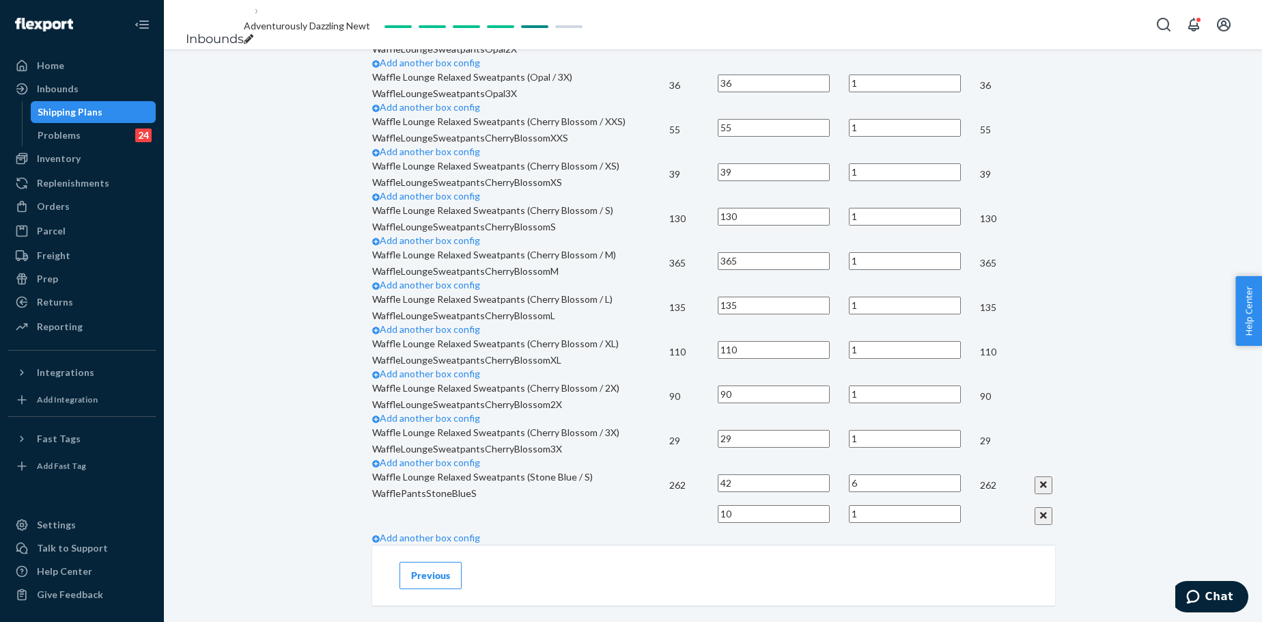
scroll to position [2762, 0]
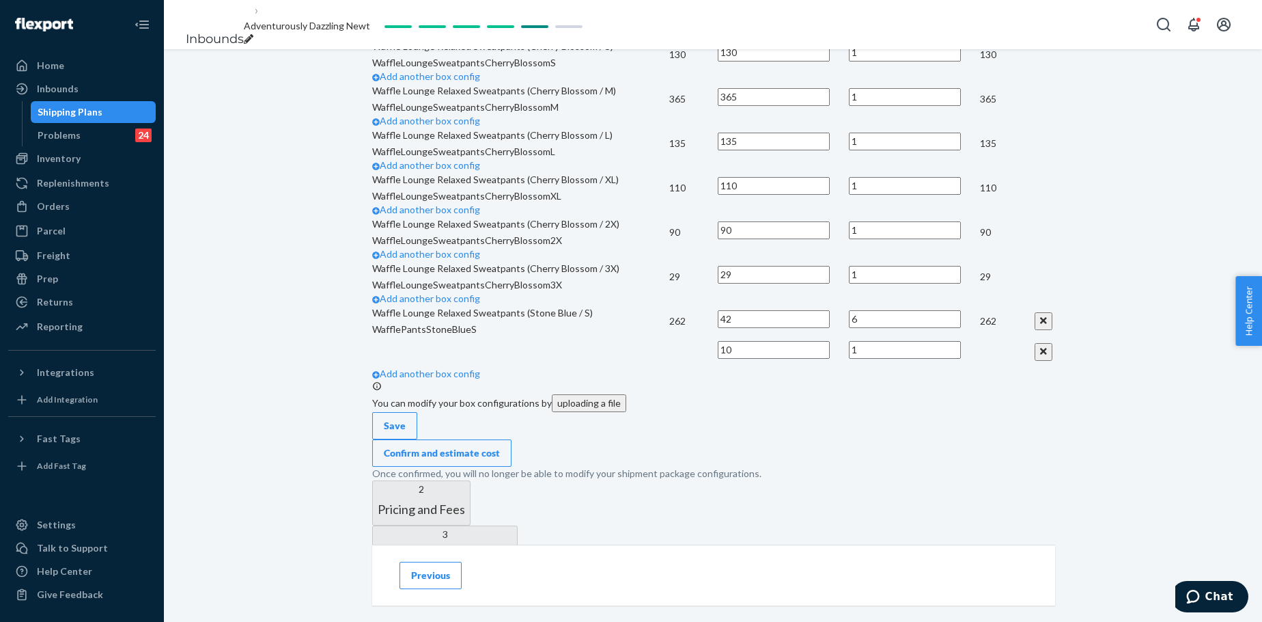
scroll to position [2944, 0]
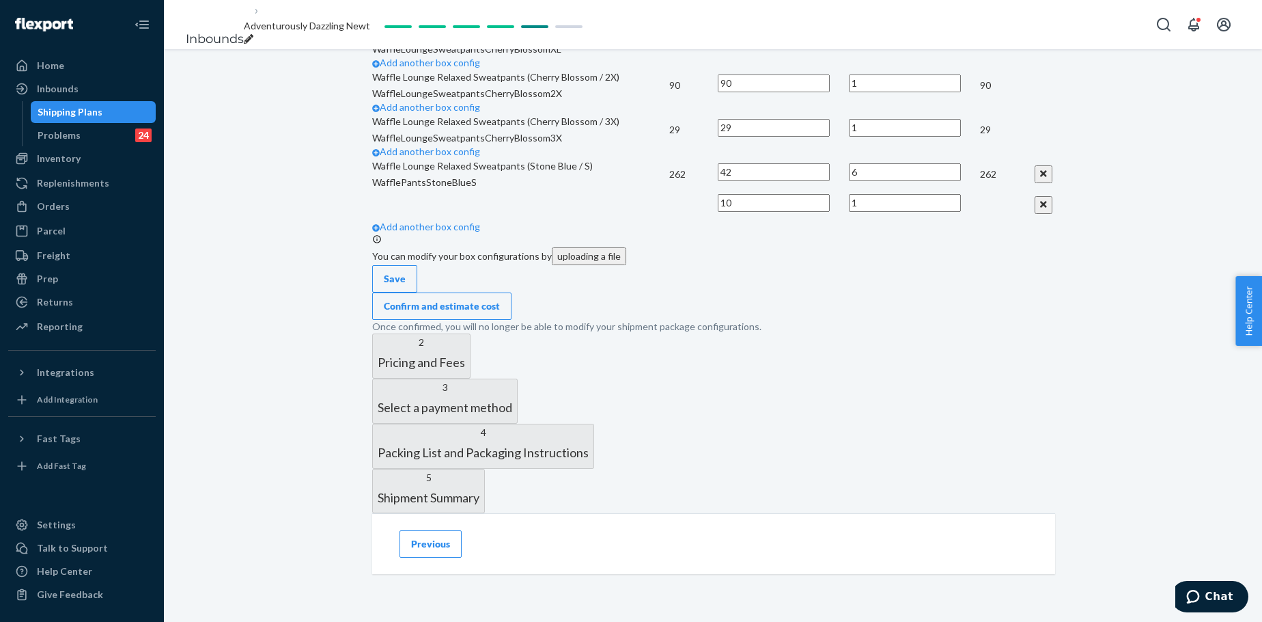
scroll to position [3286, 0]
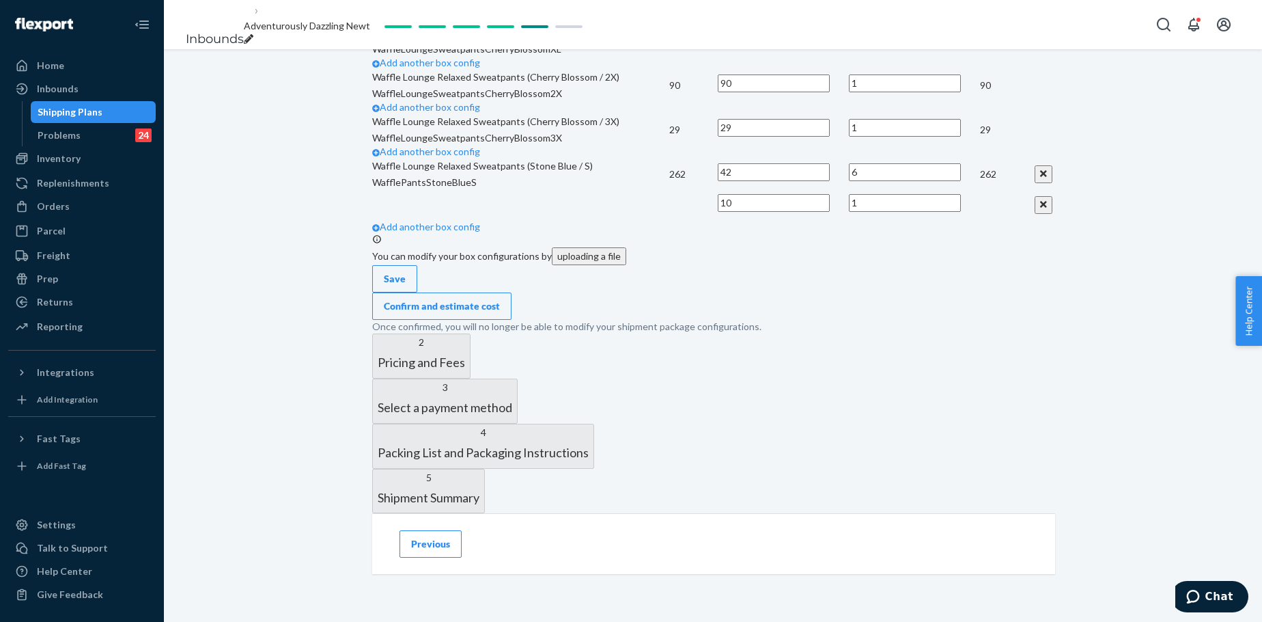
scroll to position [4766, 0]
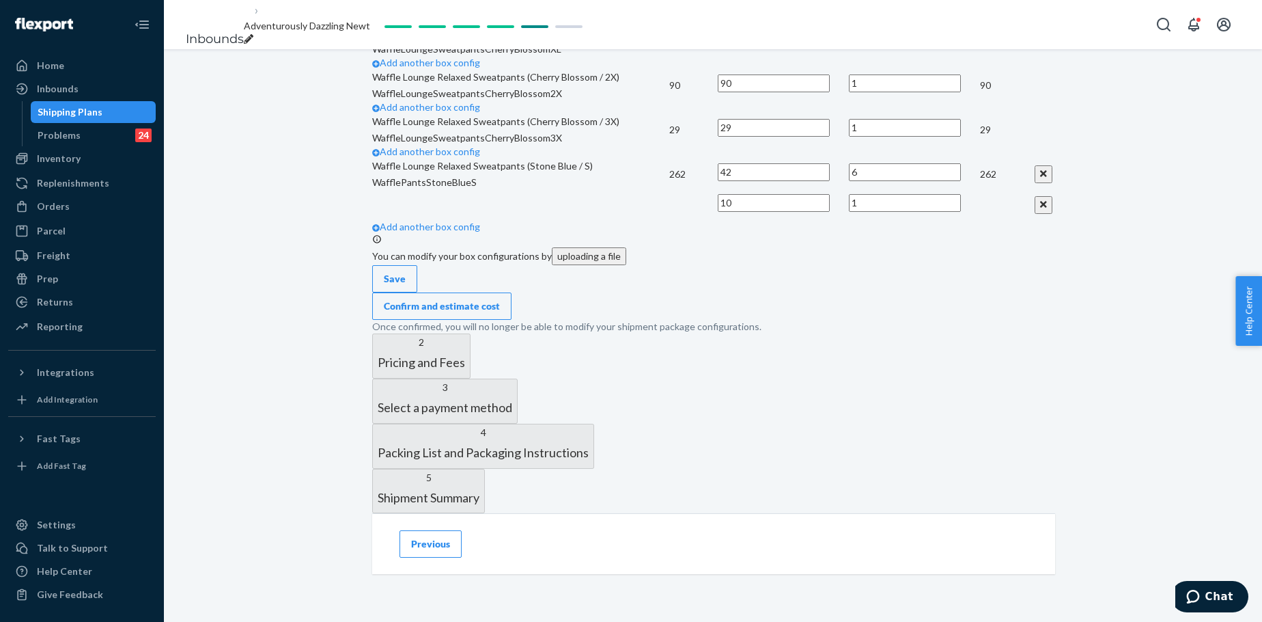
click at [456, 24] on link "Add another box config" at bounding box center [426, 18] width 108 height 12
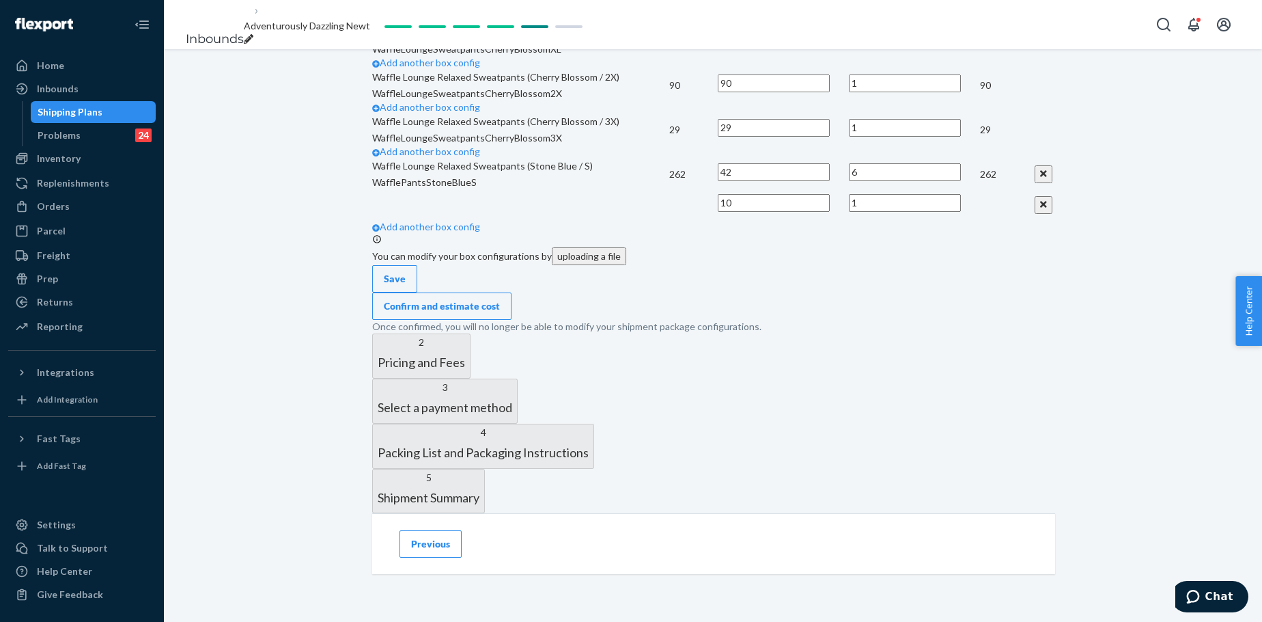
scroll to position [6496, 0]
click at [830, 48] on input "110" at bounding box center [774, 39] width 112 height 18
click at [480, 68] on link "Add another box config" at bounding box center [426, 63] width 108 height 12
click at [830, 48] on input "text" at bounding box center [774, 39] width 112 height 18
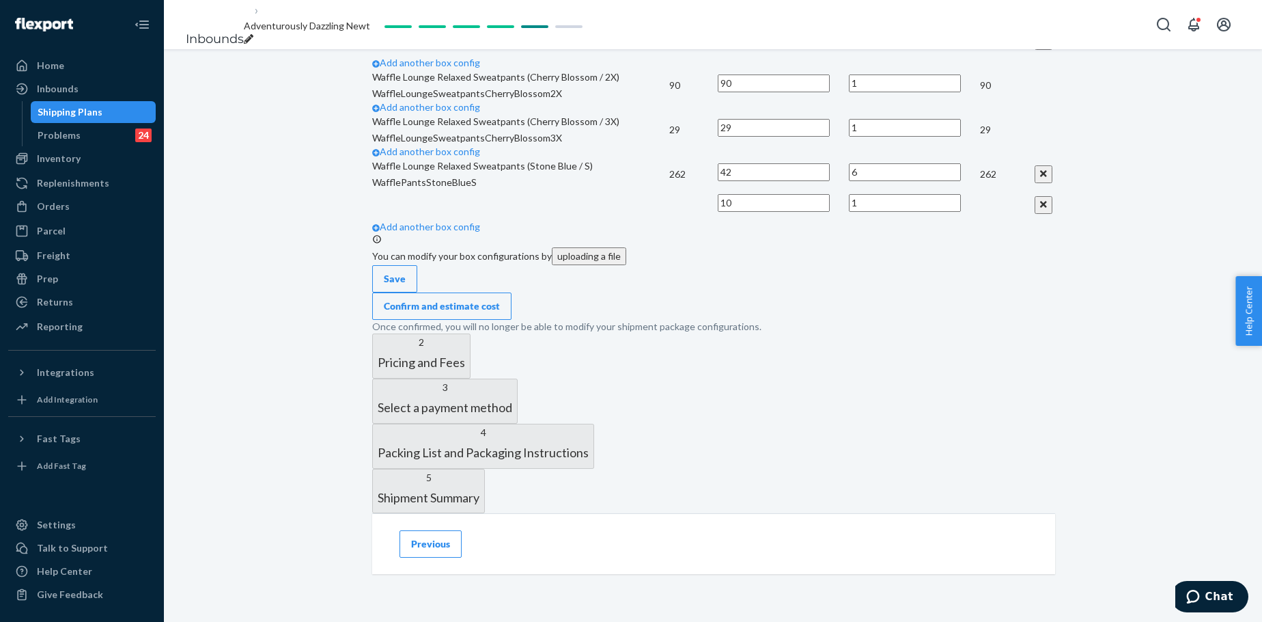
click at [669, 56] on td at bounding box center [520, 40] width 297 height 31
click at [830, 92] on input "90" at bounding box center [774, 83] width 112 height 18
click at [830, 92] on input "3" at bounding box center [774, 83] width 112 height 18
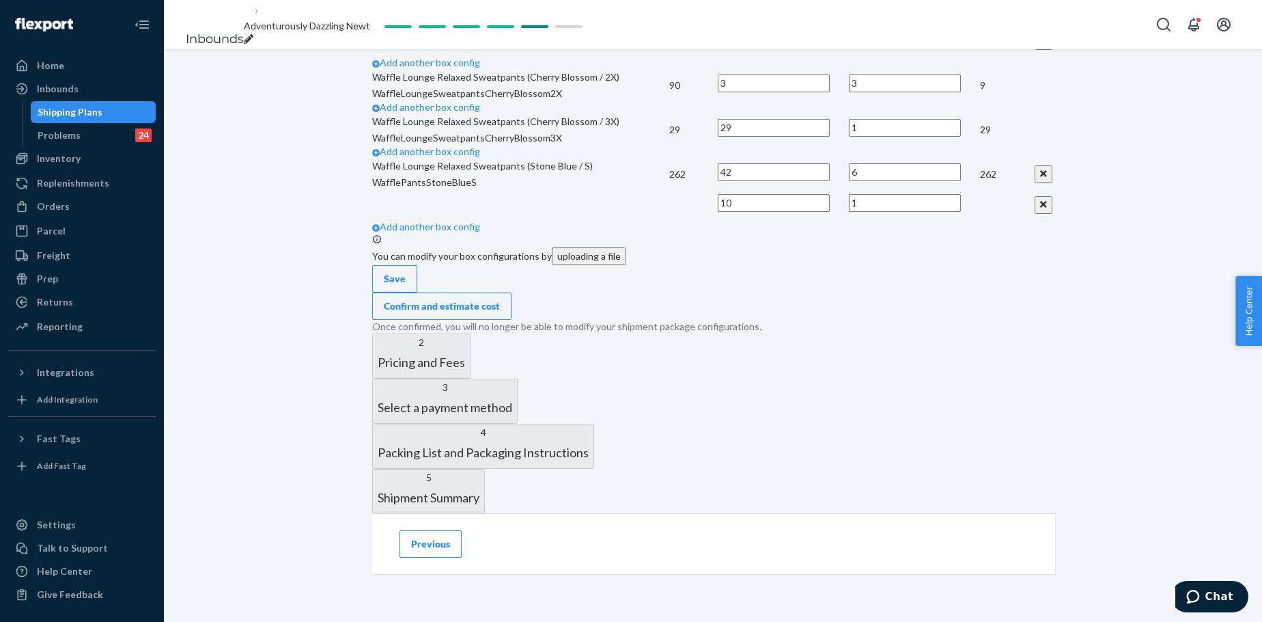
click at [830, 92] on input "3" at bounding box center [774, 83] width 112 height 18
click at [718, 100] on td "90" at bounding box center [693, 85] width 48 height 31
click at [370, 33] on div "breadcrumbs" at bounding box center [307, 40] width 126 height 14
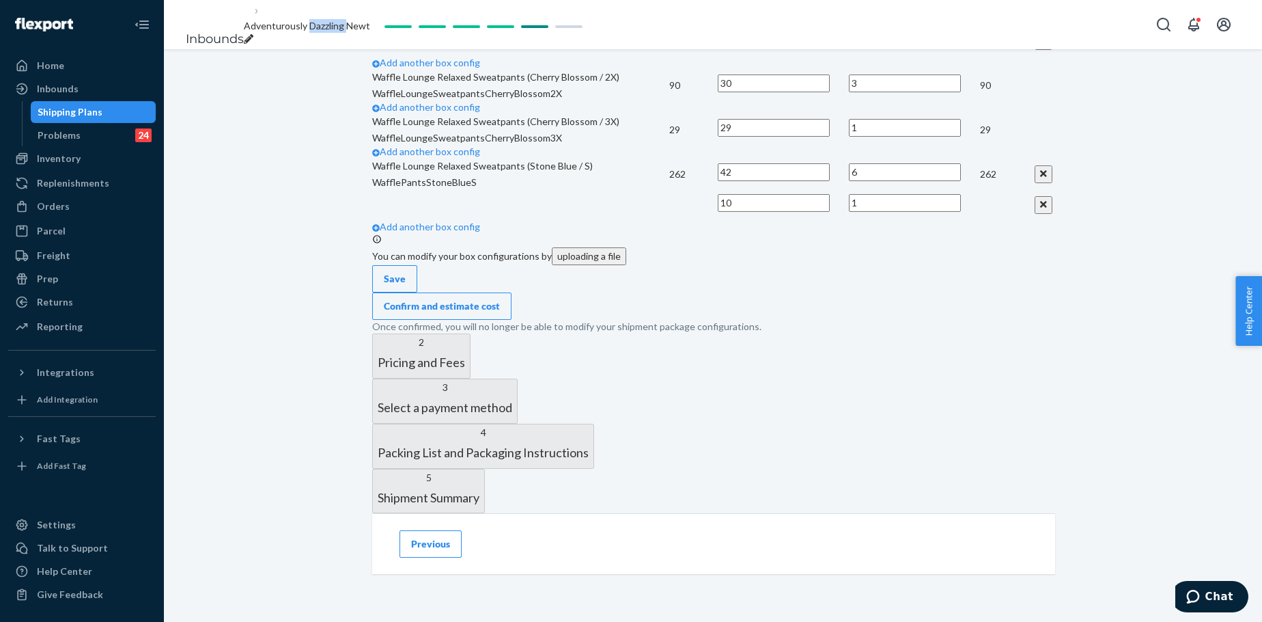
click at [370, 25] on span "Adventurously Dazzling Newt" at bounding box center [307, 26] width 126 height 12
click at [356, 18] on input "Adventurously Dazzling Newt" at bounding box center [300, 26] width 112 height 18
click at [356, 17] on input "Adventurously Dazzling Newt" at bounding box center [300, 26] width 112 height 18
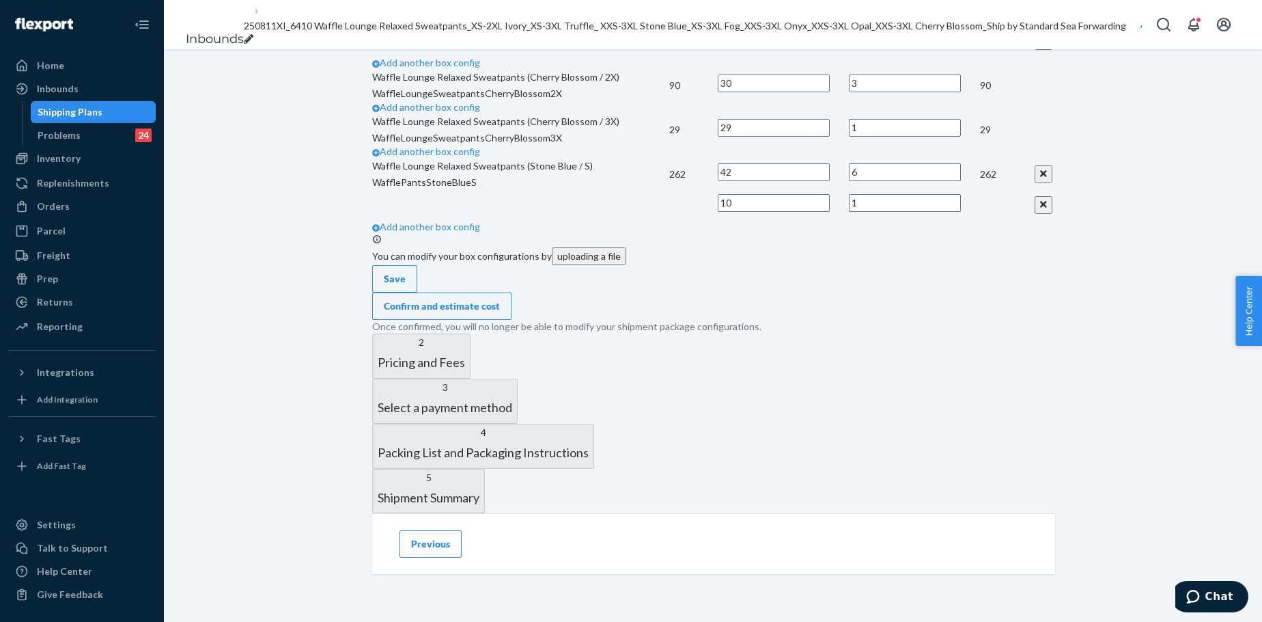
click at [500, 313] on div "Confirm and estimate cost" at bounding box center [442, 306] width 116 height 14
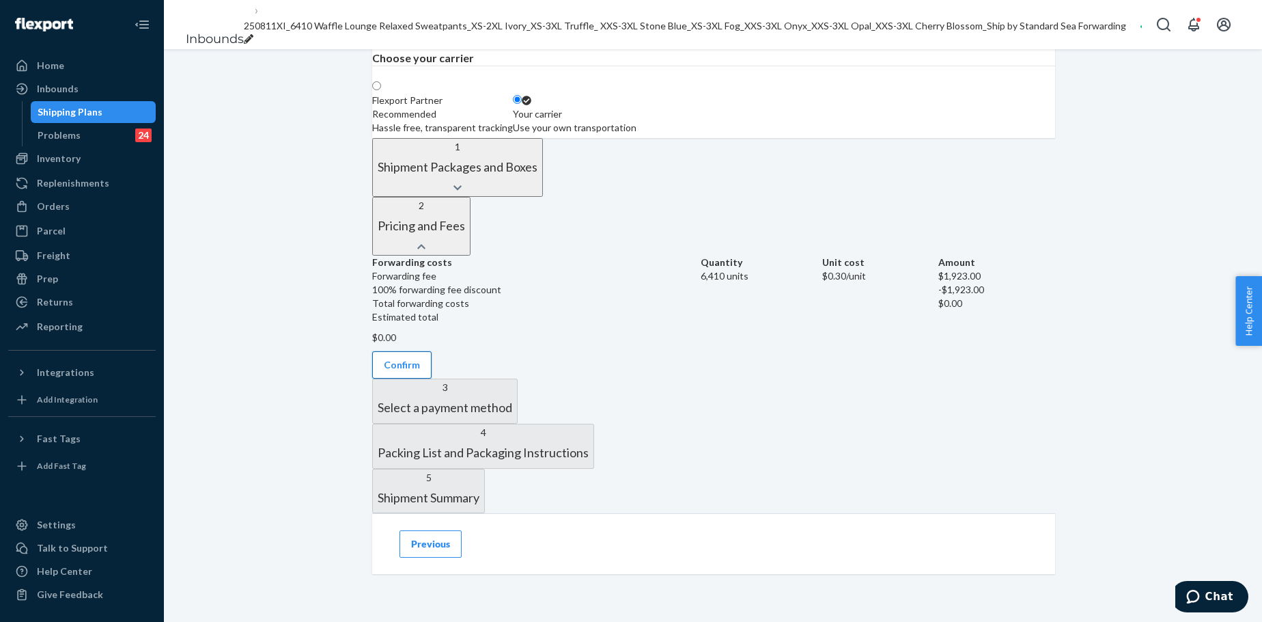
click at [432, 351] on button "Confirm" at bounding box center [401, 364] width 59 height 27
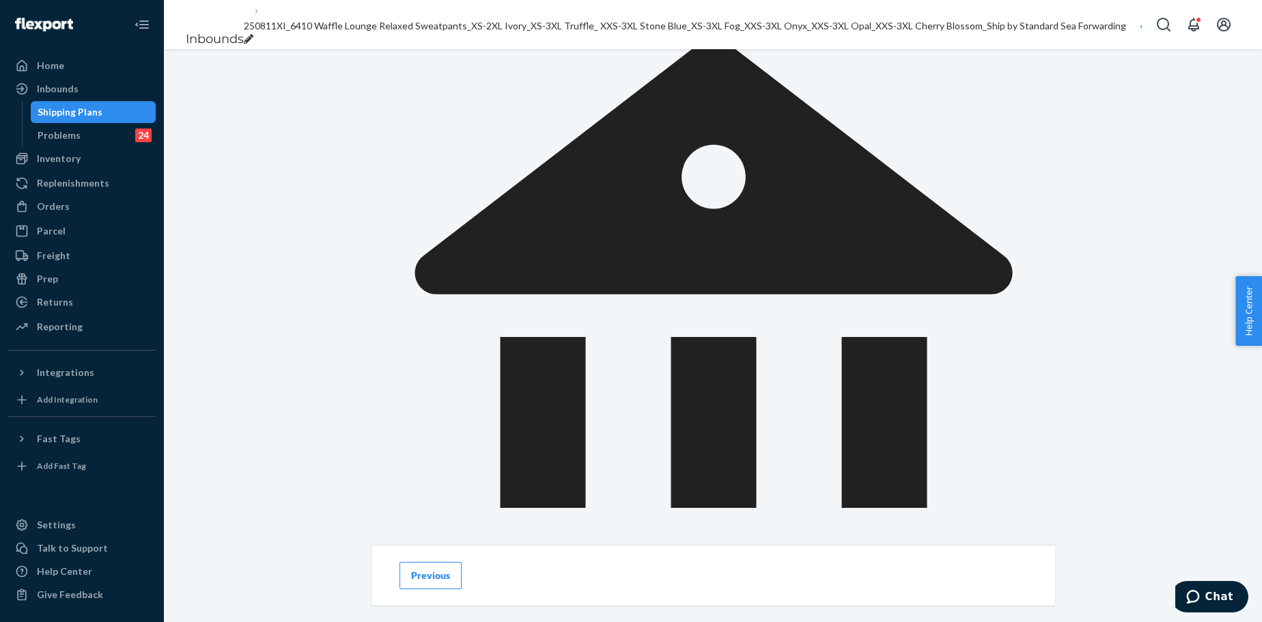
scroll to position [537, 0]
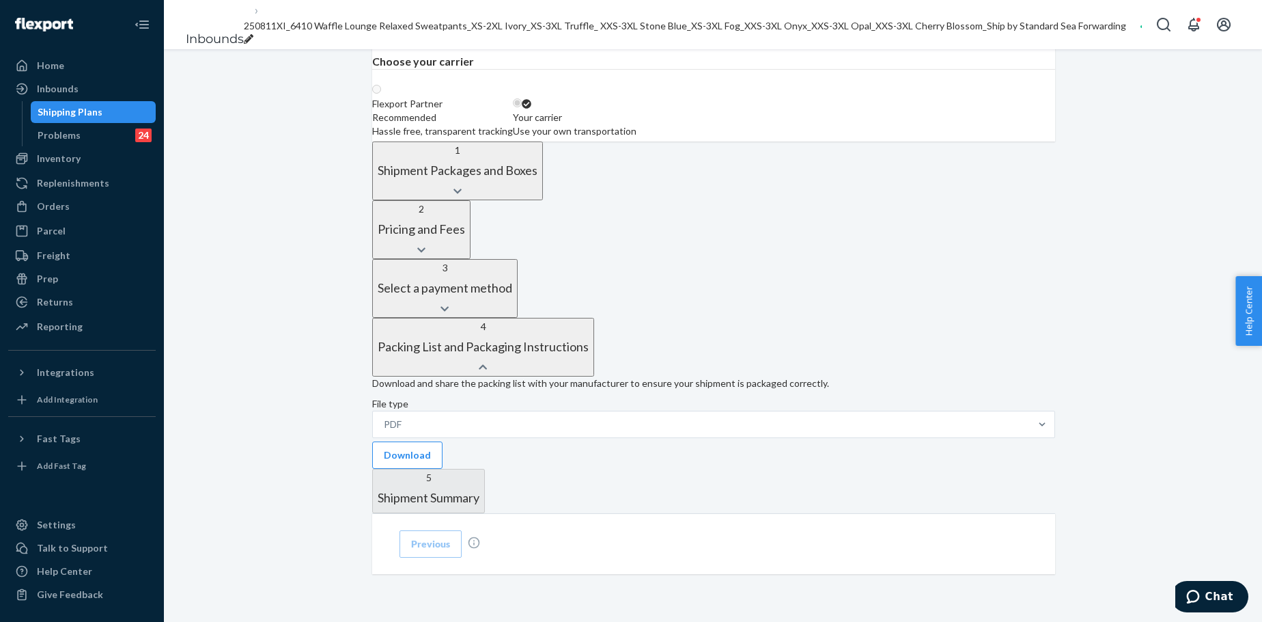
scroll to position [508, 0]
click at [443, 441] on button "Download" at bounding box center [407, 454] width 70 height 27
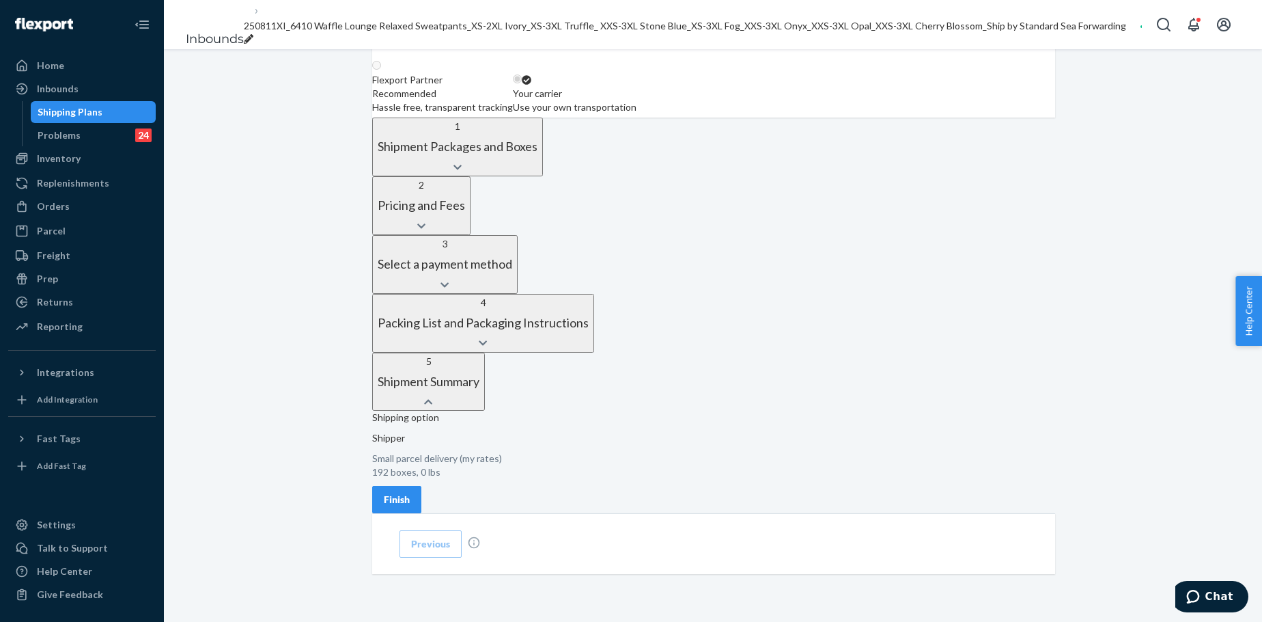
click at [410, 474] on div "Finish" at bounding box center [397, 499] width 26 height 14
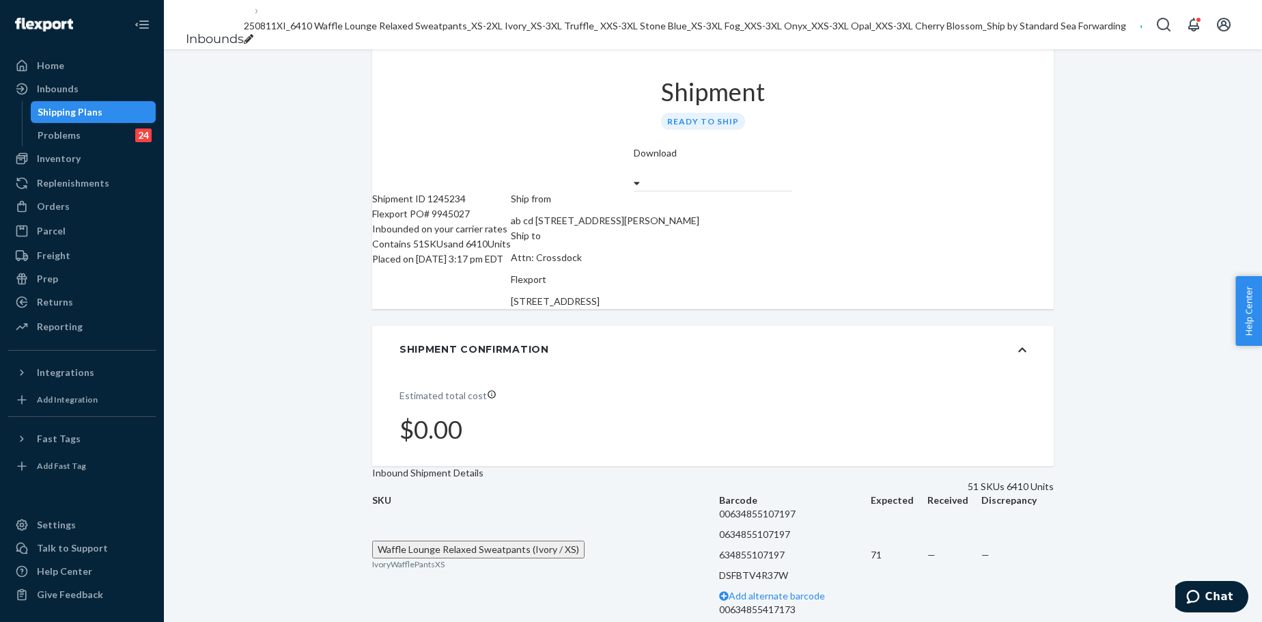
scroll to position [0, 0]
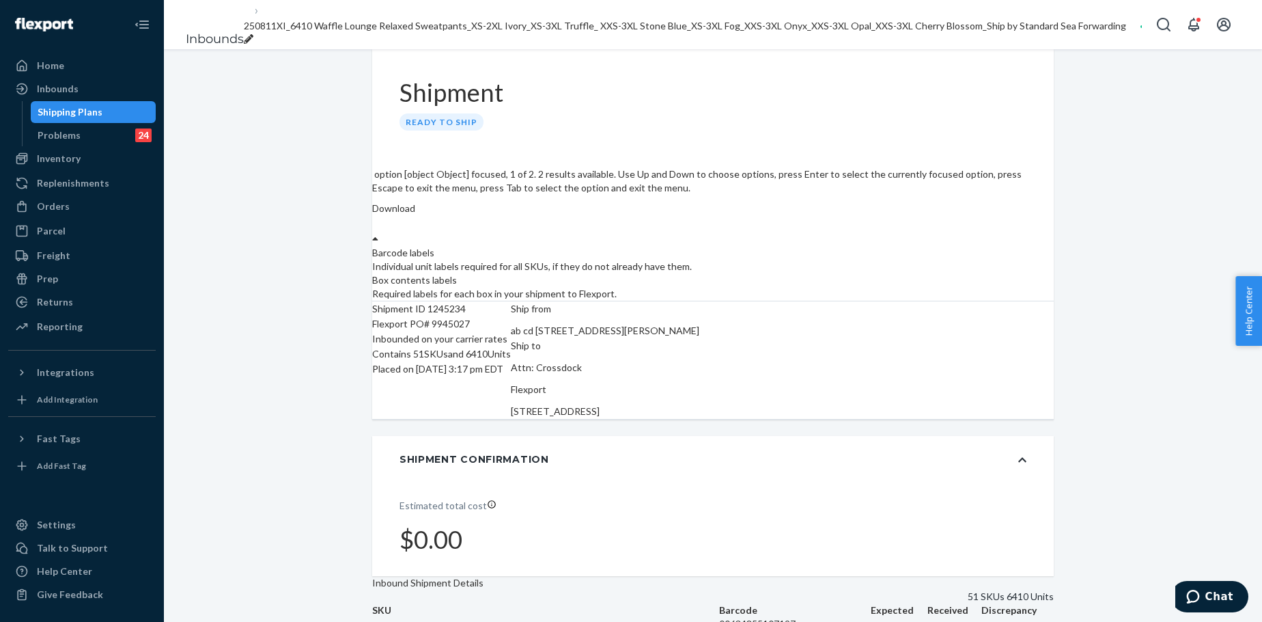
click at [415, 202] on label "Download" at bounding box center [393, 209] width 43 height 14
click at [1005, 287] on div "Required labels for each box in your shipment to Flexport." at bounding box center [713, 294] width 682 height 14
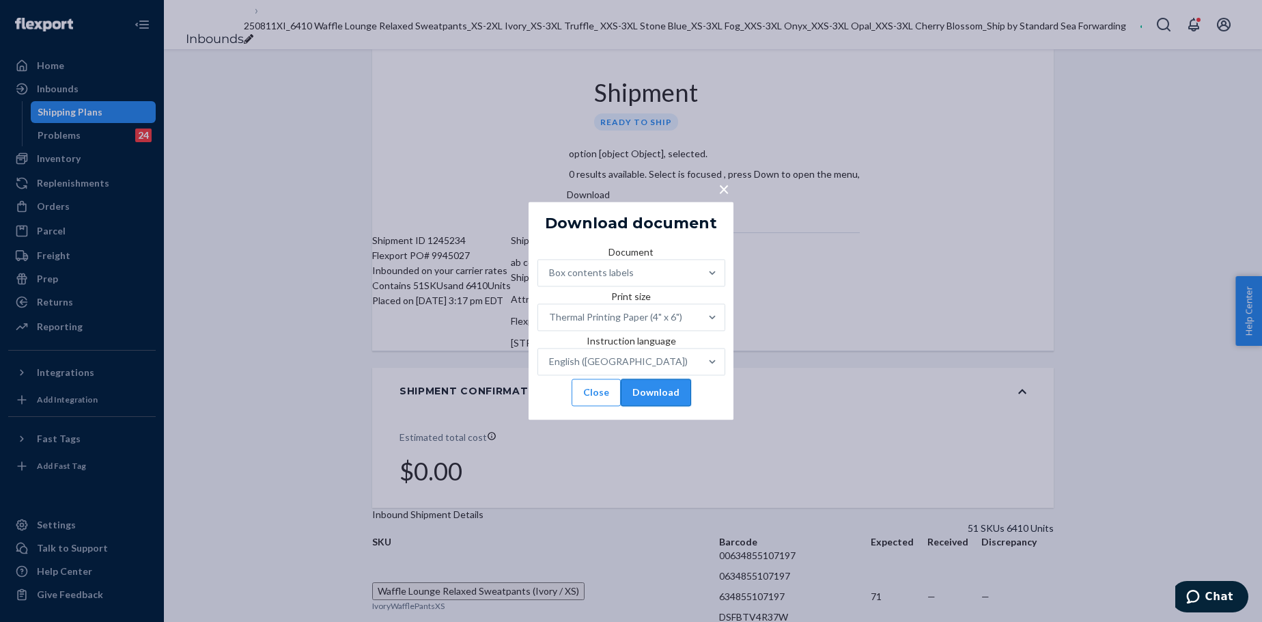
click at [678, 406] on button "Download" at bounding box center [656, 392] width 70 height 27
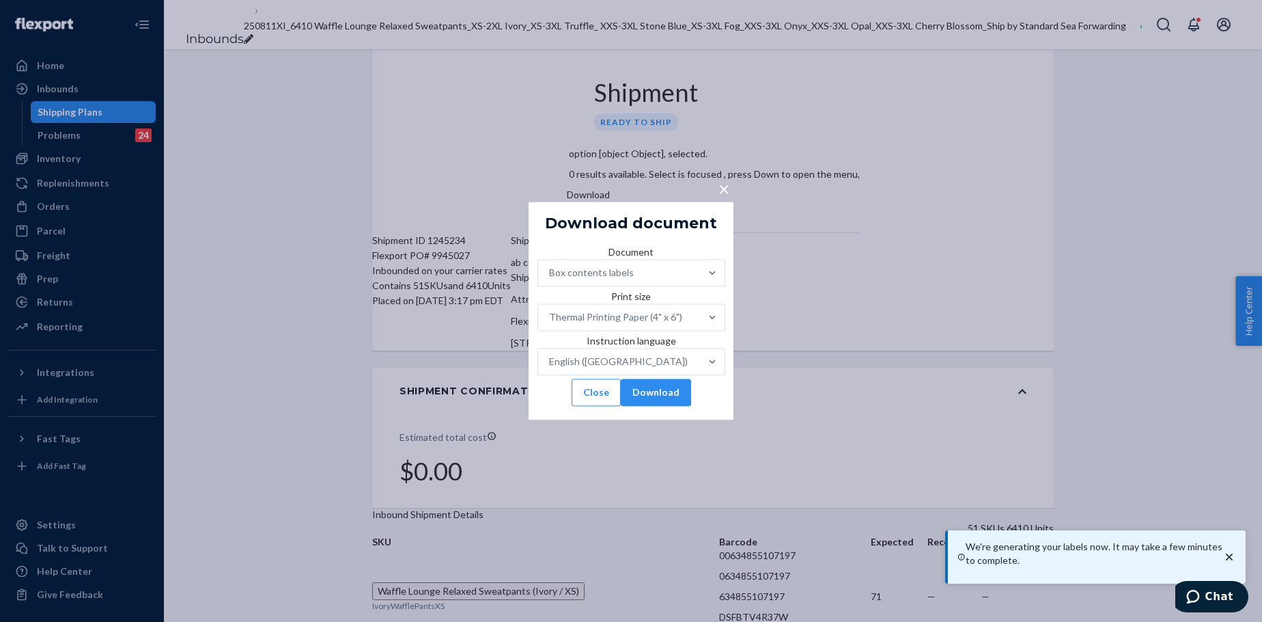
click at [756, 44] on div "× Download document Document Box contents labels Print size Thermal Printing Pa…" at bounding box center [631, 311] width 1262 height 622
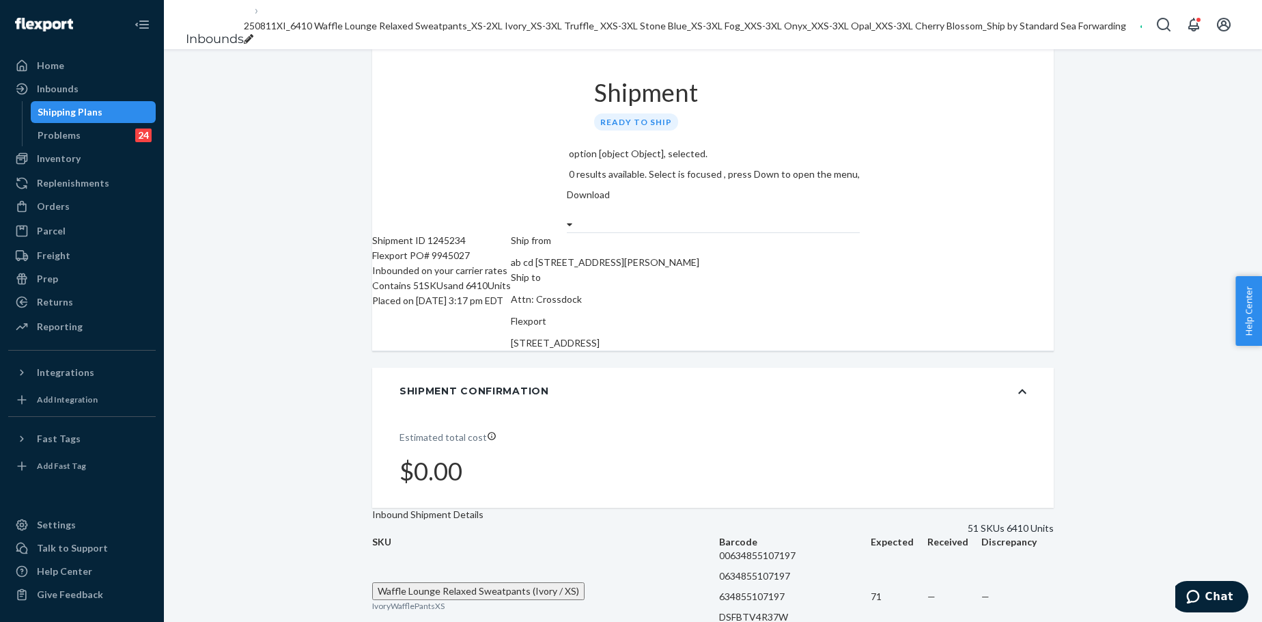
click at [59, 91] on div "Inbounds" at bounding box center [58, 89] width 42 height 14
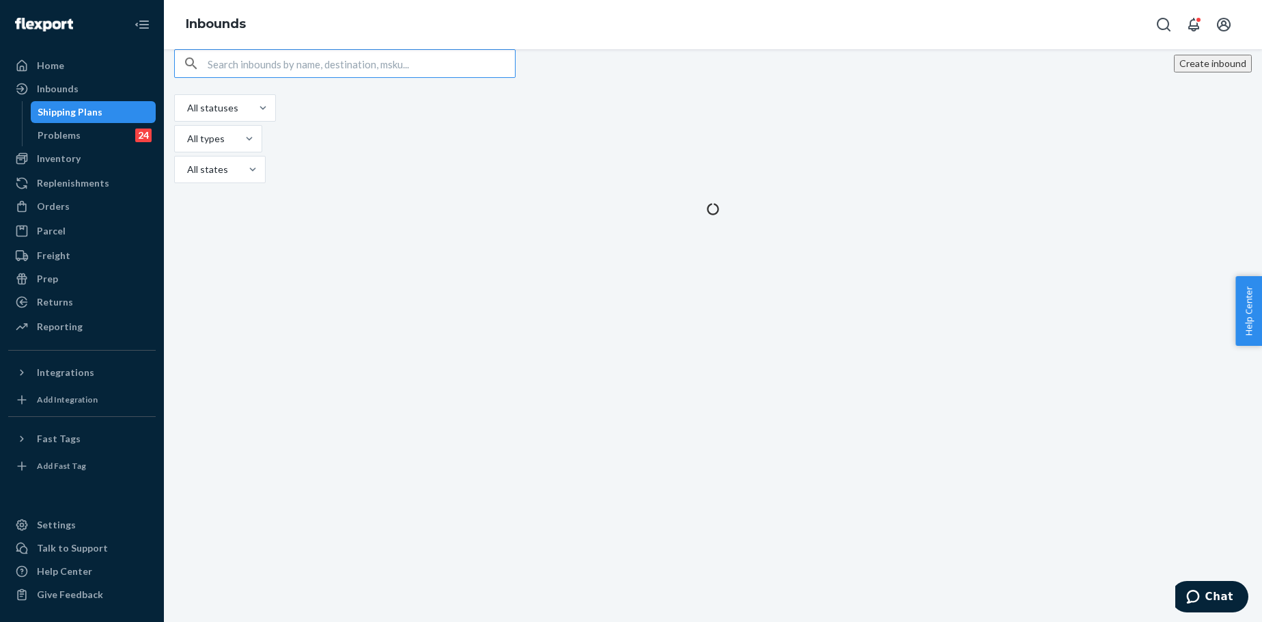
click at [1049, 72] on button "Create inbound" at bounding box center [1213, 64] width 78 height 18
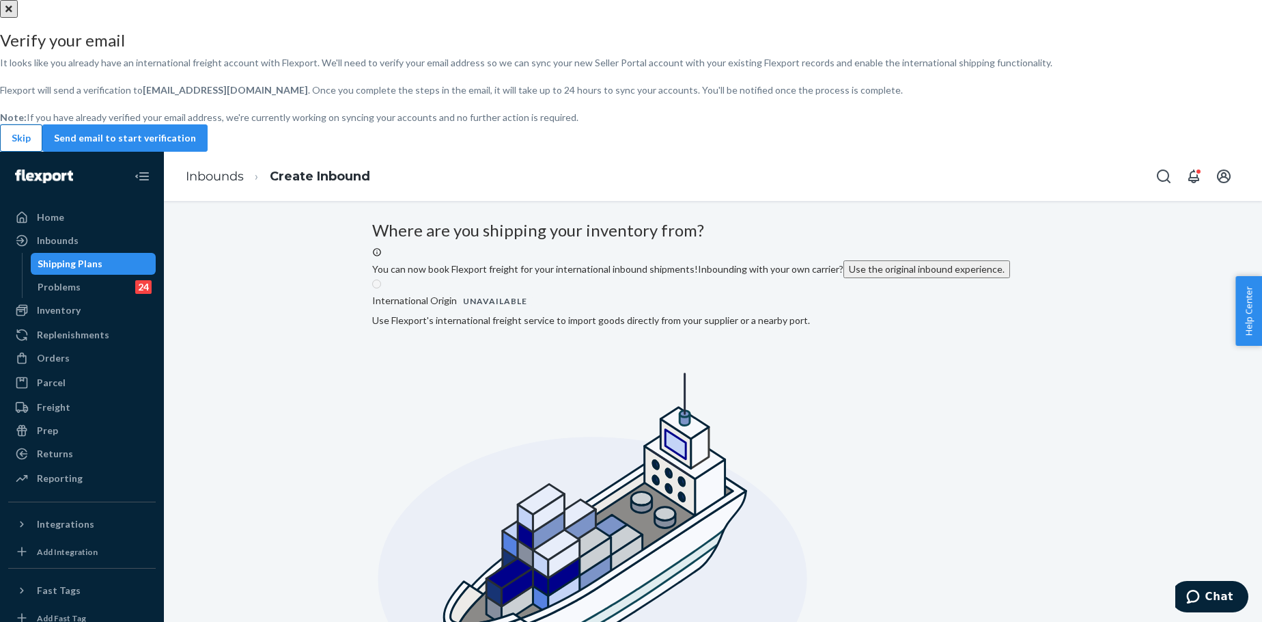
click at [42, 152] on button "Skip" at bounding box center [21, 137] width 42 height 27
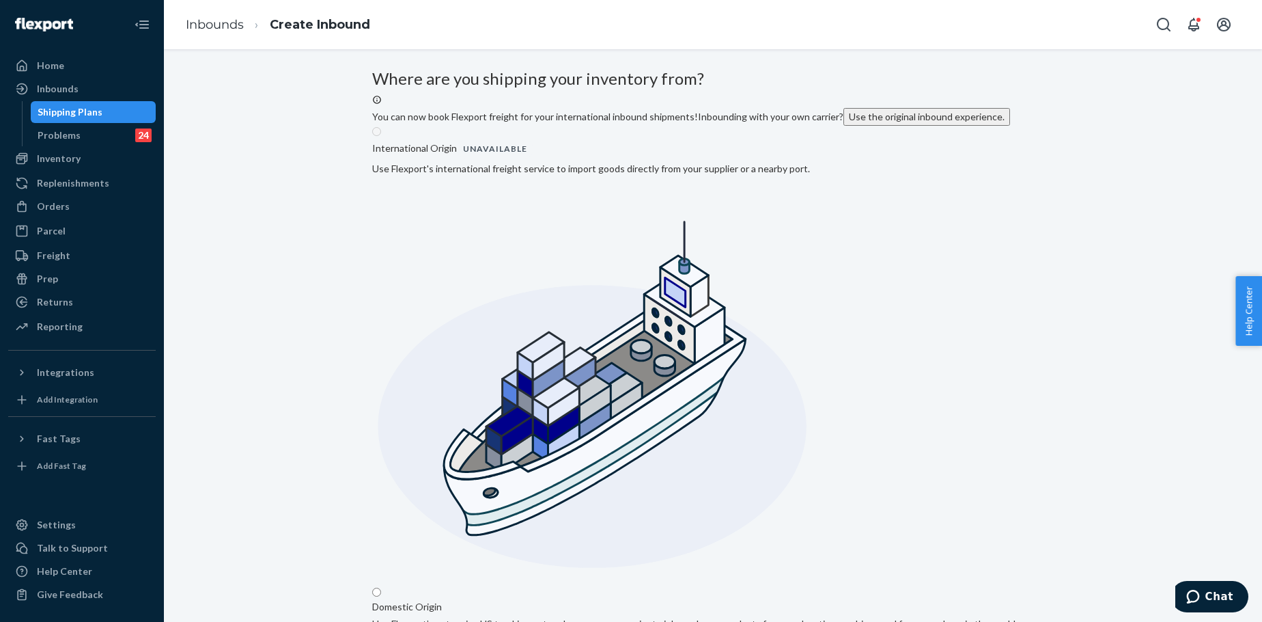
drag, startPoint x: 843, startPoint y: 284, endPoint x: 846, endPoint y: 303, distance: 18.8
click at [381, 474] on input "Domestic Origin Use Flexport’s extensive US trucking network or your own carrie…" at bounding box center [376, 591] width 9 height 9
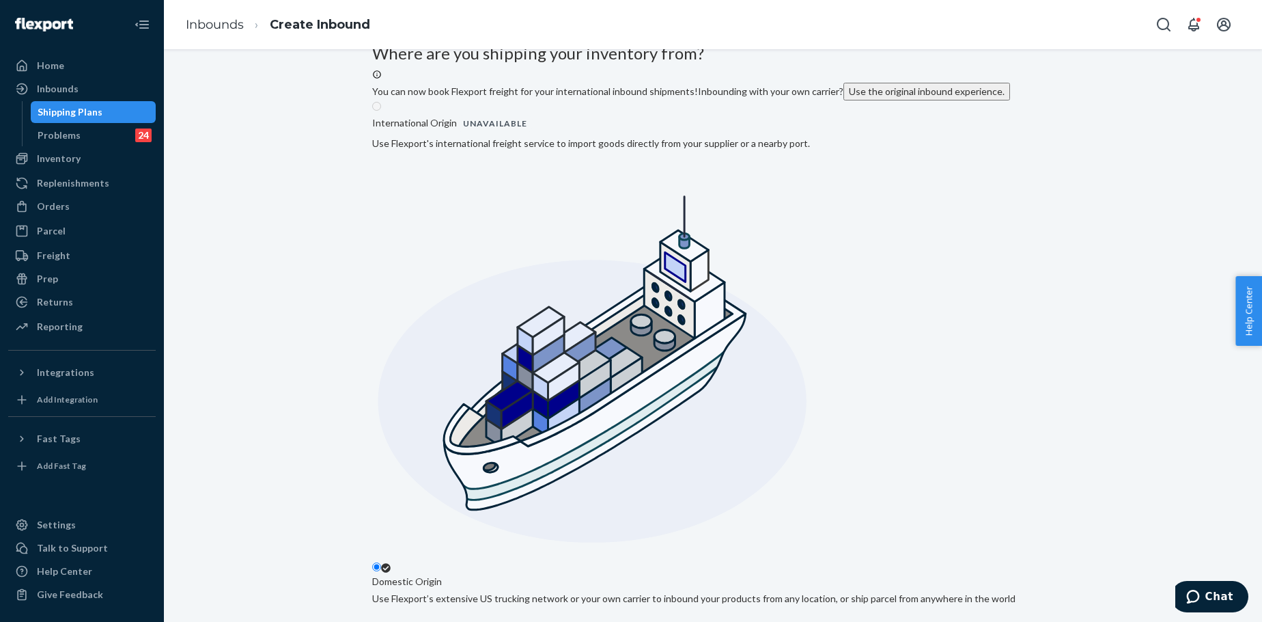
scroll to position [159, 0]
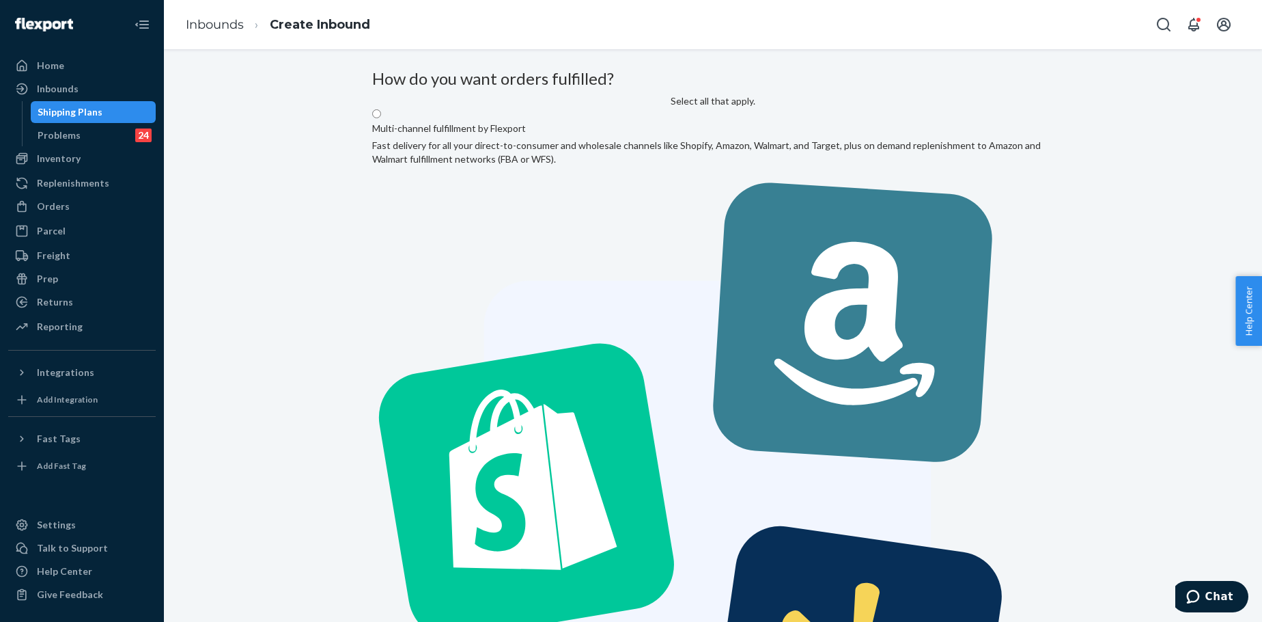
click at [570, 234] on label "Multi-channel fulfillment by Flexport Fast delivery for all your direct-to-cons…" at bounding box center [713, 479] width 682 height 743
click at [381, 118] on input "Multi-channel fulfillment by Flexport Fast delivery for all your direct-to-cons…" at bounding box center [376, 113] width 9 height 9
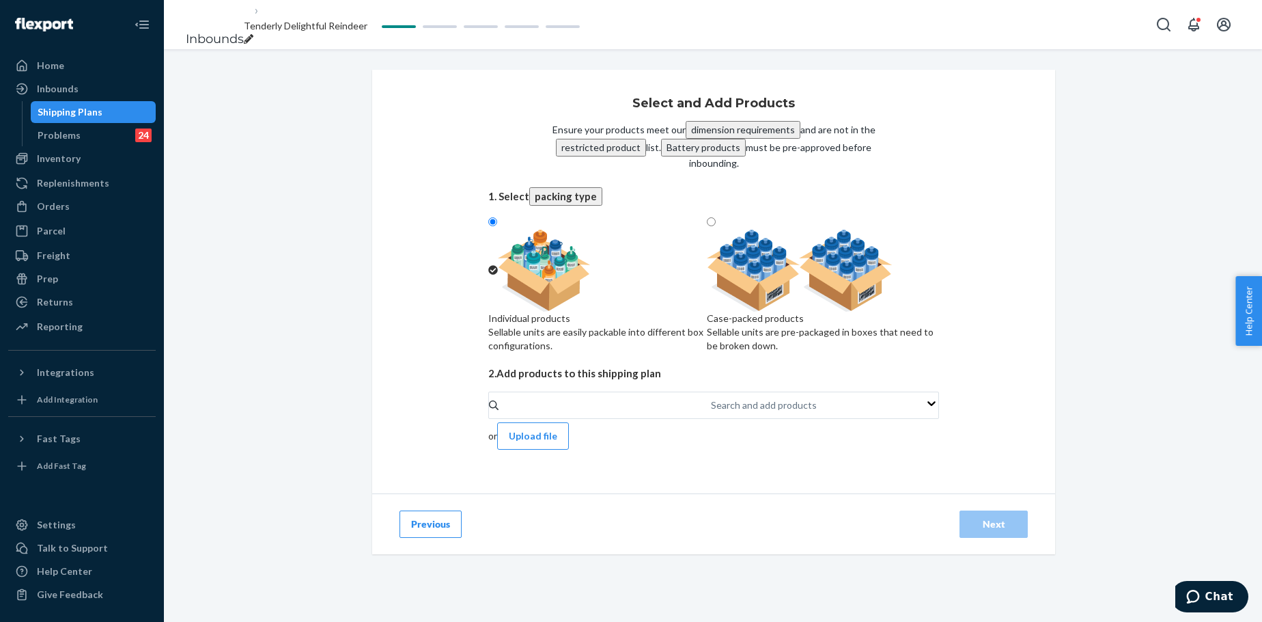
click at [808, 333] on div "Sellable units are pre-packaged in boxes that need to be broken down." at bounding box center [823, 338] width 232 height 27
click at [716, 226] on input "Case-packed products Sellable units are pre-packaged in boxes that need to be b…" at bounding box center [711, 221] width 9 height 9
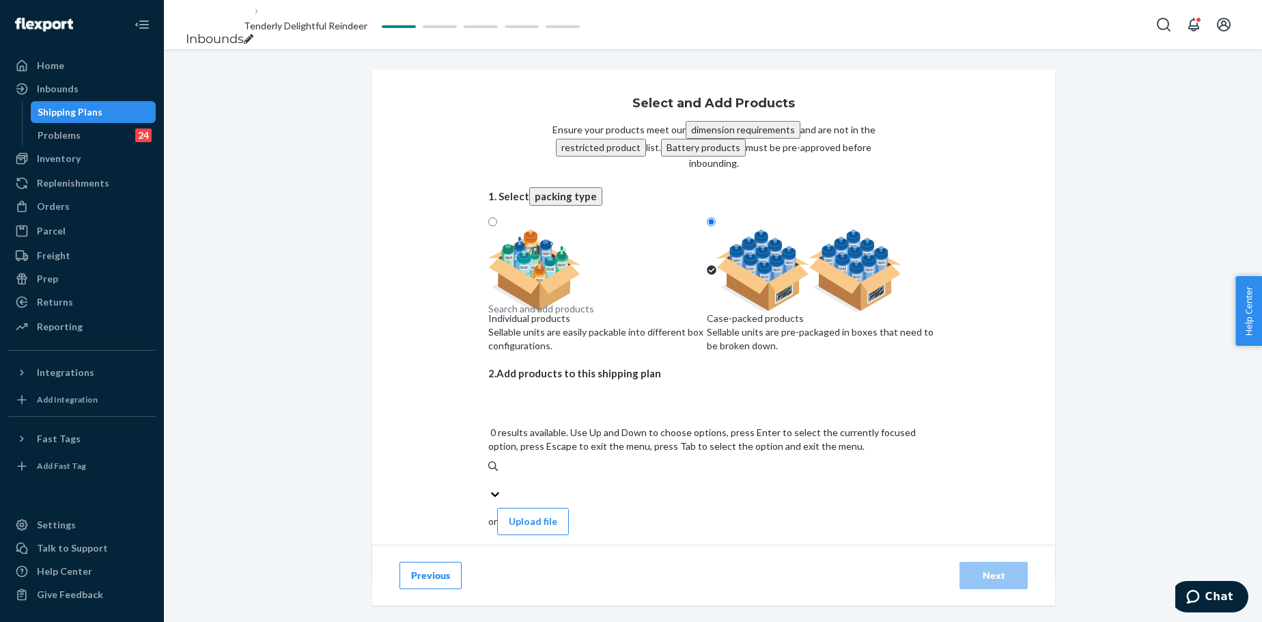
click at [559, 460] on div "Search and add products" at bounding box center [713, 482] width 451 height 44
click at [490, 473] on input "0 results available. Use Up and Down to choose options, press Enter to select t…" at bounding box center [488, 480] width 1 height 14
paste input "Minimalist Straight Leg Sweatpants Steel Grey Leopard"
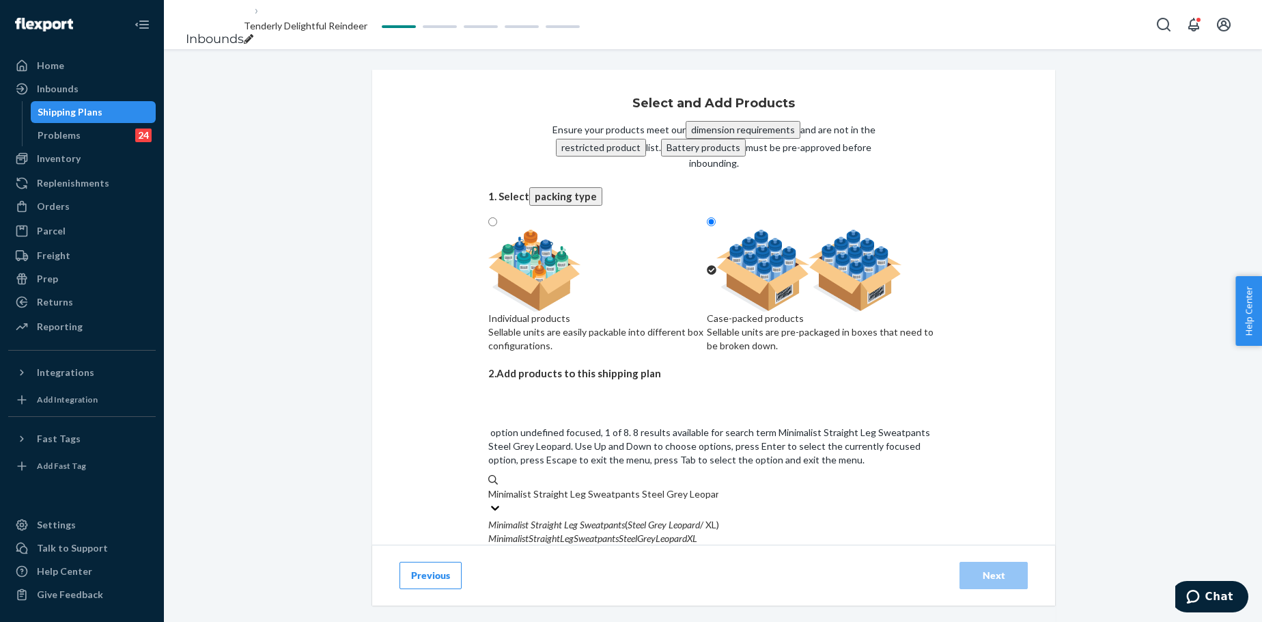
scroll to position [23, 0]
click at [615, 474] on div "Minimalist Straight Leg Sweatpants ( Steel Grey Leopard / XXS)" at bounding box center [713, 566] width 451 height 14
click at [615, 474] on input "Minimalist Straight Leg Sweatpants Steel Grey Leopard" at bounding box center [603, 494] width 230 height 14
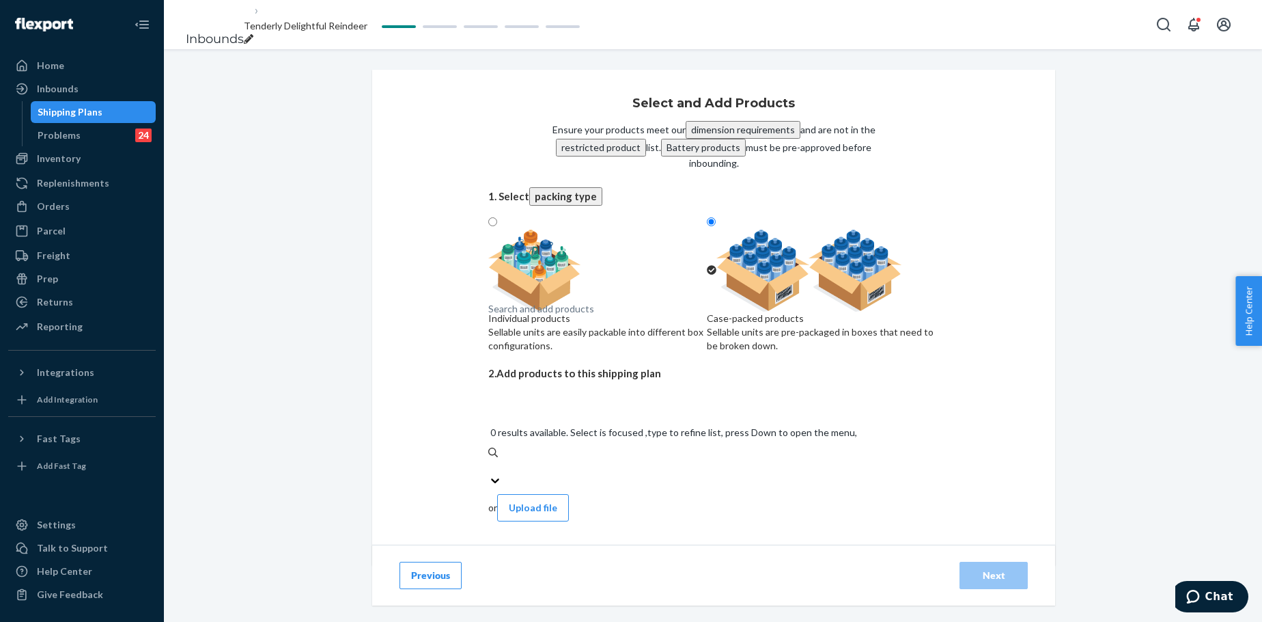
click at [577, 316] on div "Search and add products" at bounding box center [541, 309] width 106 height 14
click at [490, 460] on input "0 results available. Select is focused ,type to refine list, press Down to open…" at bounding box center [488, 467] width 1 height 14
paste input "Minimalist Straight Leg Sweatpants Steel Grey Leopard"
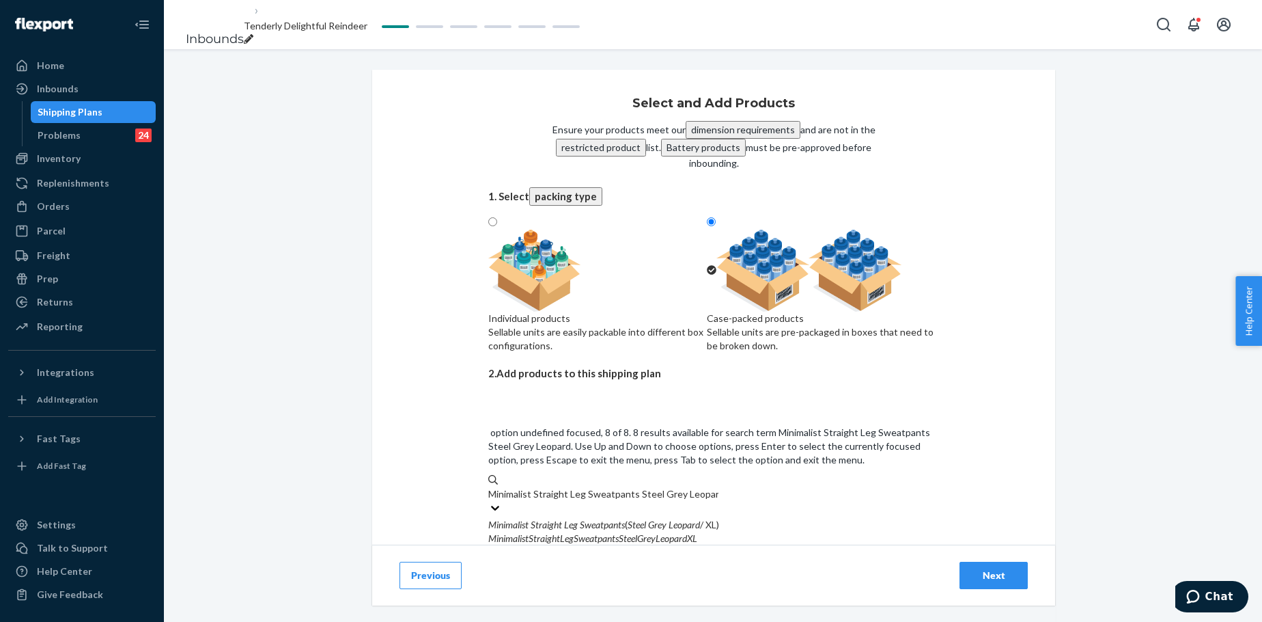
scroll to position [250, 0]
click at [607, 474] on input "Minimalist Straight Leg Sweatpants Steel Grey Leopard" at bounding box center [603, 494] width 230 height 14
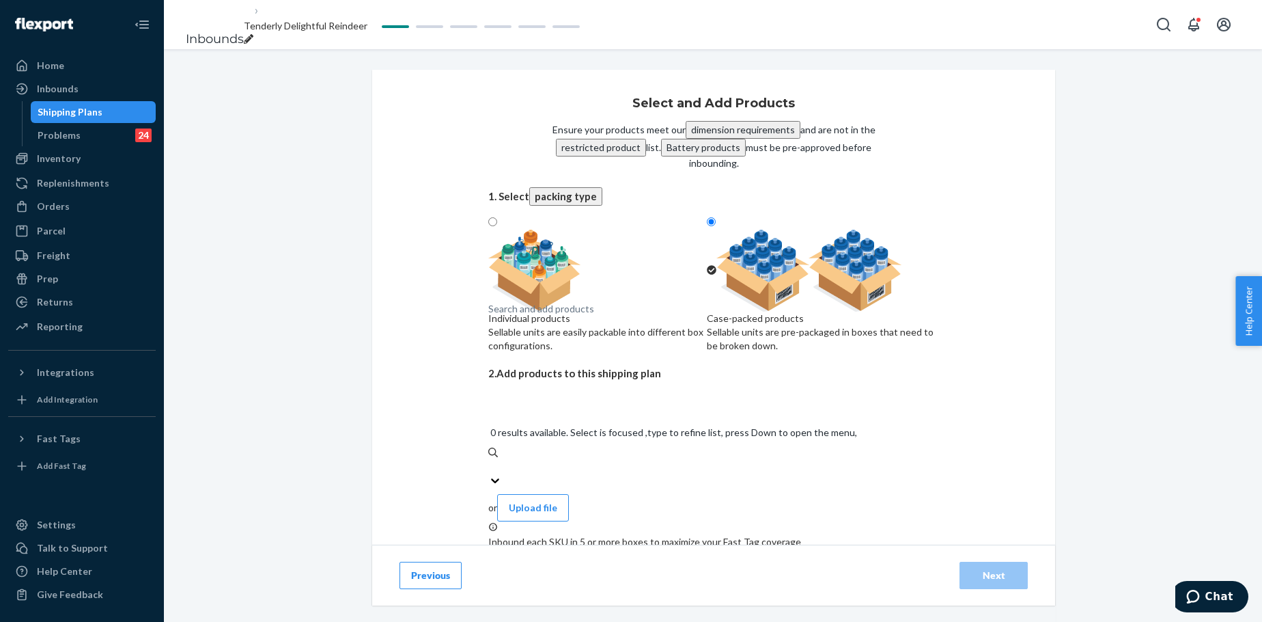
click at [594, 316] on div "Search and add products" at bounding box center [541, 309] width 106 height 14
click at [490, 460] on input "0 results available. Select is focused ,type to refine list, press Down to open…" at bounding box center [488, 467] width 1 height 14
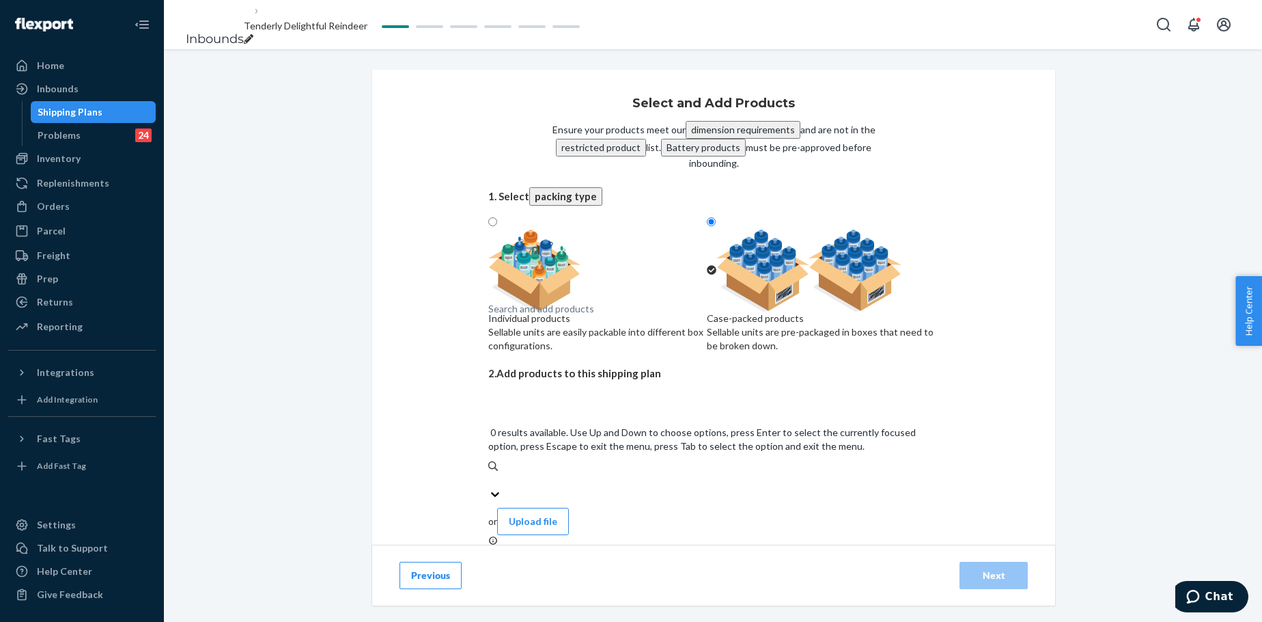
paste input "Minimalist Straight Leg Sweatpants Steel Grey Leopard"
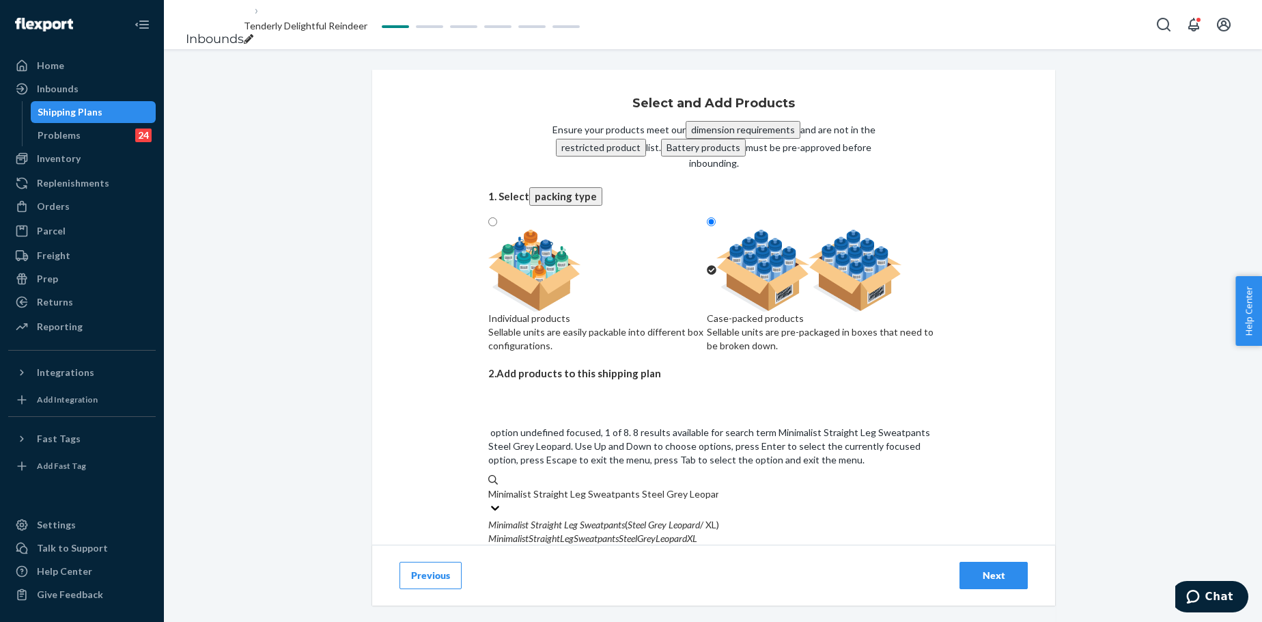
scroll to position [68, 0]
click at [592, 474] on em "MinimalistStraightLegSweatpantsSteelGreyLeopardS" at bounding box center [590, 620] width 204 height 12
click at [592, 474] on input "Minimalist Straight Leg Sweatpants Steel Grey Leopard" at bounding box center [603, 494] width 230 height 14
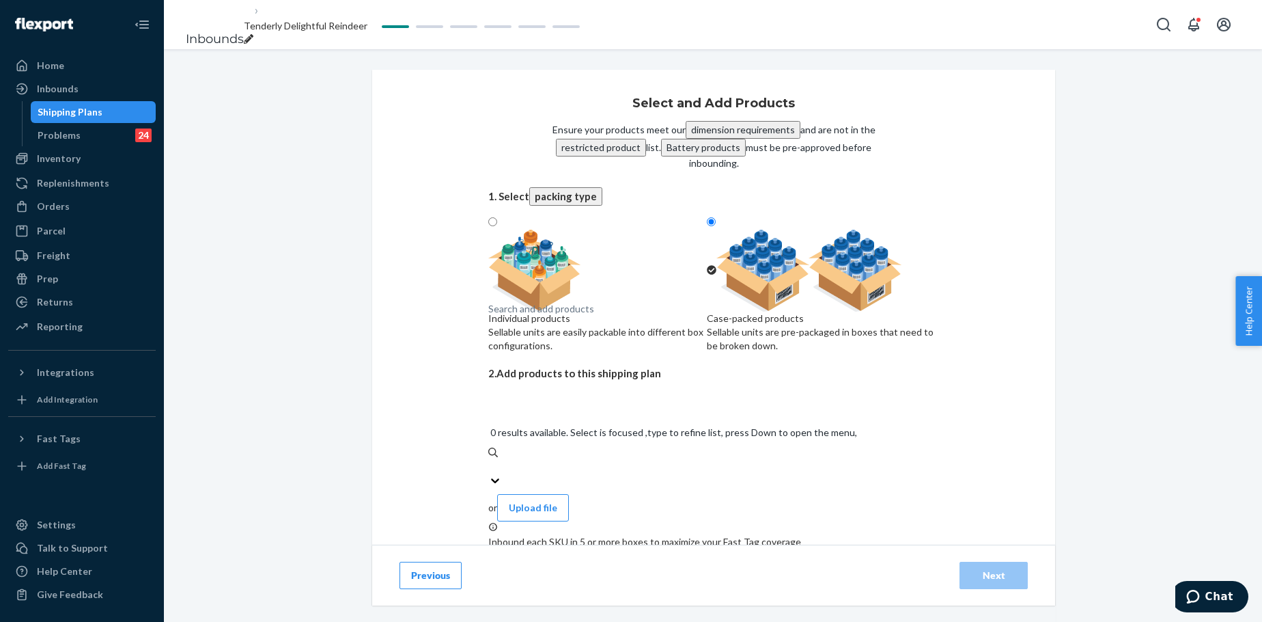
click at [594, 316] on div "Search and add products" at bounding box center [541, 309] width 106 height 14
click at [490, 460] on input "0 results available. Select is focused ,type to refine list, press Down to open…" at bounding box center [488, 467] width 1 height 14
paste input "Minimalist Straight Leg Sweatpants Steel Grey Leopard"
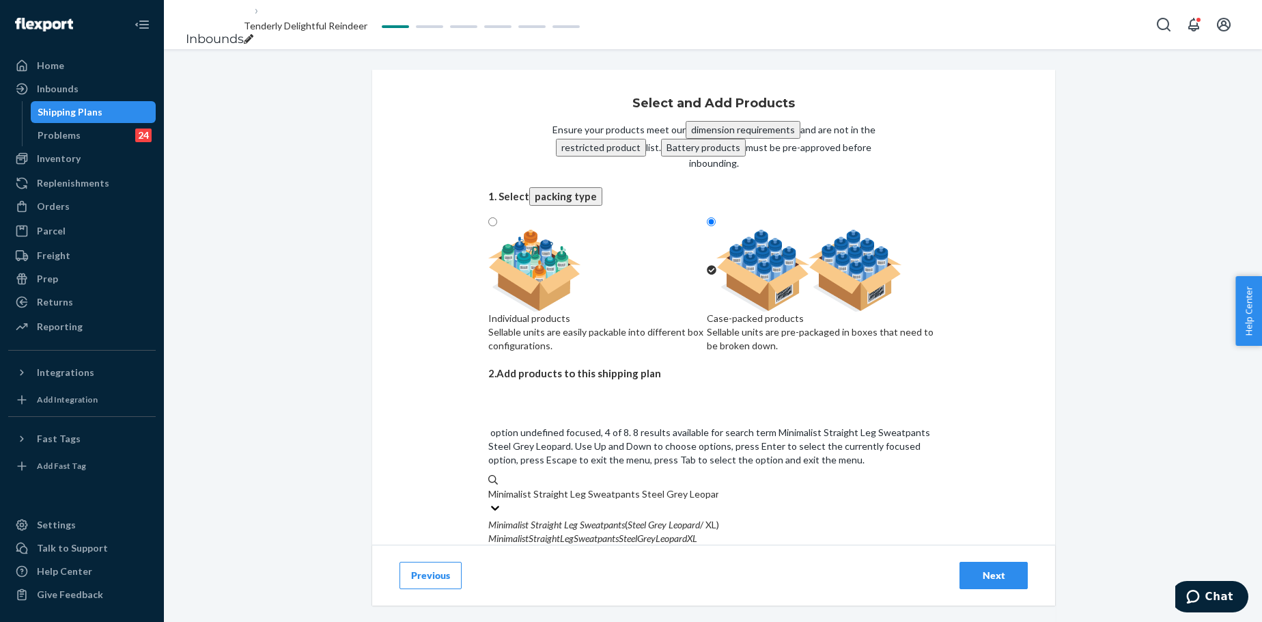
scroll to position [137, 0]
click at [622, 474] on input "Minimalist Straight Leg Sweatpants Steel Grey Leopard" at bounding box center [603, 494] width 230 height 14
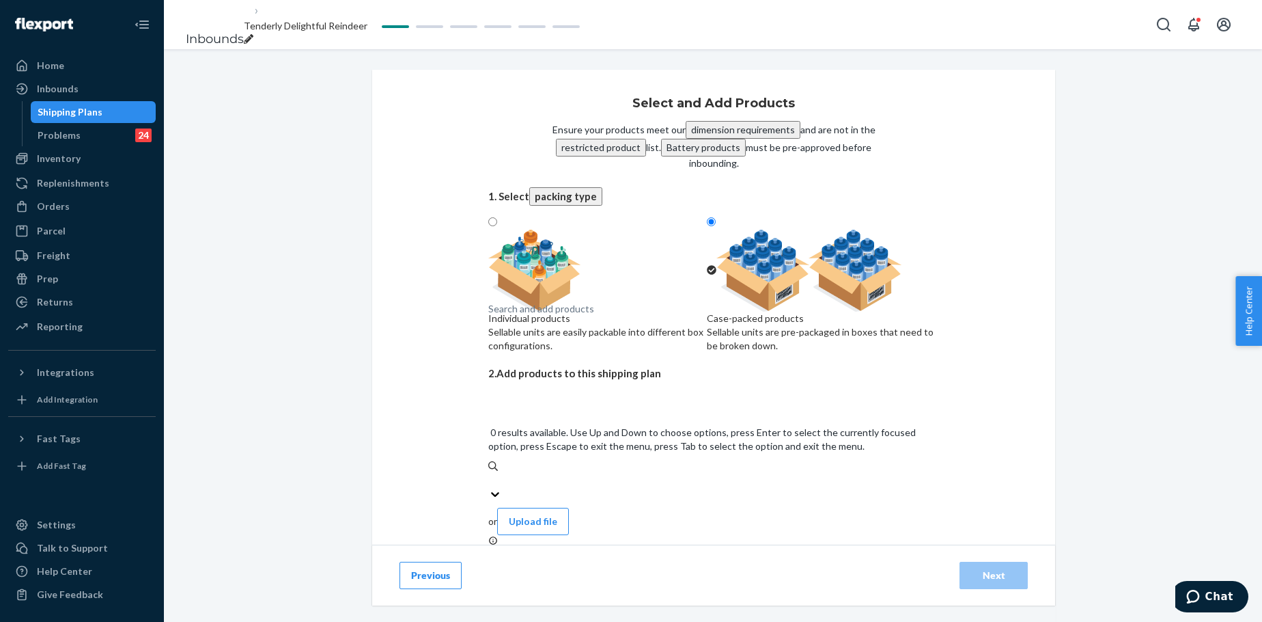
click at [611, 473] on div "Search and add products" at bounding box center [713, 480] width 451 height 14
click at [490, 473] on input "0 results available. Use Up and Down to choose options, press Enter to select t…" at bounding box center [488, 480] width 1 height 14
paste input "Minimalist Straight Leg Sweatpants Steel Grey Leopard"
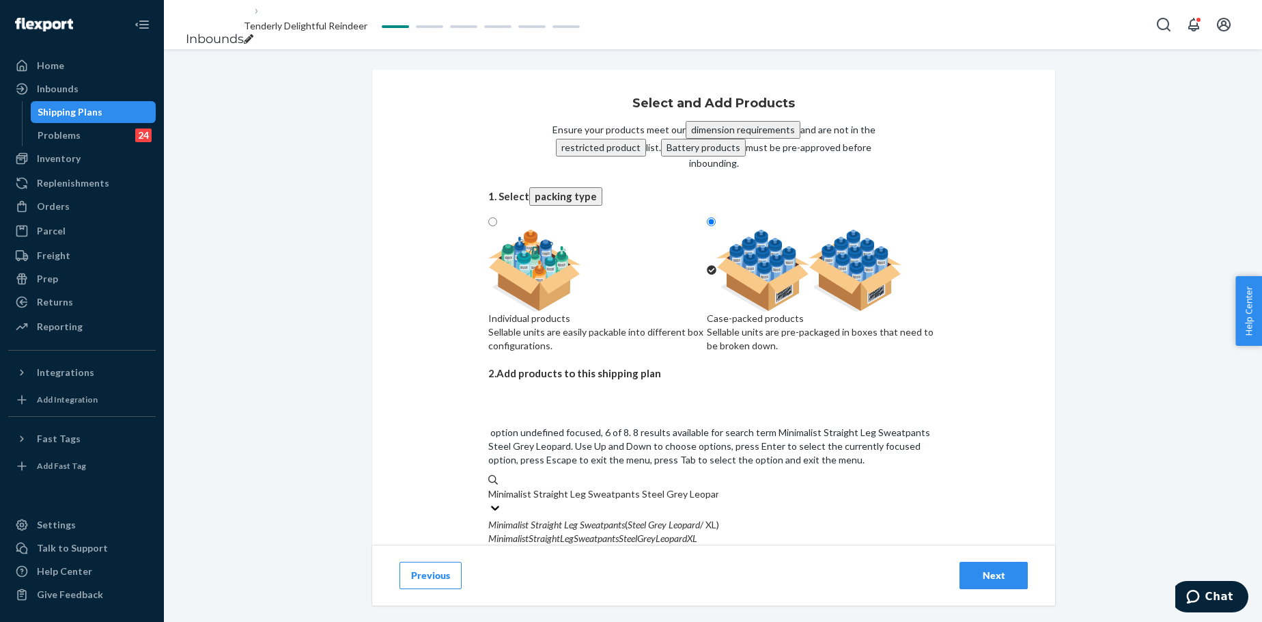
scroll to position [182, 0]
click at [615, 474] on input "Minimalist Straight Leg Sweatpants Steel Grey Leopard" at bounding box center [603, 494] width 230 height 14
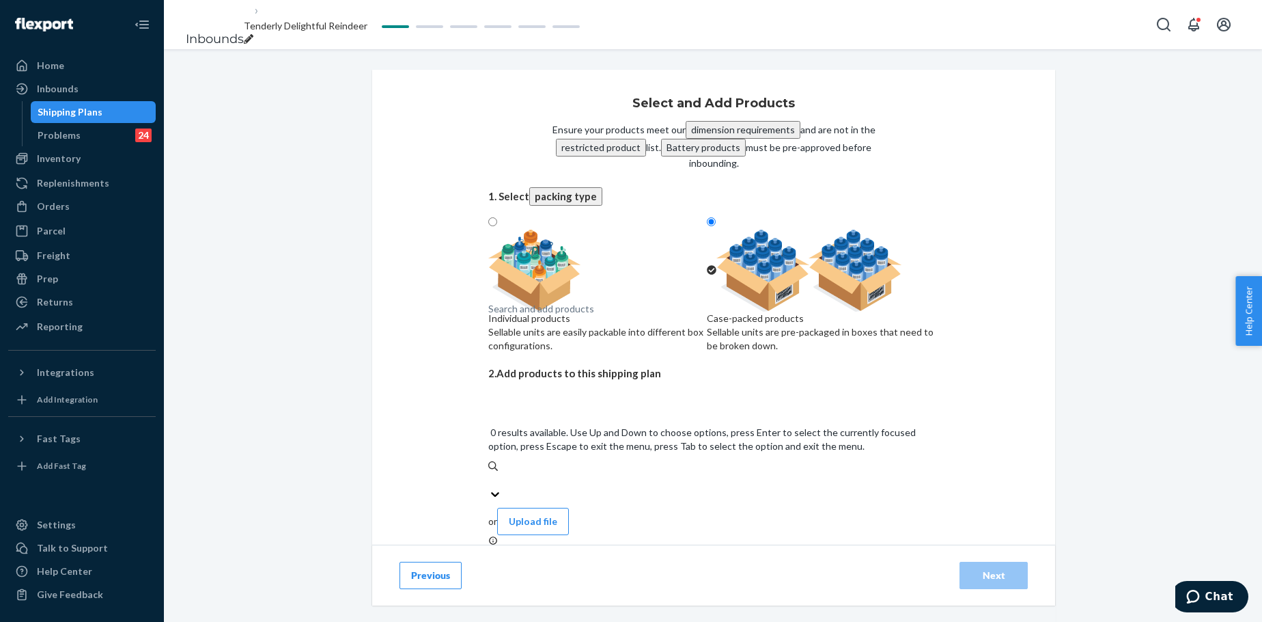
click at [599, 473] on div "Search and add products" at bounding box center [713, 480] width 451 height 14
click at [490, 473] on input "0 results available. Use Up and Down to choose options, press Enter to select t…" at bounding box center [488, 480] width 1 height 14
paste input "Minimalist Straight Leg Sweatpants Steel Grey Leopard"
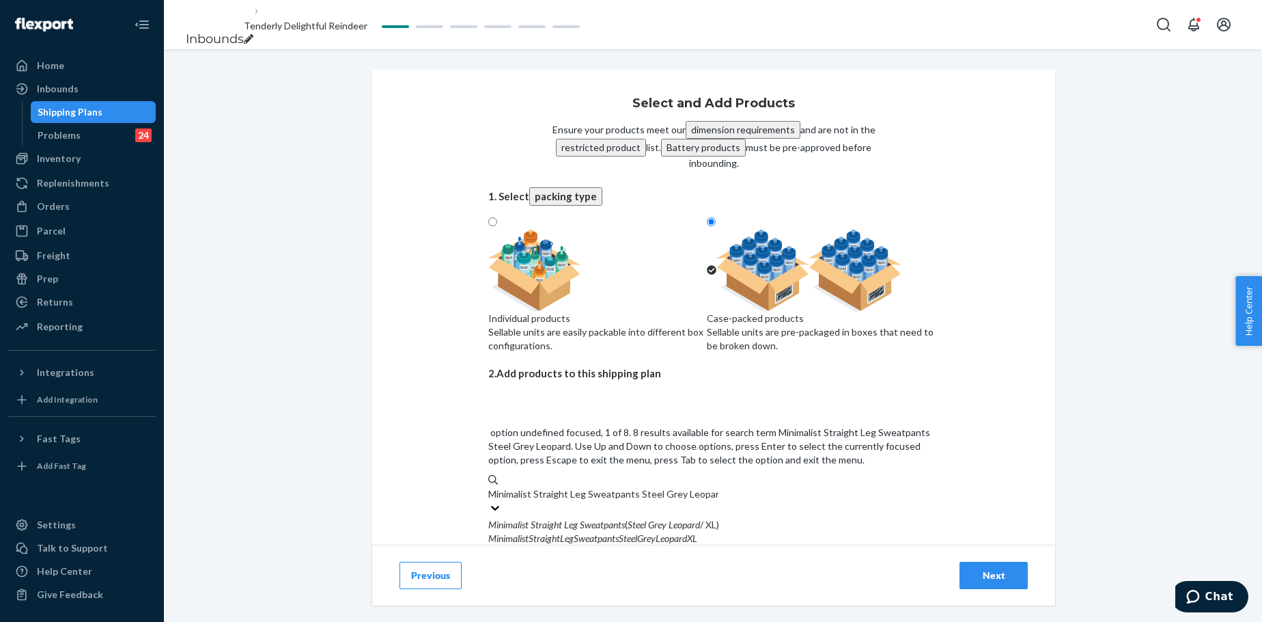
click at [591, 474] on div "Minimalist Straight Leg Sweatpants ( Steel Grey Leopard / XL)" at bounding box center [713, 525] width 451 height 14
click at [591, 474] on input "Minimalist Straight Leg Sweatpants Steel Grey Leopard" at bounding box center [603, 494] width 230 height 14
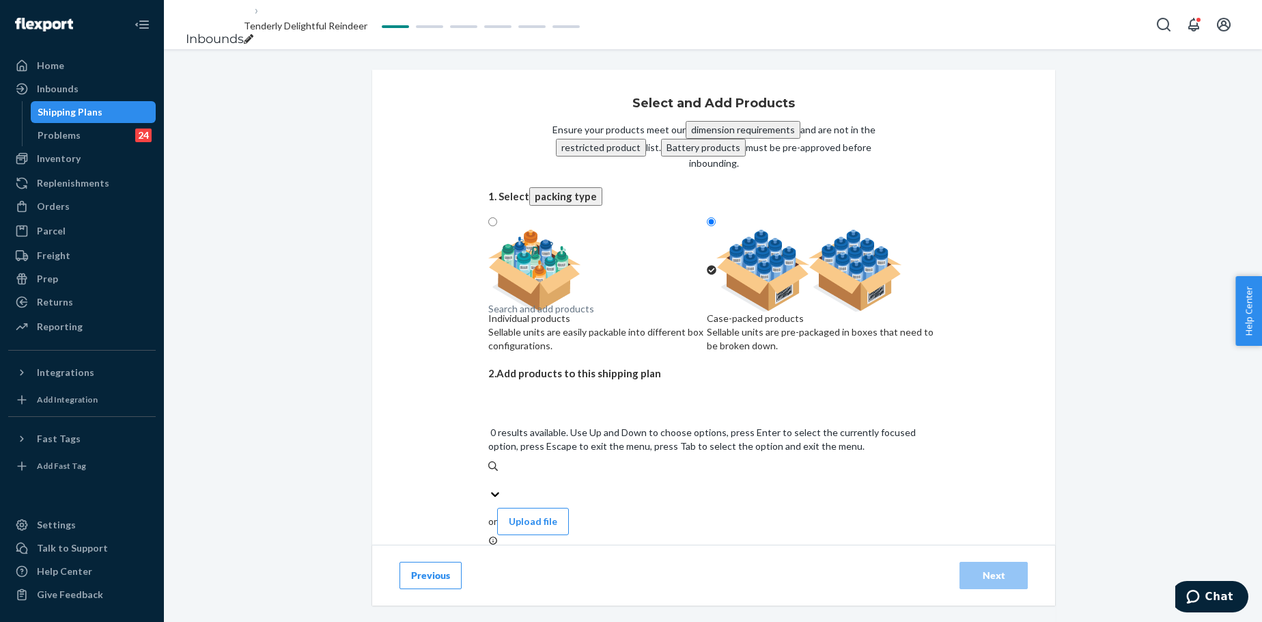
click at [583, 316] on div "Search and add products" at bounding box center [541, 309] width 106 height 14
click at [490, 473] on input "0 results available. Use Up and Down to choose options, press Enter to select t…" at bounding box center [488, 480] width 1 height 14
paste input "Minimalist Straight Leg Sweatpants Steel Grey Leopard"
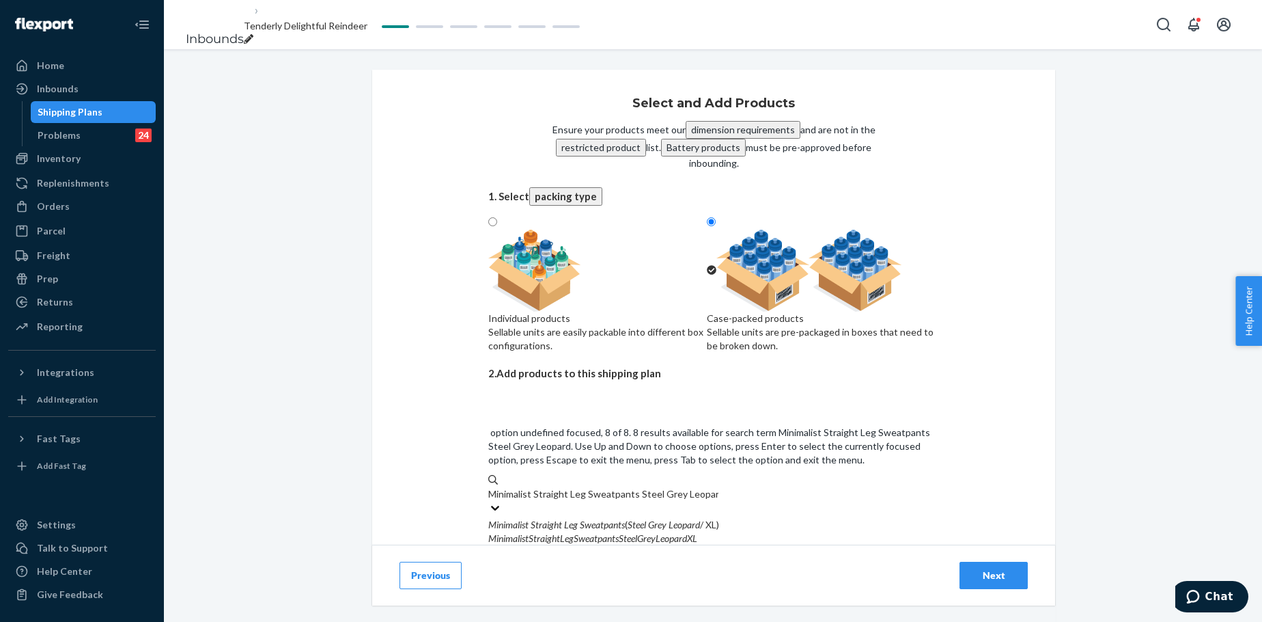
scroll to position [291, 0]
click at [629, 474] on input "Minimalist Straight Leg Sweatpants Steel Grey Leopard" at bounding box center [603, 494] width 230 height 14
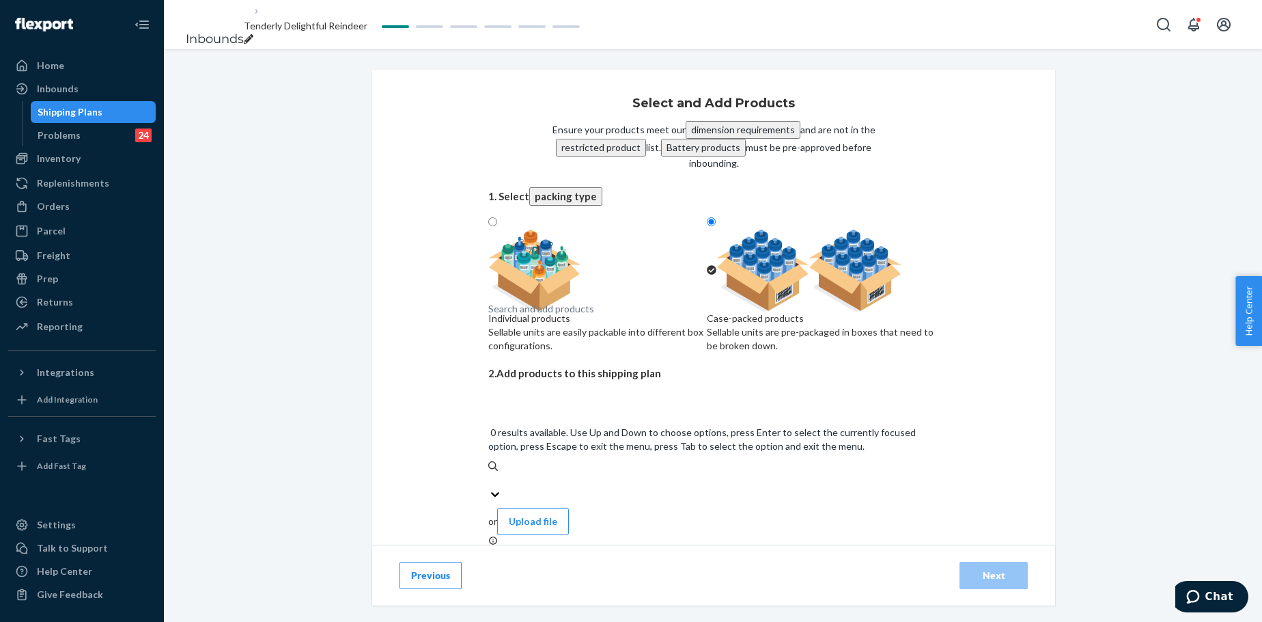
click at [594, 316] on div "Search and add products" at bounding box center [541, 309] width 106 height 14
click at [490, 473] on input "0 results available. Use Up and Down to choose options, press Enter to select t…" at bounding box center [488, 480] width 1 height 14
paste input "Minimalist Straight Leg Sweatpants Steel Grey Leopard"
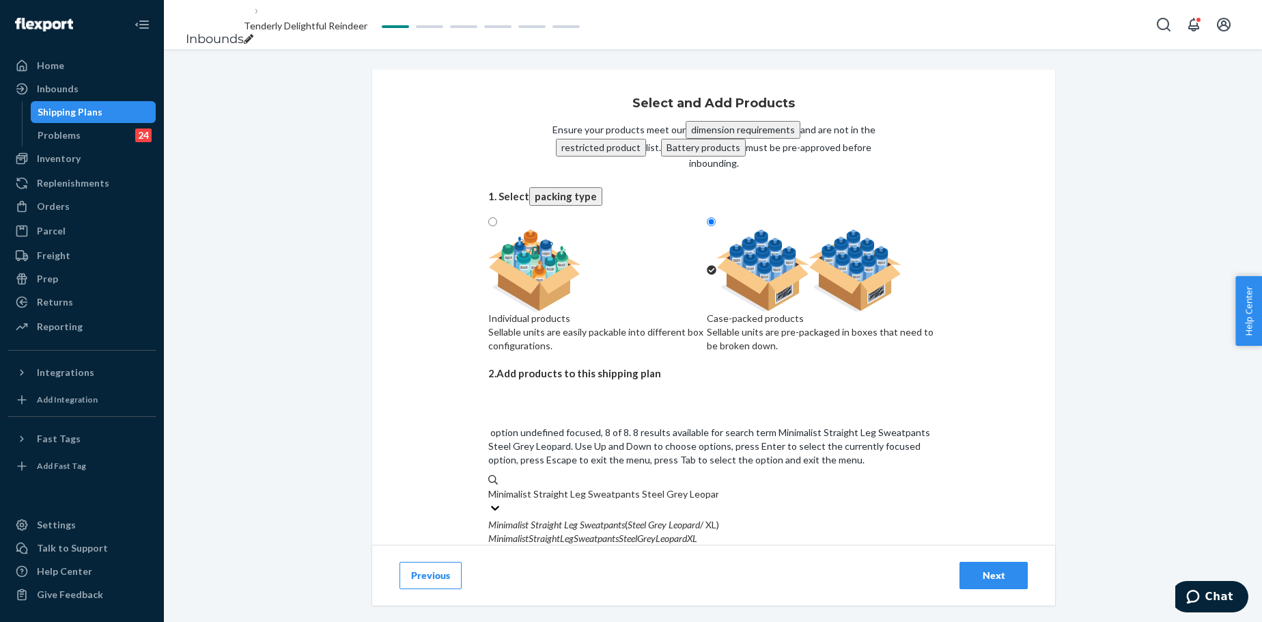
scroll to position [154, 0]
click at [631, 474] on input "Minimalist Straight Leg Sweatpants Steel Grey Leopard" at bounding box center [603, 494] width 230 height 14
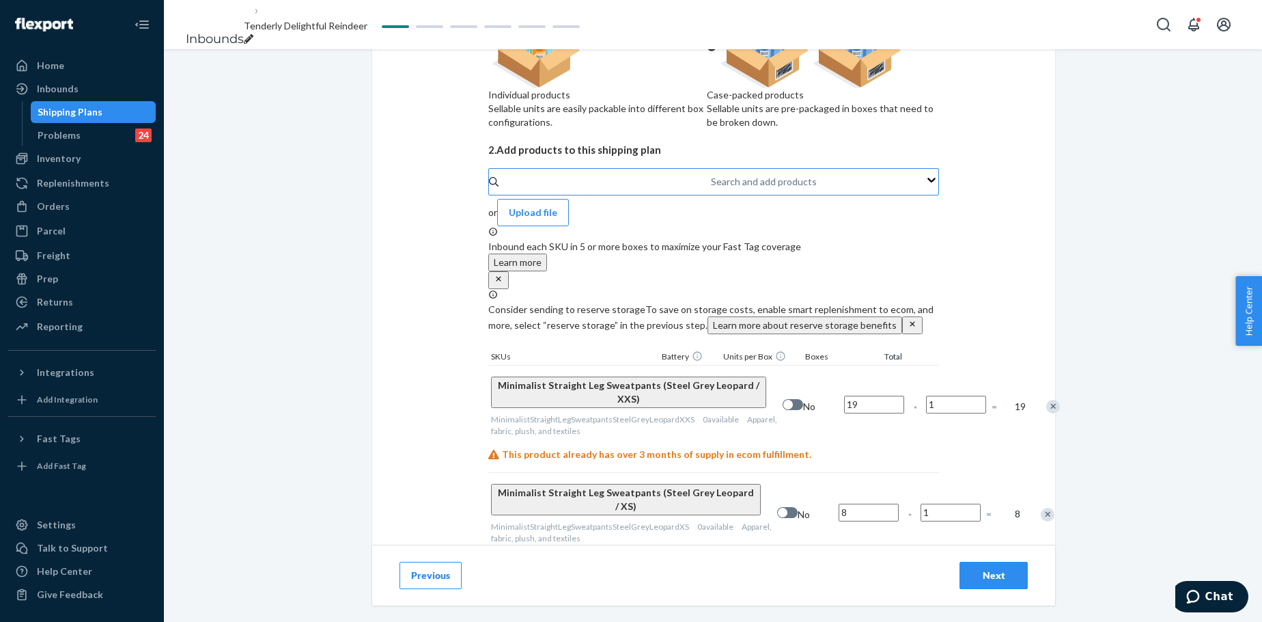
scroll to position [296, 0]
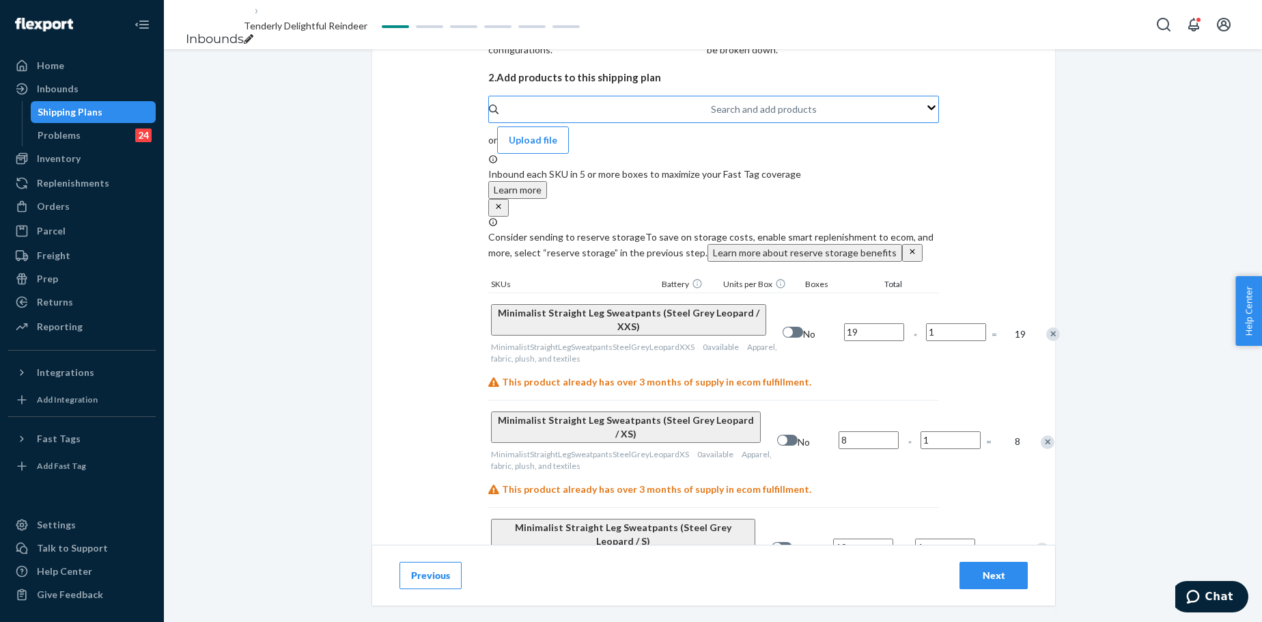
click at [844, 339] on input "19" at bounding box center [874, 332] width 60 height 18
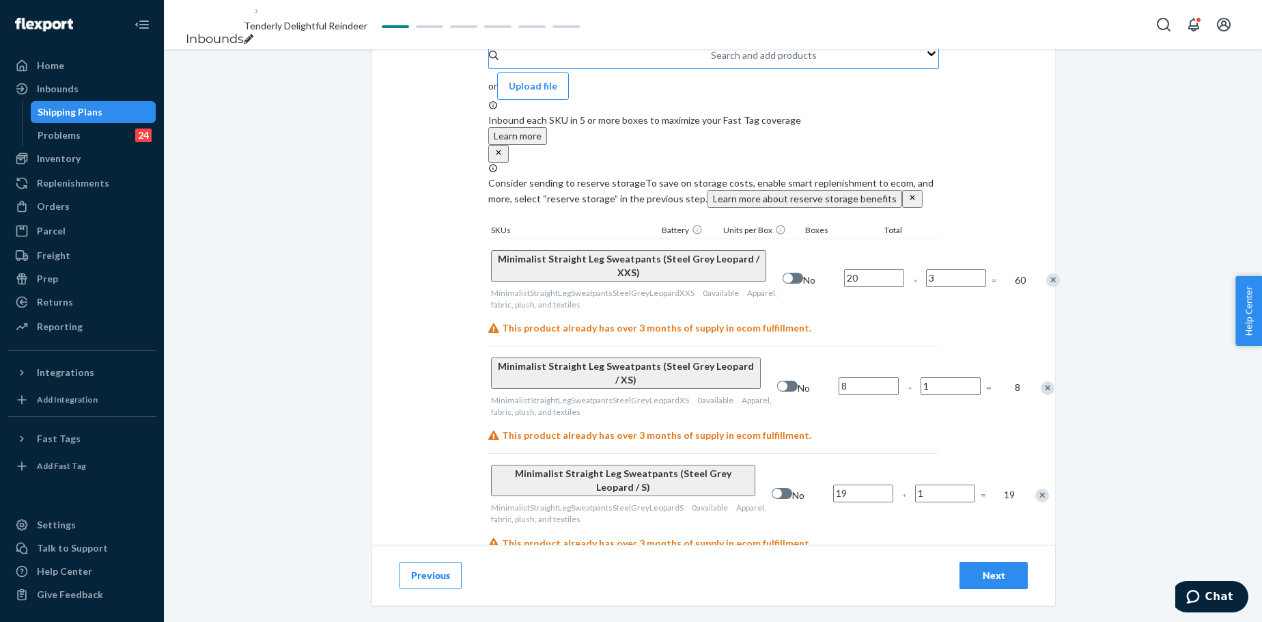
scroll to position [387, 0]
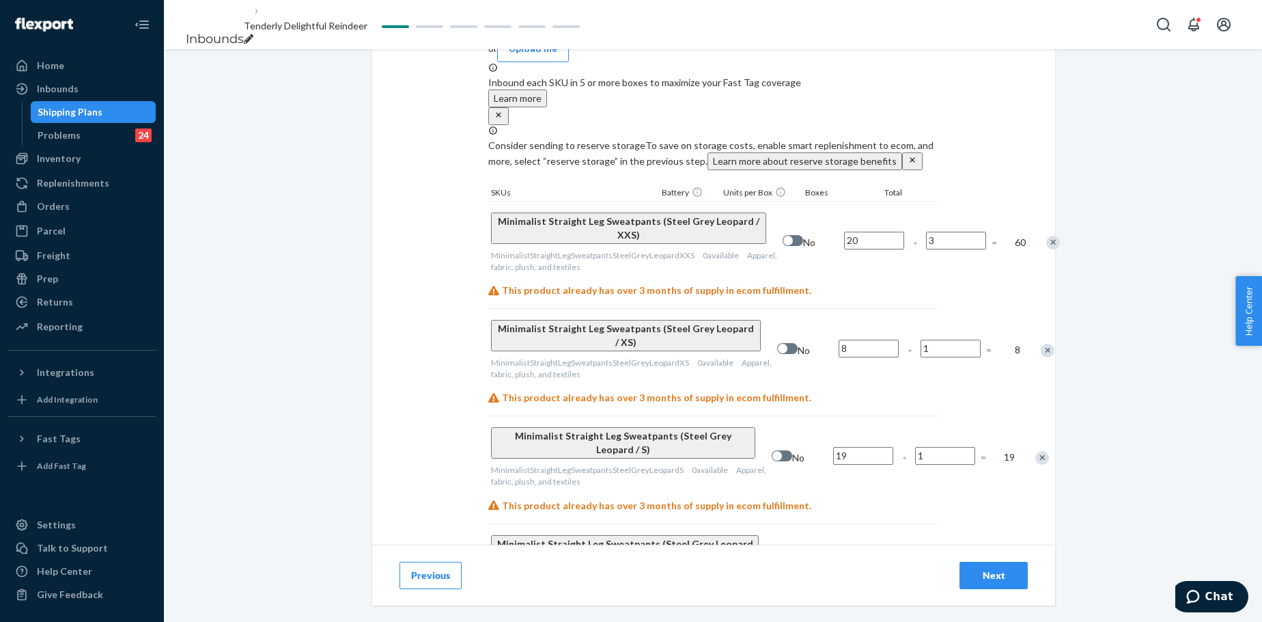
click at [839, 356] on input "8" at bounding box center [869, 348] width 60 height 18
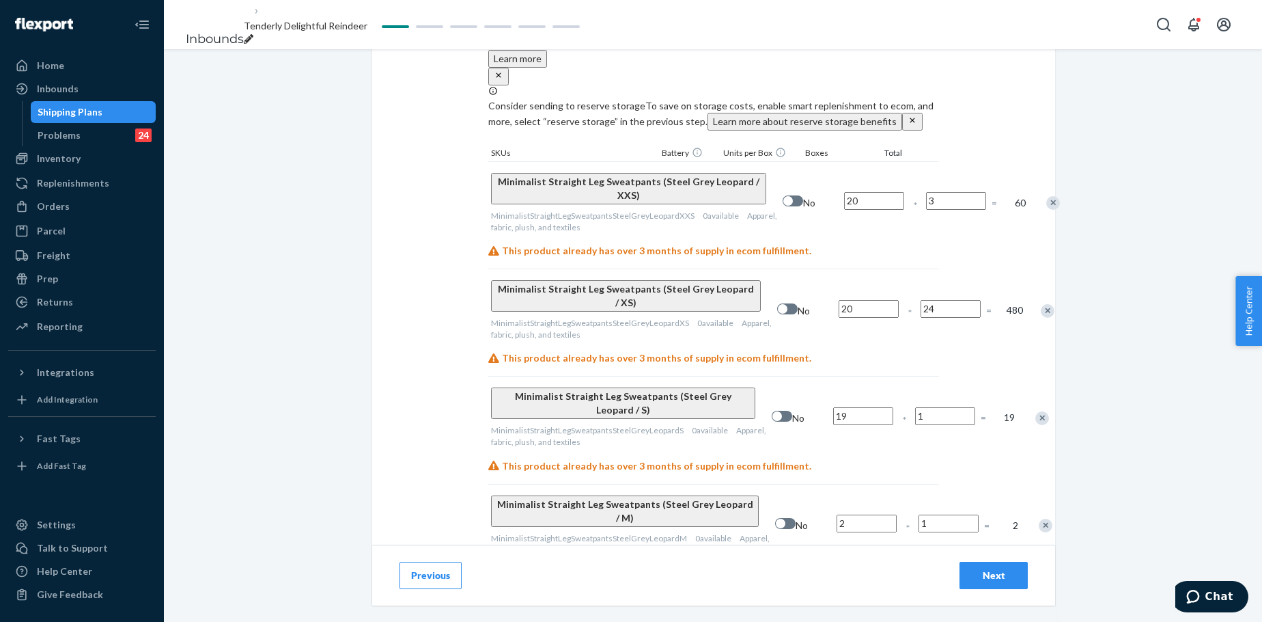
scroll to position [432, 0]
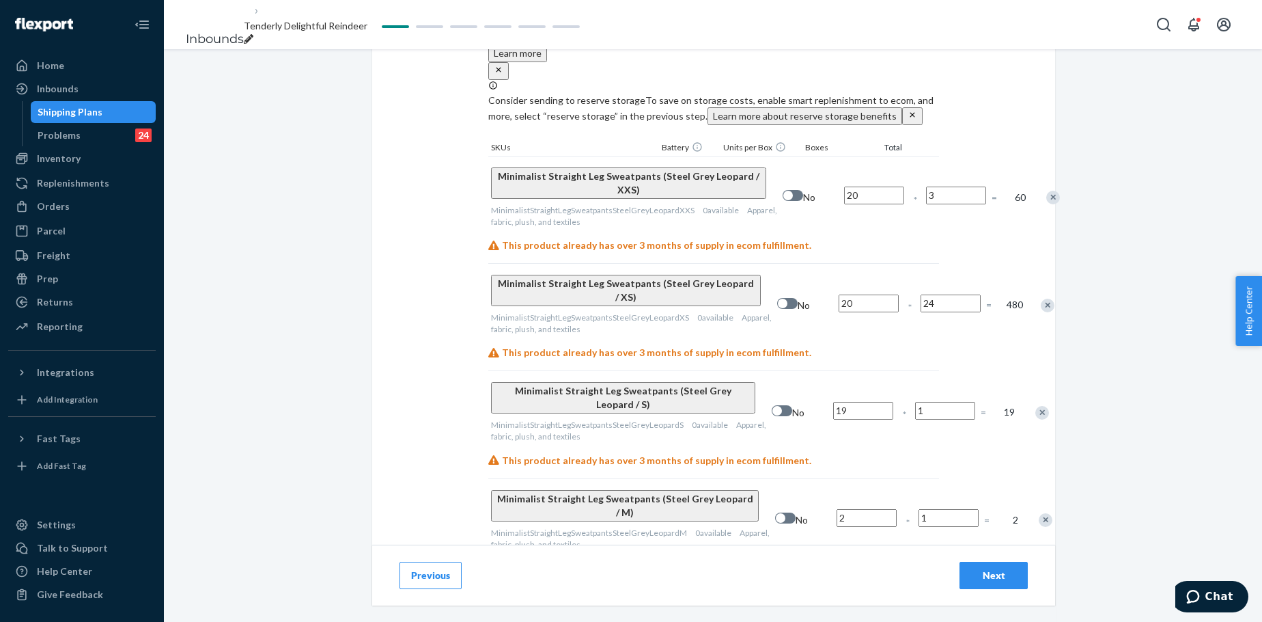
click at [833, 408] on input "19" at bounding box center [863, 411] width 60 height 18
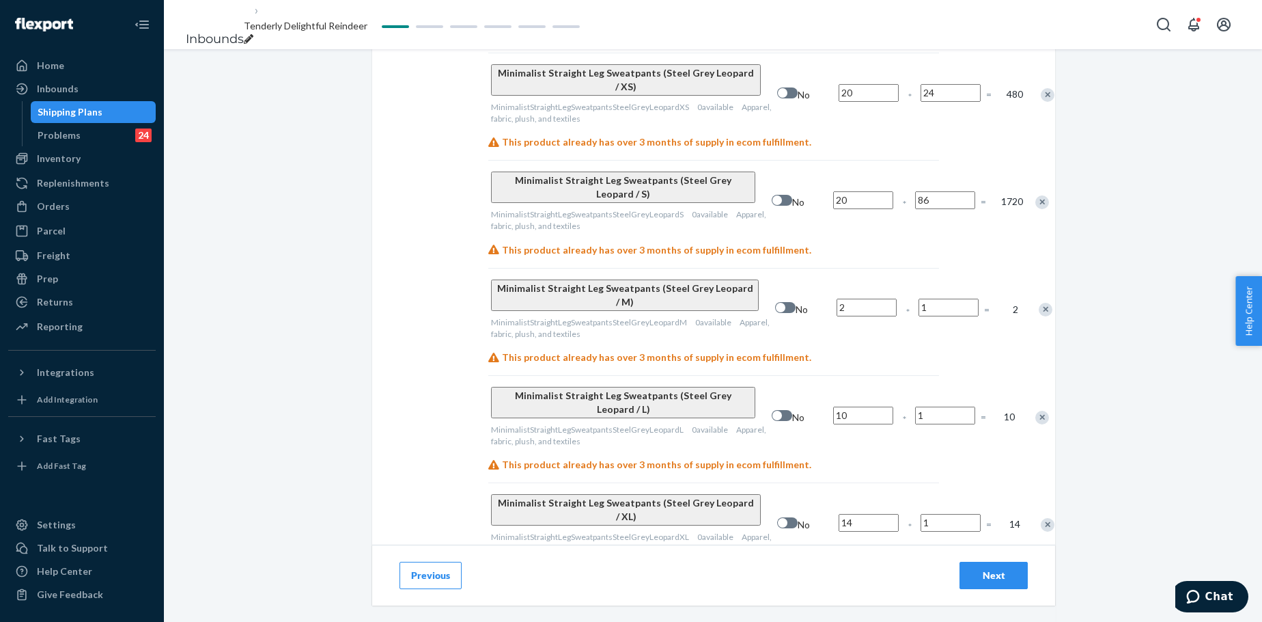
scroll to position [683, 0]
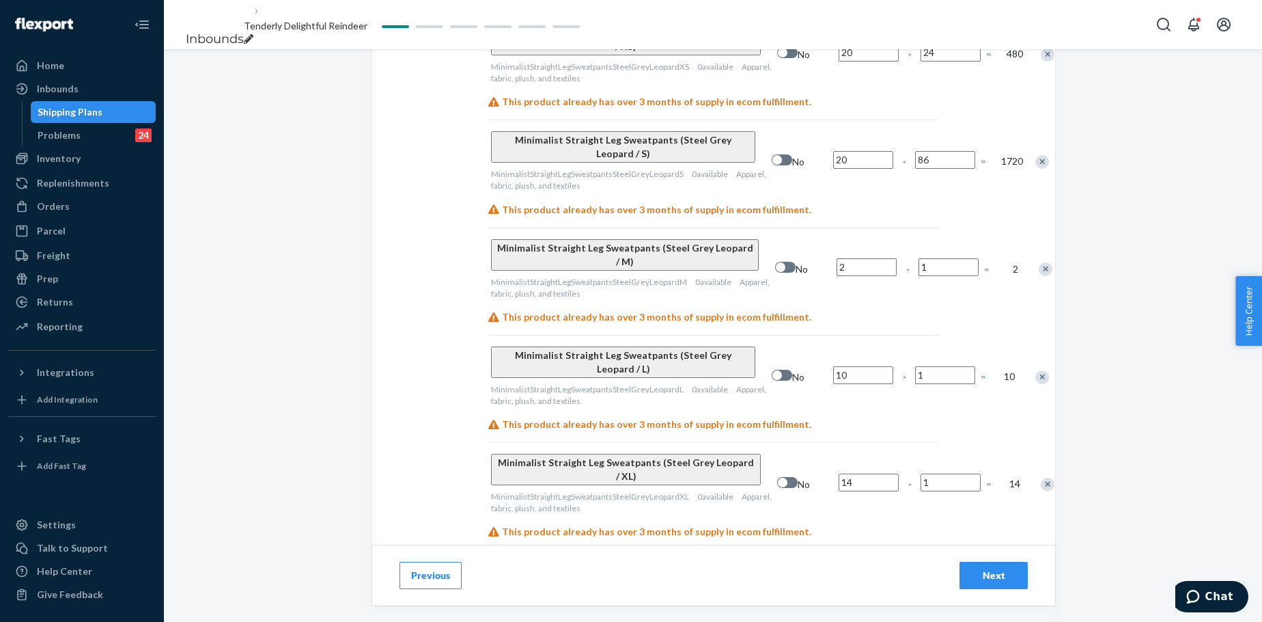
click at [837, 258] on input "2" at bounding box center [867, 267] width 60 height 18
click at [833, 366] on input "10" at bounding box center [863, 375] width 60 height 18
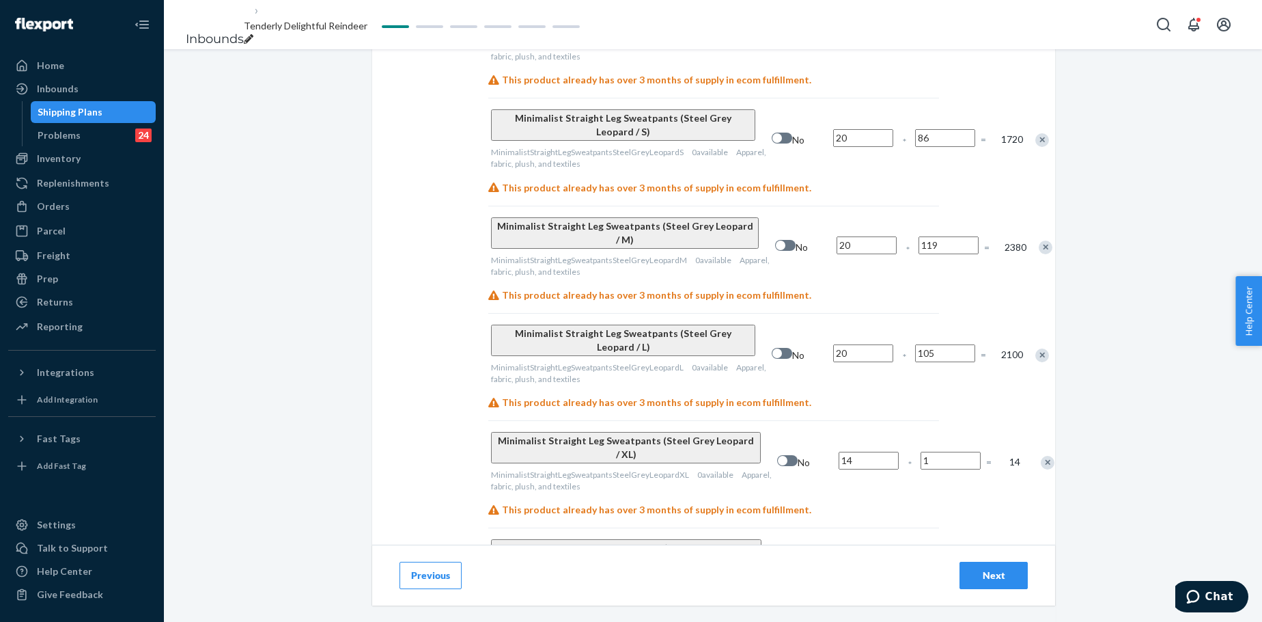
scroll to position [706, 0]
click at [839, 451] on input "14" at bounding box center [869, 460] width 60 height 18
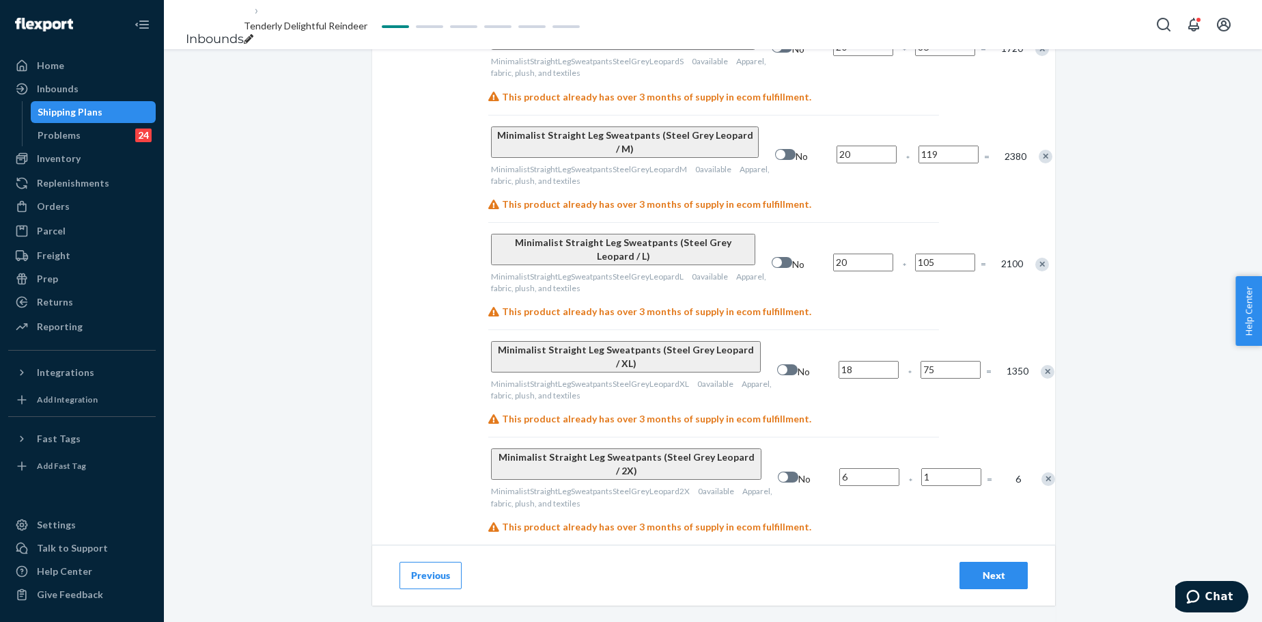
scroll to position [820, 0]
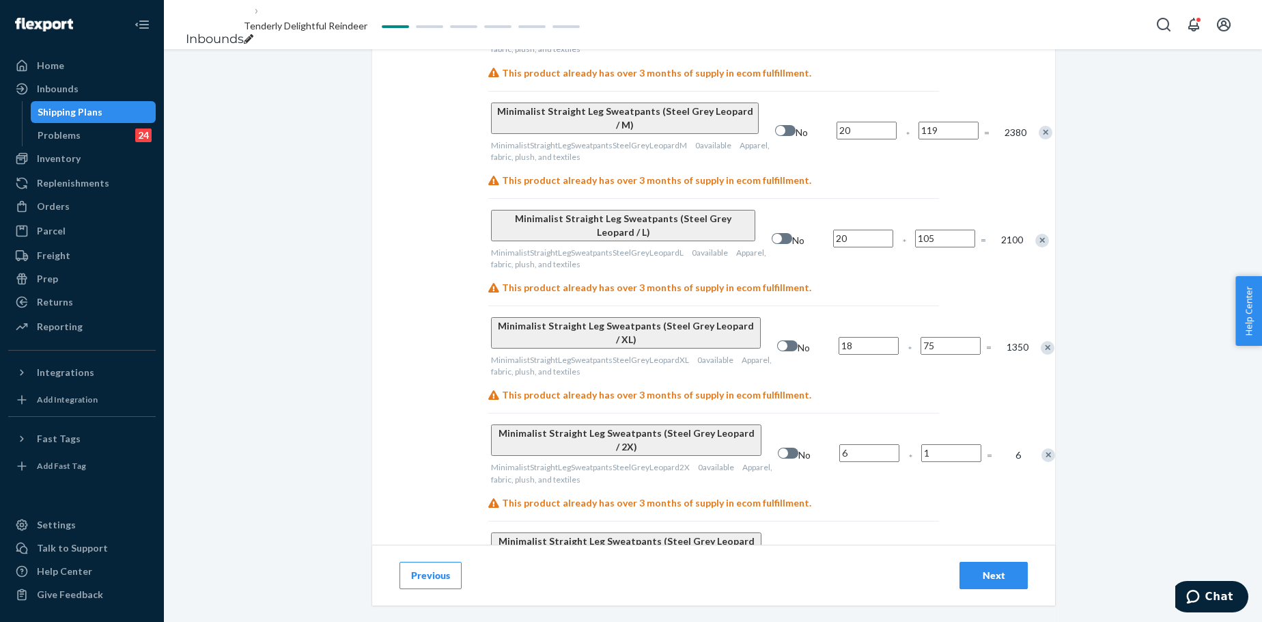
click at [839, 444] on input "6" at bounding box center [869, 453] width 60 height 18
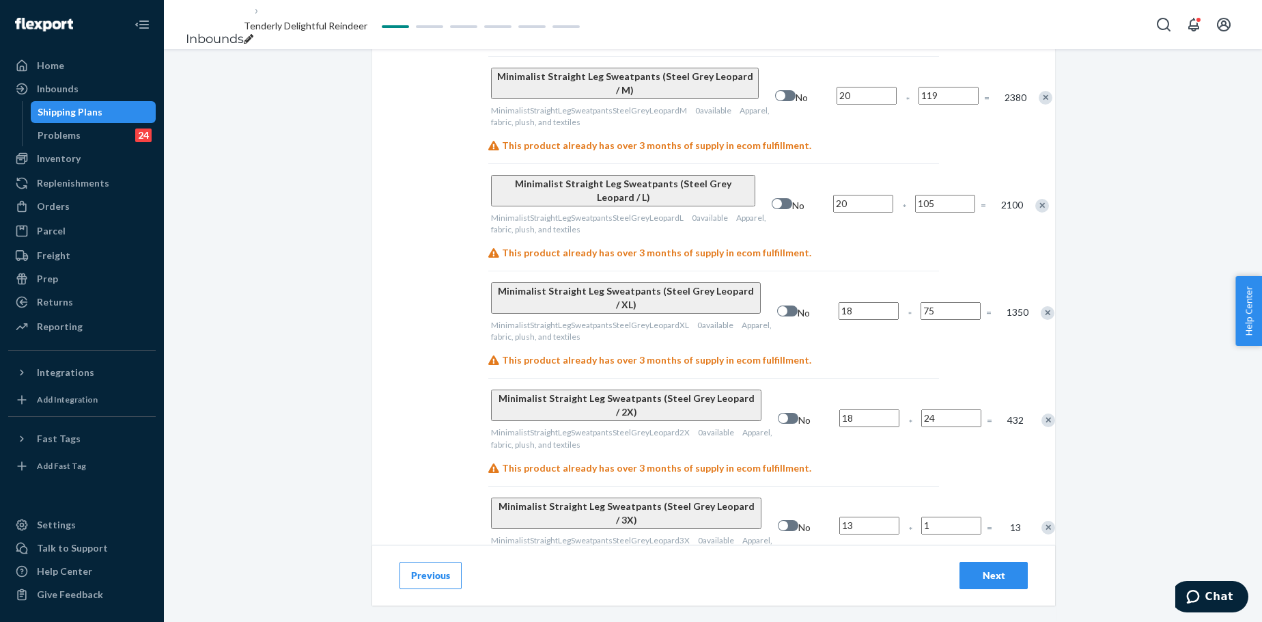
scroll to position [865, 0]
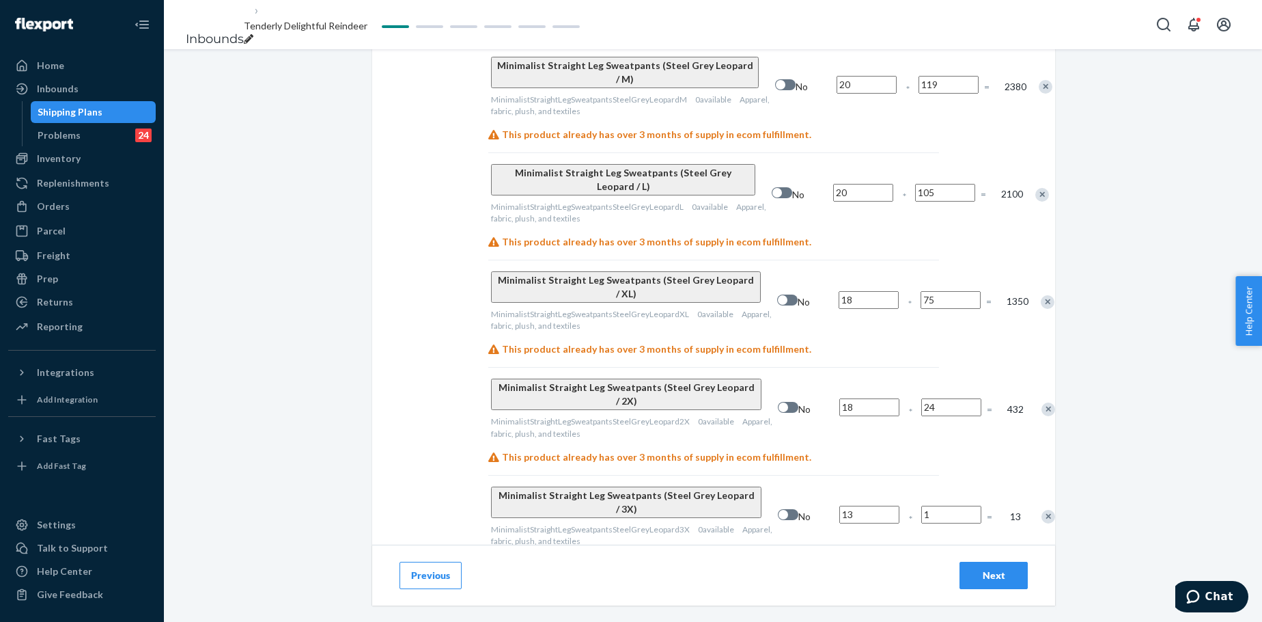
click at [839, 474] on input "13" at bounding box center [869, 514] width 60 height 18
click at [1003, 474] on div "Next" at bounding box center [993, 575] width 45 height 14
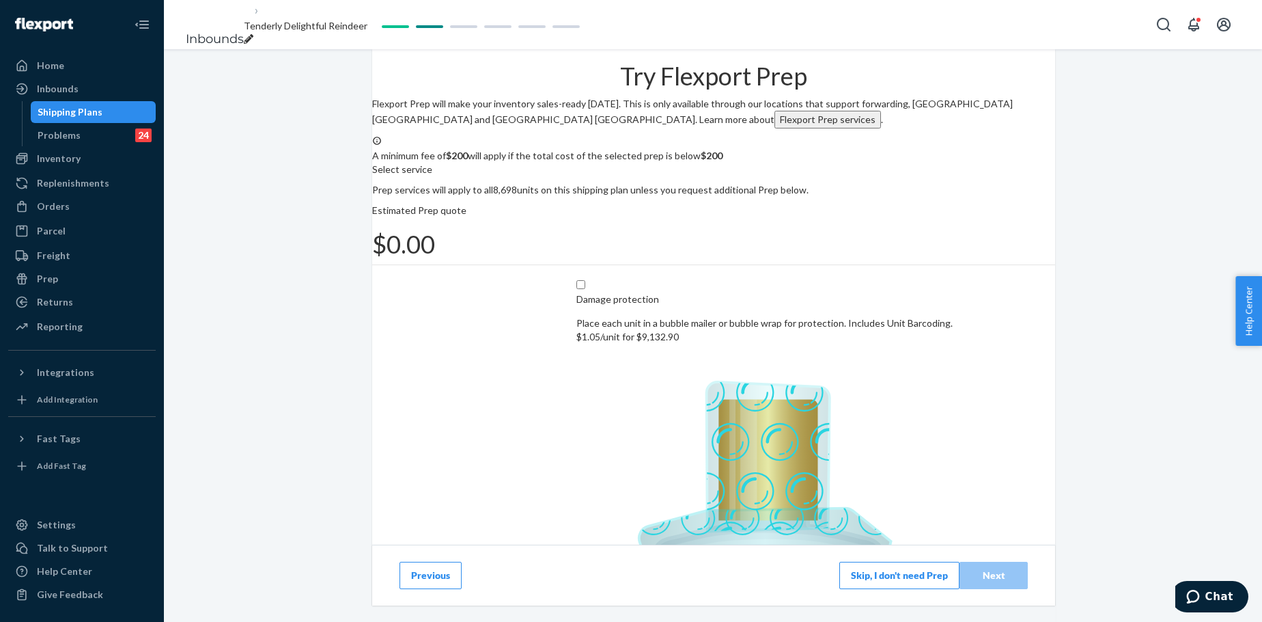
click at [843, 474] on button "Skip, I don't need Prep" at bounding box center [899, 574] width 120 height 27
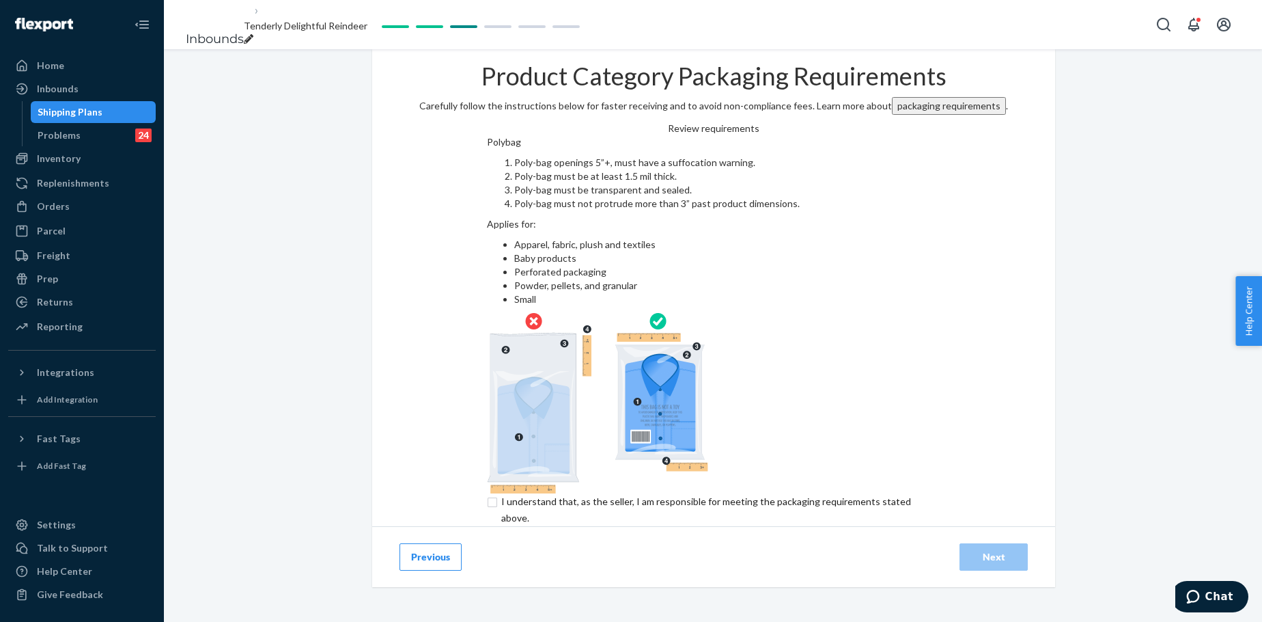
click at [533, 474] on input "checkbox" at bounding box center [714, 509] width 454 height 33
click at [1003, 474] on div "Next" at bounding box center [993, 557] width 45 height 14
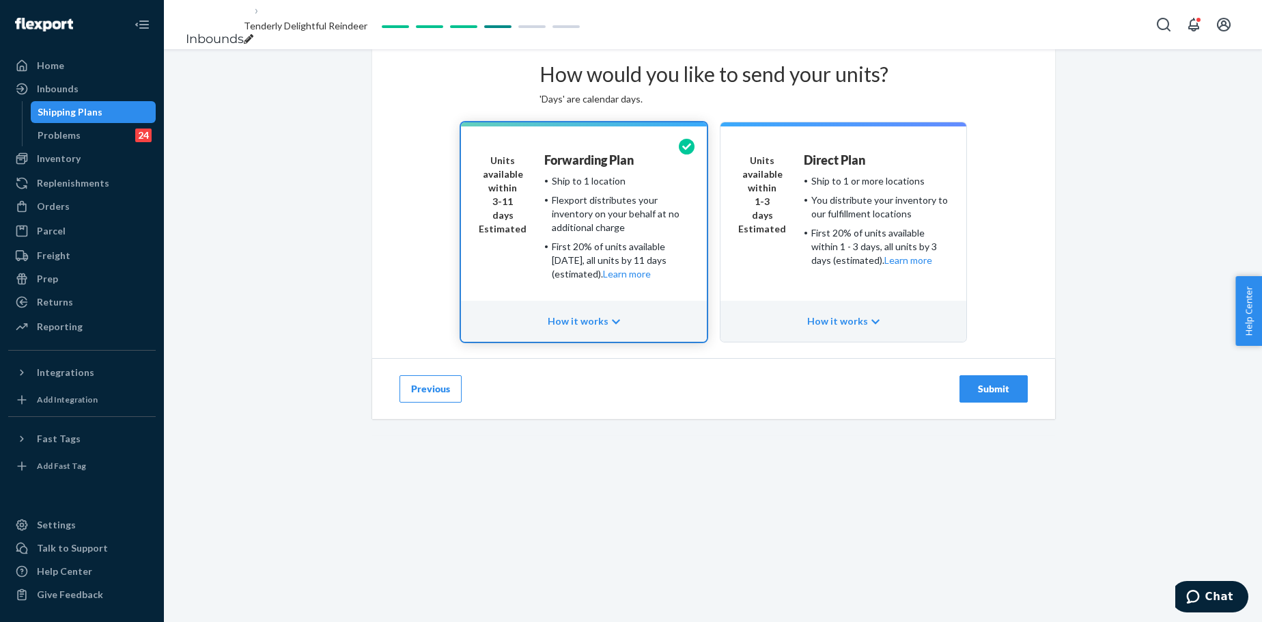
click at [883, 221] on div "You distribute your inventory to our fulfillment locations" at bounding box center [879, 206] width 137 height 27
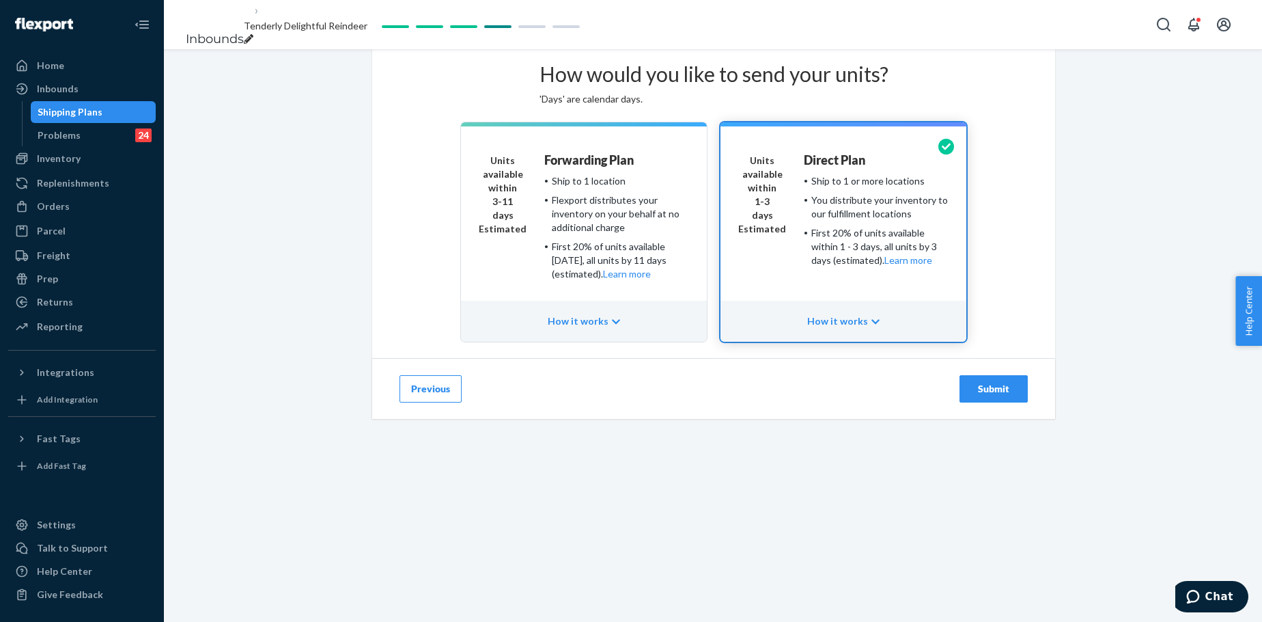
click at [990, 395] on div "Submit" at bounding box center [993, 389] width 45 height 14
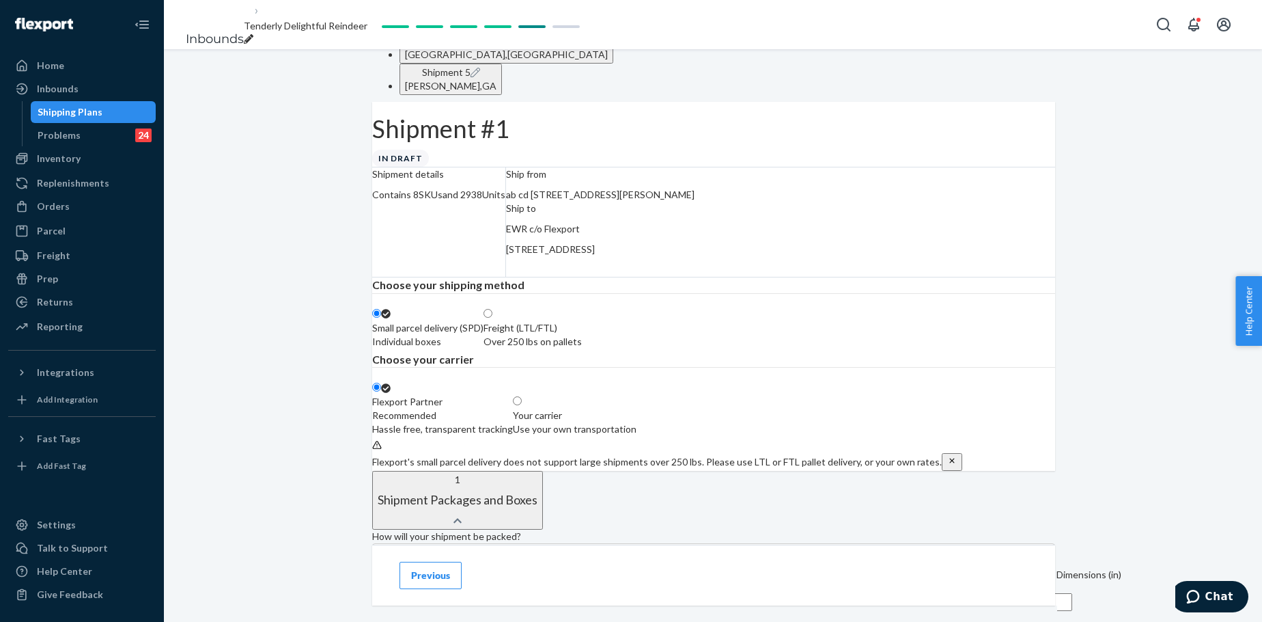
scroll to position [114, 0]
click at [637, 430] on div "Use your own transportation" at bounding box center [575, 426] width 124 height 14
click at [522, 402] on input "Your carrier Use your own transportation" at bounding box center [517, 397] width 9 height 9
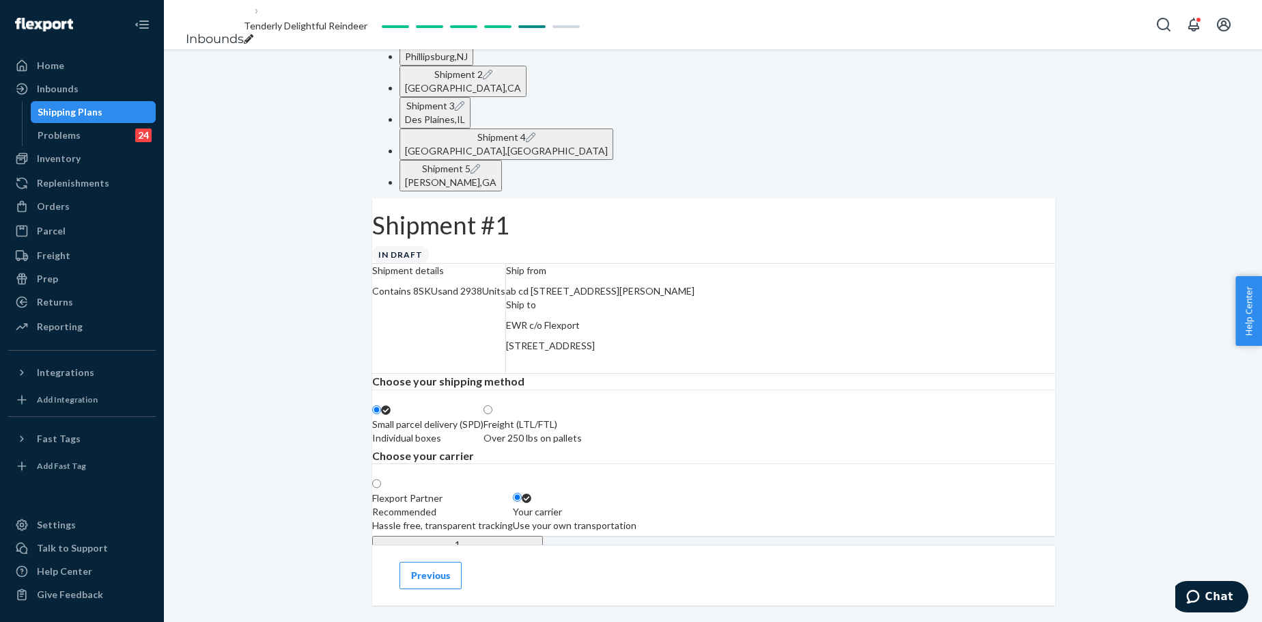
scroll to position [0, 0]
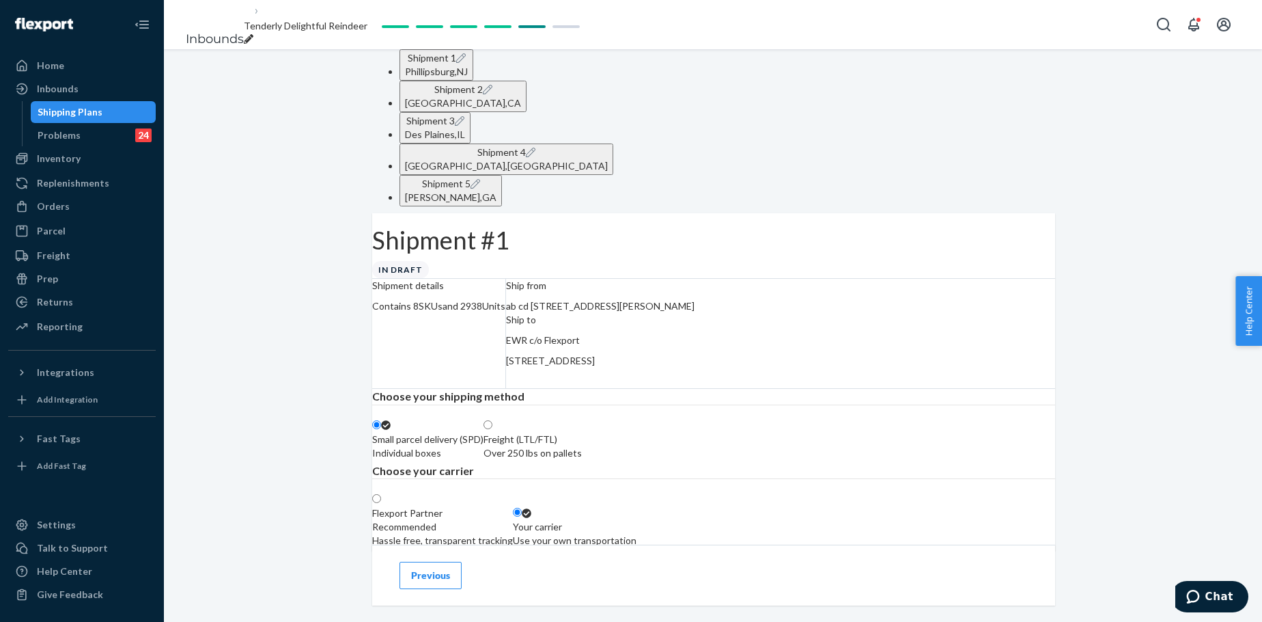
click at [490, 299] on div "Contains 8 SKUs and 2938 Units" at bounding box center [438, 306] width 133 height 14
click at [521, 96] on div "San Bernardino , CA" at bounding box center [463, 103] width 116 height 14
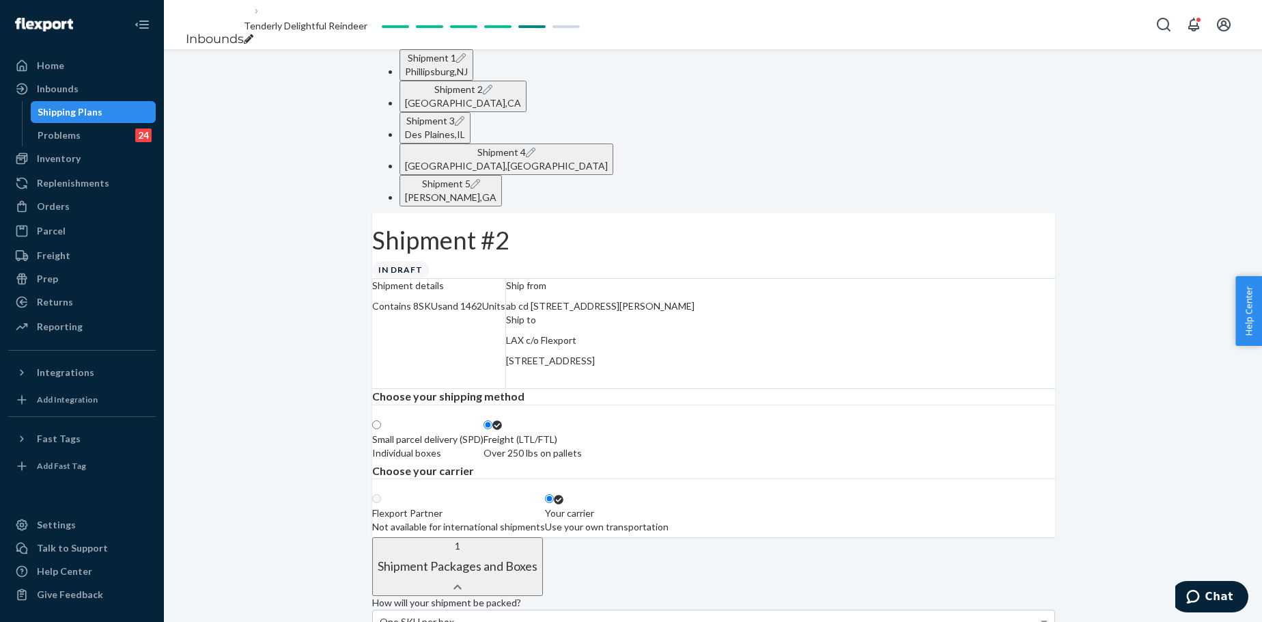
click at [484, 446] on div "Individual boxes" at bounding box center [427, 453] width 111 height 14
click at [381, 429] on input "Small parcel delivery (SPD) Individual boxes" at bounding box center [376, 424] width 9 height 9
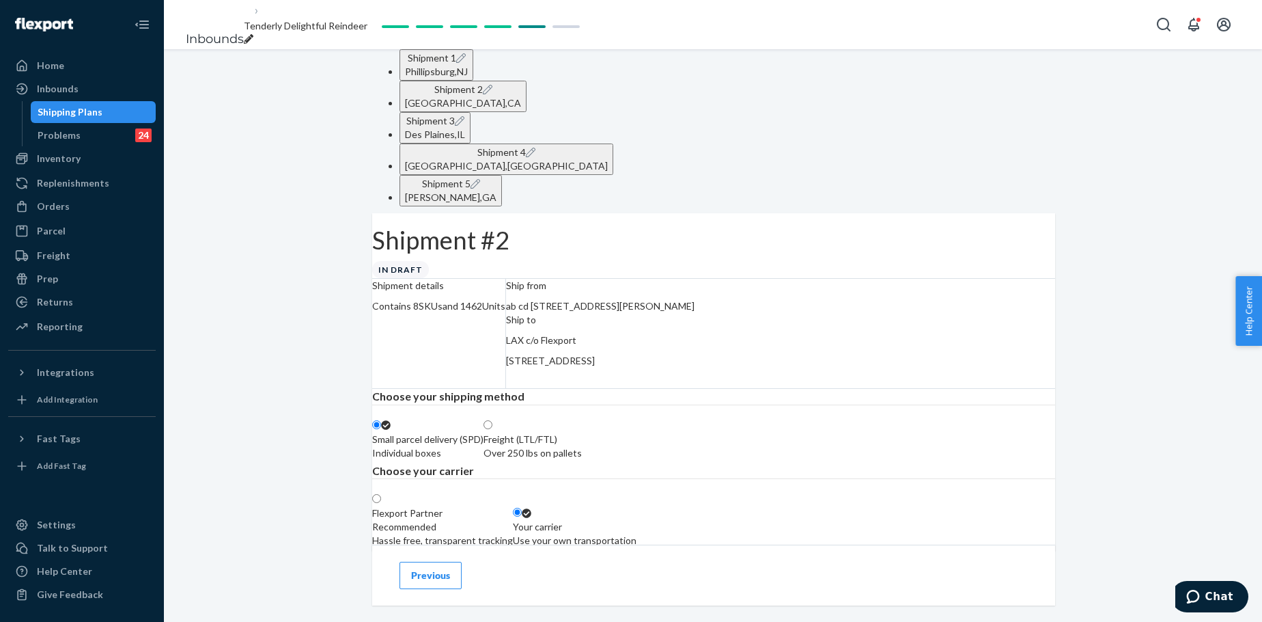
click at [637, 474] on div "Your carrier" at bounding box center [575, 527] width 124 height 14
click at [522, 474] on input "Your carrier Use your own transportation" at bounding box center [517, 512] width 9 height 9
click at [465, 128] on div "Des Plaines , IL" at bounding box center [435, 135] width 60 height 14
click at [637, 474] on label "Your carrier Use your own transportation" at bounding box center [575, 526] width 124 height 41
click at [522, 474] on input "Your carrier Use your own transportation" at bounding box center [517, 512] width 9 height 9
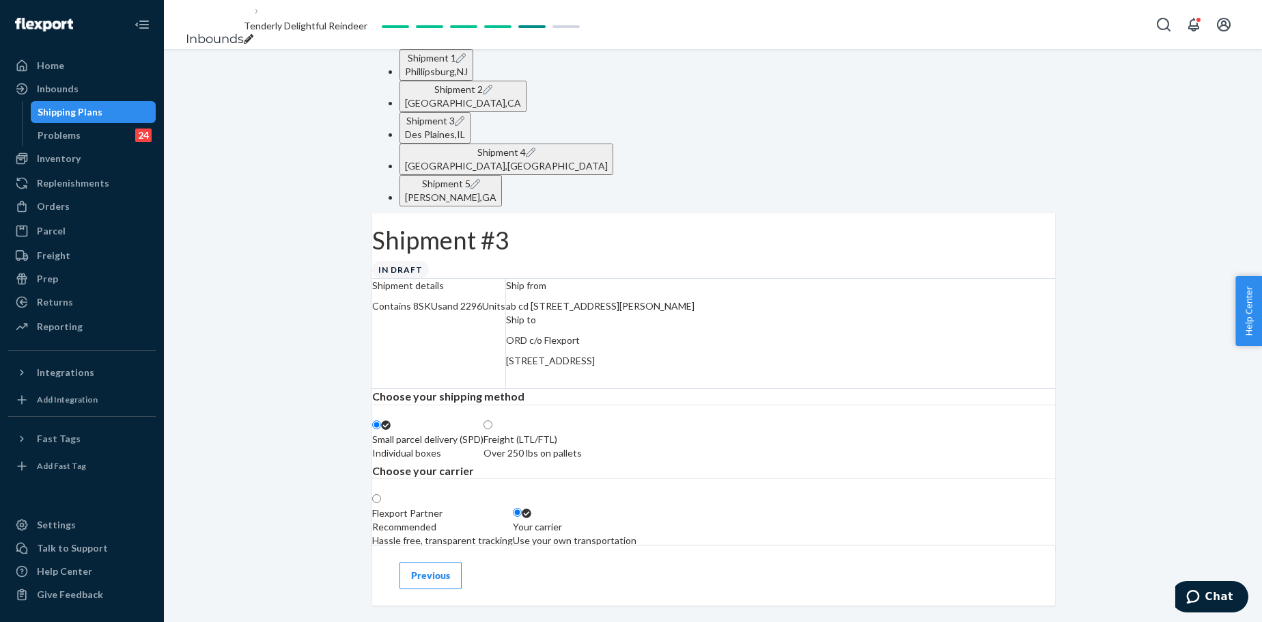
click at [608, 159] on div "Lewisville , TX" at bounding box center [506, 166] width 203 height 14
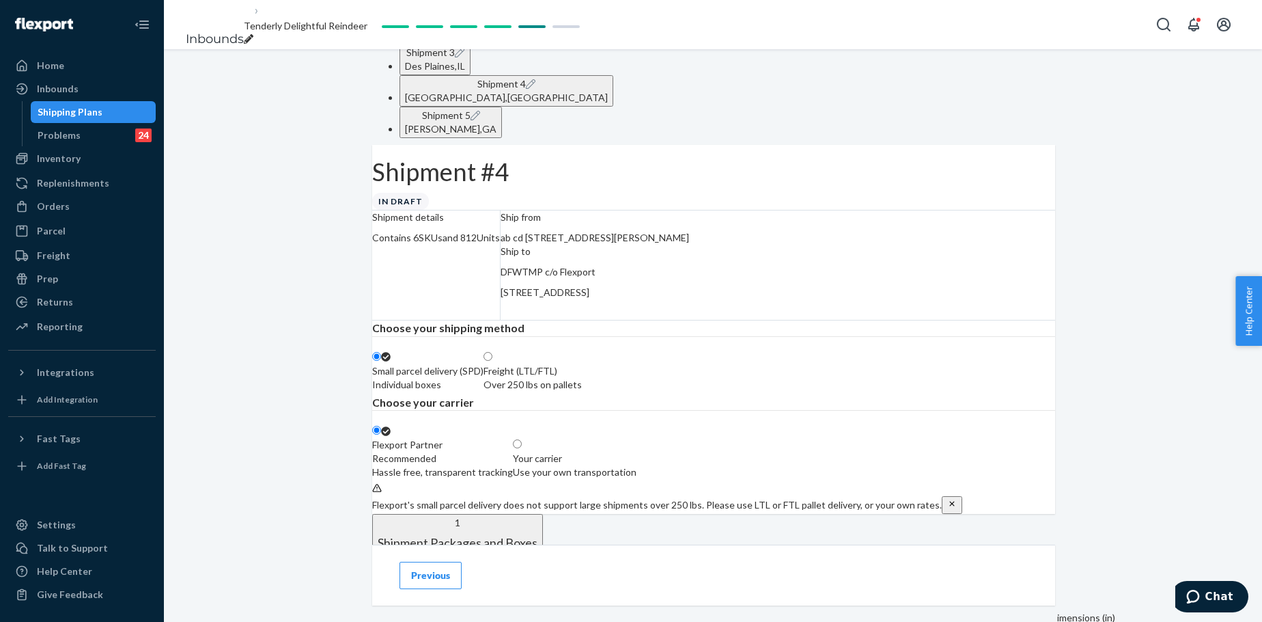
click at [637, 474] on div "Use your own transportation" at bounding box center [575, 472] width 124 height 14
click at [522, 448] on input "Your carrier Use your own transportation" at bounding box center [517, 443] width 9 height 9
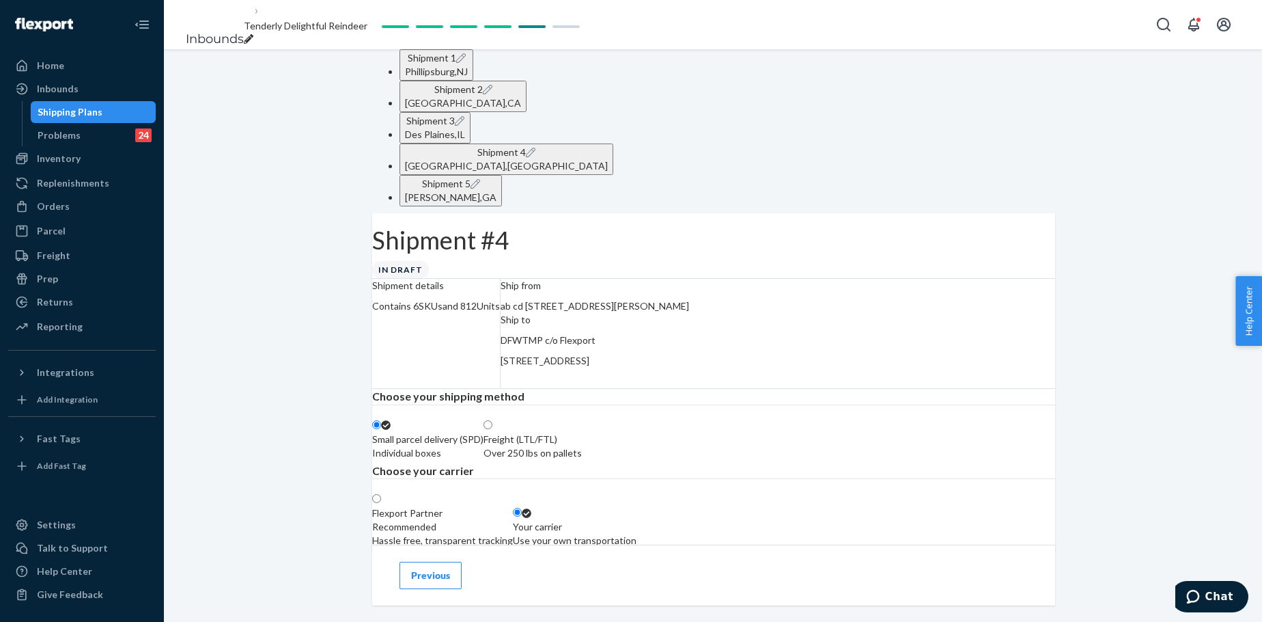
click at [497, 191] on div "Moreland , GA" at bounding box center [451, 198] width 92 height 14
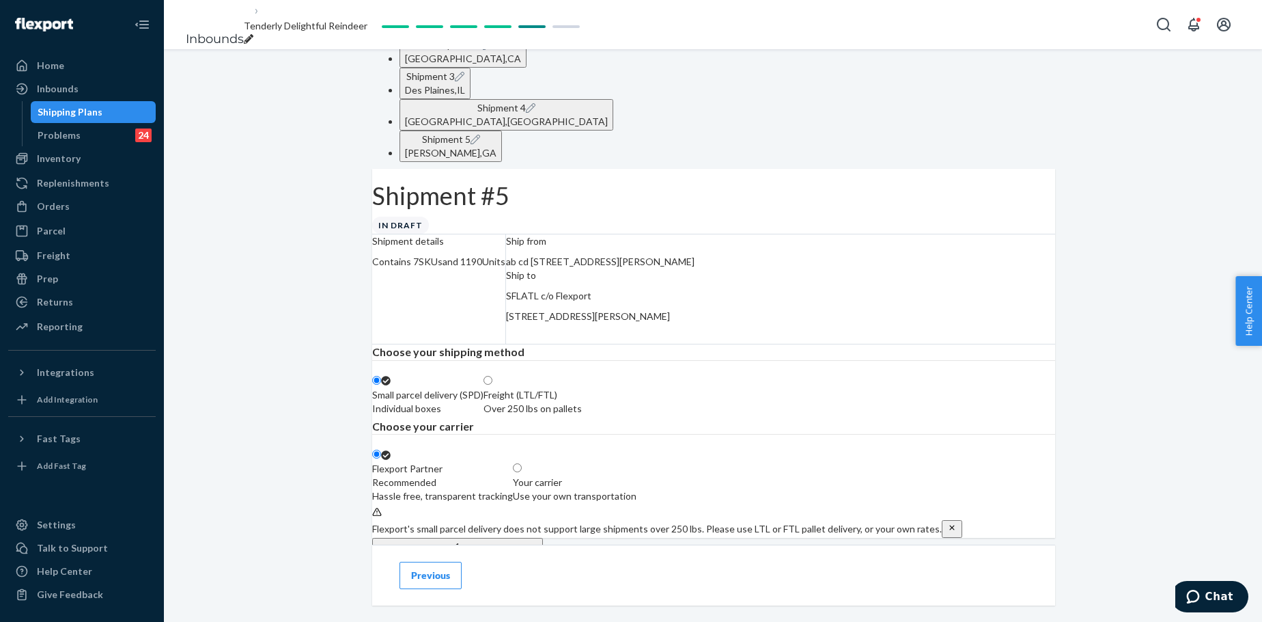
scroll to position [46, 0]
click at [637, 474] on div "Your carrier" at bounding box center [575, 481] width 124 height 14
click at [522, 471] on input "Your carrier Use your own transportation" at bounding box center [517, 466] width 9 height 9
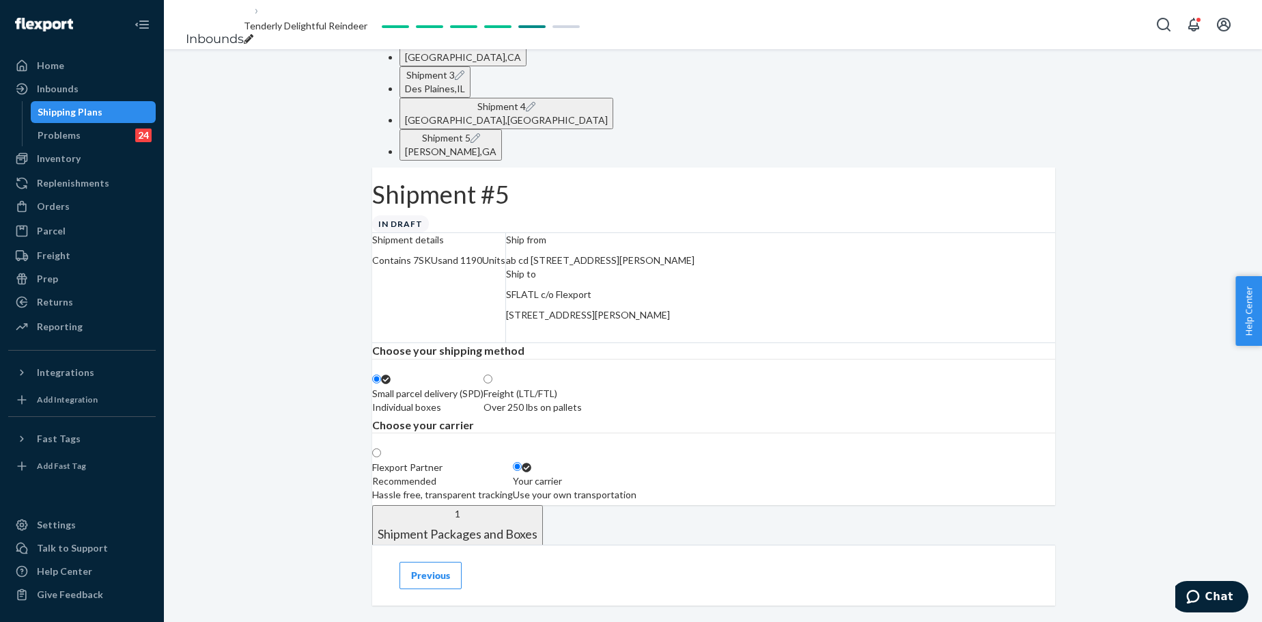
click at [367, 33] on div "breadcrumbs" at bounding box center [306, 40] width 124 height 14
click at [356, 25] on input "Tenderly Delightful Reindeer" at bounding box center [300, 26] width 112 height 18
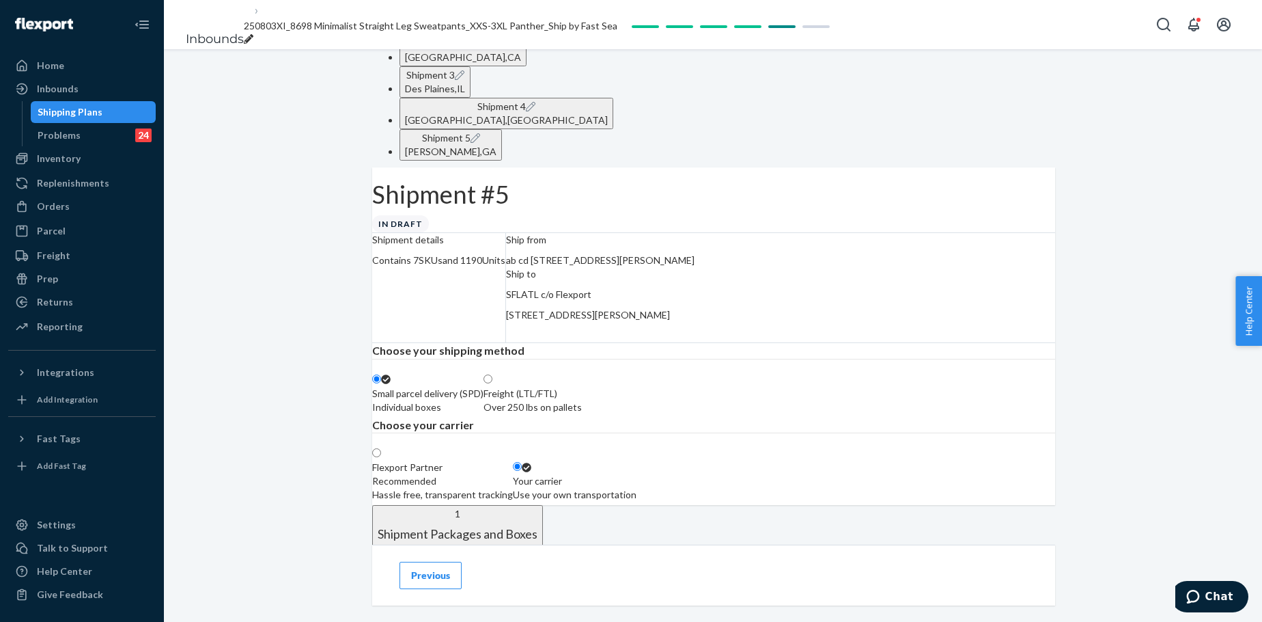
click at [408, 25] on span "250803XI_8698 Minimalist Straight Leg Sweatpants_XXS-3XL Panther_Ship by Fast S…" at bounding box center [431, 26] width 374 height 12
click at [363, 27] on span "Tenderly Delightful Reindeer" at bounding box center [306, 26] width 124 height 12
click at [356, 27] on input "Tenderly Delightful Reindeer" at bounding box center [300, 26] width 112 height 18
click at [363, 27] on span "250803XI_8698 Minimalist Straight Leg Sweatpants_XXS-3XL Panther_Ship by Fast S…" at bounding box center [431, 26] width 374 height 12
click at [332, 59] on div "Shipment 1 Phillipsburg , NJ Shipment 2 San Bernardino , CA Shipment 3 Des Plai…" at bounding box center [713, 601] width 1098 height 1197
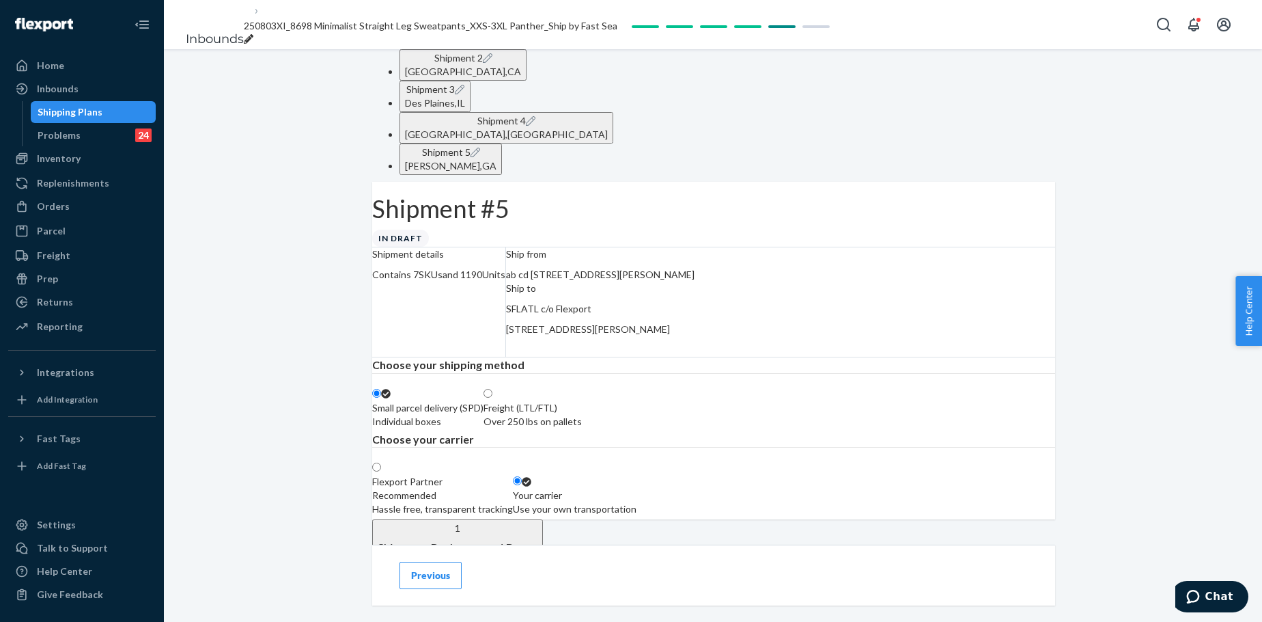
scroll to position [0, 0]
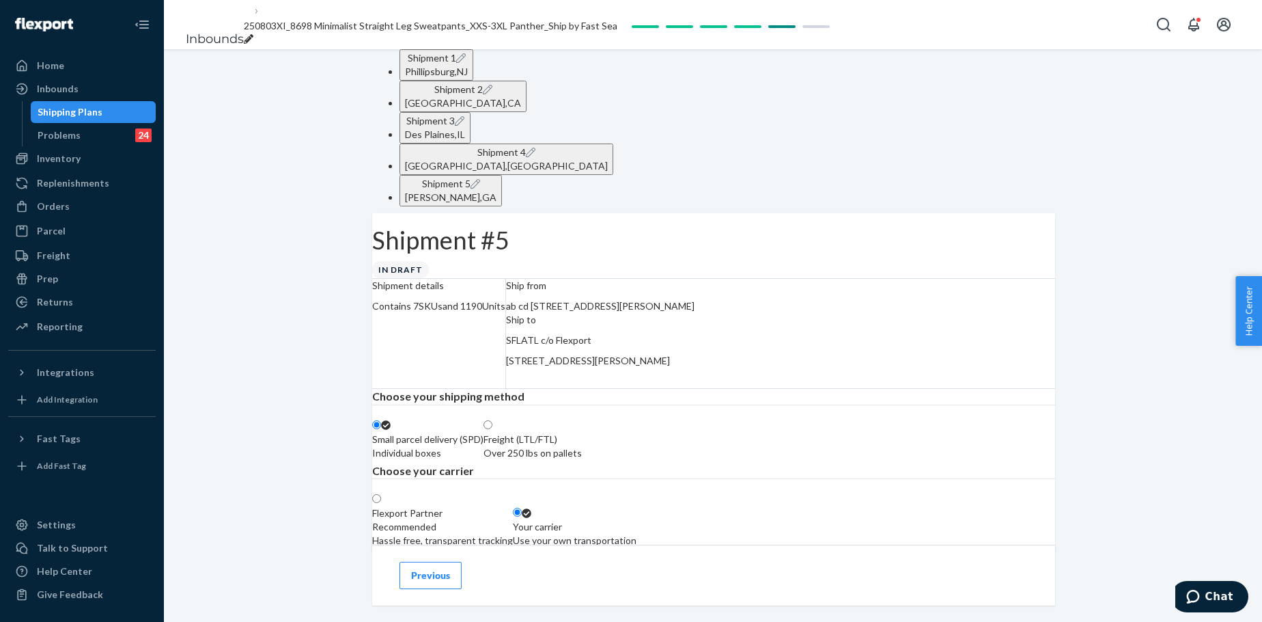
click at [447, 79] on div "Phillipsburg , NJ" at bounding box center [436, 72] width 63 height 14
click at [521, 96] on div "San Bernardino , CA" at bounding box center [463, 103] width 116 height 14
click at [455, 115] on span "Shipment 3" at bounding box center [430, 121] width 48 height 12
click at [526, 146] on span "Shipment 4" at bounding box center [501, 152] width 48 height 12
click at [497, 191] on div "Moreland , GA" at bounding box center [451, 198] width 92 height 14
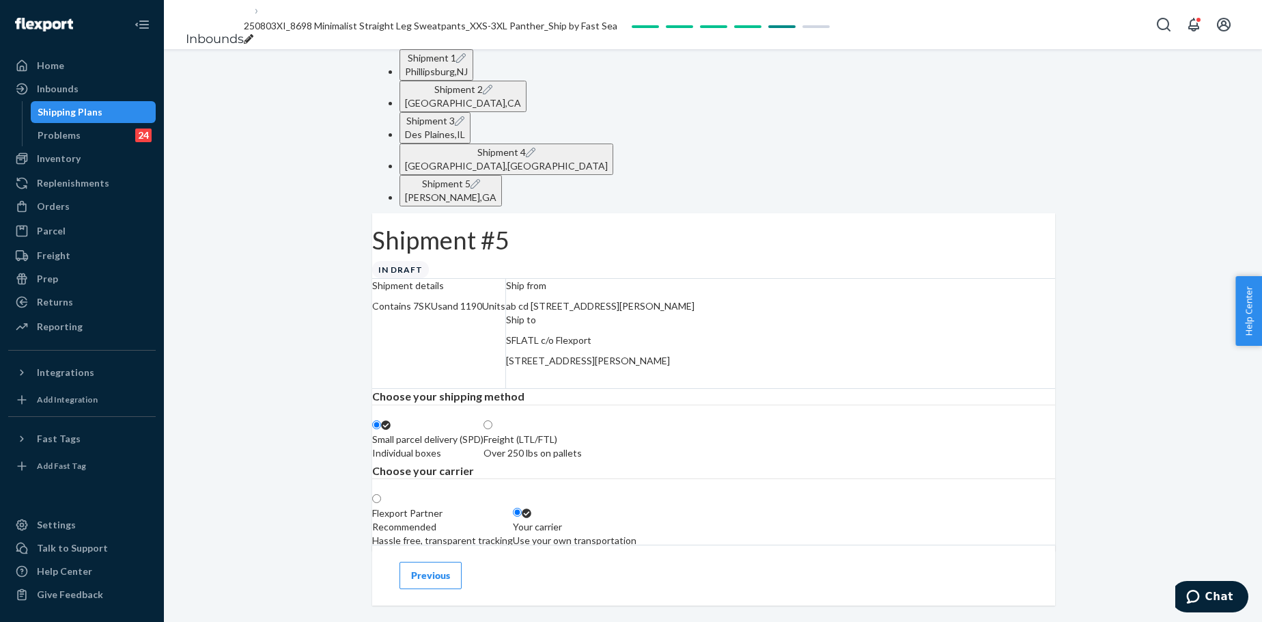
click at [418, 64] on span "Shipment 1" at bounding box center [432, 58] width 48 height 12
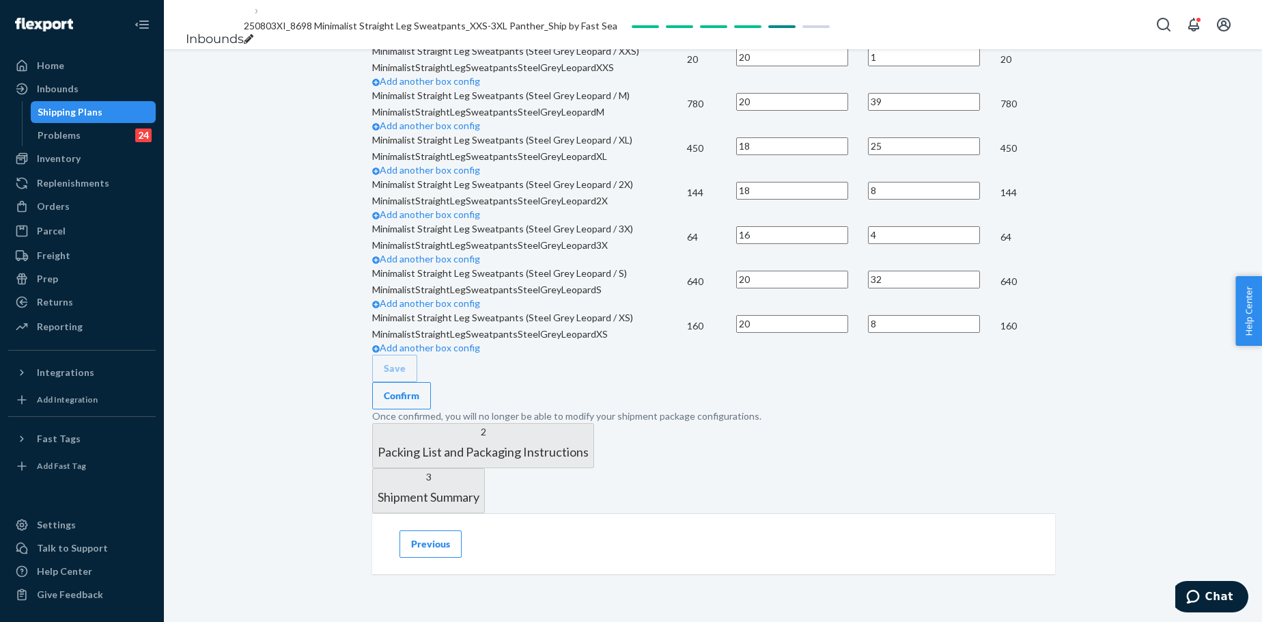
scroll to position [1161, 0]
click at [431, 382] on button "Confirm" at bounding box center [401, 395] width 59 height 27
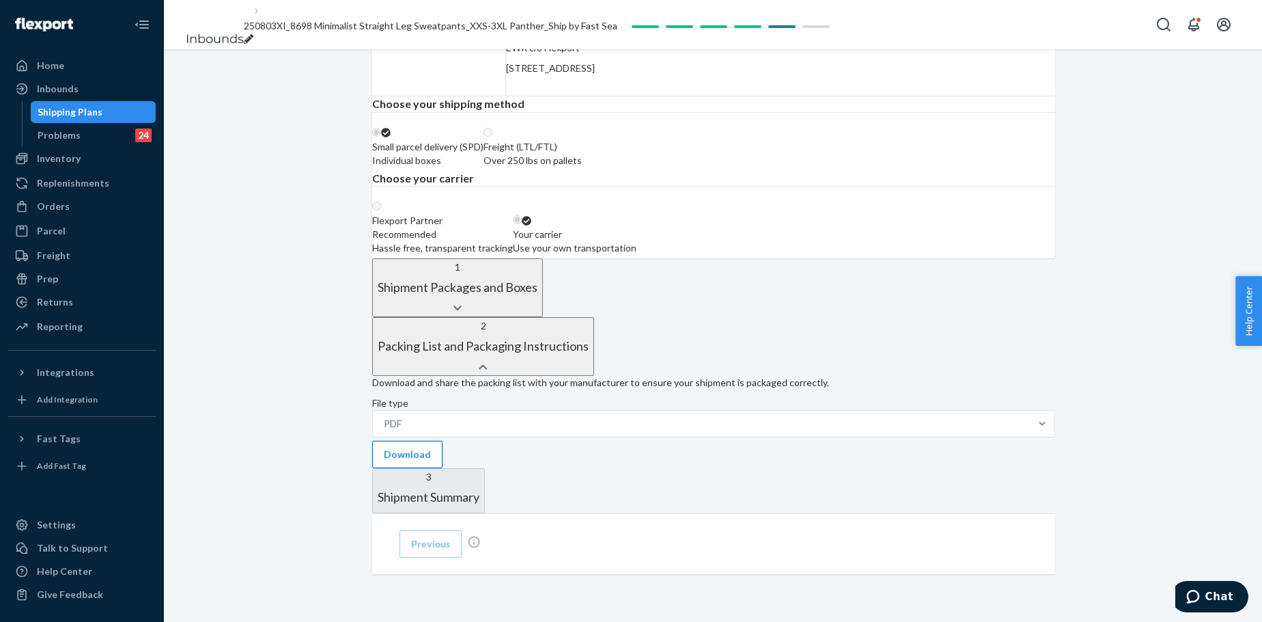
click at [443, 441] on button "Download" at bounding box center [407, 454] width 70 height 27
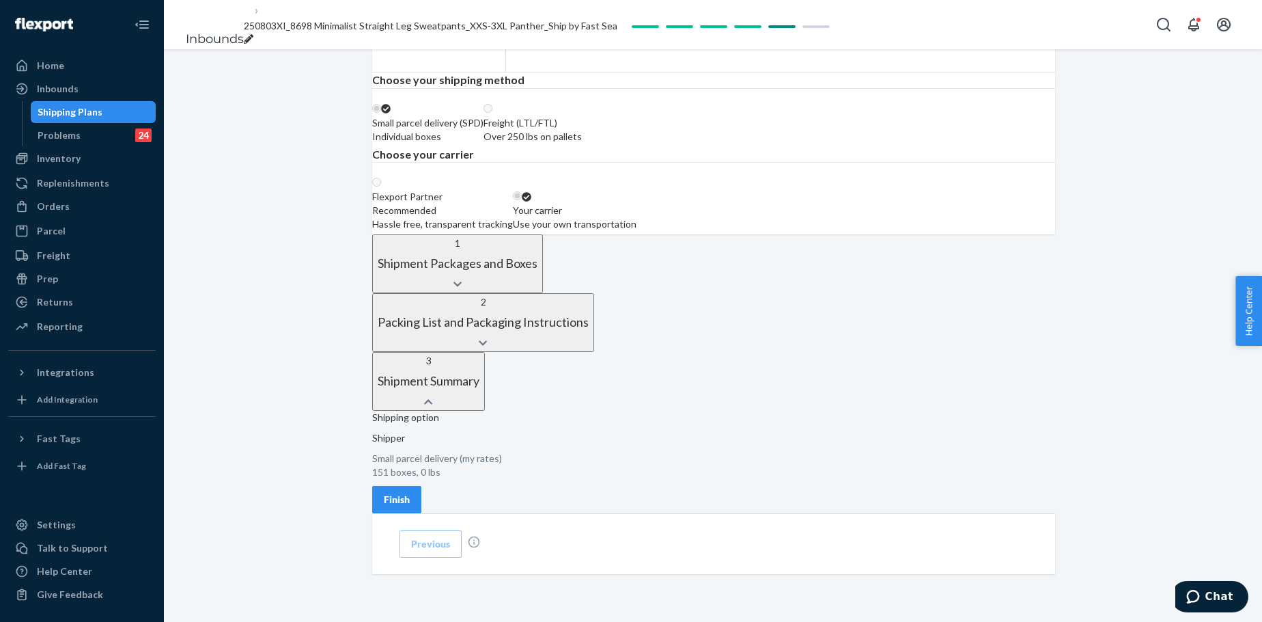
click at [410, 474] on div "Finish" at bounding box center [397, 499] width 26 height 14
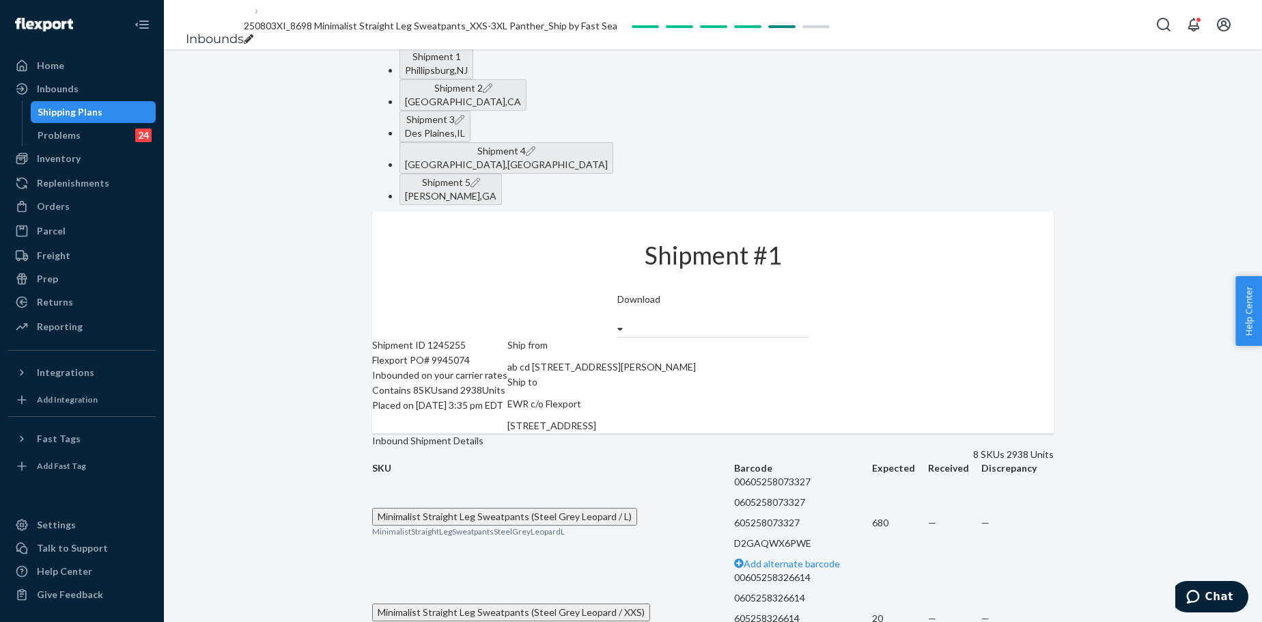
scroll to position [0, 0]
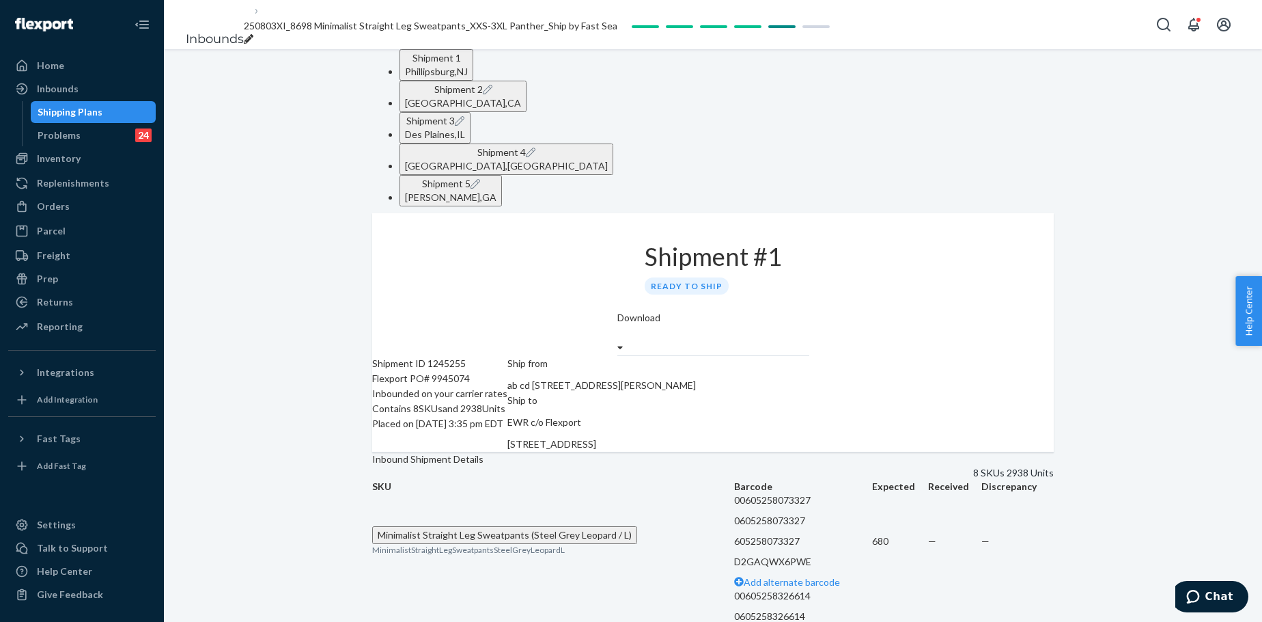
drag, startPoint x: 760, startPoint y: 158, endPoint x: 773, endPoint y: 158, distance: 13.0
click at [760, 213] on div "Shipment #1 Ready to ship" at bounding box center [713, 262] width 192 height 98
click at [809, 311] on div "Download" at bounding box center [713, 326] width 192 height 31
click at [661, 311] on label "Download" at bounding box center [638, 318] width 43 height 14
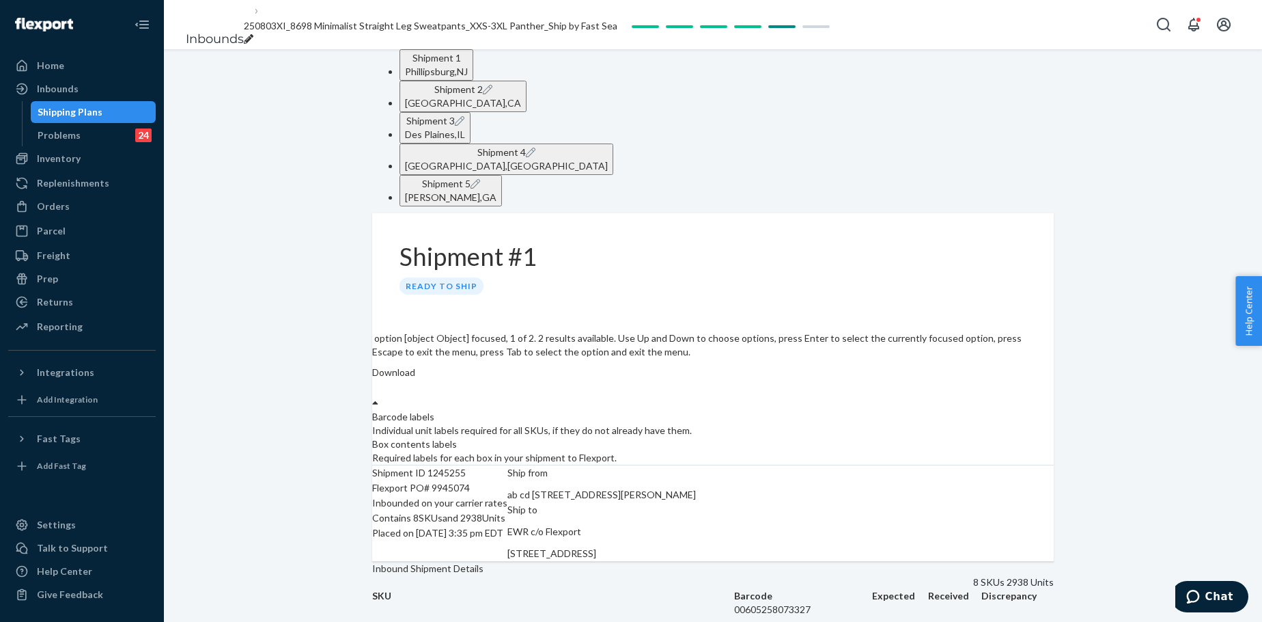
click at [999, 365] on div "Download" at bounding box center [713, 380] width 682 height 31
click at [997, 451] on div "Required labels for each box in your shipment to Flexport." at bounding box center [713, 458] width 682 height 14
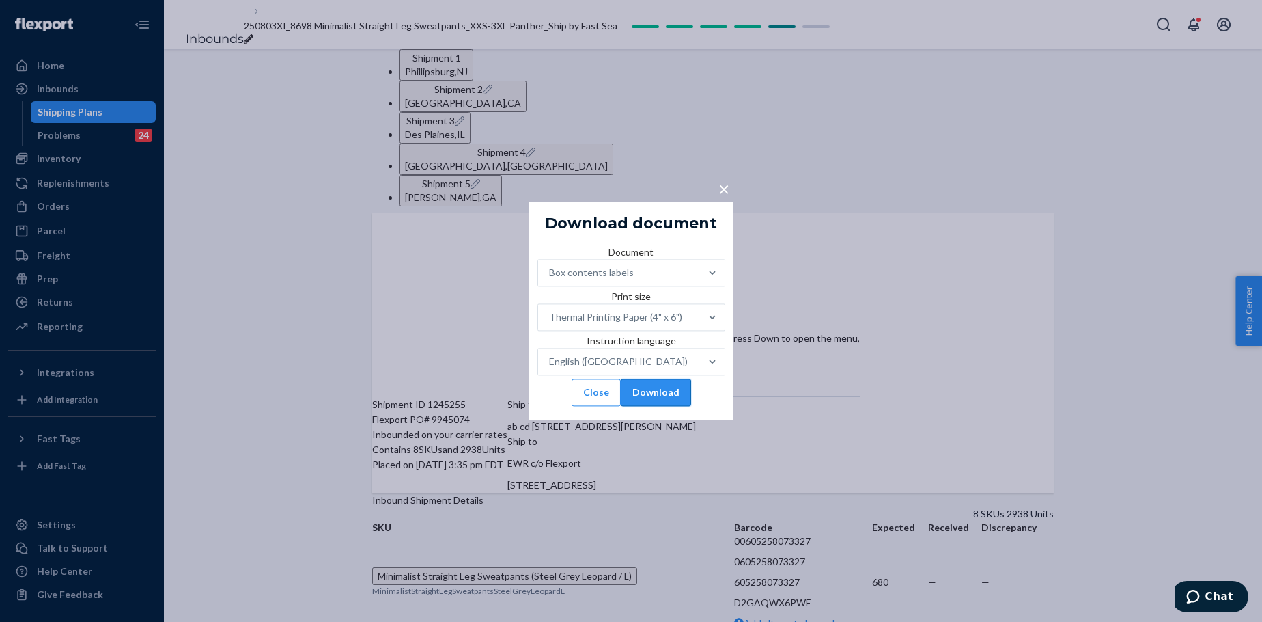
click at [675, 406] on button "Download" at bounding box center [656, 392] width 70 height 27
click at [603, 406] on button "Close" at bounding box center [596, 392] width 49 height 27
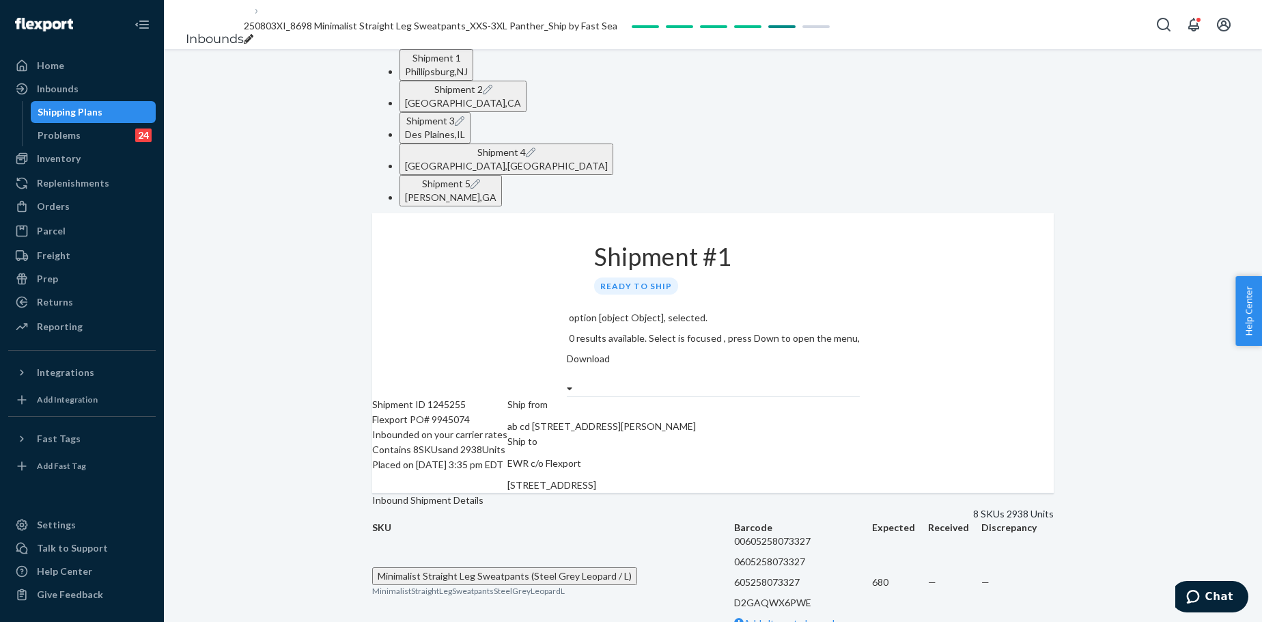
click at [483, 86] on span "Shipment 2" at bounding box center [458, 89] width 48 height 12
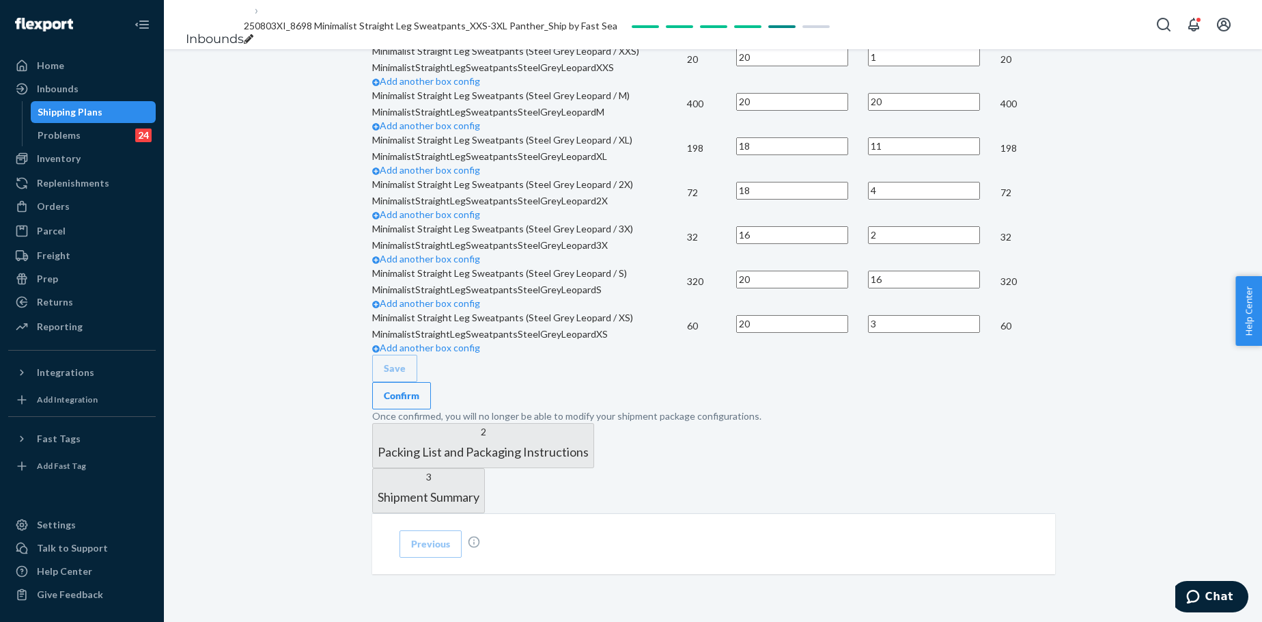
scroll to position [1180, 0]
click at [431, 382] on button "Confirm" at bounding box center [401, 395] width 59 height 27
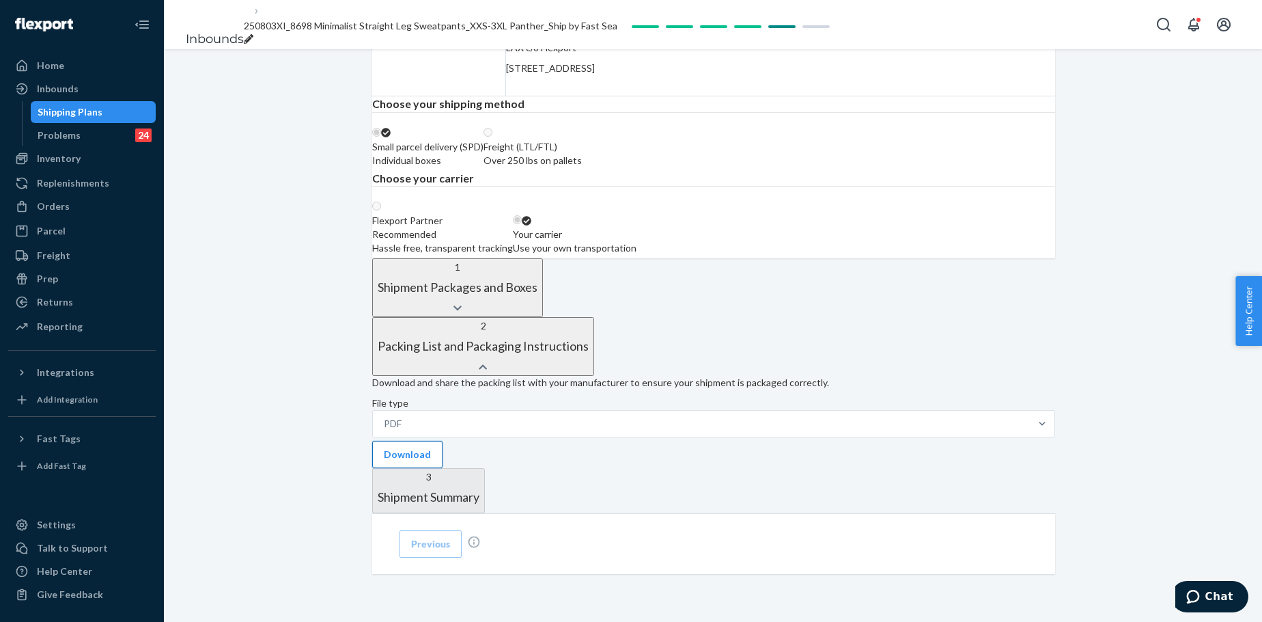
click at [443, 441] on button "Download" at bounding box center [407, 454] width 70 height 27
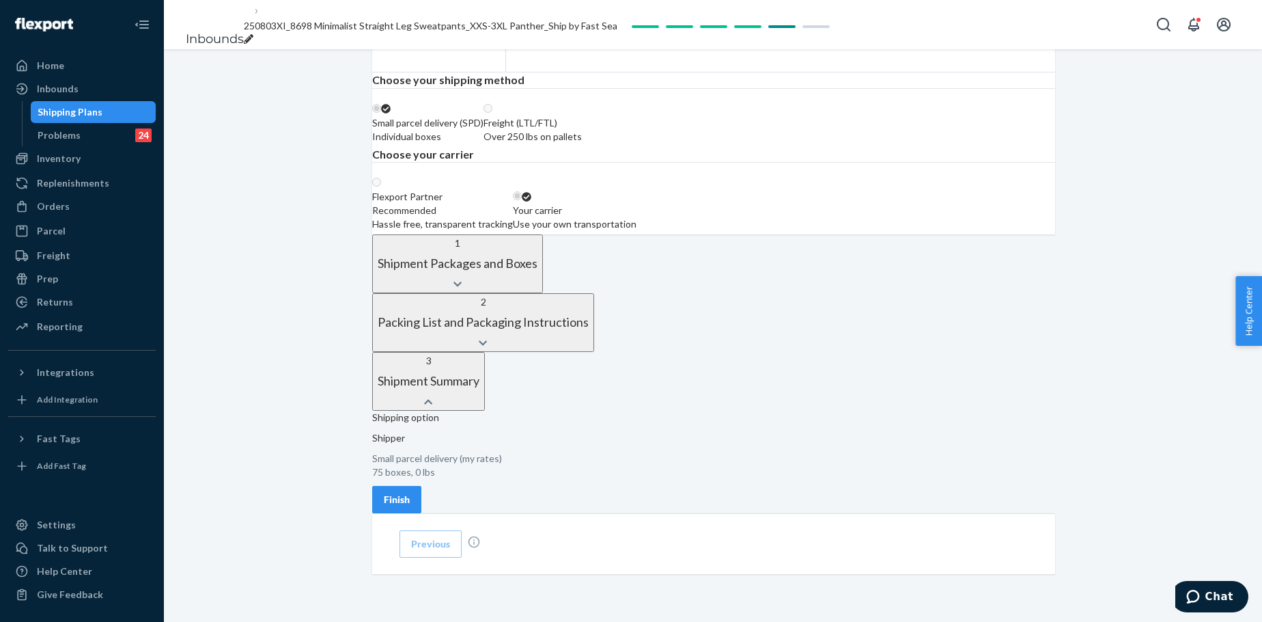
click at [410, 474] on div "Finish" at bounding box center [397, 499] width 26 height 14
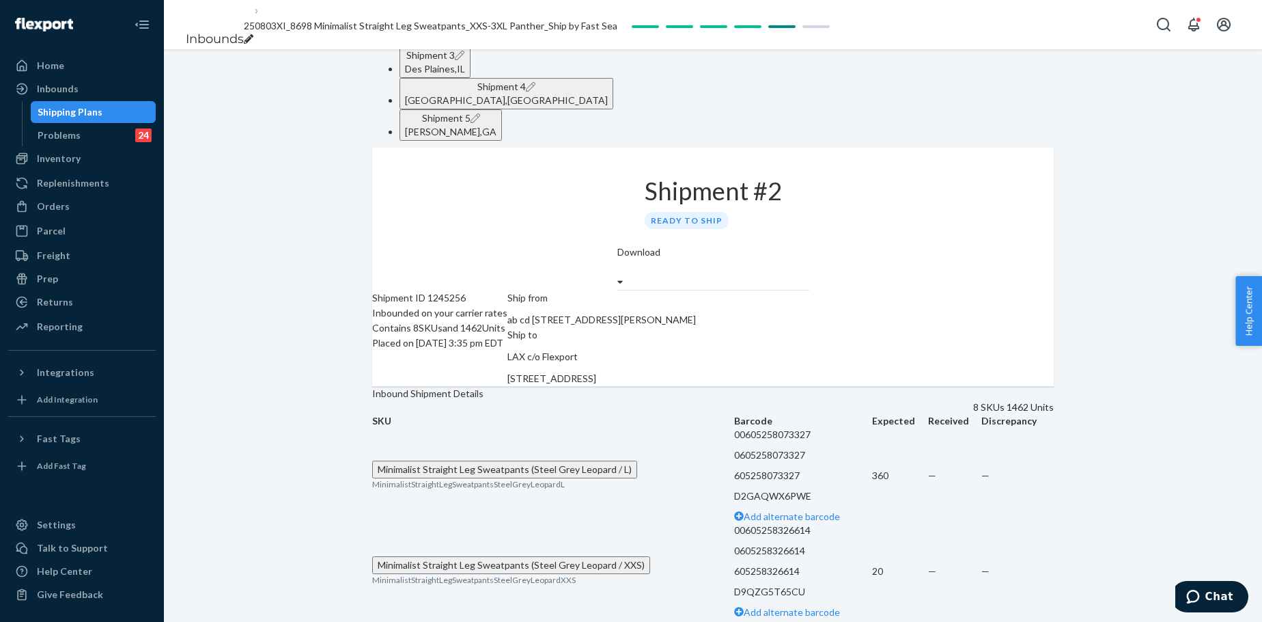
scroll to position [0, 0]
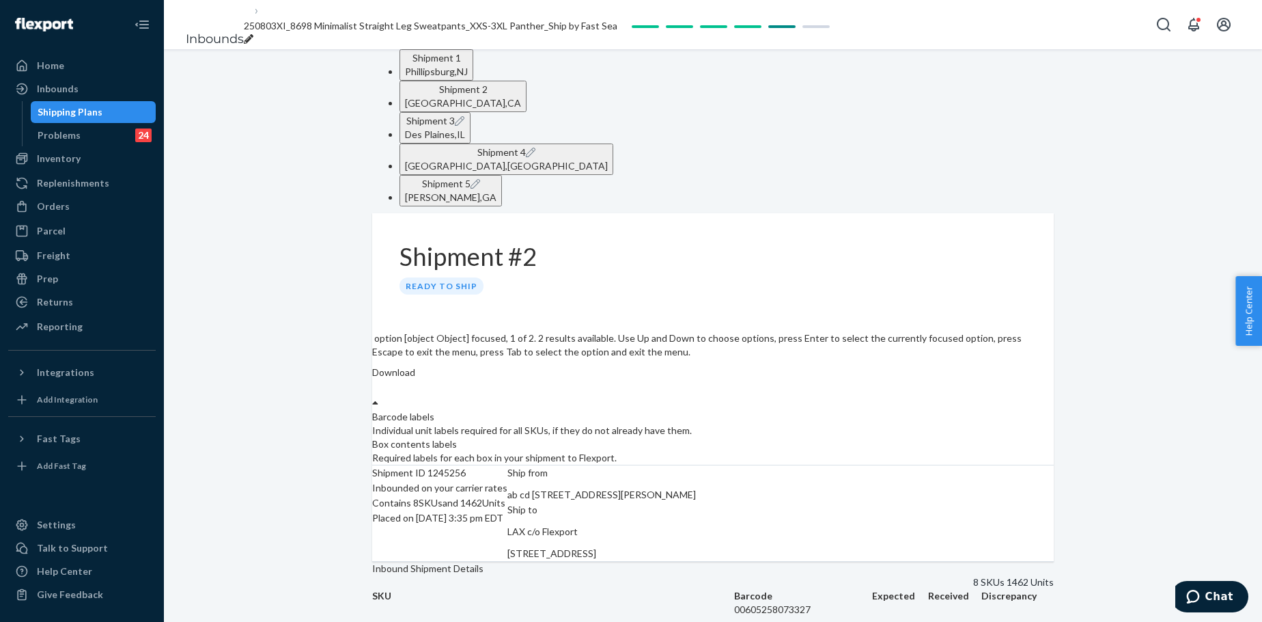
click at [986, 365] on div "Download" at bounding box center [713, 387] width 682 height 44
click at [1002, 451] on div "Required labels for each box in your shipment to Flexport." at bounding box center [713, 458] width 682 height 14
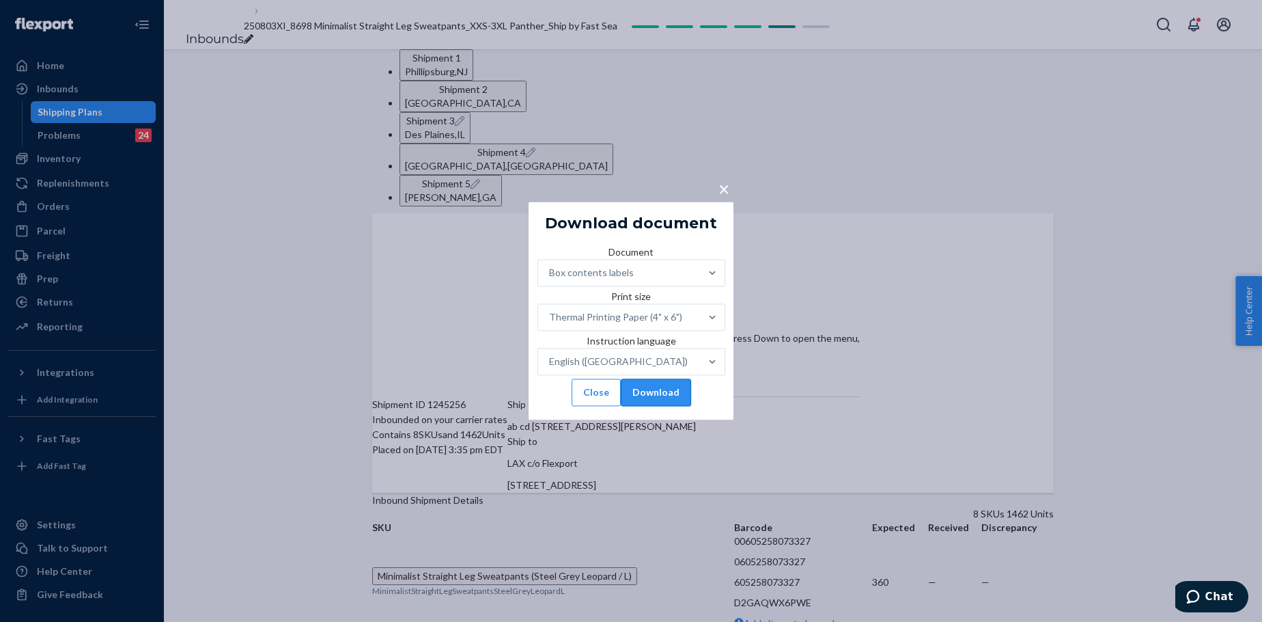
click at [691, 406] on button "Download" at bounding box center [656, 392] width 70 height 27
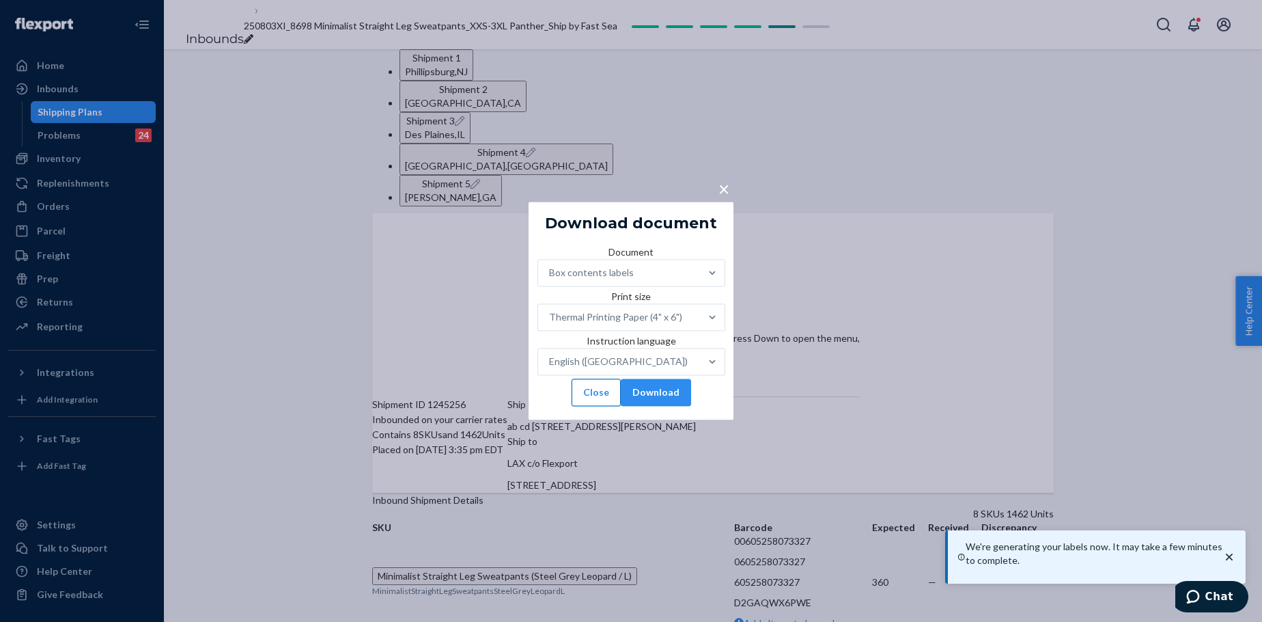
click at [596, 406] on button "Close" at bounding box center [596, 392] width 49 height 27
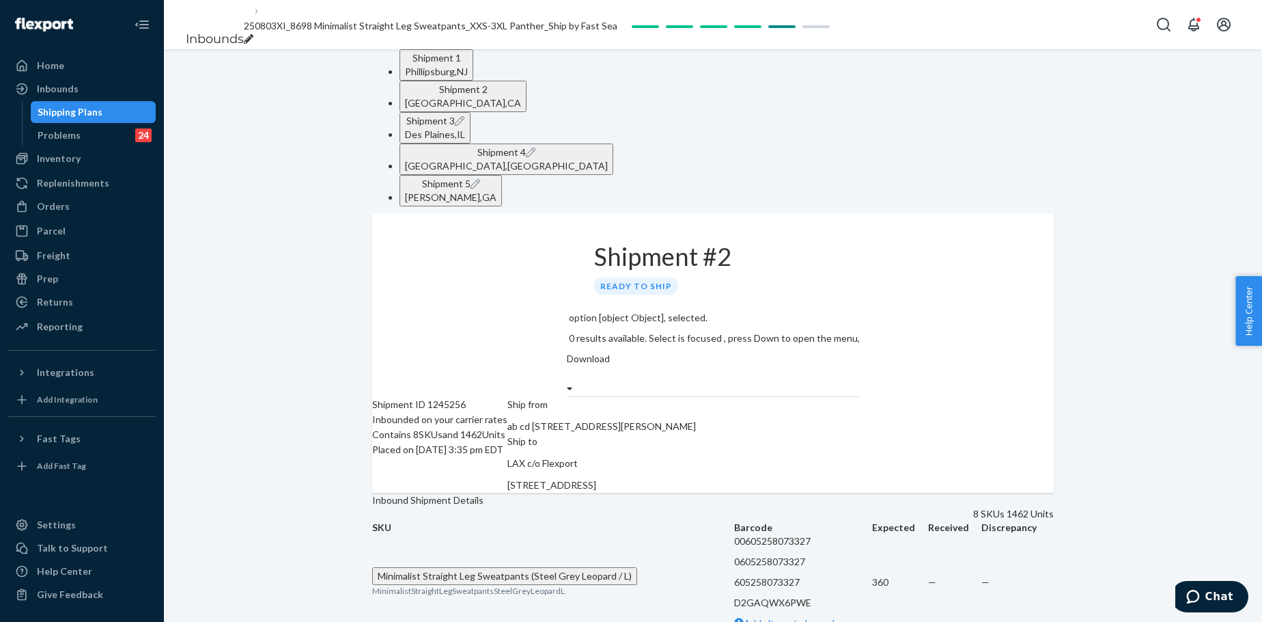
click at [465, 128] on div "Des Plaines , IL" at bounding box center [435, 135] width 60 height 14
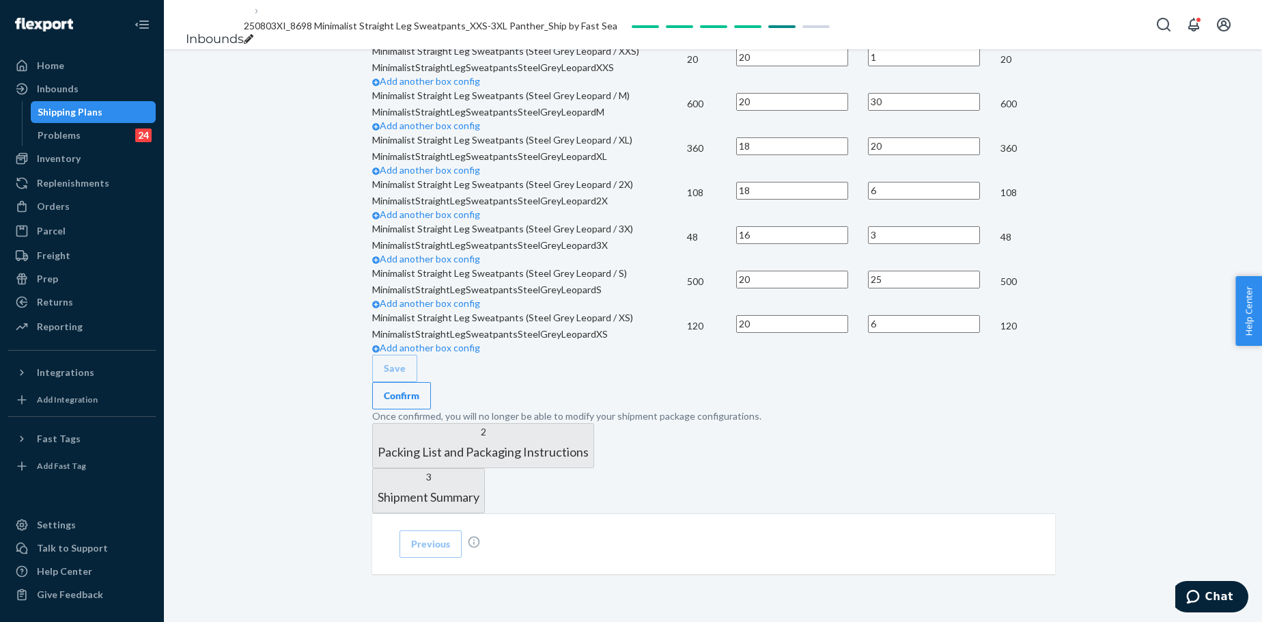
scroll to position [1180, 0]
click at [419, 389] on div "Confirm" at bounding box center [402, 396] width 36 height 14
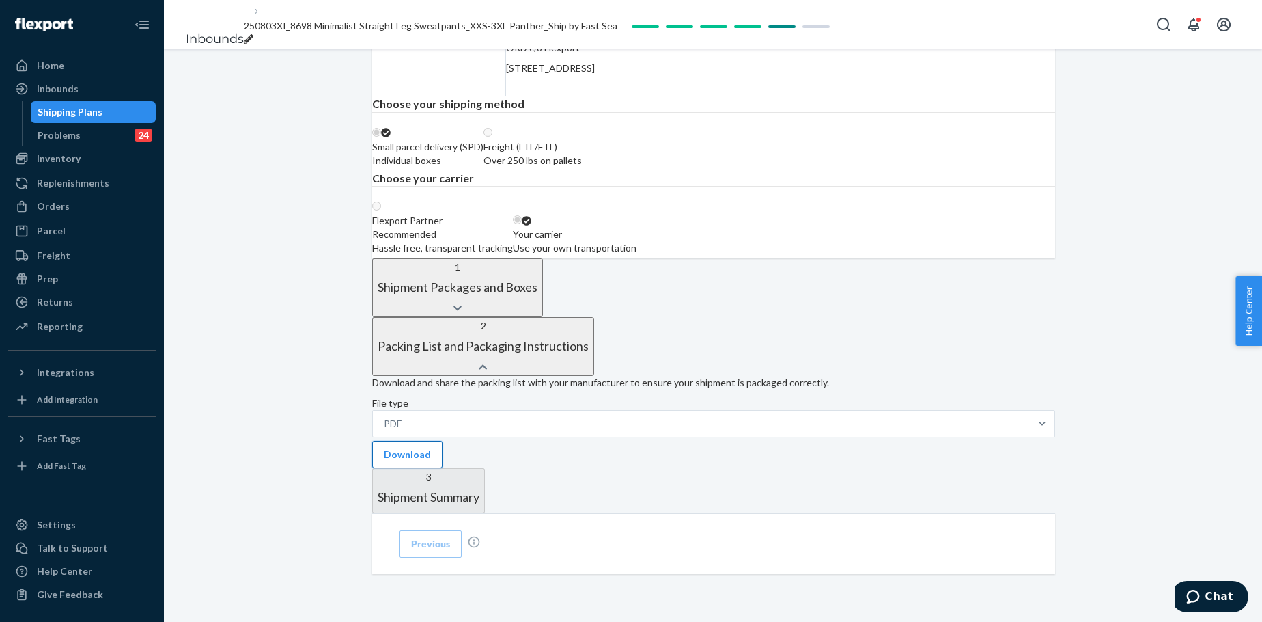
click at [443, 441] on button "Download" at bounding box center [407, 454] width 70 height 27
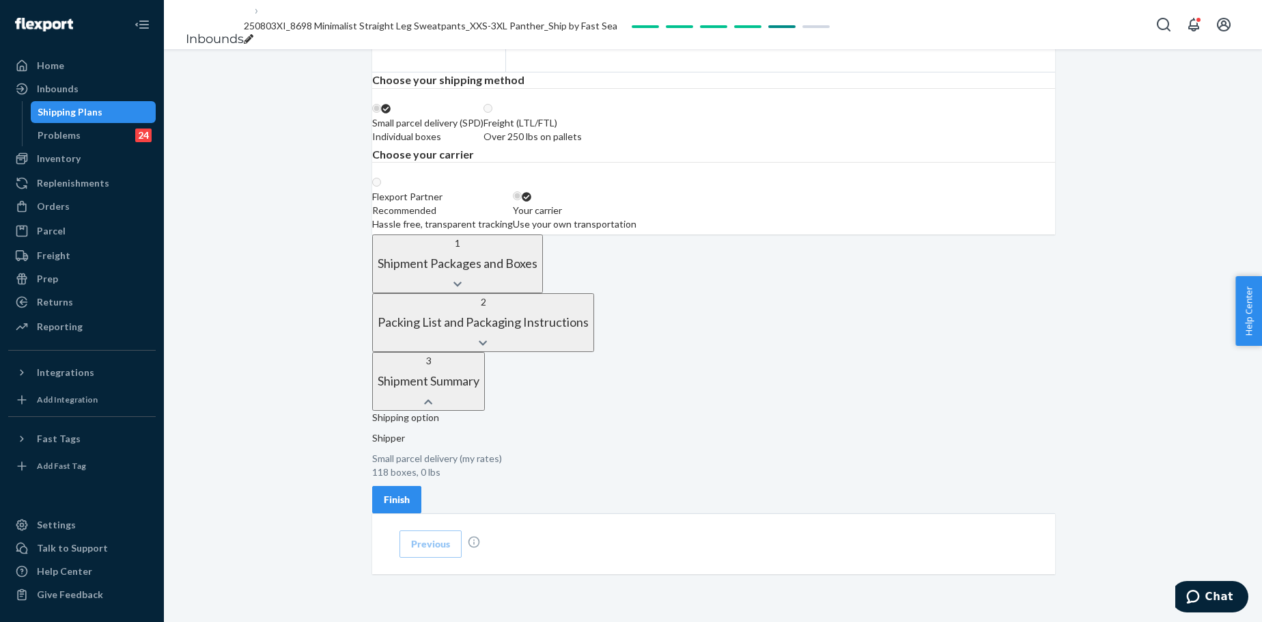
click at [410, 474] on div "Finish" at bounding box center [397, 499] width 26 height 14
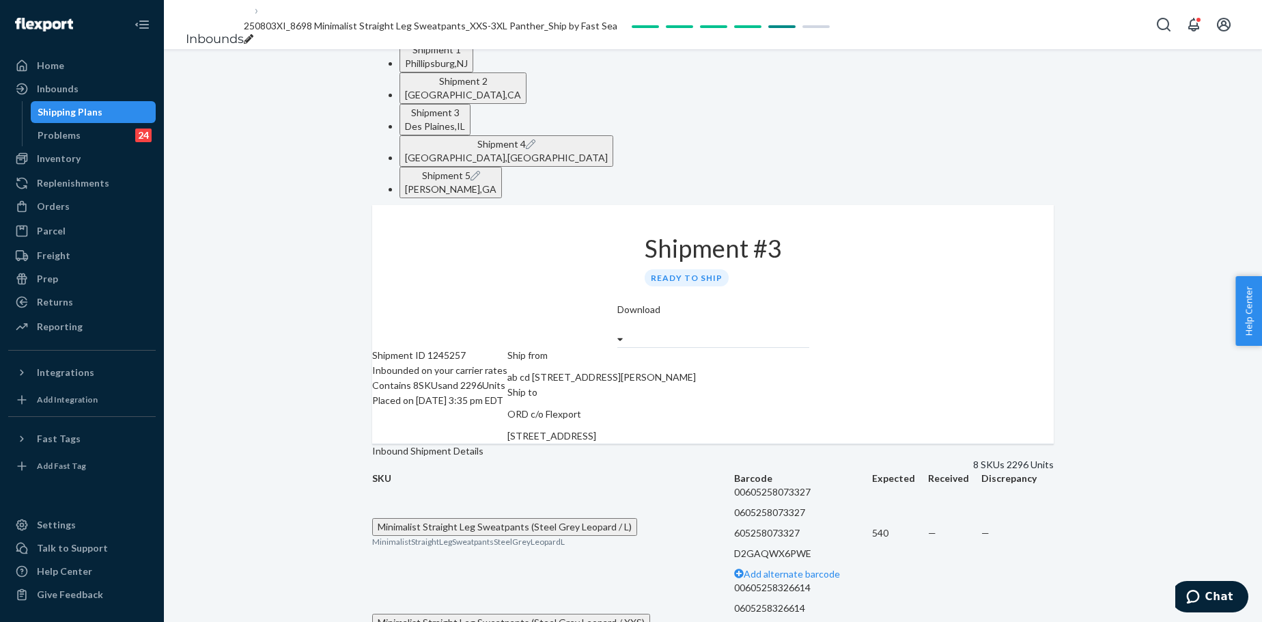
scroll to position [0, 0]
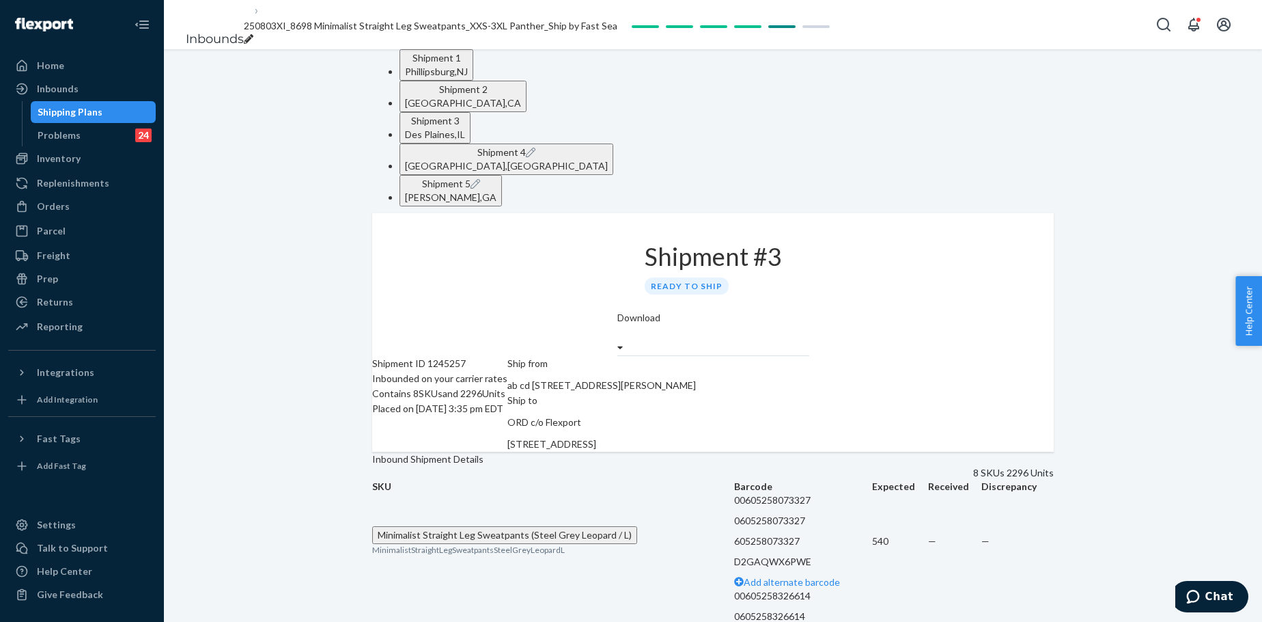
click at [661, 311] on label "Download" at bounding box center [638, 318] width 43 height 14
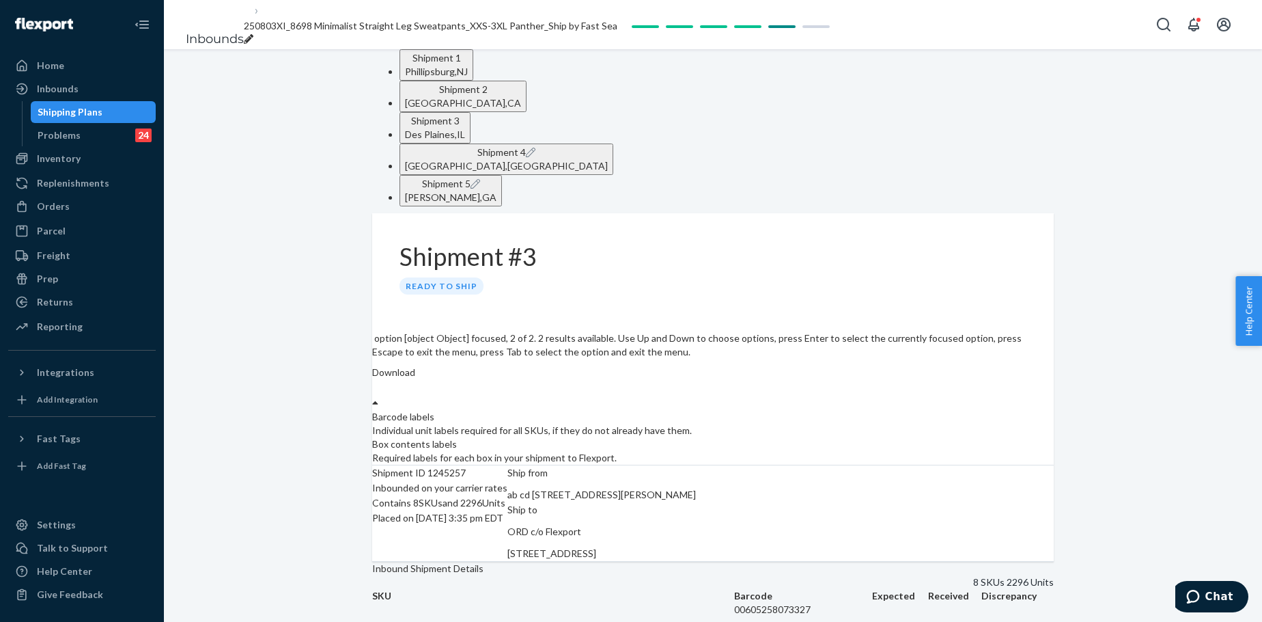
click at [974, 451] on div "Required labels for each box in your shipment to Flexport." at bounding box center [713, 458] width 682 height 14
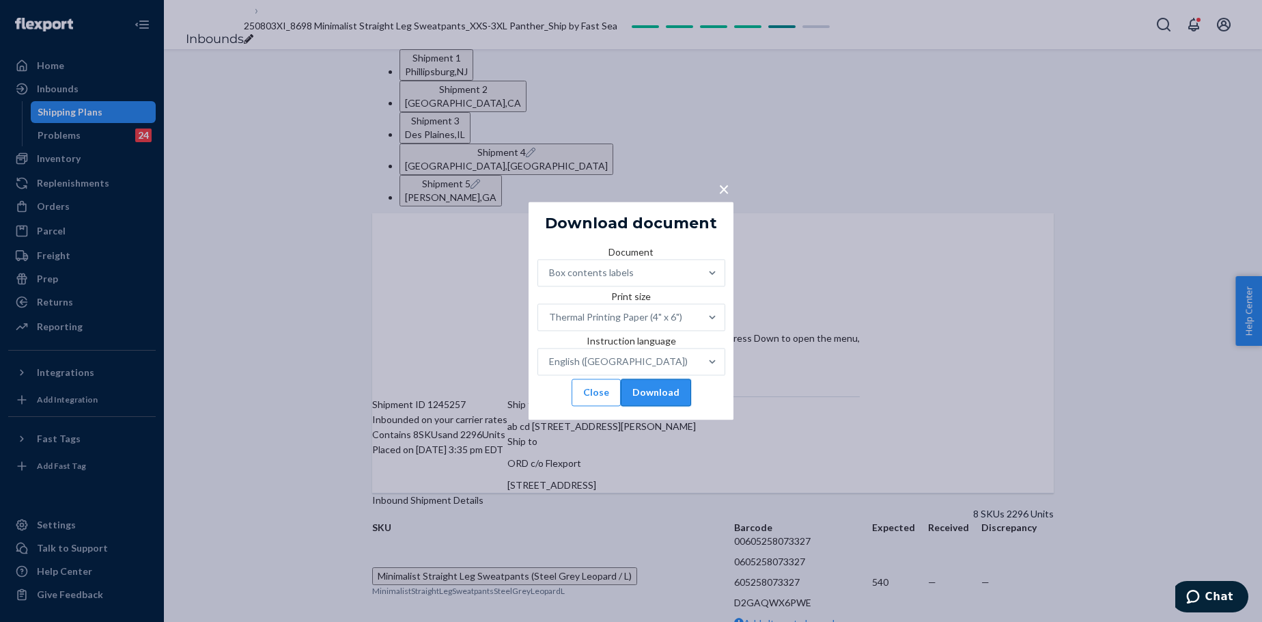
click at [672, 406] on button "Download" at bounding box center [656, 392] width 70 height 27
click at [600, 406] on button "Close" at bounding box center [596, 392] width 49 height 27
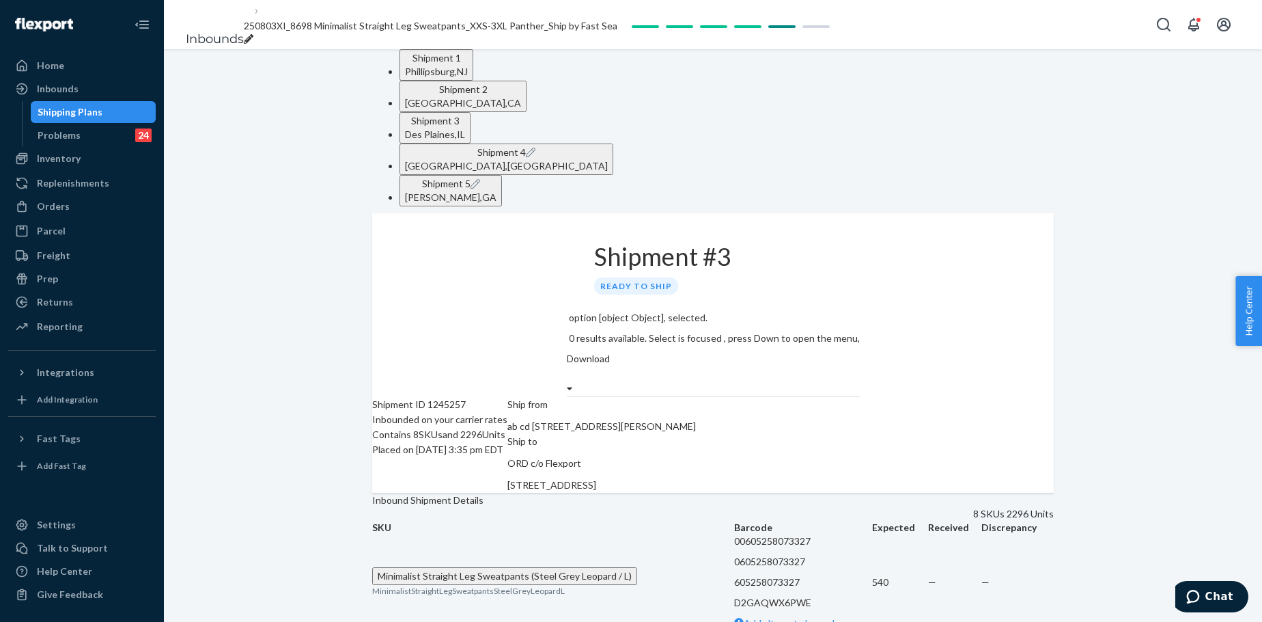
click at [608, 159] on div "Lewisville , TX" at bounding box center [506, 166] width 203 height 14
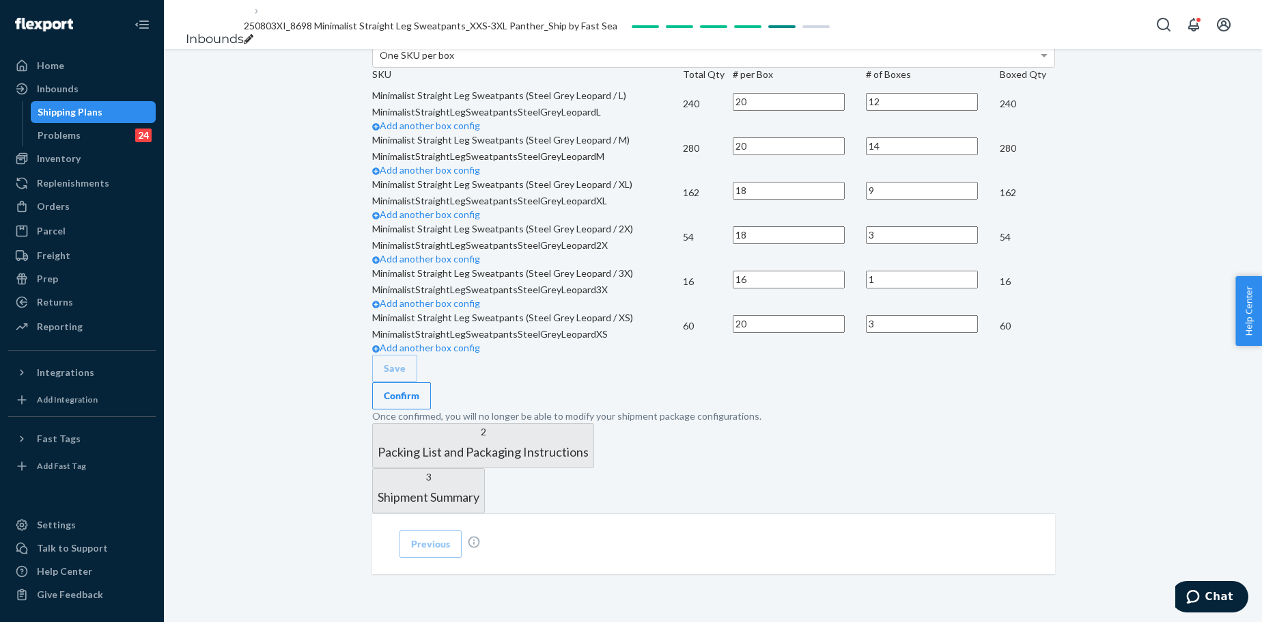
scroll to position [1004, 0]
click at [419, 389] on div "Confirm" at bounding box center [402, 396] width 36 height 14
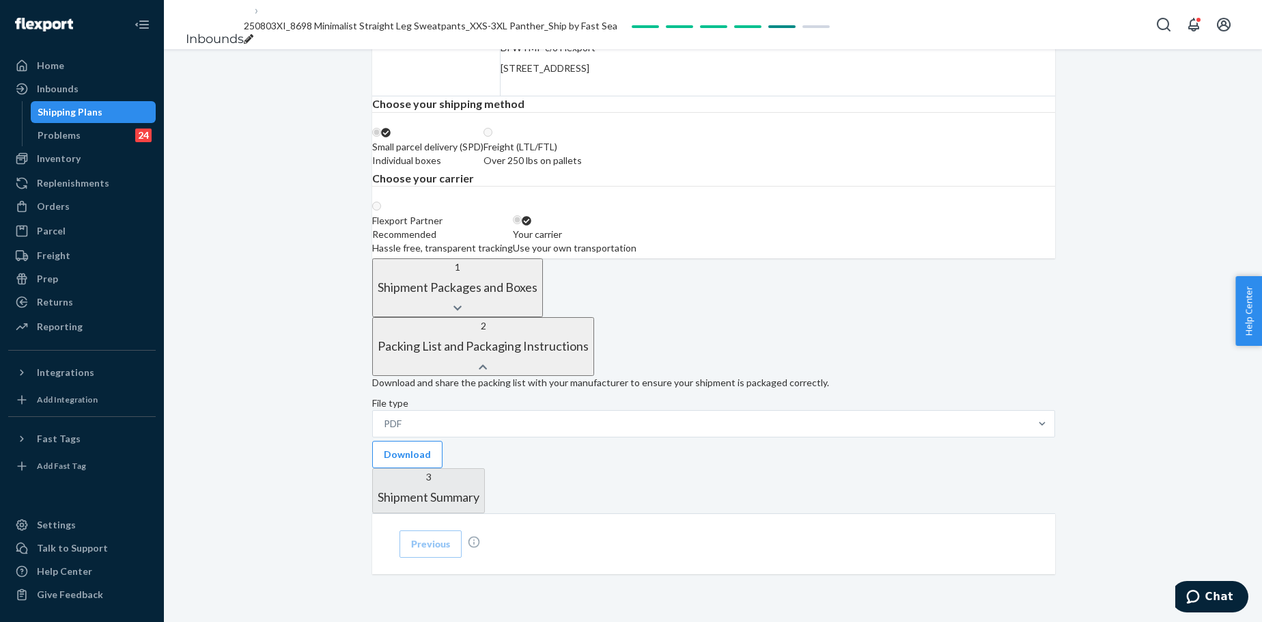
scroll to position [459, 0]
click at [471, 392] on div "Download and share the packing list with your manufacturer to ensure your shipm…" at bounding box center [713, 422] width 683 height 92
click at [443, 441] on button "Download" at bounding box center [407, 454] width 70 height 27
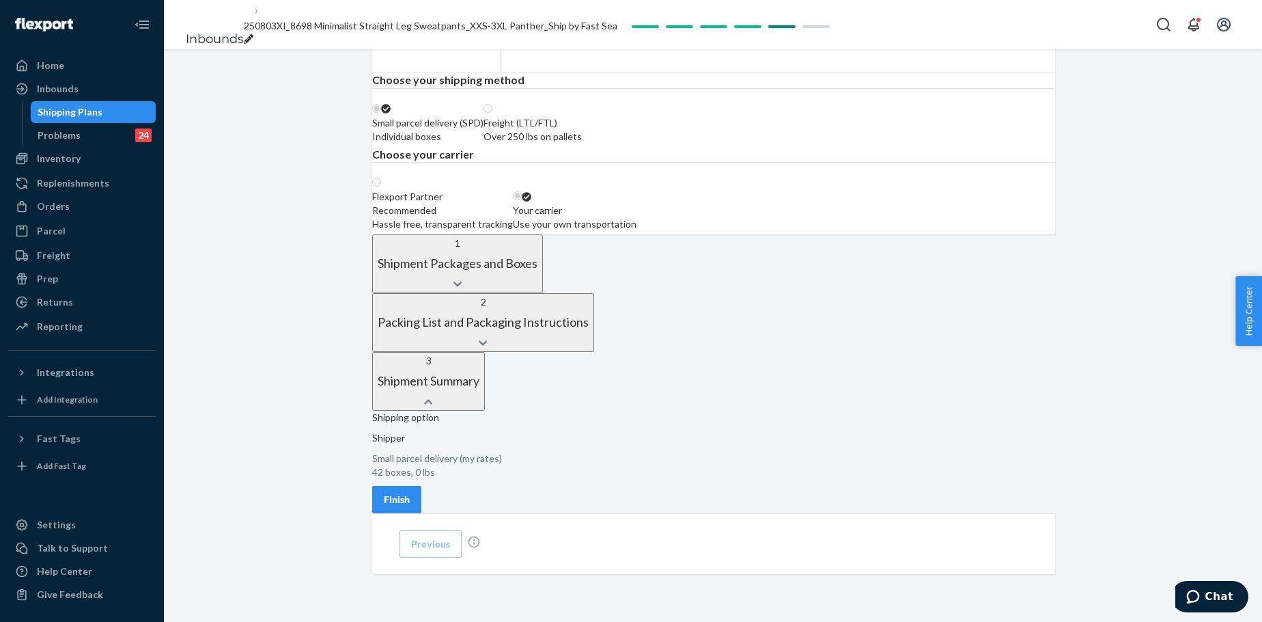
click at [410, 474] on div "Finish" at bounding box center [397, 499] width 26 height 14
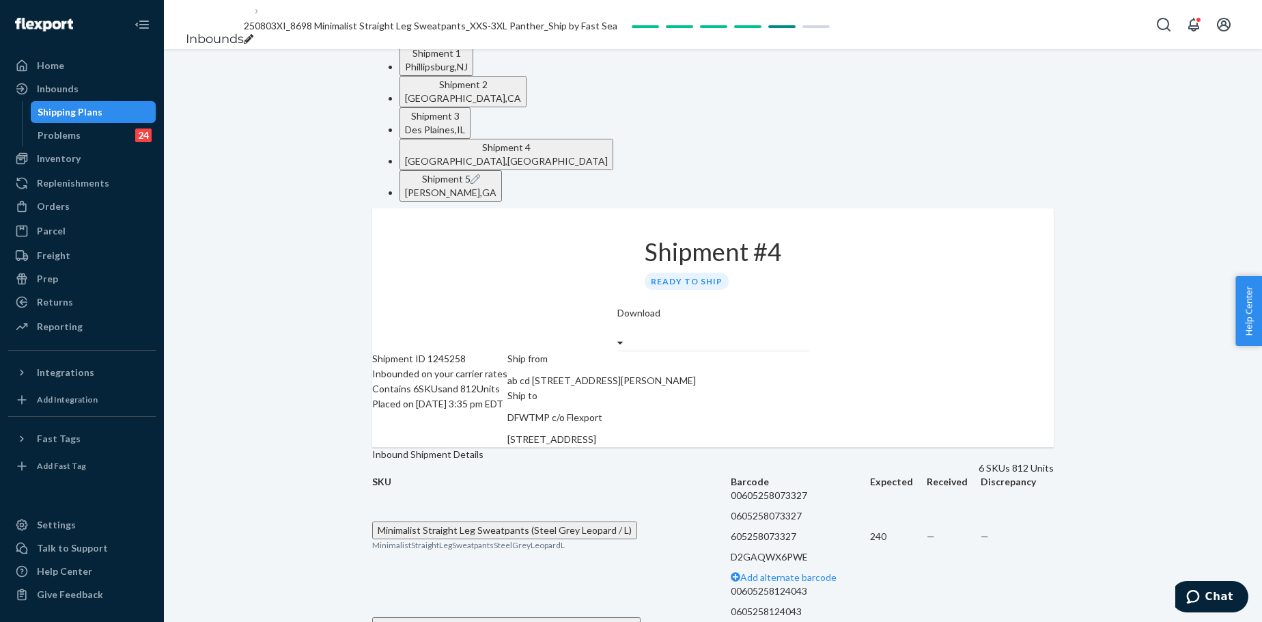
scroll to position [0, 0]
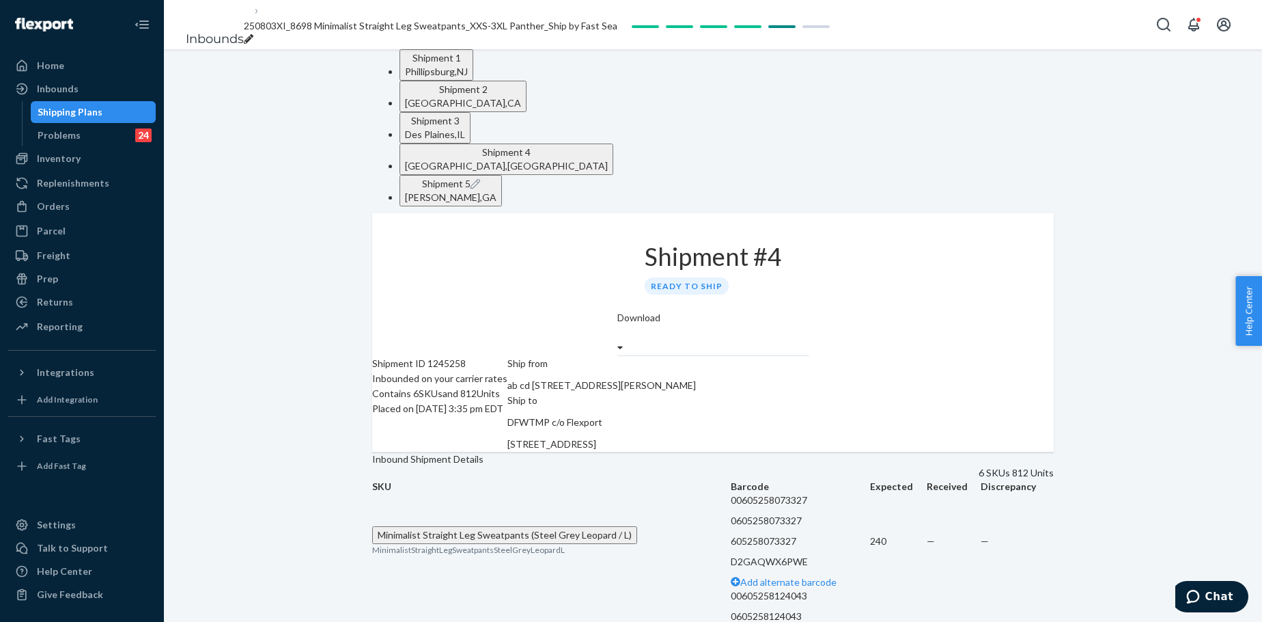
click at [809, 311] on div "Download" at bounding box center [713, 333] width 192 height 44
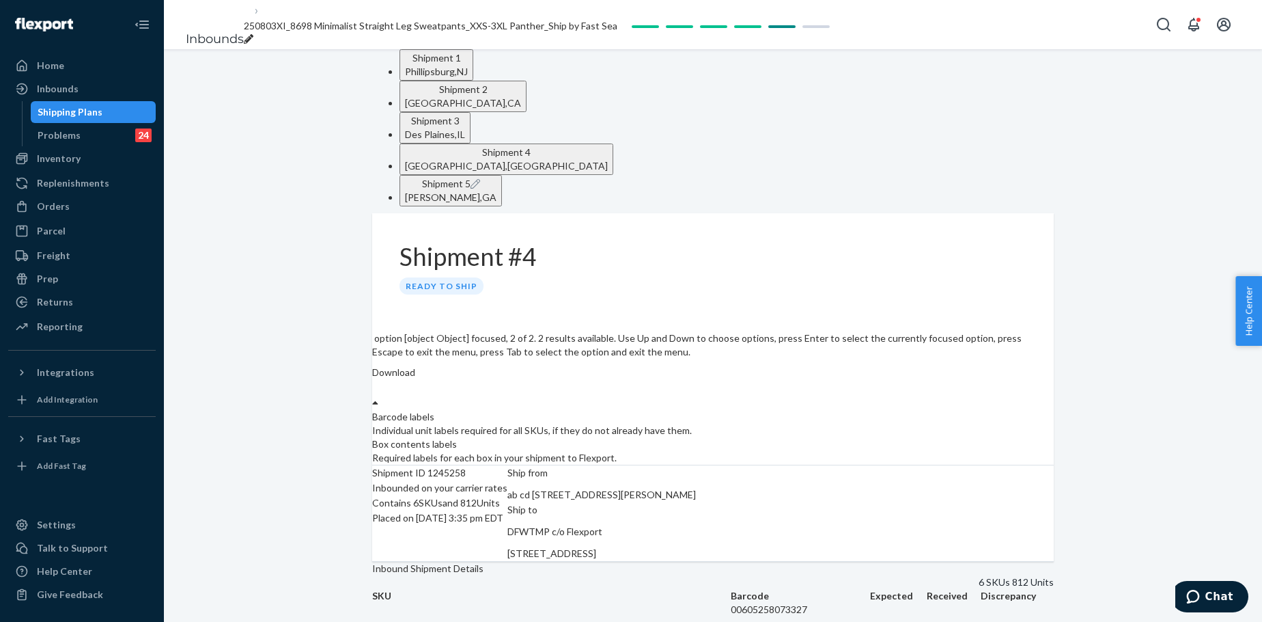
click at [1001, 451] on div "Required labels for each box in your shipment to Flexport." at bounding box center [713, 458] width 682 height 14
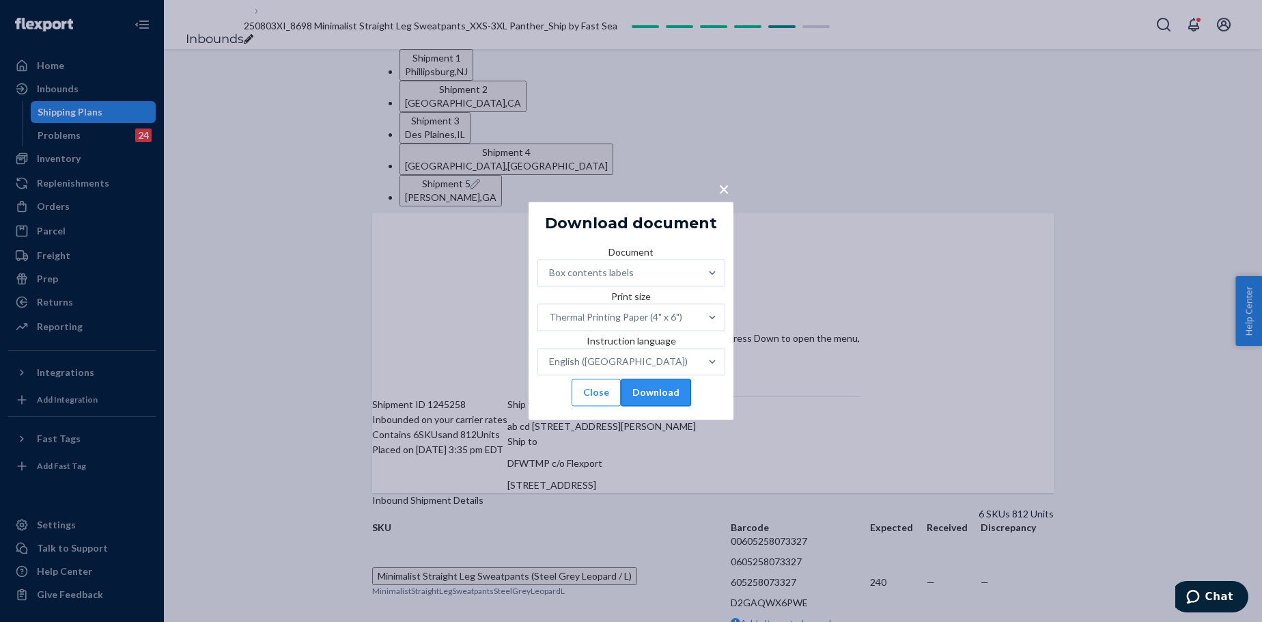
click at [691, 406] on button "Download" at bounding box center [656, 392] width 70 height 27
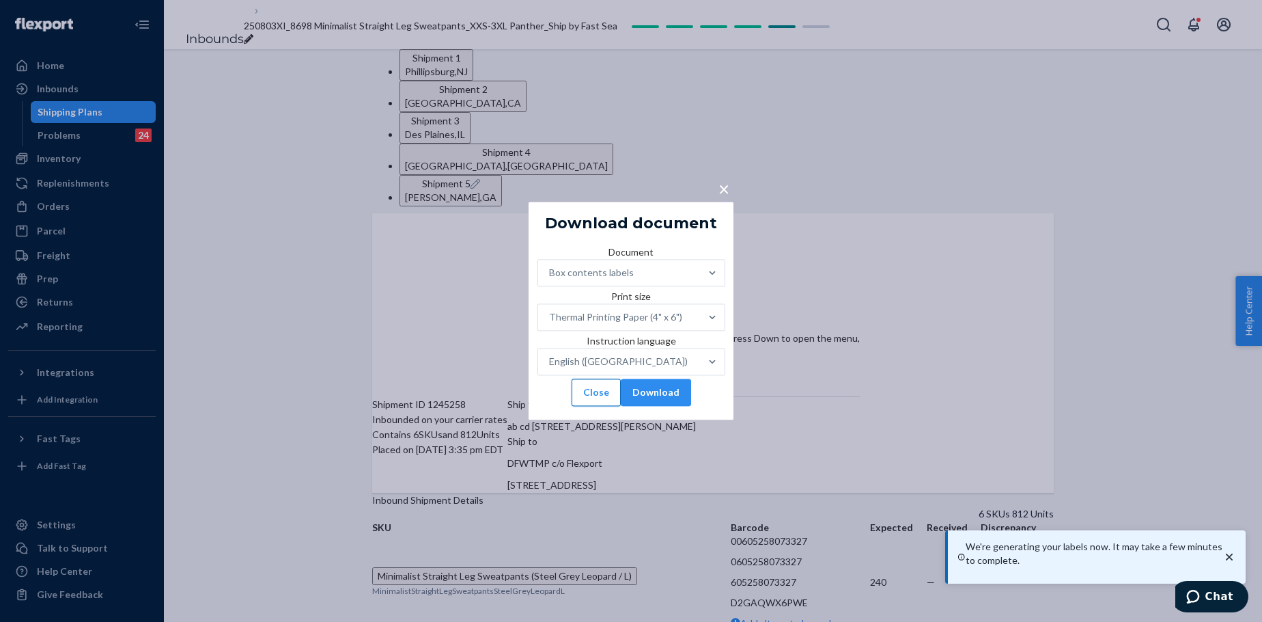
click at [587, 406] on button "Close" at bounding box center [596, 392] width 49 height 27
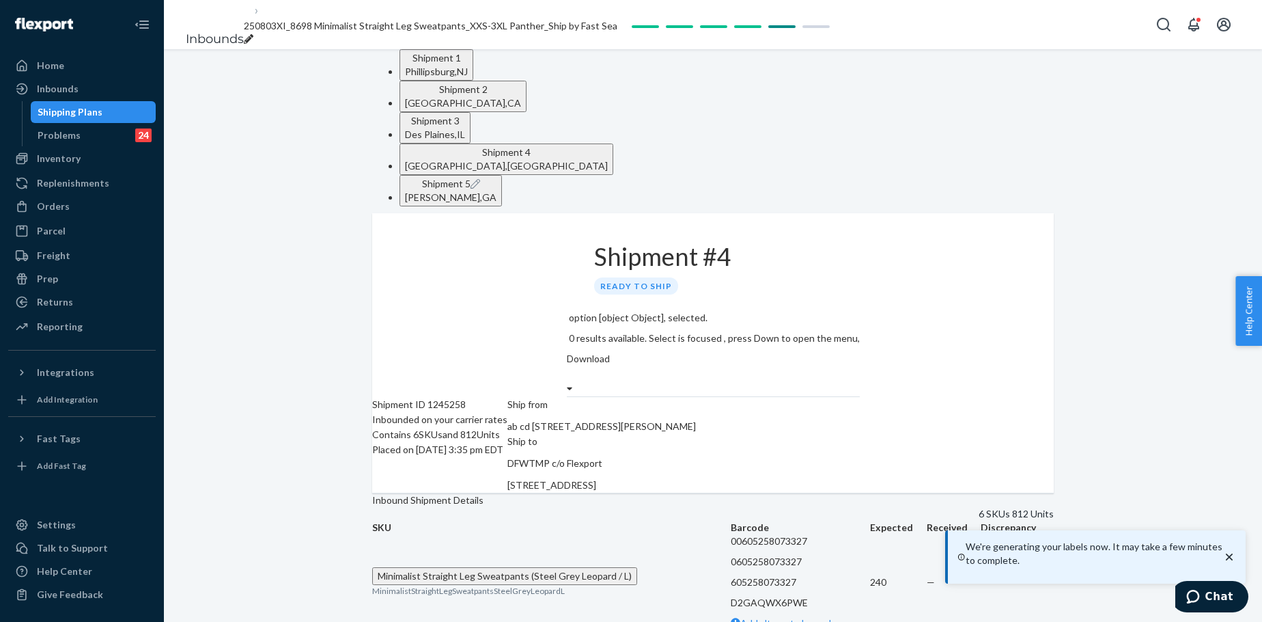
click at [497, 191] on div "Moreland , GA" at bounding box center [451, 198] width 92 height 14
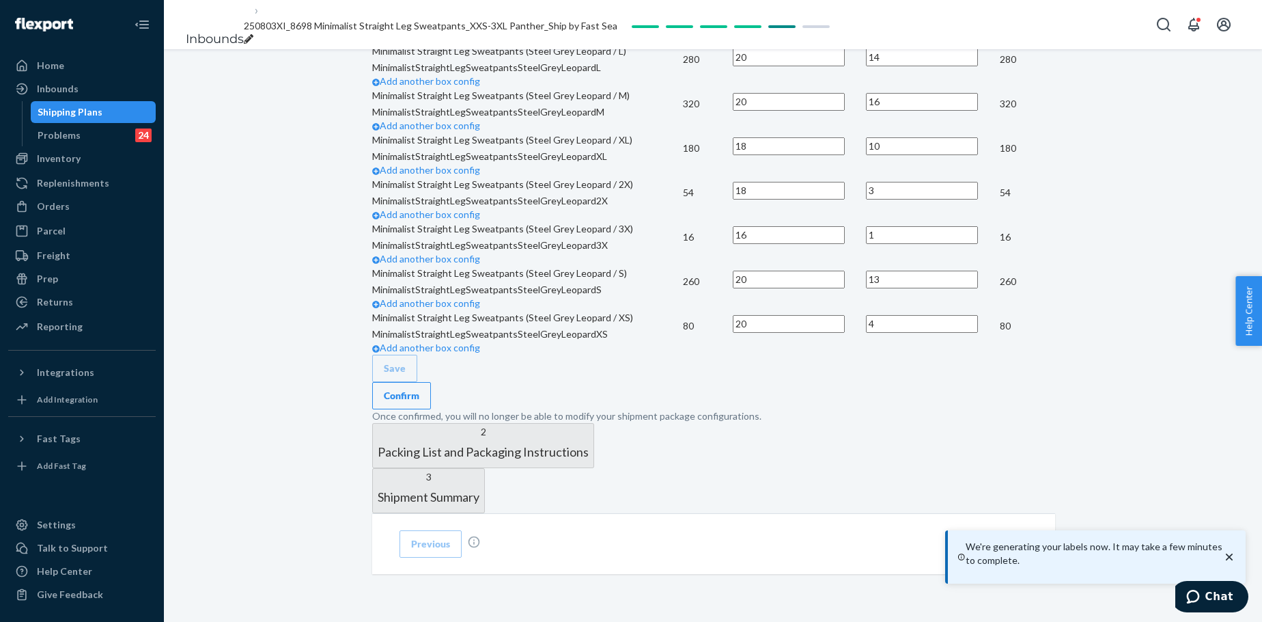
scroll to position [1092, 0]
click at [419, 389] on div "Confirm" at bounding box center [402, 396] width 36 height 14
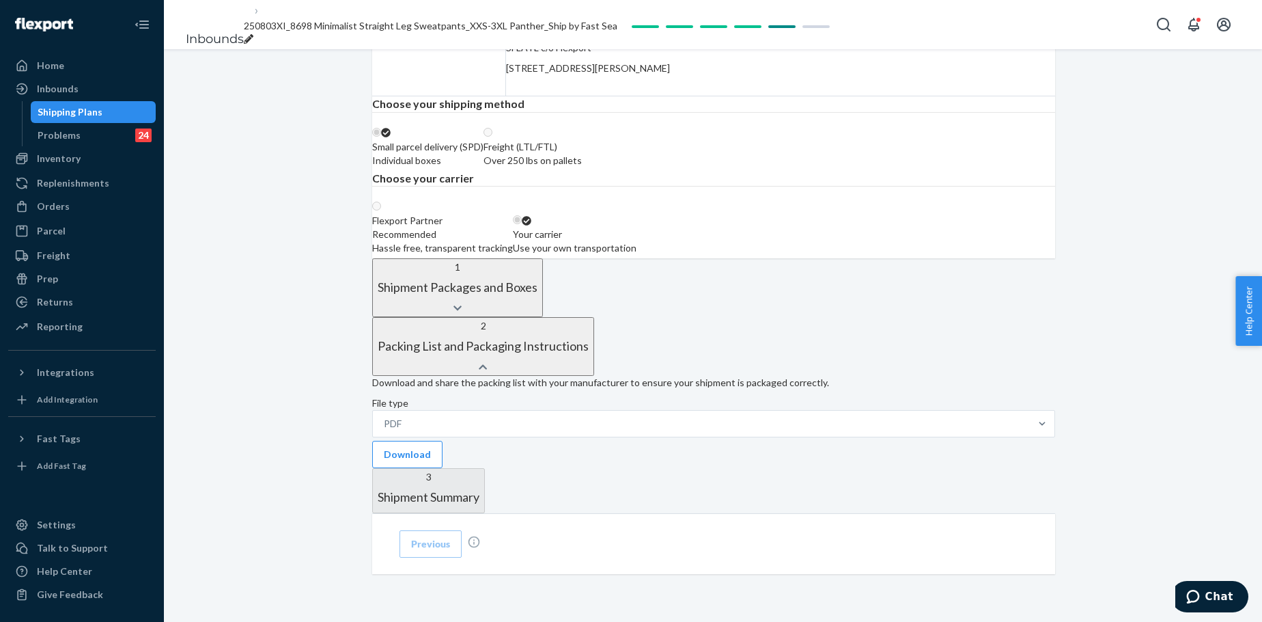
scroll to position [459, 0]
click at [443, 441] on button "Download" at bounding box center [407, 454] width 70 height 27
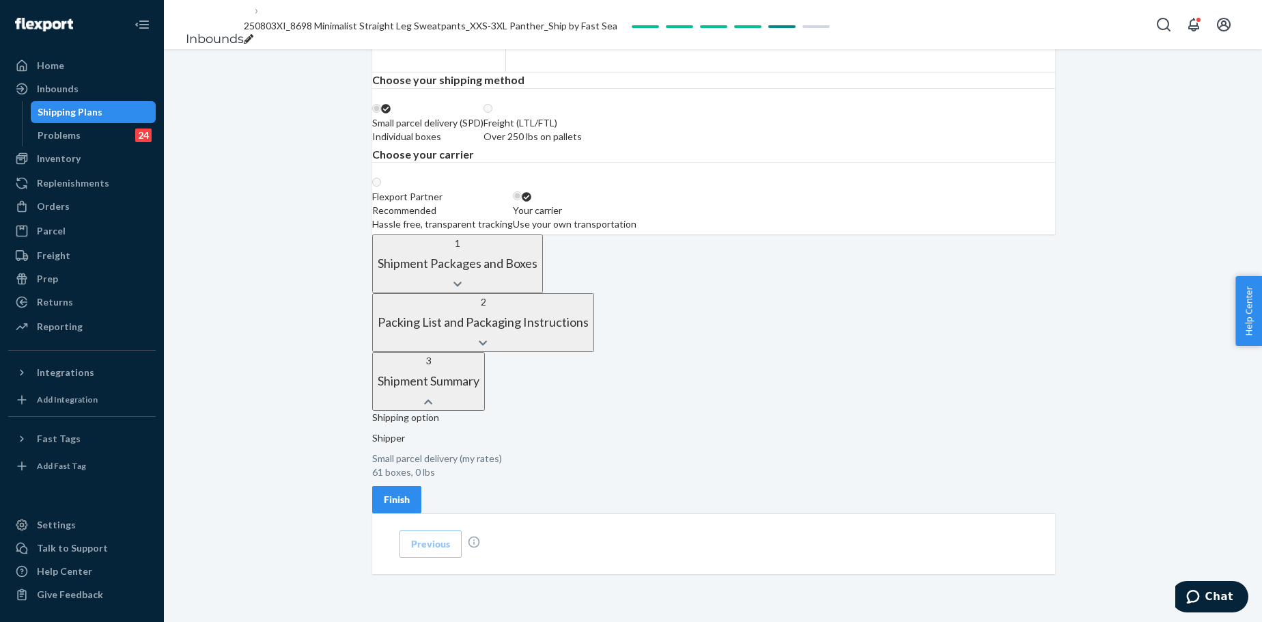
scroll to position [408, 0]
click at [410, 474] on div "Finish" at bounding box center [397, 499] width 26 height 14
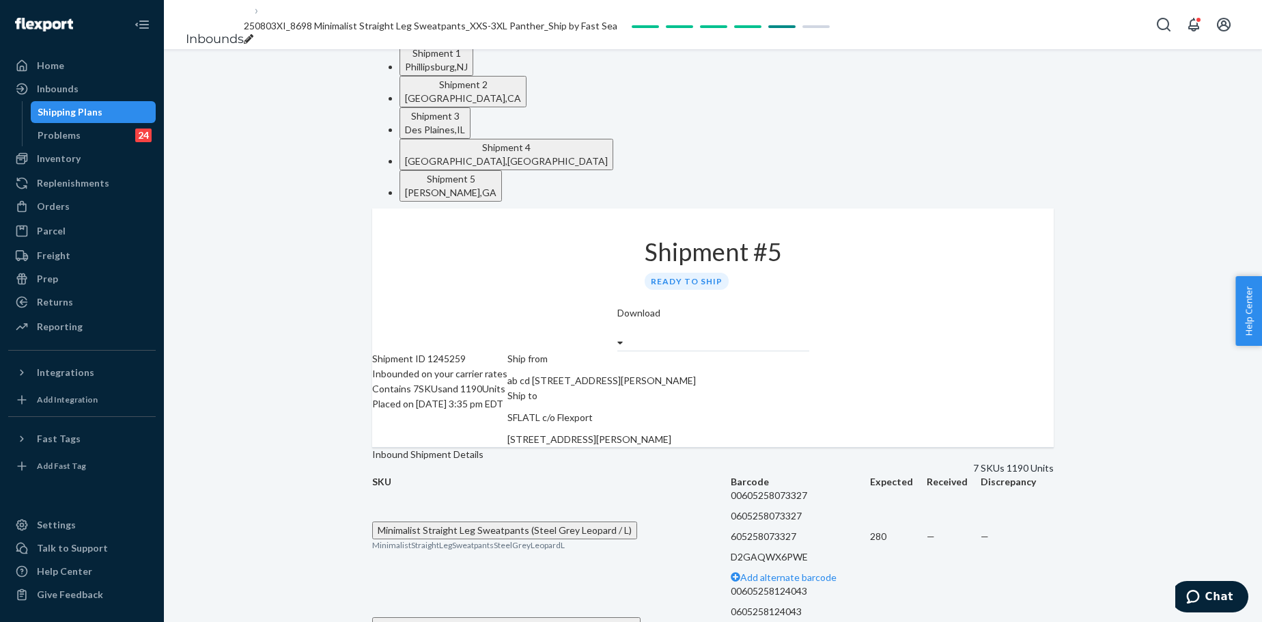
scroll to position [0, 0]
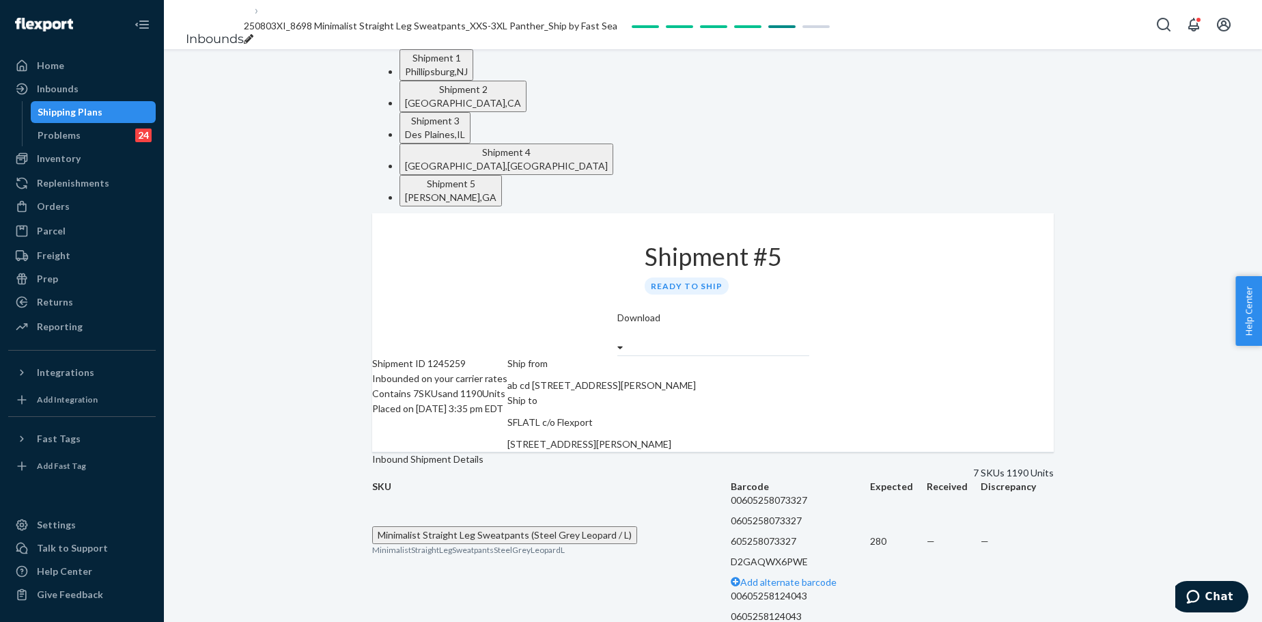
click at [809, 311] on div "Download" at bounding box center [713, 333] width 192 height 44
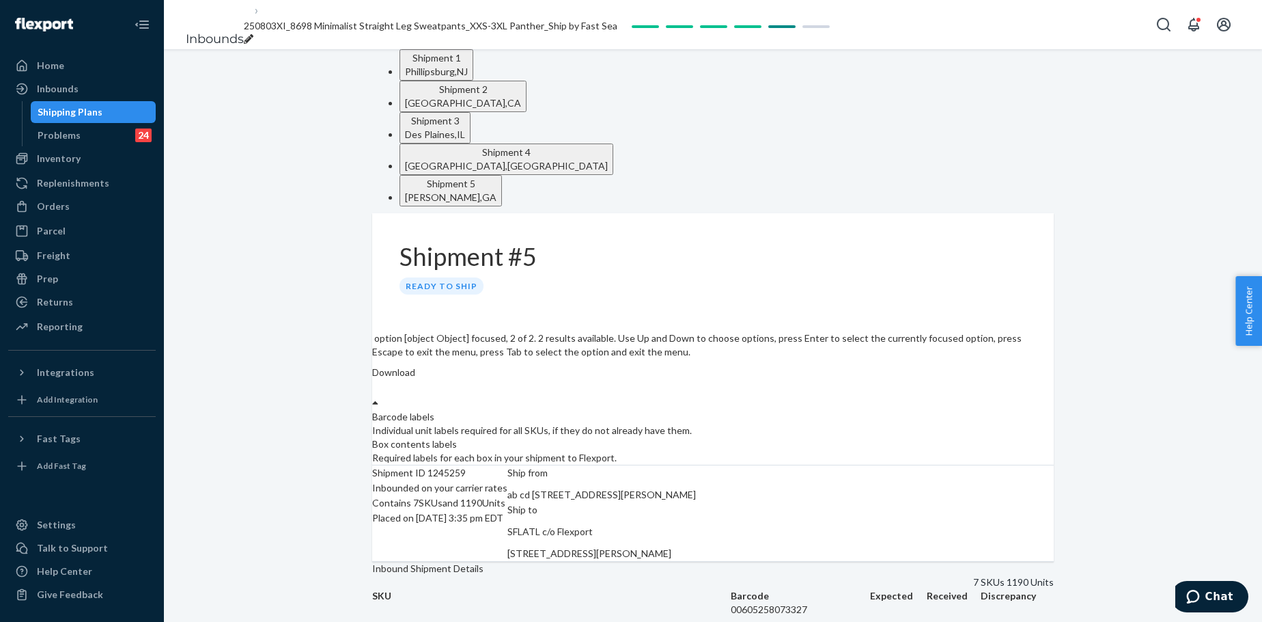
click at [988, 451] on div "Required labels for each box in your shipment to Flexport." at bounding box center [713, 458] width 682 height 14
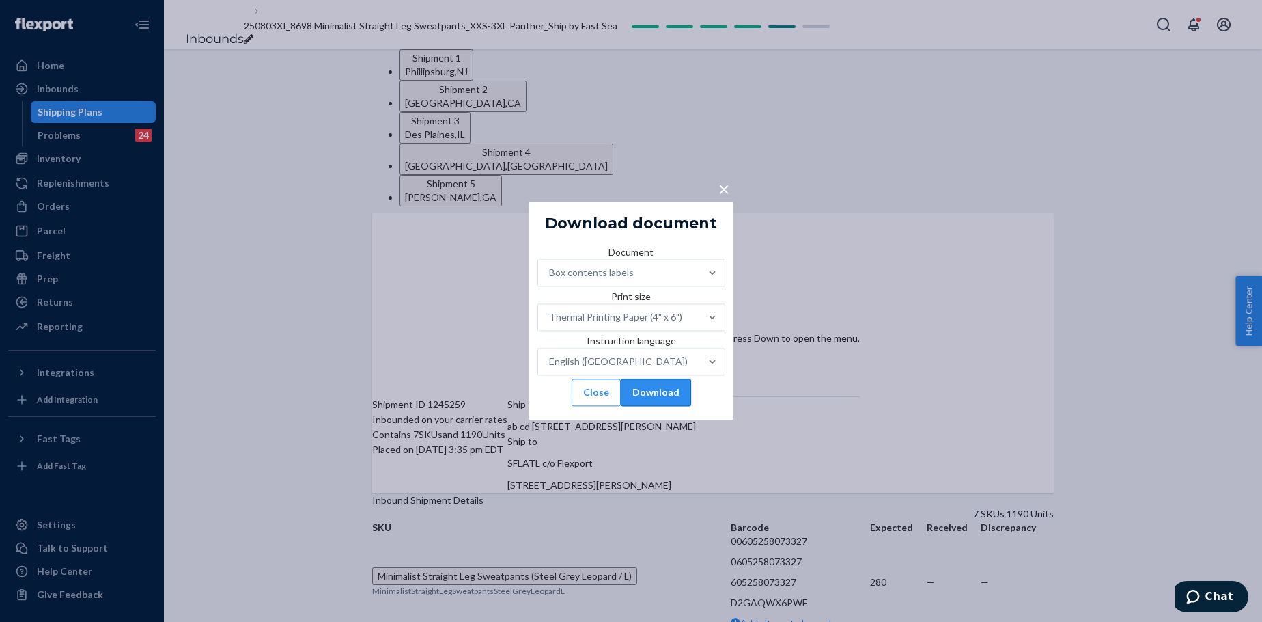
click at [691, 406] on button "Download" at bounding box center [656, 392] width 70 height 27
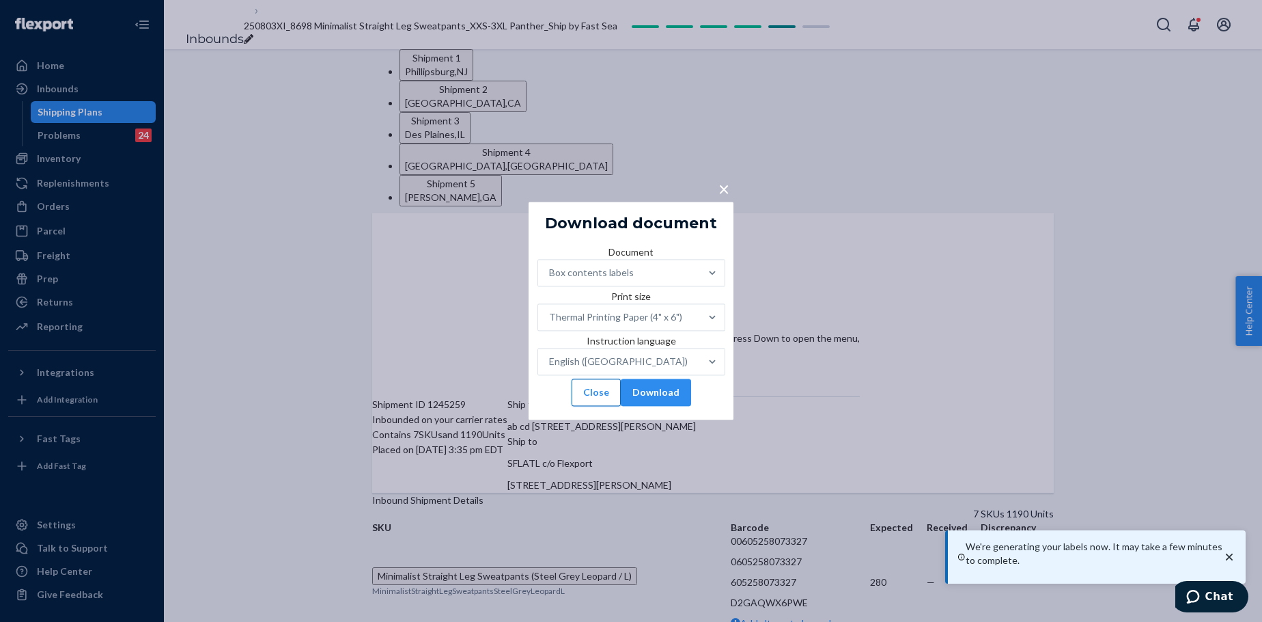
click at [572, 406] on button "Close" at bounding box center [596, 392] width 49 height 27
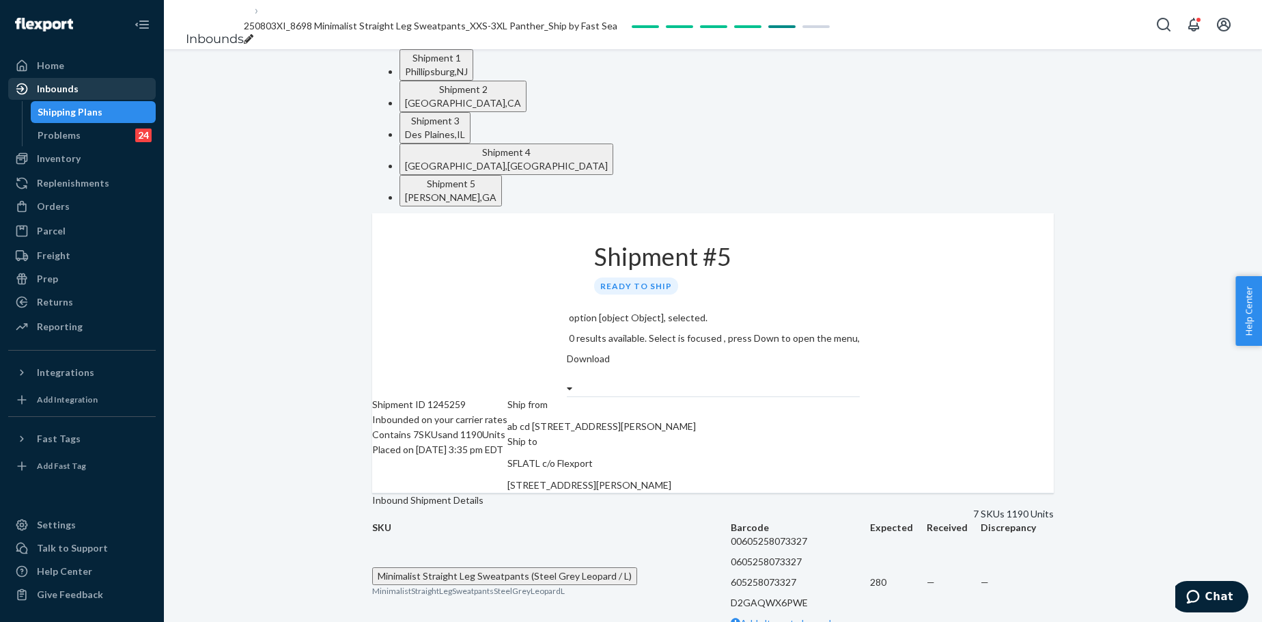
click at [74, 85] on div "Inbounds" at bounding box center [58, 89] width 42 height 14
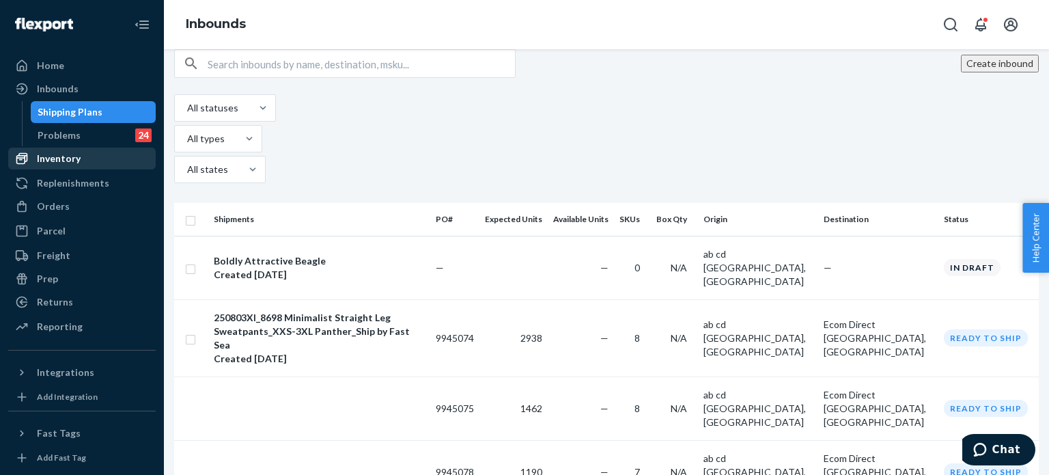
click at [72, 152] on div "Inventory" at bounding box center [59, 159] width 44 height 14
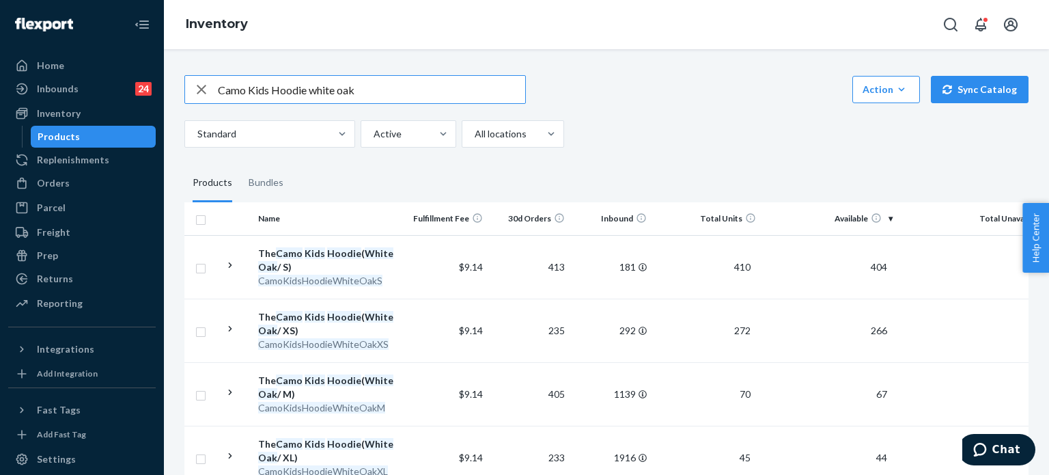
click at [447, 92] on input "Camo Kids Hoodie white oak" at bounding box center [371, 89] width 307 height 27
click at [447, 91] on input "Camo Kids Hoodie white oak" at bounding box center [371, 89] width 307 height 27
paste input "Travel Essentials Zip Hoodie"
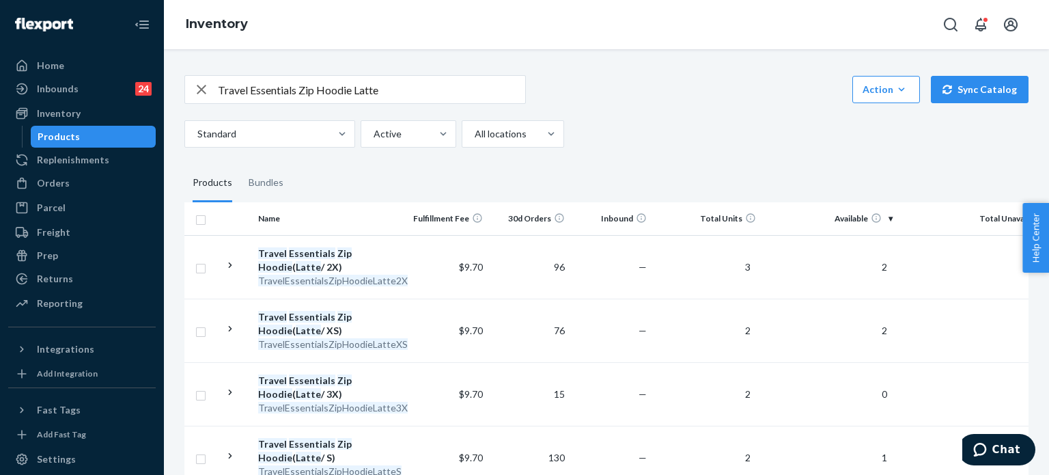
click at [436, 86] on input "Travel Essentials Zip Hoodie Latte" at bounding box center [371, 89] width 307 height 27
paste input "text"
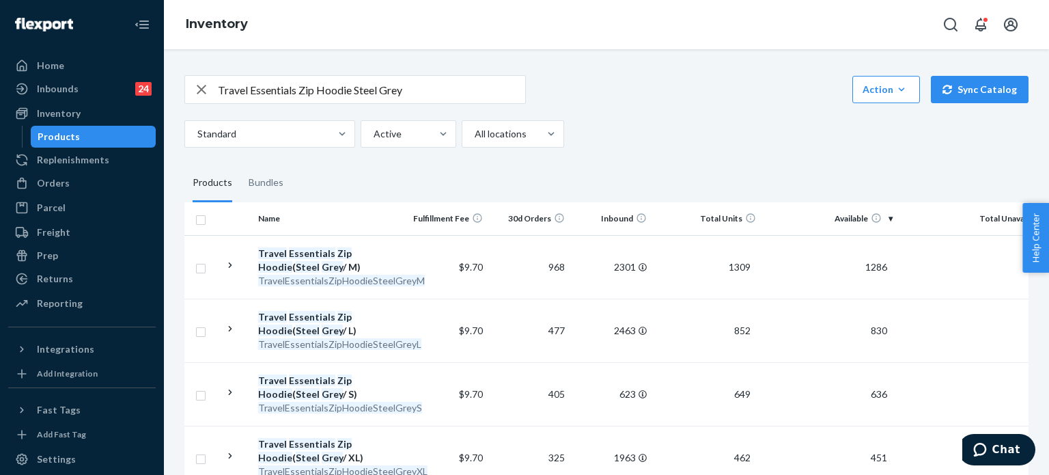
click at [373, 80] on input "Travel Essentials Zip Hoodie Steel Grey" at bounding box center [371, 89] width 307 height 27
paste input "Minimalist Paw Hoodie"
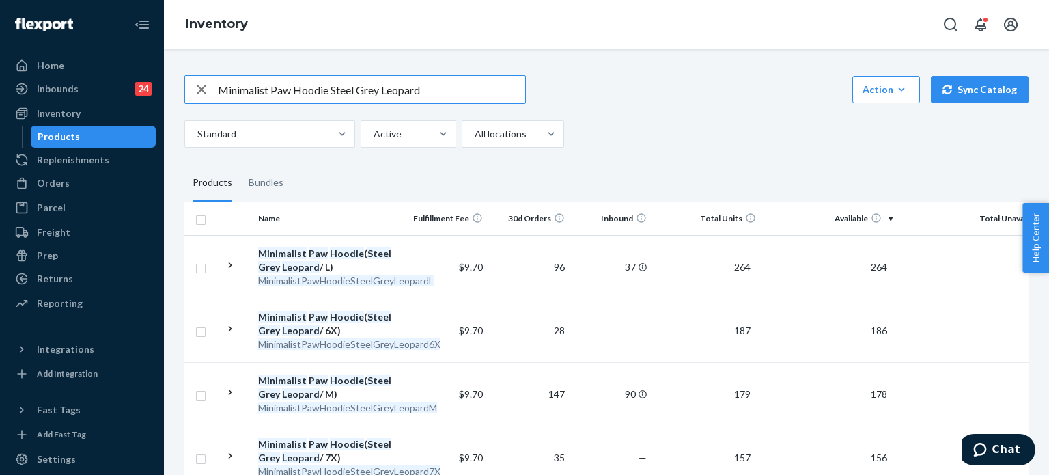
drag, startPoint x: 328, startPoint y: 89, endPoint x: 217, endPoint y: 89, distance: 110.7
click at [217, 89] on div "Minimalist Paw Hoodie Steel Grey Leopard" at bounding box center [355, 89] width 340 height 27
paste input "Shorts"
drag, startPoint x: 305, startPoint y: 95, endPoint x: 204, endPoint y: 95, distance: 101.1
click at [205, 95] on div "Minimalist Shorts Steel Grey Leopard" at bounding box center [355, 89] width 340 height 27
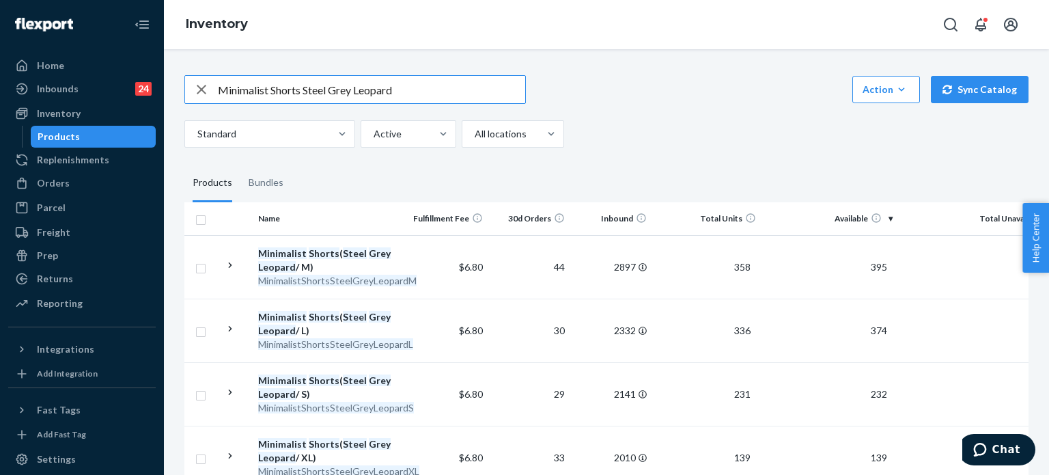
paste input "Hoodie"
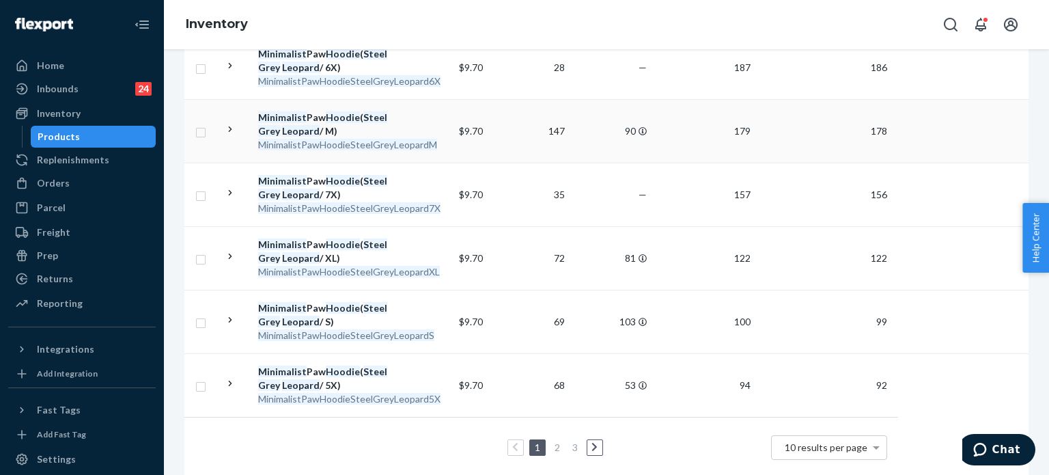
scroll to position [478, 0]
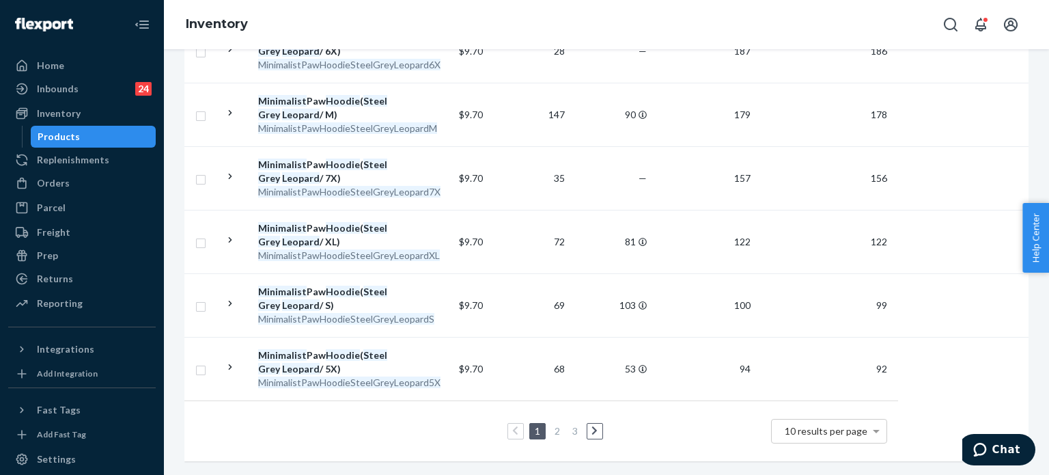
click at [555, 425] on link "2" at bounding box center [557, 431] width 11 height 12
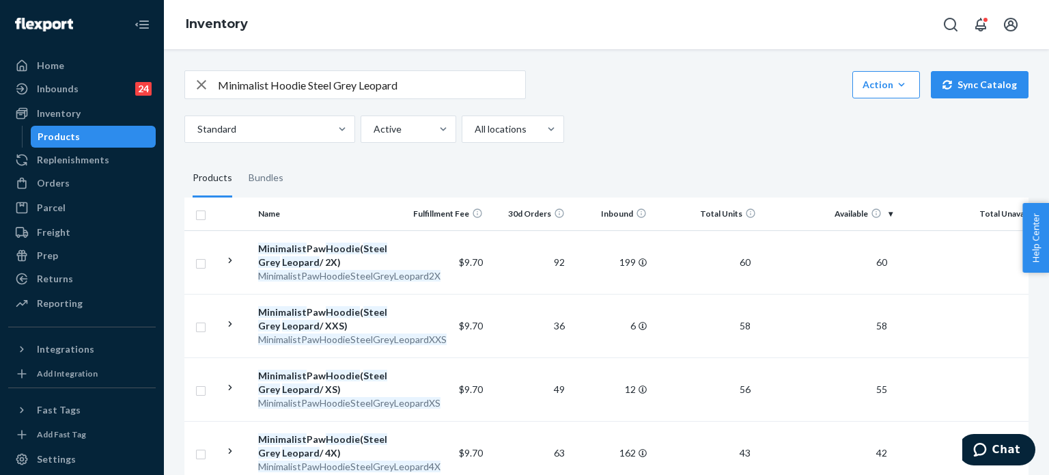
scroll to position [0, 0]
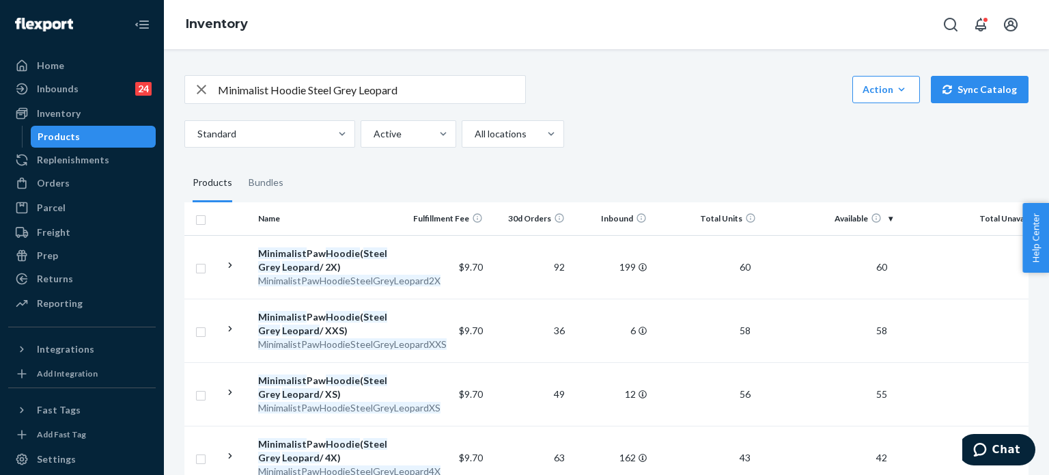
click at [392, 102] on input "Minimalist Hoodie Steel Grey Leopard" at bounding box center [371, 89] width 307 height 27
paste input "Cloud Sweatpants"
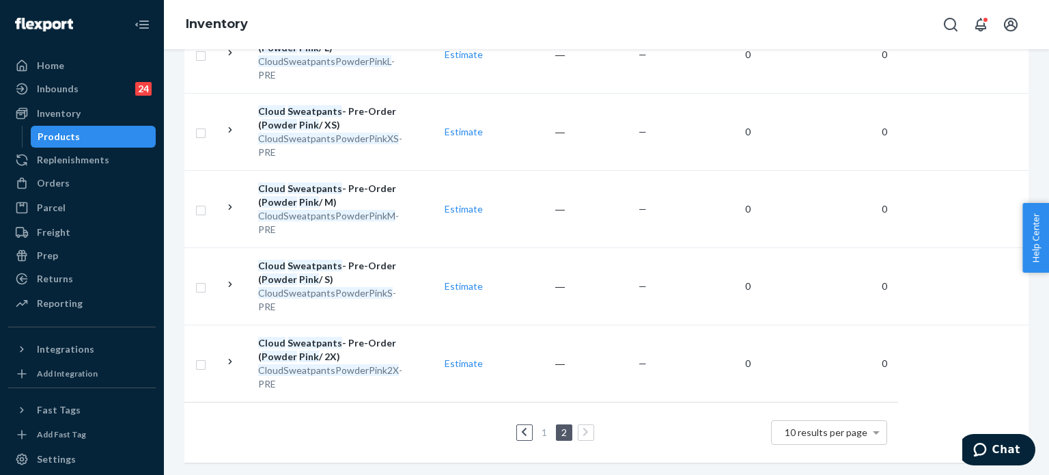
scroll to position [510, 0]
click at [540, 425] on link "1" at bounding box center [544, 431] width 11 height 12
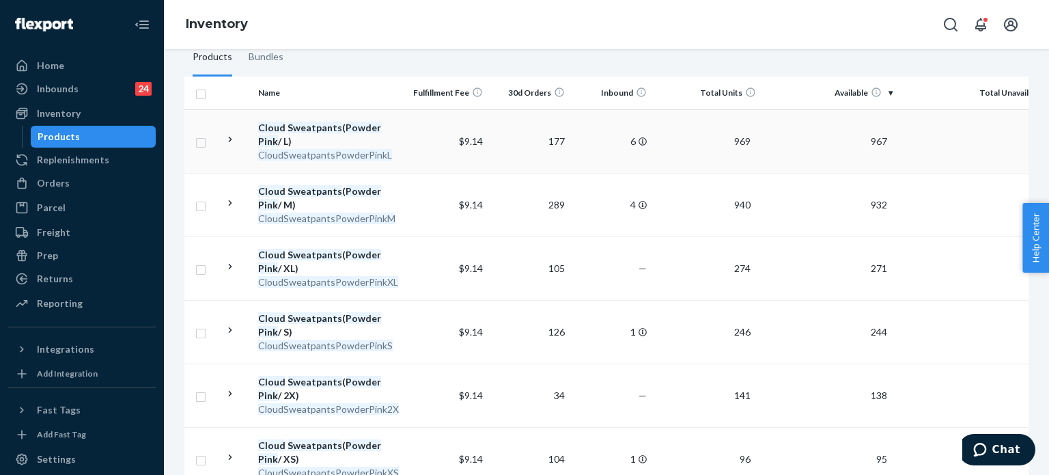
scroll to position [137, 0]
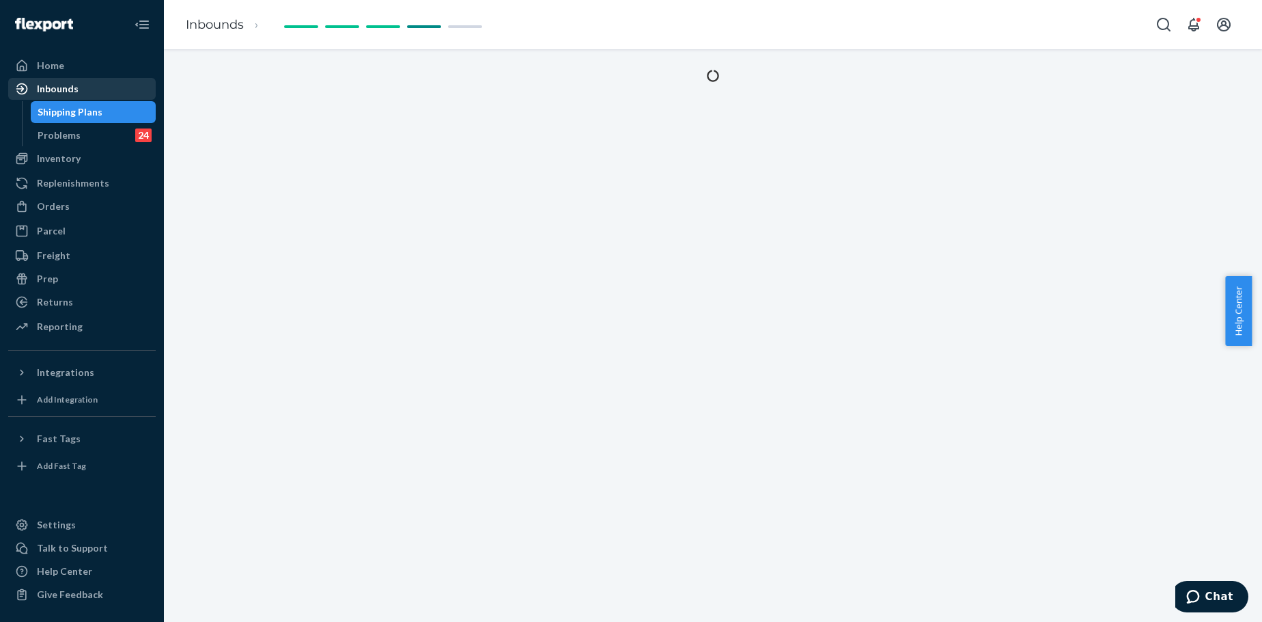
click at [105, 89] on div "Inbounds" at bounding box center [82, 88] width 145 height 19
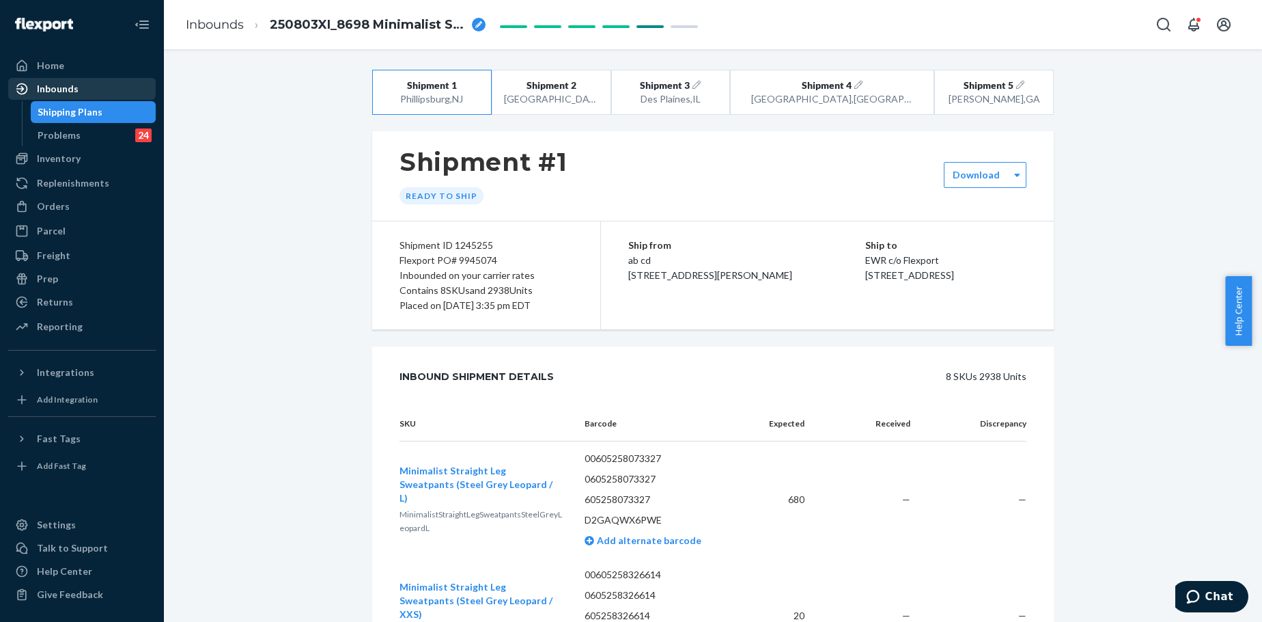
click at [56, 85] on div "Inbounds" at bounding box center [58, 89] width 42 height 14
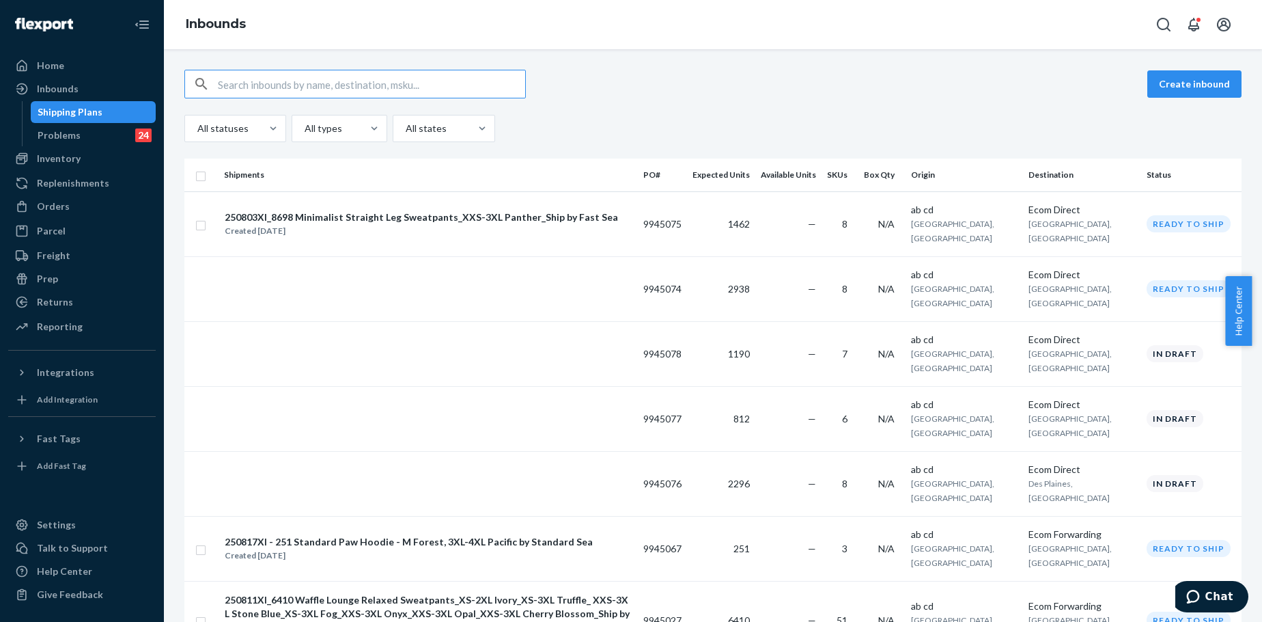
click at [288, 225] on div "Created Sep 22, 2025" at bounding box center [421, 231] width 393 height 14
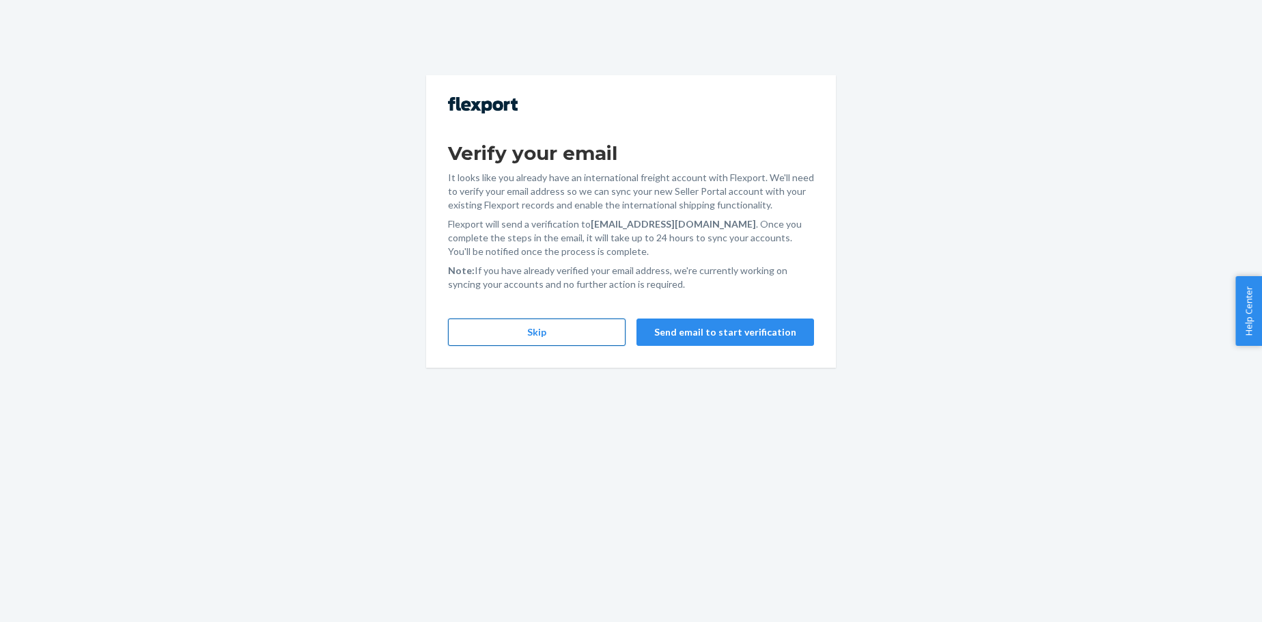
click at [557, 323] on button "Skip" at bounding box center [537, 331] width 178 height 27
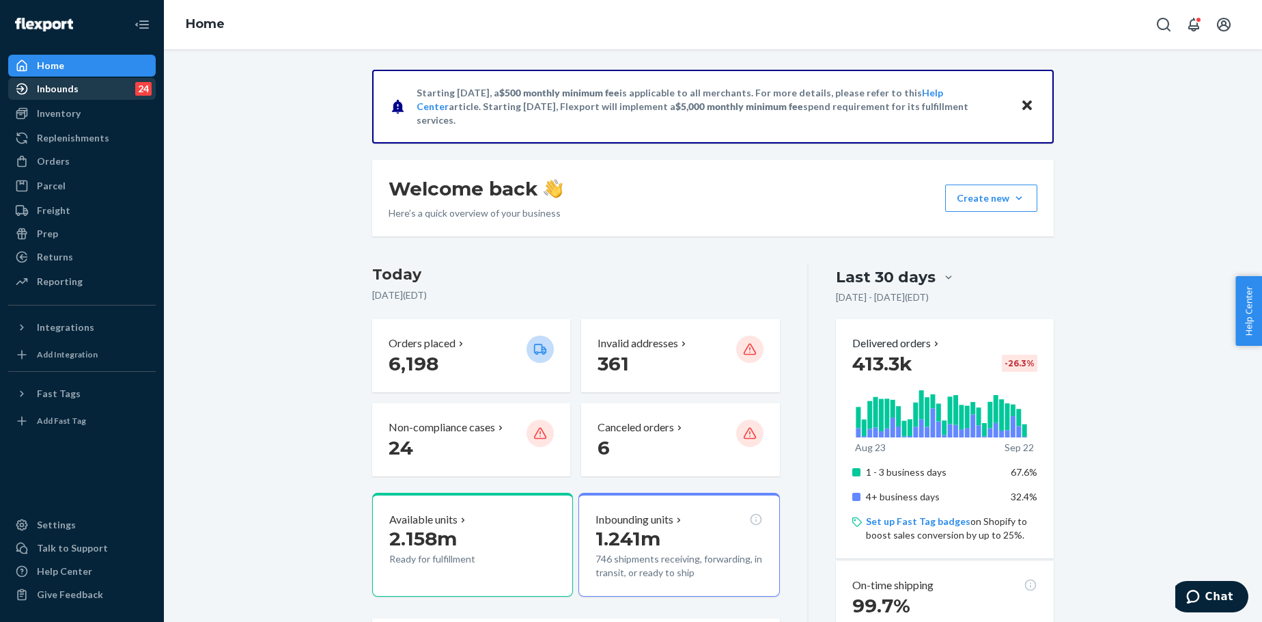
click at [77, 92] on div "Inbounds" at bounding box center [58, 89] width 42 height 14
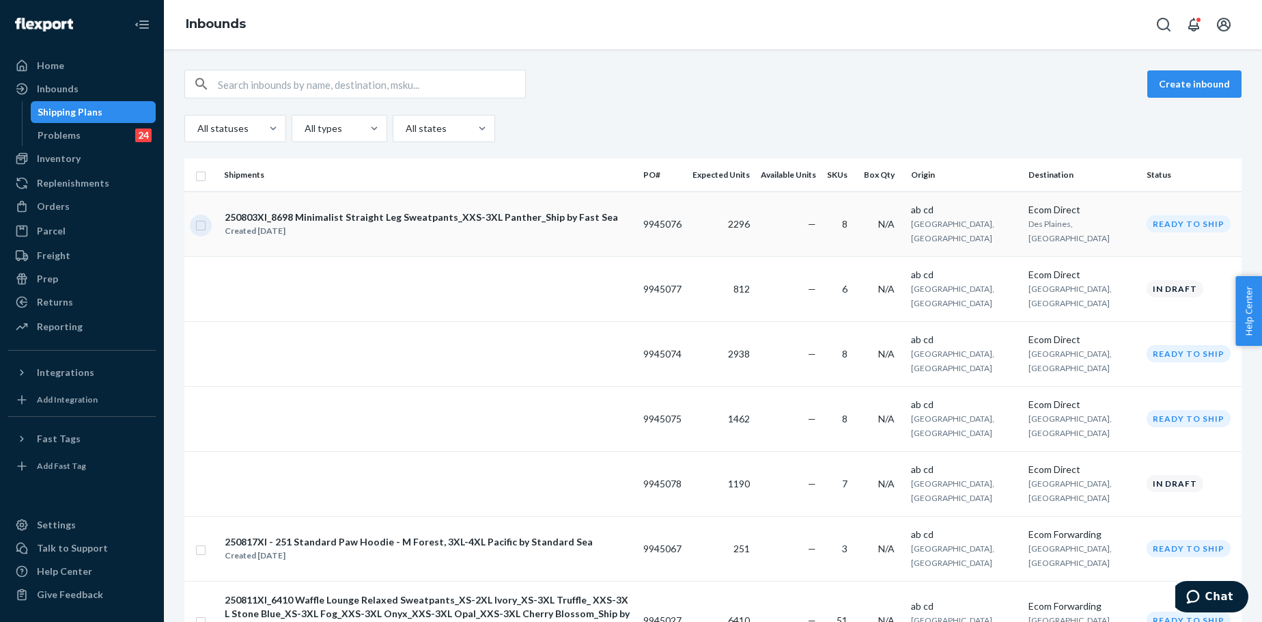
click at [201, 219] on input "checkbox" at bounding box center [200, 224] width 11 height 14
click at [1012, 88] on div "Duplicate" at bounding box center [1024, 84] width 45 height 14
checkbox input "false"
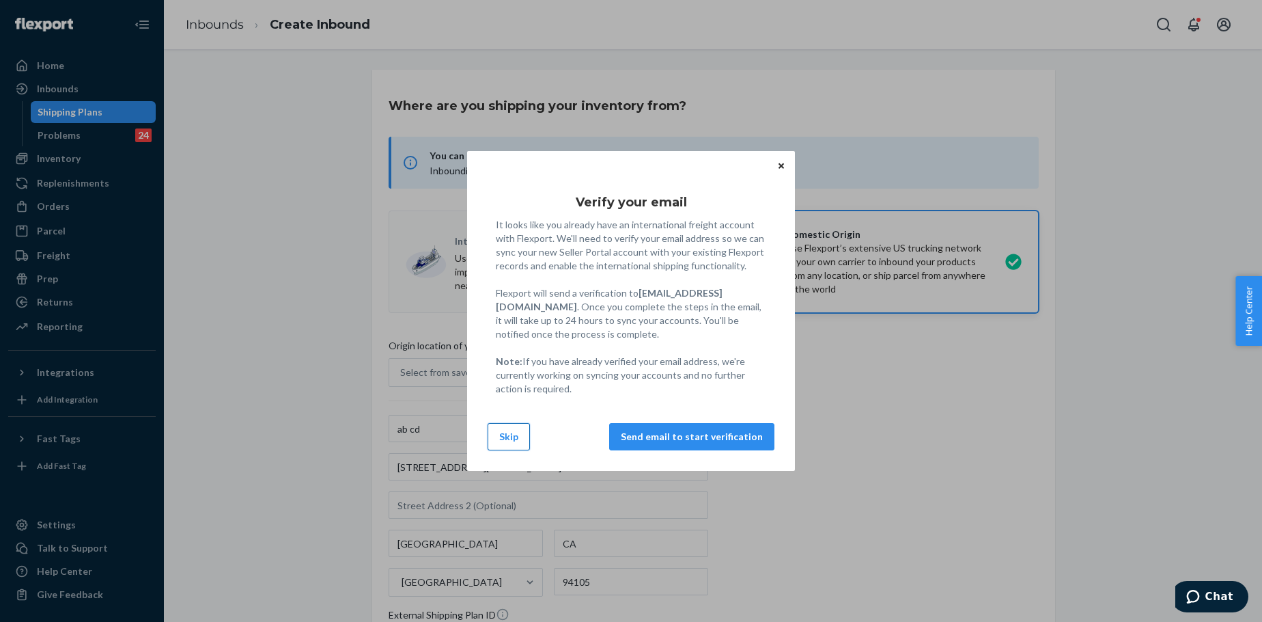
click at [508, 427] on button "Skip" at bounding box center [509, 436] width 42 height 27
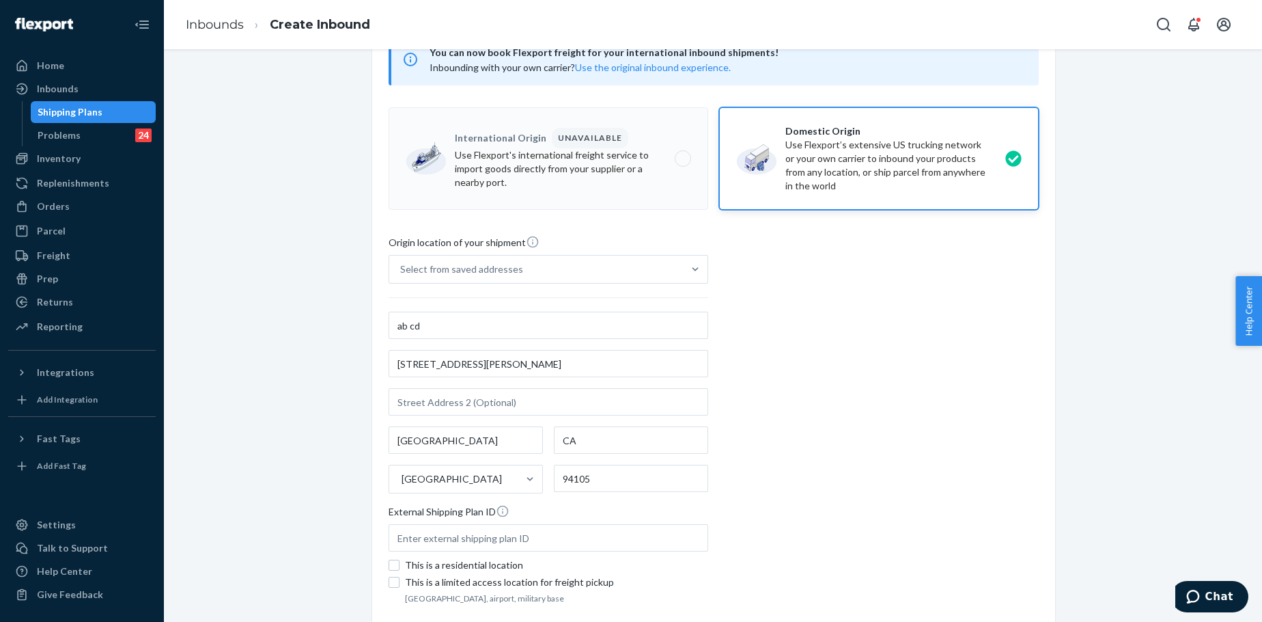
scroll to position [114, 0]
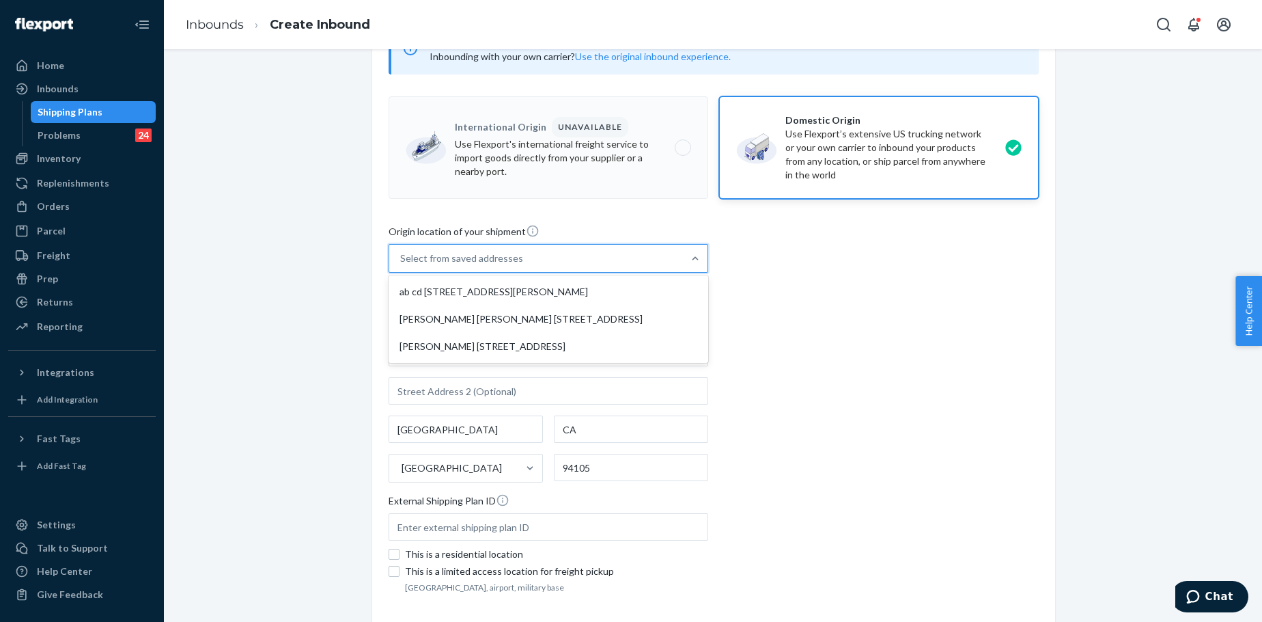
click at [504, 258] on div "Select from saved addresses" at bounding box center [461, 258] width 123 height 14
click at [402, 258] on input "option ab cd 577 Howard St San Francisco, CA 94105 focused, 1 of 3. 3 results a…" at bounding box center [400, 258] width 1 height 14
click at [492, 290] on div "ab cd 577 Howard St San Francisco, CA 94105" at bounding box center [548, 291] width 314 height 27
click at [402, 265] on input "option ab cd 577 Howard St San Francisco, CA 94105 focused, 1 of 3. 3 results a…" at bounding box center [400, 258] width 1 height 14
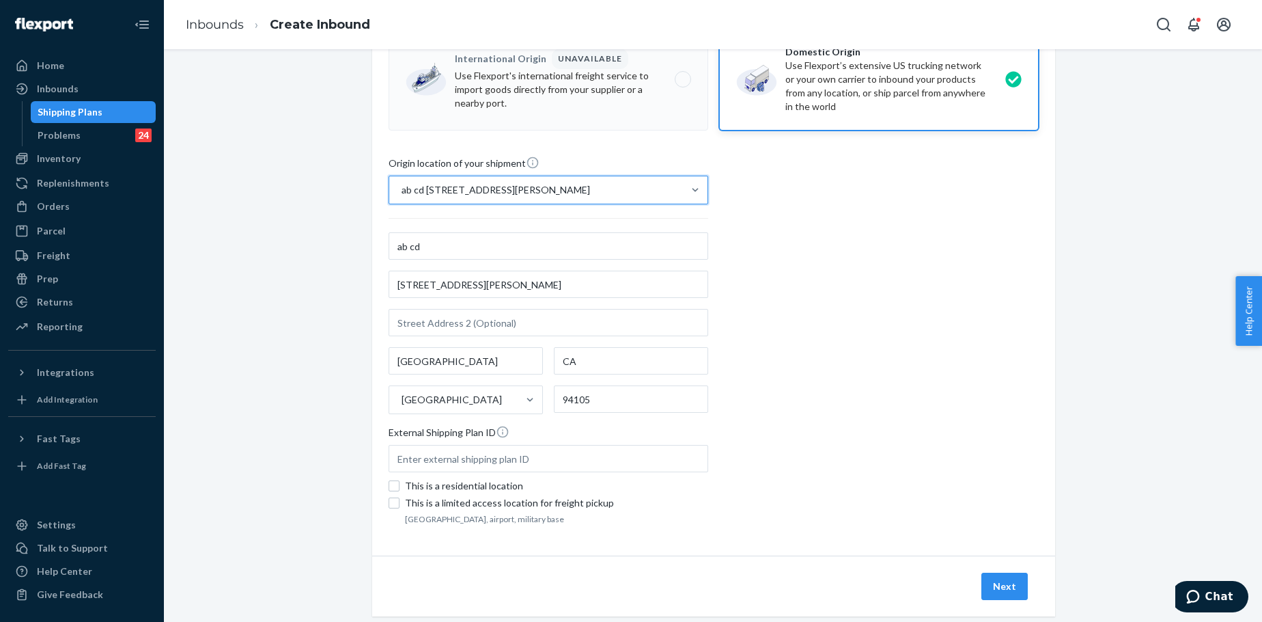
scroll to position [210, 0]
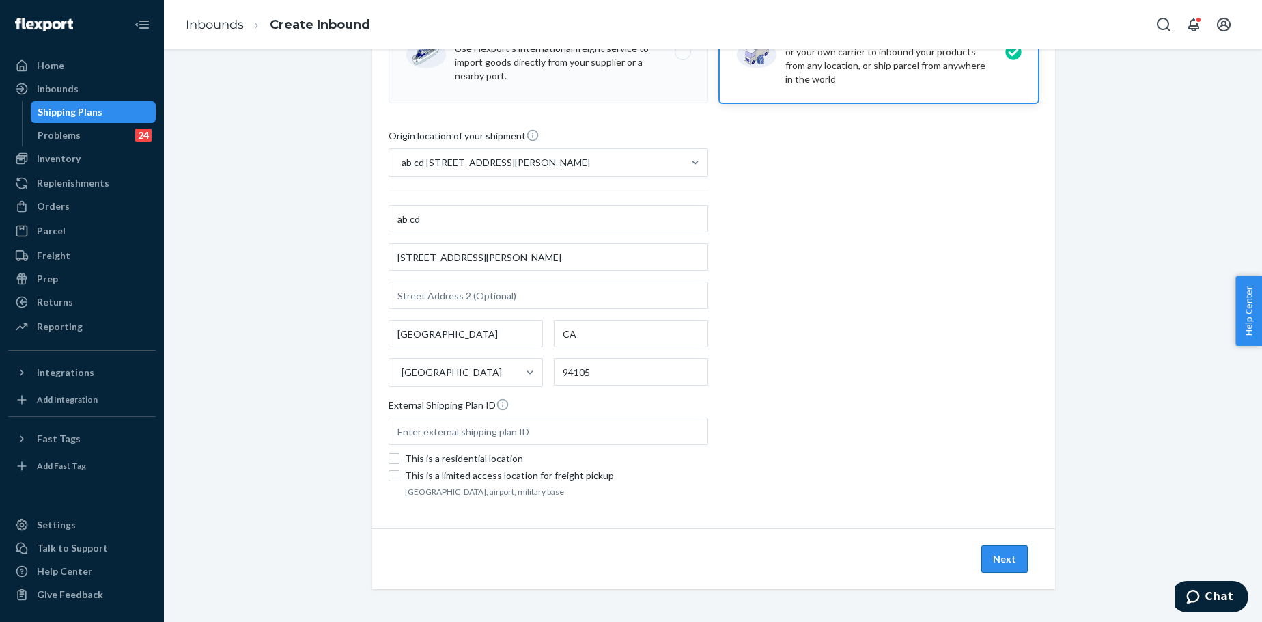
click at [995, 558] on button "Next" at bounding box center [1005, 558] width 46 height 27
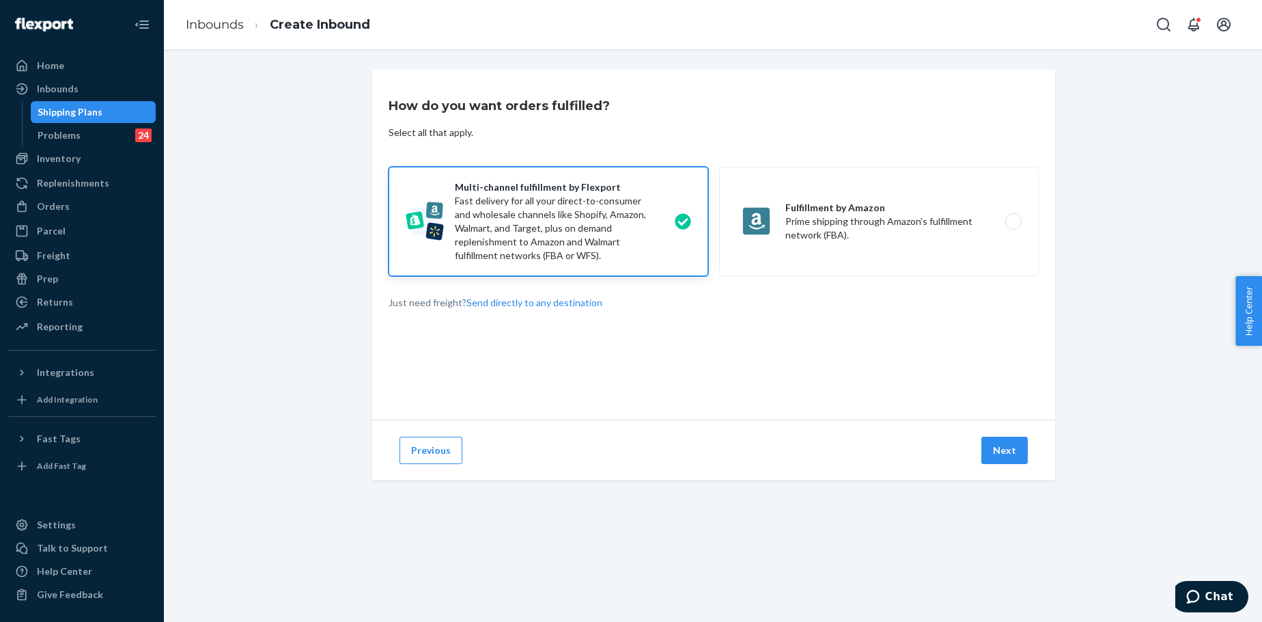
click at [583, 232] on label "Multi-channel fulfillment by Flexport Fast delivery for all your direct-to-cons…" at bounding box center [549, 221] width 320 height 109
click at [682, 226] on input "Multi-channel fulfillment by Flexport Fast delivery for all your direct-to-cons…" at bounding box center [686, 221] width 9 height 9
click at [991, 460] on button "Next" at bounding box center [1005, 449] width 46 height 27
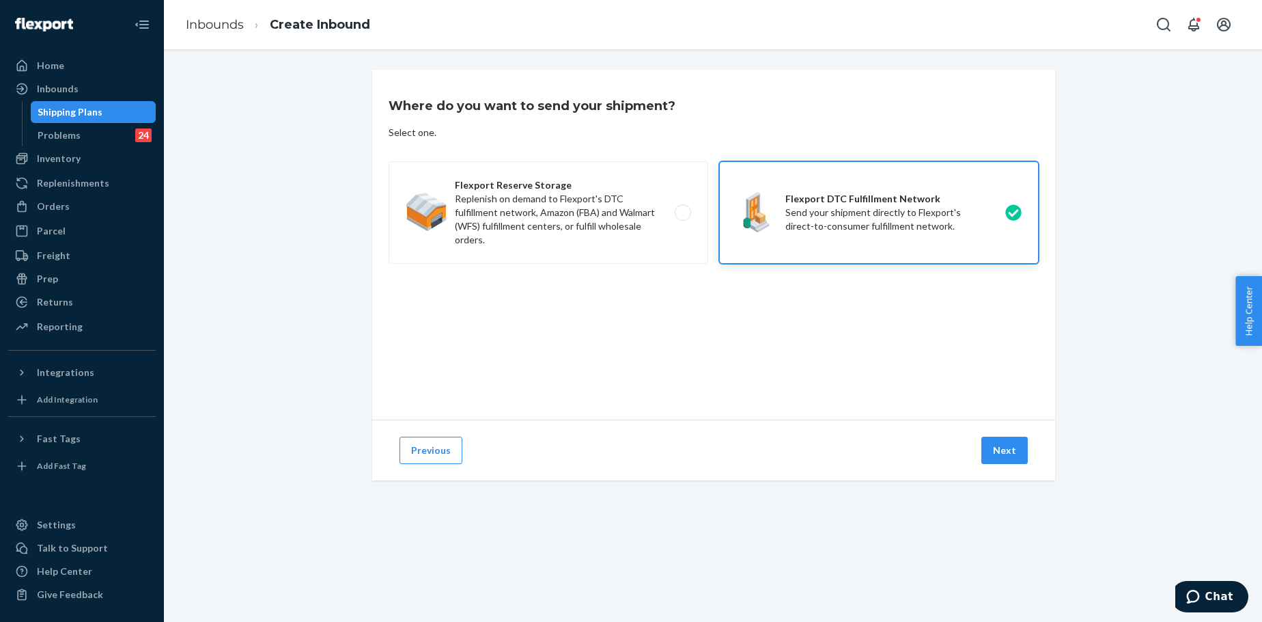
click at [880, 183] on label "Flexport DTC Fulfillment Network Send your shipment directly to Flexport's dire…" at bounding box center [879, 212] width 320 height 102
click at [1013, 208] on input "Flexport DTC Fulfillment Network Send your shipment directly to Flexport's dire…" at bounding box center [1017, 212] width 9 height 9
click at [990, 445] on button "Next" at bounding box center [1005, 449] width 46 height 27
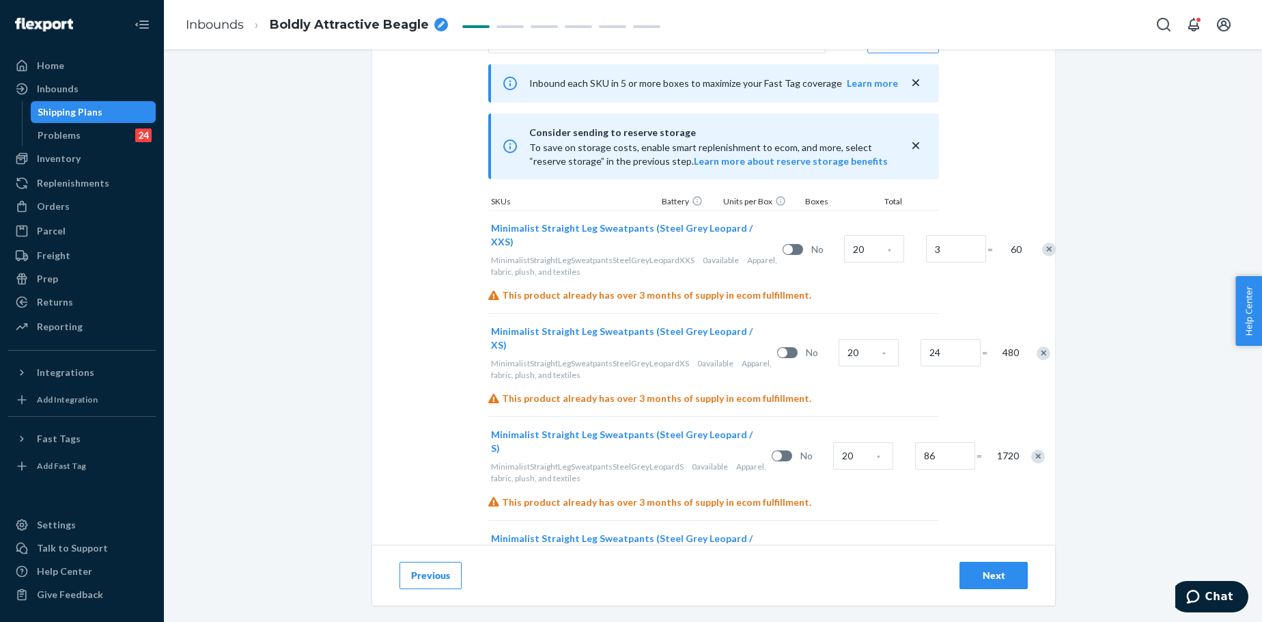
scroll to position [387, 0]
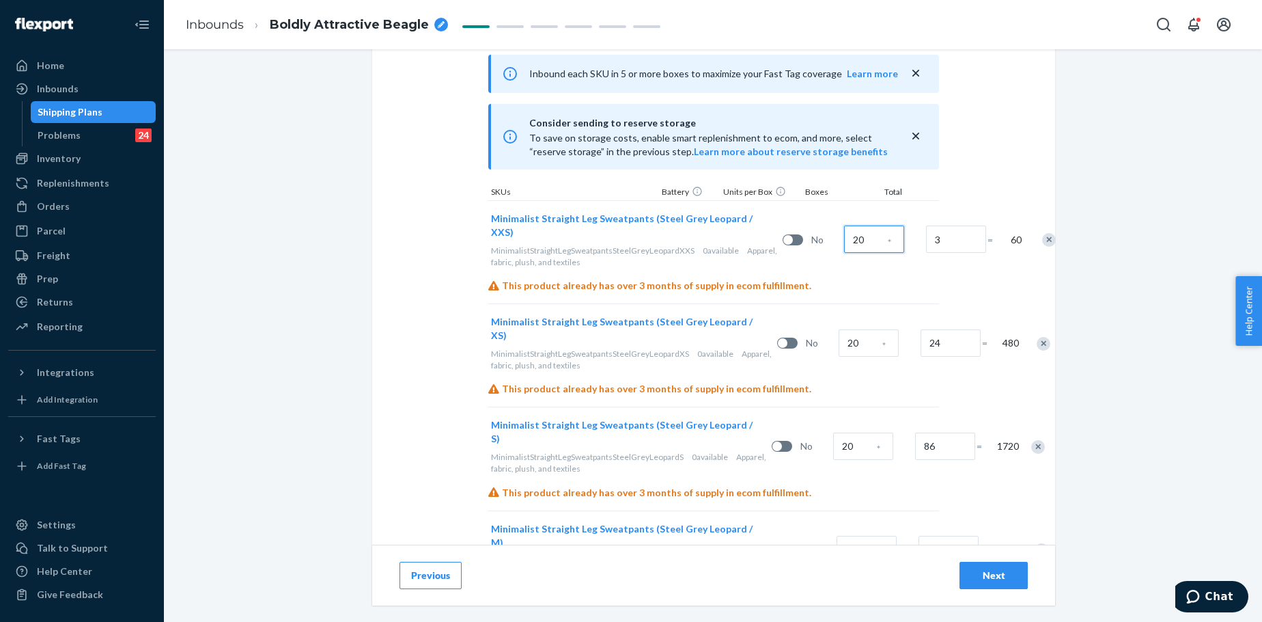
click at [844, 244] on input "20" at bounding box center [874, 238] width 60 height 27
type input "4"
type input "1"
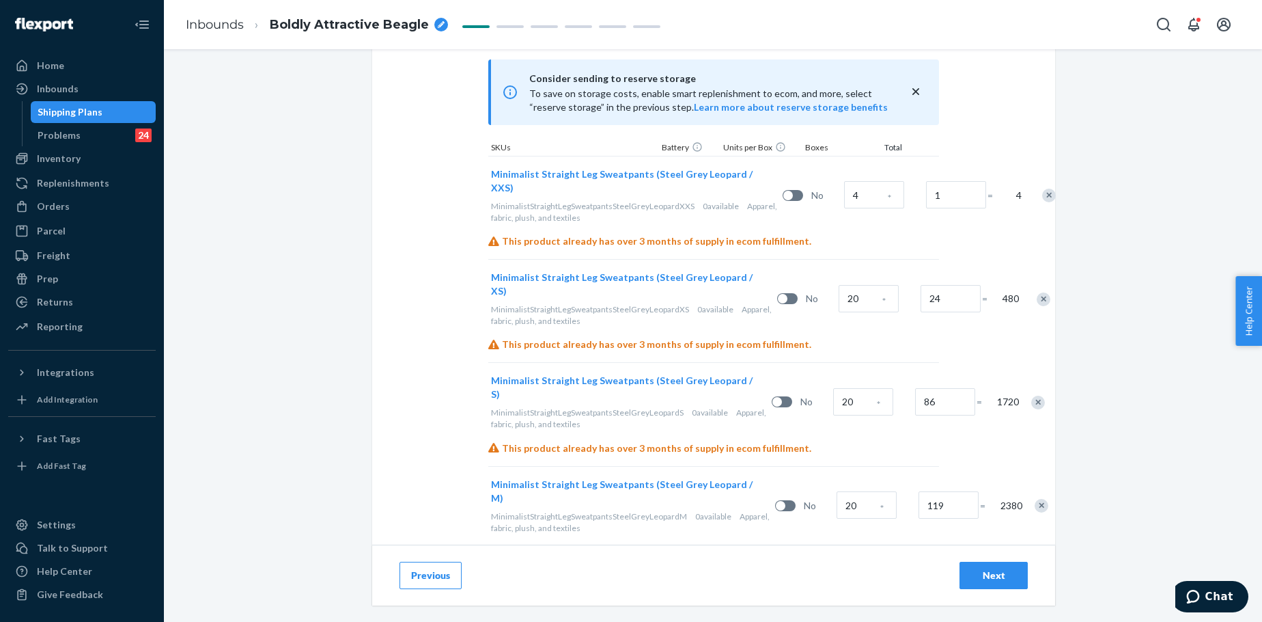
scroll to position [456, 0]
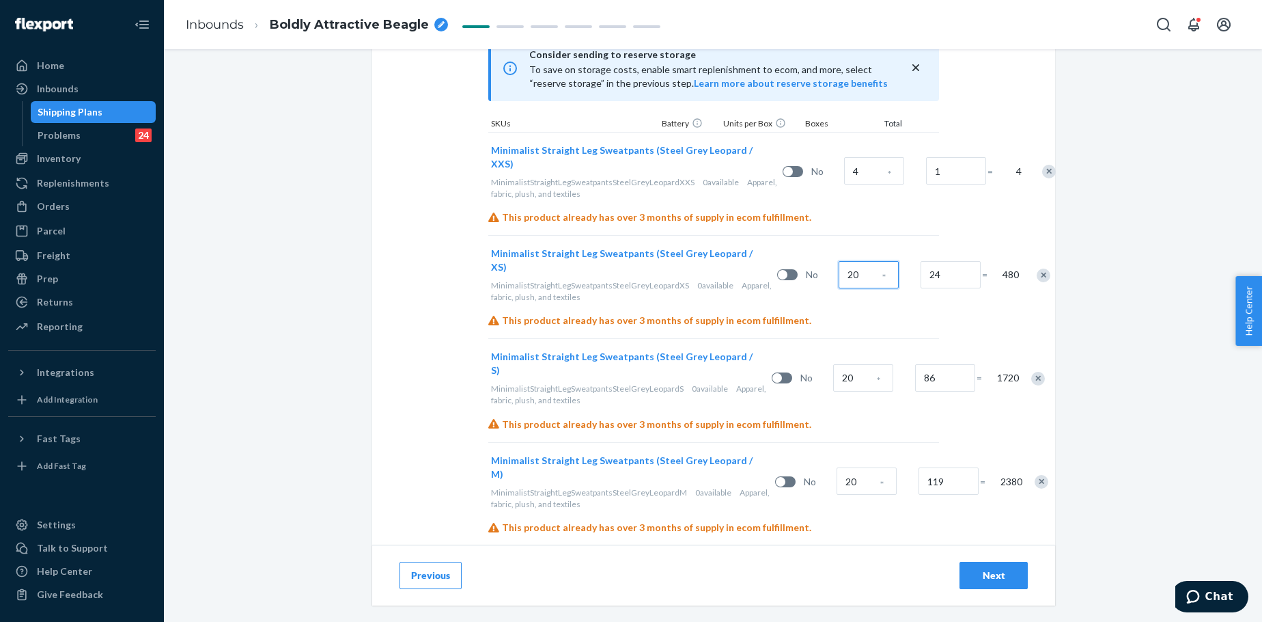
click at [839, 281] on input "20" at bounding box center [869, 274] width 60 height 27
type input "21"
type input "1"
click at [833, 381] on input "20" at bounding box center [863, 377] width 60 height 27
type input "5"
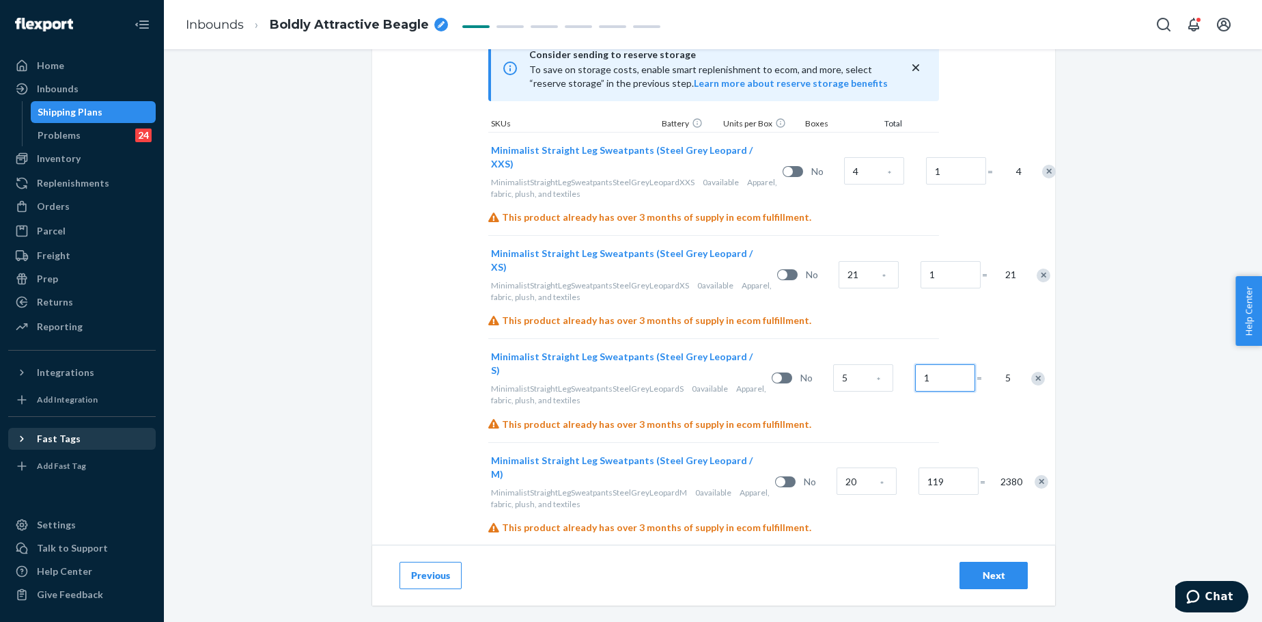
type input "1"
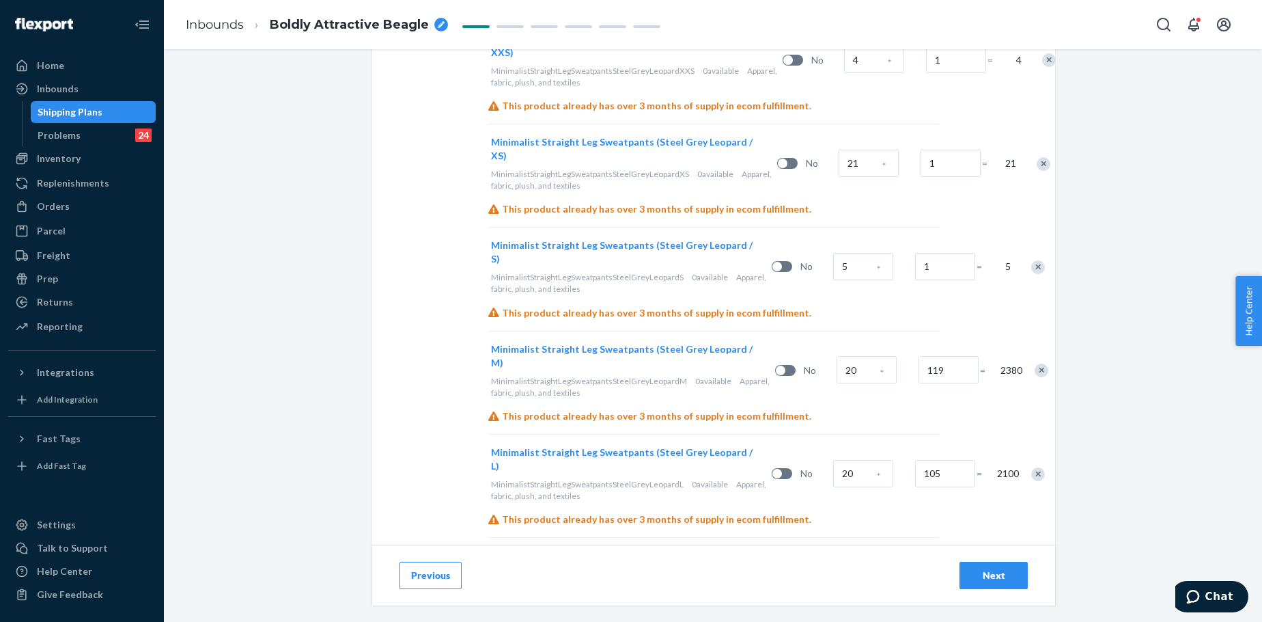
scroll to position [569, 0]
click at [837, 363] on input "20" at bounding box center [867, 367] width 60 height 27
type input "12"
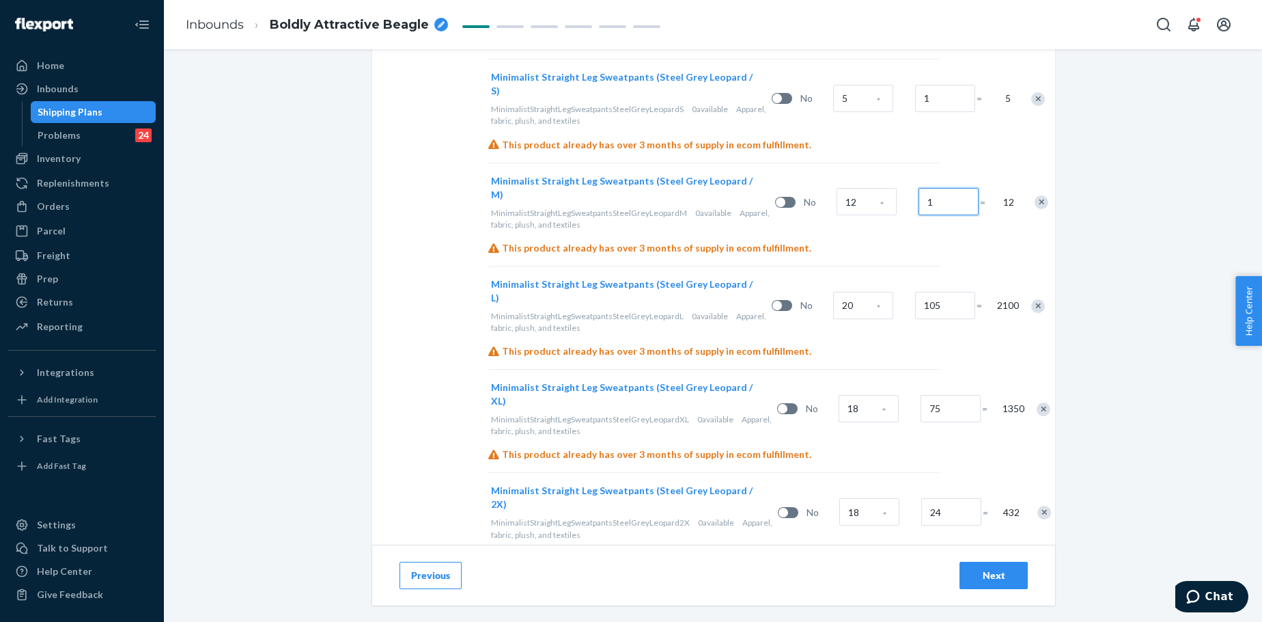
scroll to position [751, 0]
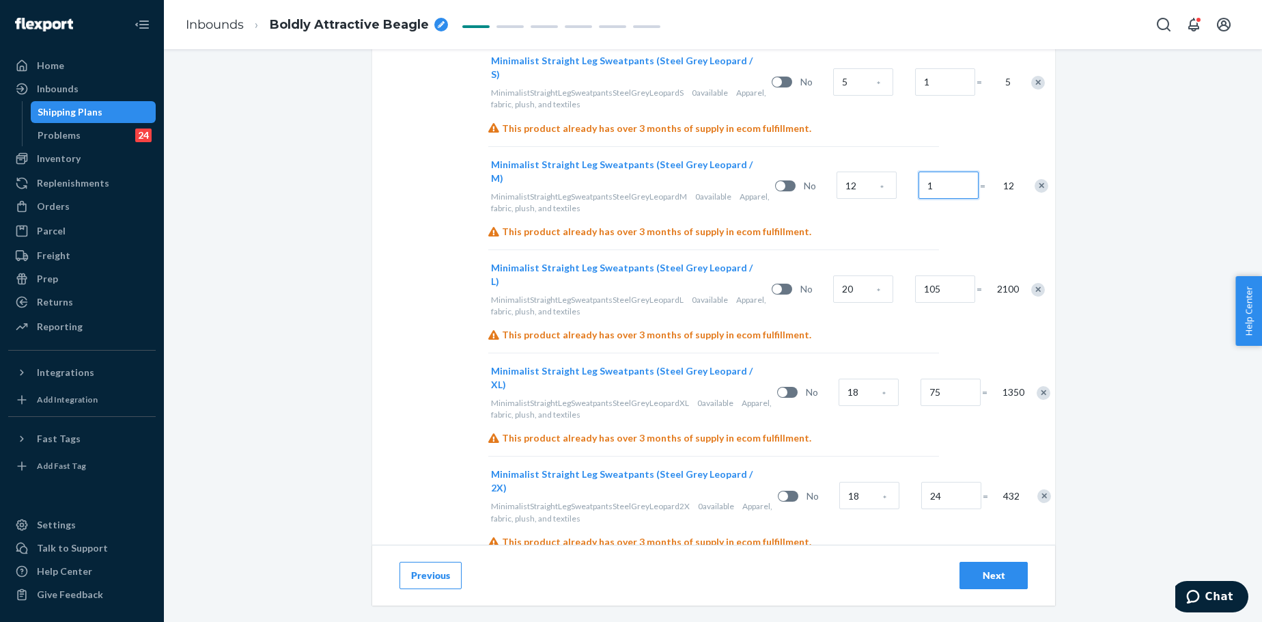
type input "1"
click at [1031, 288] on div "Remove Item" at bounding box center [1038, 290] width 14 height 14
click at [839, 287] on input "18" at bounding box center [869, 288] width 60 height 27
type input "15"
type input "1"
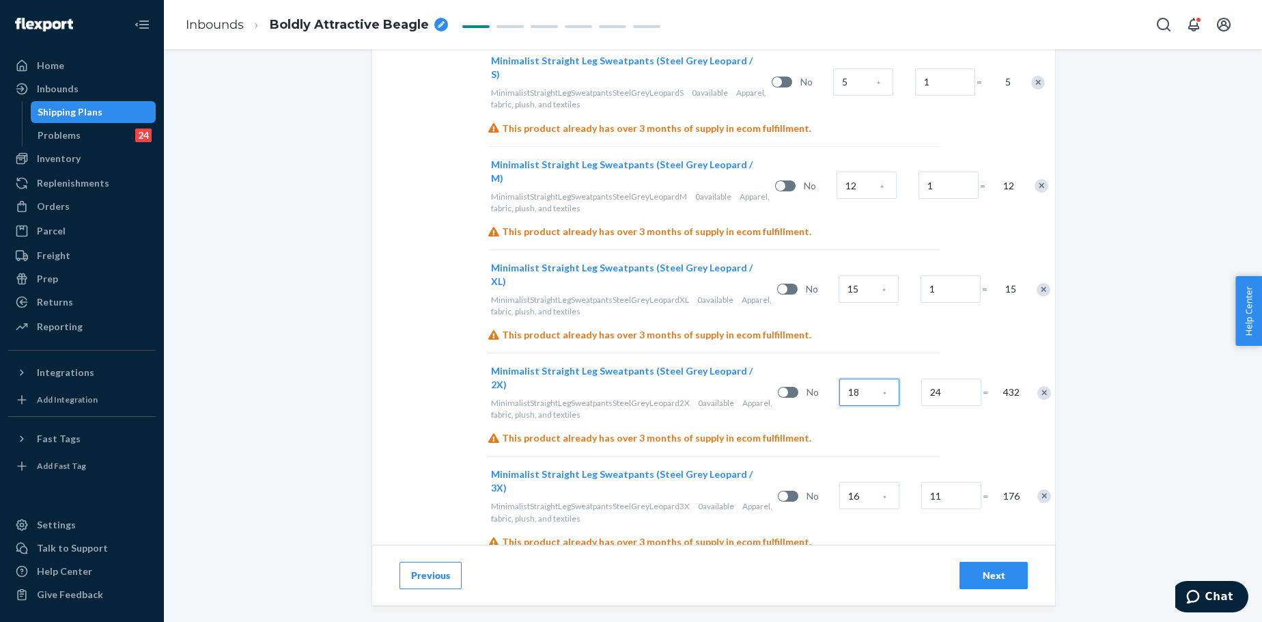
click at [839, 397] on input "18" at bounding box center [869, 391] width 60 height 27
type input "6"
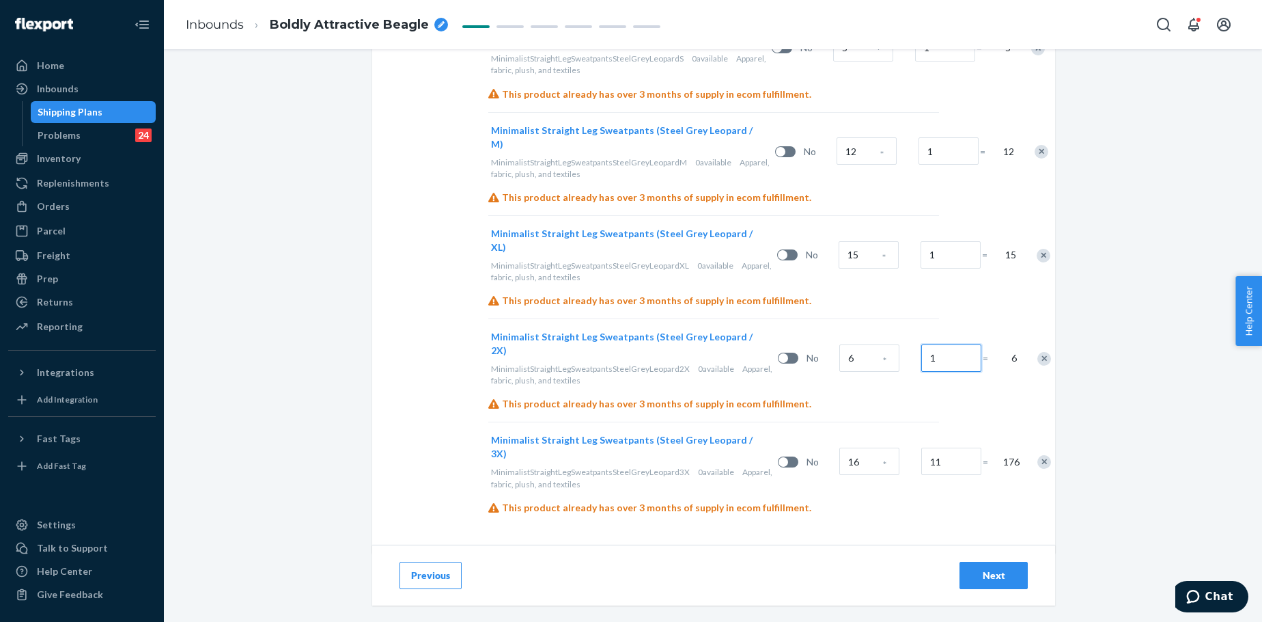
scroll to position [794, 0]
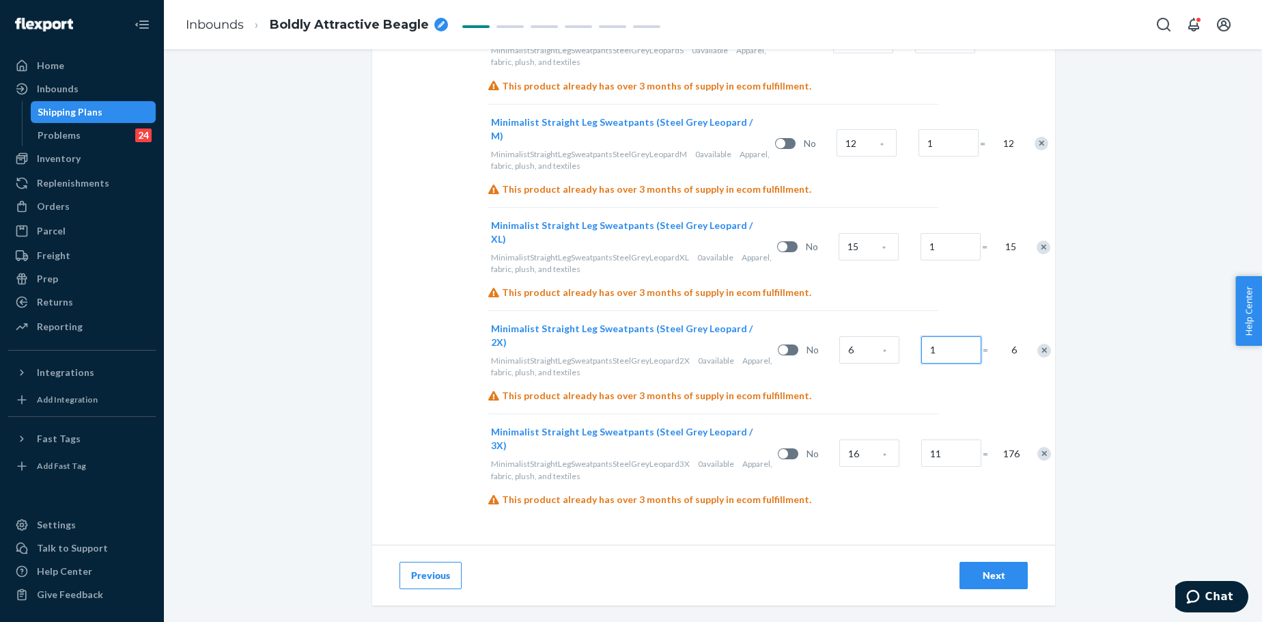
type input "1"
click at [839, 444] on input "16" at bounding box center [869, 452] width 60 height 27
type input "13"
type input "1"
click at [991, 572] on div "Next" at bounding box center [993, 575] width 45 height 14
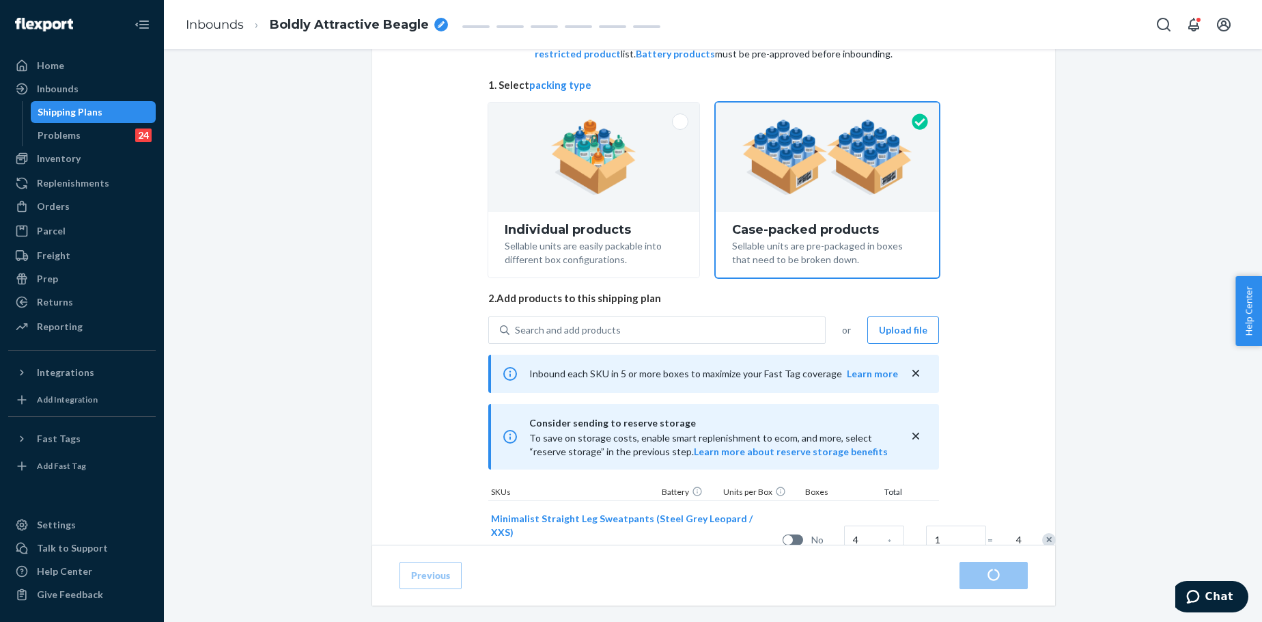
scroll to position [42, 0]
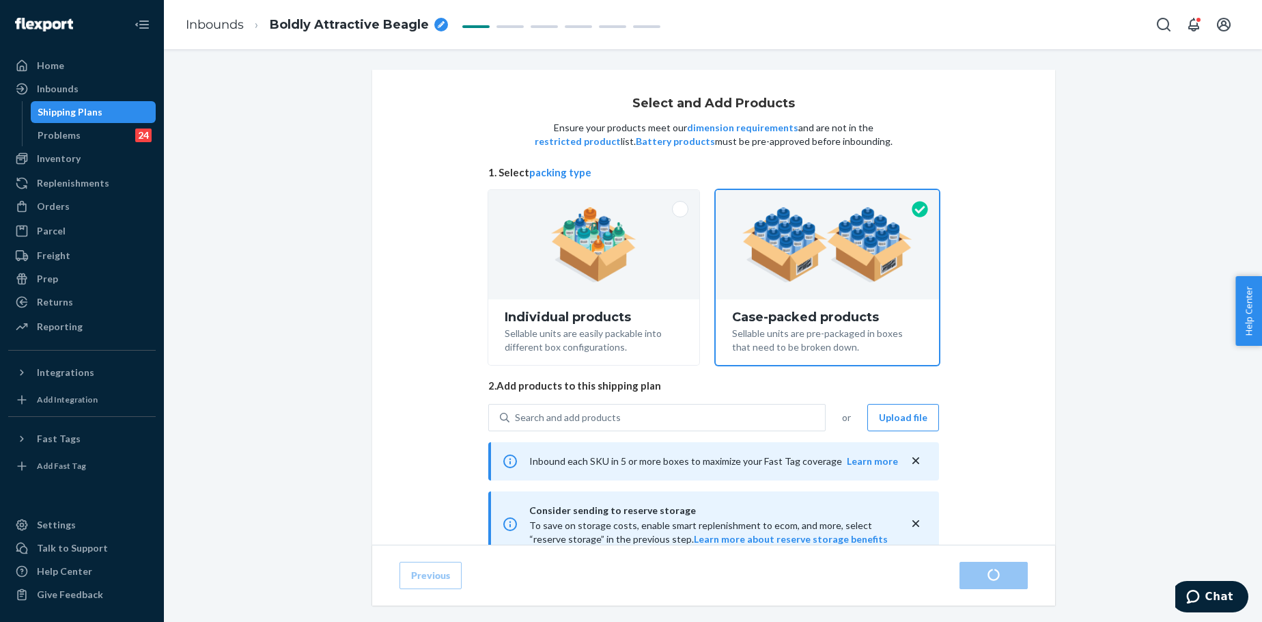
radio input "true"
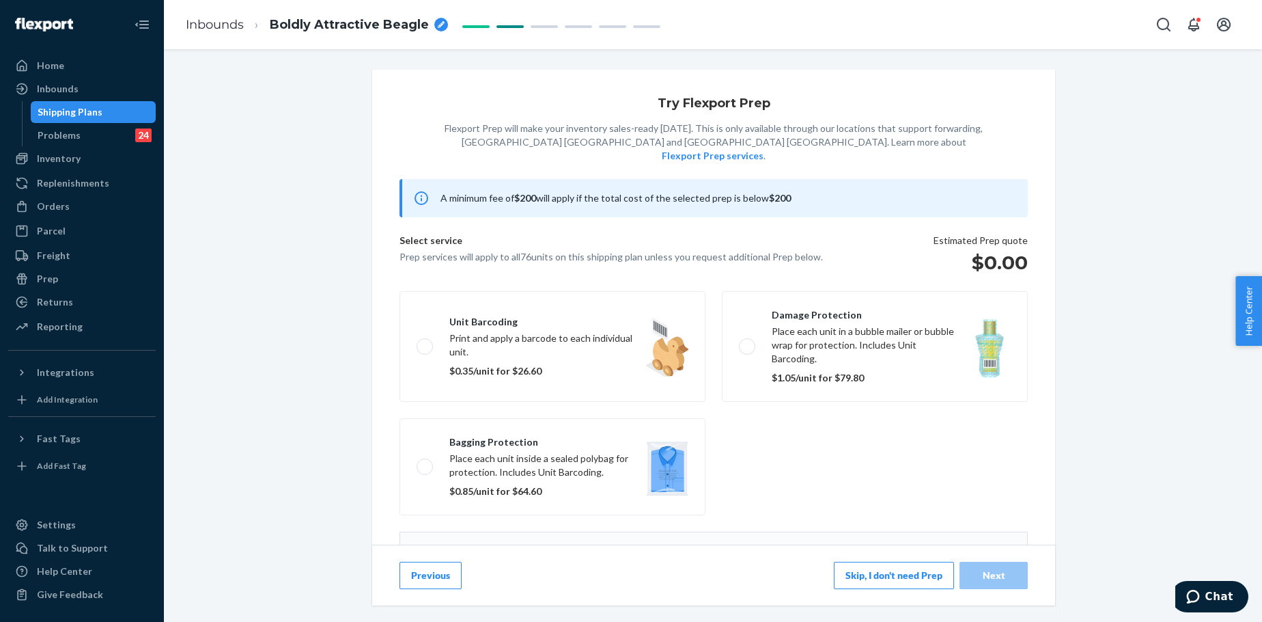
click at [902, 574] on button "Skip, I don't need Prep" at bounding box center [894, 574] width 120 height 27
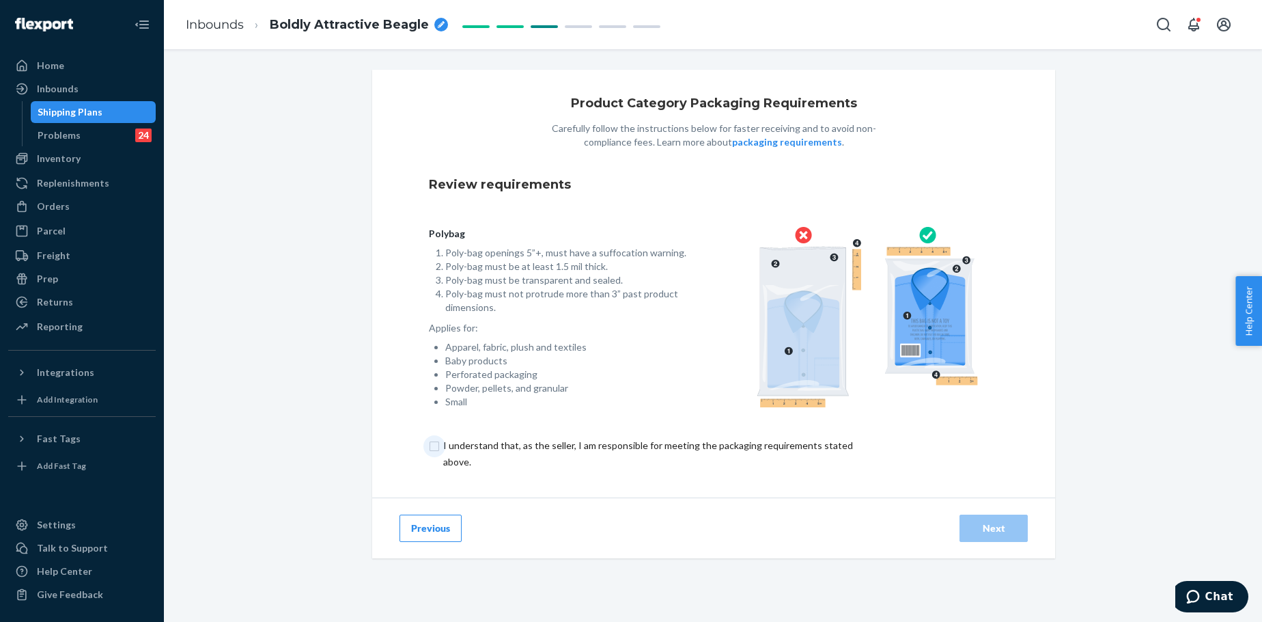
click at [542, 452] on input "checkbox" at bounding box center [656, 453] width 454 height 33
checkbox input "true"
click at [1005, 521] on div "Next" at bounding box center [993, 528] width 45 height 14
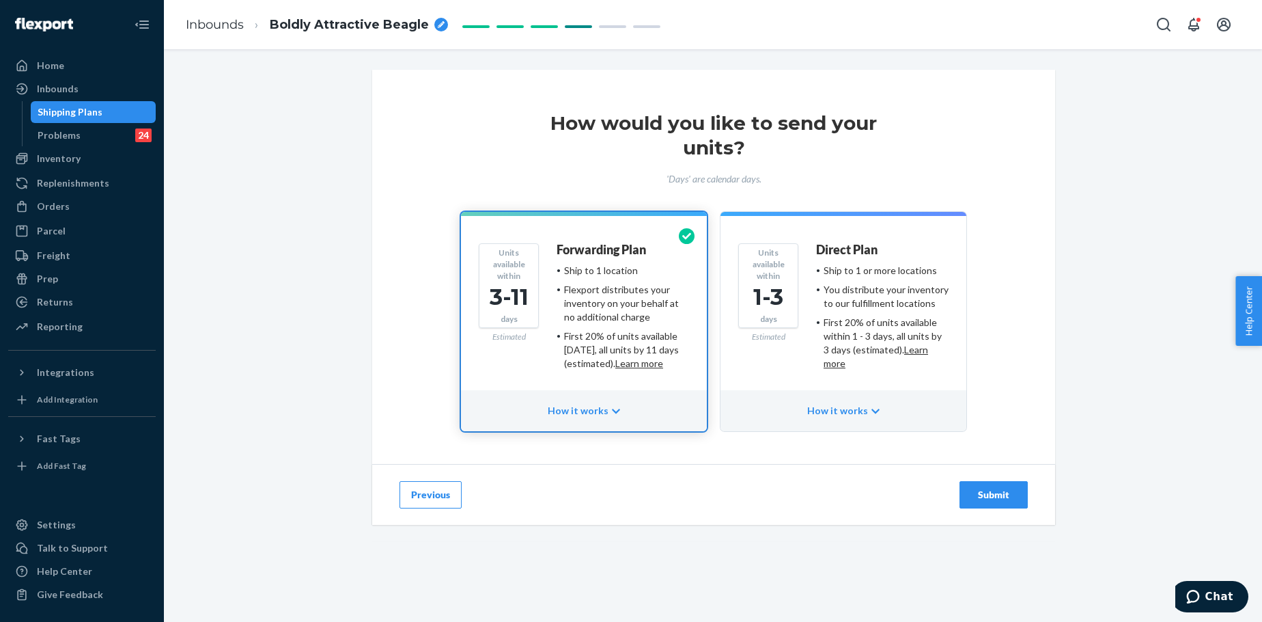
click at [824, 349] on div "First 20% of units available within 1 - 3 days, all units by 3 days (estimated)…" at bounding box center [886, 343] width 125 height 55
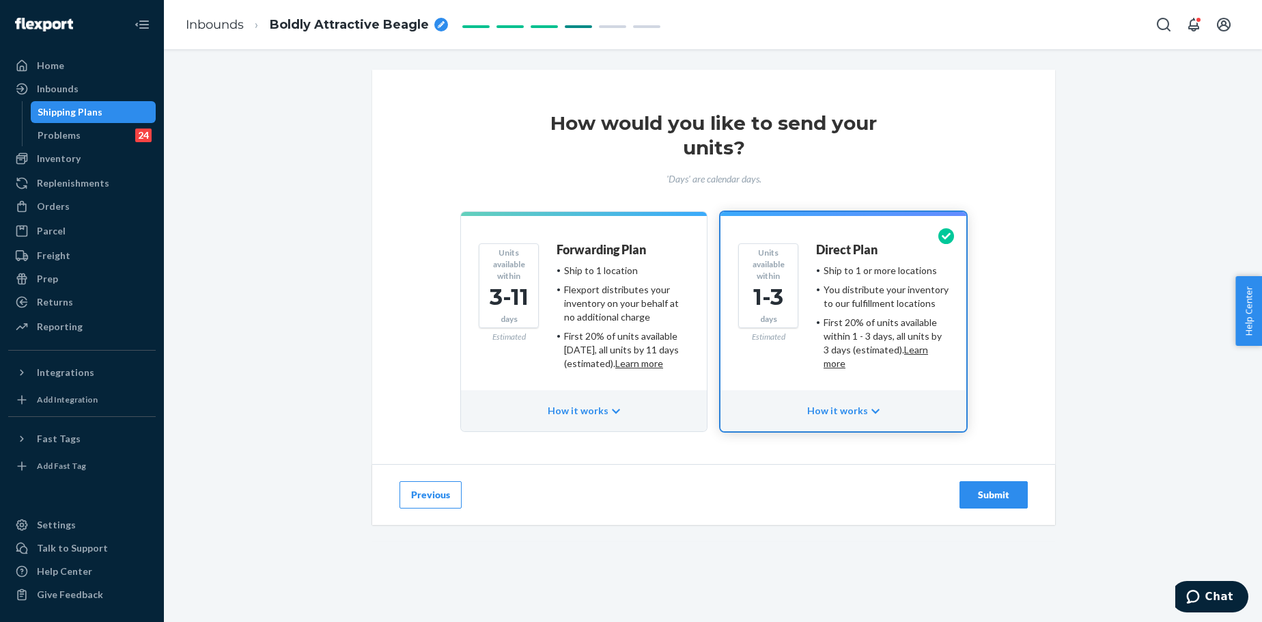
click at [976, 497] on div "Submit" at bounding box center [993, 495] width 45 height 14
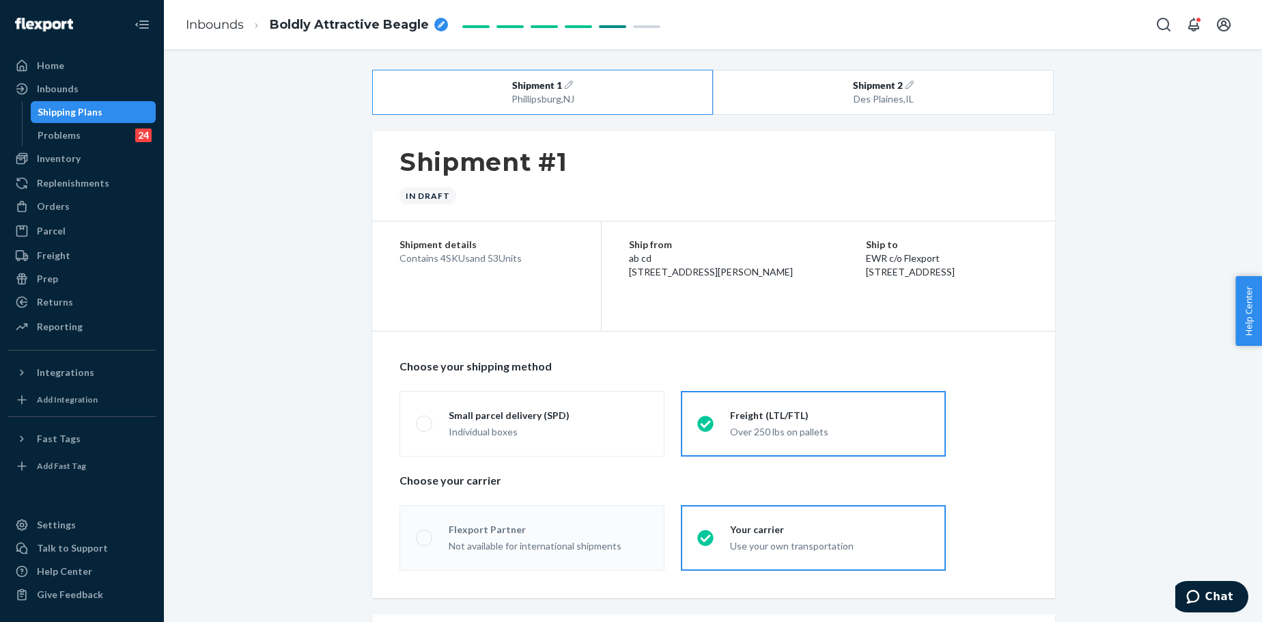
radio input "true"
radio input "false"
radio input "true"
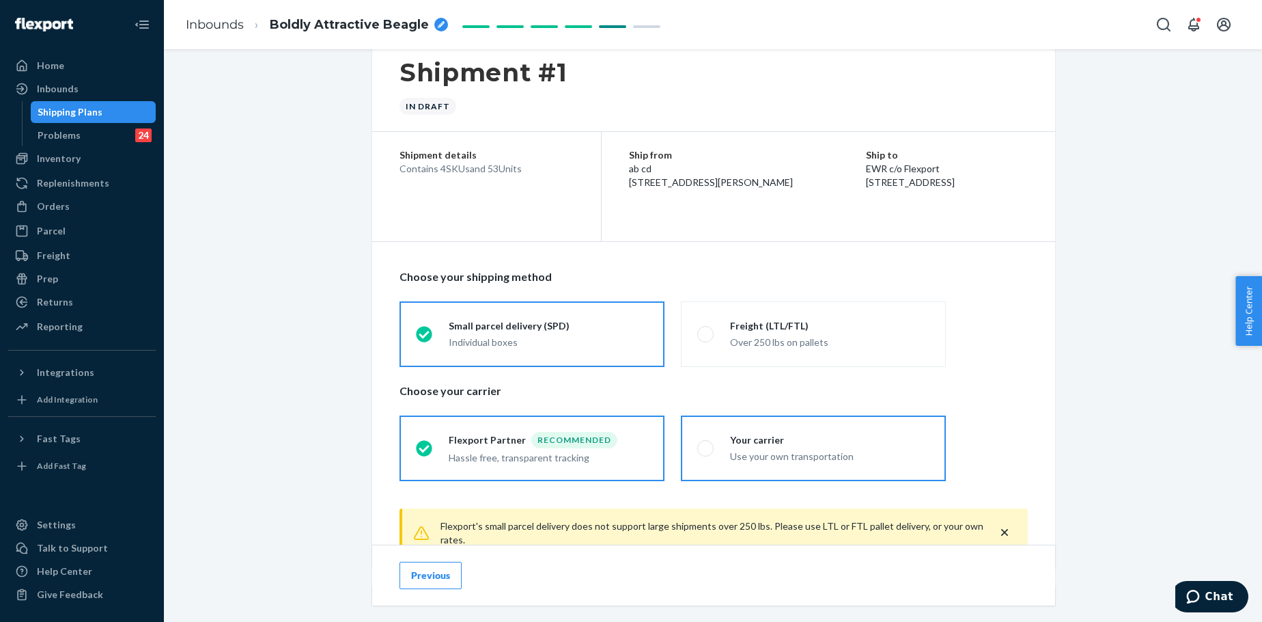
scroll to position [91, 0]
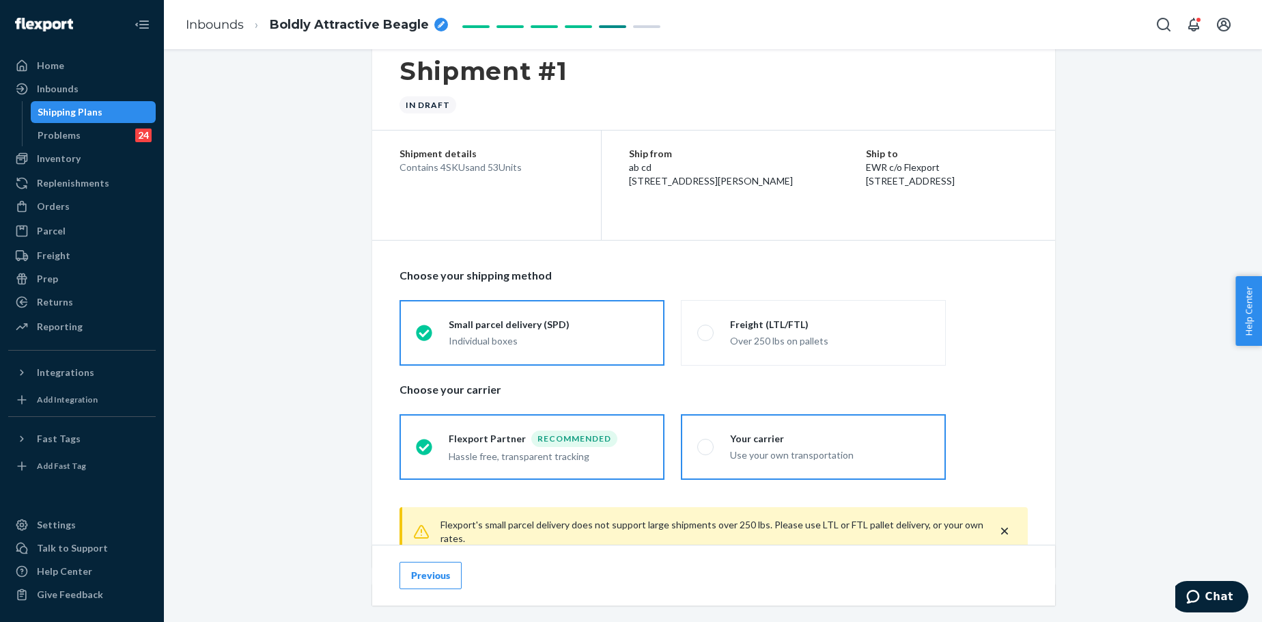
click at [788, 458] on div "Use your own transportation" at bounding box center [829, 455] width 199 height 14
click at [706, 451] on input "Your carrier Use your own transportation" at bounding box center [701, 446] width 9 height 9
radio input "true"
radio input "false"
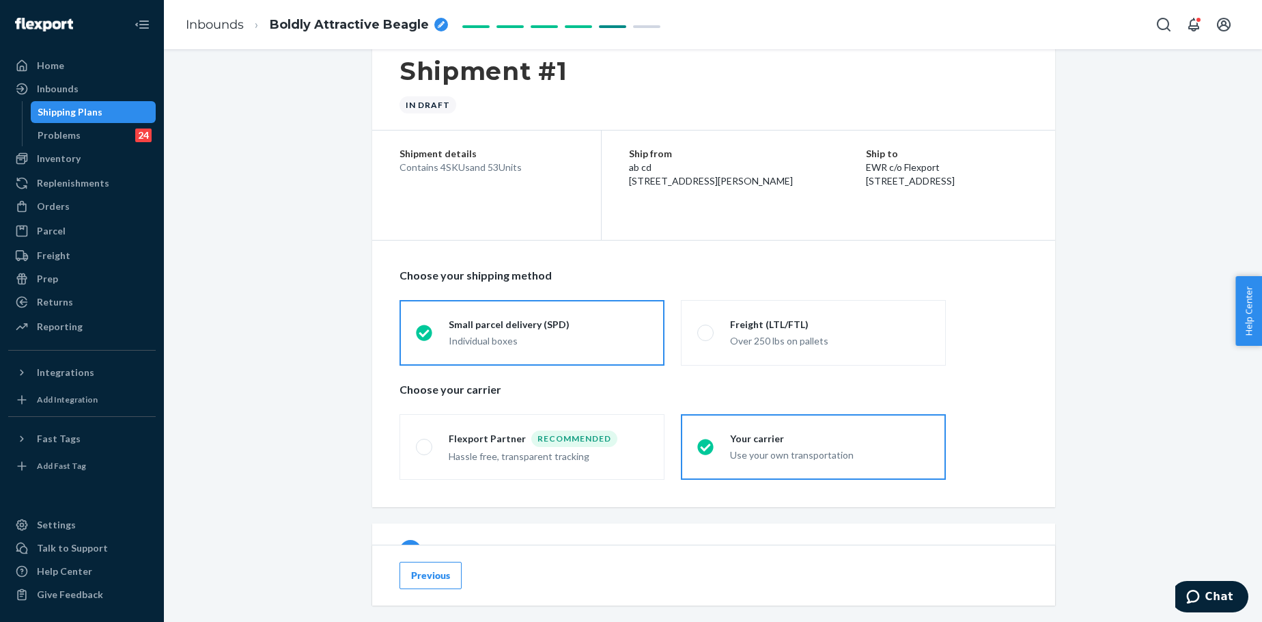
click at [487, 169] on div "Contains 4 SKUs and 53 Units" at bounding box center [487, 168] width 174 height 14
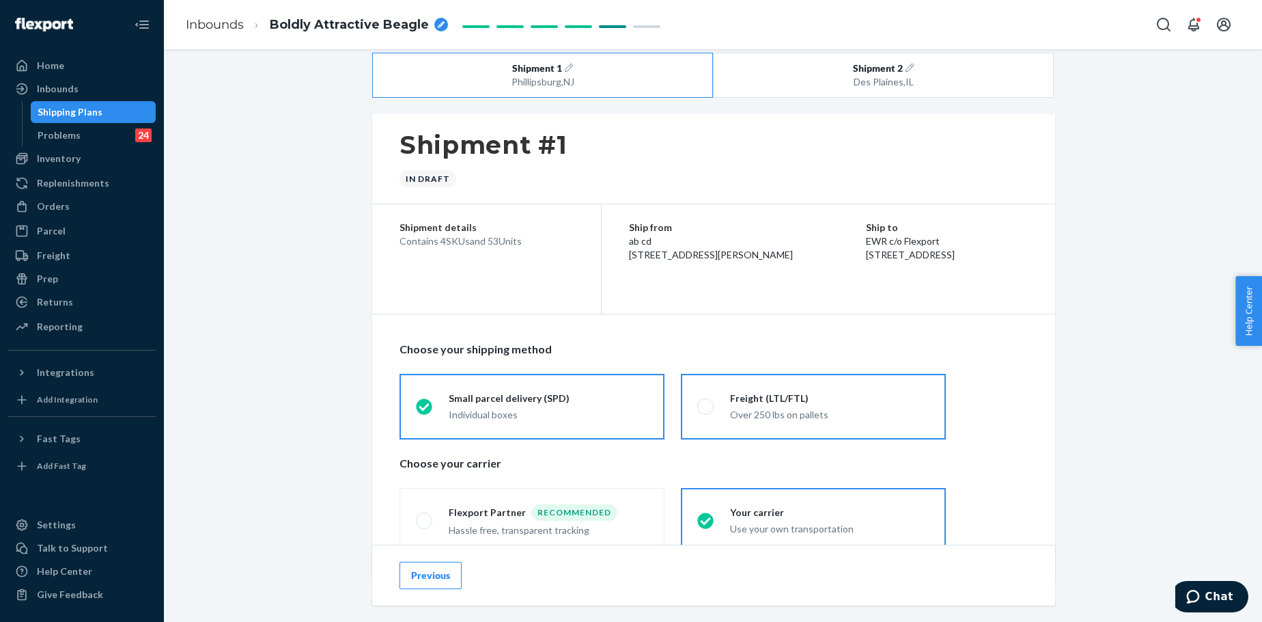
scroll to position [0, 0]
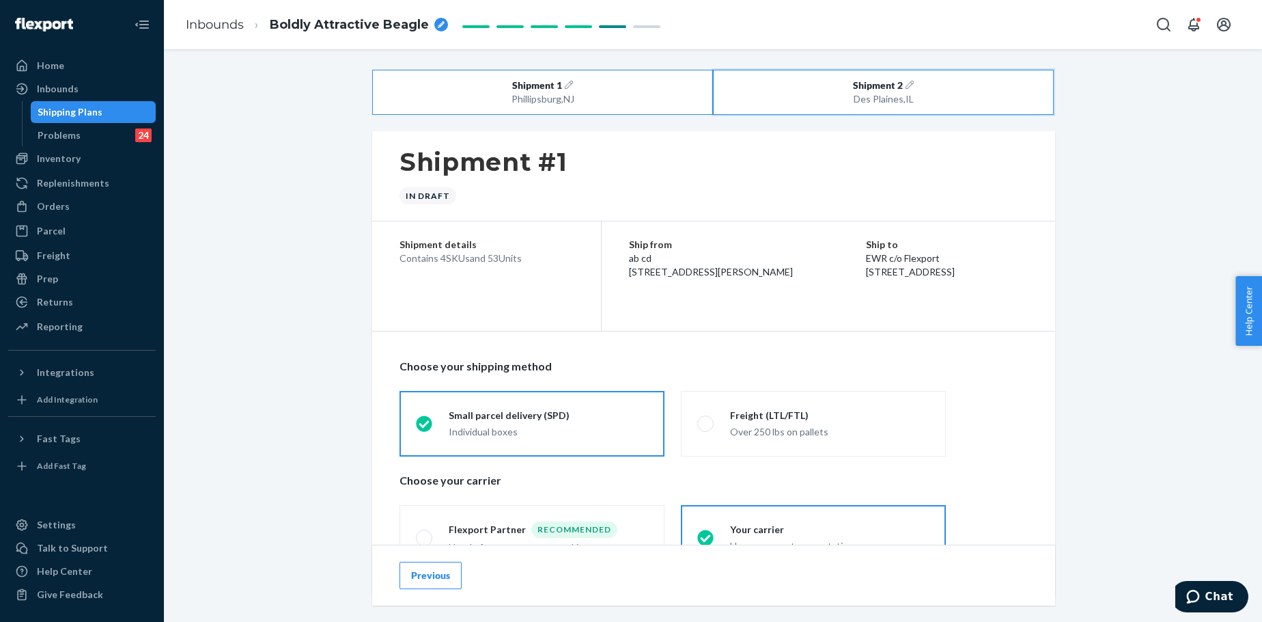
click at [878, 102] on div "Des Plaines , IL" at bounding box center [884, 99] width 272 height 14
radio input "false"
radio input "true"
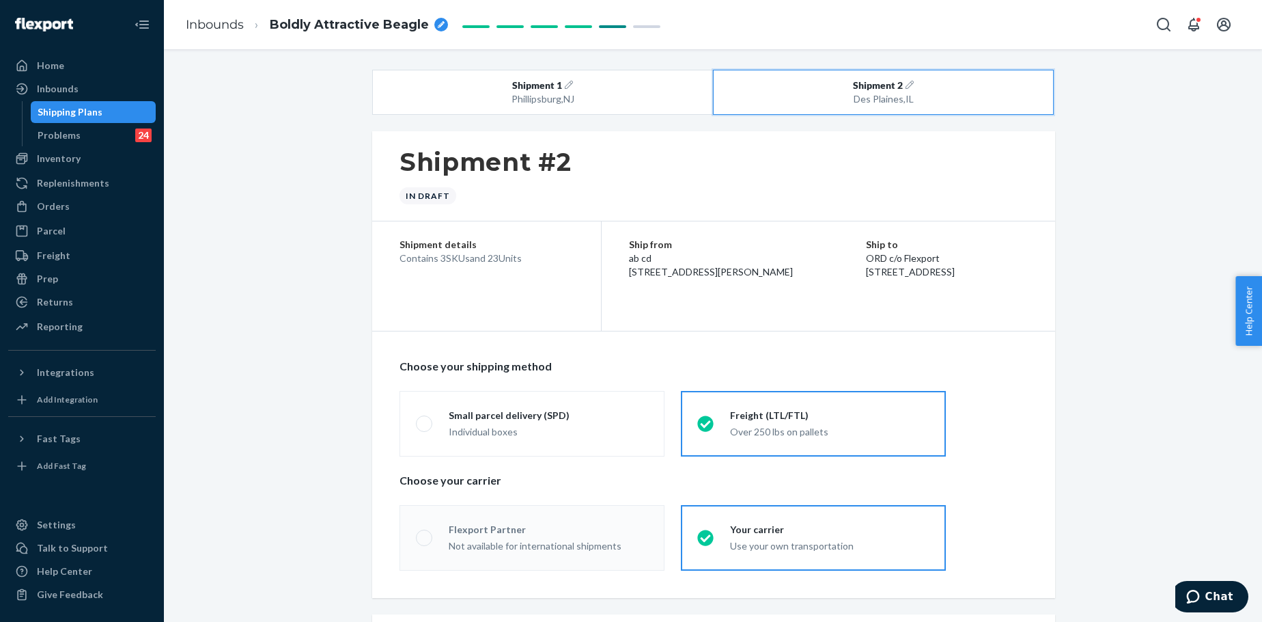
radio input "true"
radio input "false"
radio input "true"
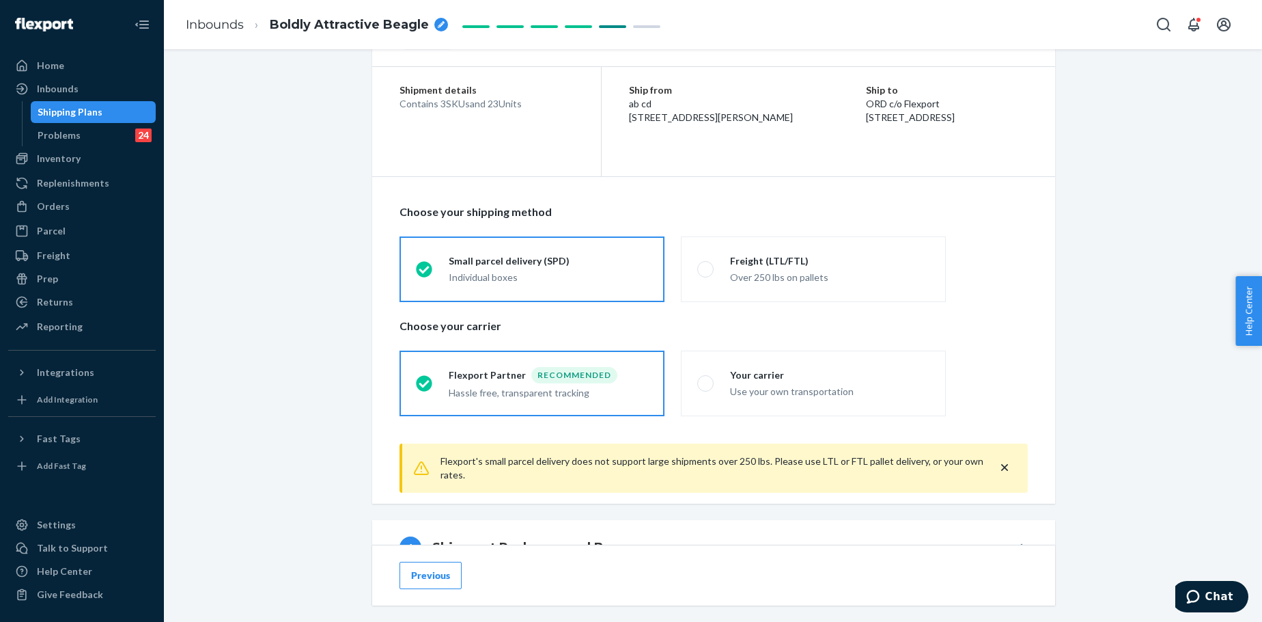
scroll to position [159, 0]
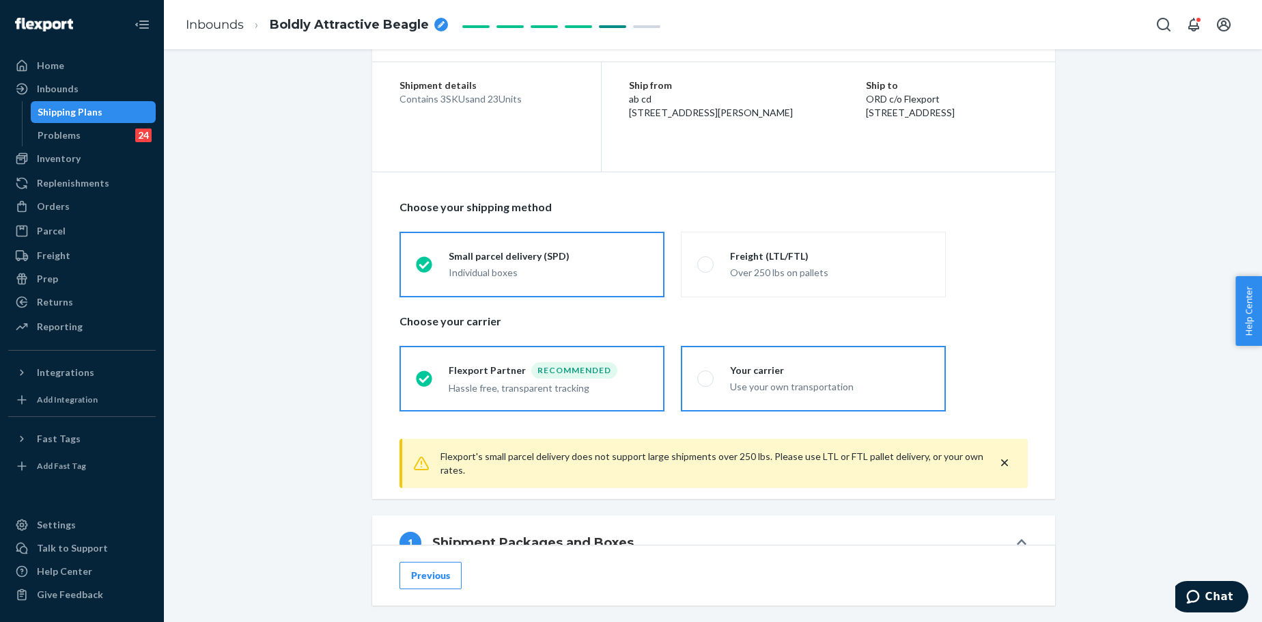
click at [803, 395] on label "Your carrier Use your own transportation" at bounding box center [813, 379] width 265 height 66
click at [706, 383] on input "Your carrier Use your own transportation" at bounding box center [701, 378] width 9 height 9
radio input "true"
radio input "false"
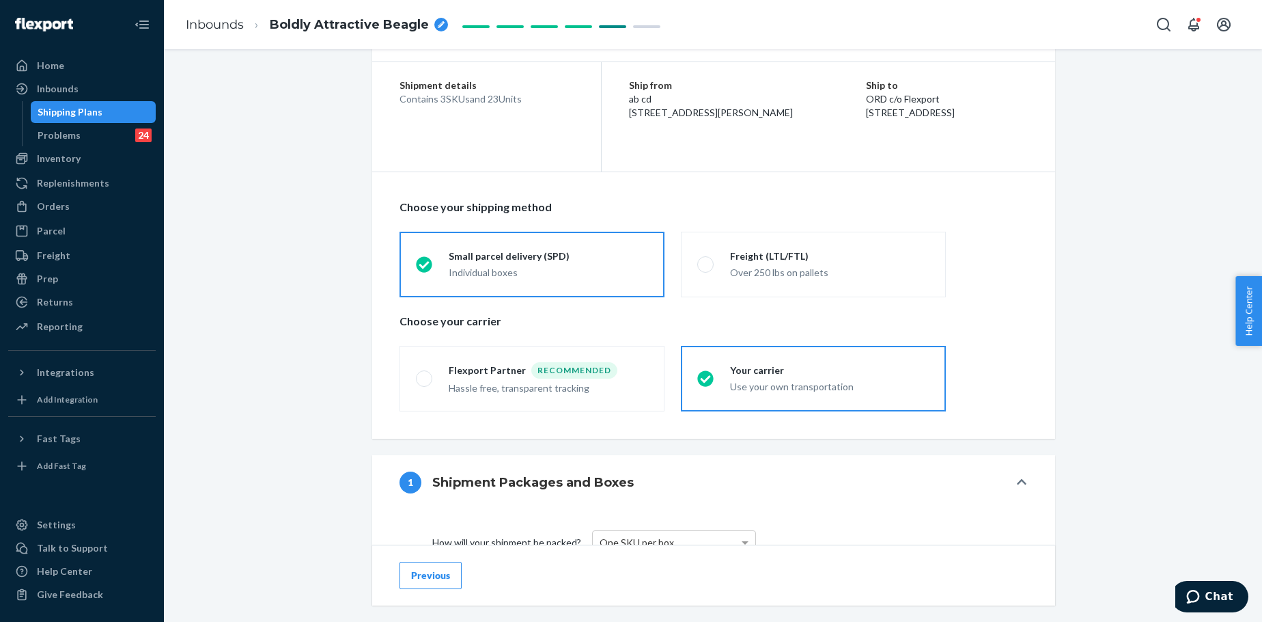
click at [439, 23] on icon "breadcrumbs" at bounding box center [441, 24] width 7 height 7
click at [368, 20] on input "Boldly Attractive Beagle" at bounding box center [338, 25] width 137 height 22
type input "250803XI_76 Minimalist Straight Leg Sweatpants_XX-3XL Panther_Ship by Fast Sea 2"
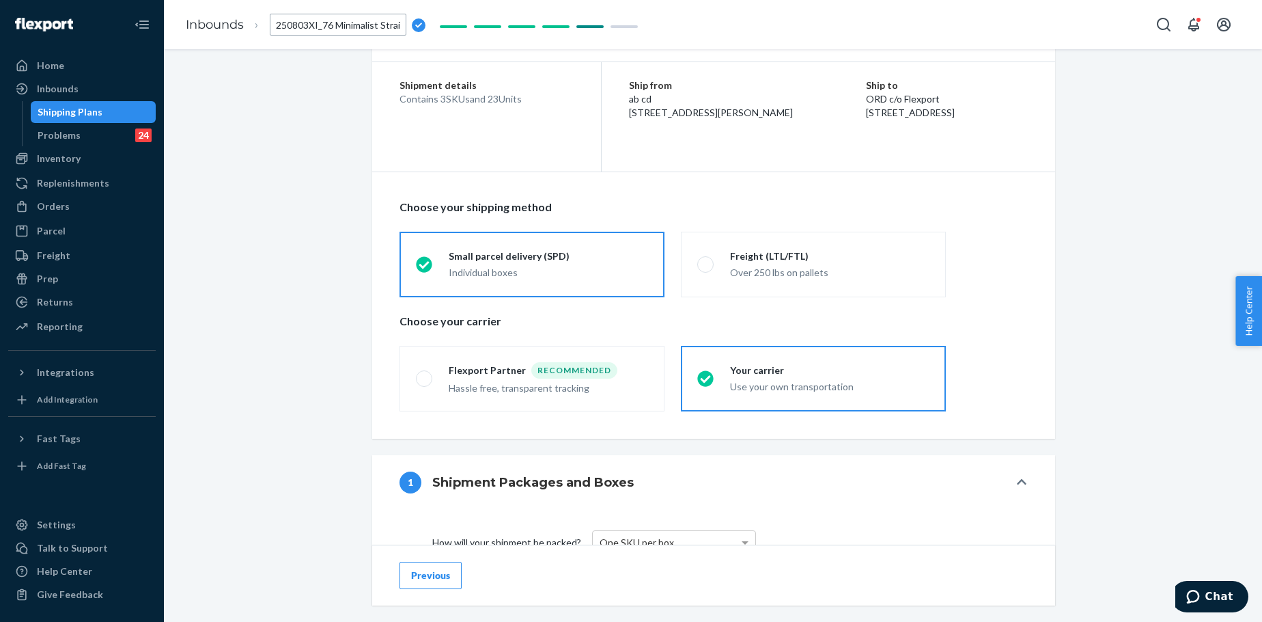
scroll to position [0, 230]
click at [282, 130] on div "Shipment 1 Phillipsburg , NJ Shipment 2 Des Plaines , IL Shipment #2 In draft S…" at bounding box center [713, 557] width 1078 height 1292
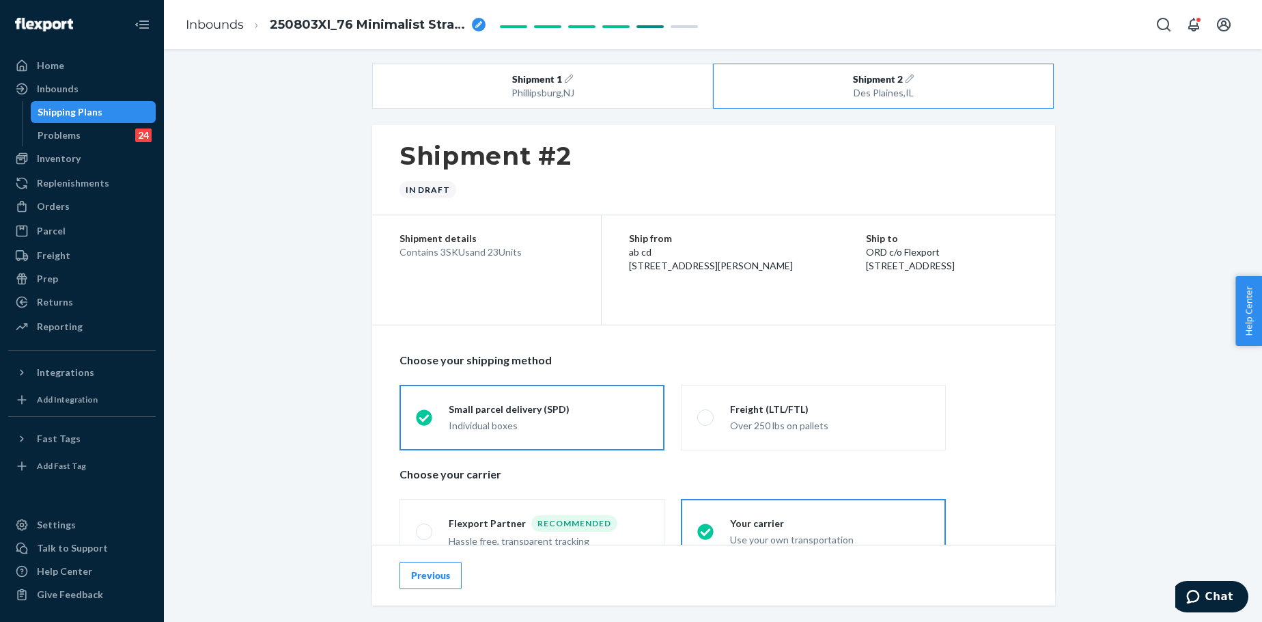
scroll to position [0, 0]
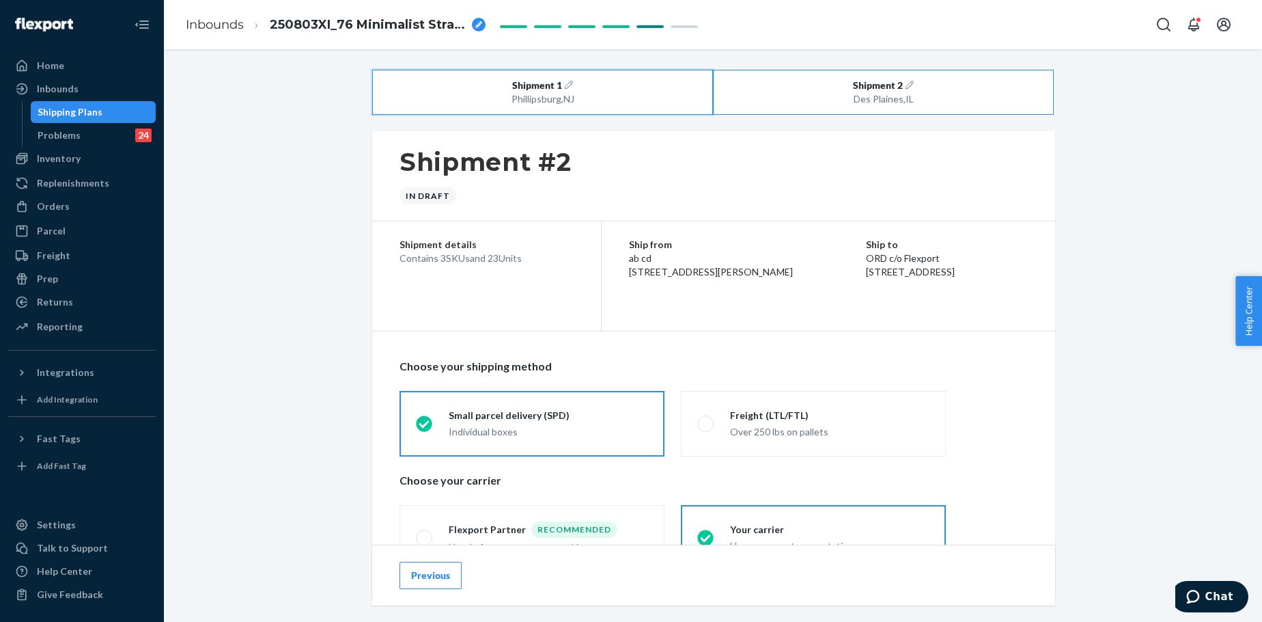
click at [547, 85] on span "Shipment 1" at bounding box center [537, 86] width 50 height 14
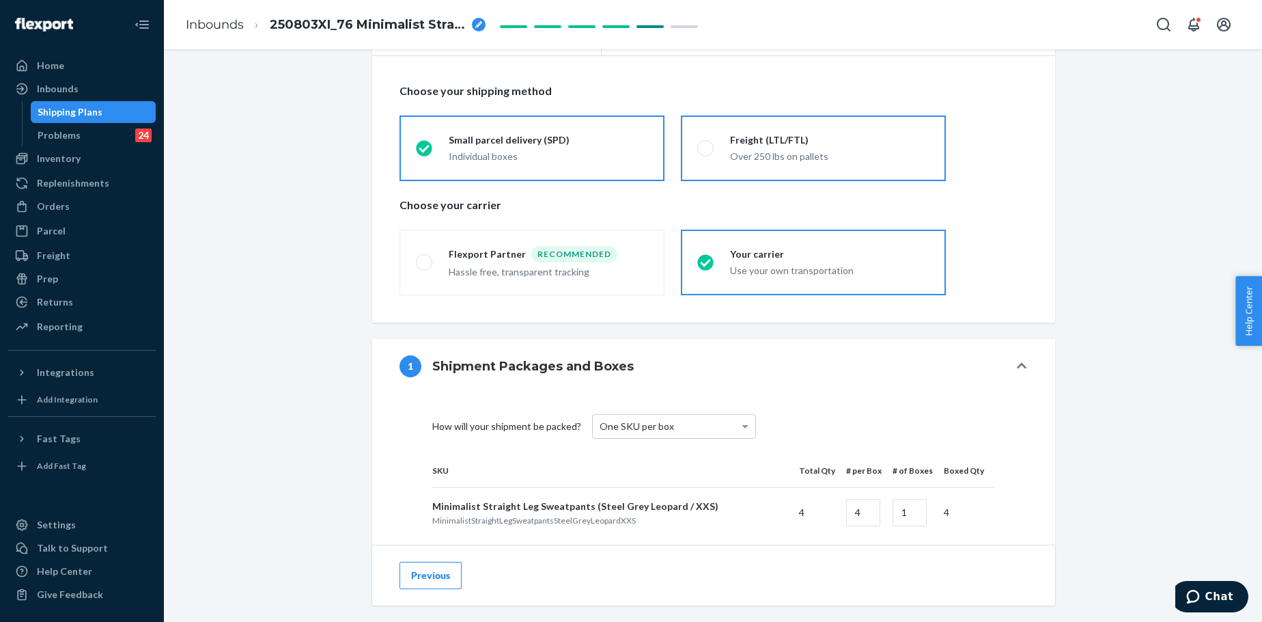
scroll to position [319, 0]
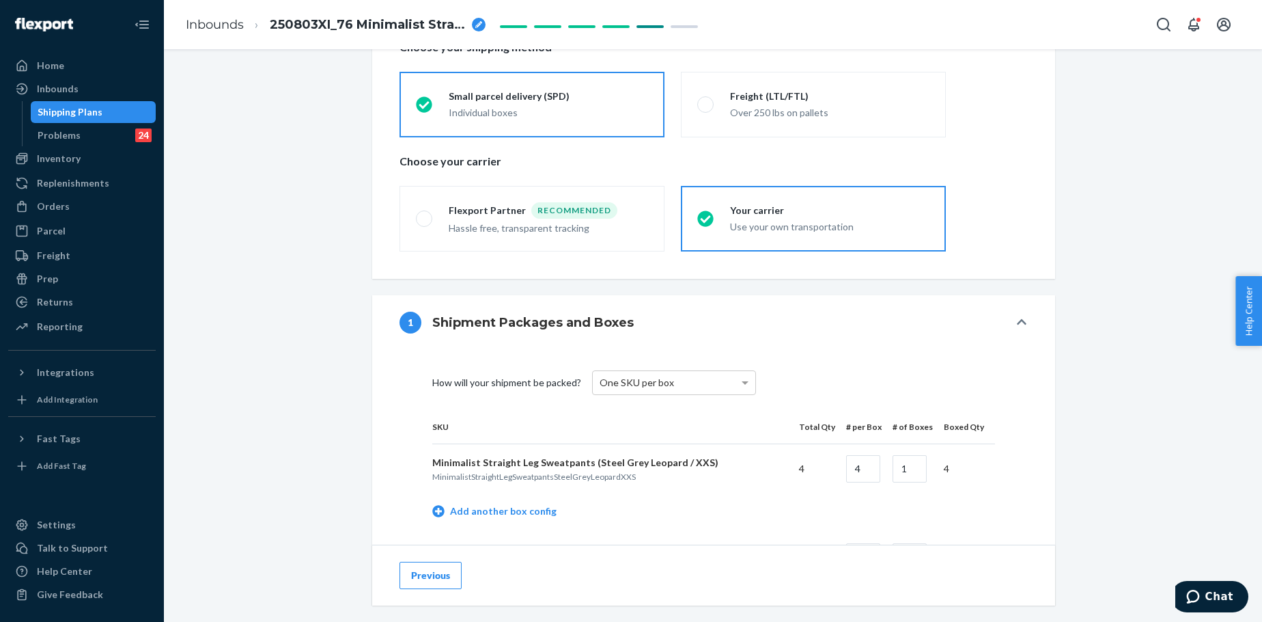
click at [424, 286] on div "1 Shipment Packages and Boxes How will your shipment be packed? One SKU per box…" at bounding box center [713, 628] width 683 height 699
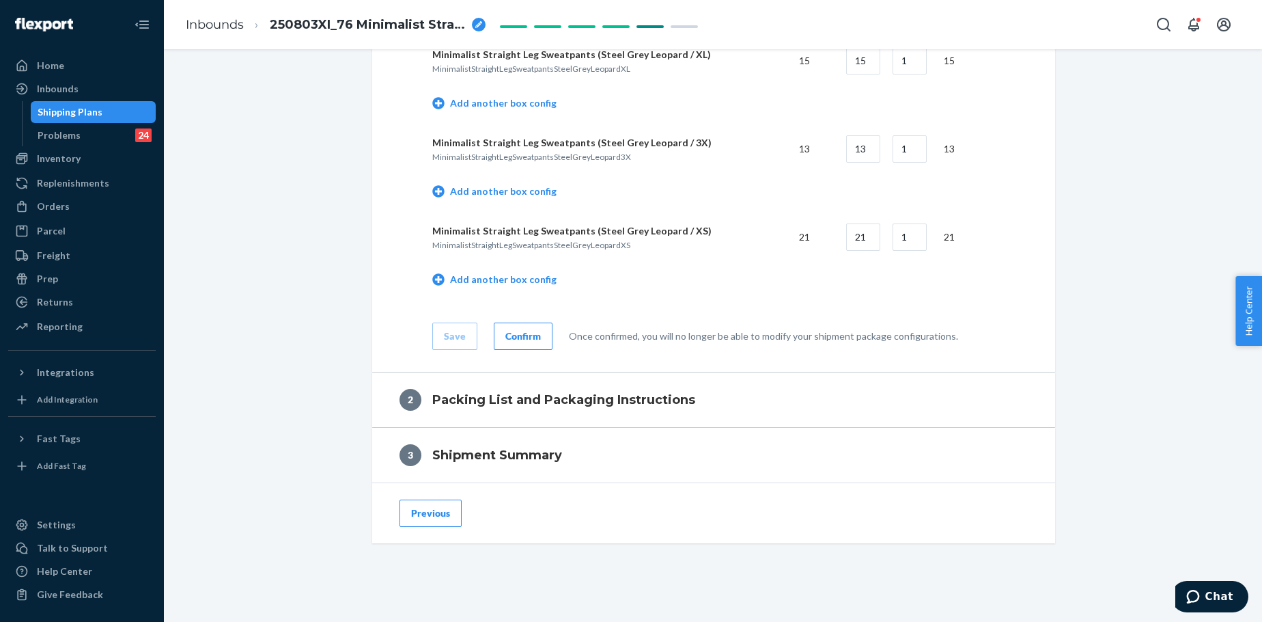
scroll to position [828, 0]
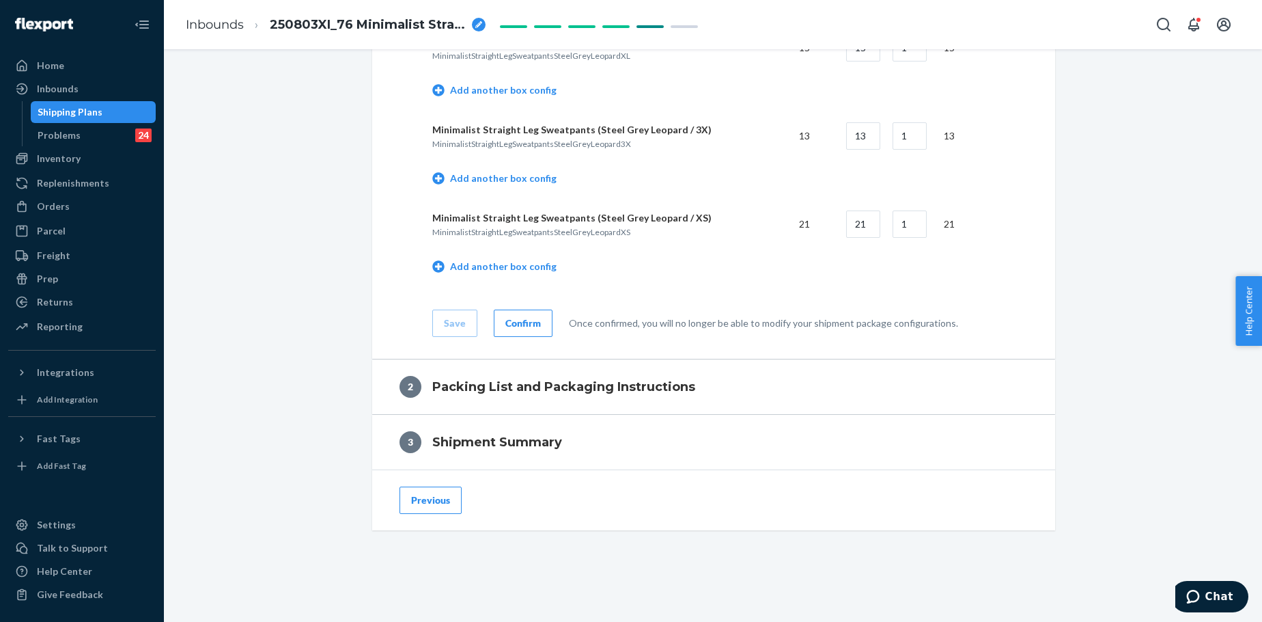
click at [507, 314] on button "Confirm" at bounding box center [523, 322] width 59 height 27
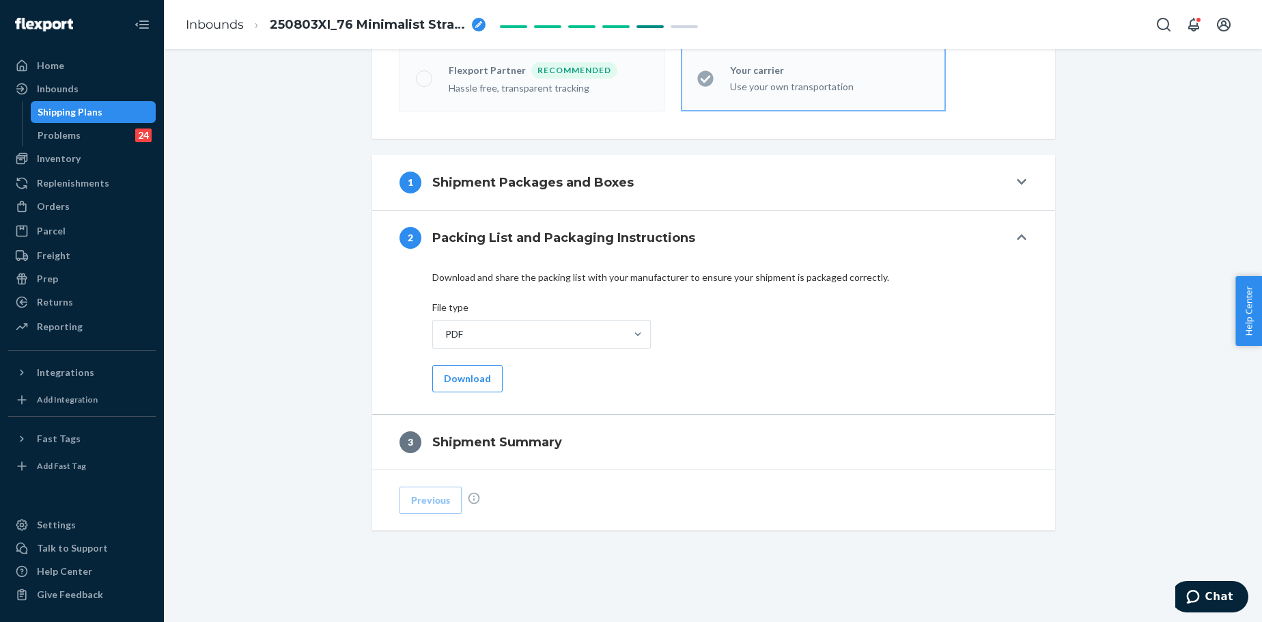
scroll to position [459, 0]
click at [453, 383] on button "Download" at bounding box center [467, 378] width 70 height 27
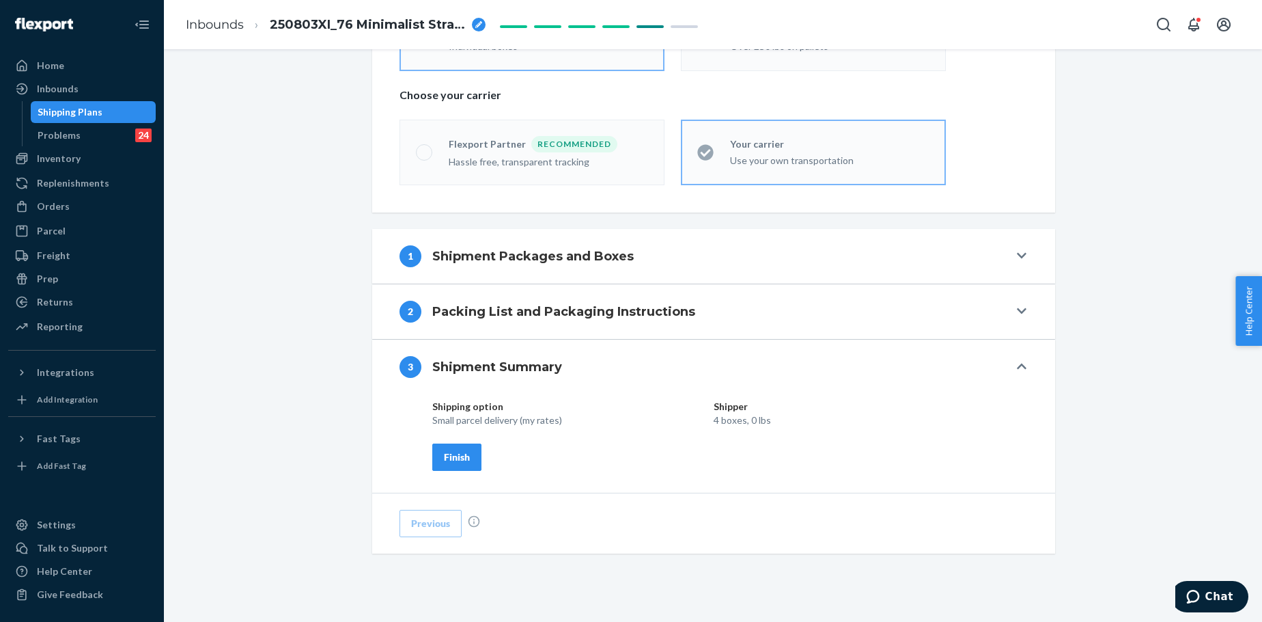
scroll to position [386, 0]
click at [444, 451] on div "Finish" at bounding box center [457, 456] width 26 height 14
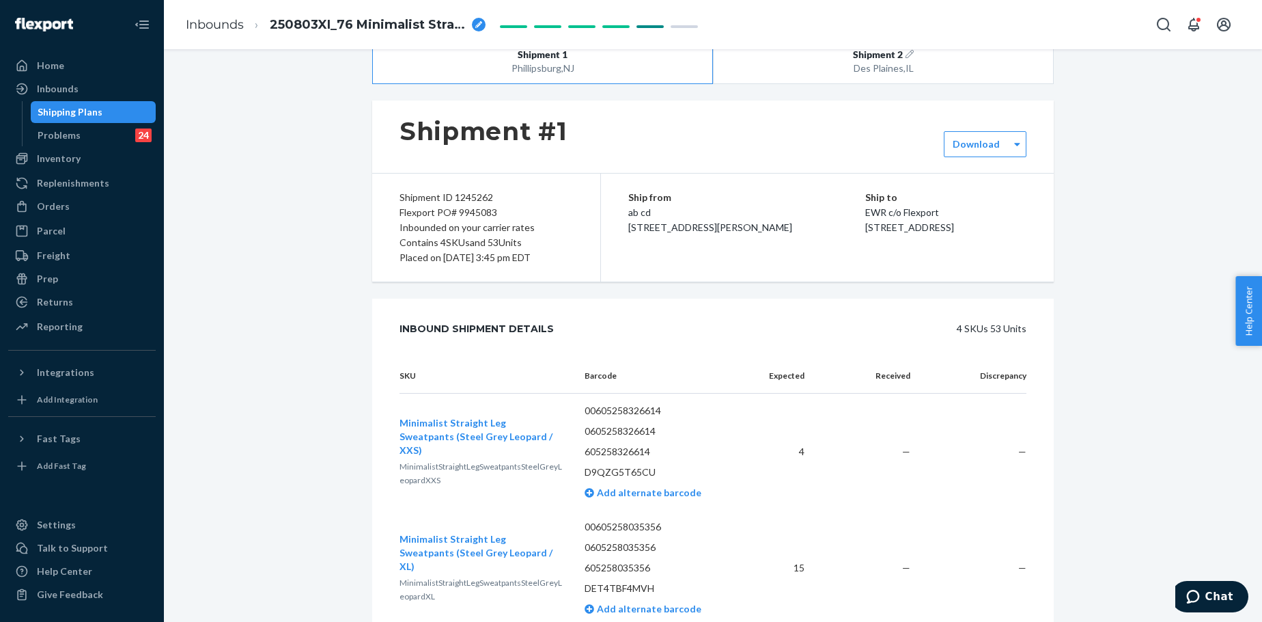
scroll to position [0, 0]
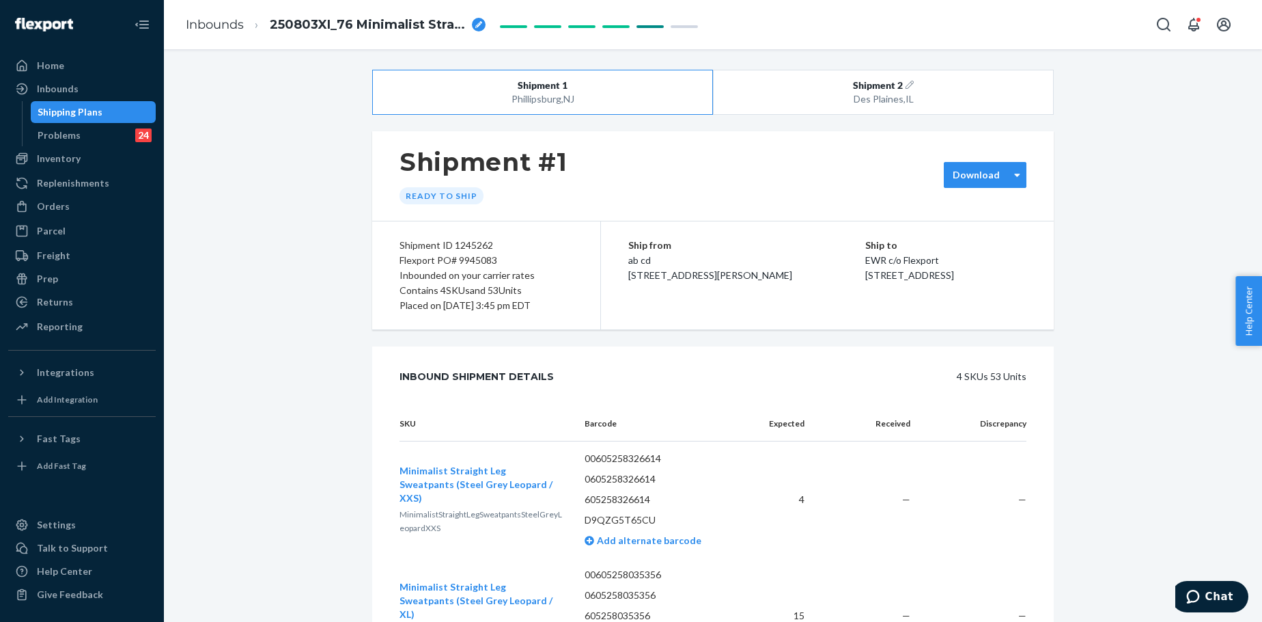
click at [966, 173] on label "Download" at bounding box center [976, 175] width 47 height 14
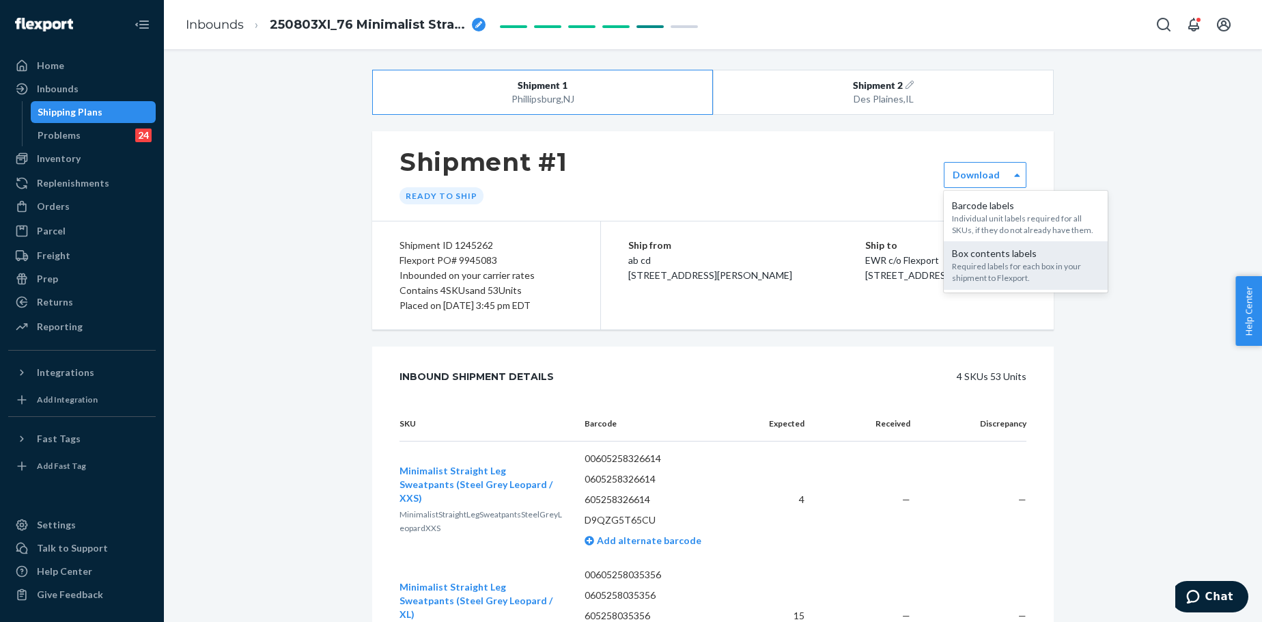
click at [1012, 264] on div "Required labels for each box in your shipment to Flexport." at bounding box center [1026, 271] width 148 height 23
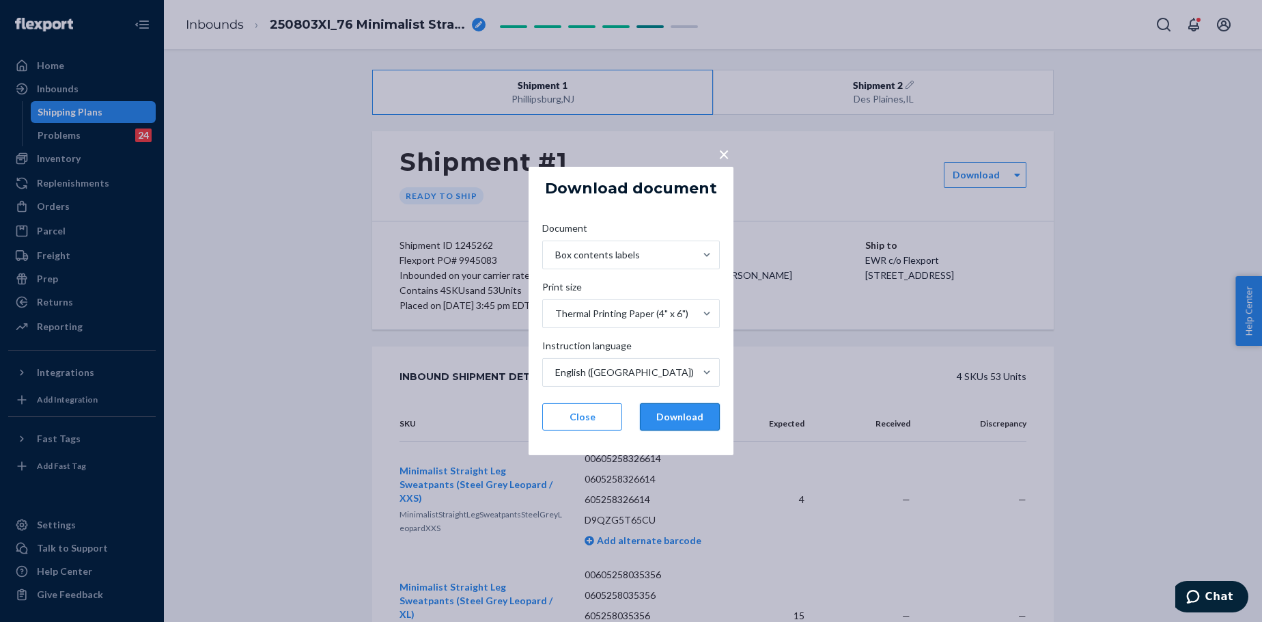
click at [667, 415] on button "Download" at bounding box center [680, 416] width 80 height 27
click at [806, 141] on div "× Download document Document Box contents labels Print size Thermal Printing Pa…" at bounding box center [631, 311] width 1262 height 622
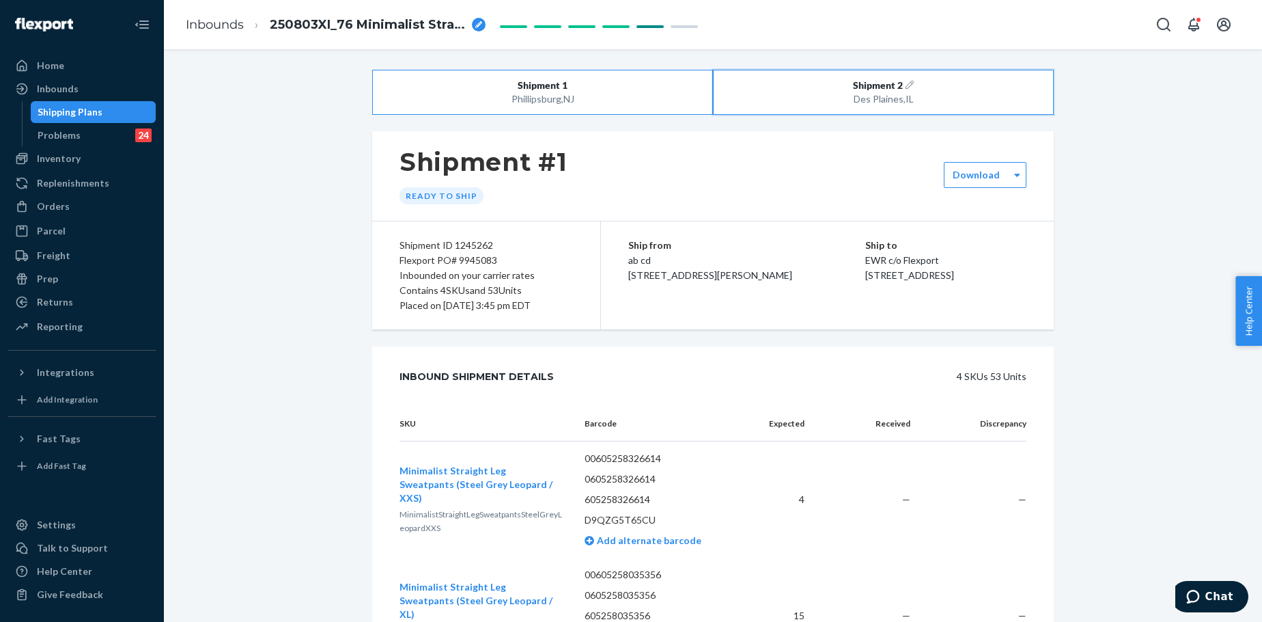
click at [796, 72] on button "Shipment 2 Des Plaines , IL" at bounding box center [883, 92] width 341 height 45
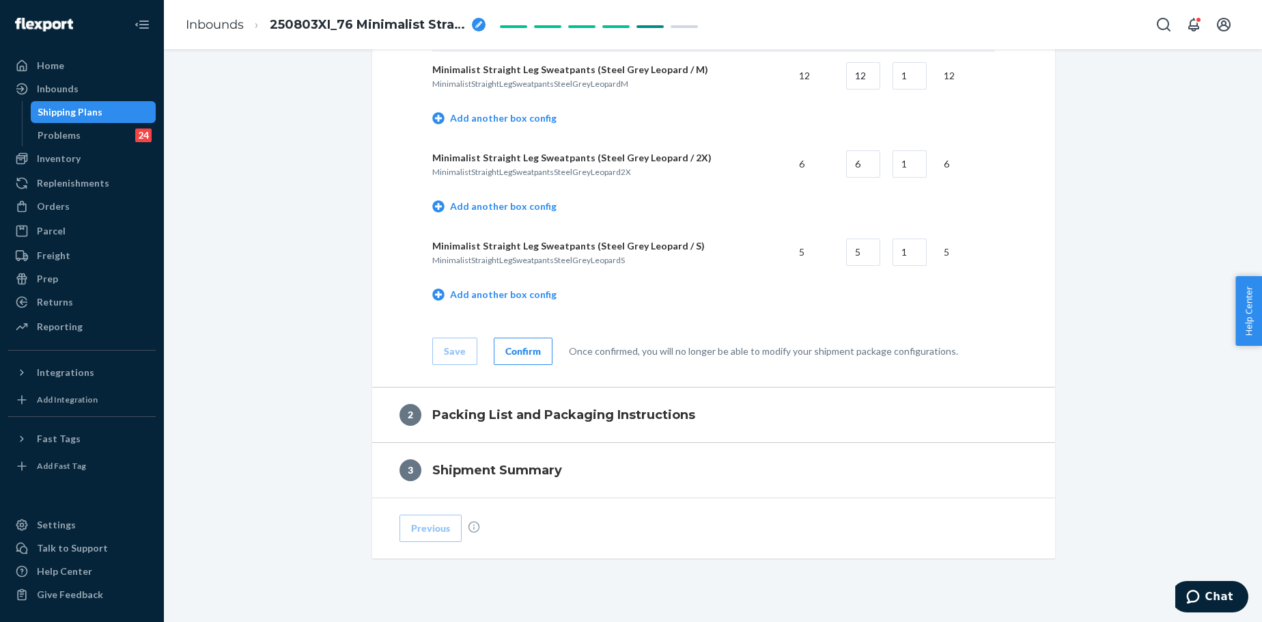
scroll to position [740, 0]
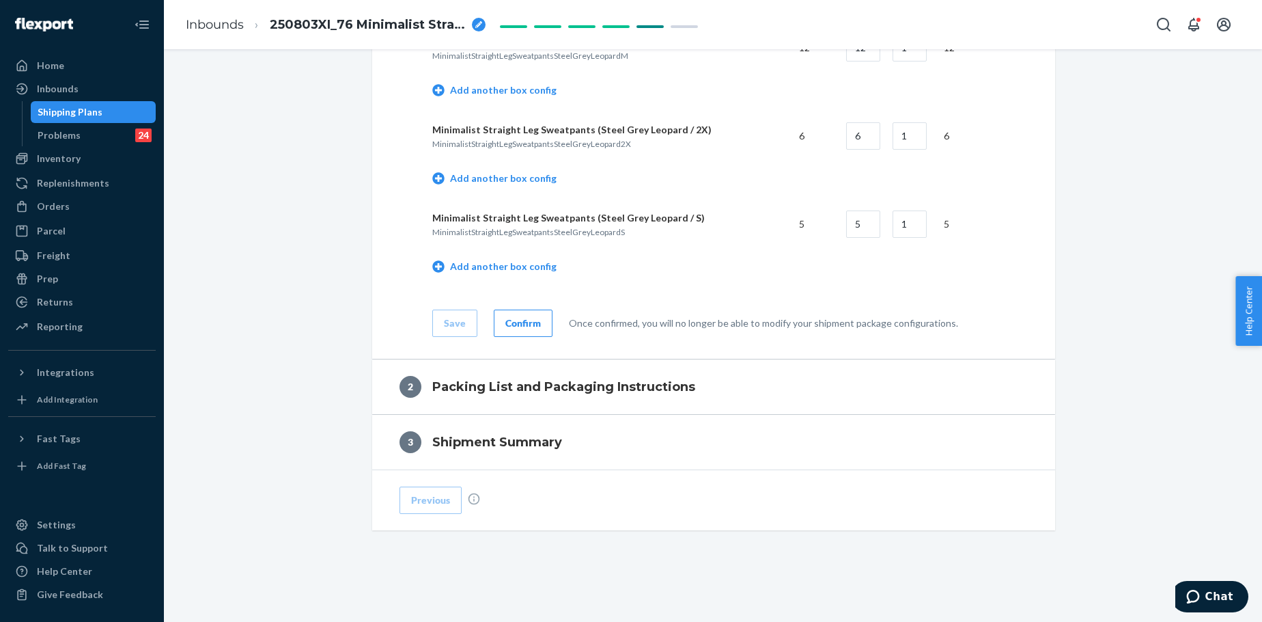
click at [511, 322] on div "Confirm" at bounding box center [523, 323] width 36 height 14
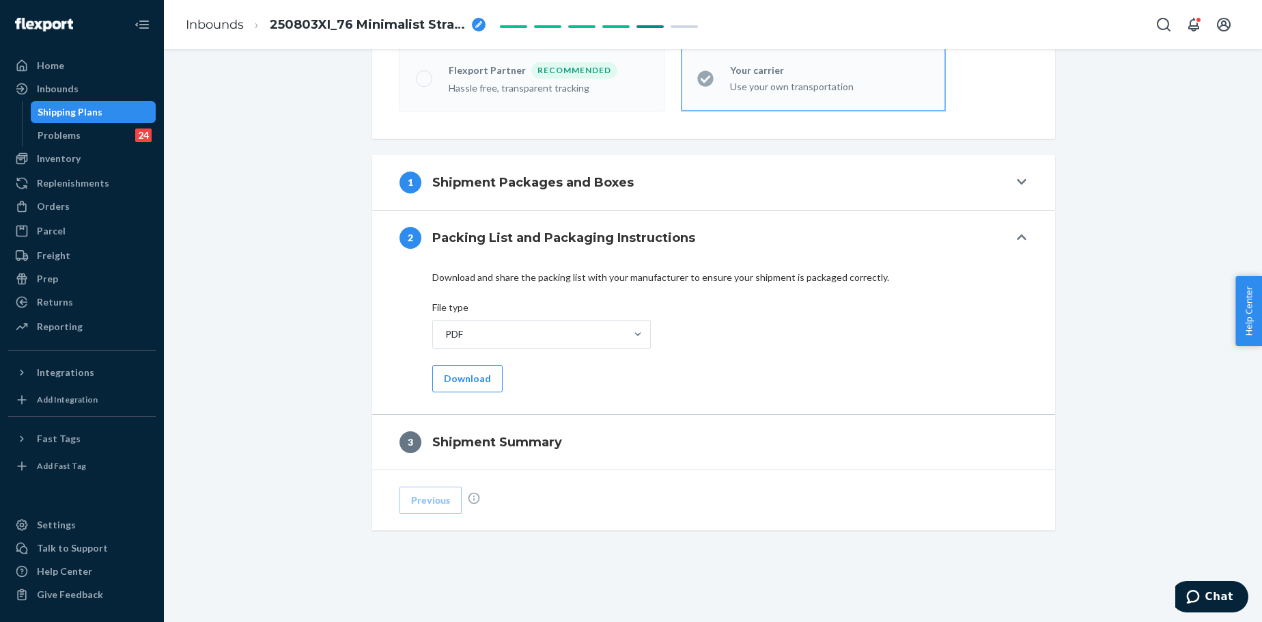
scroll to position [459, 0]
click at [469, 376] on button "Download" at bounding box center [467, 378] width 70 height 27
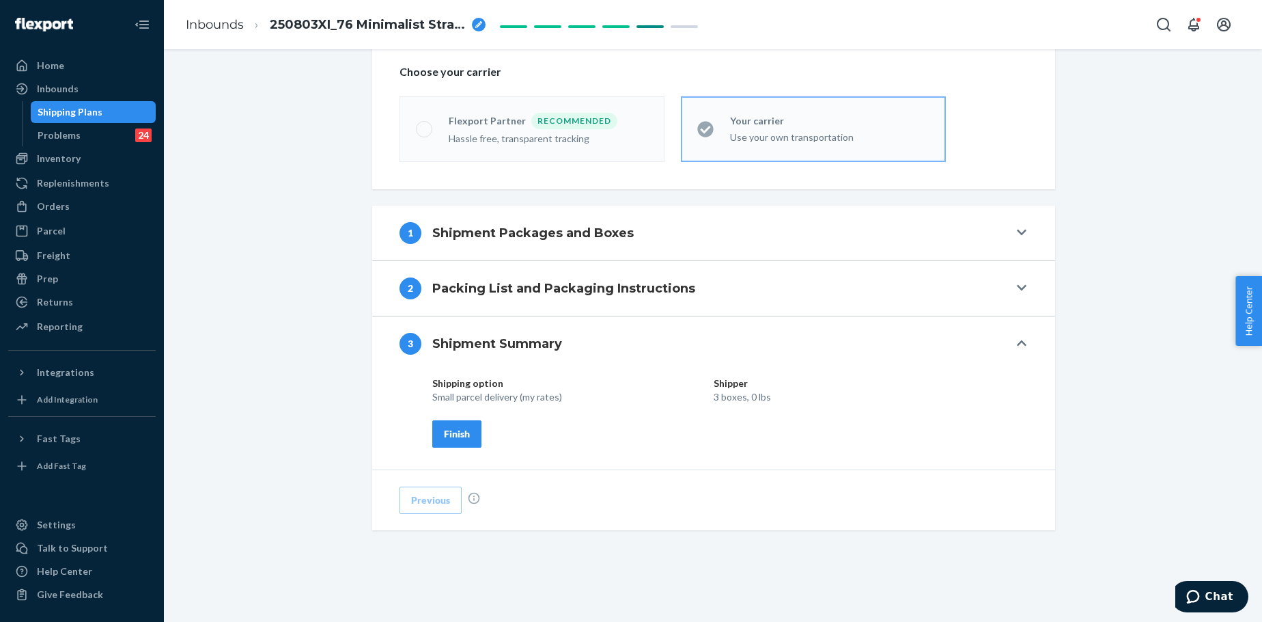
scroll to position [408, 0]
click at [452, 432] on div "Finish" at bounding box center [457, 434] width 26 height 14
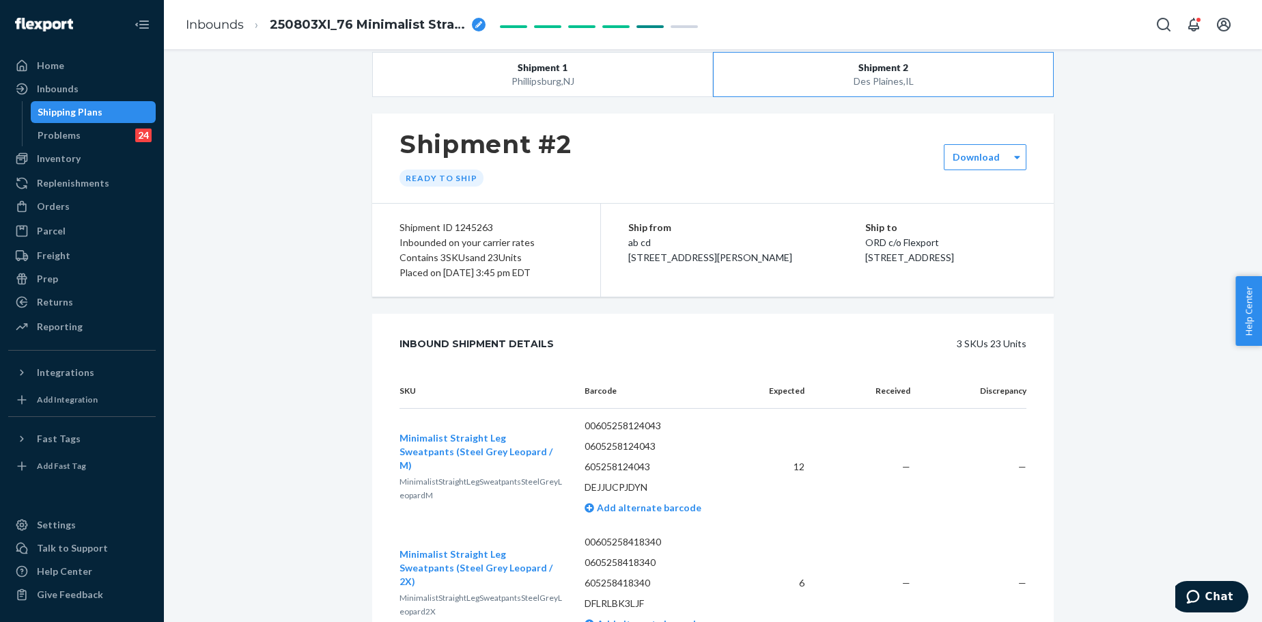
scroll to position [0, 0]
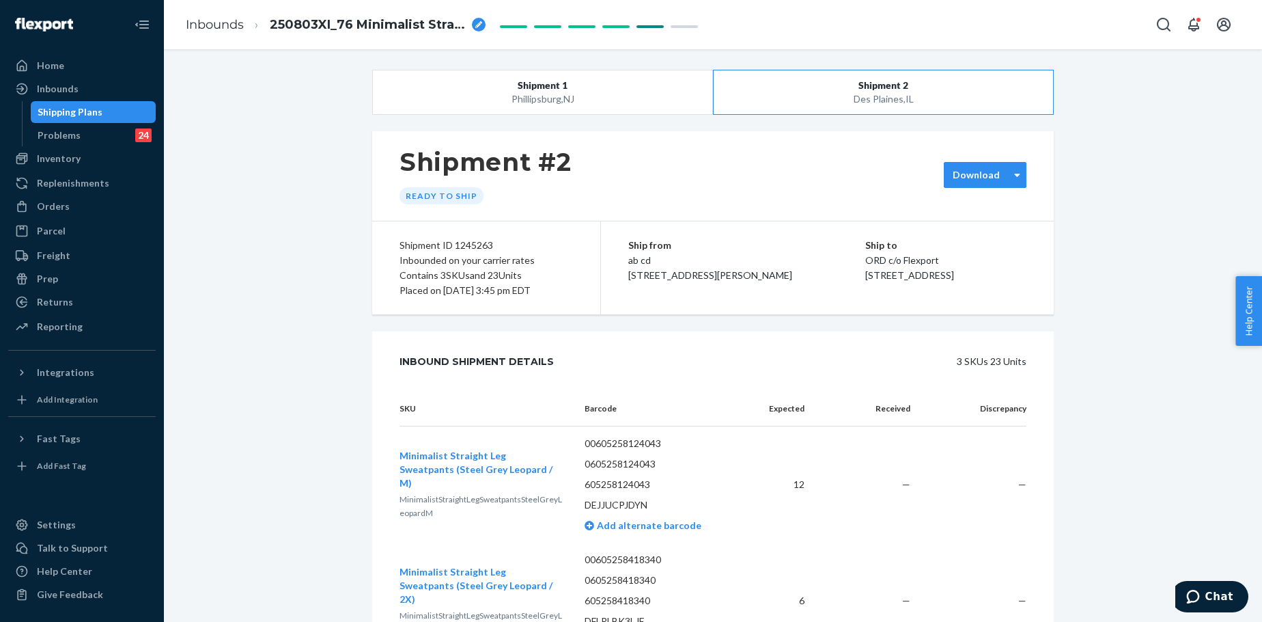
click at [980, 173] on label "Download" at bounding box center [976, 175] width 47 height 14
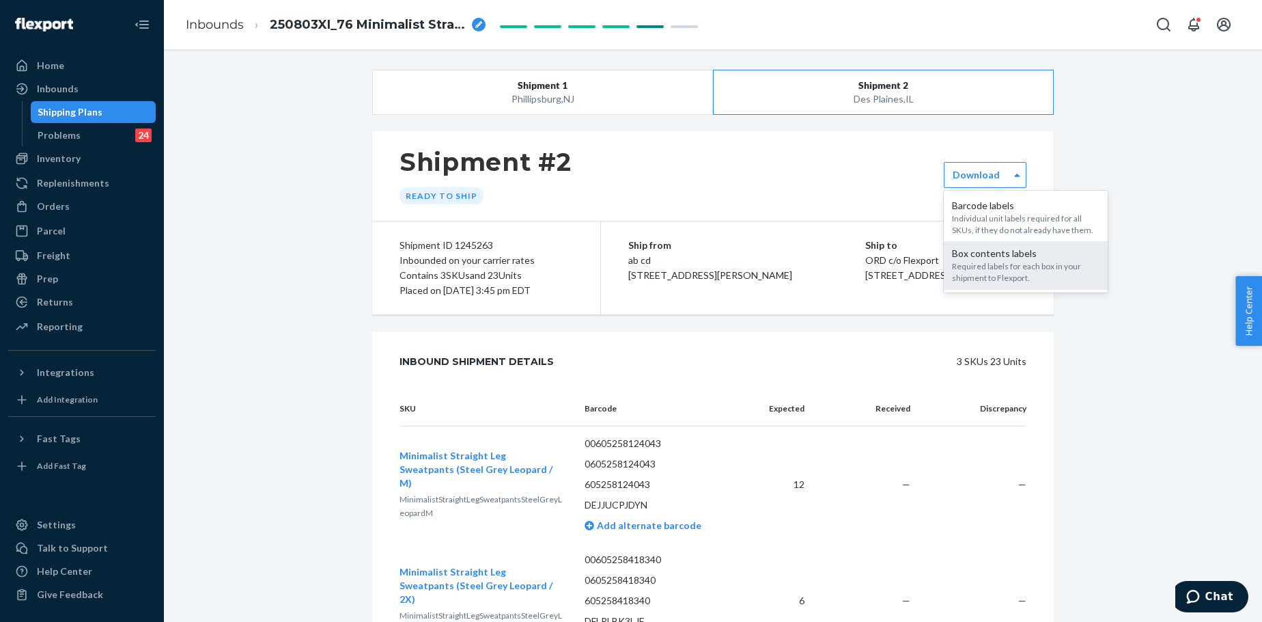
click at [988, 269] on div "Required labels for each box in your shipment to Flexport." at bounding box center [1026, 271] width 148 height 23
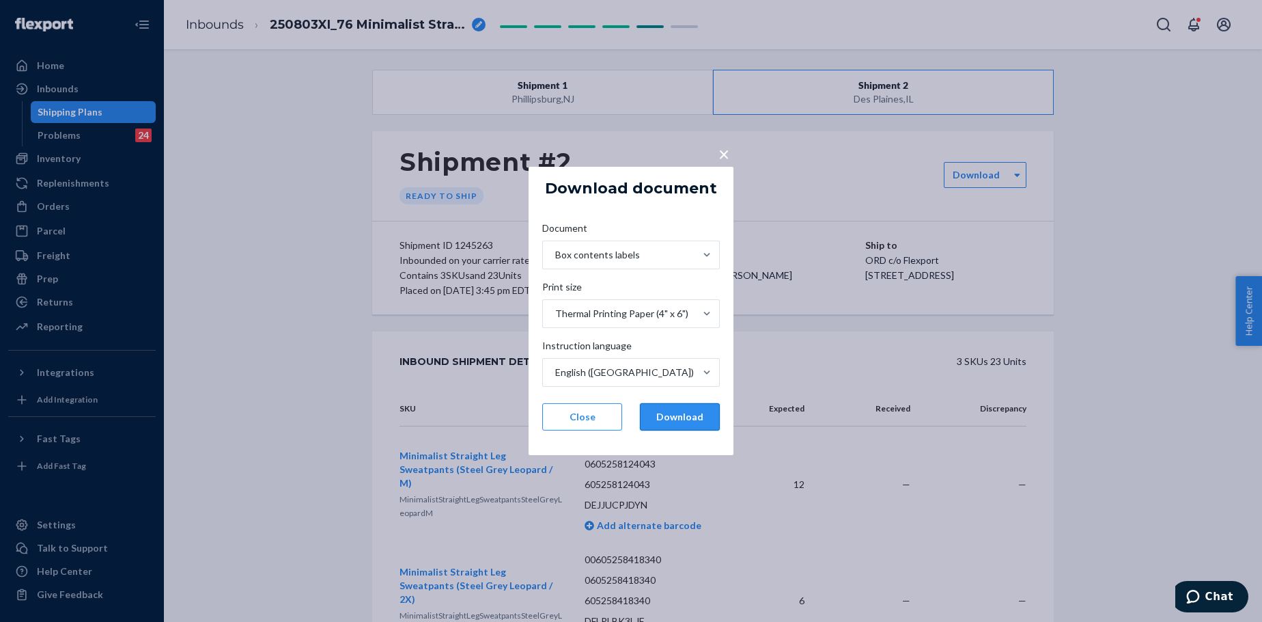
click at [693, 417] on button "Download" at bounding box center [680, 416] width 80 height 27
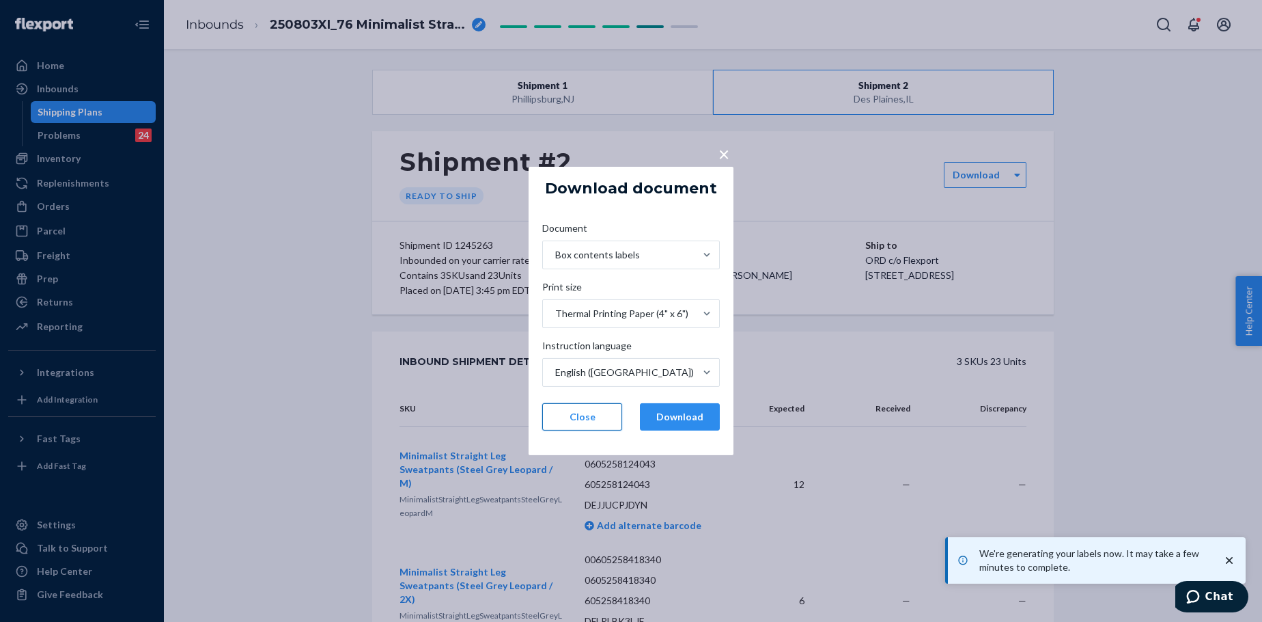
click at [579, 417] on button "Close" at bounding box center [582, 416] width 80 height 27
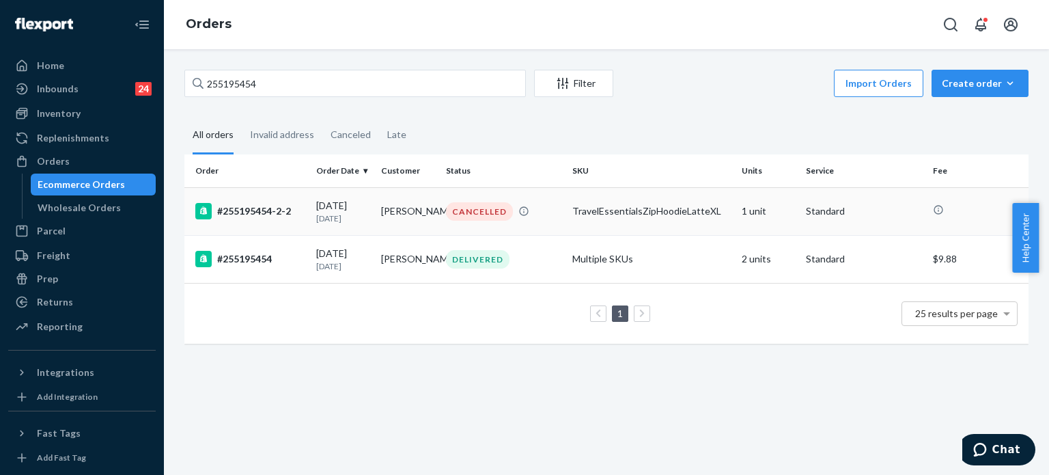
type input "255195454"
click at [304, 209] on td "#255195454-2-2" at bounding box center [247, 211] width 126 height 48
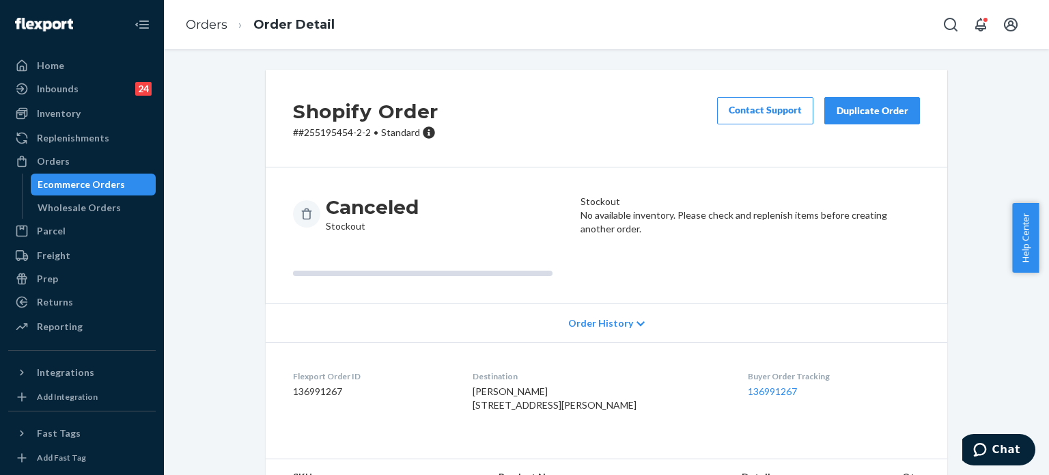
drag, startPoint x: 64, startPoint y: 158, endPoint x: 156, endPoint y: 143, distance: 93.4
click at [64, 158] on div "Orders" at bounding box center [53, 161] width 33 height 14
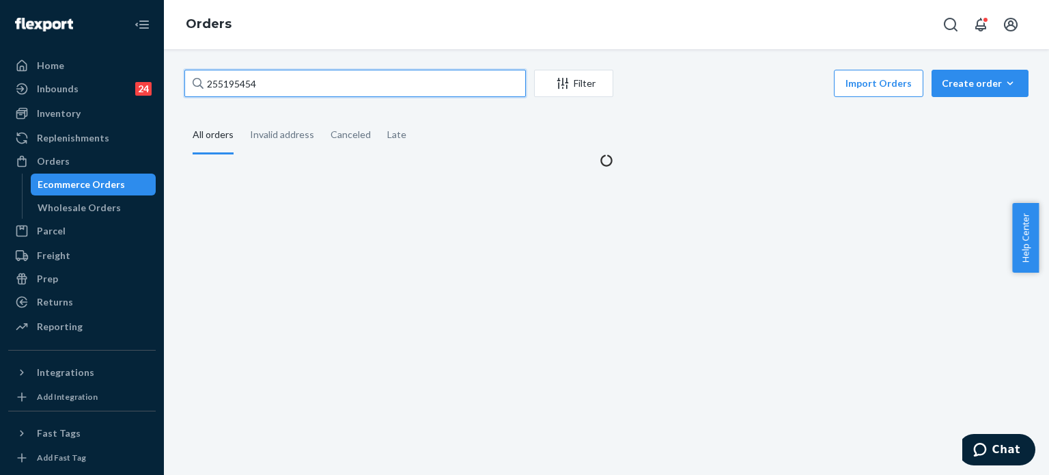
click at [233, 82] on input "255195454" at bounding box center [355, 83] width 342 height 27
click at [234, 82] on input "255195454" at bounding box center [355, 83] width 342 height 27
paste input "Travel Essentials Zip Hoodie"
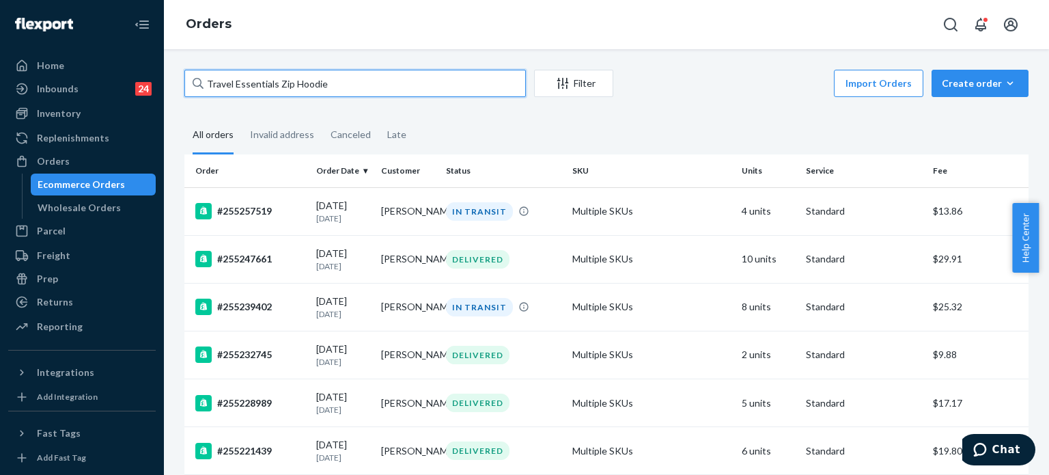
click at [410, 73] on input "Travel Essentials Zip Hoodie" at bounding box center [355, 83] width 342 height 27
paste input "252625555"
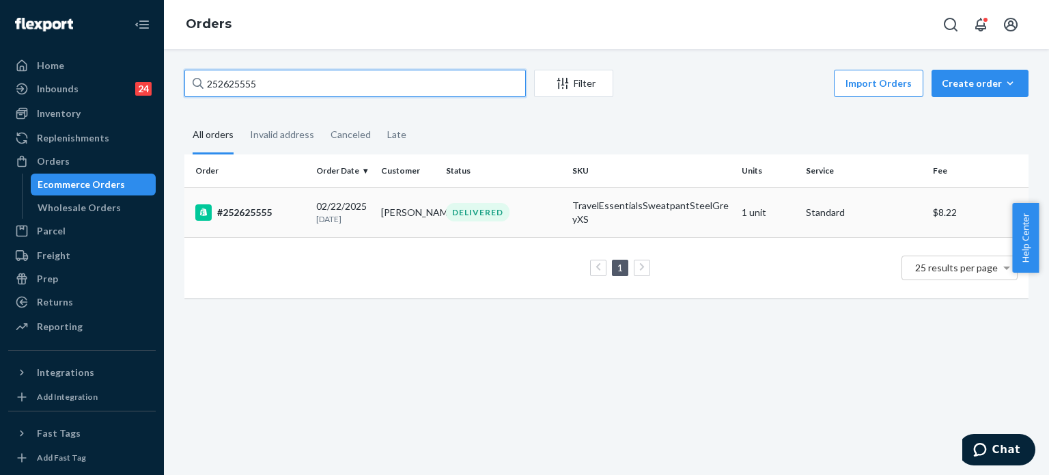
type input "252625555"
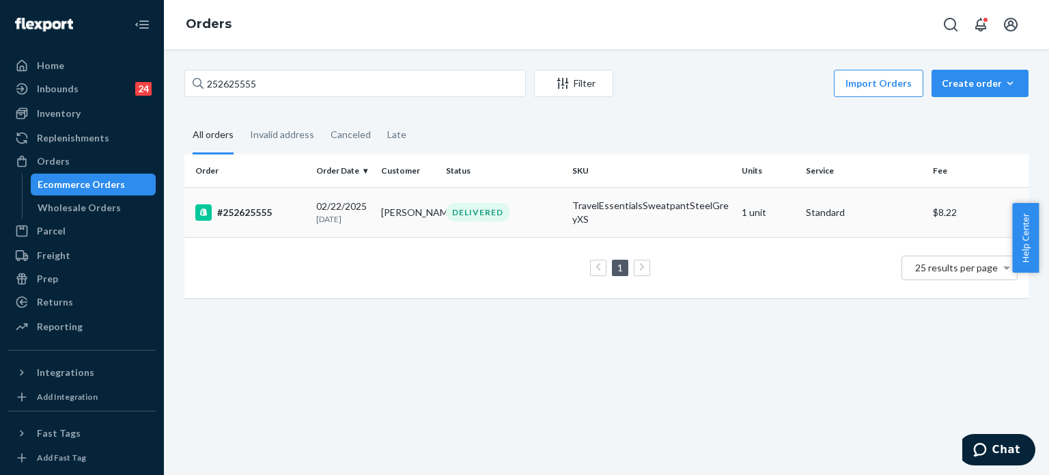
click at [612, 203] on div "TravelEssentialsSweatpantSteelGreyXS" at bounding box center [651, 212] width 158 height 27
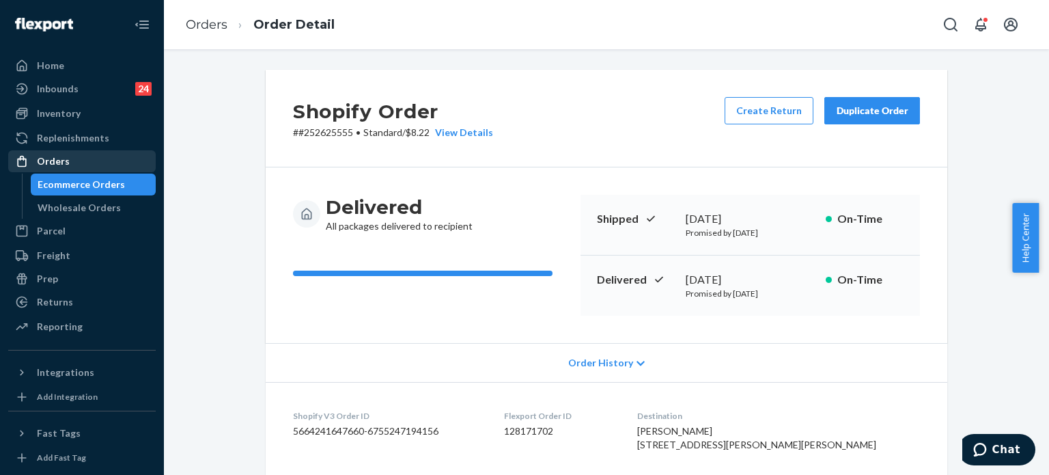
click at [117, 163] on div "Orders" at bounding box center [82, 161] width 145 height 19
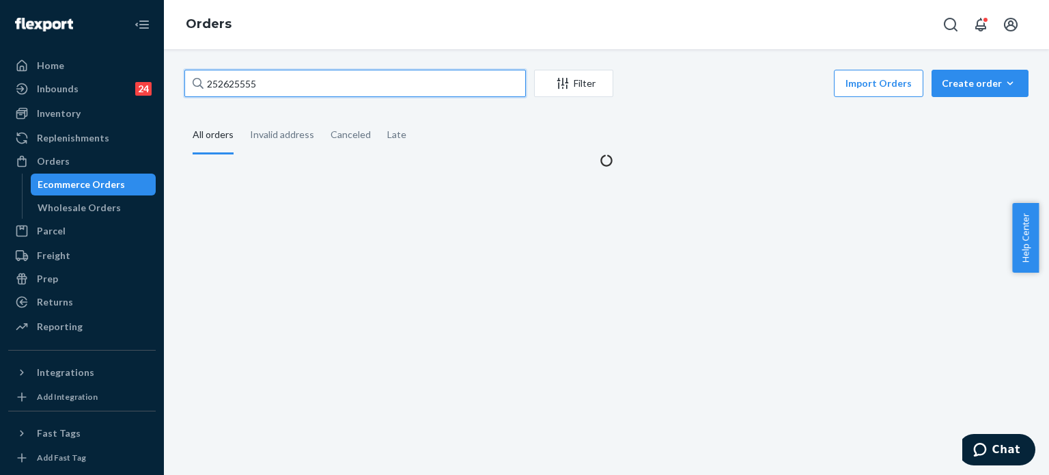
click at [251, 86] on input "252625555" at bounding box center [355, 83] width 342 height 27
click at [251, 85] on input "252625555" at bounding box center [355, 83] width 342 height 27
paste input "4192544"
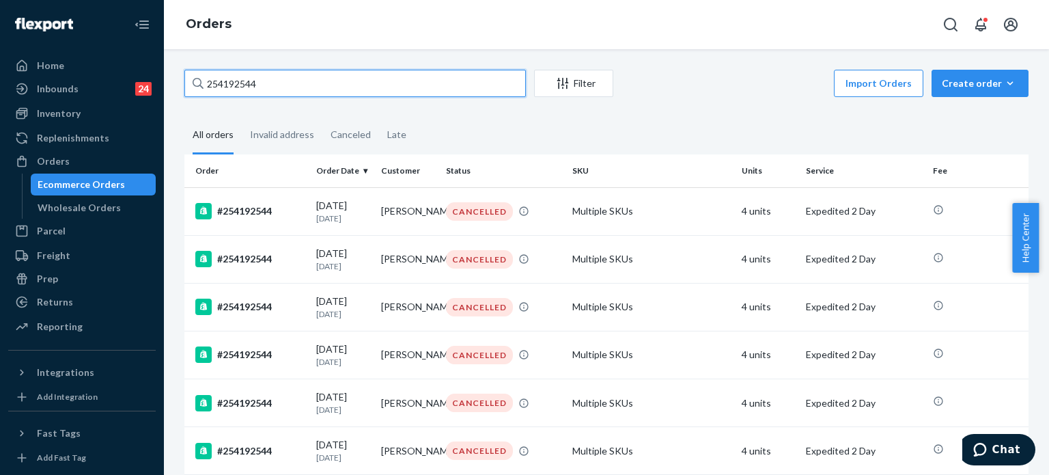
click at [292, 77] on input "254192544" at bounding box center [355, 83] width 342 height 27
paste input "5077477"
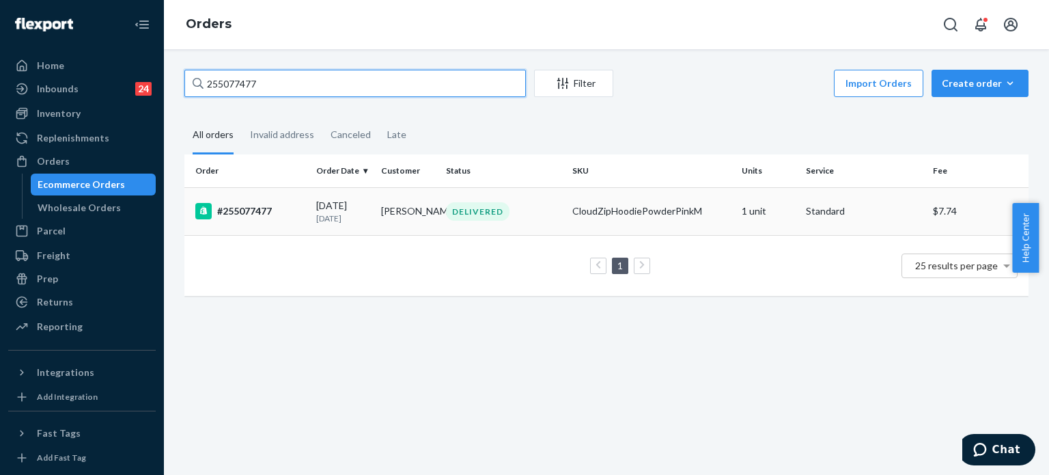
type input "255077477"
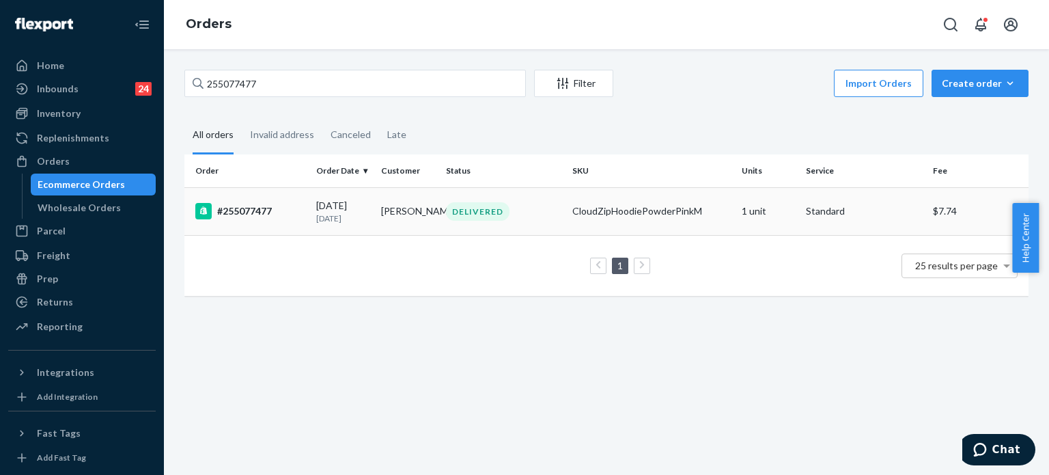
click at [501, 229] on td "DELIVERED" at bounding box center [504, 211] width 126 height 48
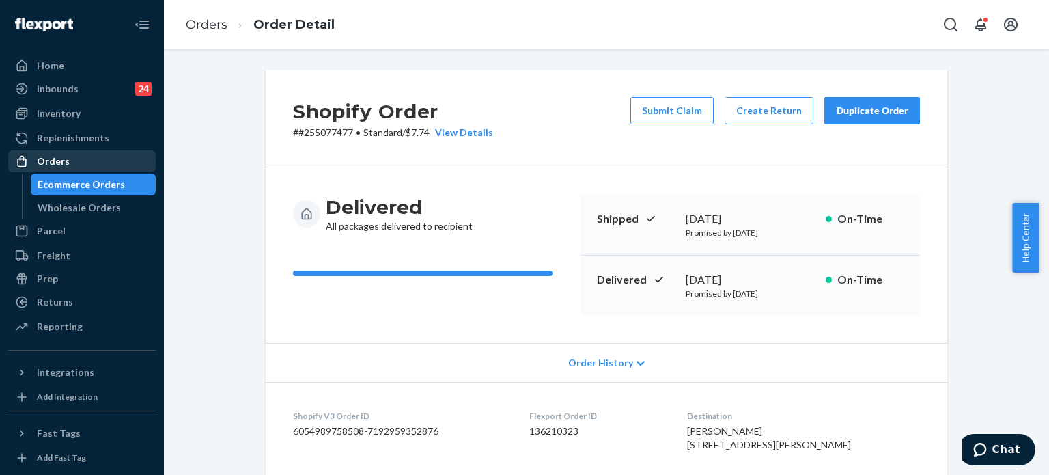
click at [73, 167] on div "Orders" at bounding box center [82, 161] width 145 height 19
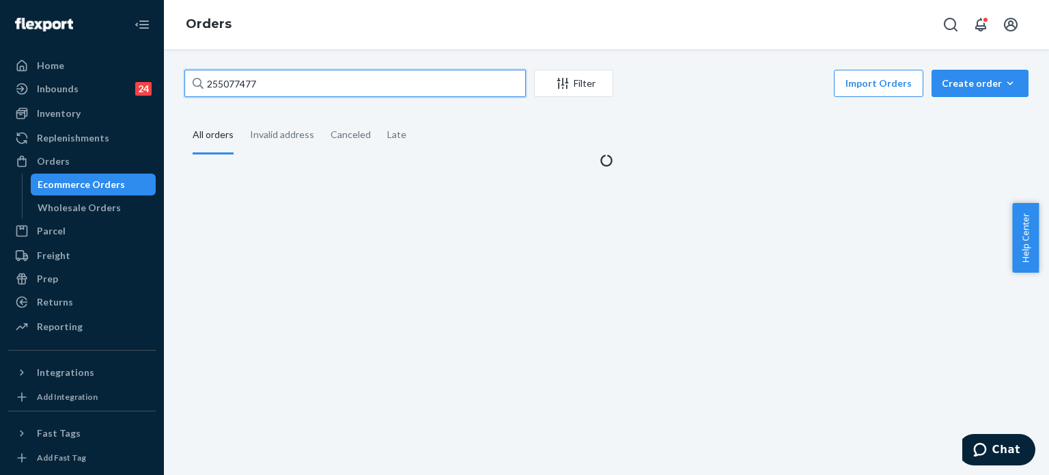
click at [319, 85] on input "255077477" at bounding box center [355, 83] width 342 height 27
paste input "326199"
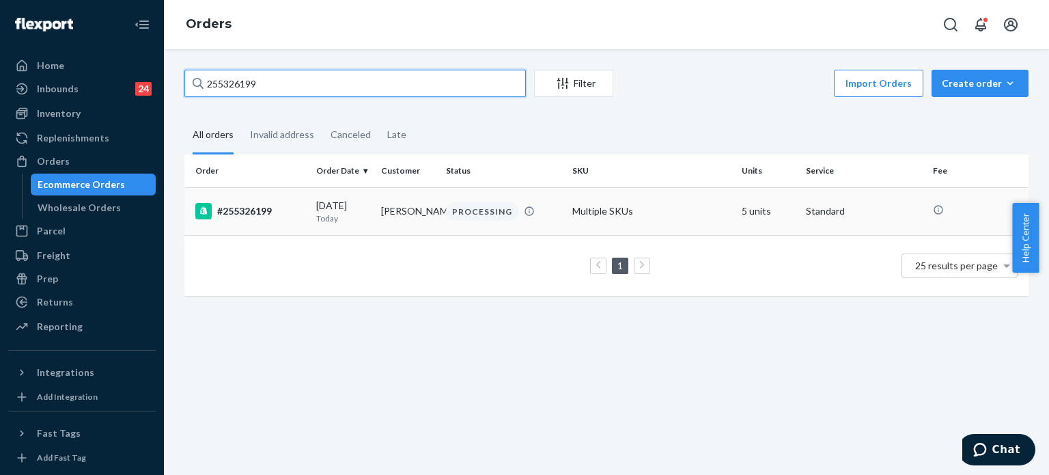
type input "255326199"
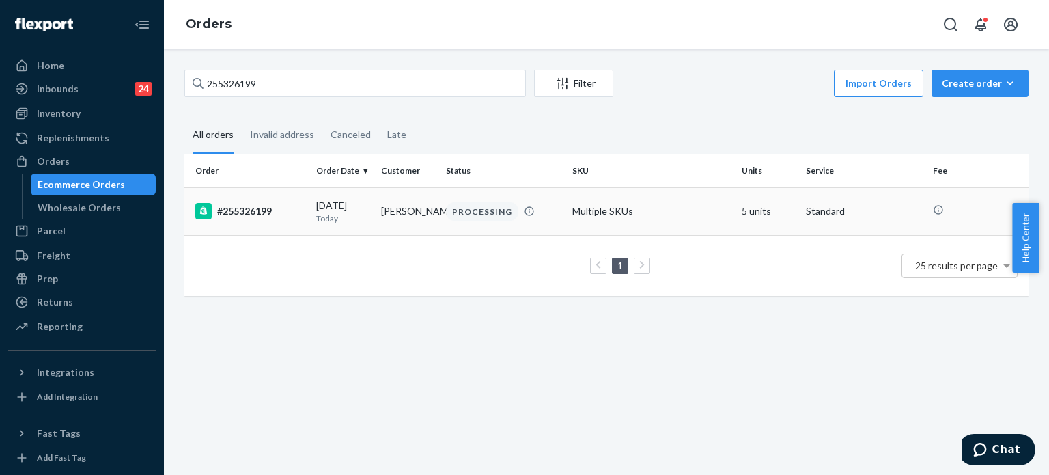
click at [355, 215] on p "Today" at bounding box center [343, 218] width 54 height 12
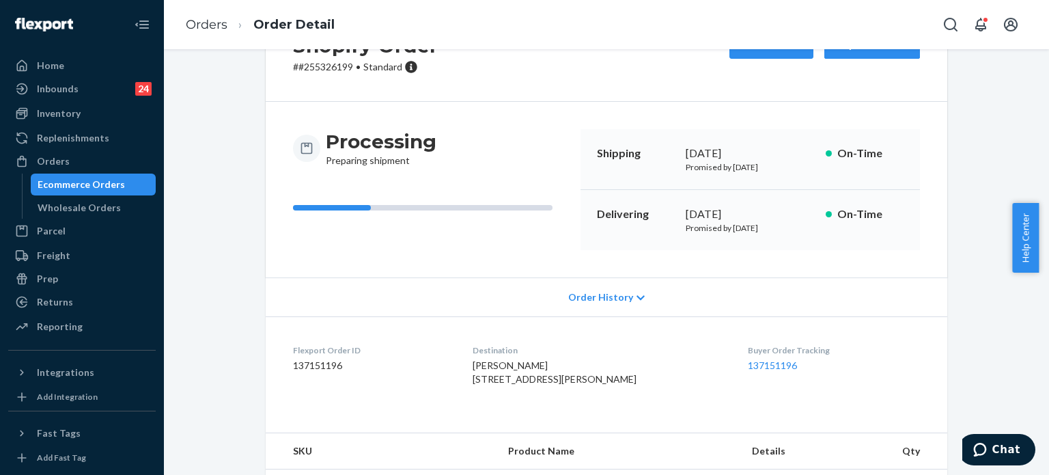
scroll to position [23, 0]
